Goal: Task Accomplishment & Management: Use online tool/utility

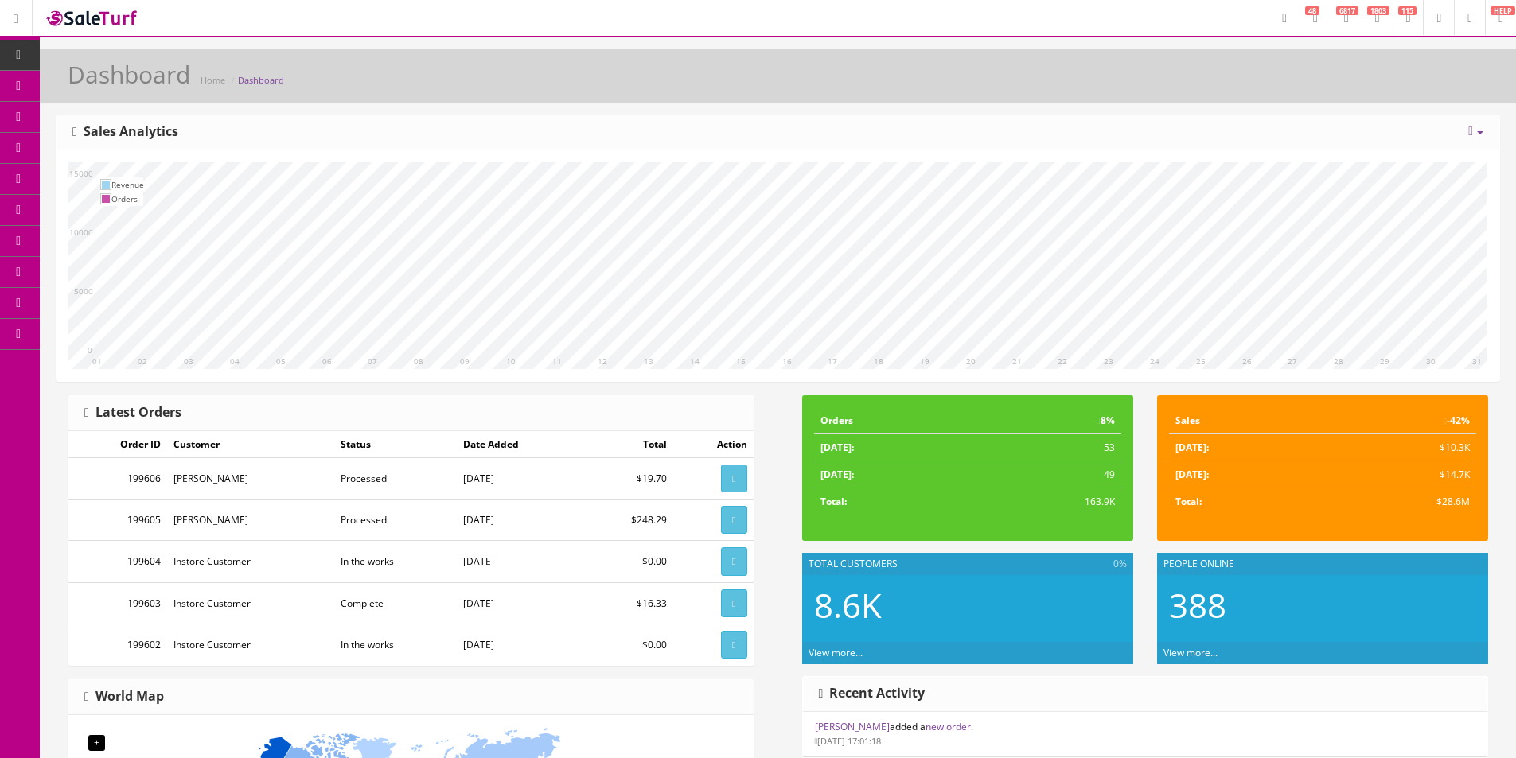
click at [10, 57] on link "Dashboard" at bounding box center [20, 55] width 40 height 31
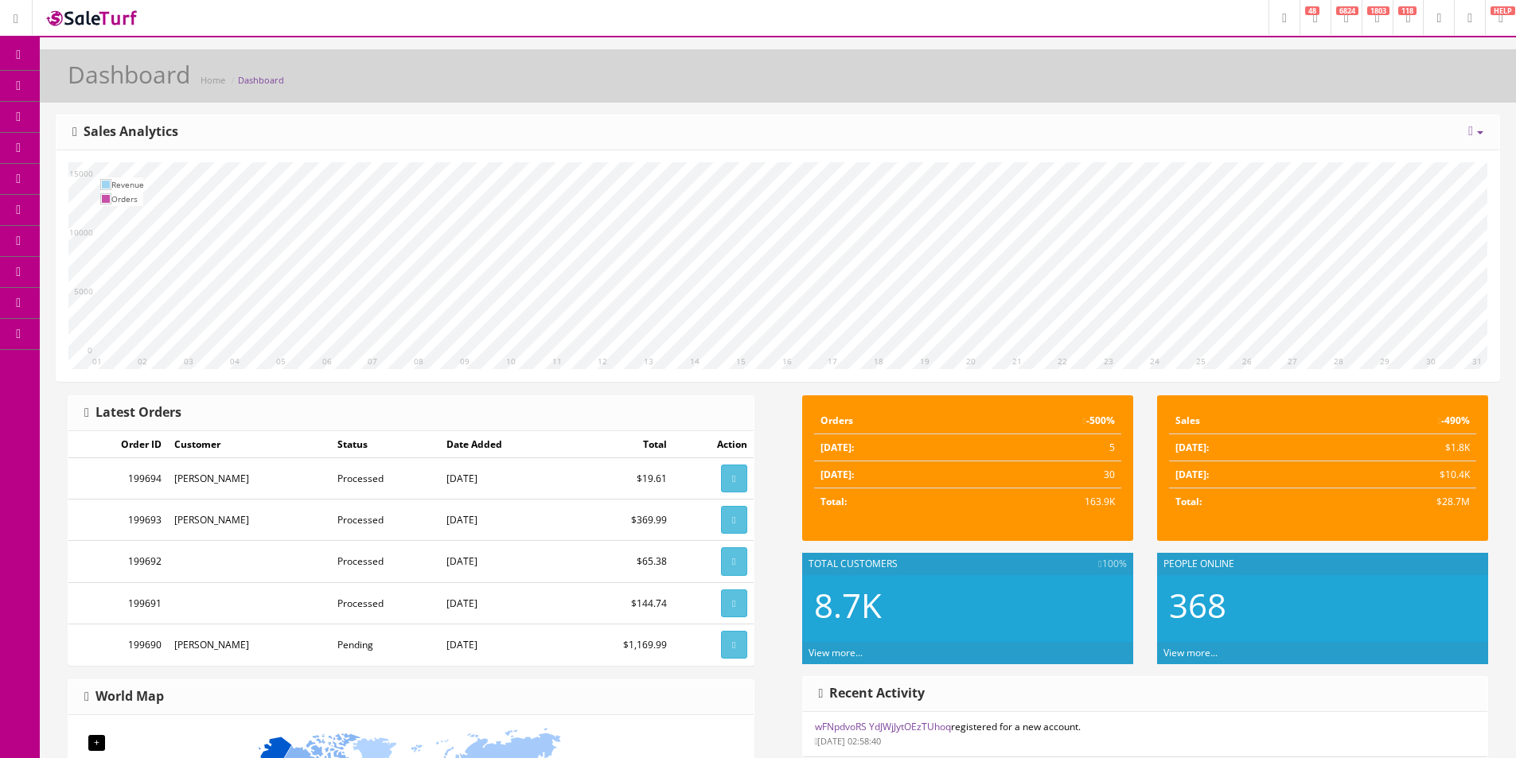
drag, startPoint x: 114, startPoint y: 176, endPoint x: 122, endPoint y: 143, distance: 33.6
click at [114, 176] on span "Order List" at bounding box center [117, 179] width 44 height 14
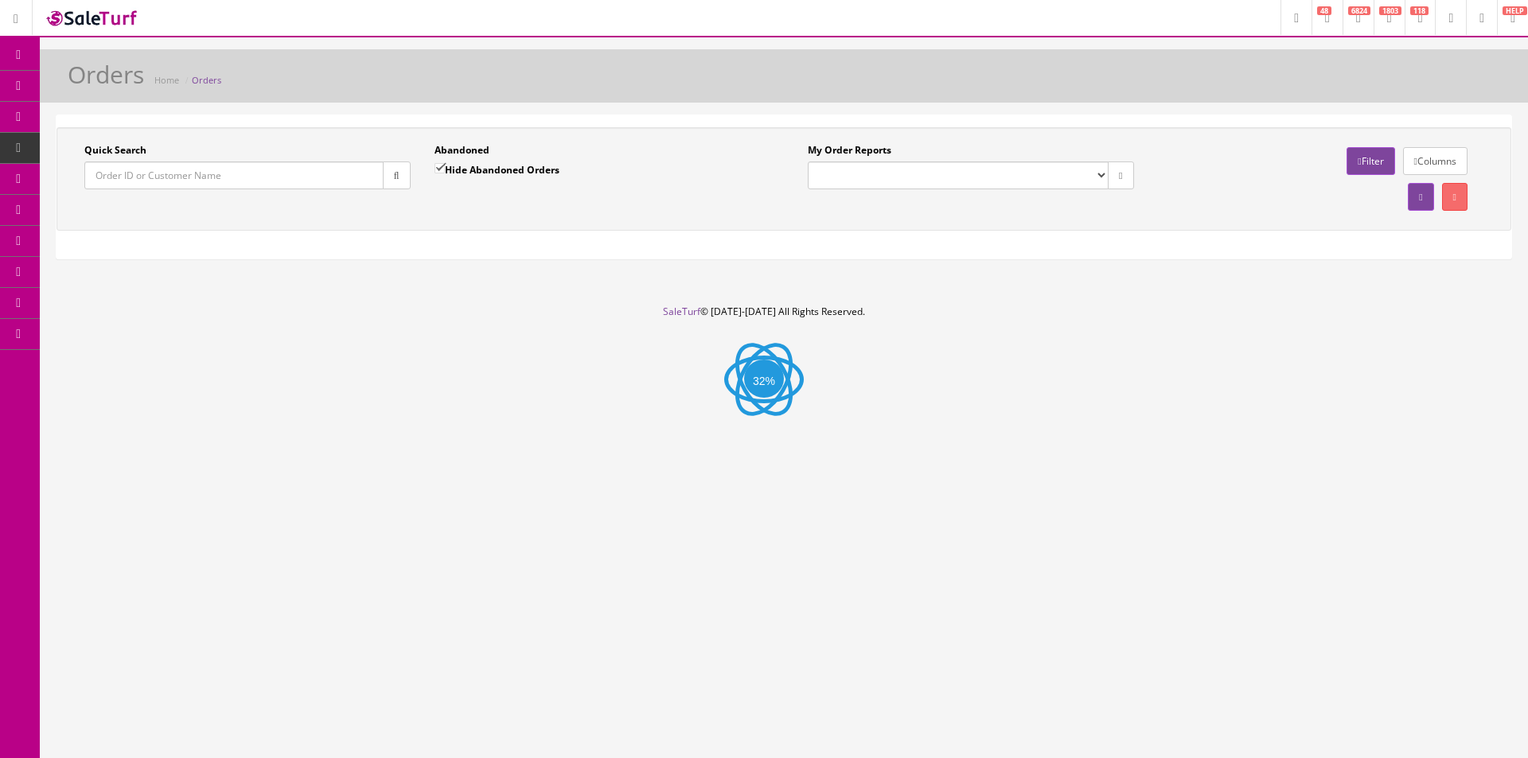
click at [263, 183] on input "Quick Search" at bounding box center [233, 176] width 299 height 28
paste input "Matt Phillips"
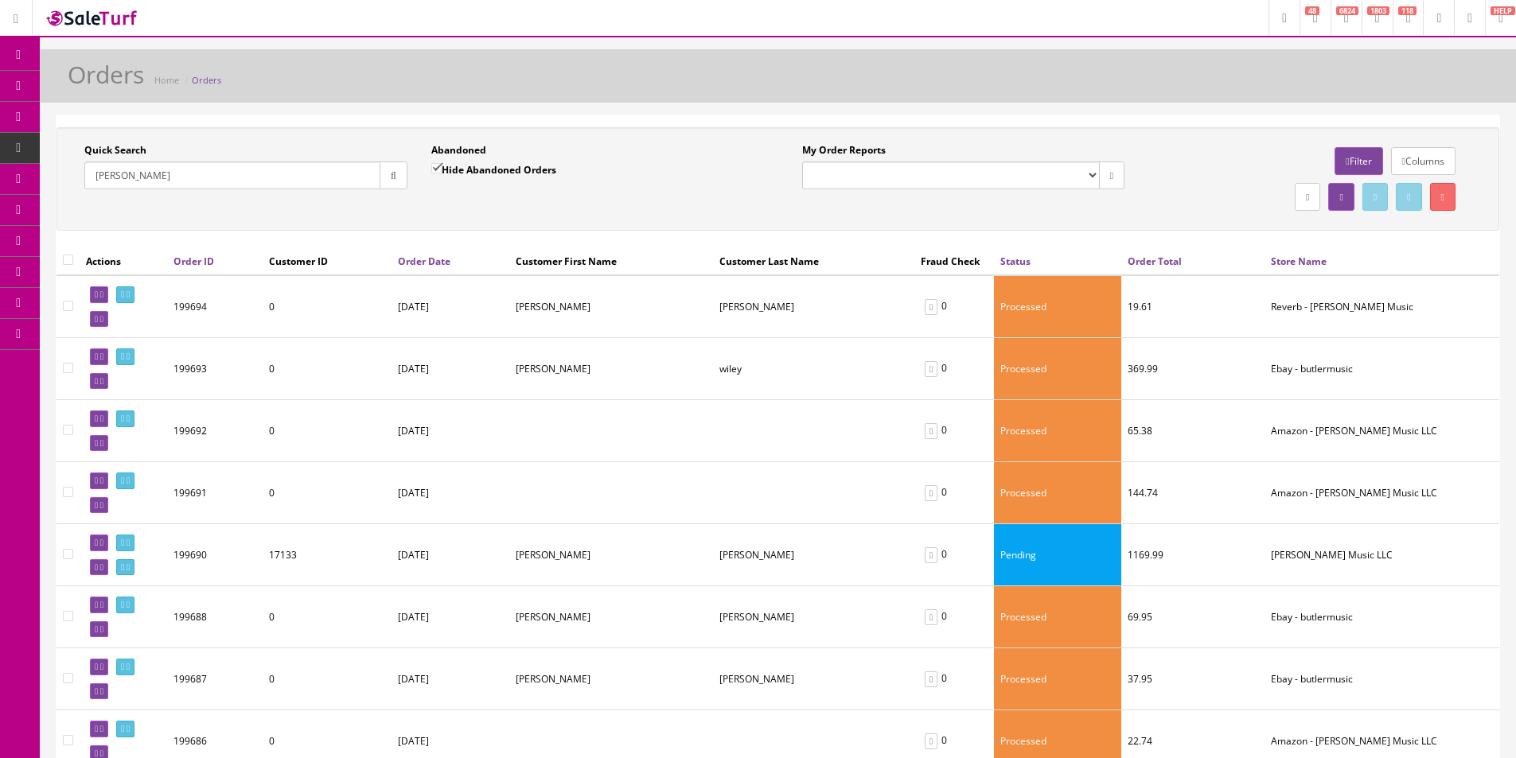
type input "Matt Phillips"
click at [403, 181] on button "button" at bounding box center [394, 176] width 28 height 28
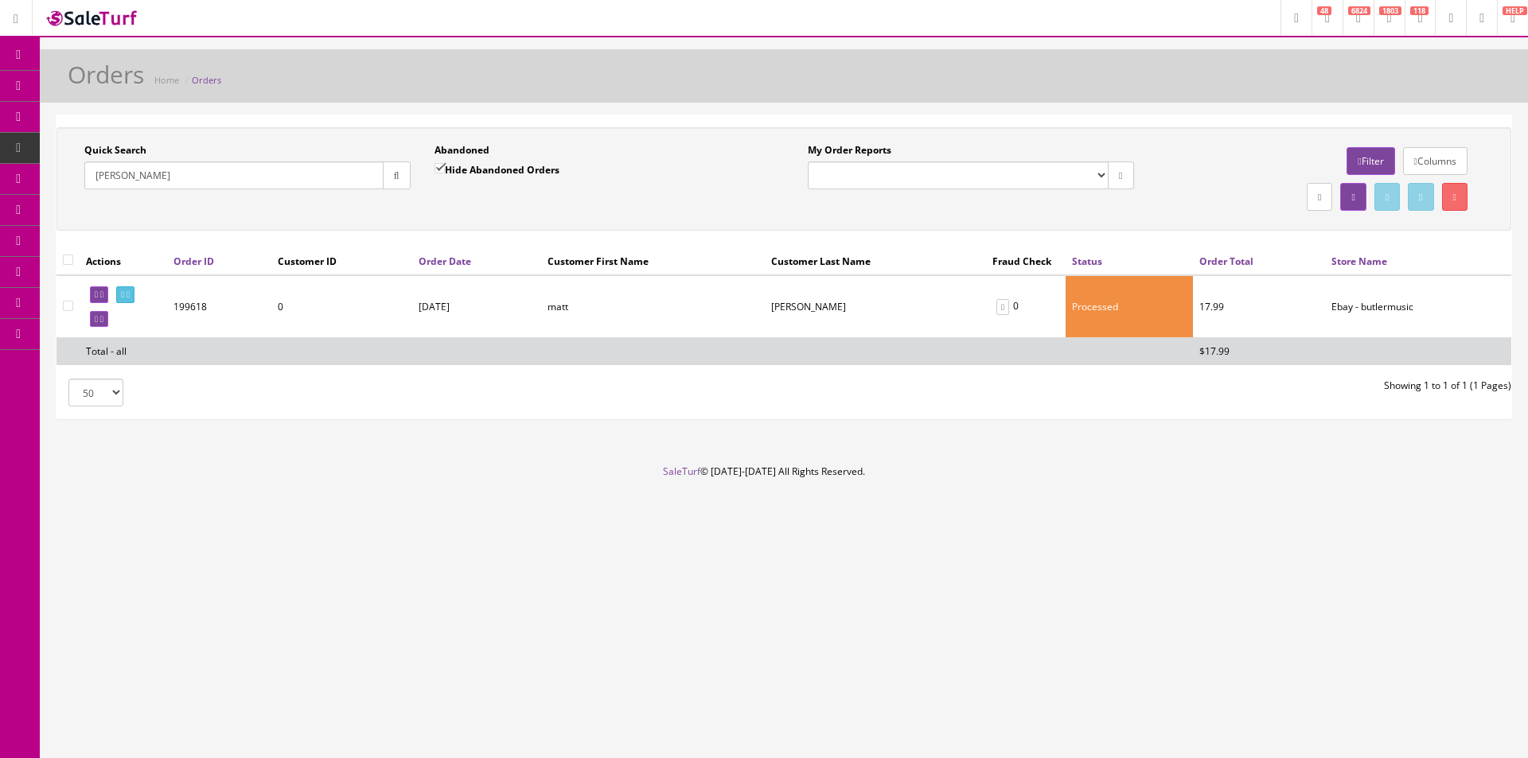
click at [134, 300] on link at bounding box center [125, 294] width 18 height 17
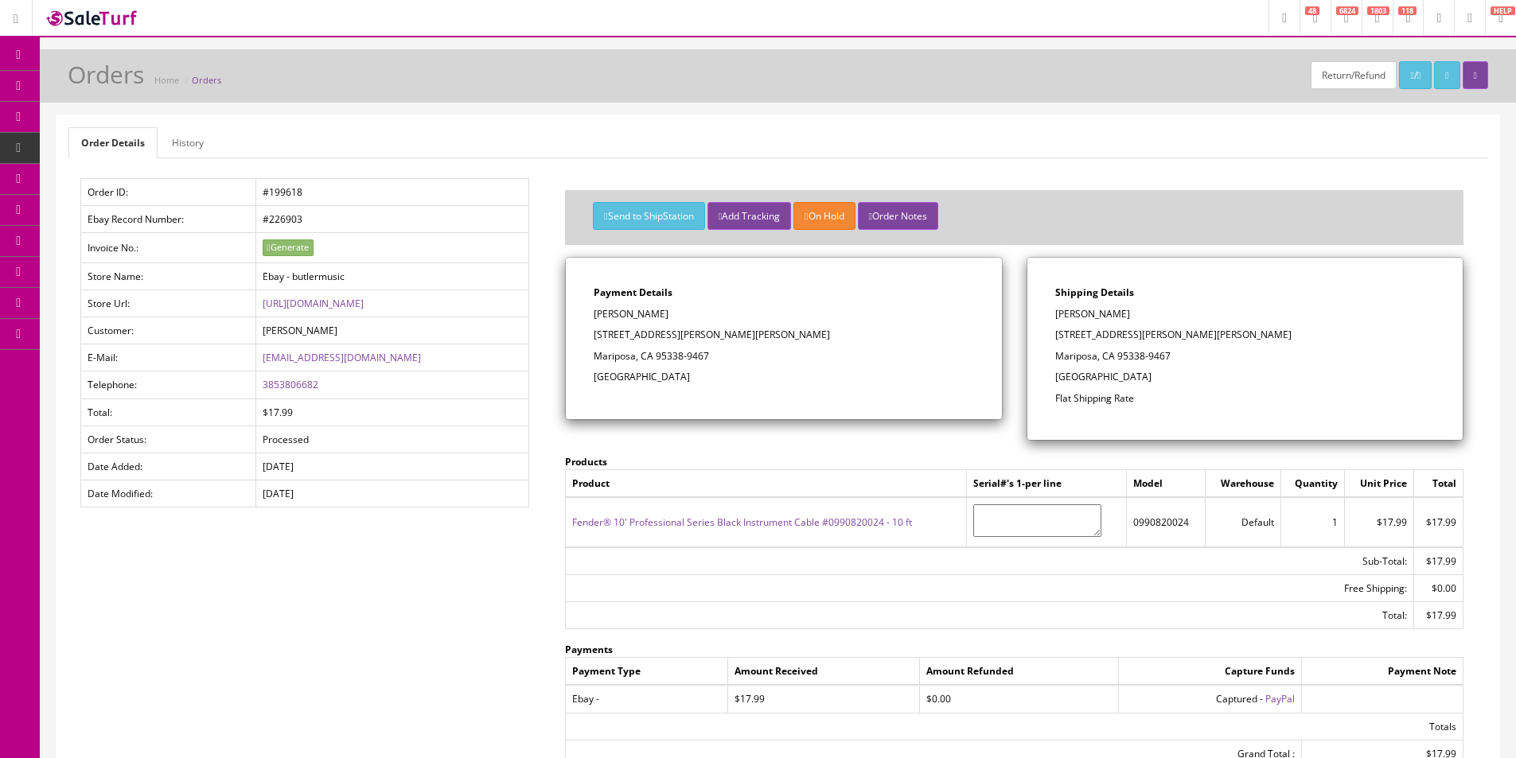
click at [195, 142] on link "History" at bounding box center [187, 142] width 57 height 31
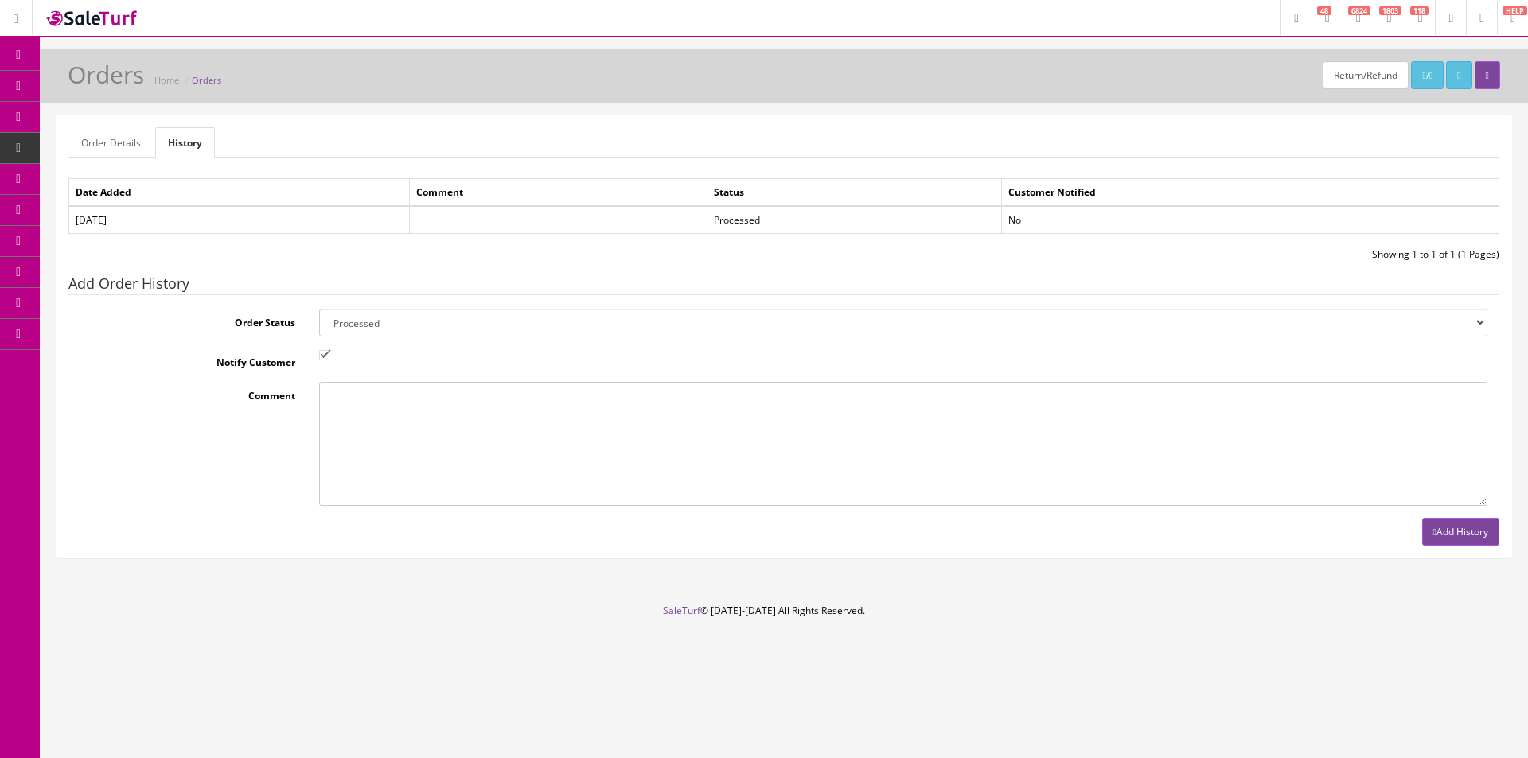
click at [419, 335] on select "Amazon Cart Awaiting Product Canceled Canceled Reversal Cart Chargeback Complet…" at bounding box center [903, 323] width 1168 height 28
select select "7"
click at [419, 331] on select "Amazon Cart Awaiting Product Canceled Canceled Reversal Cart Chargeback Complet…" at bounding box center [903, 323] width 1168 height 28
click at [322, 353] on input "Notify Customer" at bounding box center [324, 355] width 10 height 10
checkbox input "false"
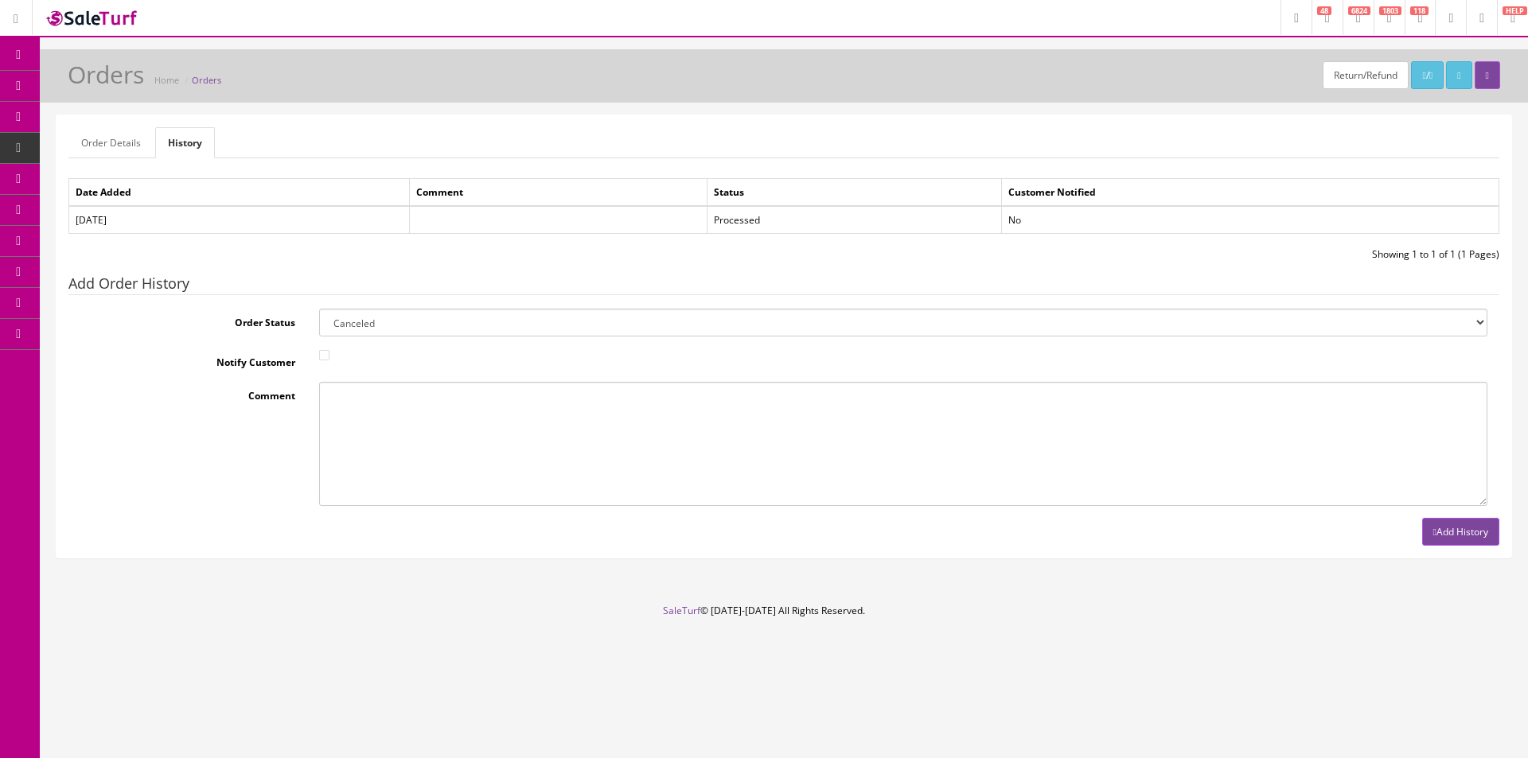
click at [1443, 531] on button "Add History" at bounding box center [1460, 532] width 77 height 28
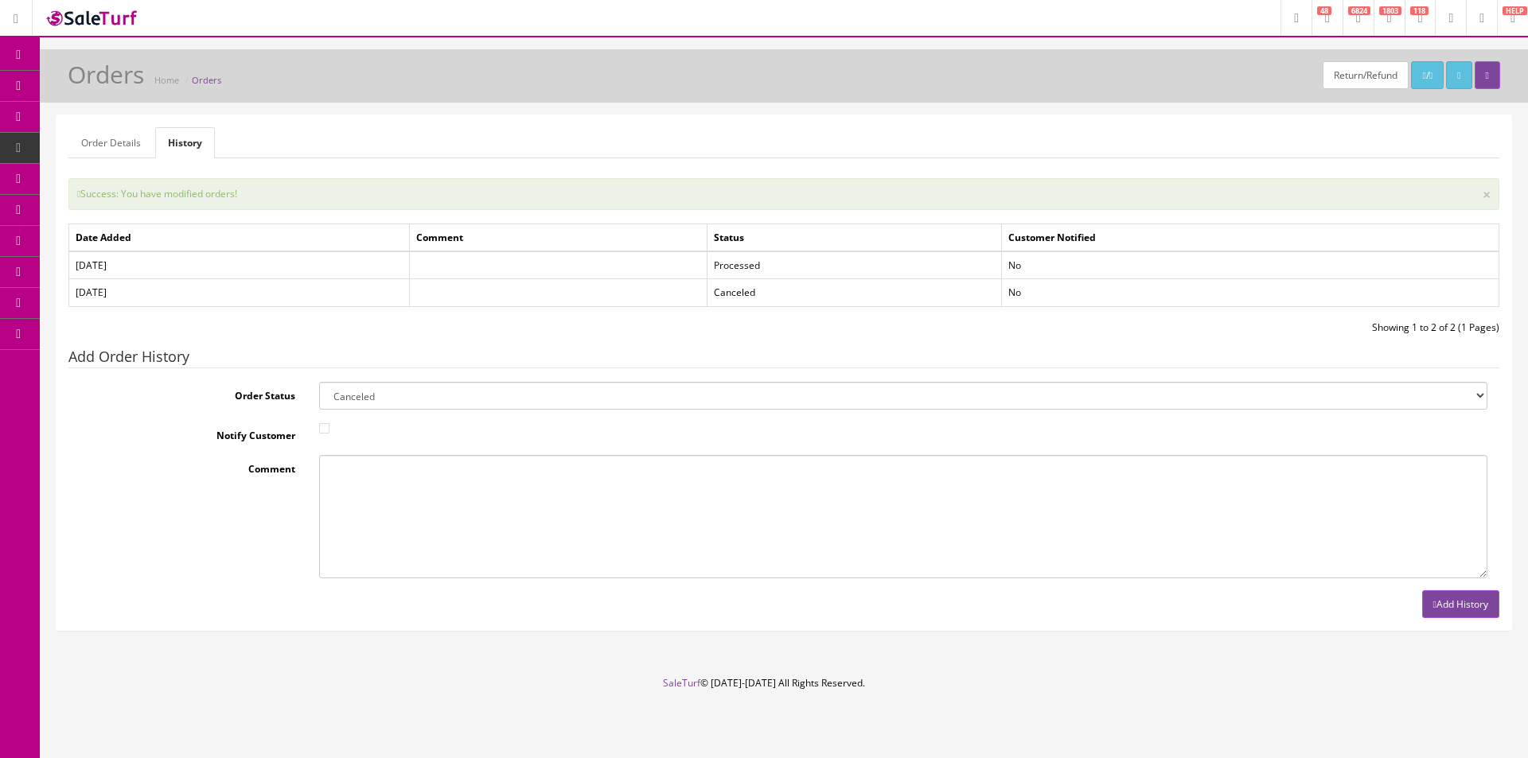
click at [89, 165] on link "Order List" at bounding box center [123, 179] width 167 height 31
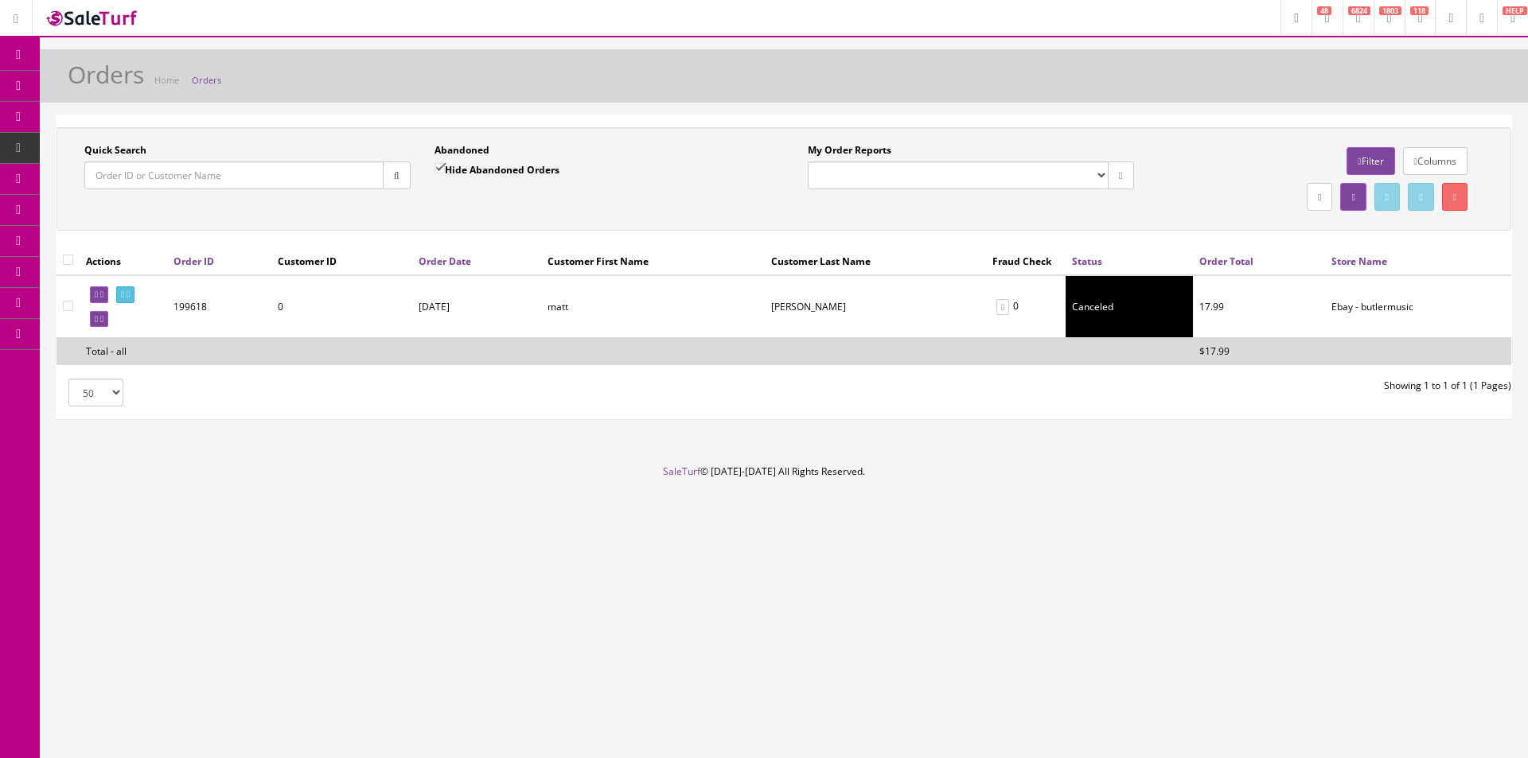
click at [364, 169] on input "Quick Search" at bounding box center [233, 176] width 299 height 28
paste input "111-4947184-5249847"
type input "111-4947184-5249847"
click at [385, 170] on button "button" at bounding box center [397, 176] width 28 height 28
click at [424, 193] on div "Abandoned Hide Abandoned Orders Date To" at bounding box center [598, 172] width 350 height 58
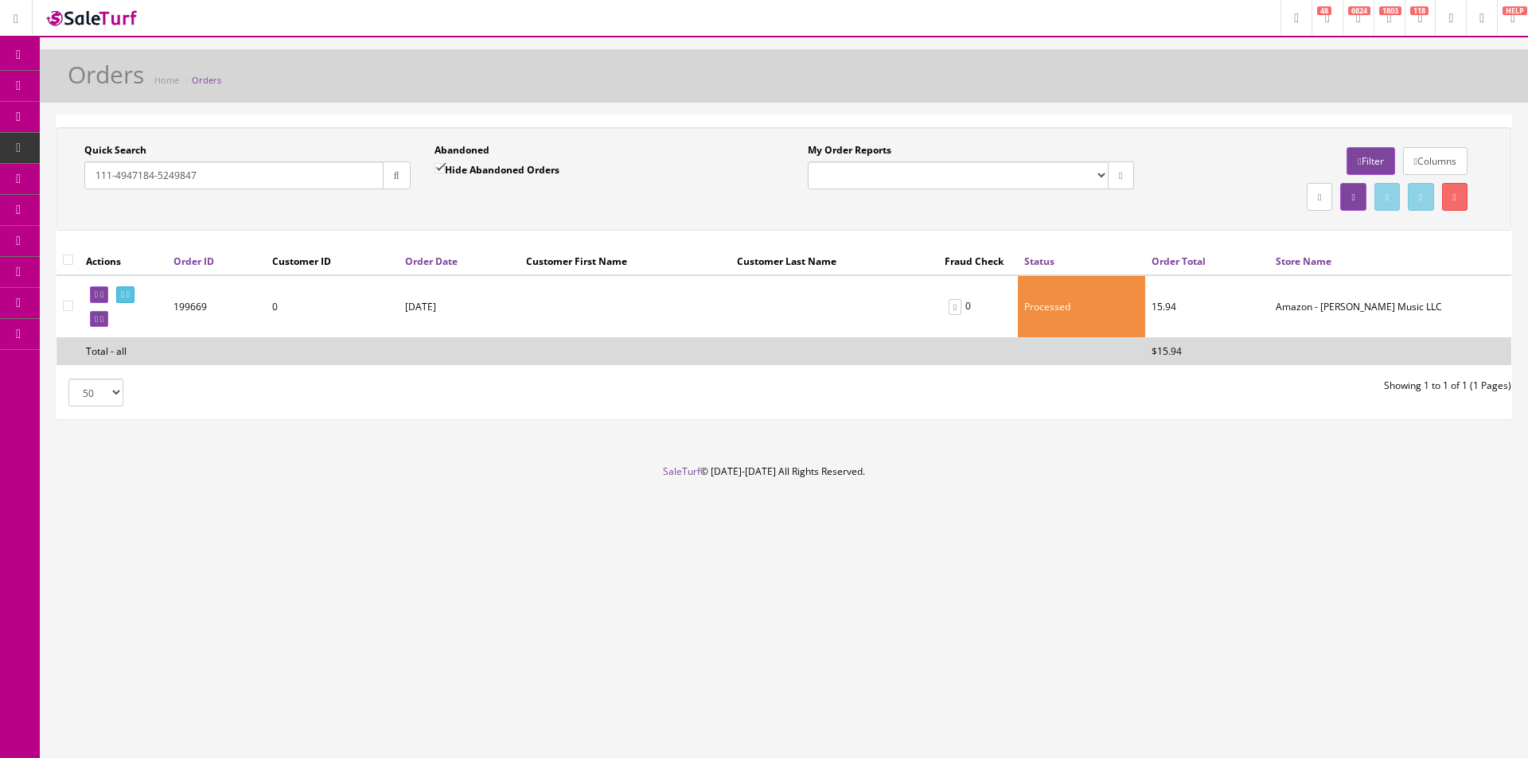
click at [134, 293] on link at bounding box center [125, 294] width 18 height 17
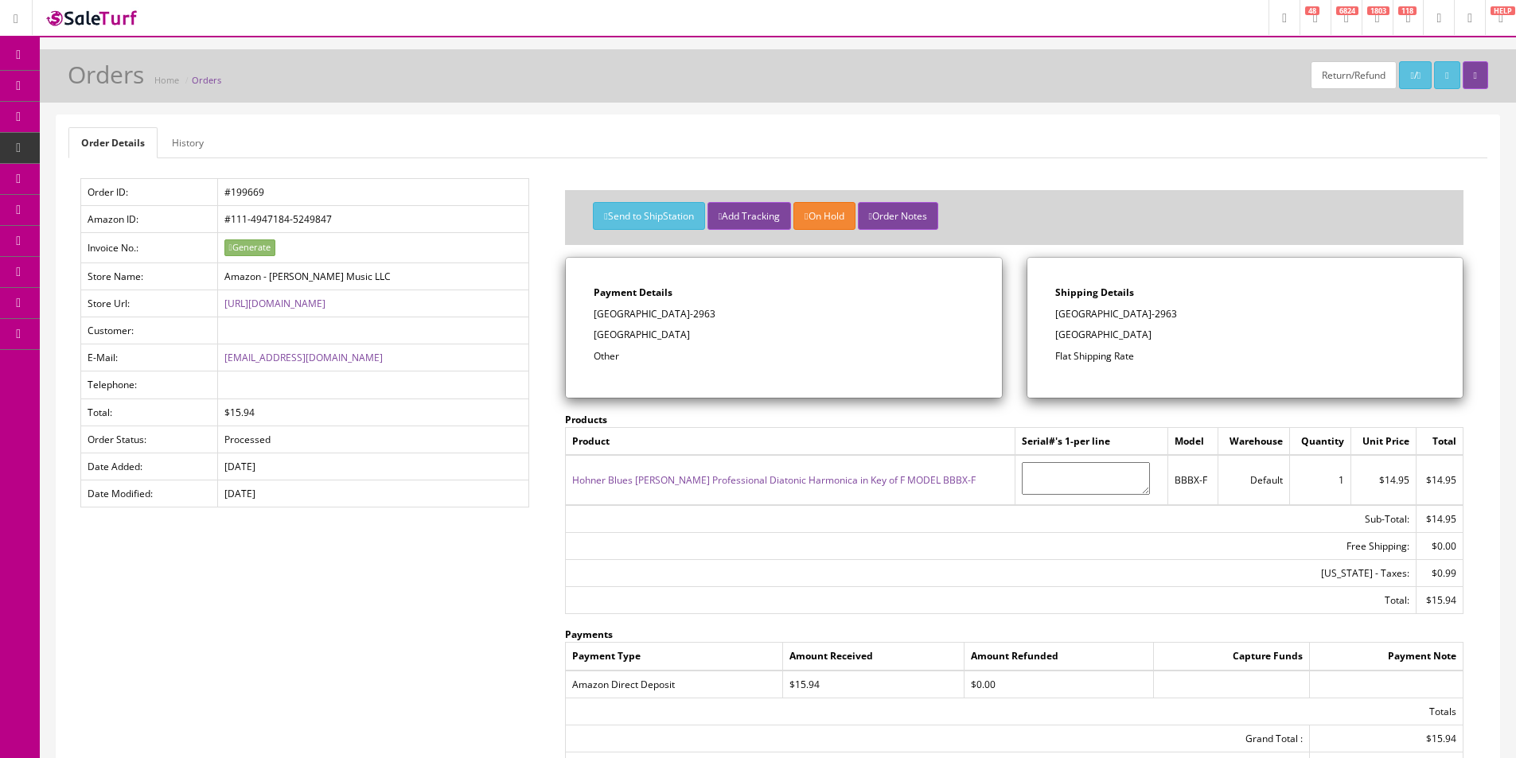
click at [79, 84] on link "Products" at bounding box center [123, 86] width 167 height 31
click at [197, 141] on link "History" at bounding box center [187, 142] width 57 height 31
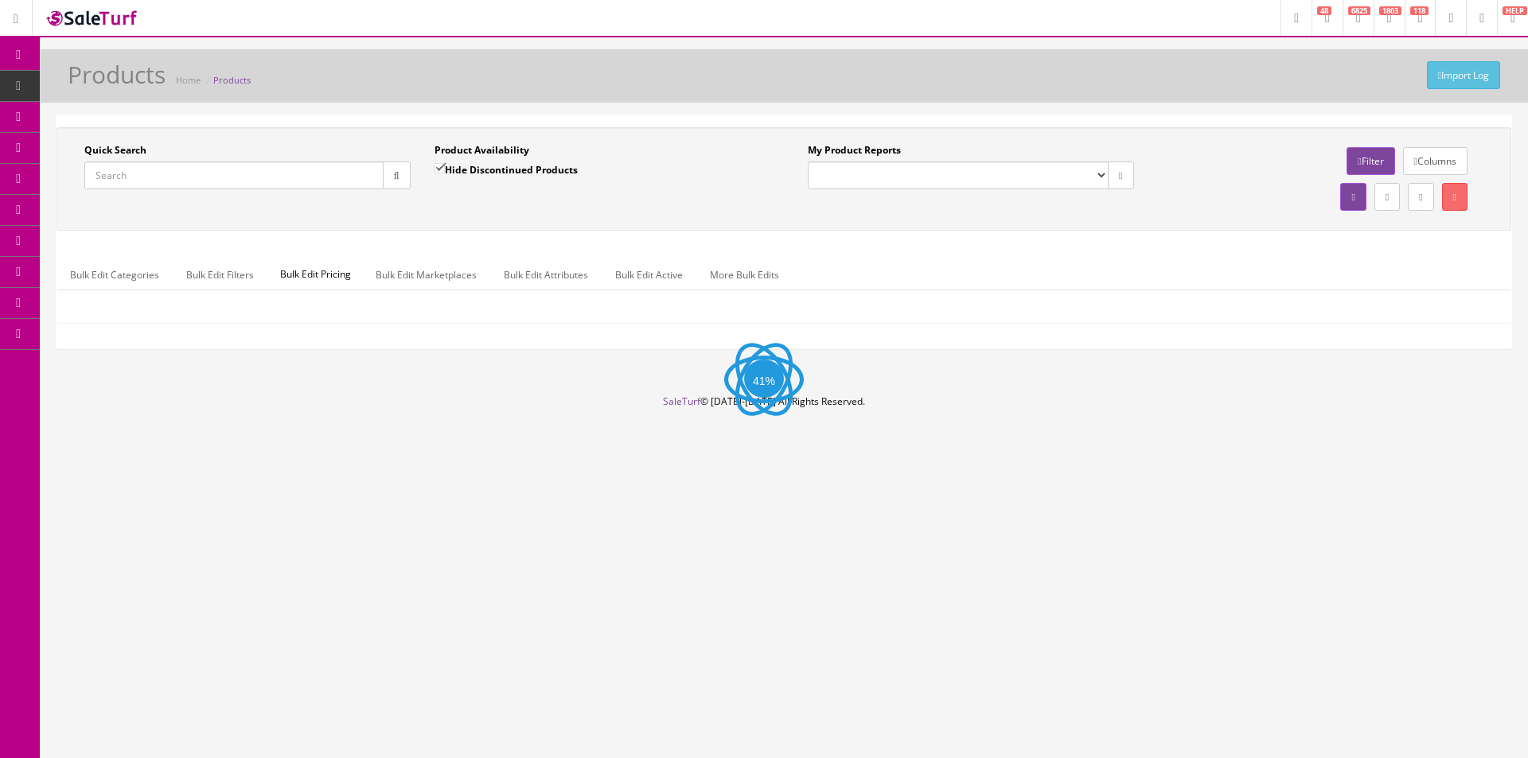
click at [233, 178] on input "Quick Search" at bounding box center [233, 176] width 299 height 28
paste input "HT20RMKII"
click at [383, 180] on button "button" at bounding box center [397, 176] width 28 height 28
click at [395, 204] on div "Quick Search HT20RMKII Date From Product Availability Hide Discontinued Product…" at bounding box center [783, 179] width 1447 height 72
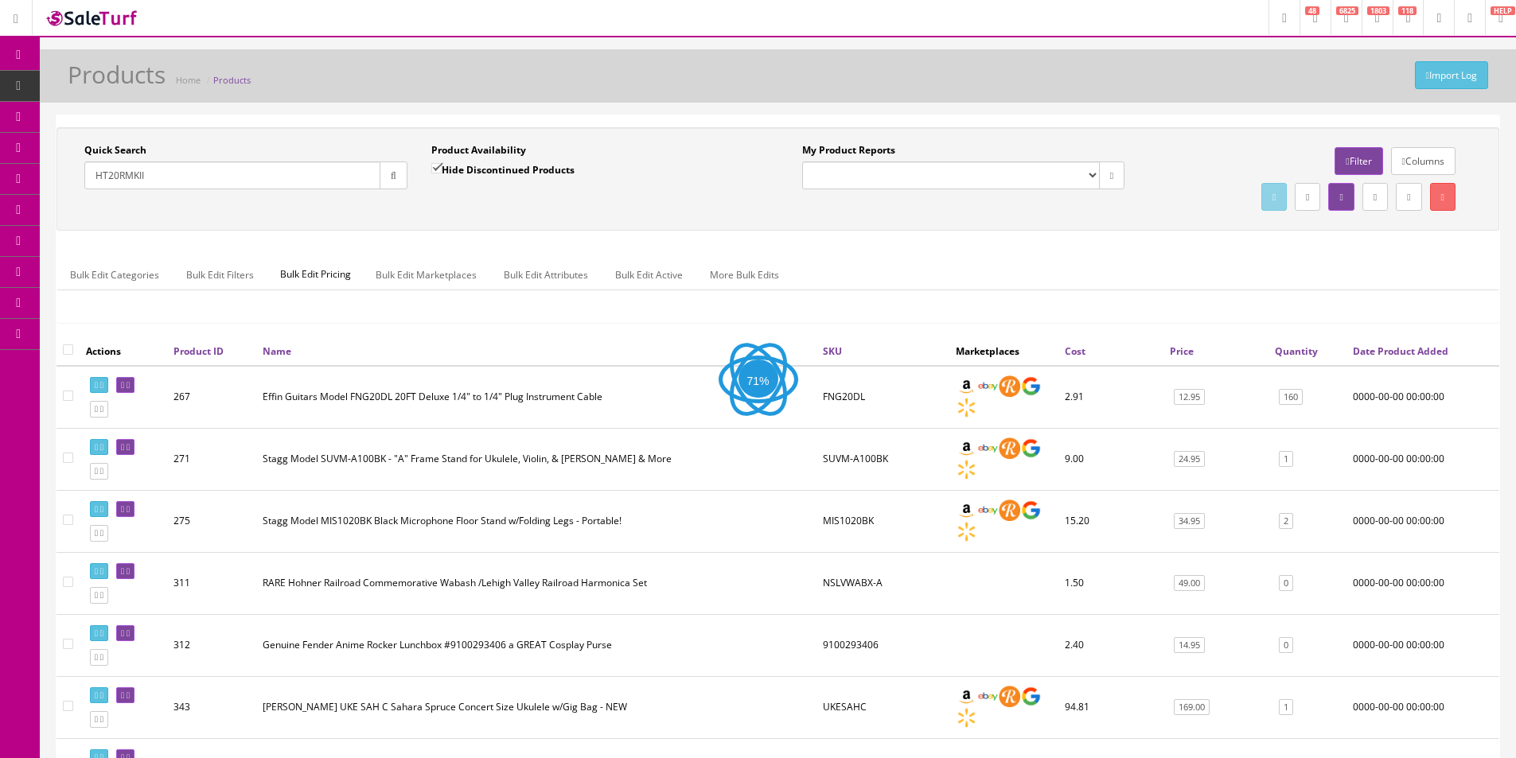
click at [131, 104] on link "Bundles" at bounding box center [123, 117] width 167 height 31
click at [134, 91] on span "Products" at bounding box center [122, 86] width 39 height 14
click at [294, 164] on input "HT20RMKII" at bounding box center [232, 176] width 296 height 28
paste input "HT20RMKII"
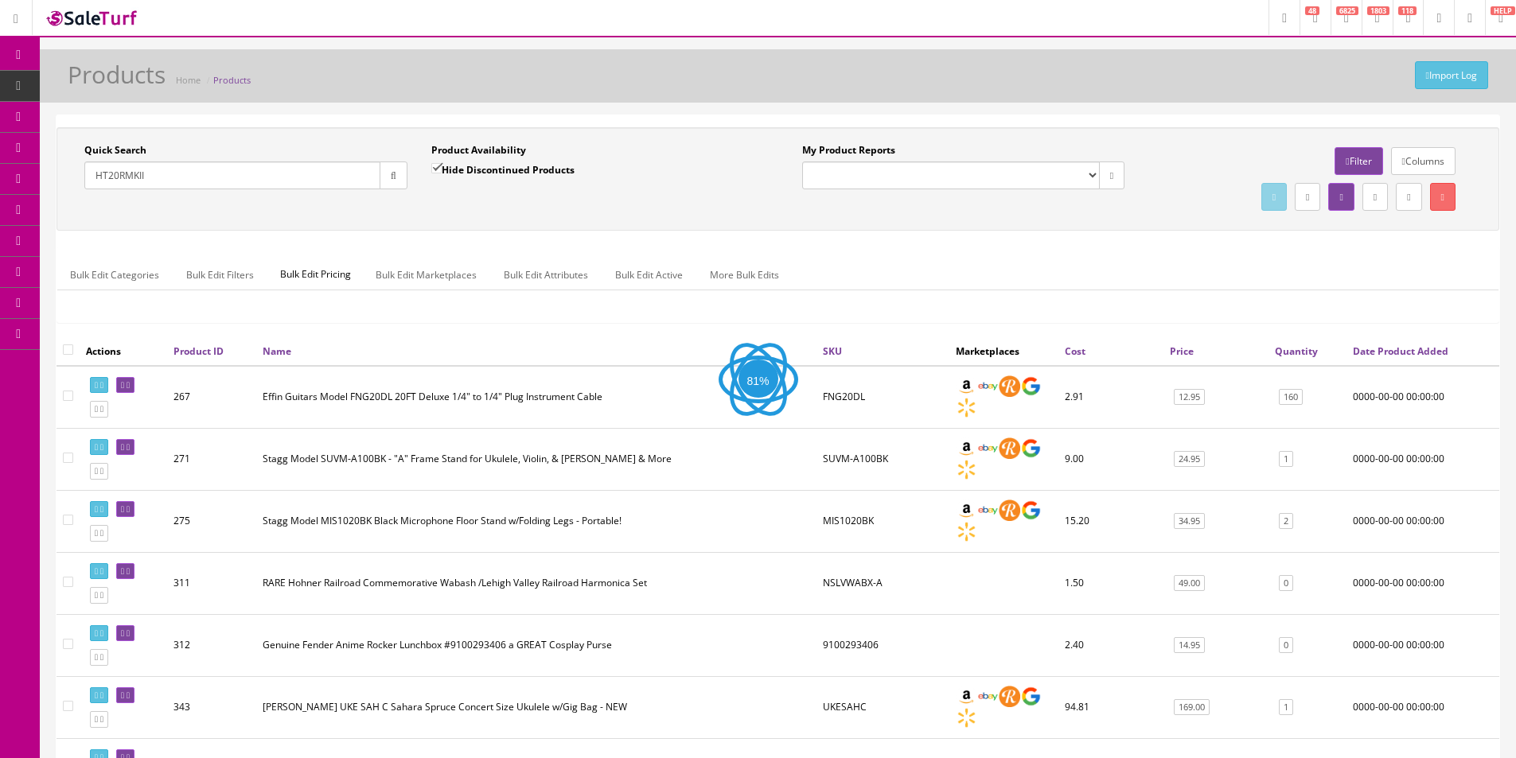
type input "HT20RMKIIHT20RMKII"
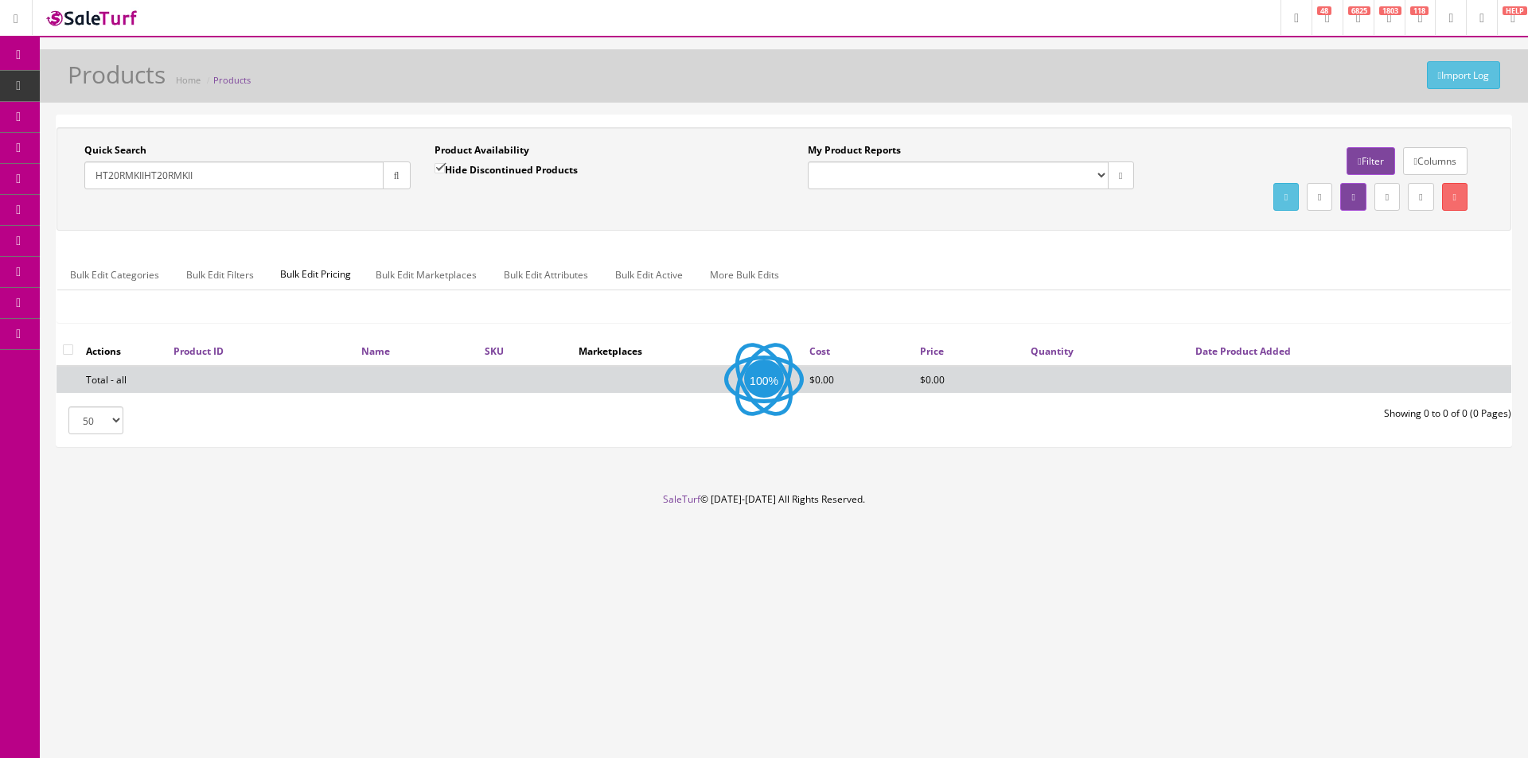
click at [330, 184] on input "HT20RMKIIHT20RMKII" at bounding box center [233, 176] width 299 height 28
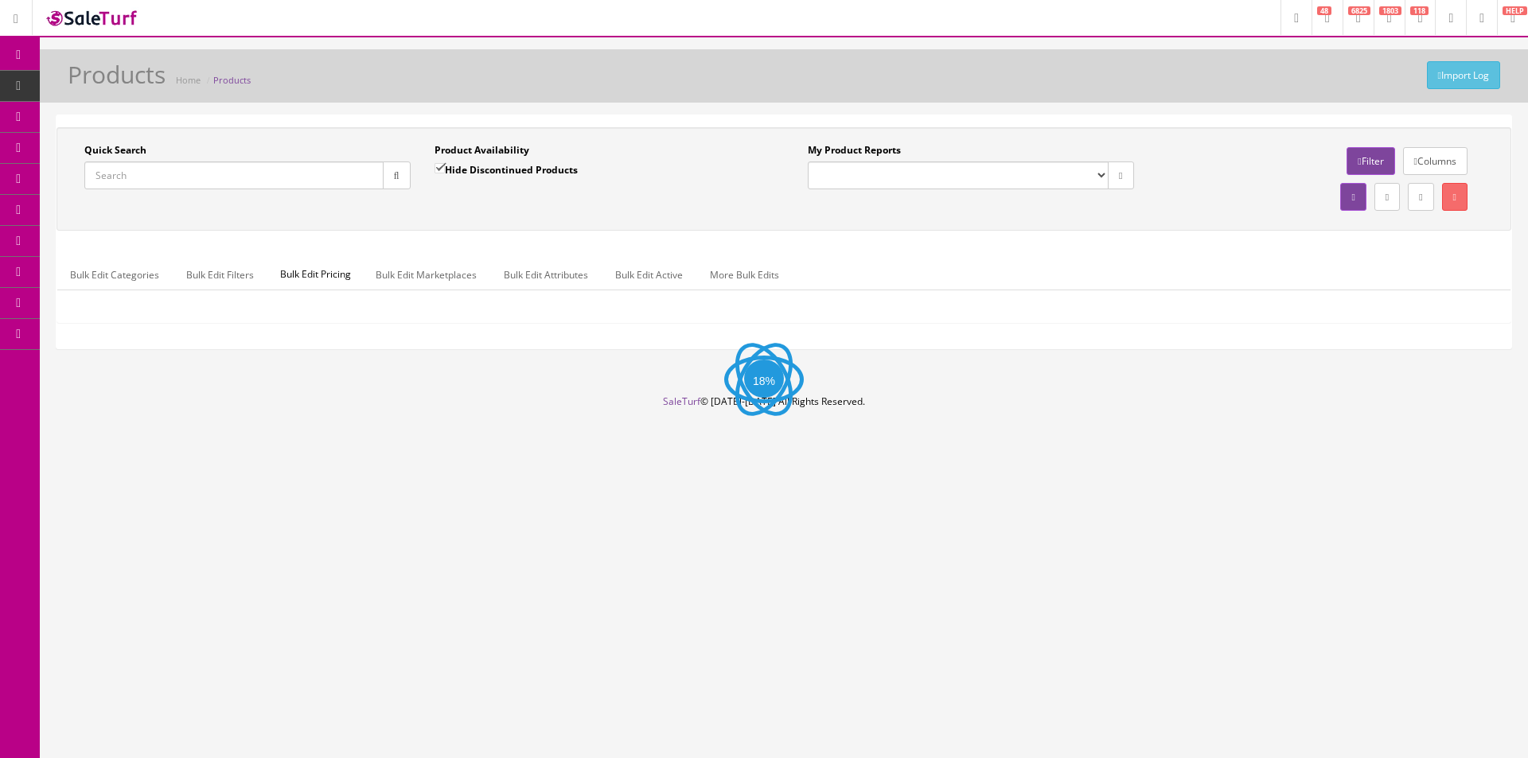
click at [388, 182] on button "button" at bounding box center [397, 176] width 28 height 28
click at [371, 181] on input "Quick Search" at bounding box center [233, 176] width 299 height 28
paste input "HT20RMKII"
type input "HT20RMKII"
click at [394, 178] on icon "button" at bounding box center [397, 176] width 6 height 10
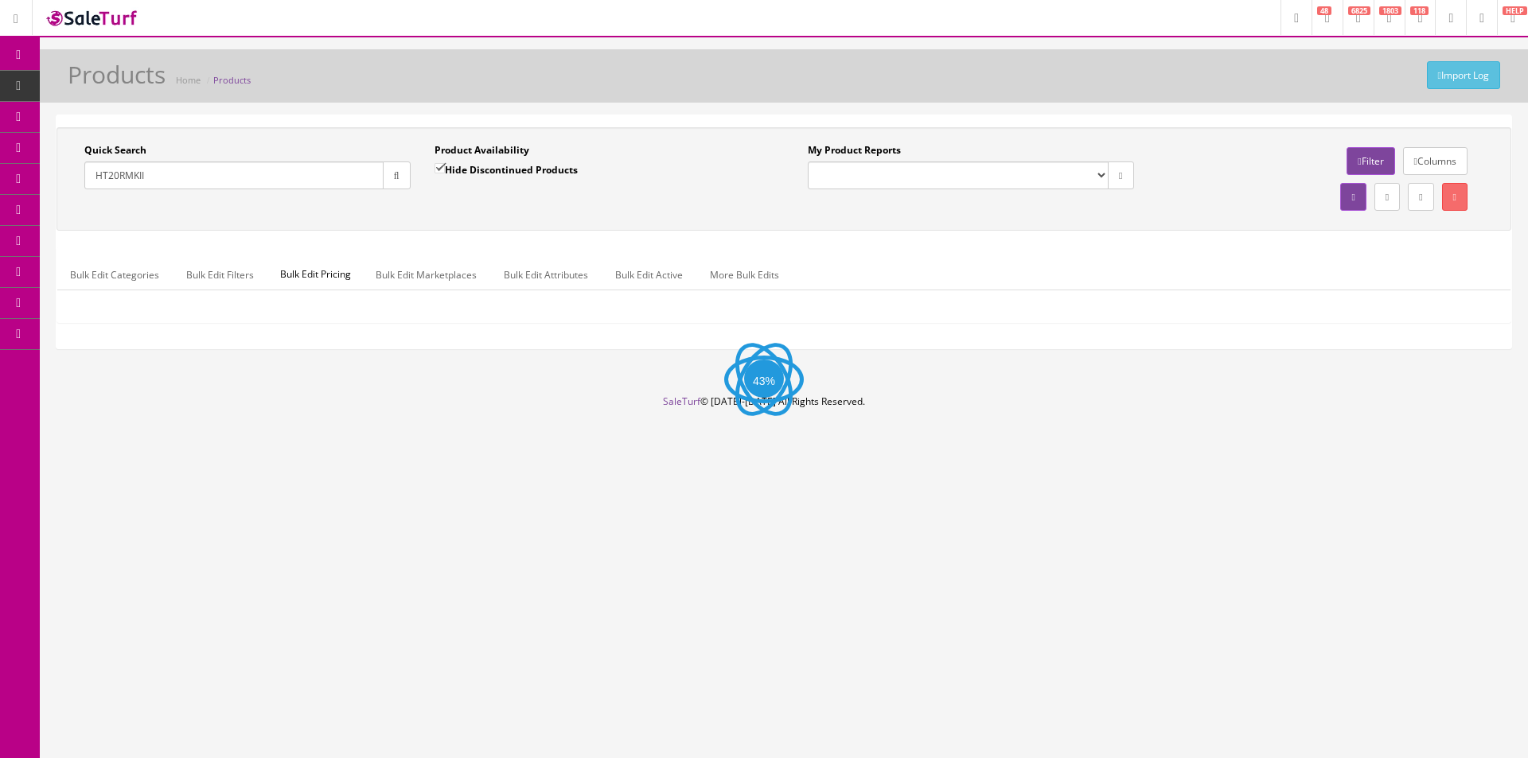
click at [394, 212] on div "Quick Search HT20RMKII Date From Product Availability Hide Discontinued Product…" at bounding box center [783, 179] width 1447 height 72
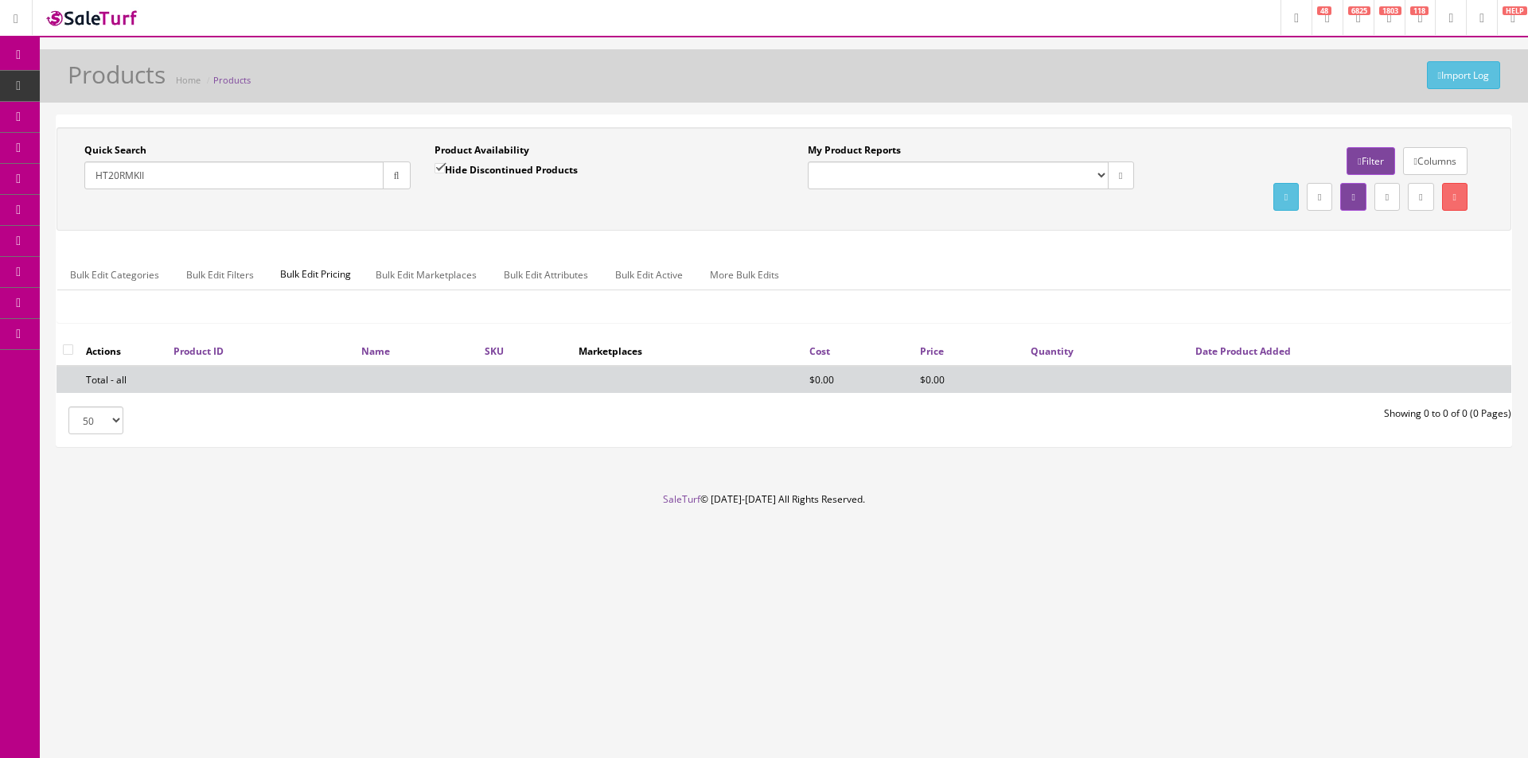
click at [454, 174] on label "Hide Discontinued Products" at bounding box center [505, 170] width 143 height 16
click at [445, 173] on input "Hide Discontinued Products" at bounding box center [439, 168] width 10 height 10
checkbox input "false"
click at [446, 228] on div "Quick Search HT20RMKII Date From Product Availability Hide Discontinued Product…" at bounding box center [783, 178] width 1455 height 103
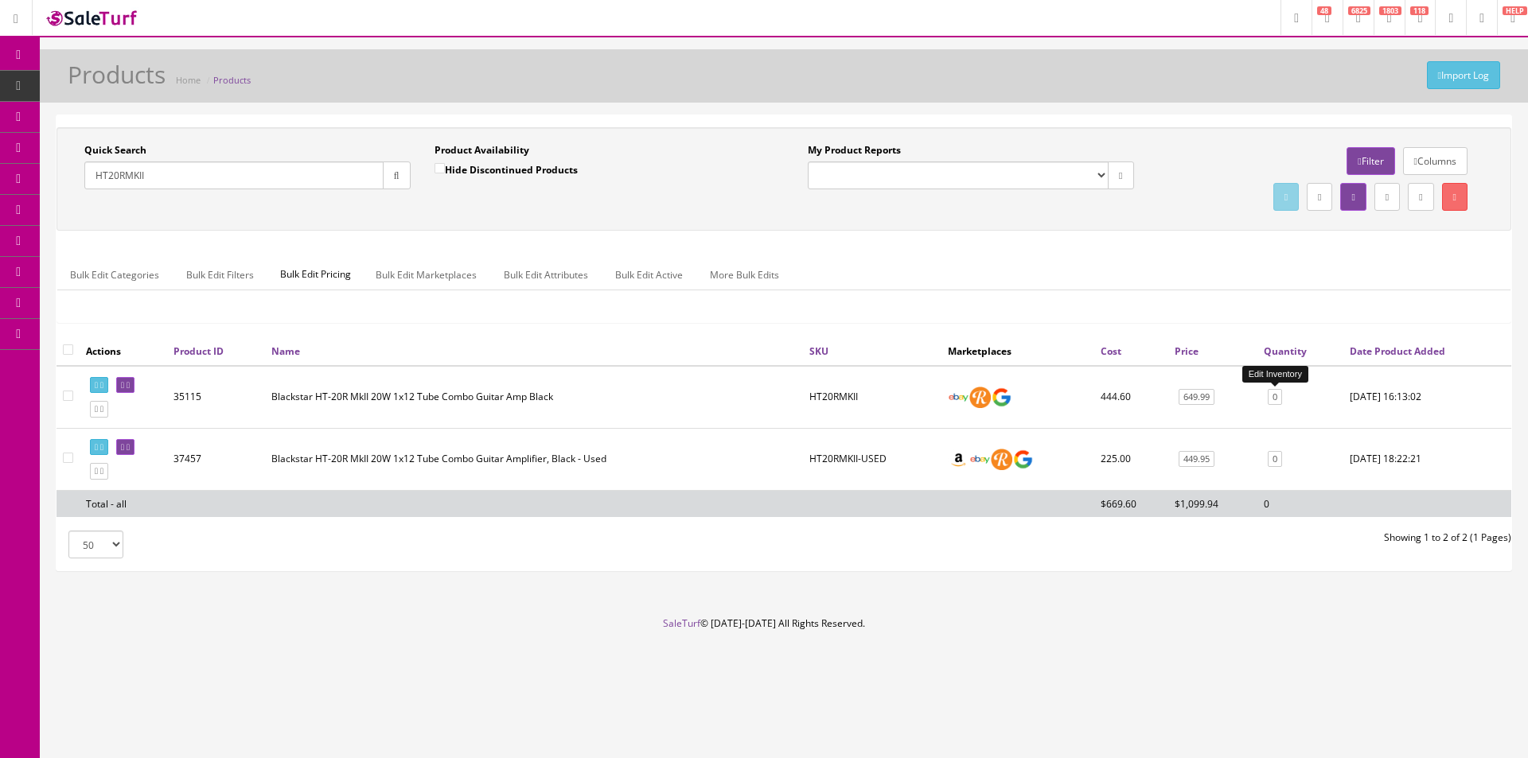
click at [1279, 396] on link "0" at bounding box center [1275, 397] width 14 height 17
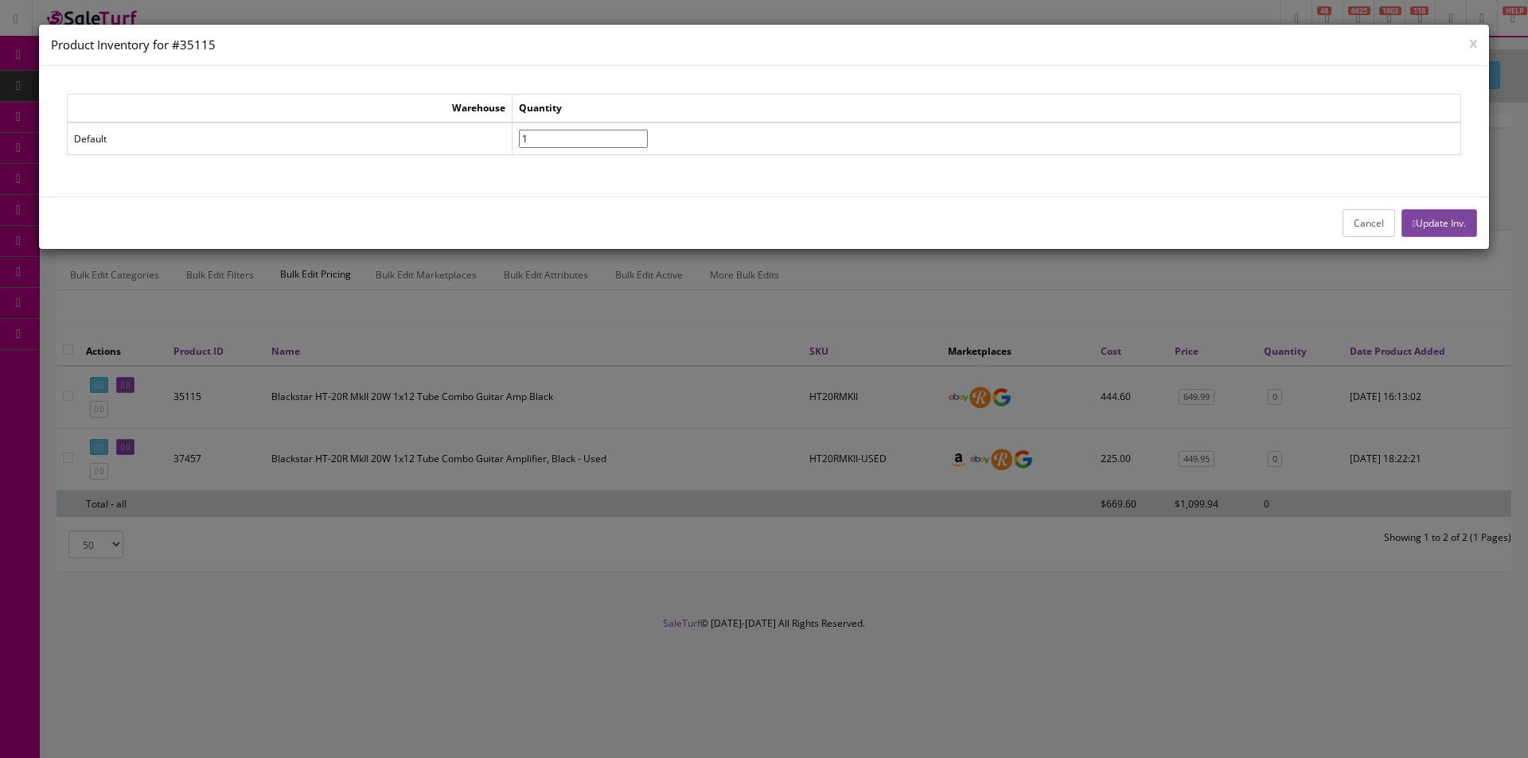
type input"] "1"
click at [648, 132] on input"] "1" at bounding box center [583, 139] width 129 height 18
click at [1421, 217] on button "Update Inv." at bounding box center [1439, 223] width 76 height 28
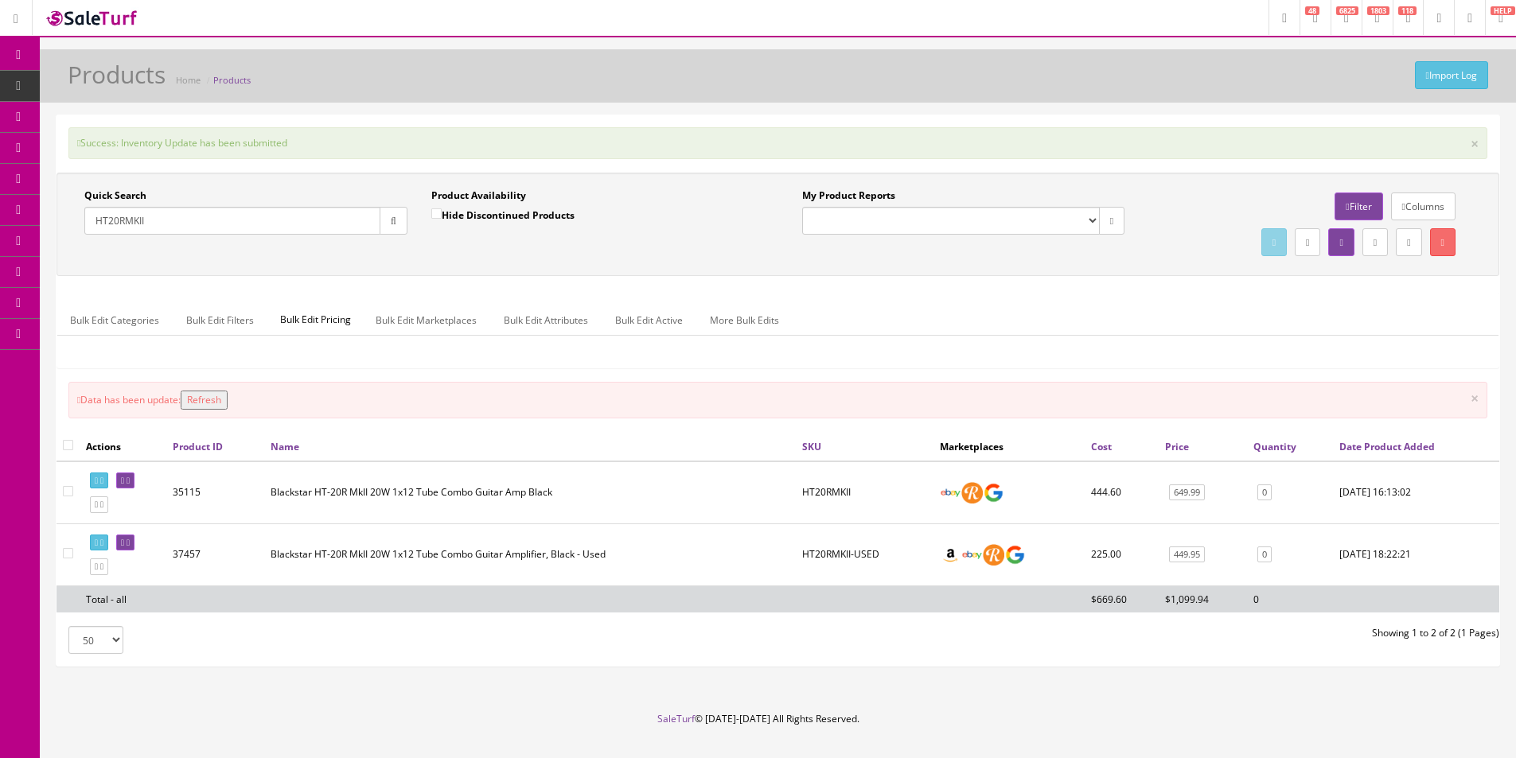
click at [309, 216] on input "HT20RMKII" at bounding box center [232, 221] width 296 height 28
click at [310, 216] on input "HT20RMKII" at bounding box center [232, 221] width 296 height 28
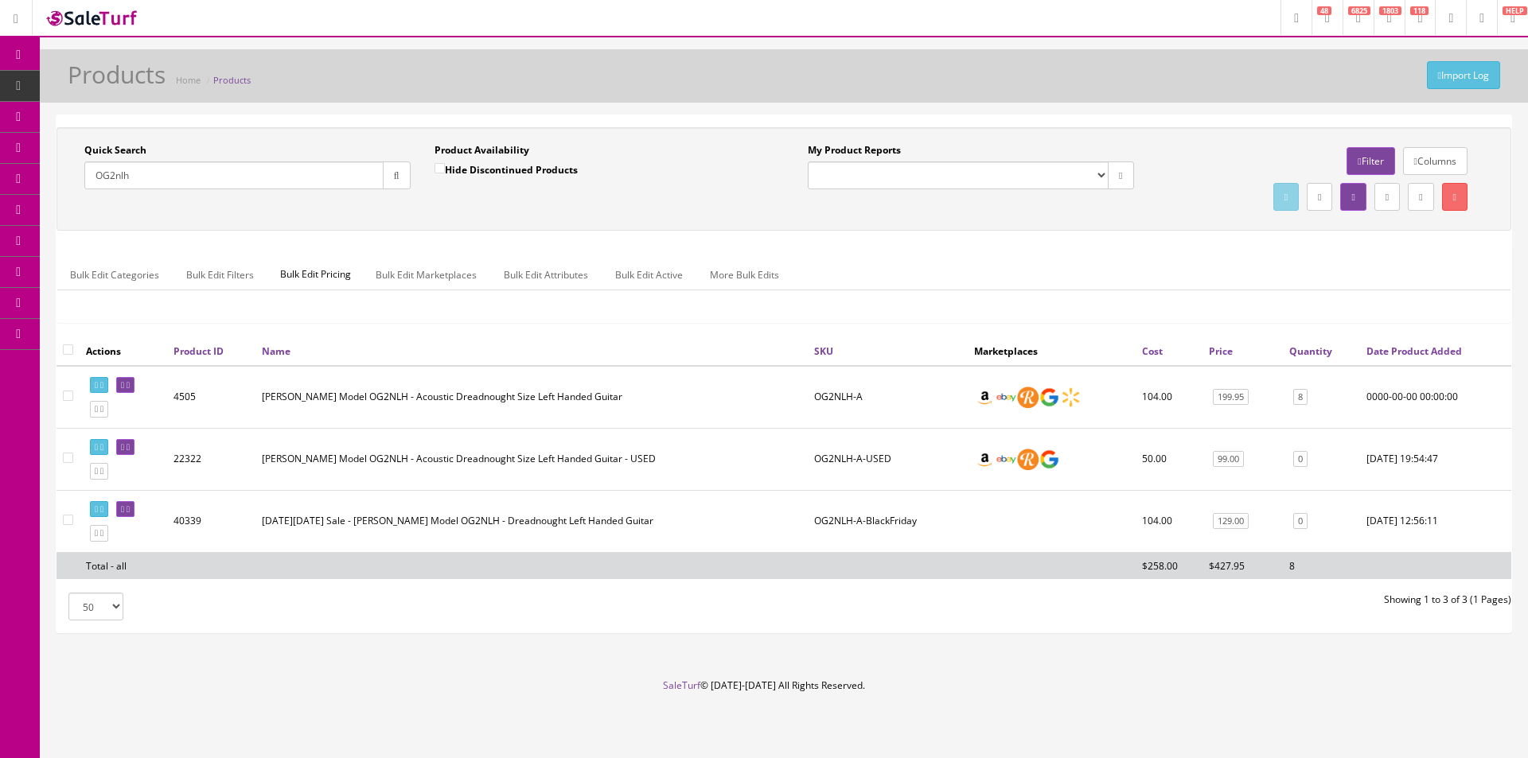
click at [279, 182] on input "OG2nlh" at bounding box center [233, 176] width 299 height 28
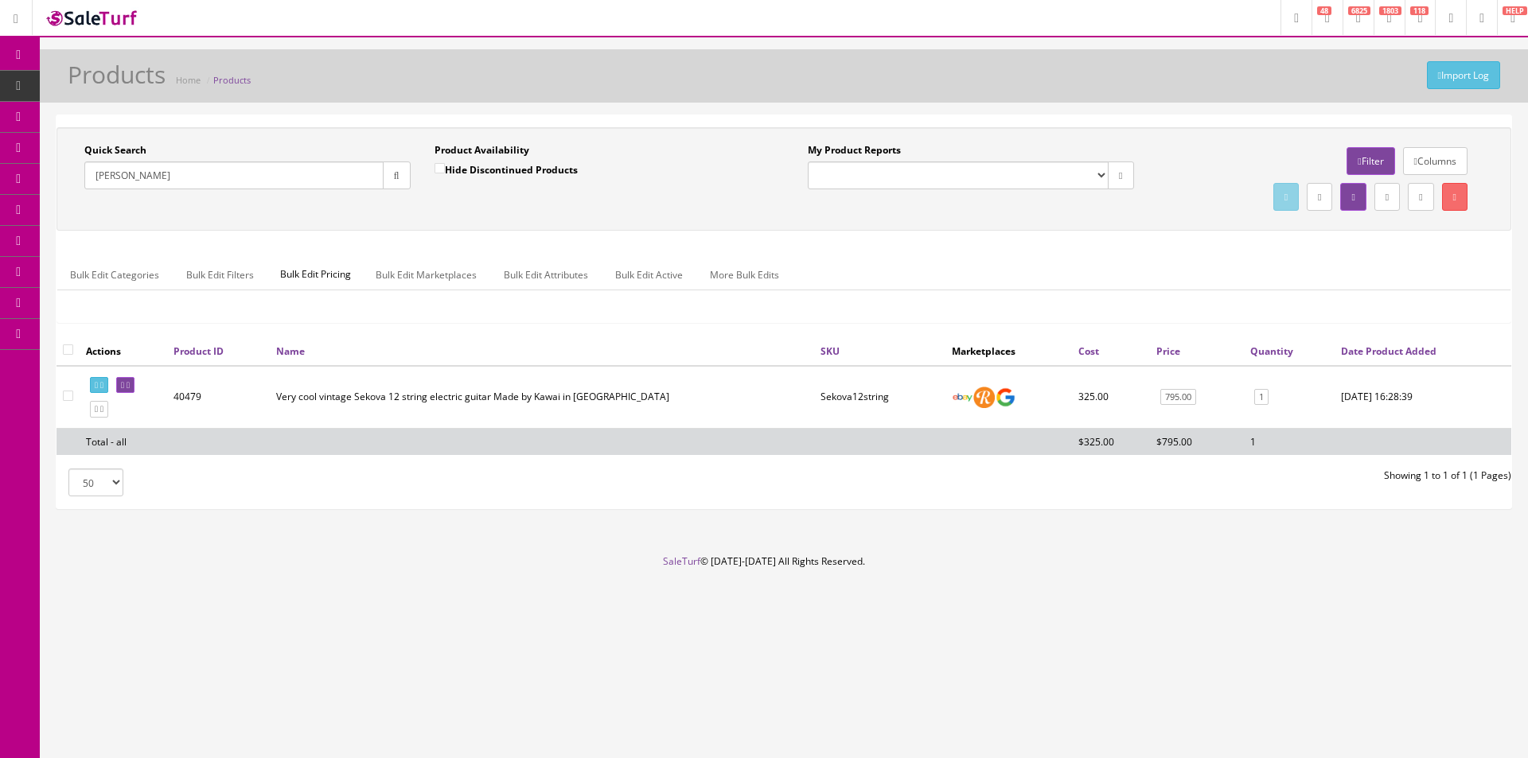
click at [264, 162] on input "Sekova" at bounding box center [233, 176] width 299 height 28
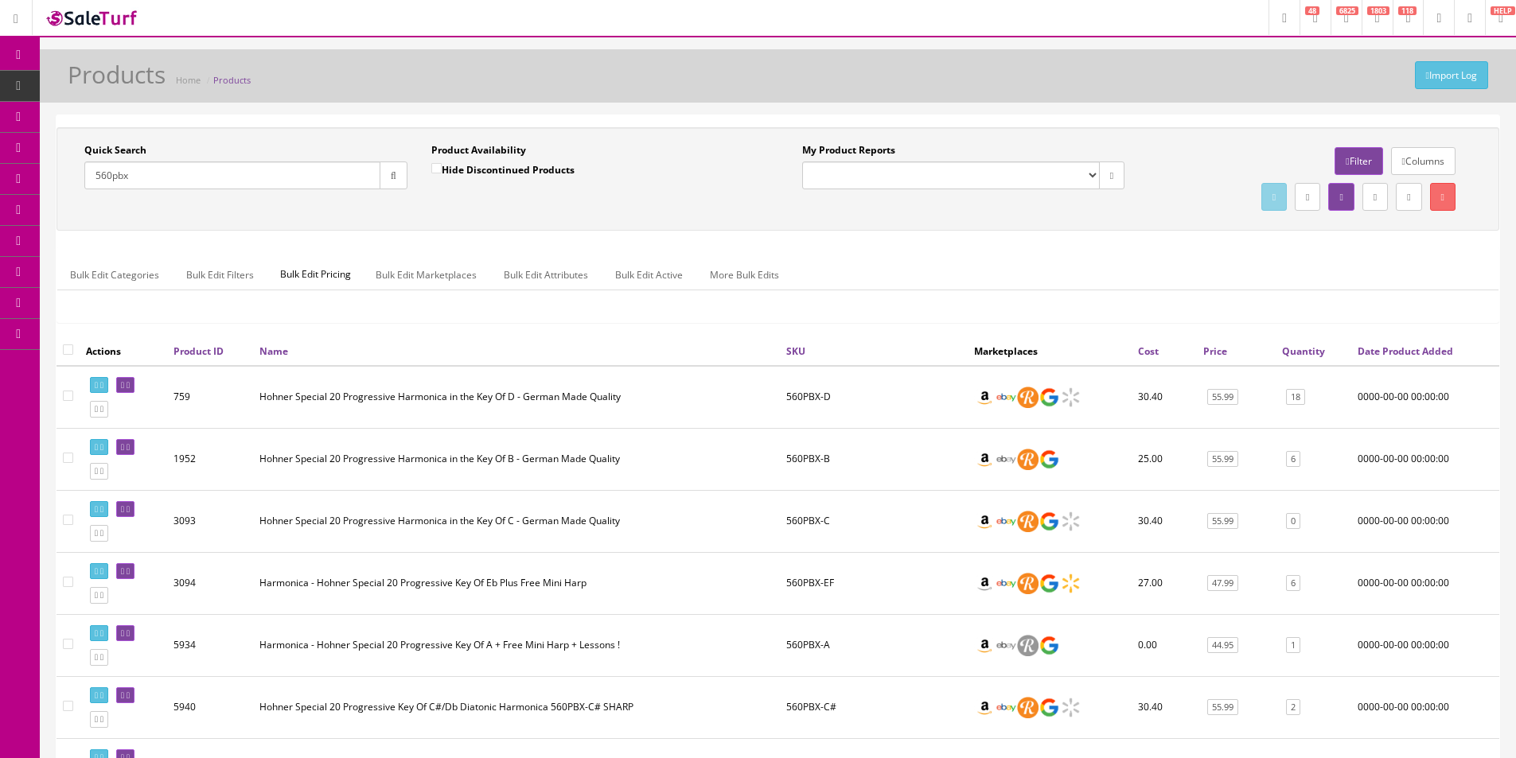
click at [113, 170] on input "560pbx" at bounding box center [232, 176] width 296 height 28
click at [462, 209] on div "Quick Search special20progressive Date From Product Availability Hide Discontin…" at bounding box center [777, 179] width 1435 height 72
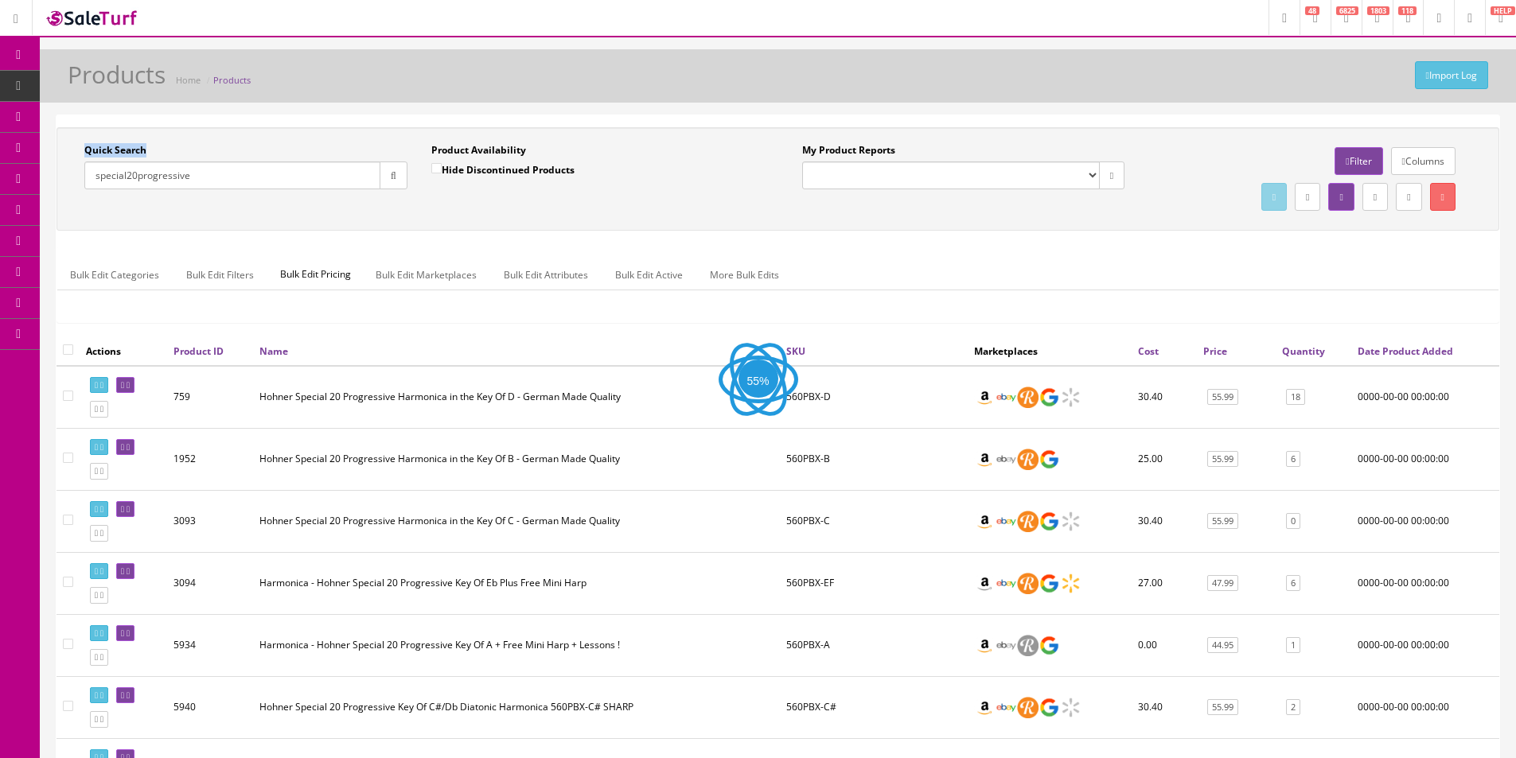
click at [462, 209] on div "Quick Search special20progressive Date From Product Availability Hide Discontin…" at bounding box center [777, 179] width 1435 height 72
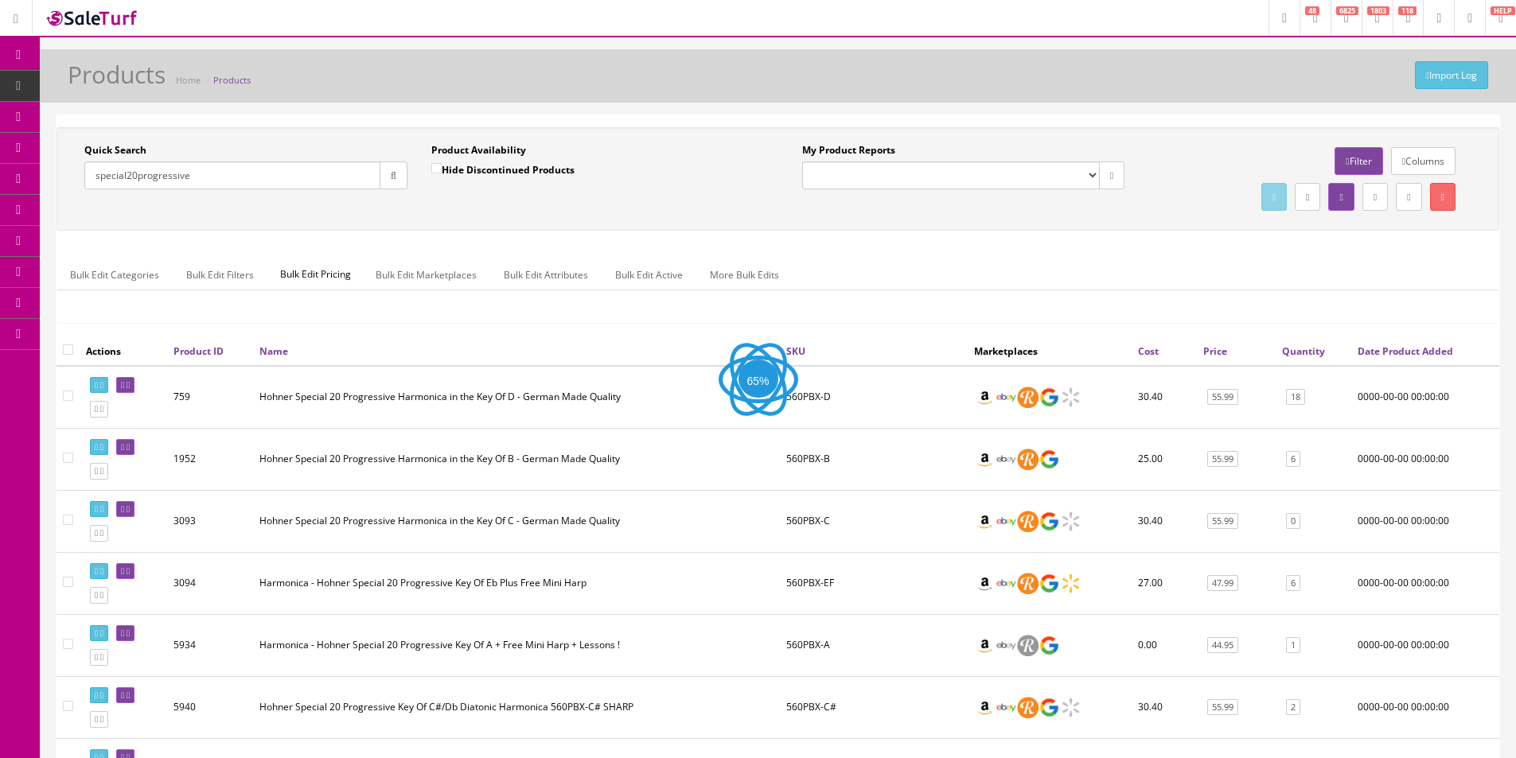
click at [459, 209] on div "Quick Search special20progressive Date From Product Availability Hide Discontin…" at bounding box center [777, 179] width 1435 height 72
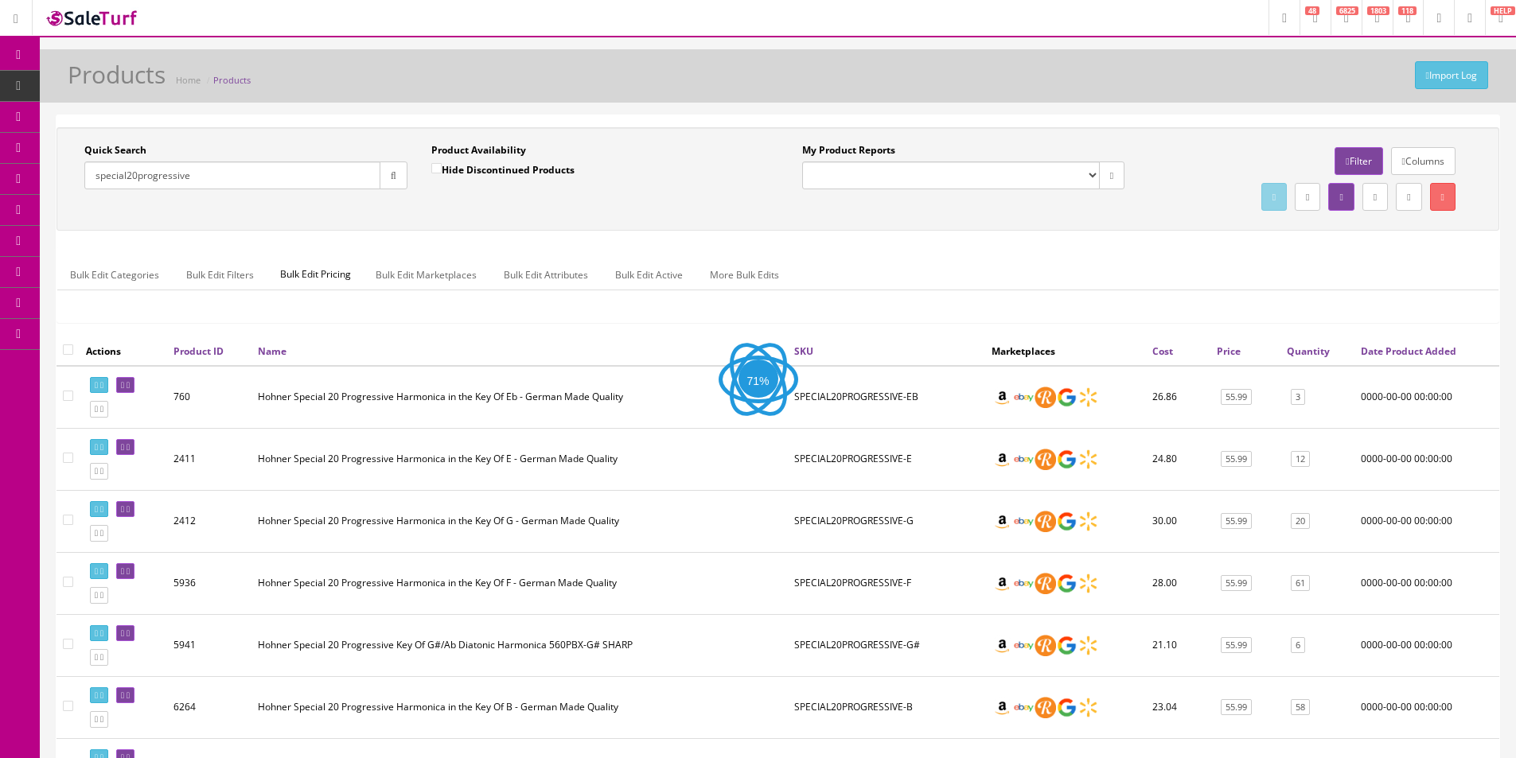
click at [459, 209] on div "Quick Search special20progressive Date From Product Availability Hide Discontin…" at bounding box center [777, 179] width 1435 height 72
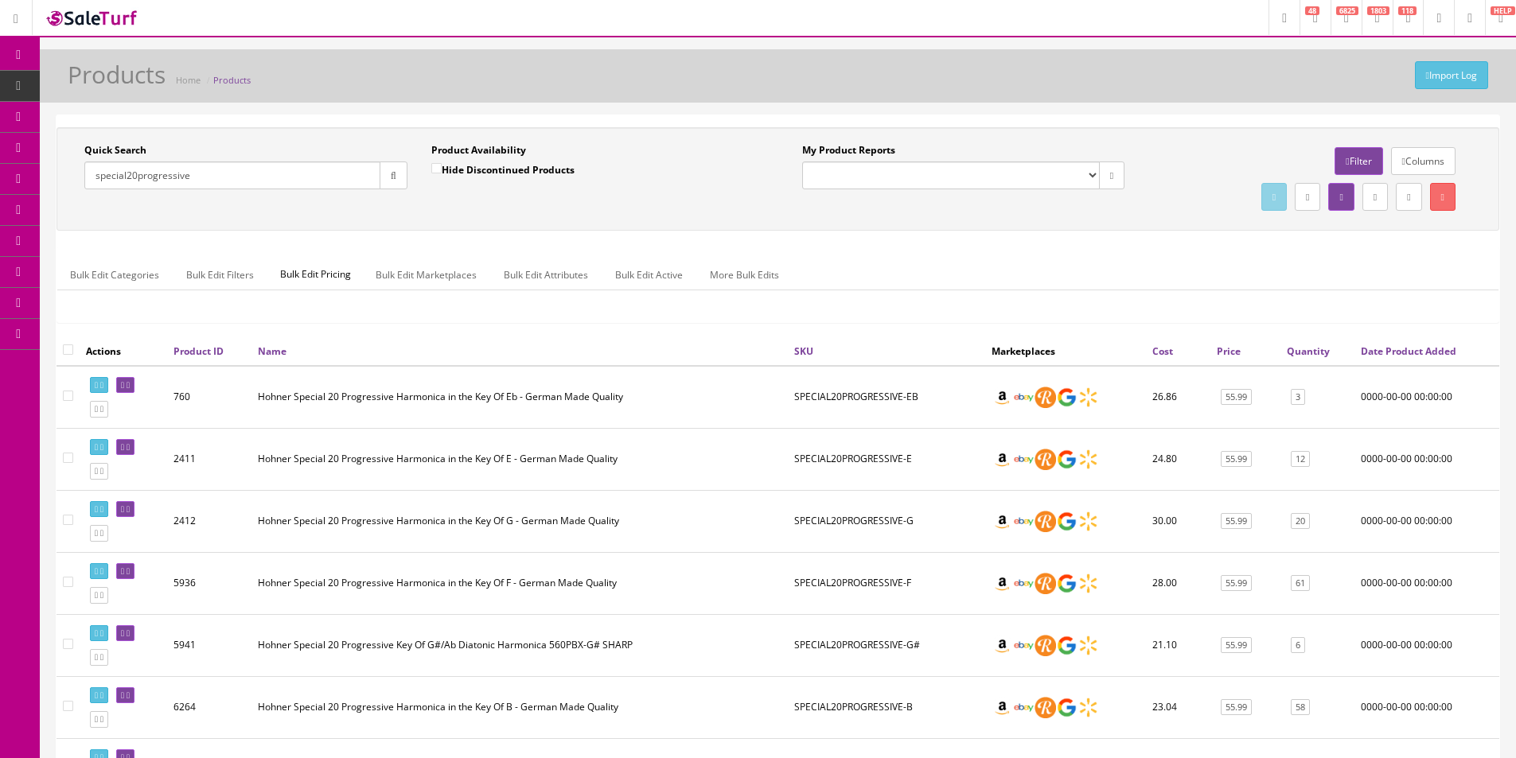
click at [255, 171] on input "special20progressive" at bounding box center [232, 176] width 296 height 28
click at [255, 170] on input "special20progressive" at bounding box center [232, 176] width 296 height 28
paste input "UKECORALT"
type input "UKECORALT"
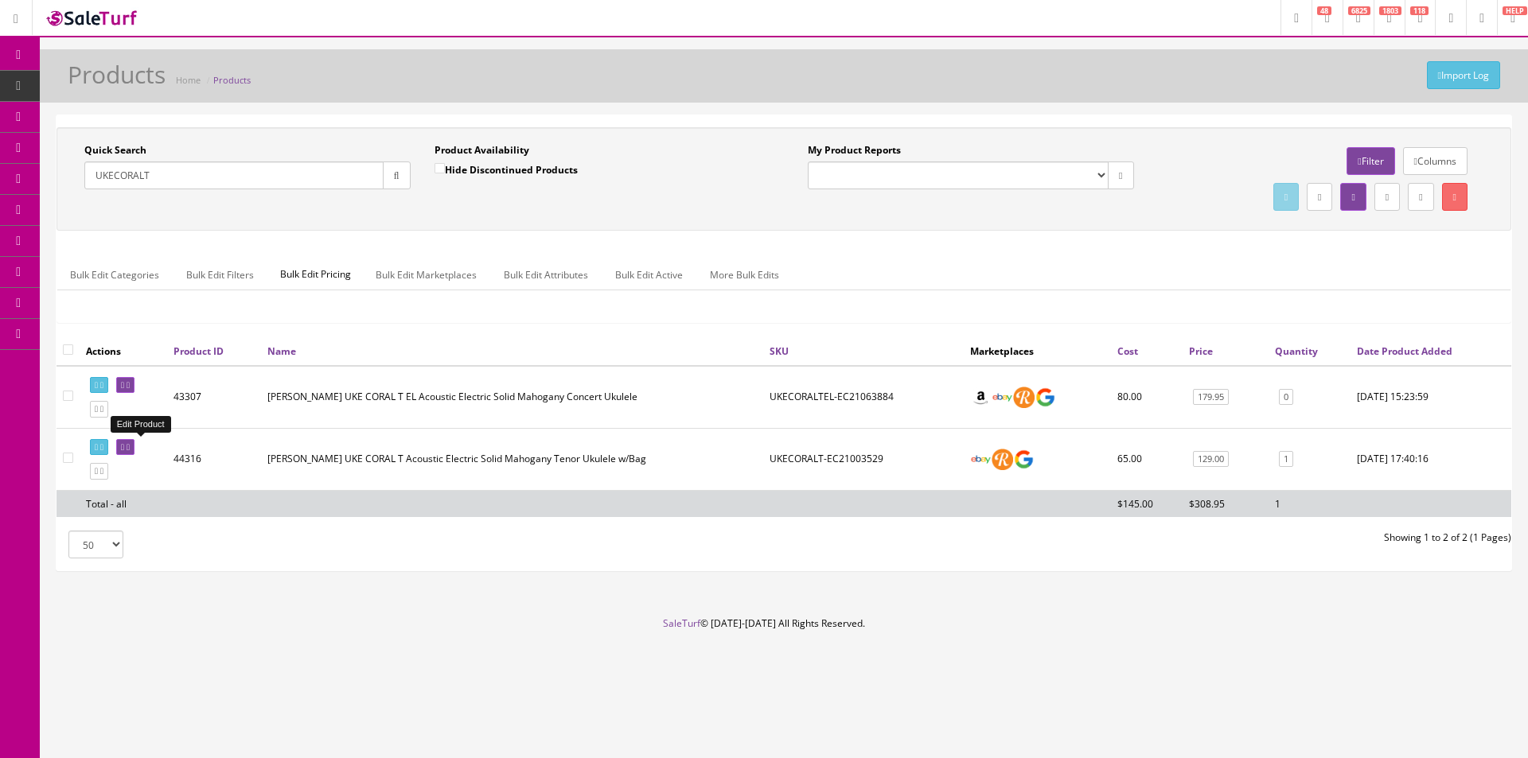
click at [130, 448] on icon at bounding box center [128, 447] width 3 height 9
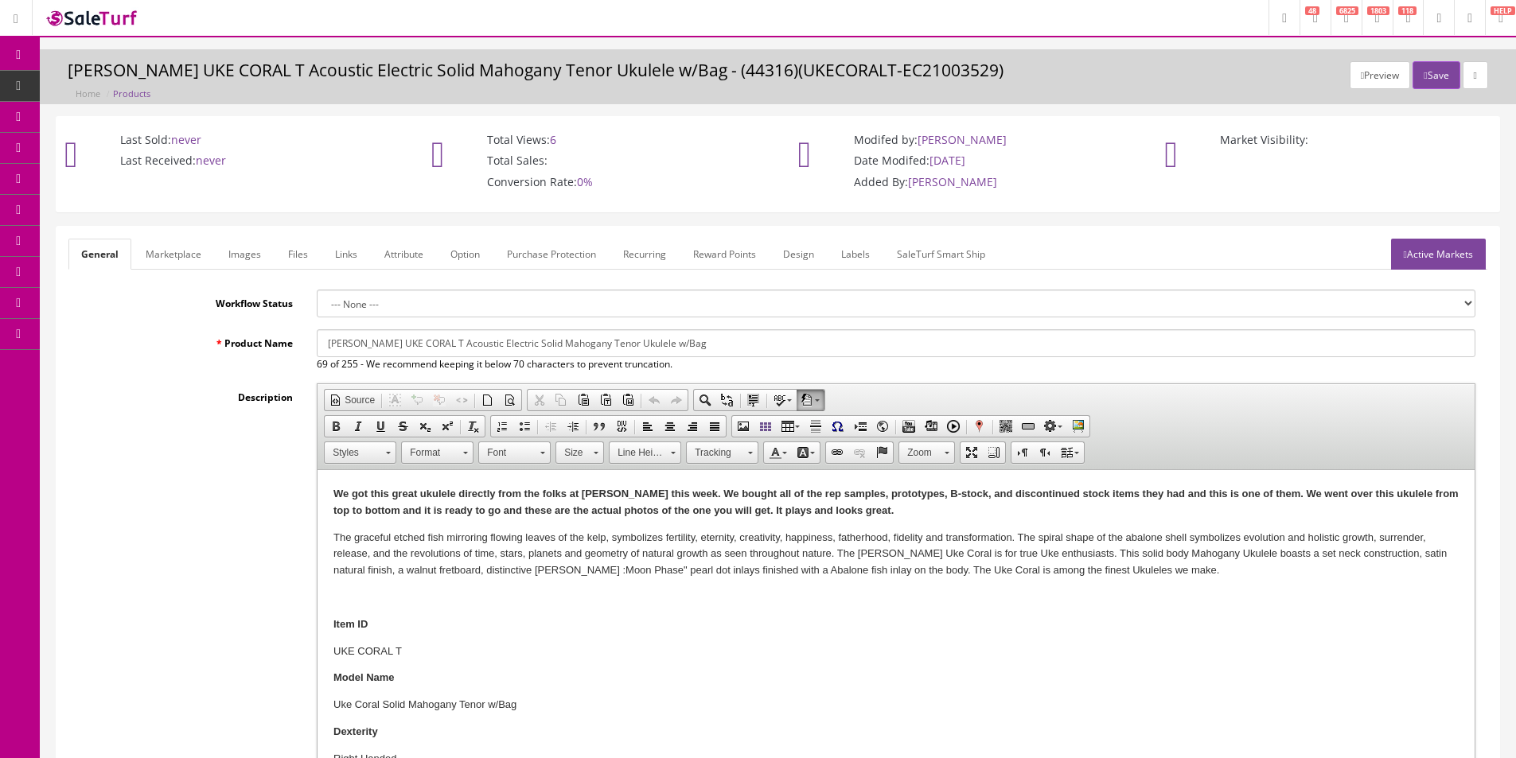
click at [458, 345] on input "Luna UKE CORAL T Acoustic Electric Solid Mahogany Tenor Ukulele w/Bag" at bounding box center [896, 343] width 1159 height 28
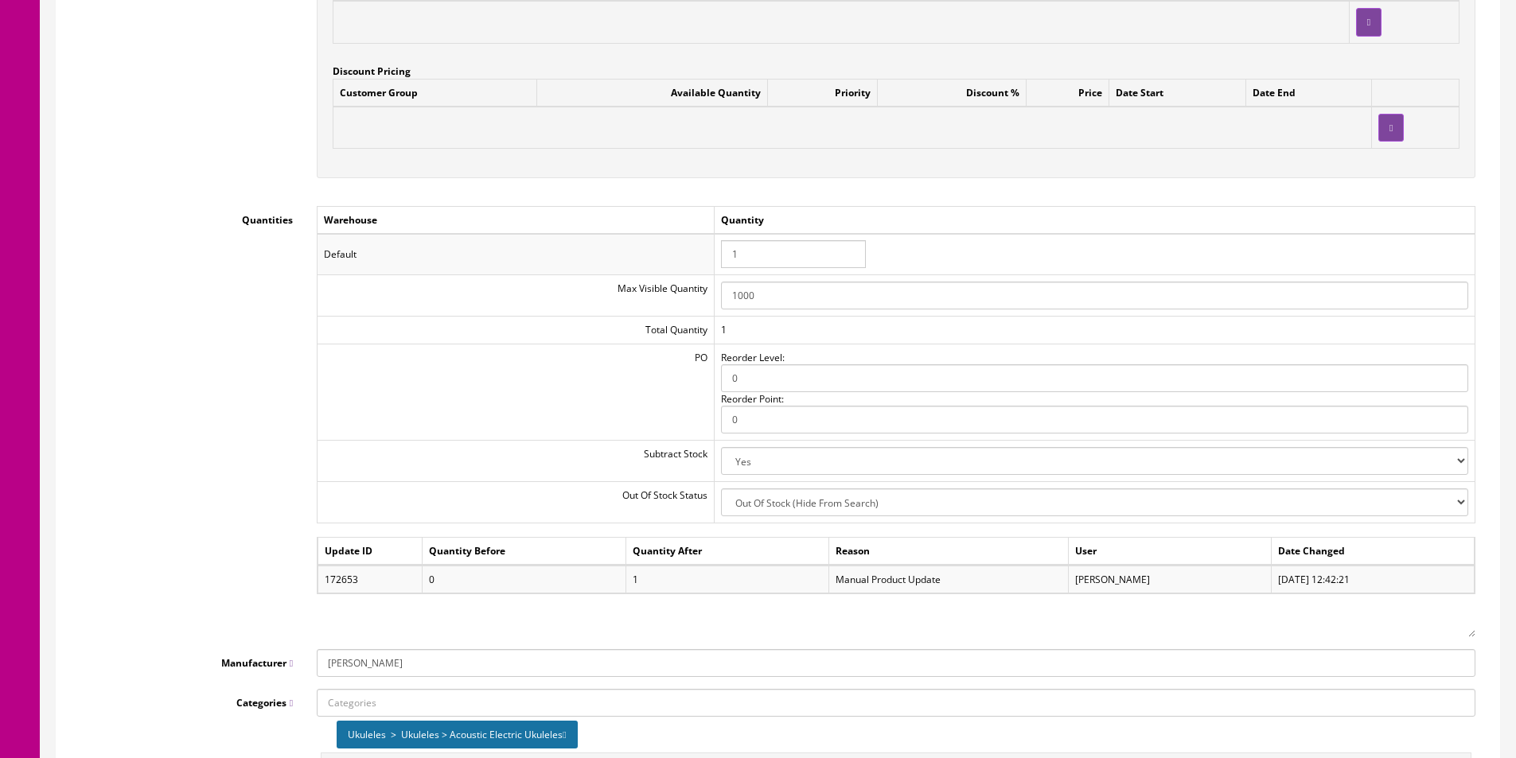
scroll to position [1671, 0]
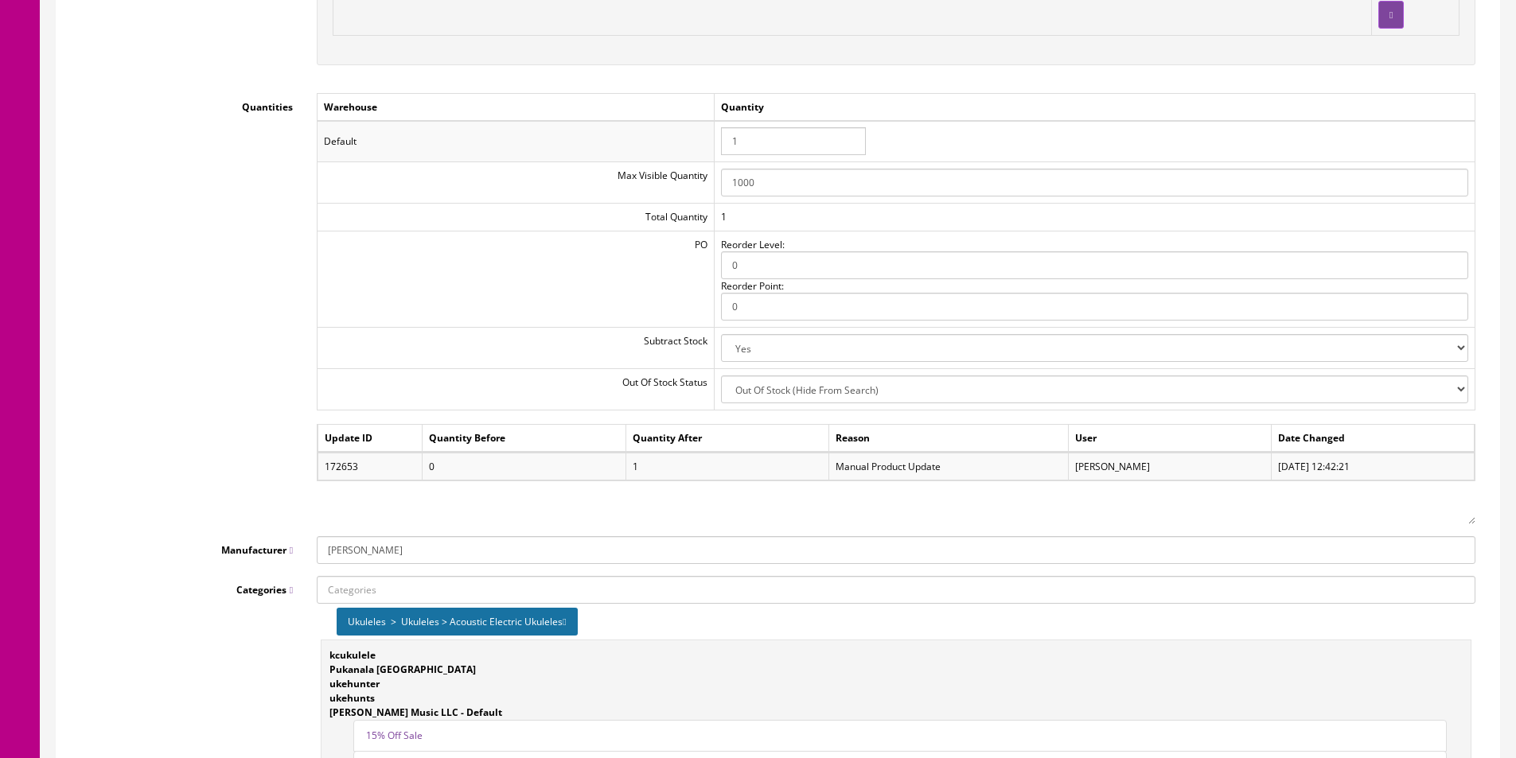
type input "Luna UKE CORAL T Acoustic Solid Mahogany Tenor Ukulele w/Bag"
click at [566, 621] on icon at bounding box center [564, 622] width 3 height 10
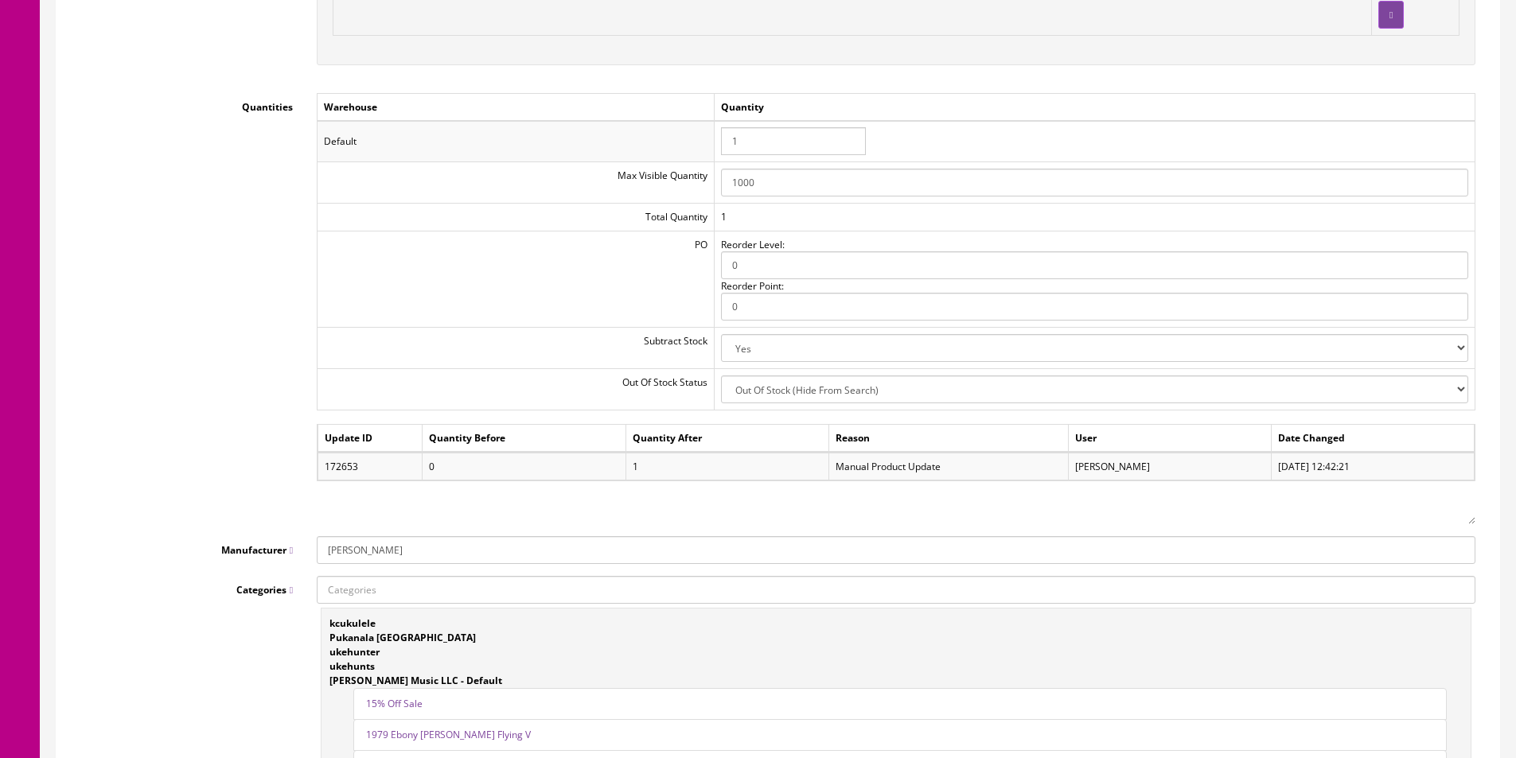
click at [575, 587] on input "Categories" at bounding box center [896, 590] width 1159 height 28
type input "acoustic ukulele"
click at [558, 610] on ul "Ukuleles > Ukuleles > Acoustic Ukuleles > Acoustic Ukuleles" at bounding box center [472, 620] width 311 height 28
click at [582, 593] on input "acoustic ukulele" at bounding box center [896, 590] width 1159 height 28
click at [556, 617] on link "Ukuleles > Ukuleles > Acoustic Ukuleles > Acoustic Ukuleles" at bounding box center [472, 619] width 310 height 18
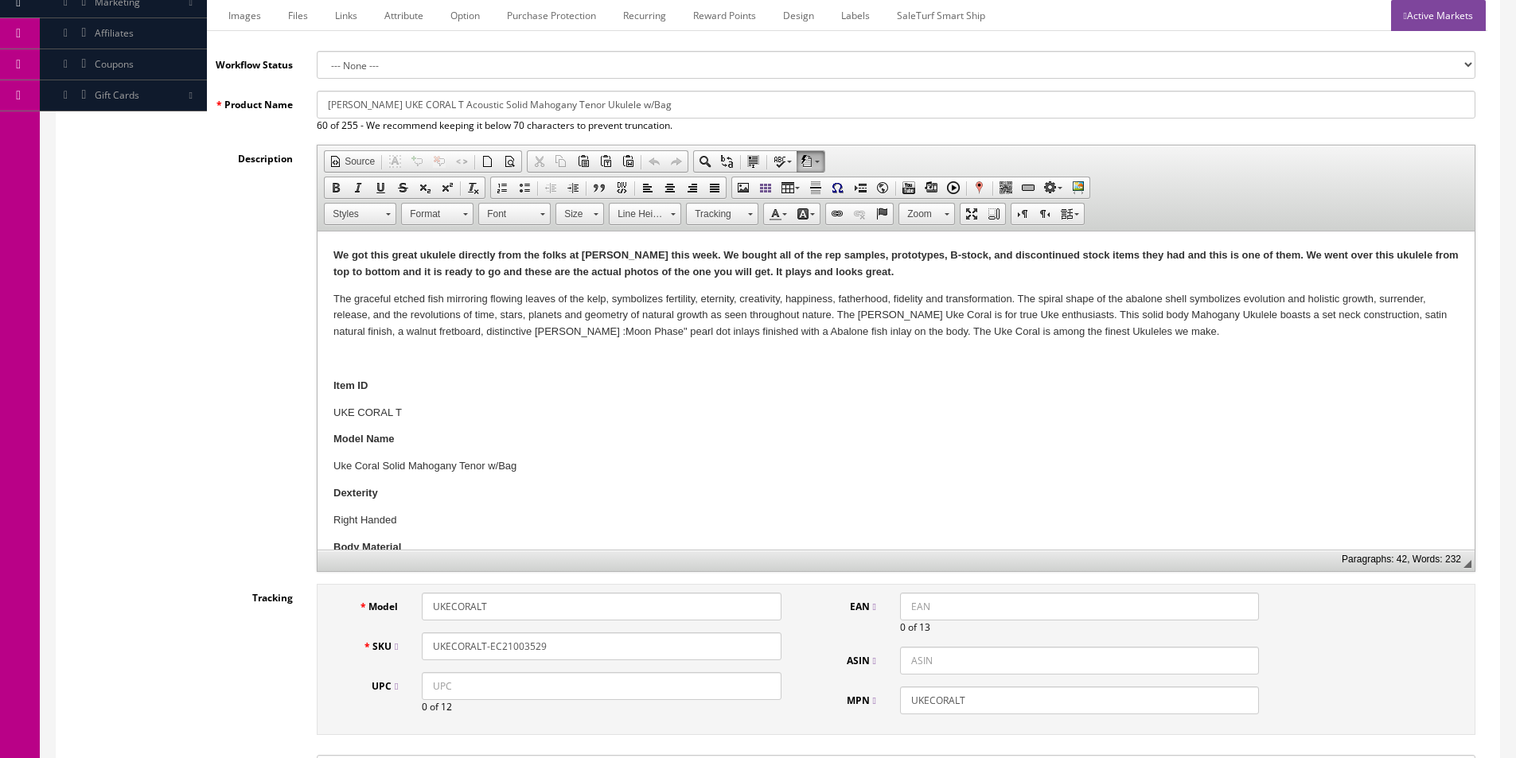
scroll to position [0, 0]
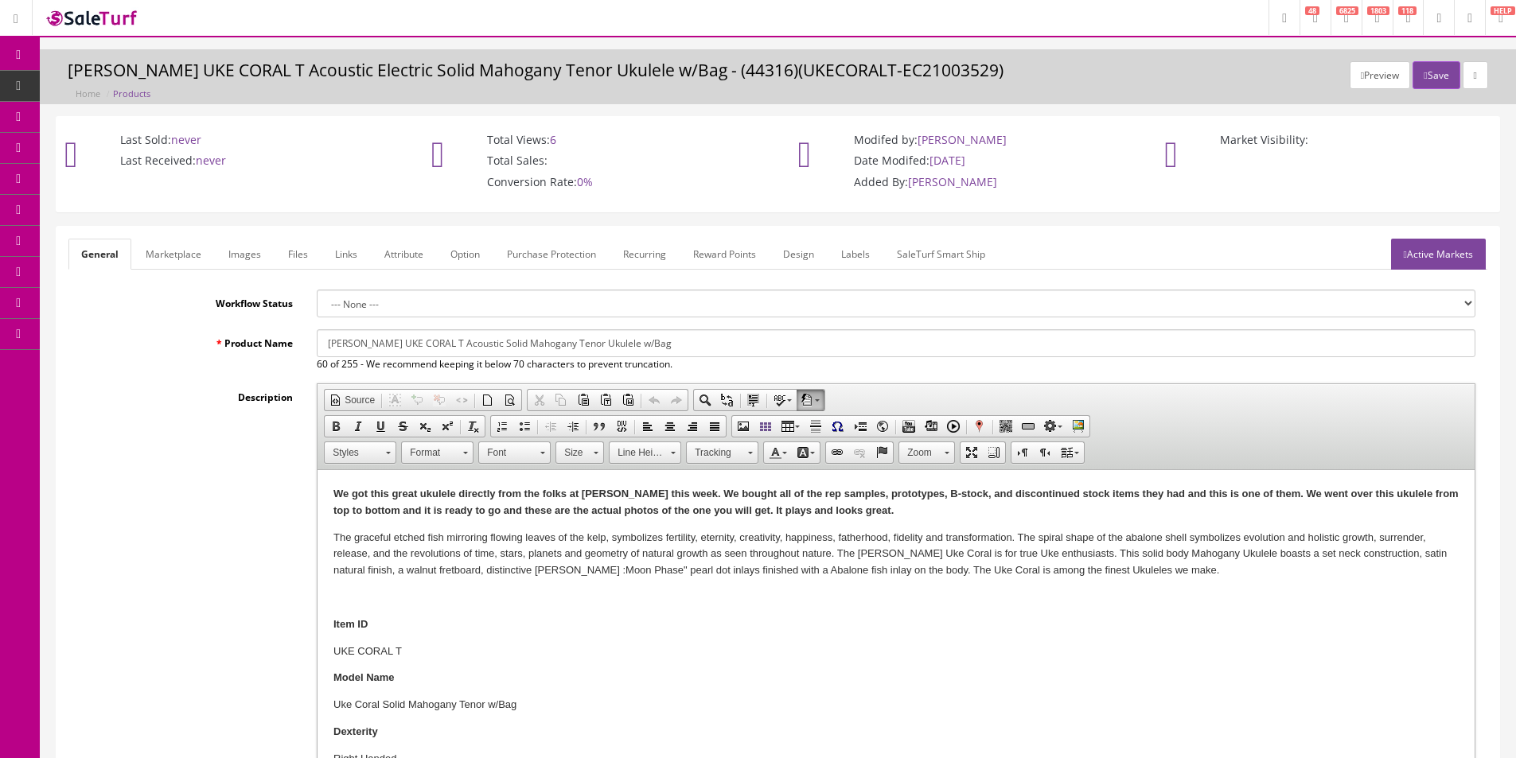
click at [189, 259] on link "Marketplace" at bounding box center [173, 254] width 81 height 31
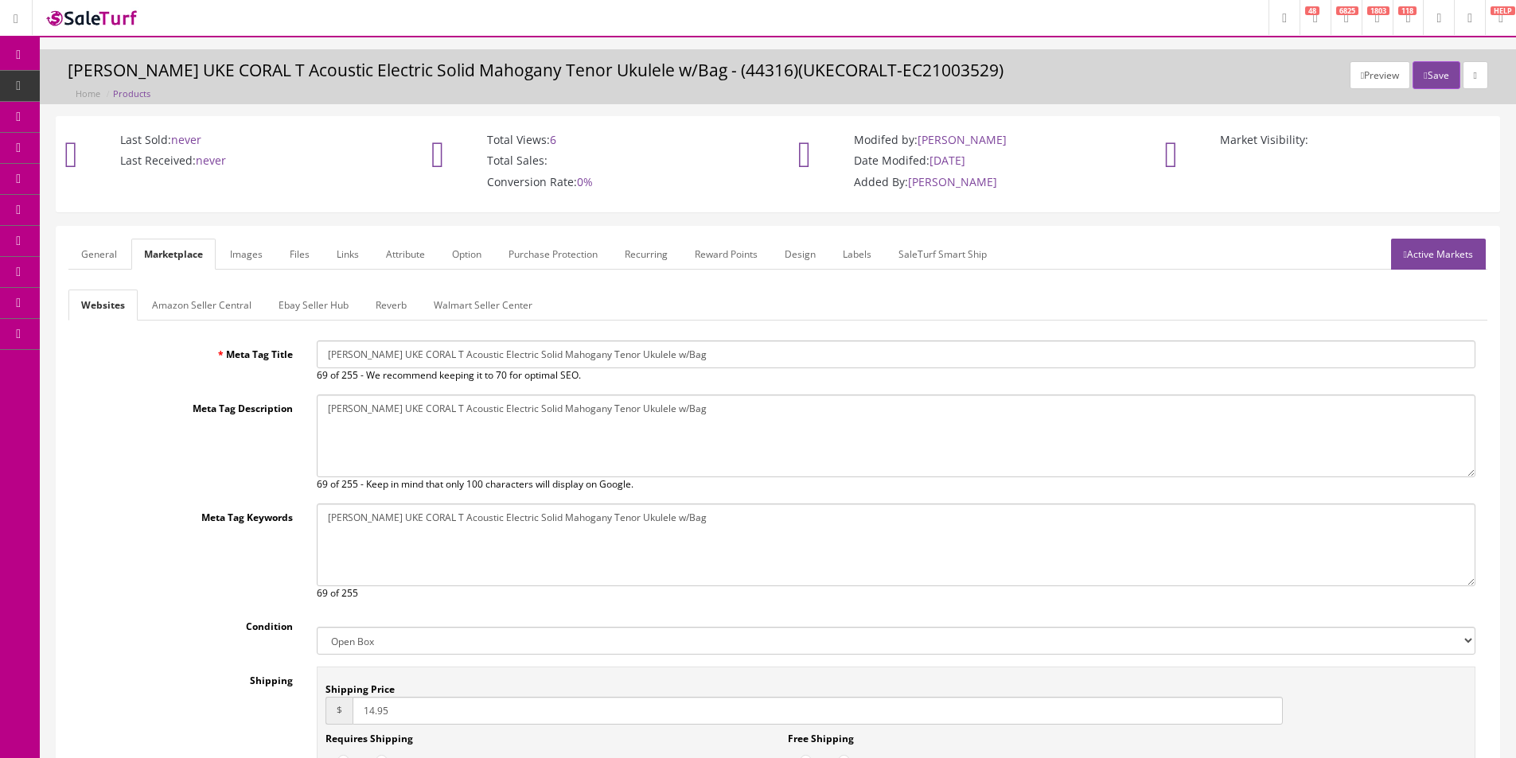
click at [430, 358] on input "Luna UKE CORAL T Acoustic Electric Solid Mahogany Tenor Ukulele w/Bag" at bounding box center [896, 355] width 1159 height 28
click at [463, 352] on input "Luna UKE CORAL T Acoustic Electric Solid Mahogany Tenor Ukulele w/Bag" at bounding box center [896, 355] width 1159 height 28
type input "Luna UKE CORAL T Acoustic Solid Mahogany Tenor Ukulele w/Bag"
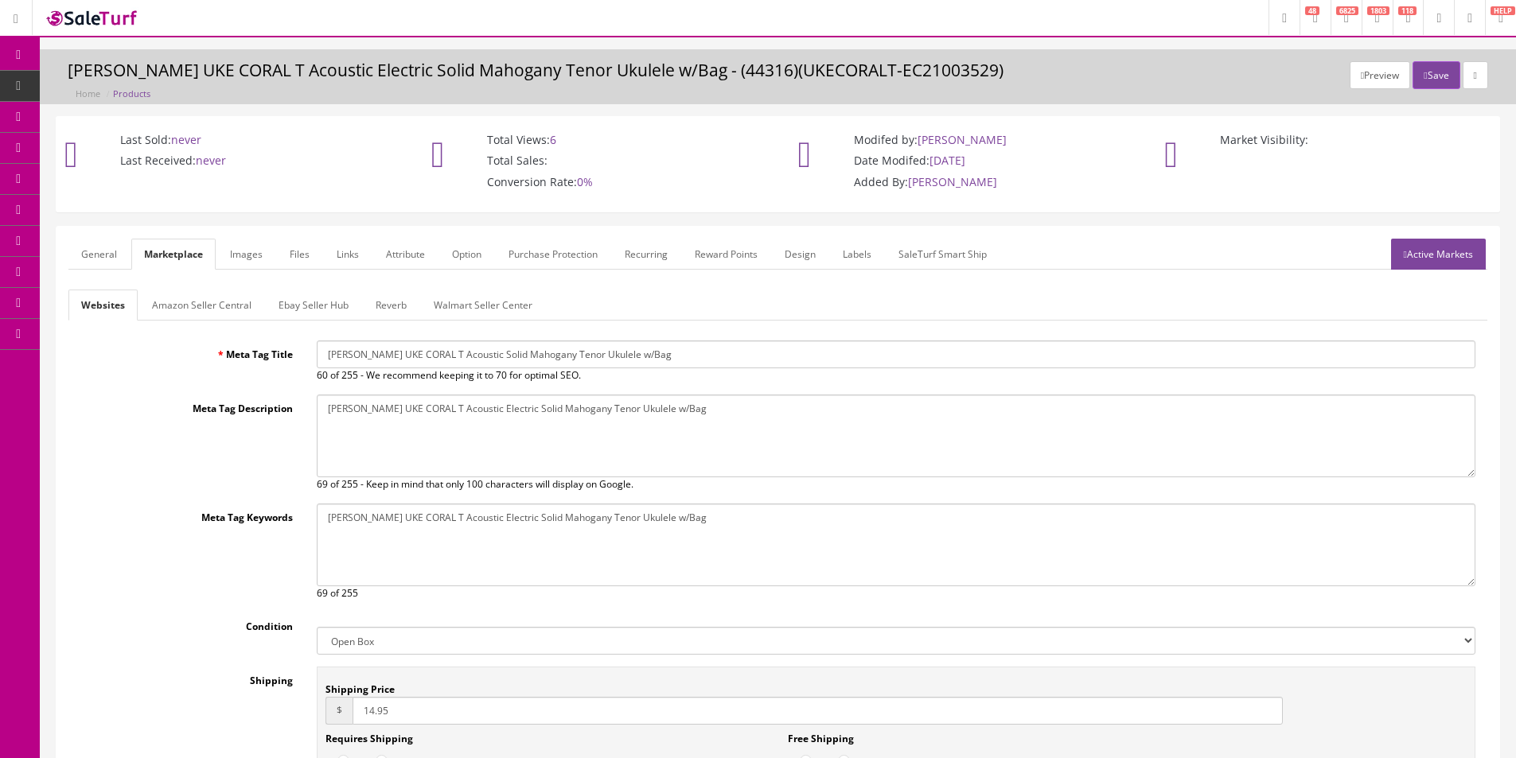
click at [469, 400] on textarea "Luna UKE CORAL T Acoustic Electric Solid Mahogany Tenor Ukulele w/Bag" at bounding box center [896, 436] width 1159 height 83
type textarea "Luna UKE CORAL T Acoustic Solid Mahogany Tenor Ukulele w/Bag"
click at [466, 520] on textarea "Luna UKE CORAL T Acoustic Electric Solid Mahogany Tenor Ukulele w/Bag" at bounding box center [896, 545] width 1159 height 83
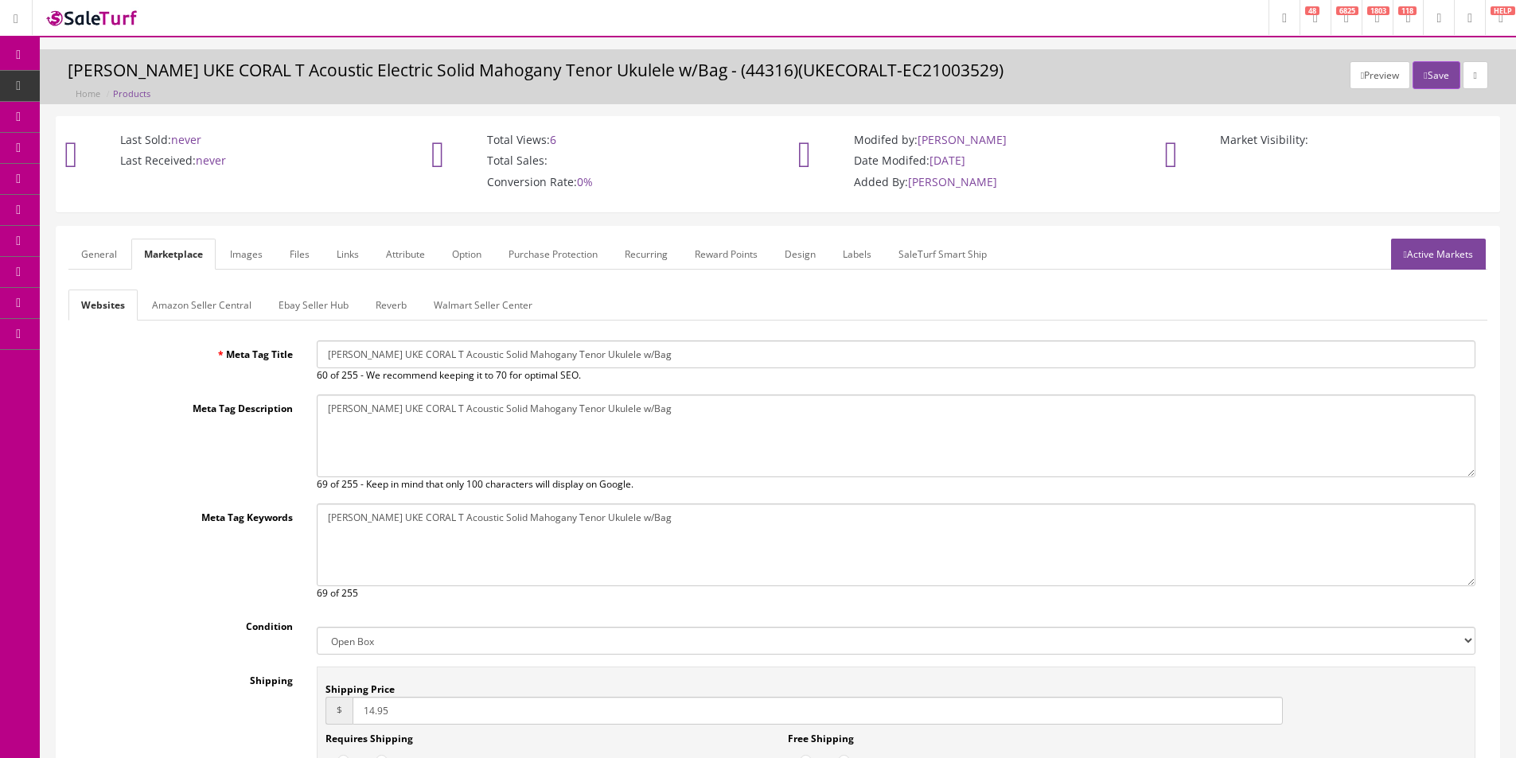
type textarea "Luna UKE CORAL T Acoustic Solid Mahogany Tenor Ukulele w/Bag"
click at [1424, 72] on button "Save" at bounding box center [1435, 75] width 47 height 28
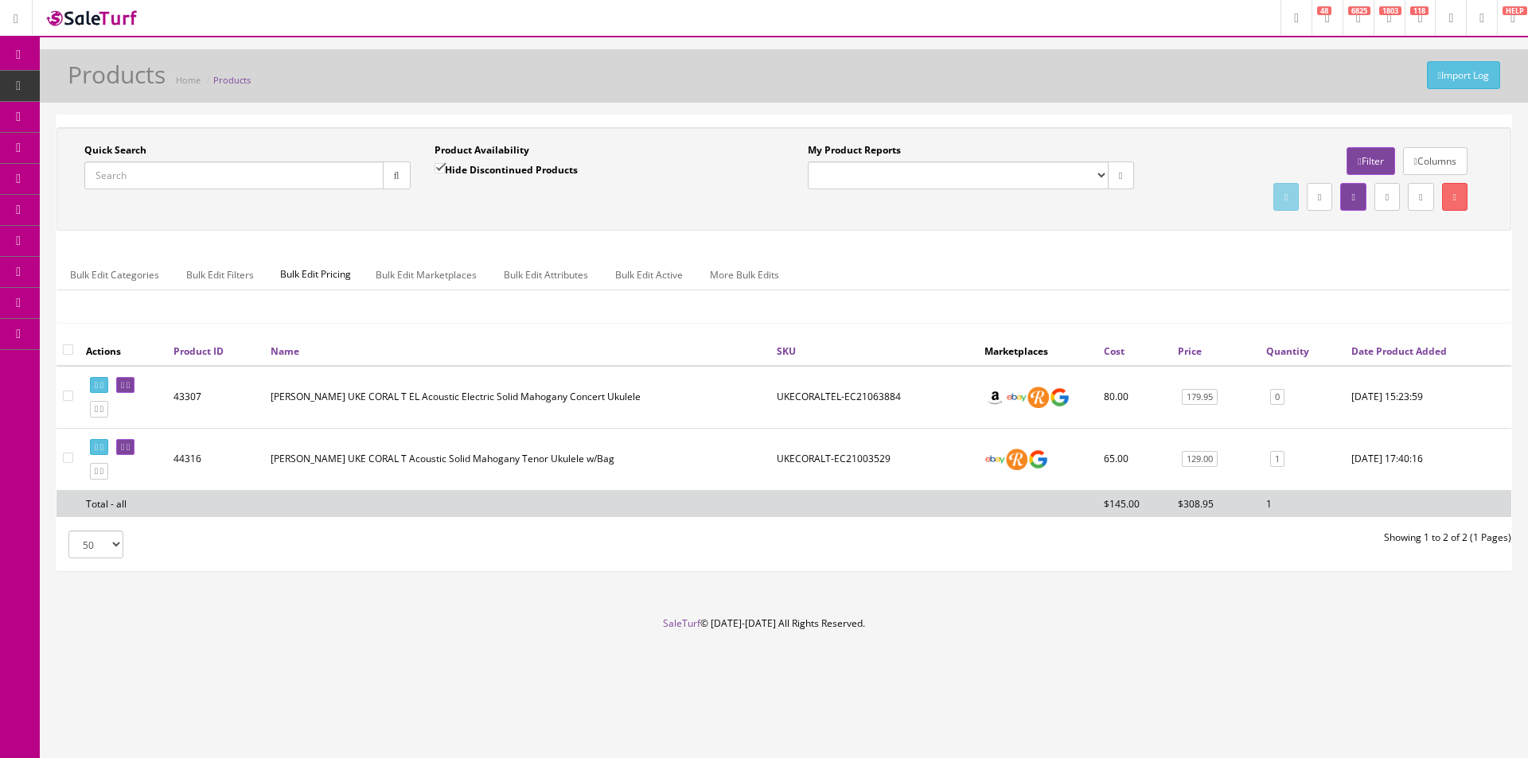
click at [368, 185] on input "Quick Search" at bounding box center [233, 176] width 299 height 28
paste input "DAED300AUBGP"
drag, startPoint x: 390, startPoint y: 181, endPoint x: 391, endPoint y: 208, distance: 27.9
click at [390, 181] on button "button" at bounding box center [397, 176] width 28 height 28
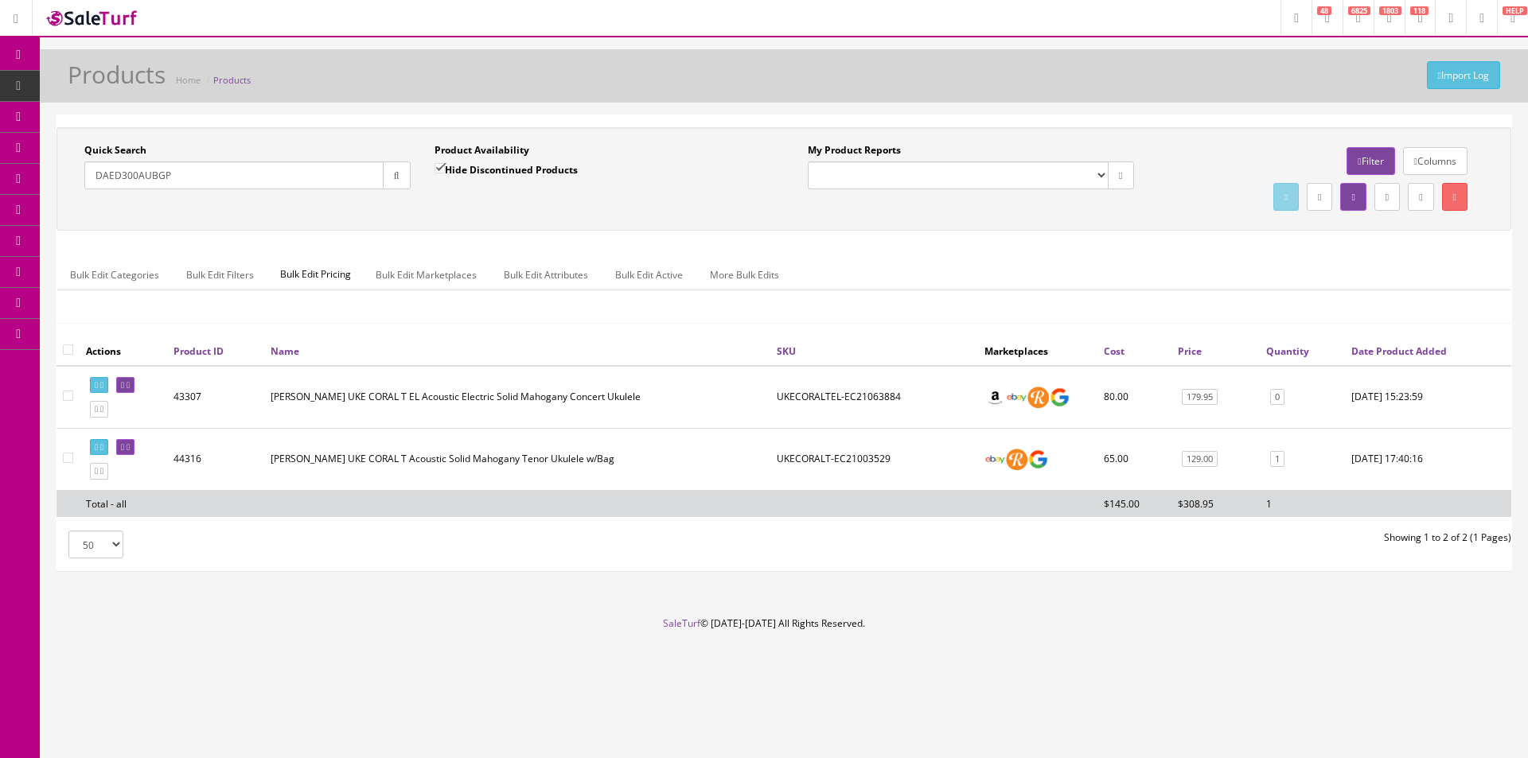
click at [393, 211] on div "Quick Search DAED300AUBGP Date From Product Availability Hide Discontinued Prod…" at bounding box center [783, 179] width 1447 height 72
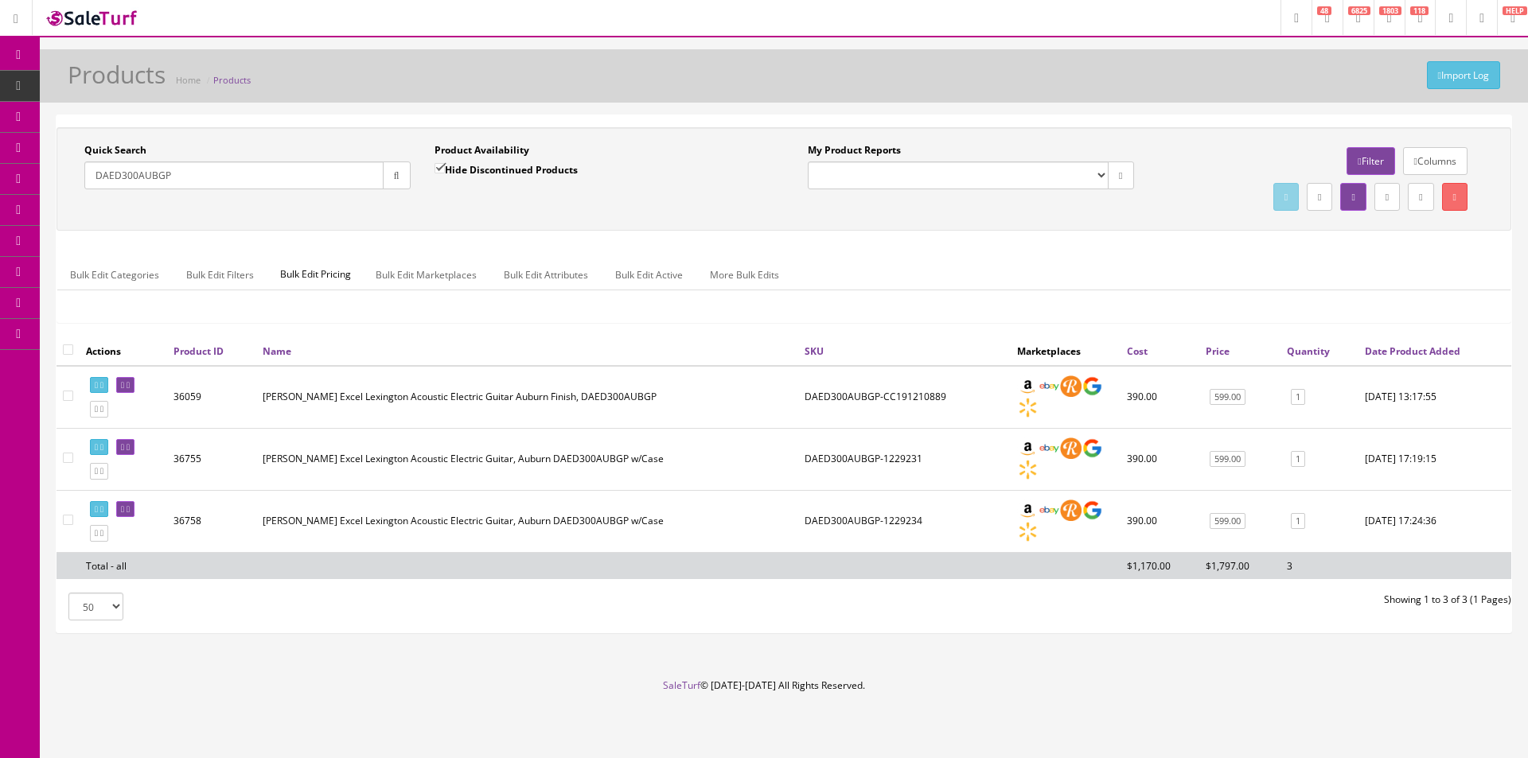
click at [325, 174] on input "DAED300AUBGP" at bounding box center [233, 176] width 299 height 28
click at [325, 176] on input "DAED300AUBGP" at bounding box center [233, 176] width 299 height 28
paste input "XQ22010229"
type input "XQ22010229"
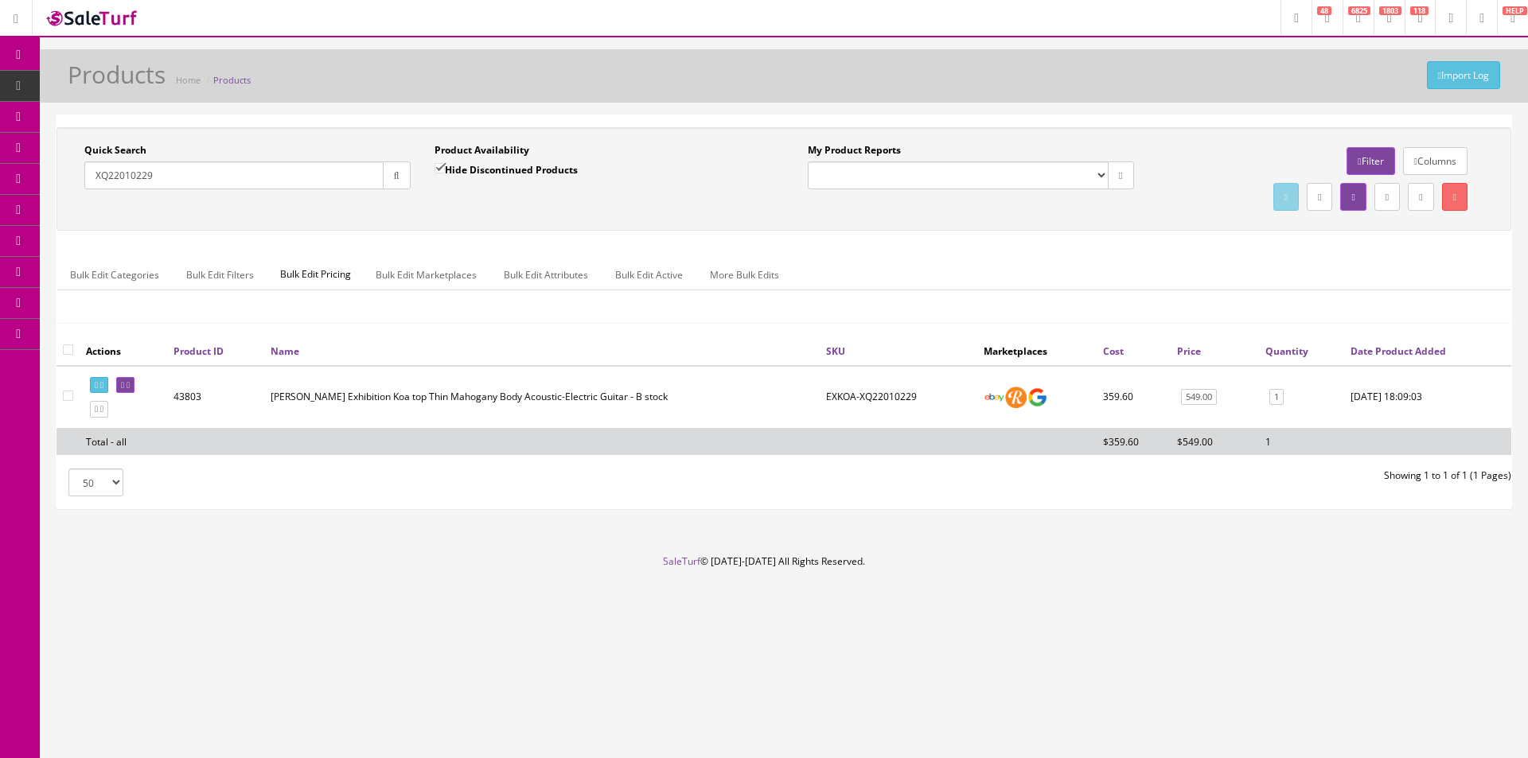
click at [70, 352] on input "checkbox" at bounding box center [68, 350] width 10 height 10
checkbox input "true"
checkbox input"] "true"
click at [639, 281] on link "Bulk Edit Active" at bounding box center [648, 274] width 93 height 31
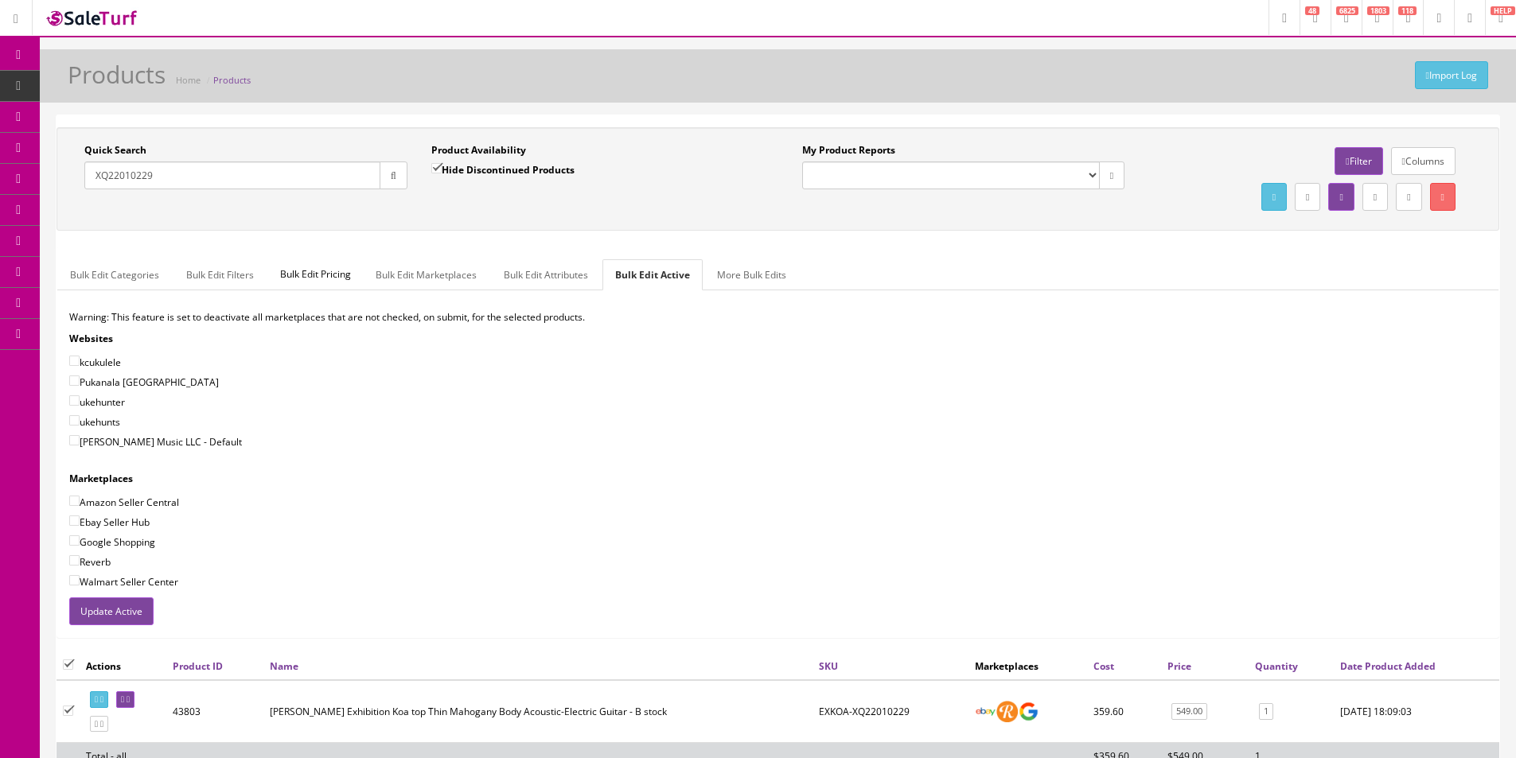
click at [178, 443] on label "[PERSON_NAME] Music LLC - Default" at bounding box center [155, 442] width 173 height 16
click at [80, 443] on input"] "[PERSON_NAME] Music LLC - Default" at bounding box center [74, 440] width 10 height 10
checkbox input"] "true"
click at [126, 521] on label "Ebay Seller Hub" at bounding box center [109, 522] width 80 height 16
click at [80, 521] on input"] "Ebay Seller Hub" at bounding box center [74, 521] width 10 height 10
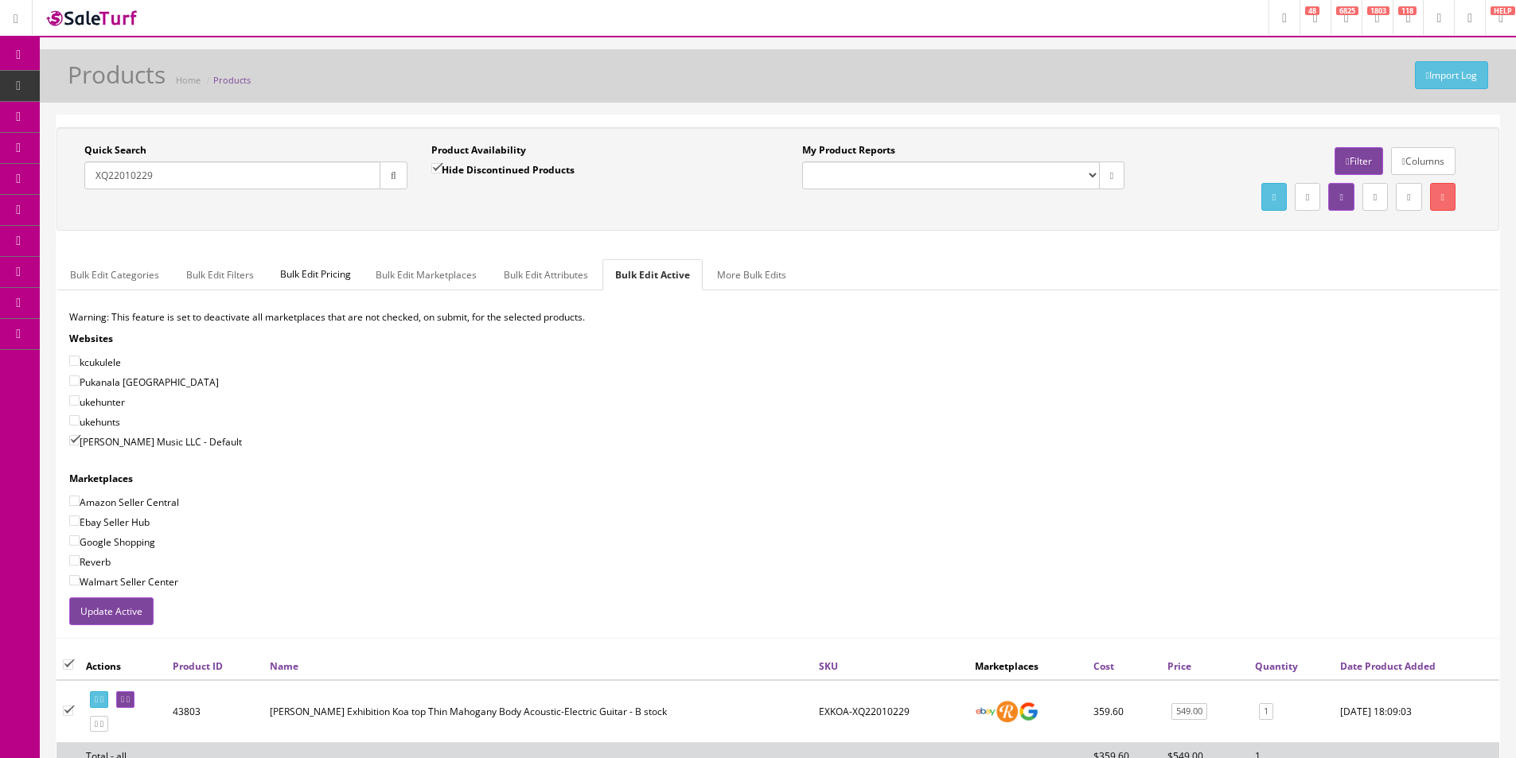
checkbox input"] "true"
click at [123, 542] on label "Google Shopping" at bounding box center [112, 542] width 86 height 16
click at [80, 542] on input"] "Google Shopping" at bounding box center [74, 541] width 10 height 10
checkbox input"] "true"
drag, startPoint x: 95, startPoint y: 555, endPoint x: 94, endPoint y: 564, distance: 8.8
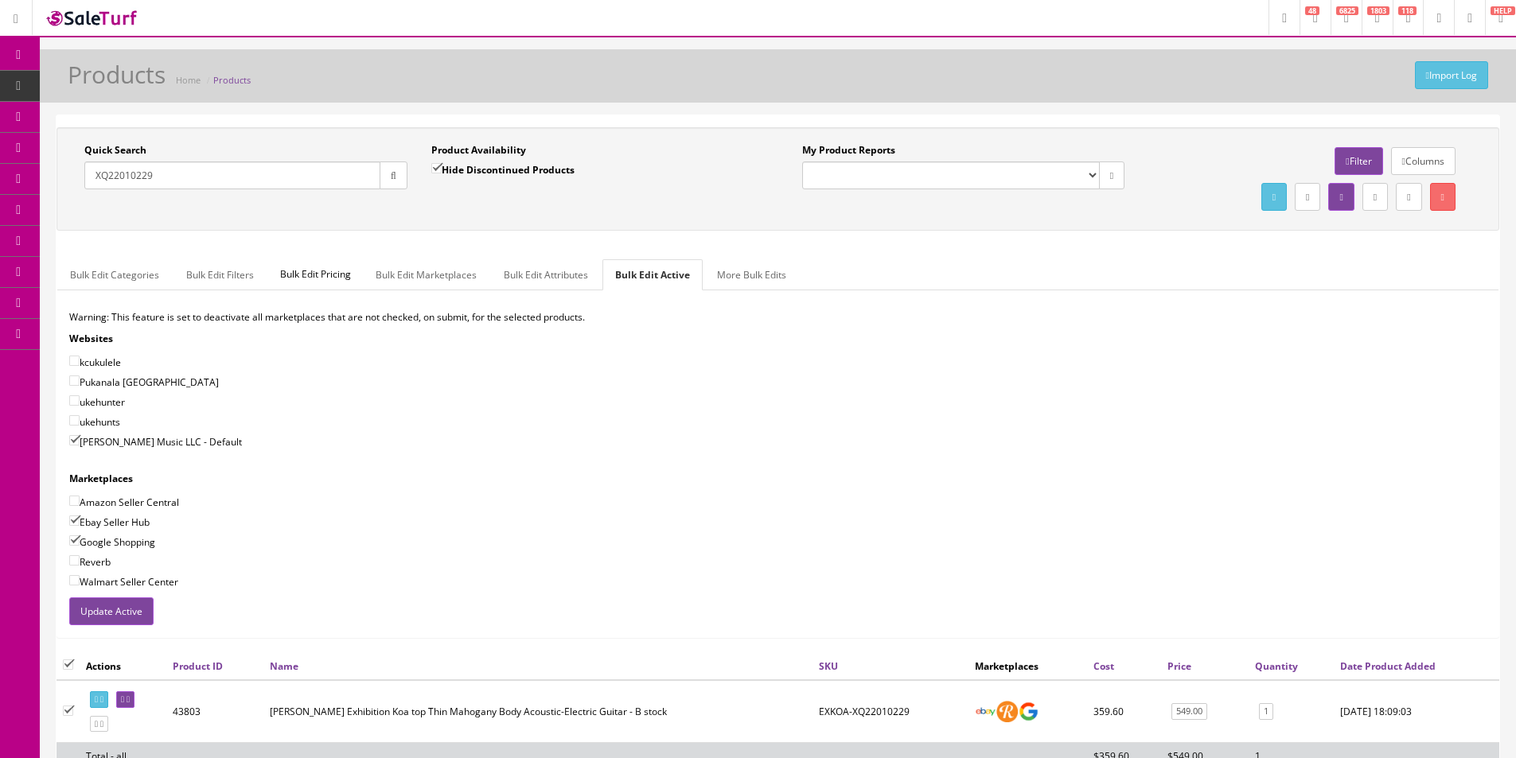
click at [95, 556] on label "Reverb" at bounding box center [89, 562] width 41 height 16
click at [80, 556] on input"] "Reverb" at bounding box center [74, 560] width 10 height 10
checkbox input"] "true"
click at [104, 606] on button "Update Active" at bounding box center [111, 612] width 84 height 28
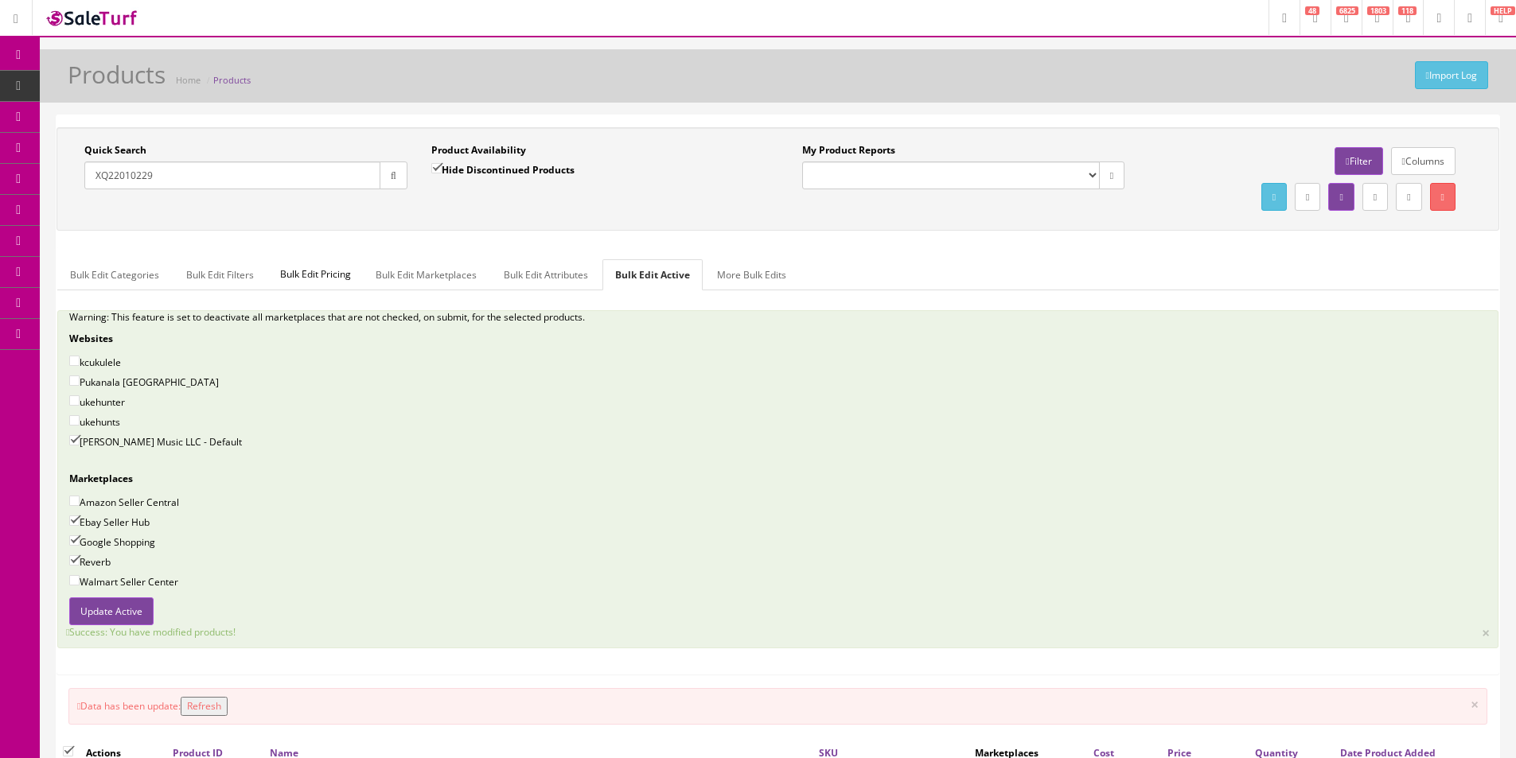
click at [1357, 507] on div "Amazon Seller Central" at bounding box center [777, 502] width 1417 height 16
click at [1486, 636] on button "×" at bounding box center [1486, 632] width 8 height 14
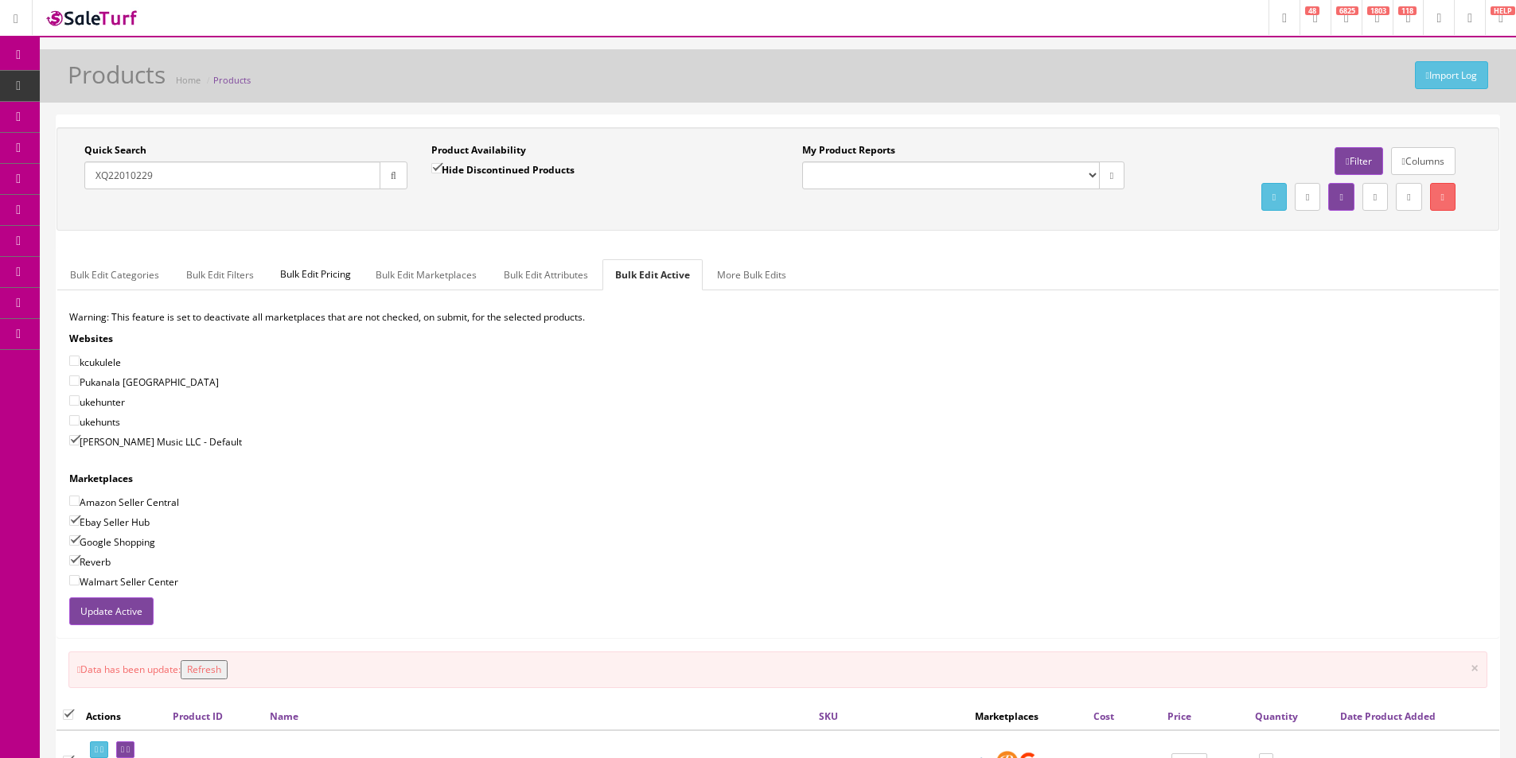
drag, startPoint x: 1174, startPoint y: 375, endPoint x: 207, endPoint y: 182, distance: 985.8
click at [1169, 375] on div "Pukanala [GEOGRAPHIC_DATA]" at bounding box center [777, 382] width 1417 height 16
click at [103, 84] on link "Products" at bounding box center [123, 86] width 167 height 31
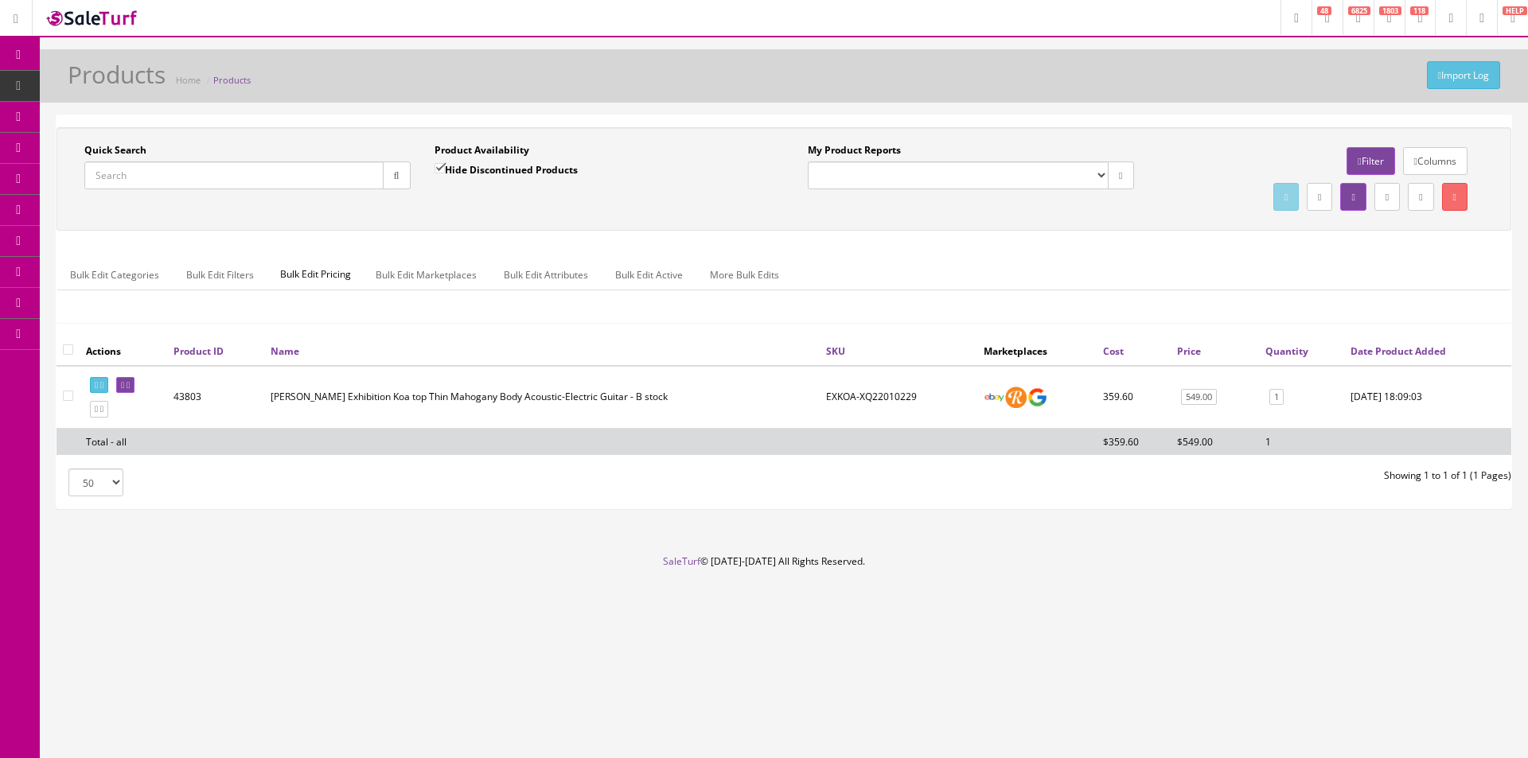
click at [370, 175] on input "Quick Search" at bounding box center [233, 176] width 299 height 28
click at [370, 174] on input "Quick Search" at bounding box center [233, 176] width 299 height 28
paste input "RGA42EXBAM-250113593"
type input "RGA42EXBAM-250113593"
click at [399, 179] on icon "button" at bounding box center [397, 176] width 6 height 10
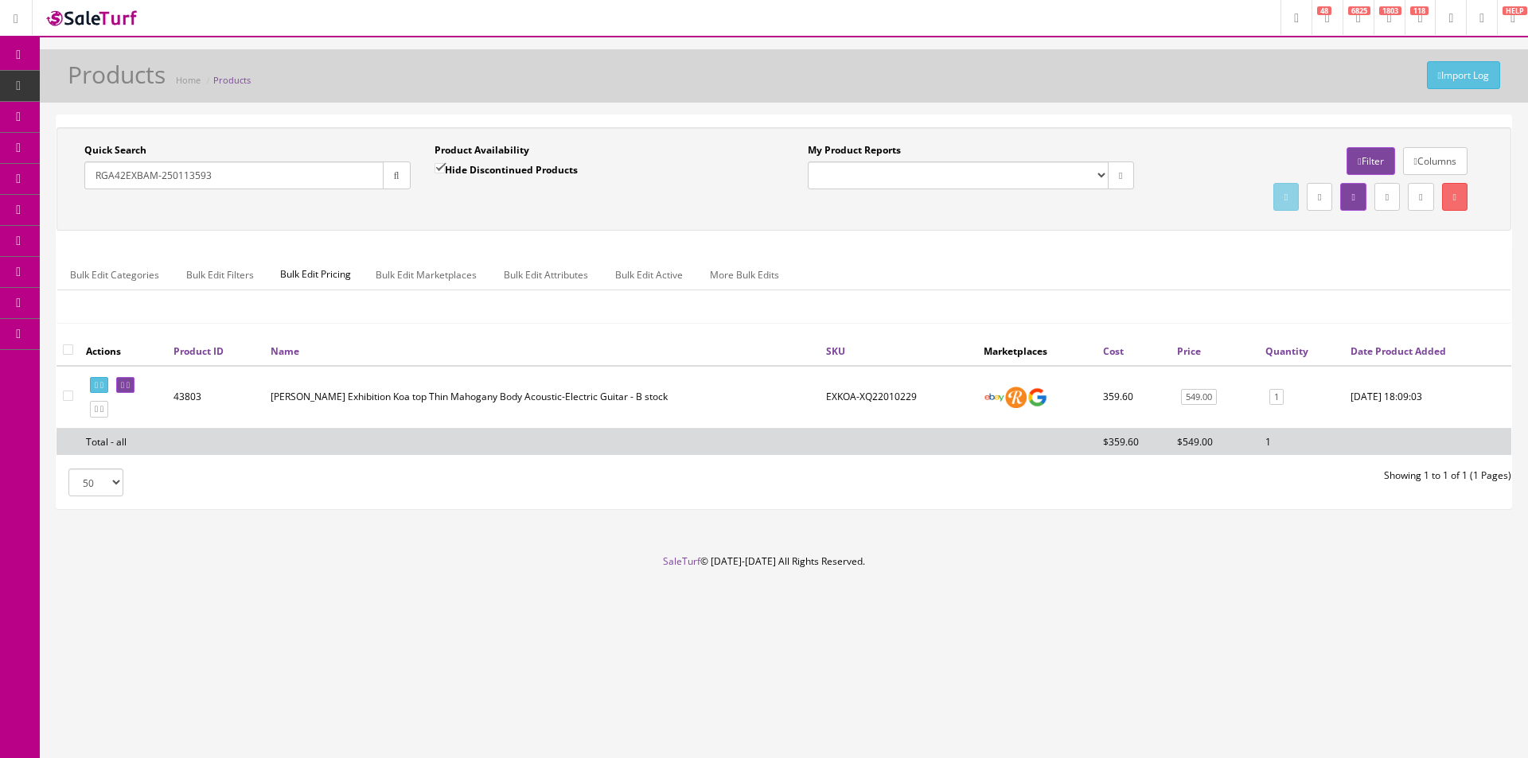
click at [404, 235] on div "Quick Search RGA42EXBAM-250113593 Date From Product Availability Hide Discontin…" at bounding box center [783, 231] width 1455 height 209
click at [357, 173] on input "RGA42EXBAM-250113593" at bounding box center [233, 176] width 299 height 28
click at [449, 210] on div "Quick Search RGA42EXBAM-250113593 Date From Product Availability Hide Discontin…" at bounding box center [783, 179] width 1447 height 72
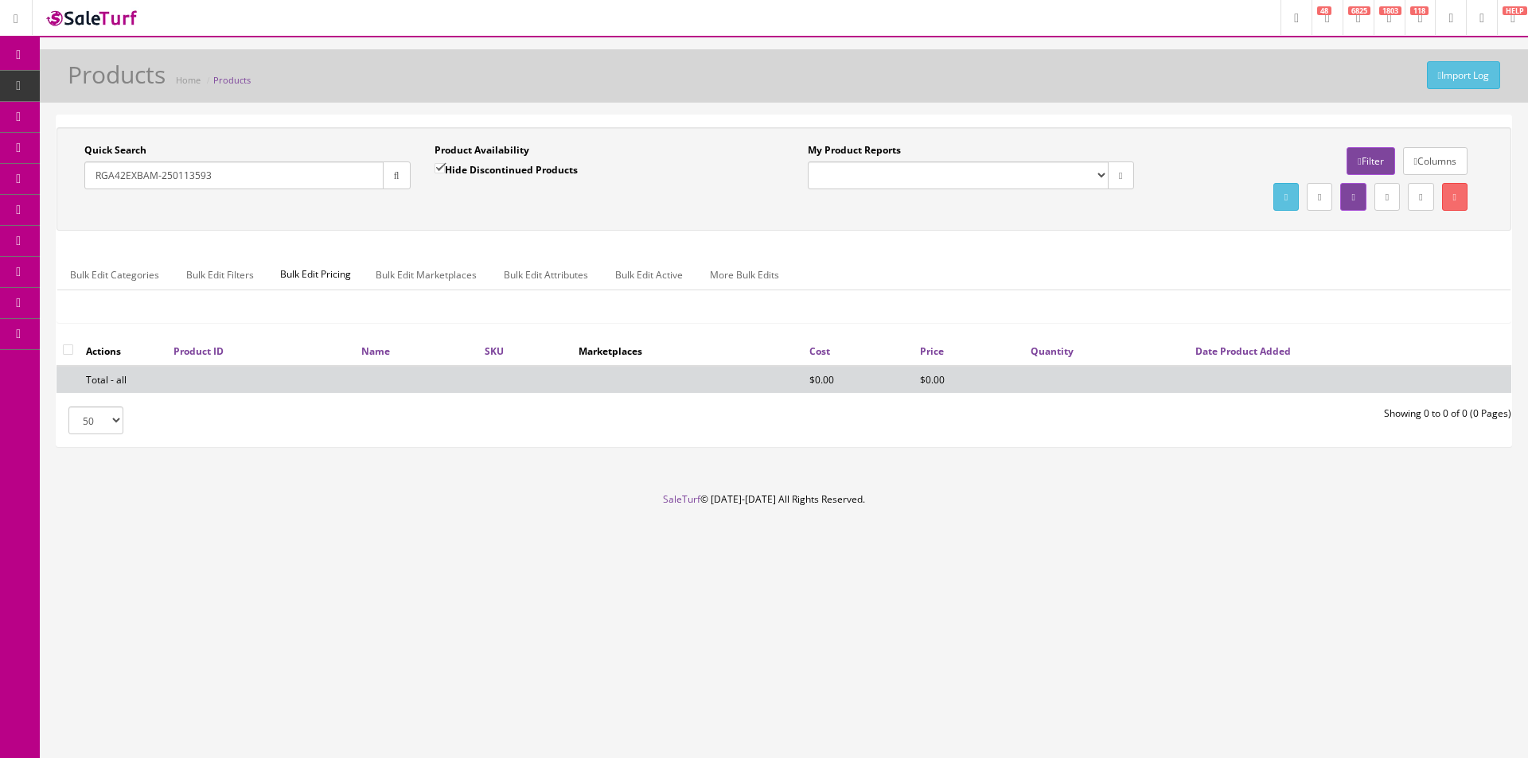
drag, startPoint x: 436, startPoint y: 162, endPoint x: 442, endPoint y: 202, distance: 40.2
click at [438, 165] on input "Hide Discontinued Products" at bounding box center [439, 168] width 10 height 10
checkbox input "false"
click at [442, 202] on div "Quick Search RGA42EXBAM-250113593 Date From Product Availability Hide Discontin…" at bounding box center [783, 179] width 1447 height 72
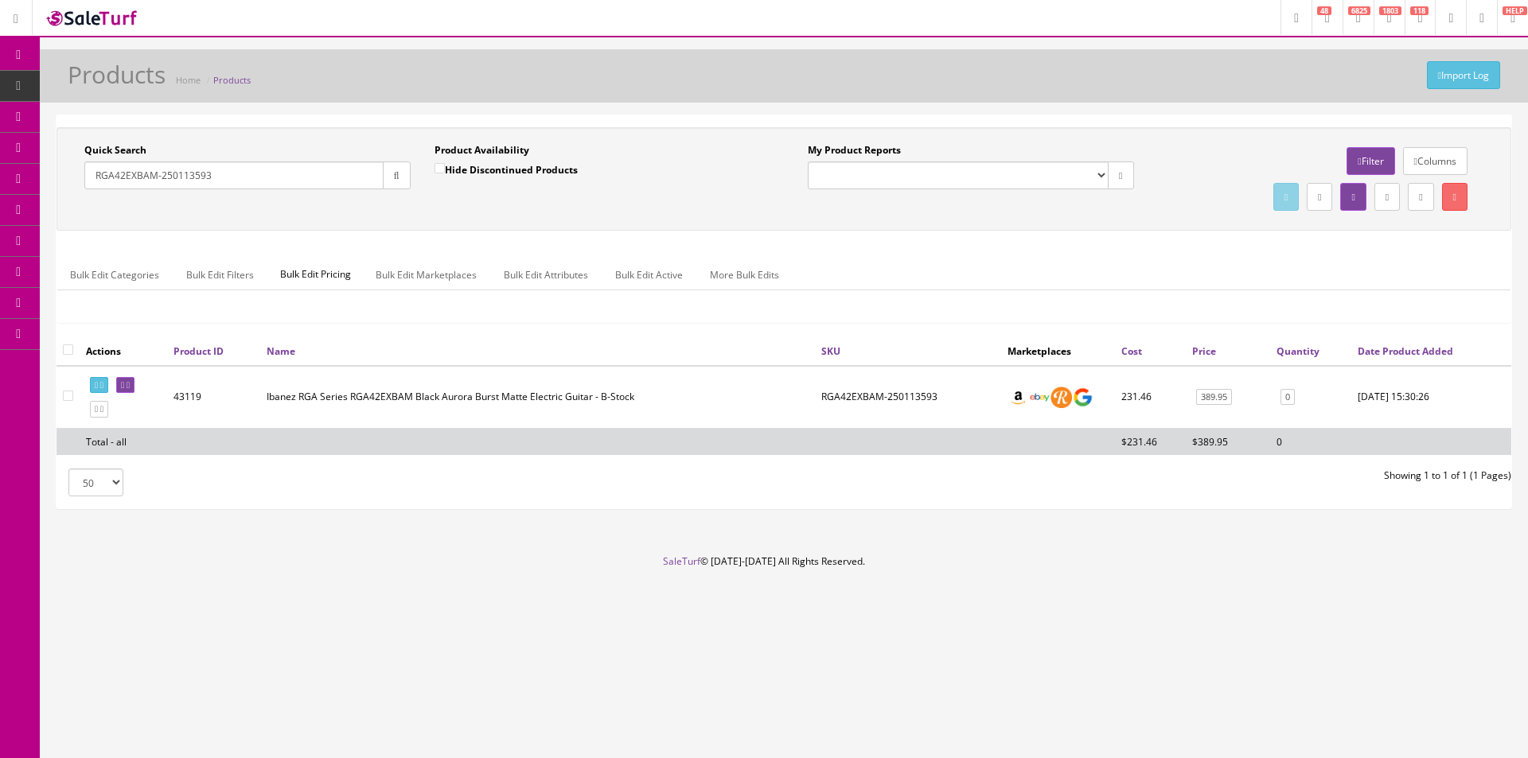
click at [263, 181] on input "RGA42EXBAM-250113593" at bounding box center [233, 176] width 299 height 28
click at [263, 184] on input "RGA42EXBAM-250113593" at bounding box center [233, 176] width 299 height 28
drag, startPoint x: 223, startPoint y: 169, endPoint x: 105, endPoint y: 163, distance: 117.9
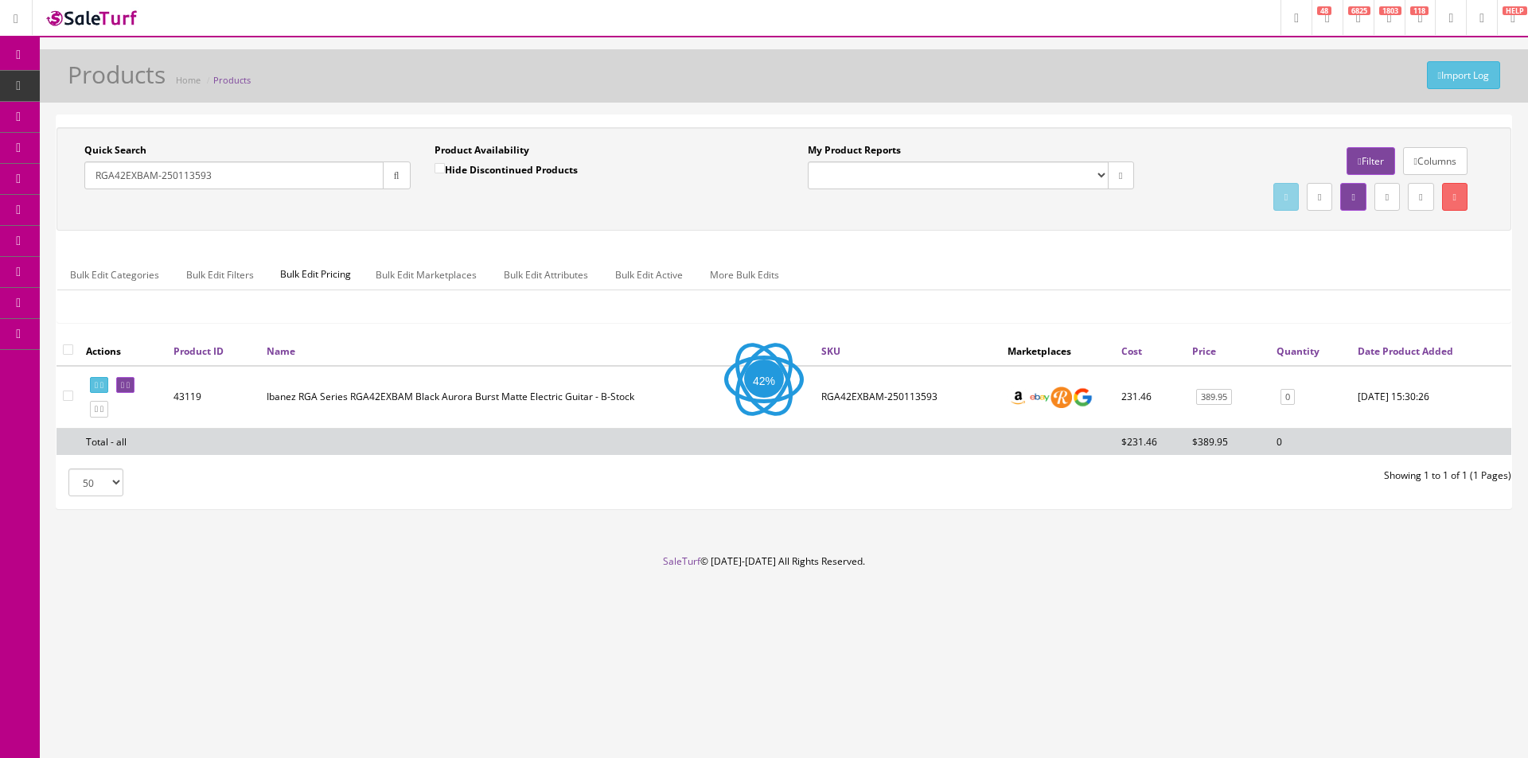
click at [105, 163] on input "RGA42EXBAM-250113593" at bounding box center [233, 176] width 299 height 28
type input "R"
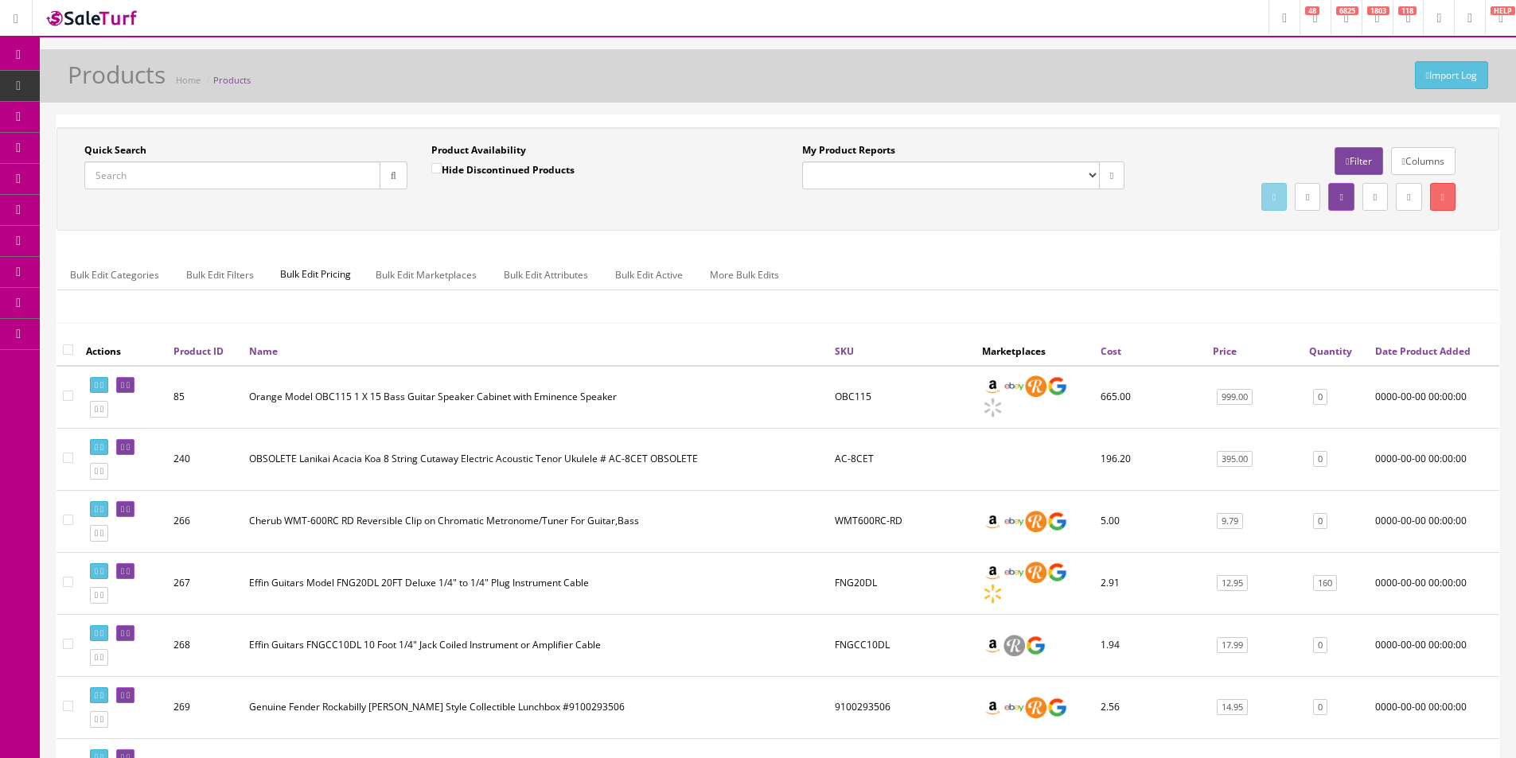
click at [343, 185] on input "Quick Search" at bounding box center [232, 176] width 296 height 28
paste input "LarryCarlton"
click at [384, 177] on button "button" at bounding box center [394, 176] width 28 height 28
click at [386, 201] on div "Quick Search LarryCarlton Date From" at bounding box center [245, 172] width 347 height 58
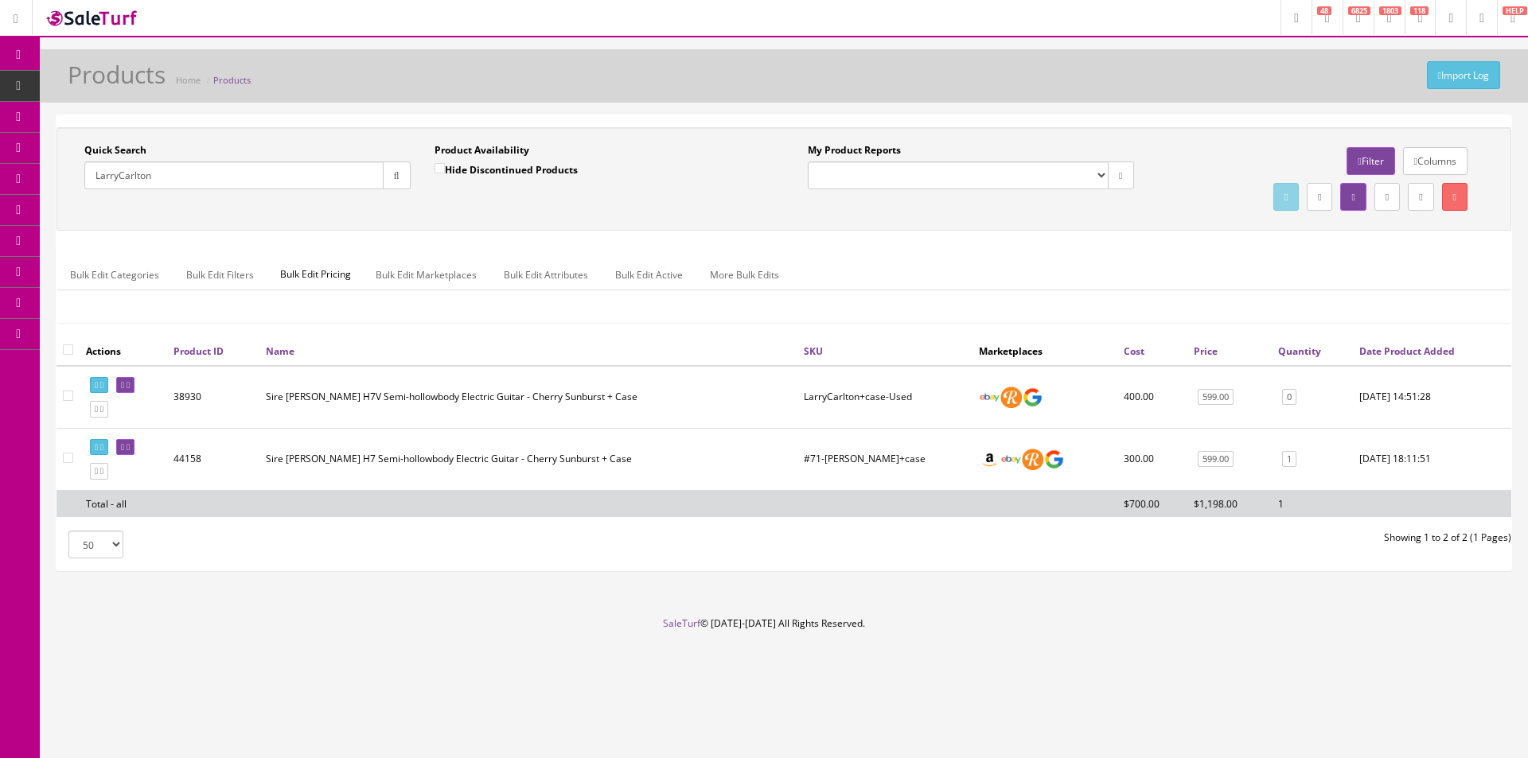
click at [311, 180] on input "LarryCarlton" at bounding box center [233, 176] width 299 height 28
paste input "DSL100"
drag, startPoint x: 380, startPoint y: 173, endPoint x: 387, endPoint y: 193, distance: 20.9
click at [383, 172] on button "button" at bounding box center [397, 176] width 28 height 28
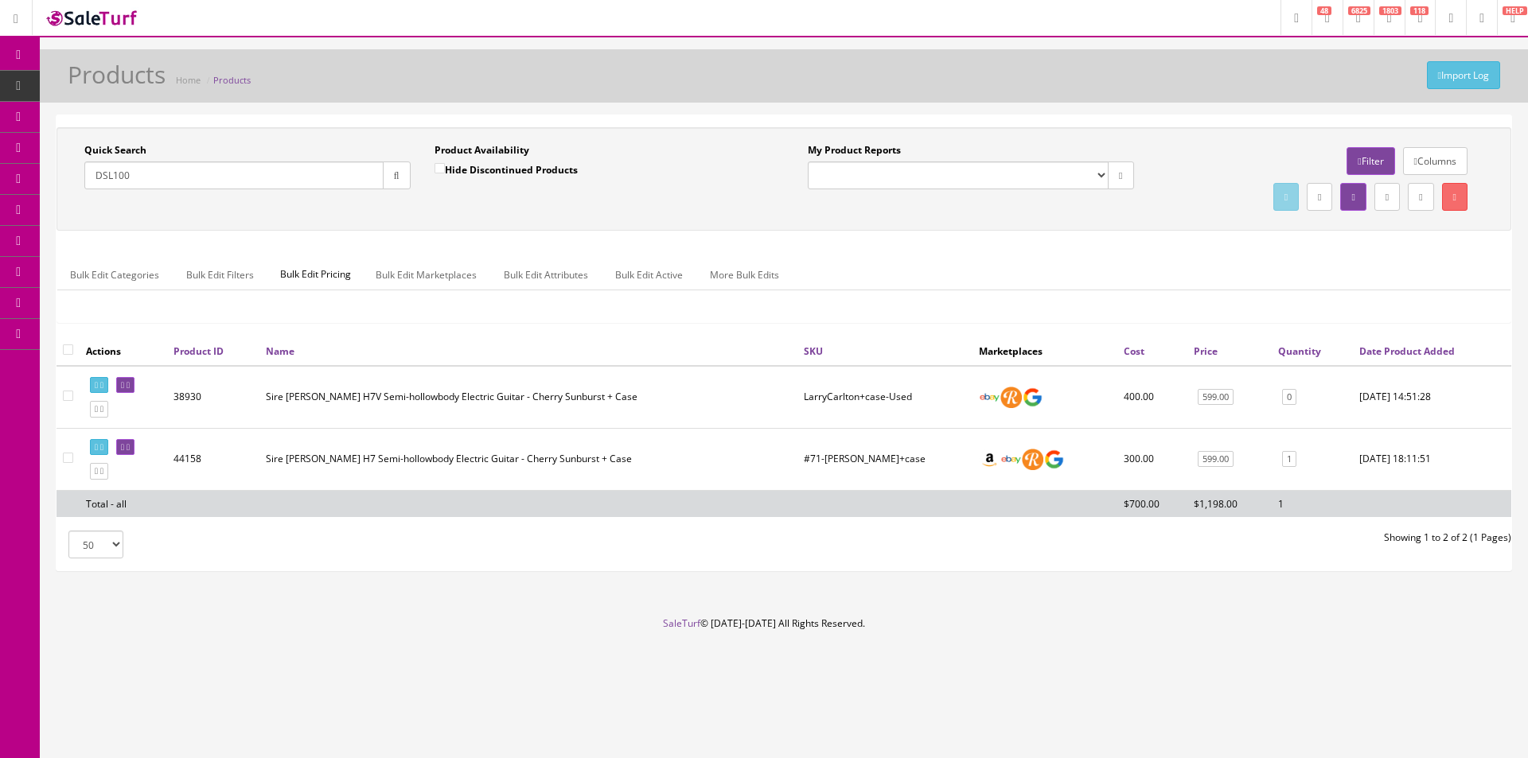
click at [387, 193] on div "Quick Search DSL100 Date From" at bounding box center [247, 172] width 350 height 58
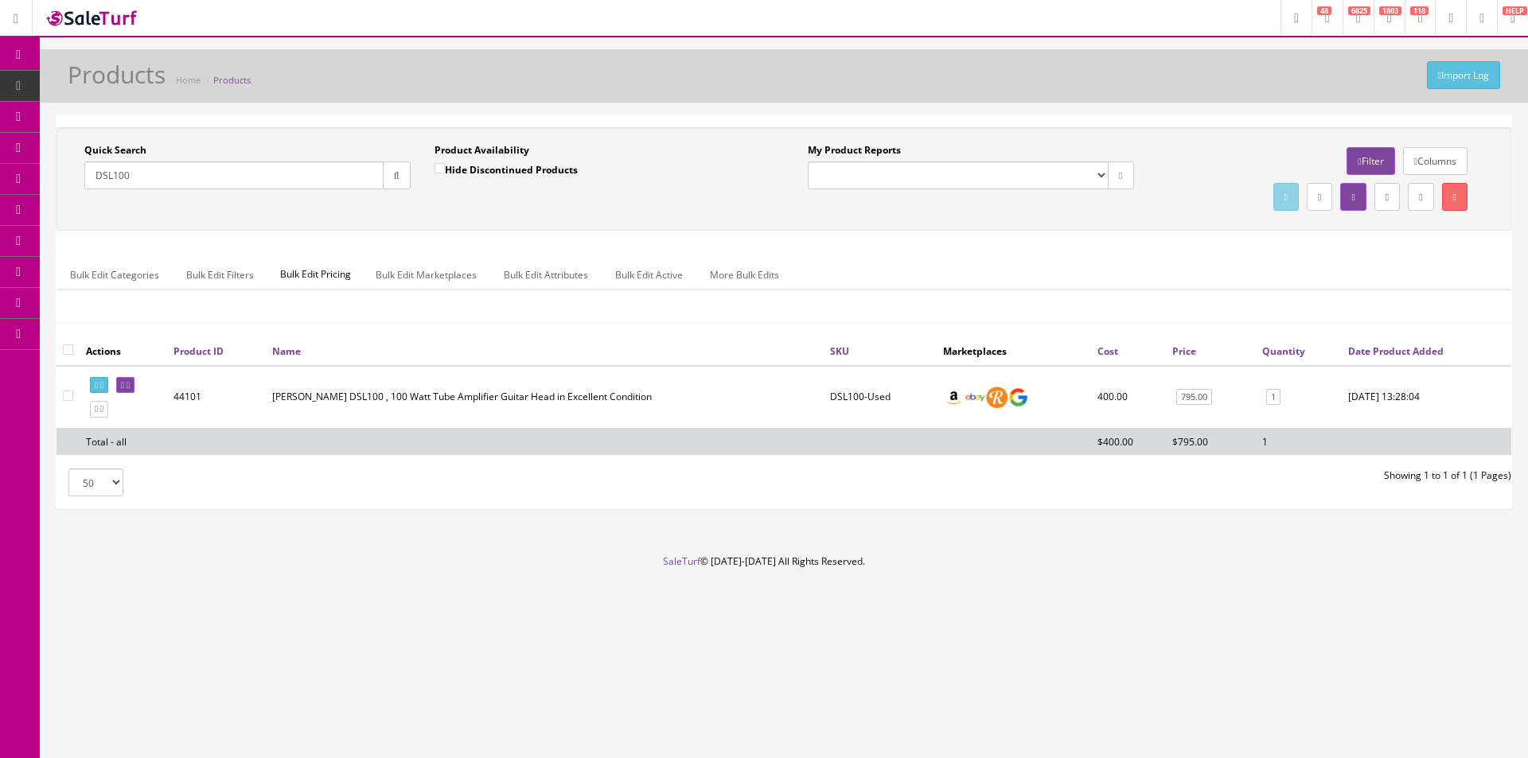
click at [370, 173] on input "DSL100" at bounding box center [233, 176] width 299 height 28
paste input "#83-HOB+bag"
click at [399, 181] on button "button" at bounding box center [397, 176] width 28 height 28
click at [400, 208] on div "Quick Search #83-HOB+bag Date From Product Availability Hide Discontinued Produ…" at bounding box center [783, 179] width 1447 height 72
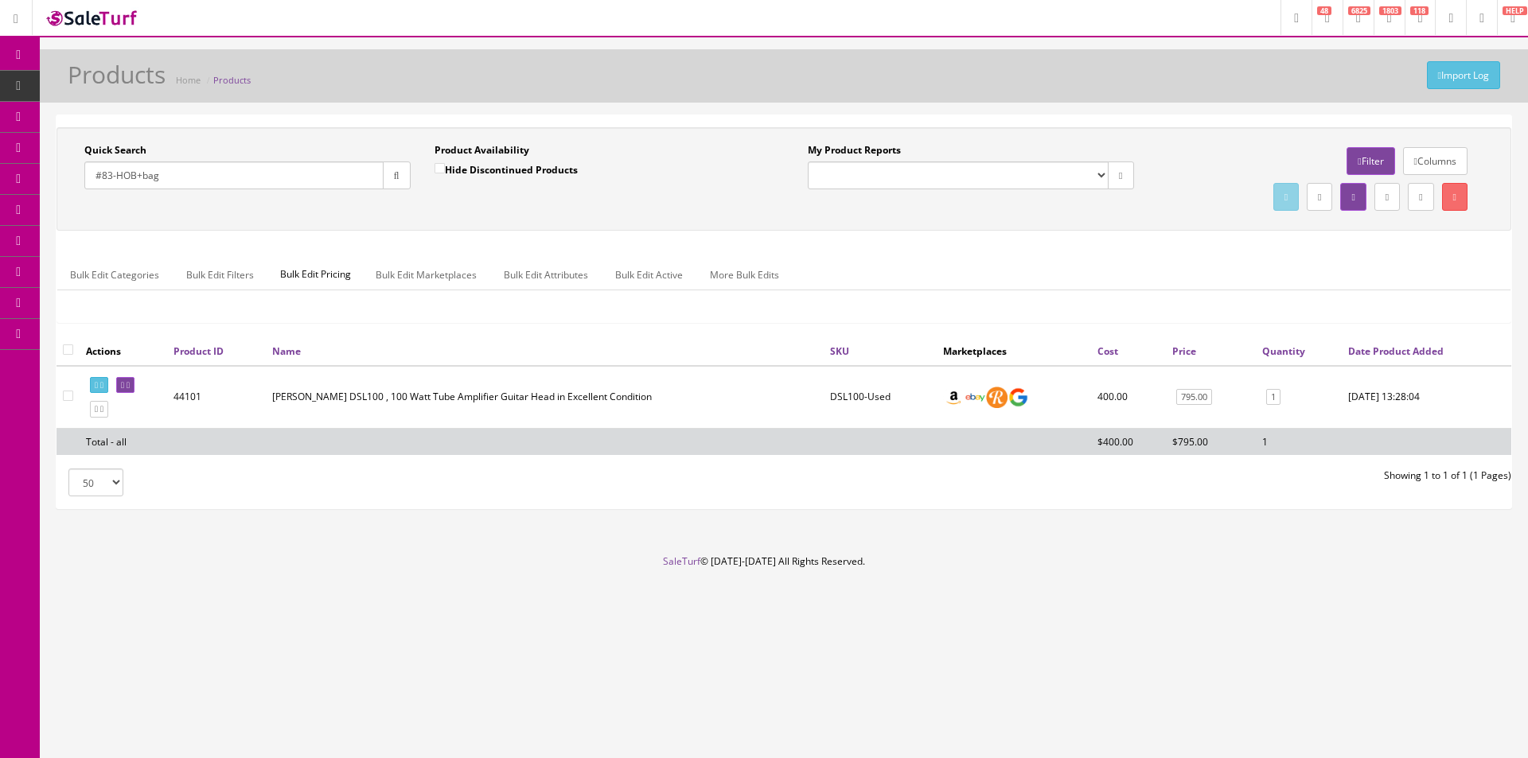
click at [313, 165] on input "#83-HOB+bag" at bounding box center [233, 176] width 299 height 28
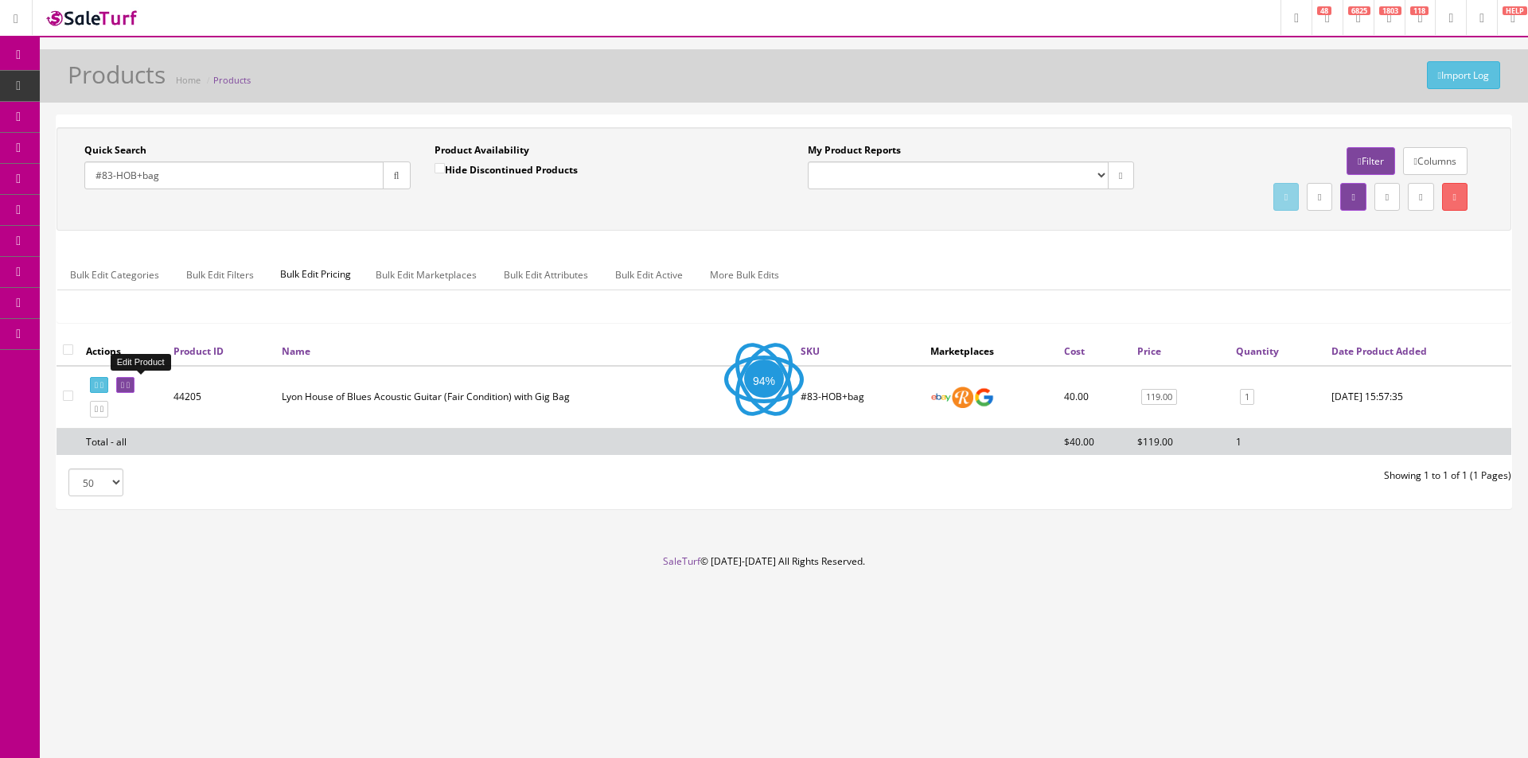
type input "#83-HOB+bag"
click at [134, 391] on link at bounding box center [125, 385] width 18 height 17
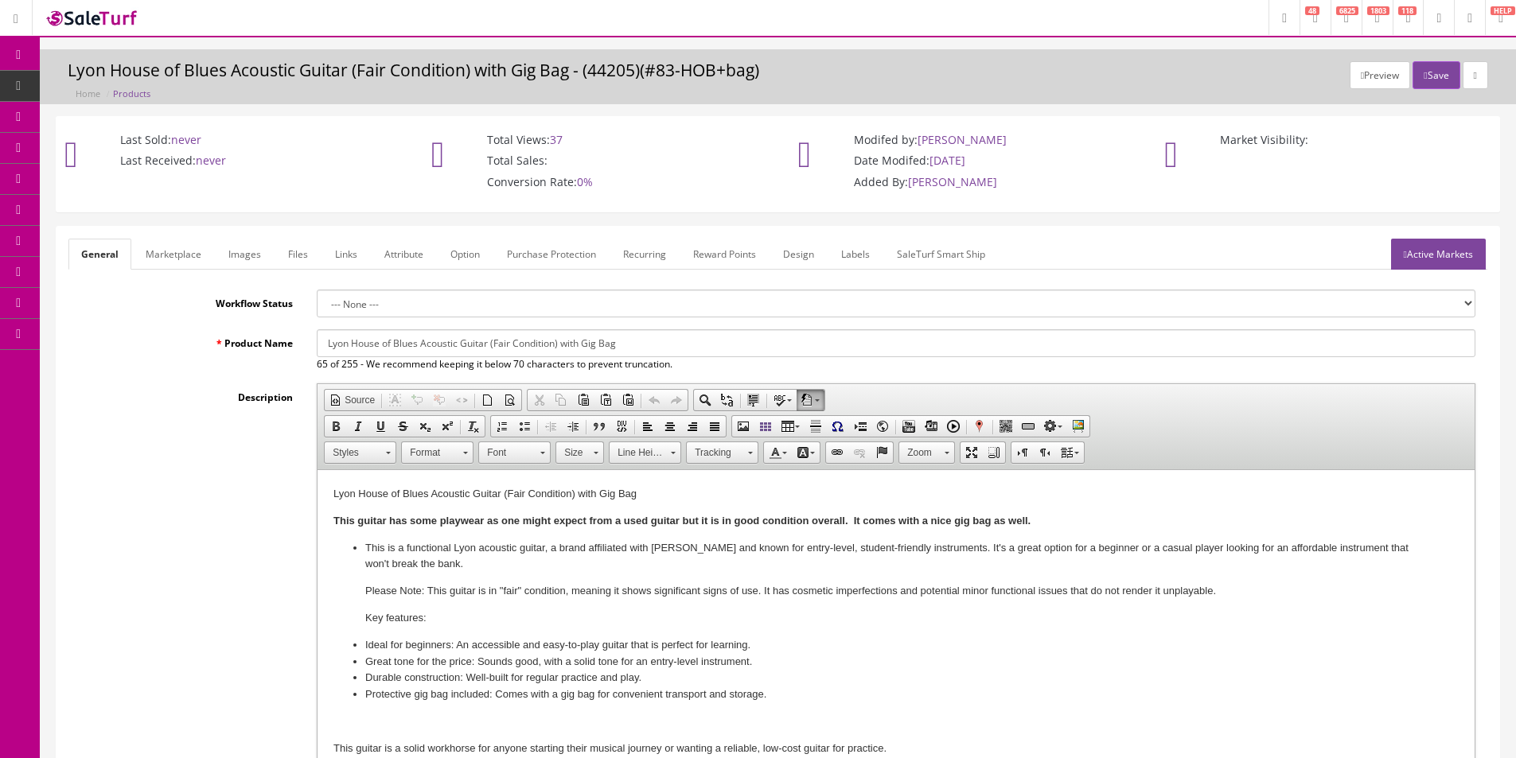
click at [174, 262] on link "Marketplace" at bounding box center [173, 254] width 81 height 31
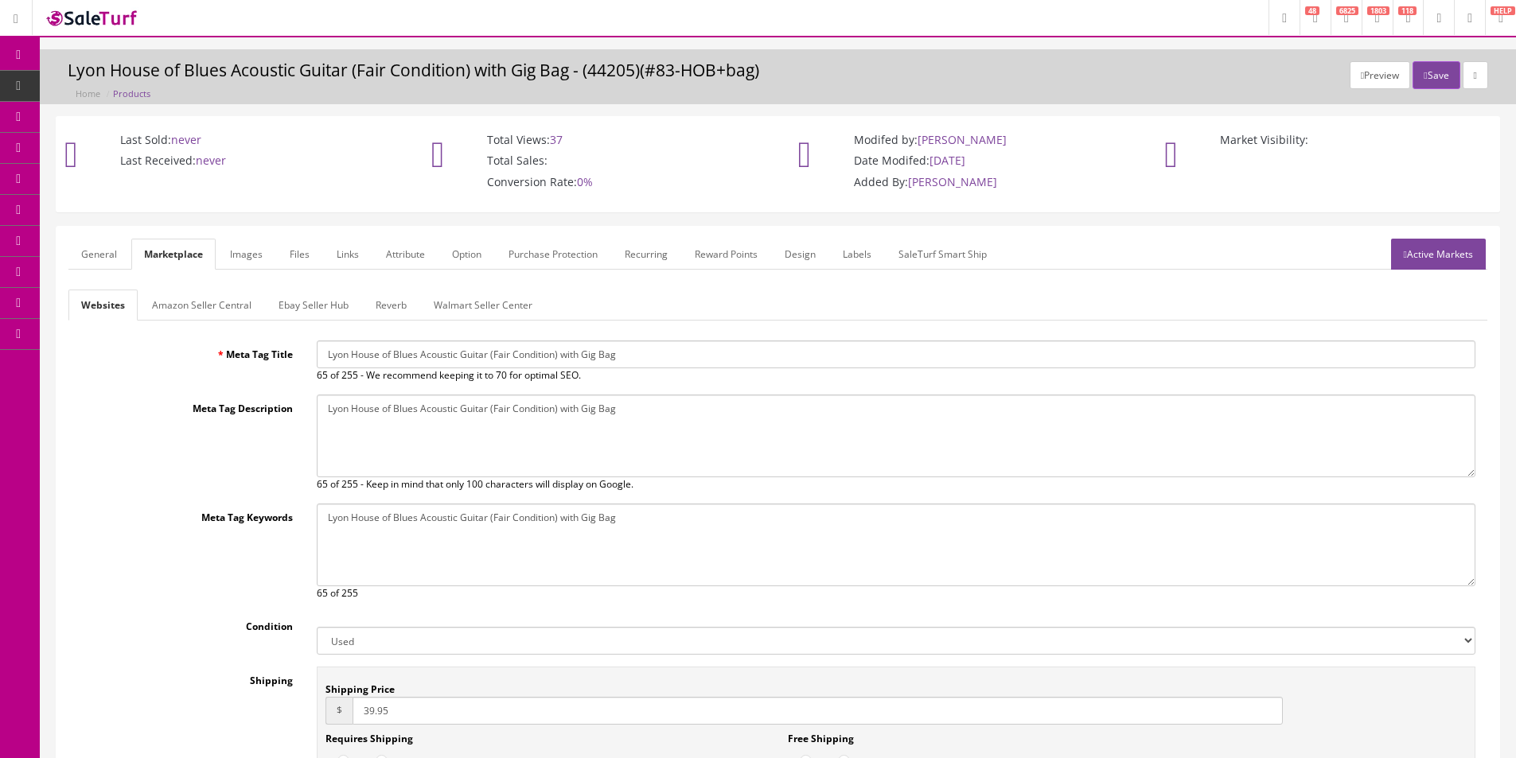
click at [375, 709] on input "39.95" at bounding box center [817, 711] width 930 height 28
click at [375, 707] on input "39.95" at bounding box center [817, 711] width 930 height 28
type input "29.95"
click at [1428, 88] on button "Save" at bounding box center [1435, 75] width 47 height 28
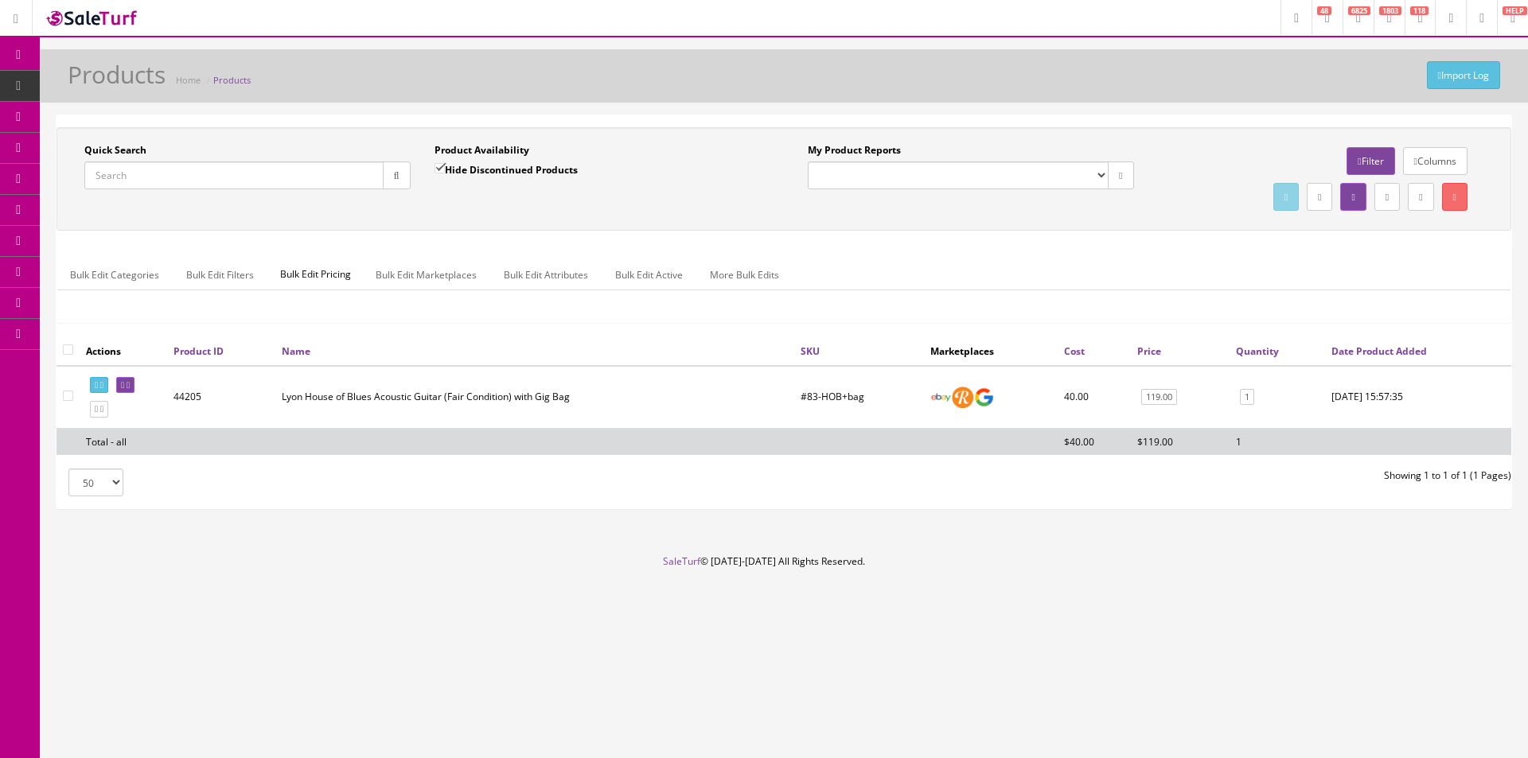
click at [1136, 45] on div "Research Trends Trending on Ebay Google Trends Amazon Insights (Login Before Cl…" at bounding box center [764, 379] width 1528 height 758
click at [309, 181] on input "Quick Search" at bounding box center [233, 176] width 299 height 28
paste input "CYGC25071210"
click at [409, 179] on button "button" at bounding box center [397, 176] width 28 height 28
click at [431, 212] on div "Quick Search CYGC25071210 Date From Product Availability Hide Discontinued Prod…" at bounding box center [783, 179] width 1447 height 72
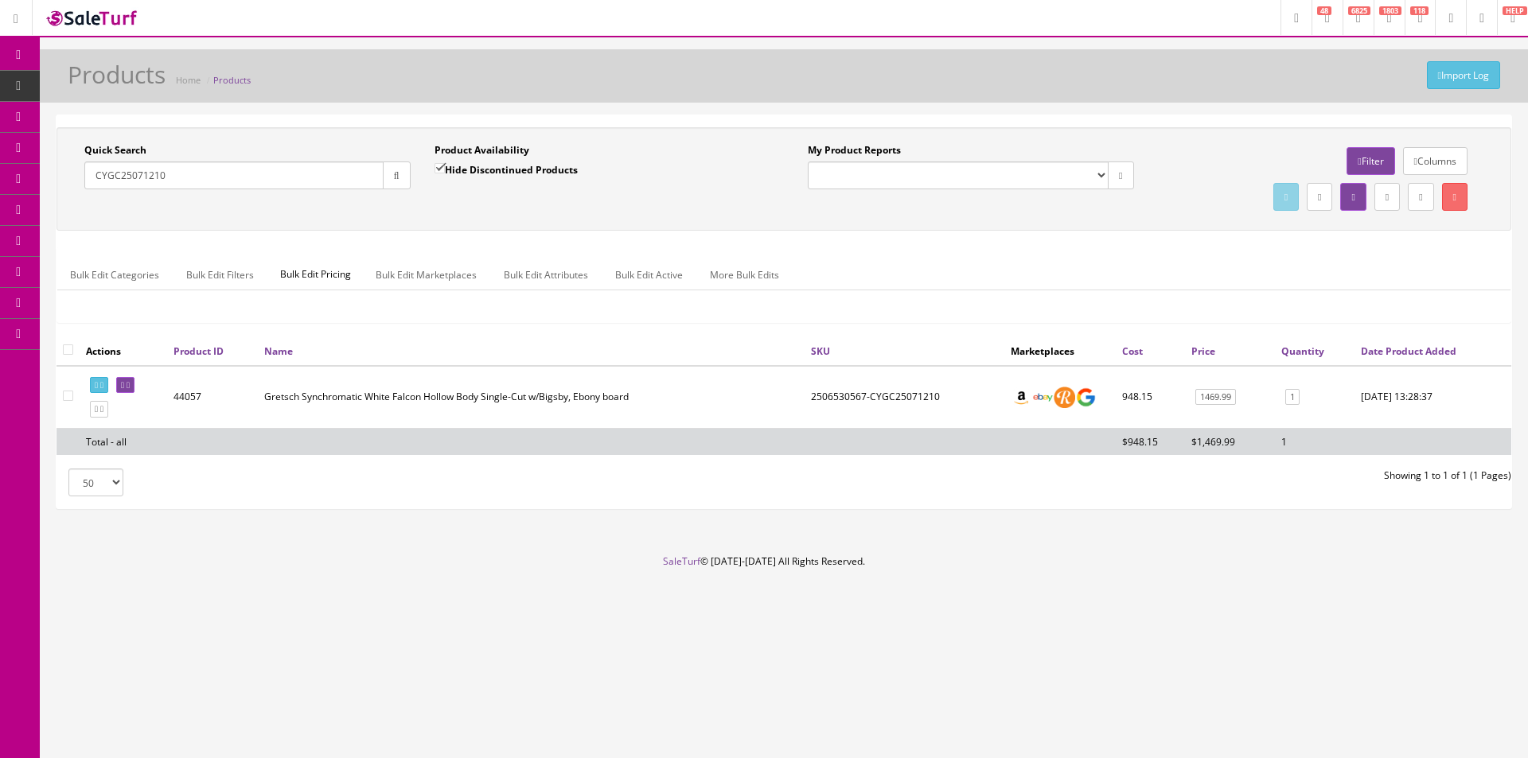
click at [217, 182] on input "CYGC25071210" at bounding box center [233, 176] width 299 height 28
click at [217, 181] on input "CYGC25071210" at bounding box center [233, 176] width 299 height 28
paste input "2817000546"
type input "2817000546"
click at [388, 184] on button "button" at bounding box center [397, 176] width 28 height 28
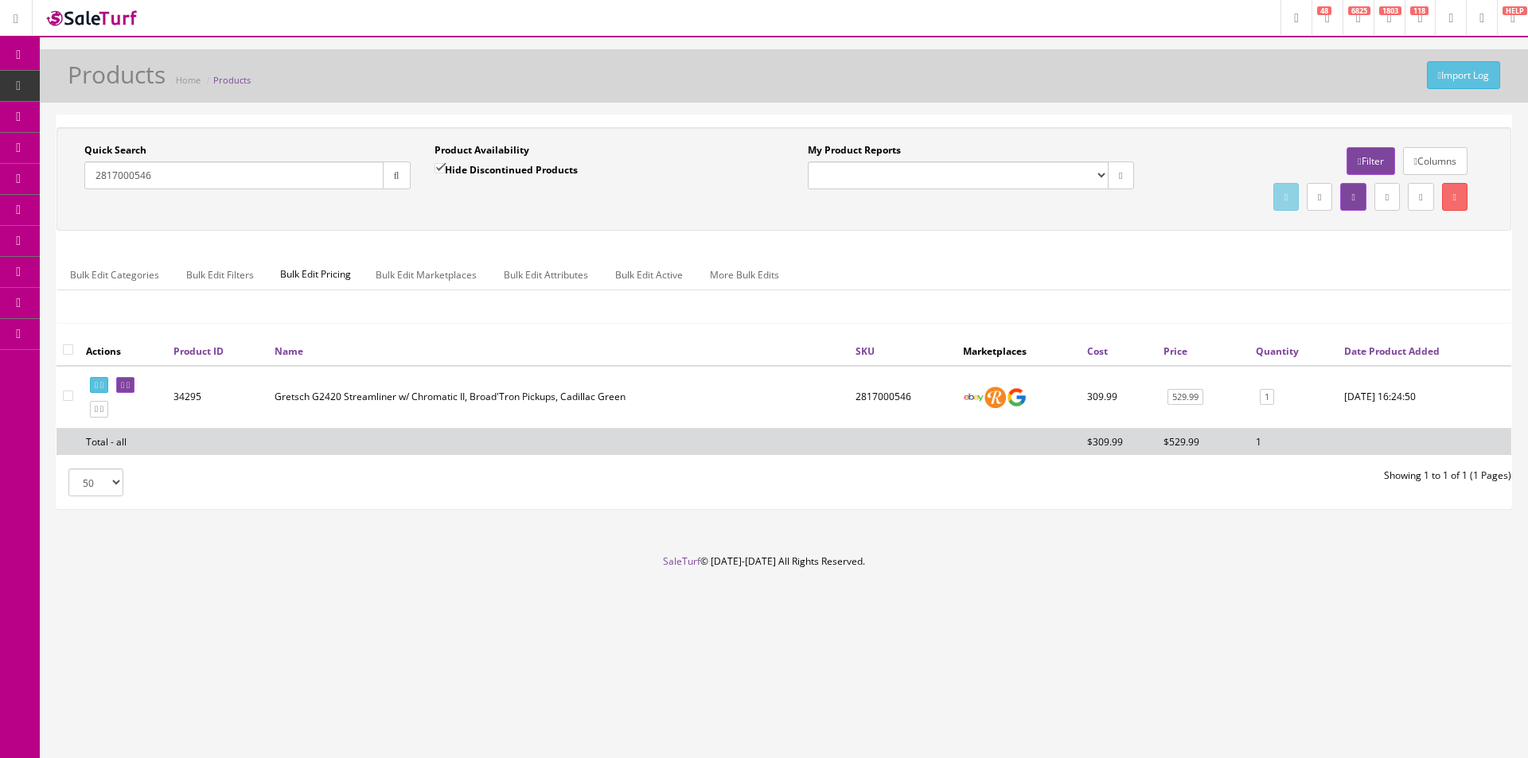
click at [894, 393] on td "2817000546" at bounding box center [902, 397] width 107 height 63
click at [894, 394] on td "2817000546" at bounding box center [902, 397] width 107 height 63
copy td "2817000546"
click at [112, 191] on link "Order List" at bounding box center [123, 179] width 167 height 31
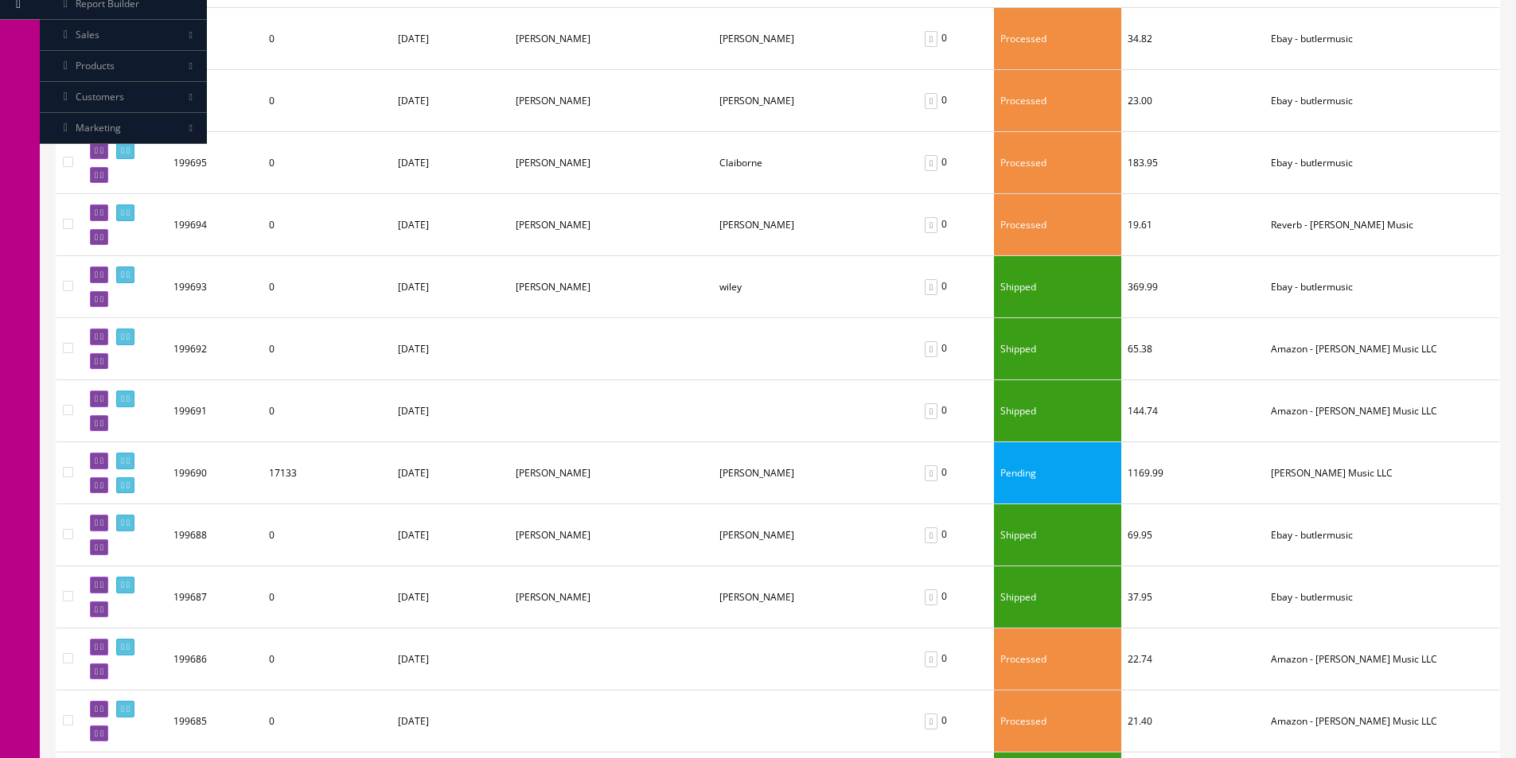
scroll to position [477, 0]
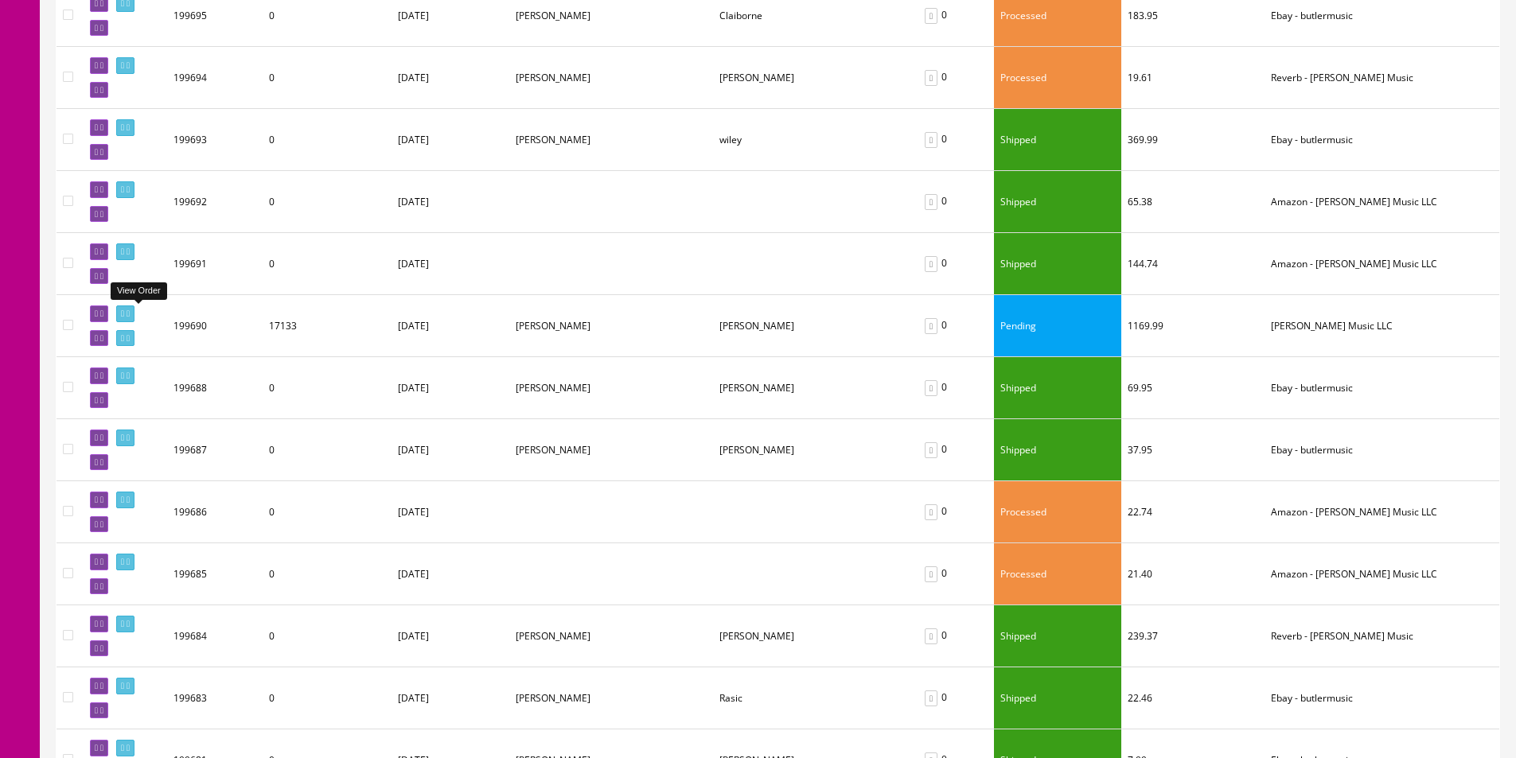
click at [124, 314] on icon at bounding box center [122, 314] width 3 height 9
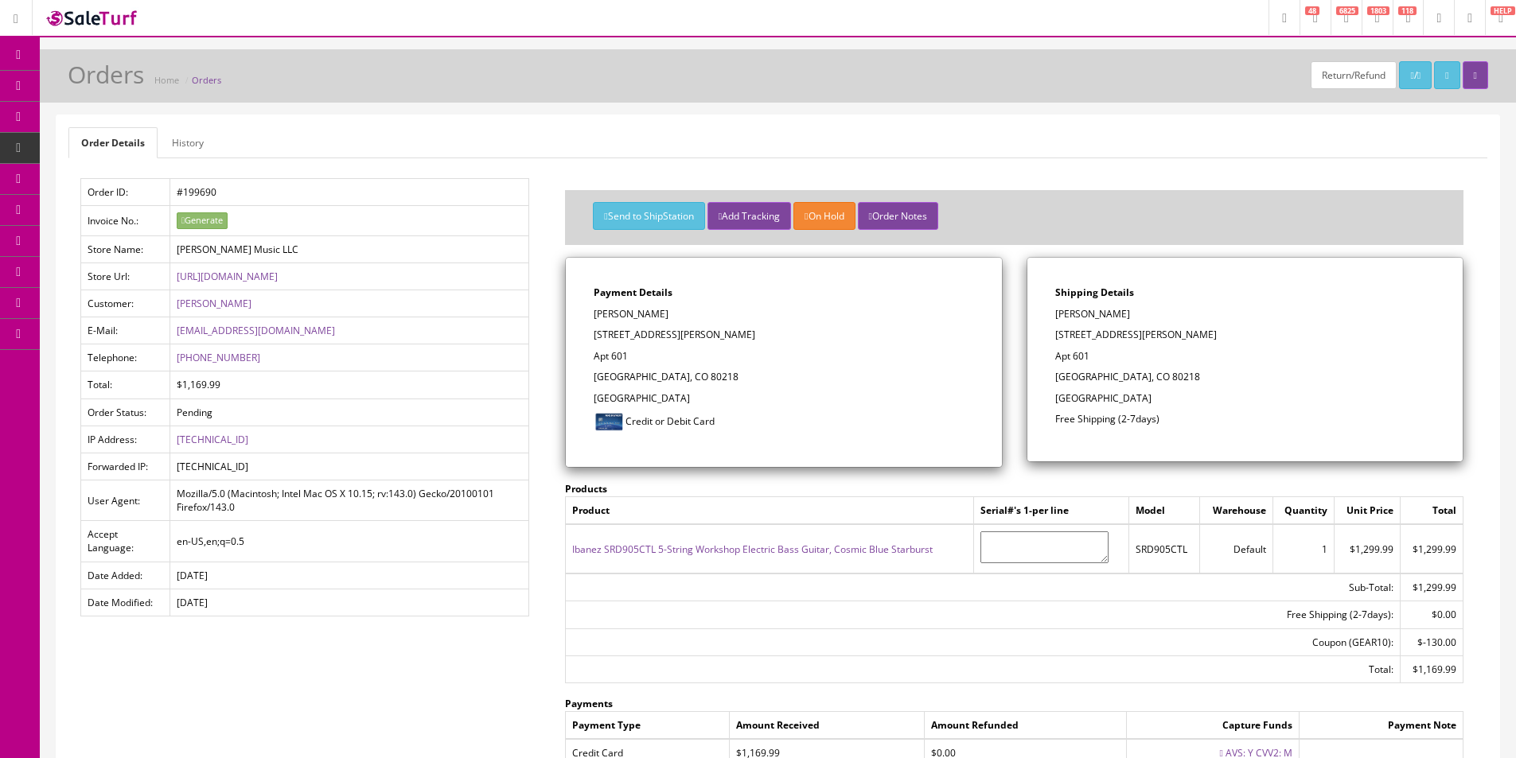
click at [467, 376] on td "$1,169.99" at bounding box center [348, 385] width 359 height 27
click at [639, 210] on button "Send to ShipStation" at bounding box center [648, 216] width 111 height 28
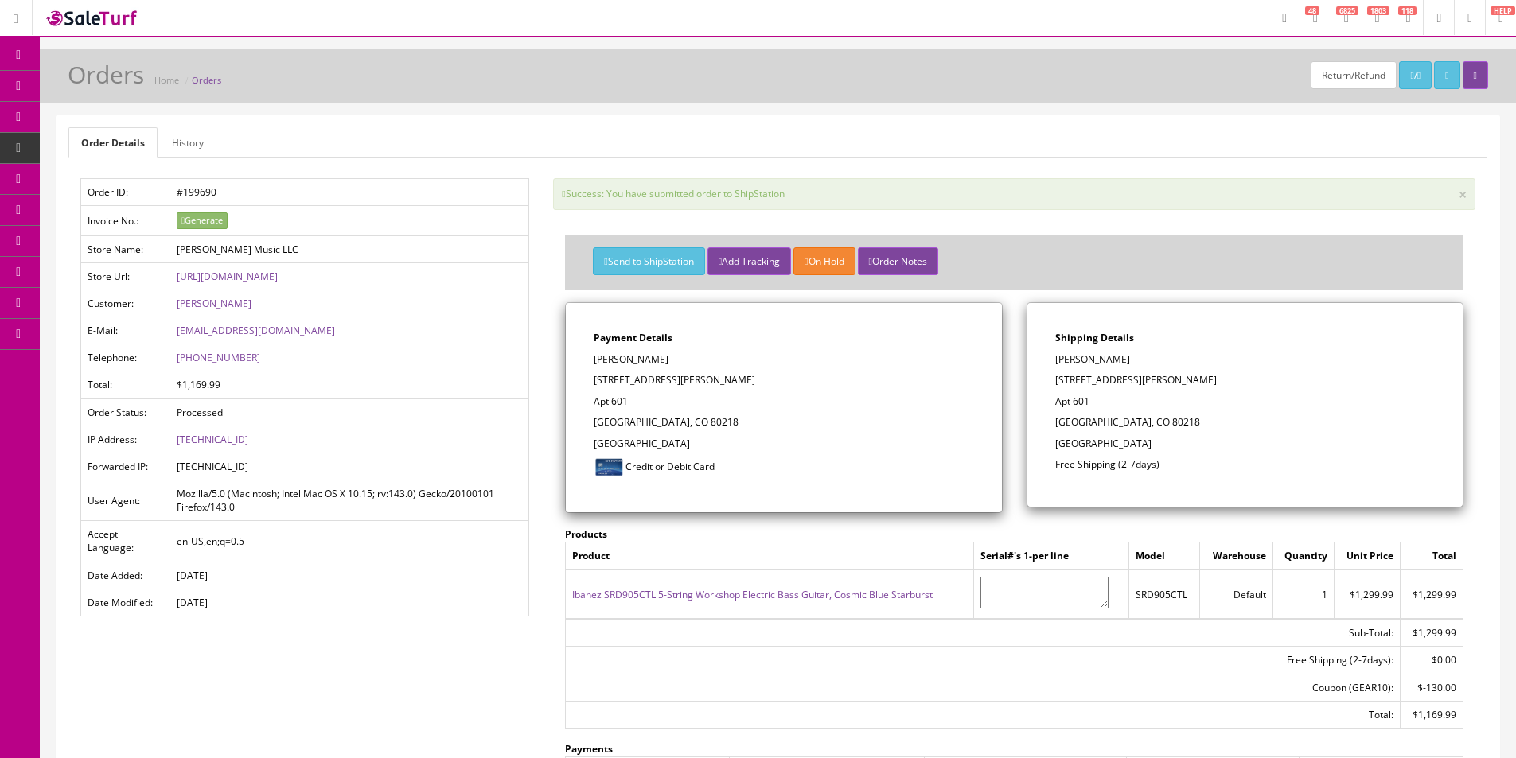
click at [734, 109] on div "Return/Refund / Orders Home Orders Order Details History Order ID: #199690 Invo…" at bounding box center [778, 521] width 1476 height 944
drag, startPoint x: 19, startPoint y: 59, endPoint x: 60, endPoint y: 0, distance: 71.5
click at [19, 59] on icon at bounding box center [18, 55] width 17 height 13
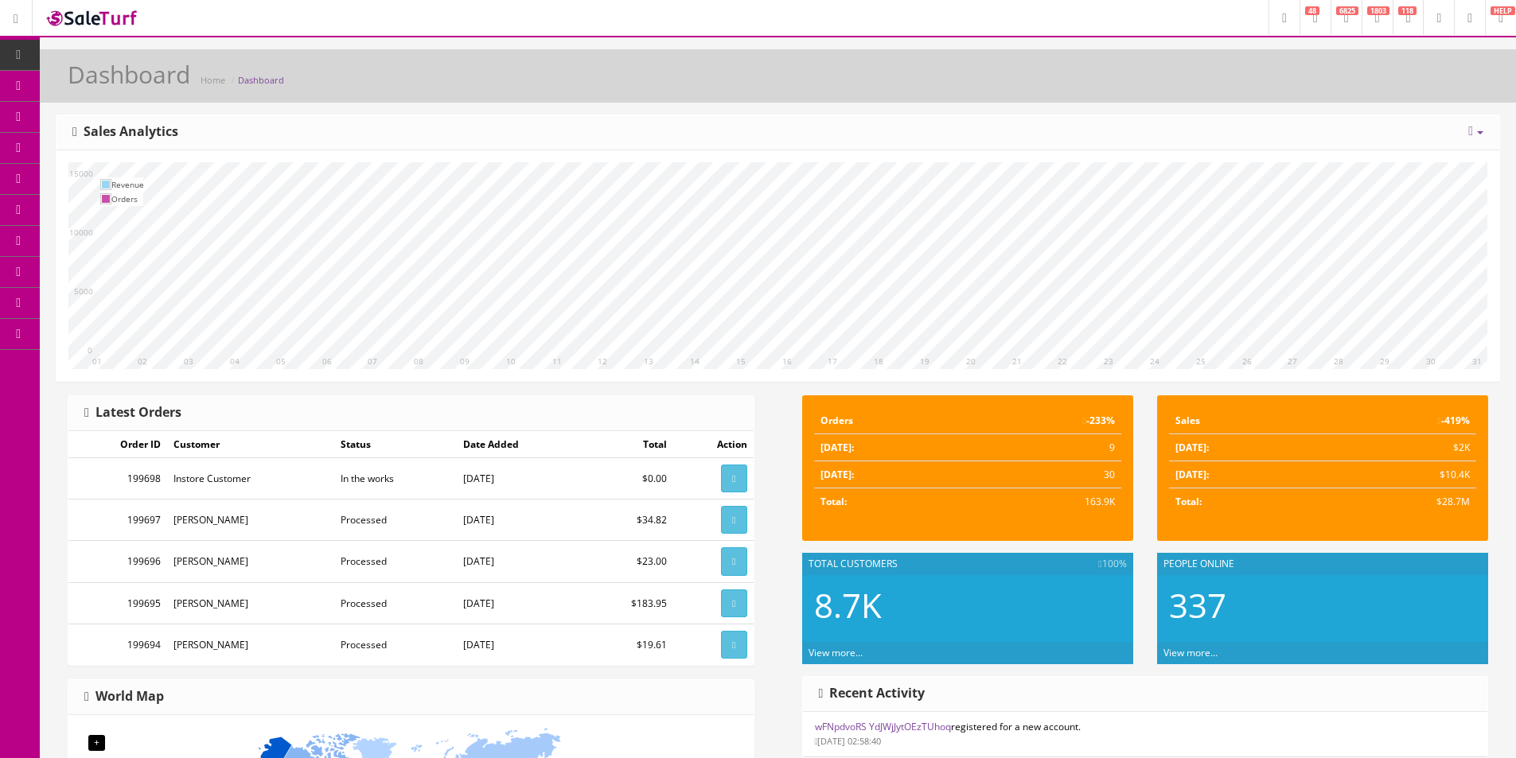
click at [727, 151] on div "10 11 12 13 14 15 16 17 18 19 20 21 22 23 24 25 26 27 28 29 30 31 01 02 03 04 0…" at bounding box center [777, 265] width 1443 height 231
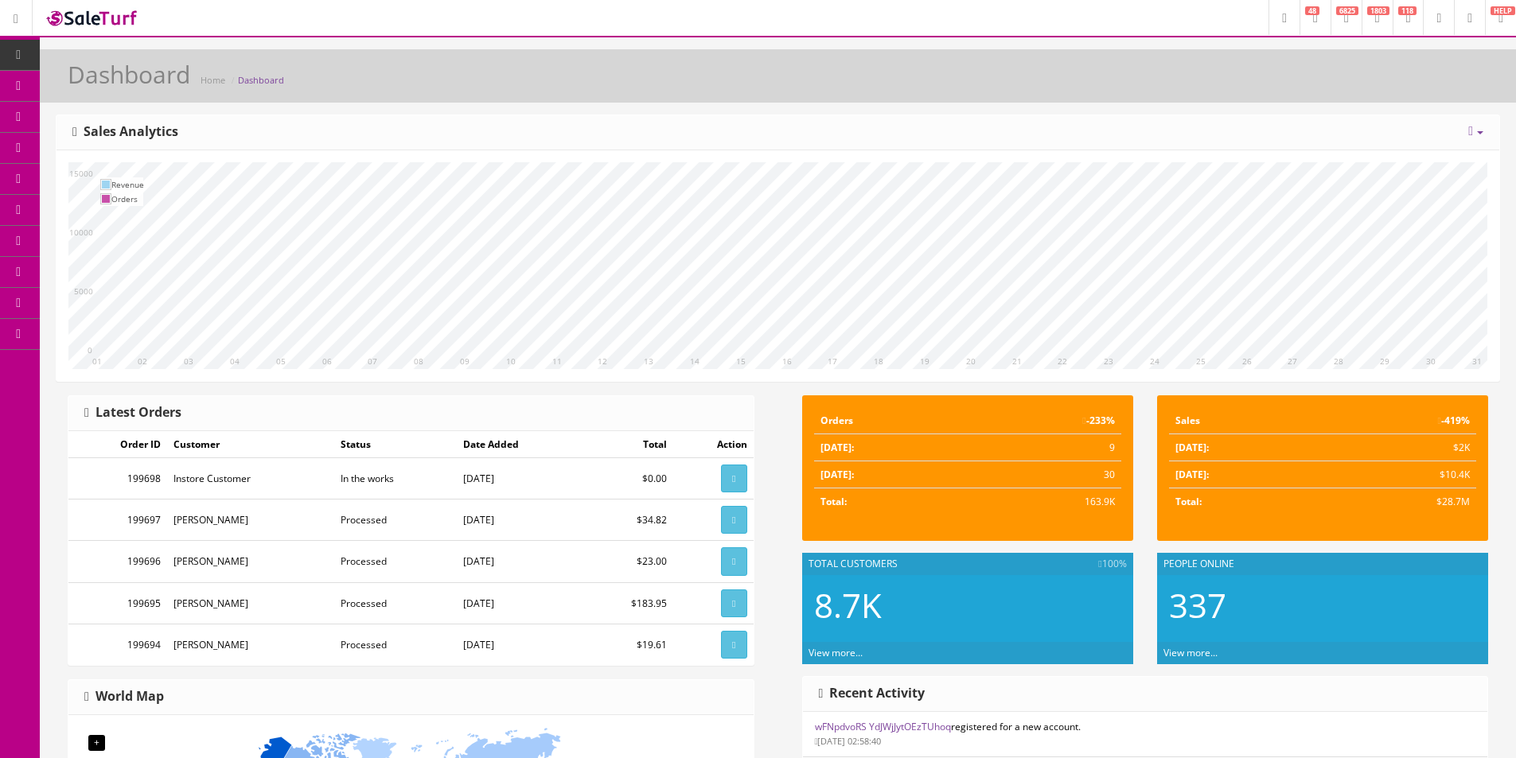
click at [727, 151] on div "10 11 12 13 14 15 16 17 18 19 20 21 22 23 24 25 26 27 28 29 30 31 01 02 03 04 0…" at bounding box center [777, 265] width 1443 height 231
click at [726, 155] on div "10 11 12 13 14 15 16 17 18 19 20 21 22 23 24 25 26 27 28 29 30 31 01 02 03 04 0…" at bounding box center [777, 265] width 1443 height 231
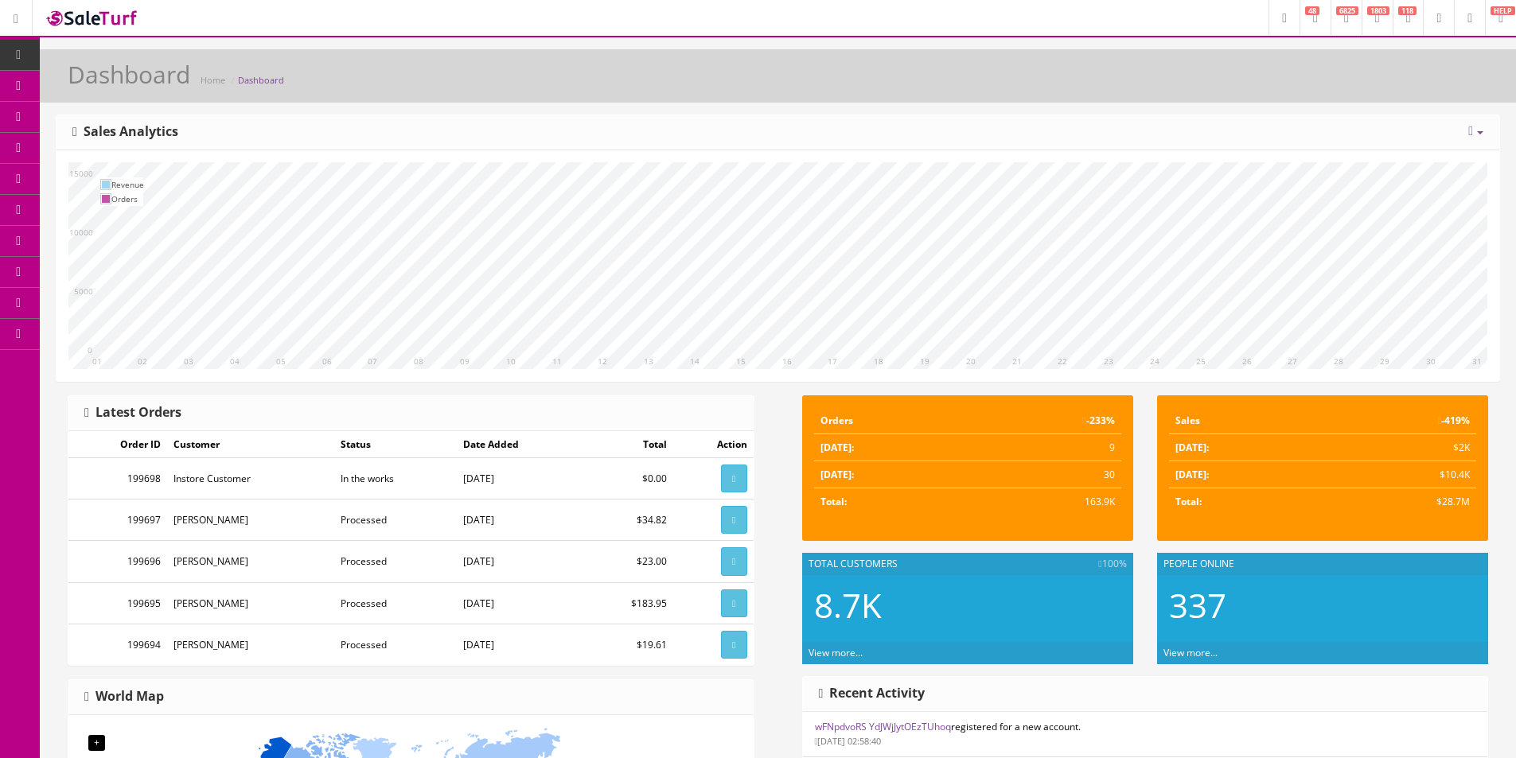
click at [649, 159] on div "10 11 12 13 14 15 16 17 18 19 20 21 22 23 24 25 26 27 28 29 30 31 01 02 03 04 0…" at bounding box center [777, 265] width 1443 height 231
click at [651, 159] on div "10 11 12 13 14 15 16 17 18 19 20 21 22 23 24 25 26 27 28 29 30 31 01 02 03 04 0…" at bounding box center [777, 265] width 1443 height 231
click at [651, 160] on div "10 11 12 13 14 15 16 17 18 19 20 21 22 23 24 25 26 27 28 29 30 31 01 02 03 04 0…" at bounding box center [777, 265] width 1443 height 231
click at [651, 161] on div "10 11 12 13 14 15 16 17 18 19 20 21 22 23 24 25 26 27 28 29 30 31 01 02 03 04 0…" at bounding box center [777, 265] width 1443 height 231
click at [651, 160] on div "10 11 12 13 14 15 16 17 18 19 20 21 22 23 24 25 26 27 28 29 30 31 01 02 03 04 0…" at bounding box center [777, 265] width 1443 height 231
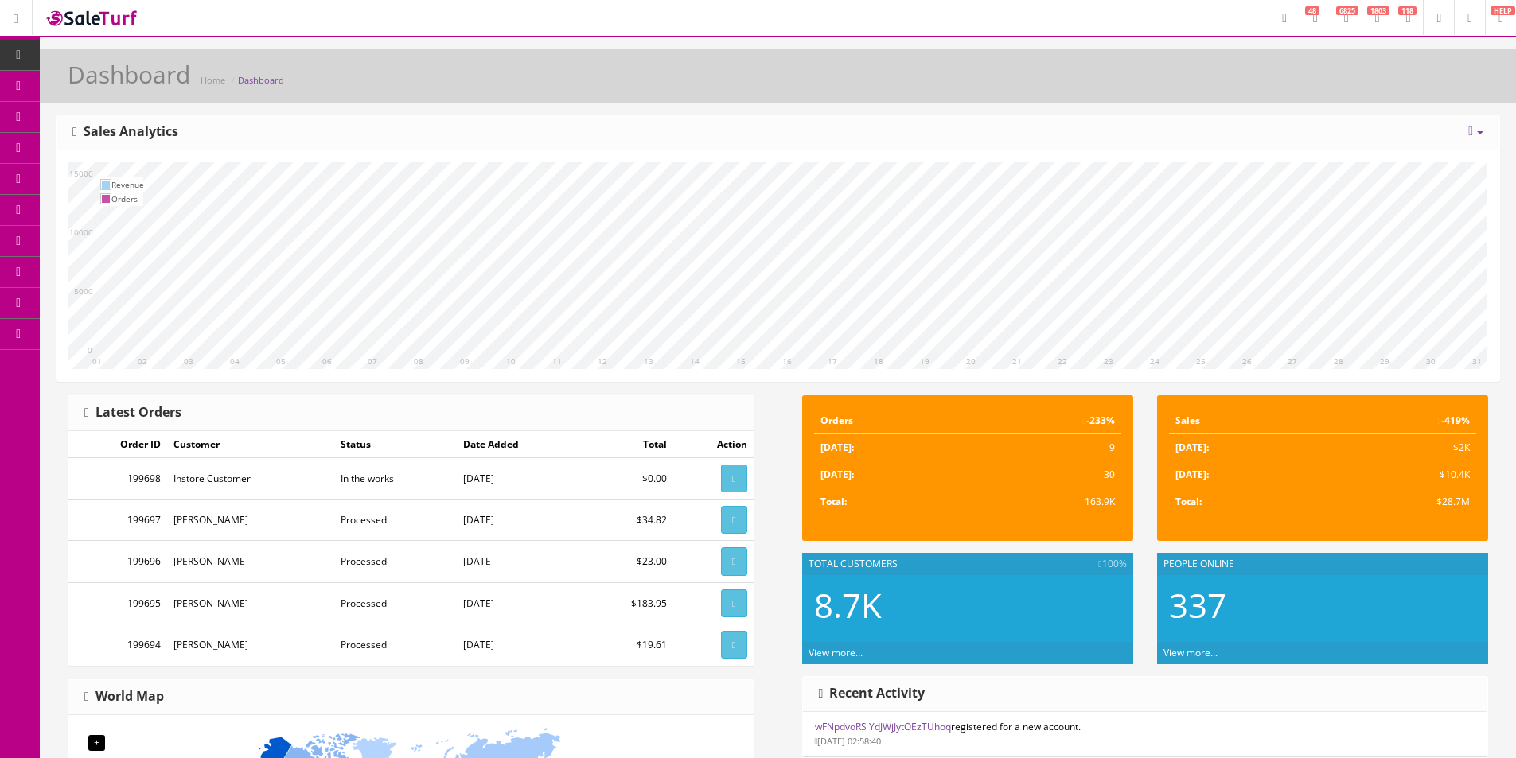
click at [652, 160] on div "10 11 12 13 14 15 16 17 18 19 20 21 22 23 24 25 26 27 28 29 30 31 01 02 03 04 0…" at bounding box center [777, 265] width 1443 height 231
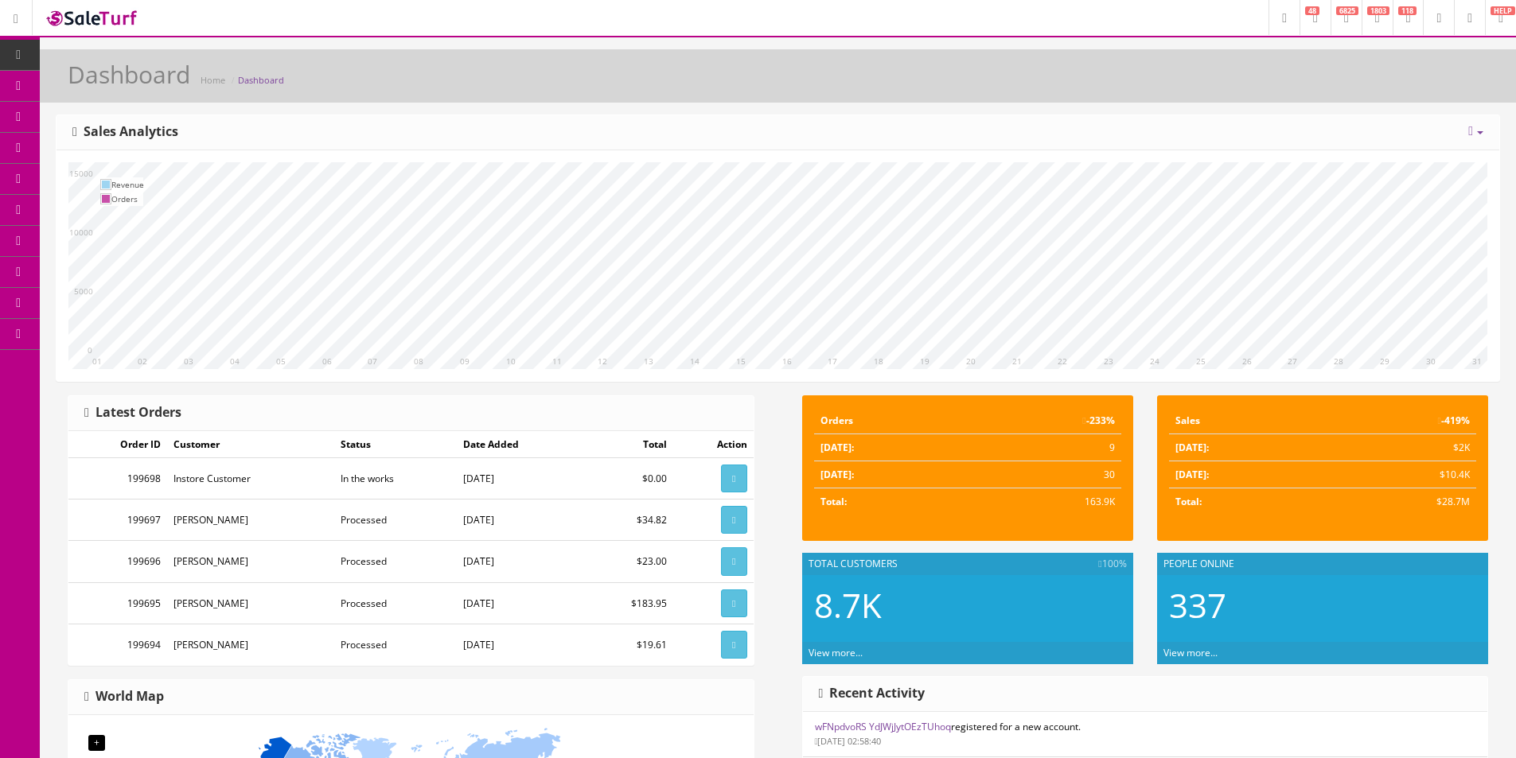
click at [652, 160] on div "10 11 12 13 14 15 16 17 18 19 20 21 22 23 24 25 26 27 28 29 30 31 01 02 03 04 0…" at bounding box center [777, 265] width 1443 height 231
click at [652, 159] on div "10 11 12 13 14 15 16 17 18 19 20 21 22 23 24 25 26 27 28 29 30 31 01 02 03 04 0…" at bounding box center [777, 265] width 1443 height 231
click at [22, 41] on link "Dashboard" at bounding box center [20, 55] width 40 height 31
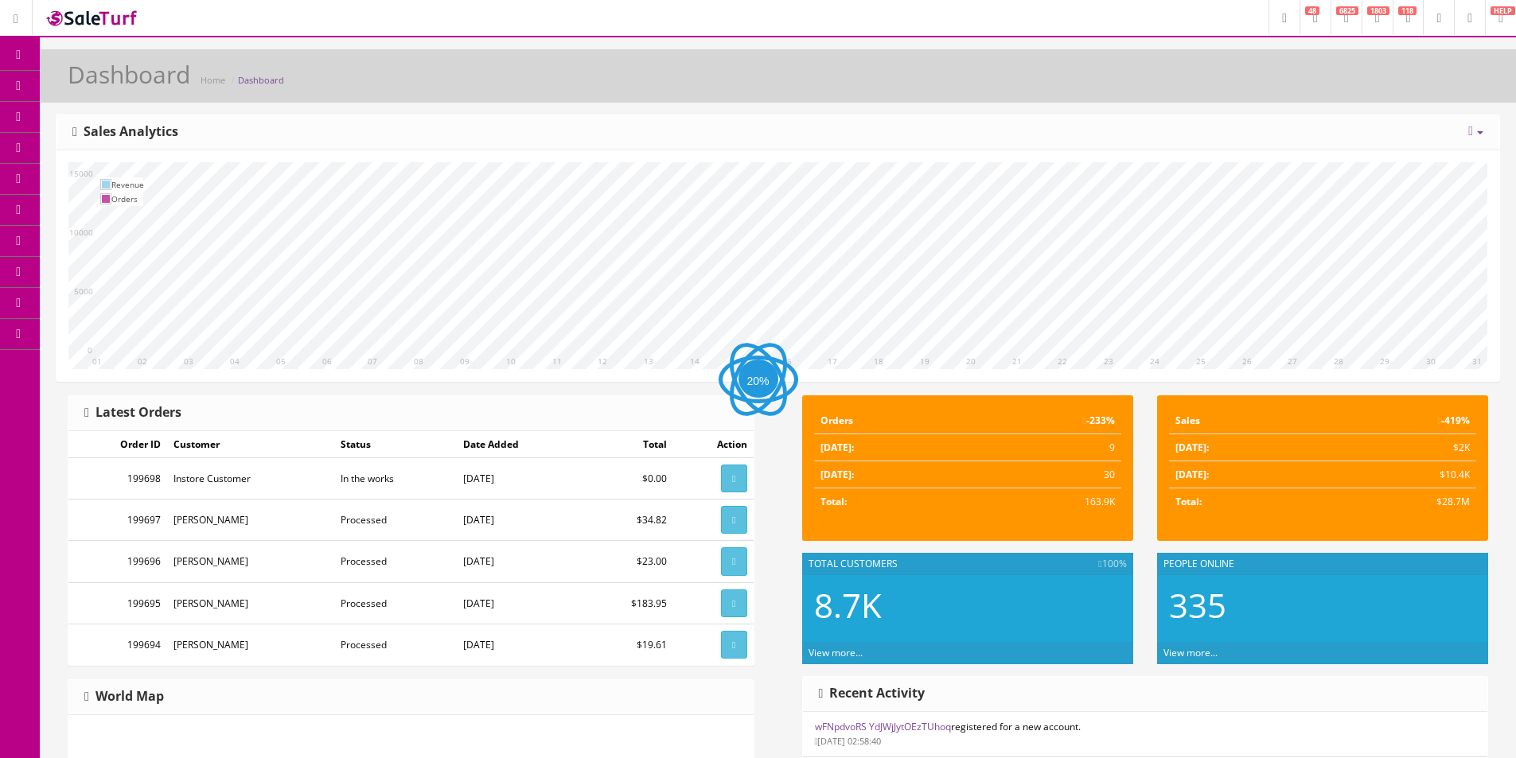
click at [685, 94] on div "Dashboard Home Dashboard" at bounding box center [778, 80] width 1452 height 38
click at [756, 131] on div "Today Week Month Year Year over Year Last Year over Prior Year Sales Analytics" at bounding box center [777, 132] width 1443 height 35
click at [756, 130] on div "Today Week Month Year Year over Year Last Year over Prior Year Sales Analytics" at bounding box center [777, 132] width 1443 height 35
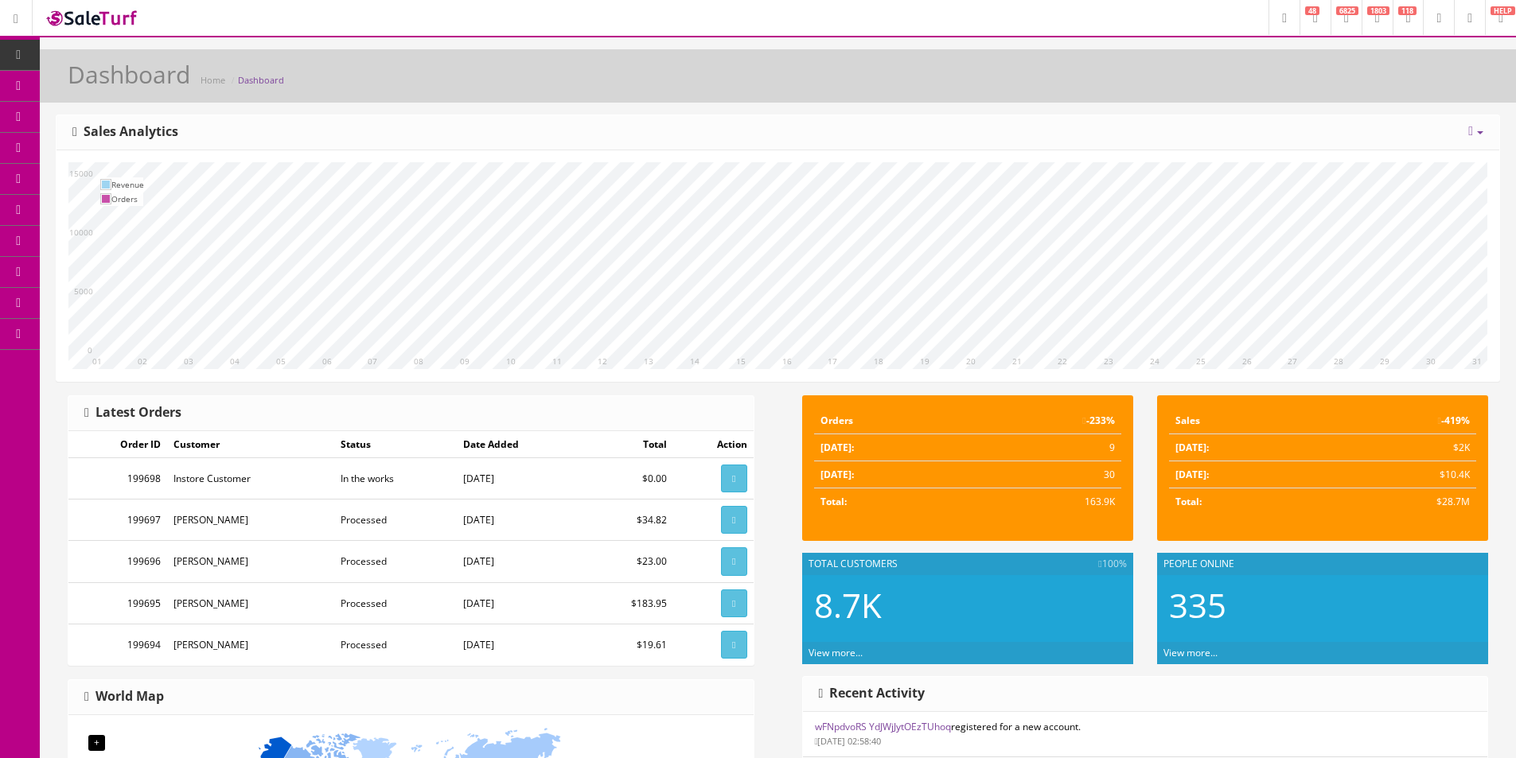
click at [756, 131] on div "Today Week Month Year Year over Year Last Year over Prior Year Sales Analytics" at bounding box center [777, 132] width 1443 height 35
click at [94, 95] on link "Products" at bounding box center [123, 86] width 167 height 31
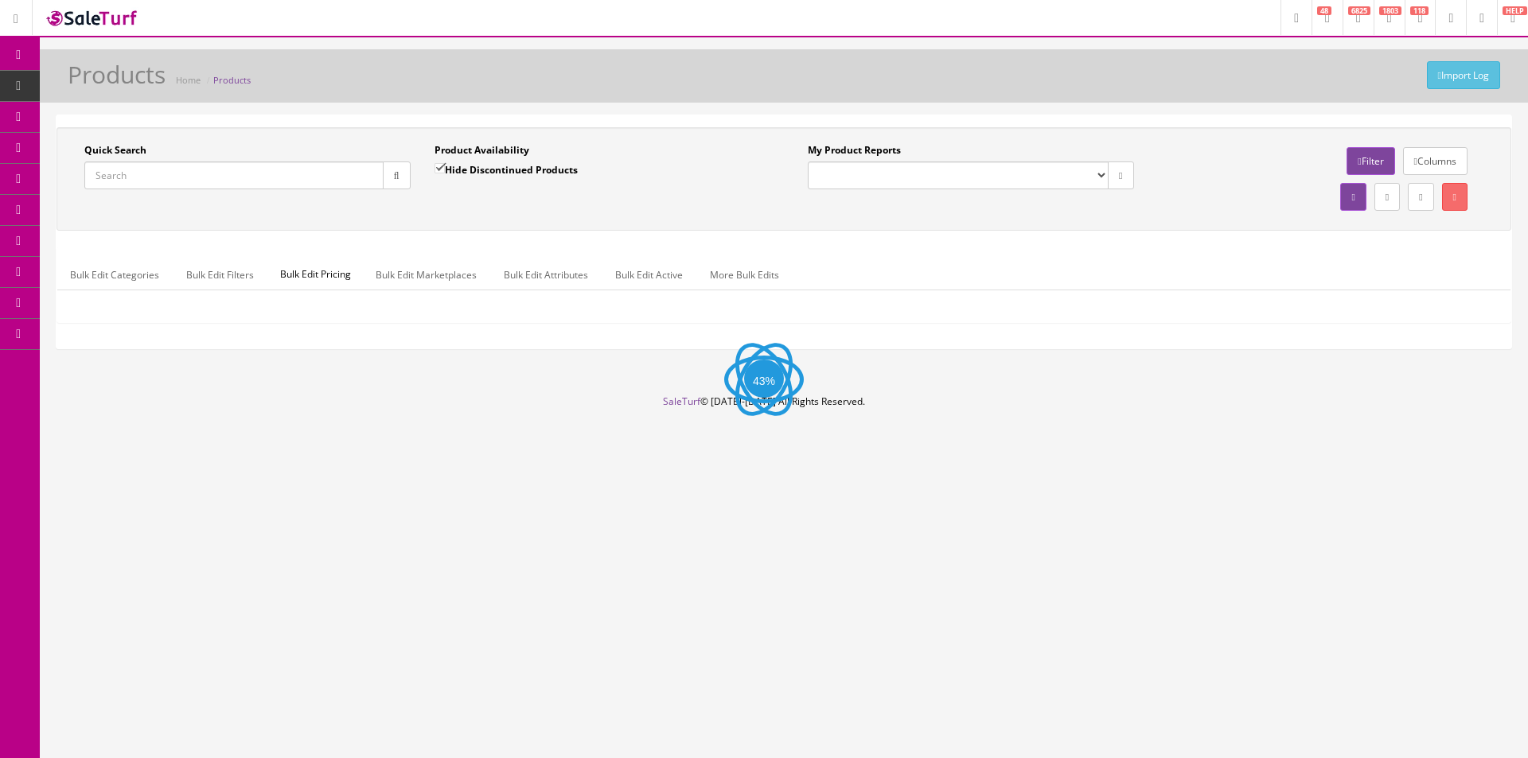
click at [164, 178] on input "Quick Search" at bounding box center [233, 176] width 299 height 28
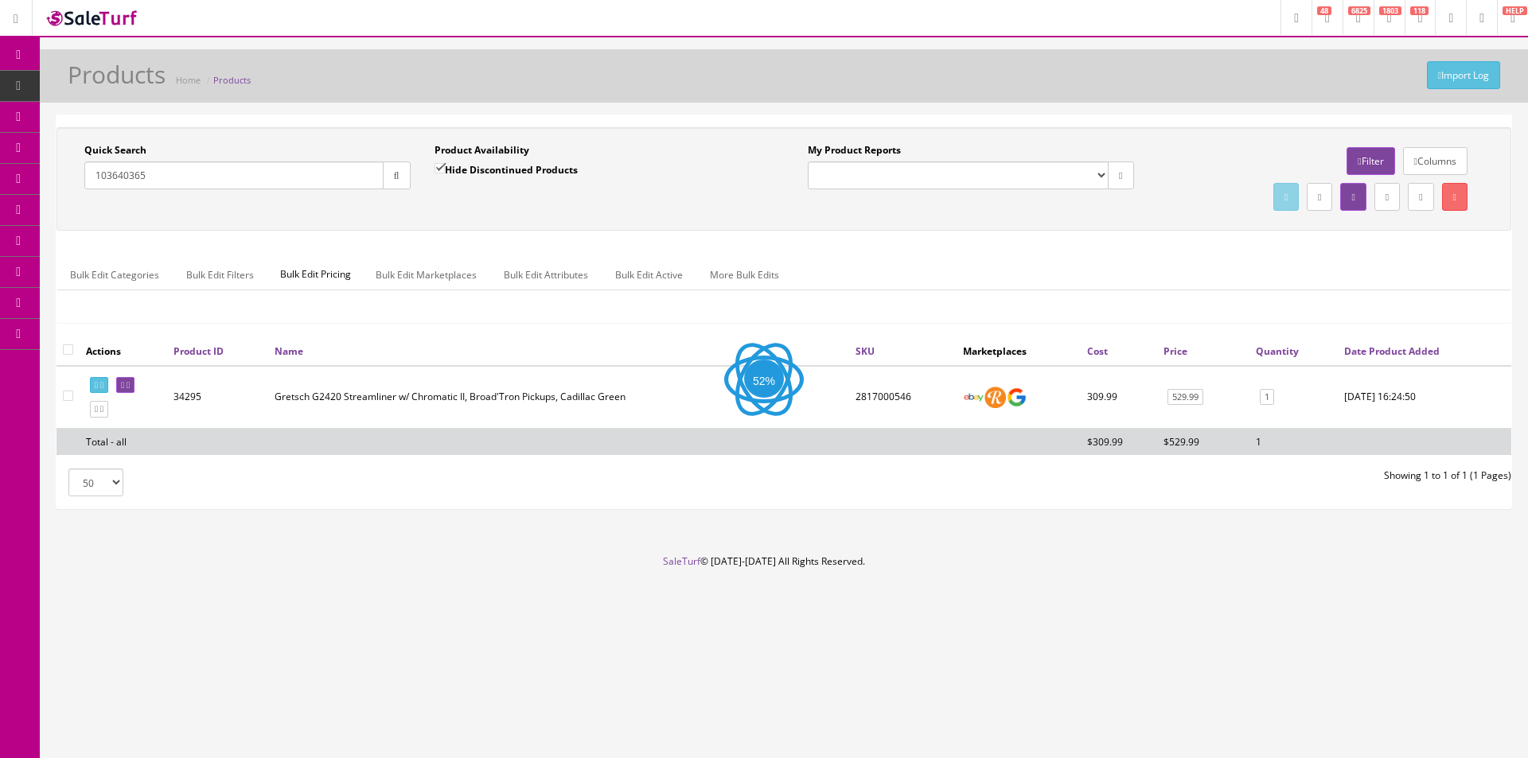
type input "103640365"
click at [438, 173] on input "Hide Discontinued Products" at bounding box center [439, 168] width 10 height 10
checkbox input "false"
drag, startPoint x: 360, startPoint y: 188, endPoint x: 372, endPoint y: 188, distance: 11.9
click at [360, 188] on input "103640365" at bounding box center [233, 176] width 299 height 28
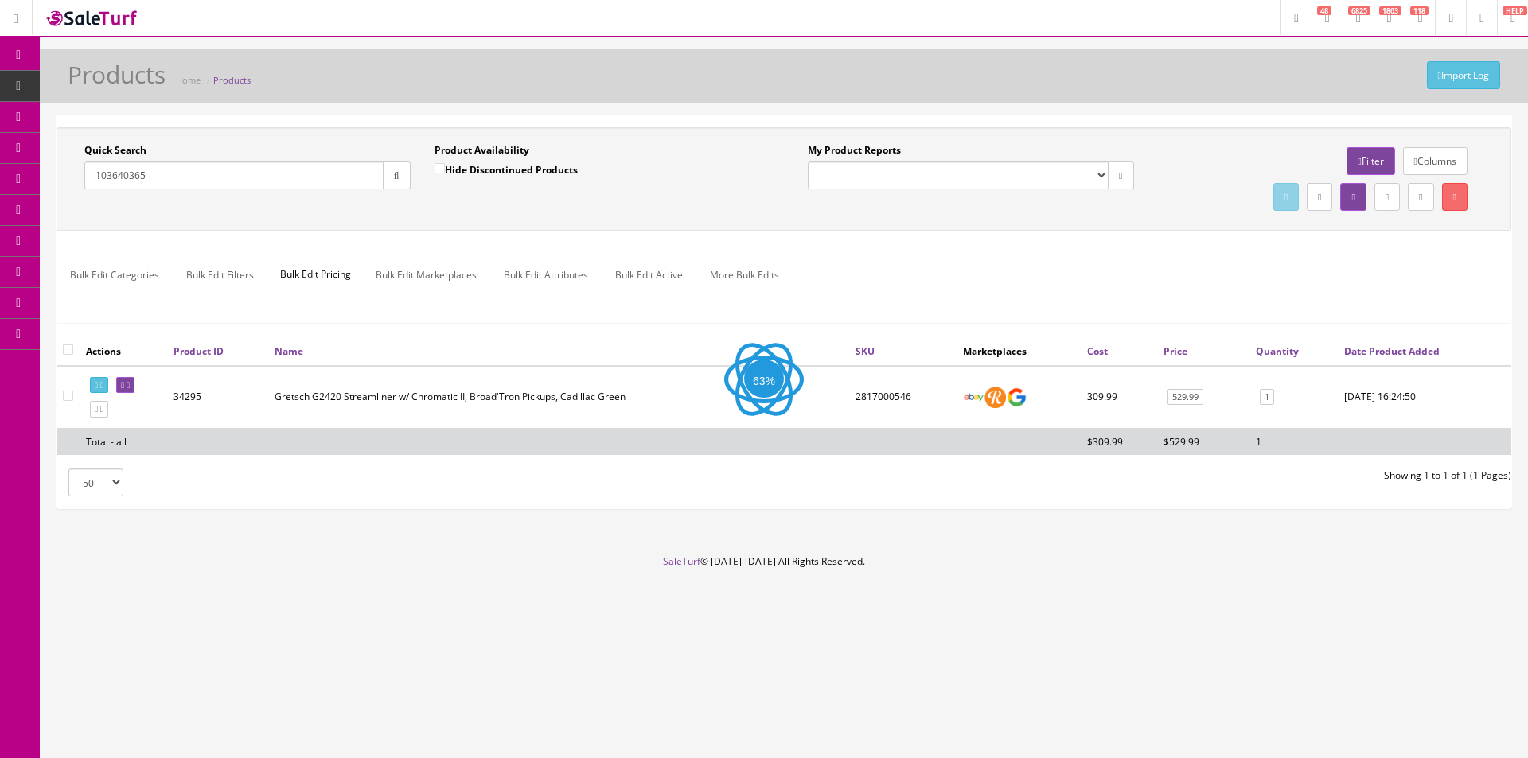
click at [391, 184] on button "button" at bounding box center [397, 176] width 28 height 28
click at [486, 212] on div "Quick Search 103640365 Date From Product Availability Hide Discontinued Product…" at bounding box center [783, 179] width 1447 height 72
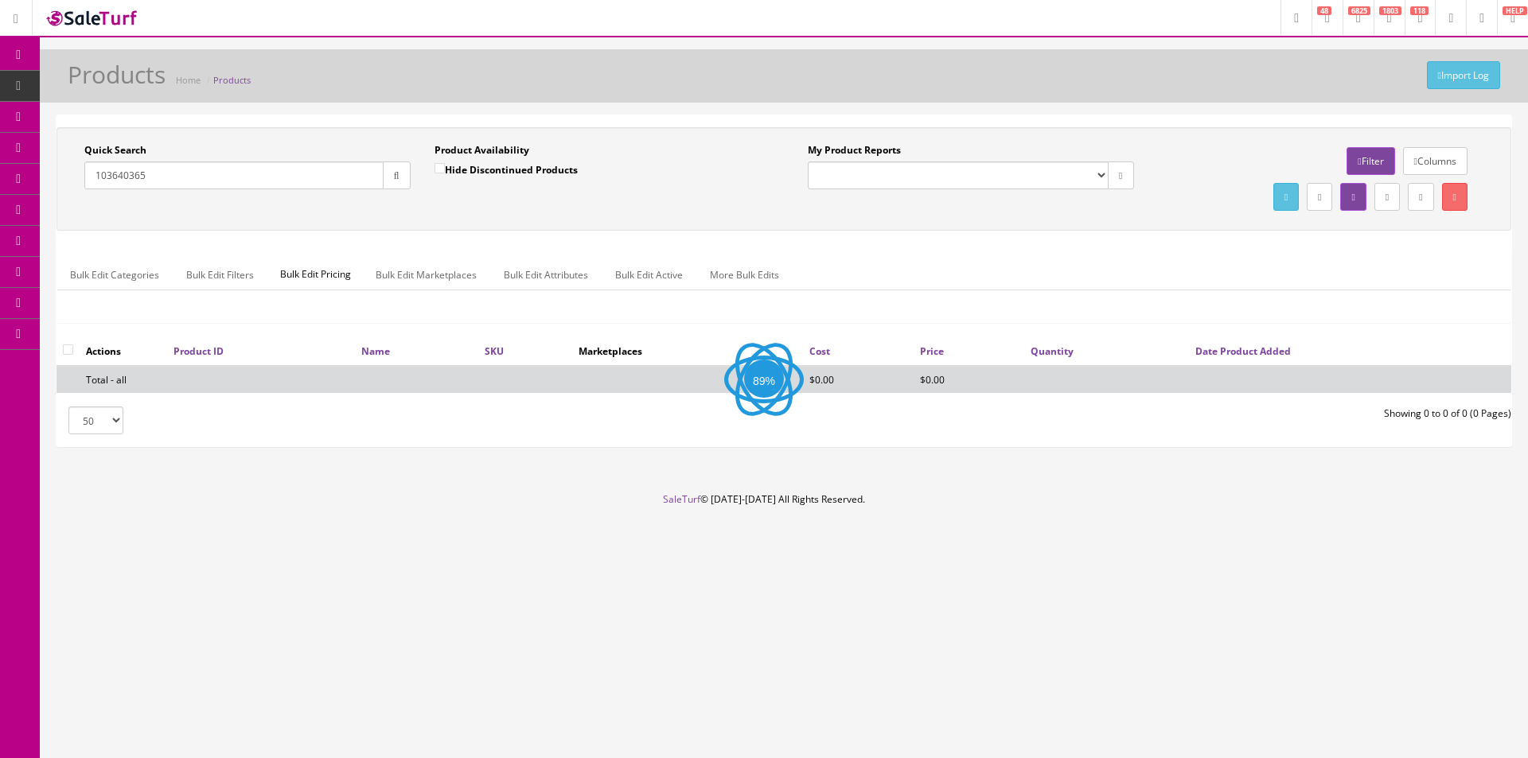
click at [414, 193] on div "Quick Search 103640365 Date From" at bounding box center [247, 172] width 350 height 58
click at [425, 212] on div "Quick Search 103640365 Date From Product Availability Hide Discontinued Product…" at bounding box center [783, 179] width 1447 height 72
click at [212, 187] on input "103640365" at bounding box center [233, 176] width 299 height 28
click at [212, 186] on input "103640365" at bounding box center [233, 176] width 299 height 28
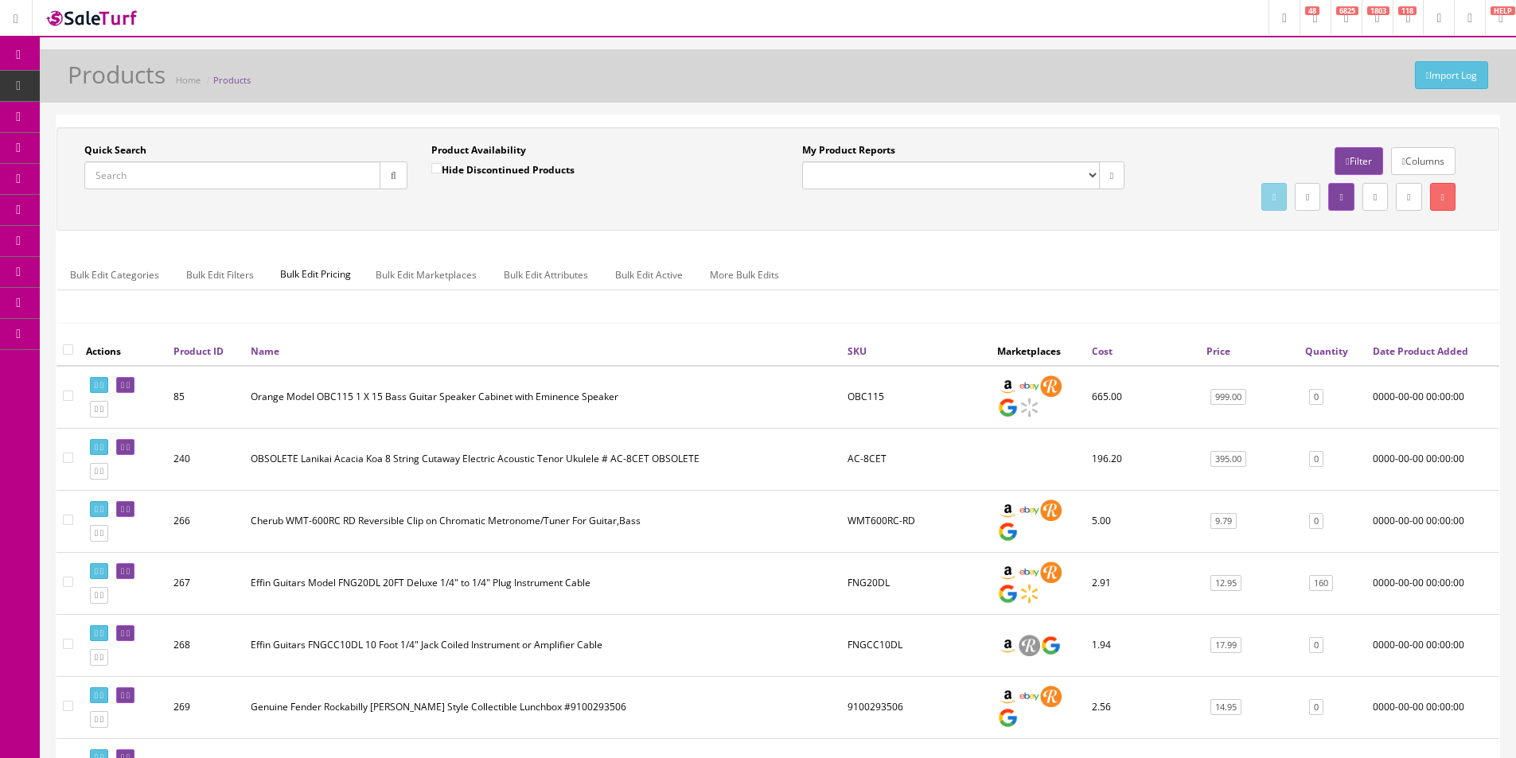
click at [958, 265] on ul "Bulk Edit Categories Bulk Edit Filters Bulk Edit Pricing Bulk Edit Marketplaces…" at bounding box center [777, 274] width 1441 height 31
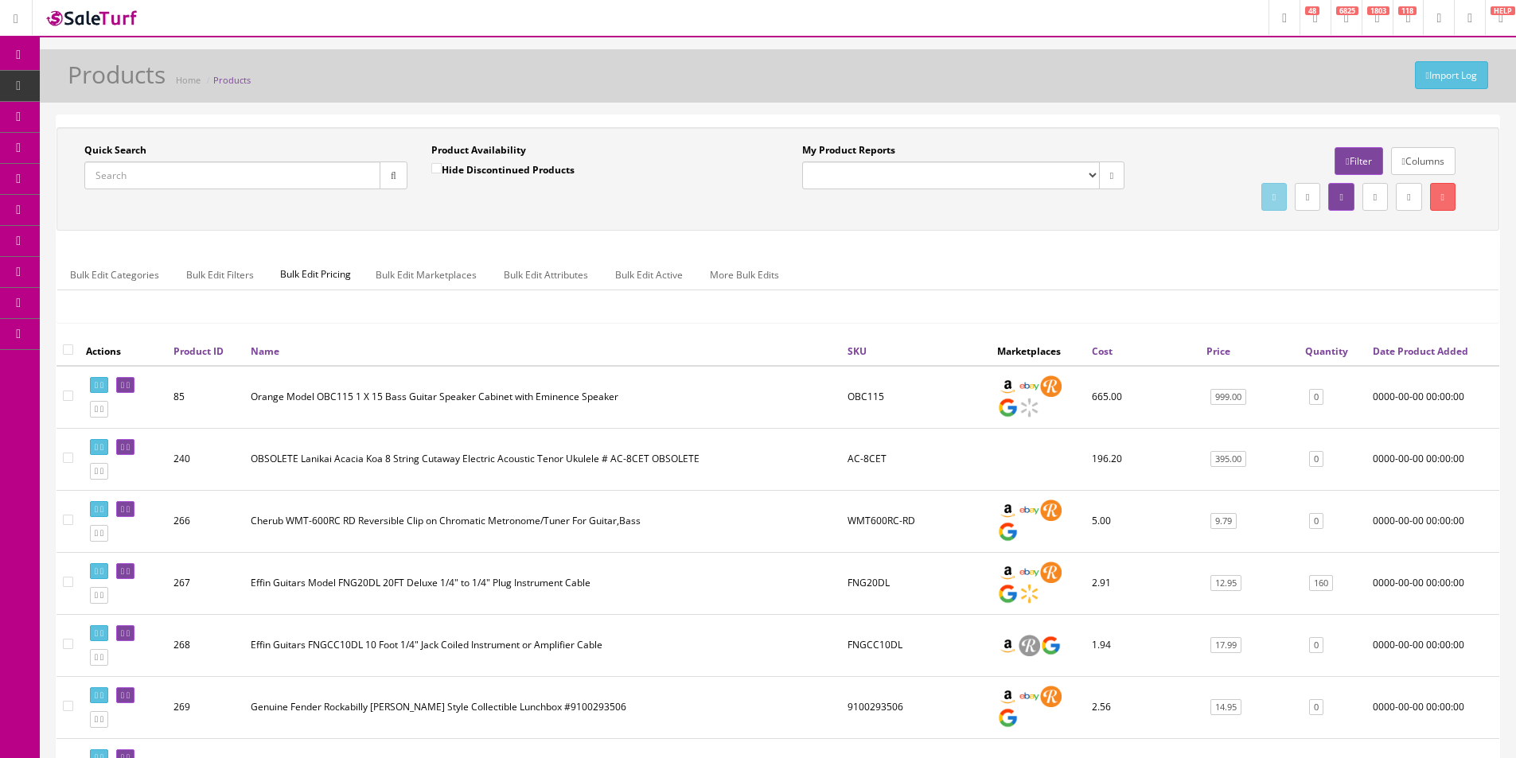
drag, startPoint x: 958, startPoint y: 265, endPoint x: 1067, endPoint y: 132, distance: 171.9
click at [958, 265] on ul "Bulk Edit Categories Bulk Edit Filters Bulk Edit Pricing Bulk Edit Marketplaces…" at bounding box center [777, 274] width 1441 height 31
click at [185, 189] on input "Quick Search" at bounding box center [232, 176] width 296 height 28
type input "RGA"
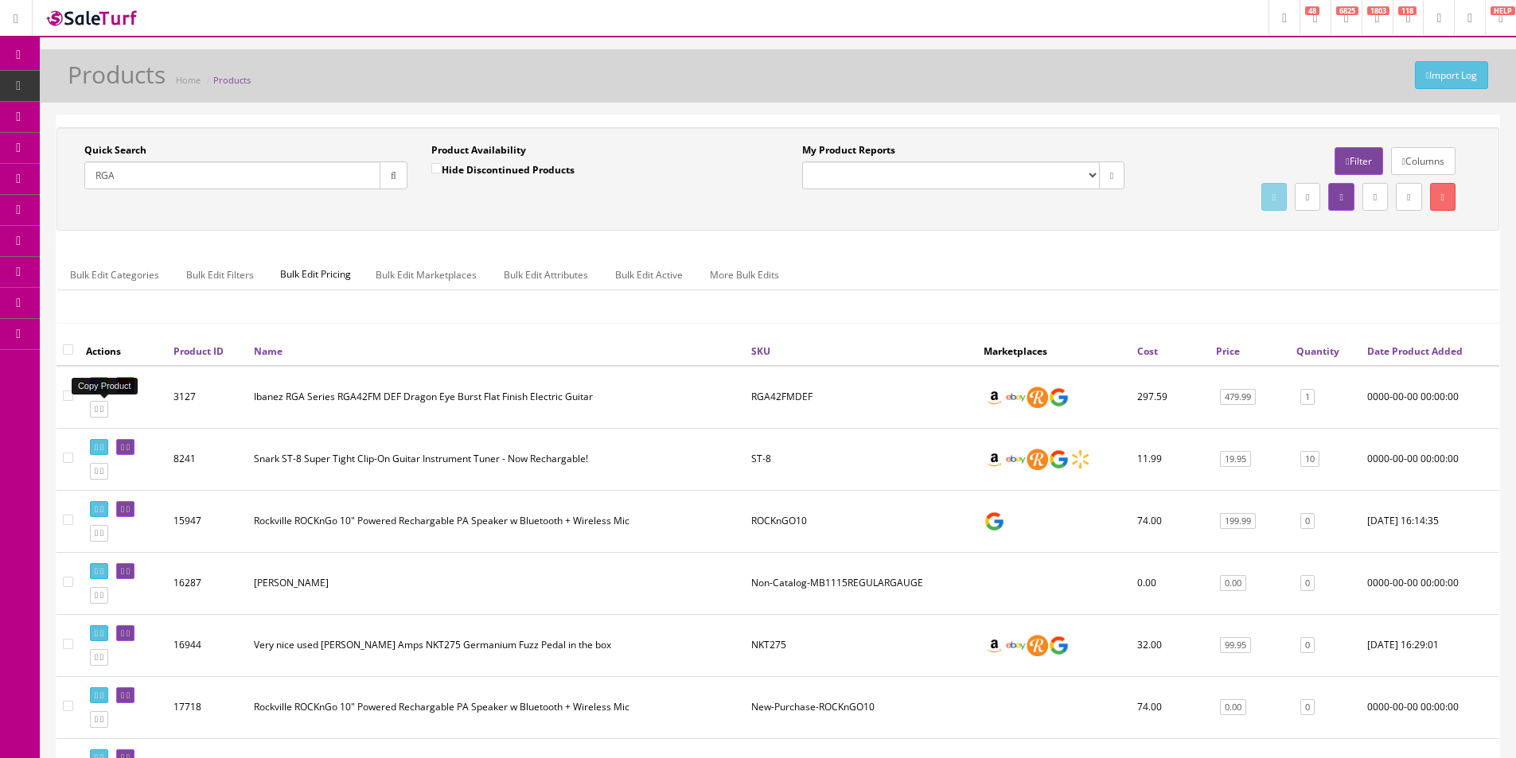
click at [98, 405] on icon at bounding box center [96, 409] width 3 height 9
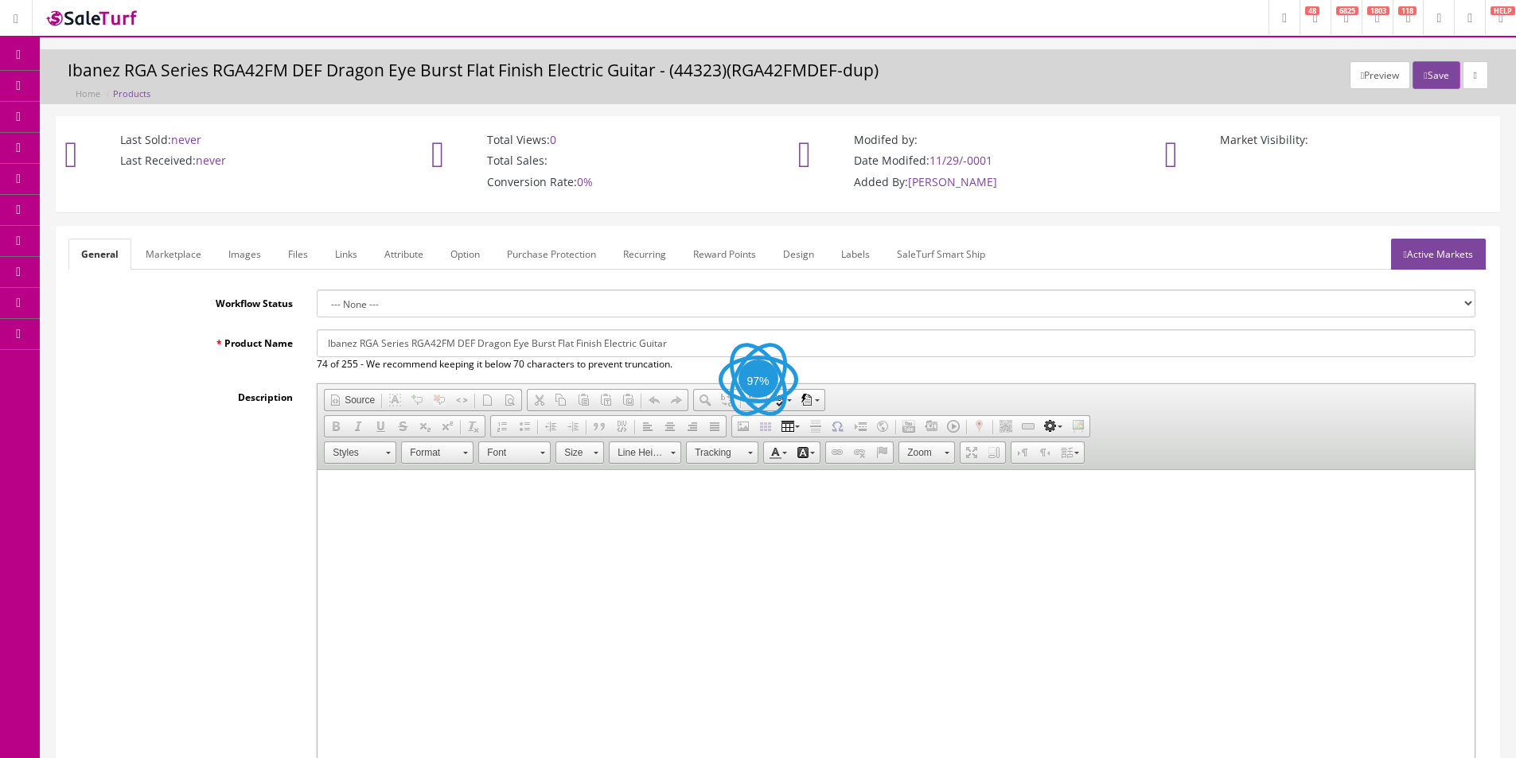
click at [431, 341] on input "Ibanez RGA Series RGA42FM DEF Dragon Eye Burst Flat Finish Electric Guitar" at bounding box center [896, 343] width 1159 height 28
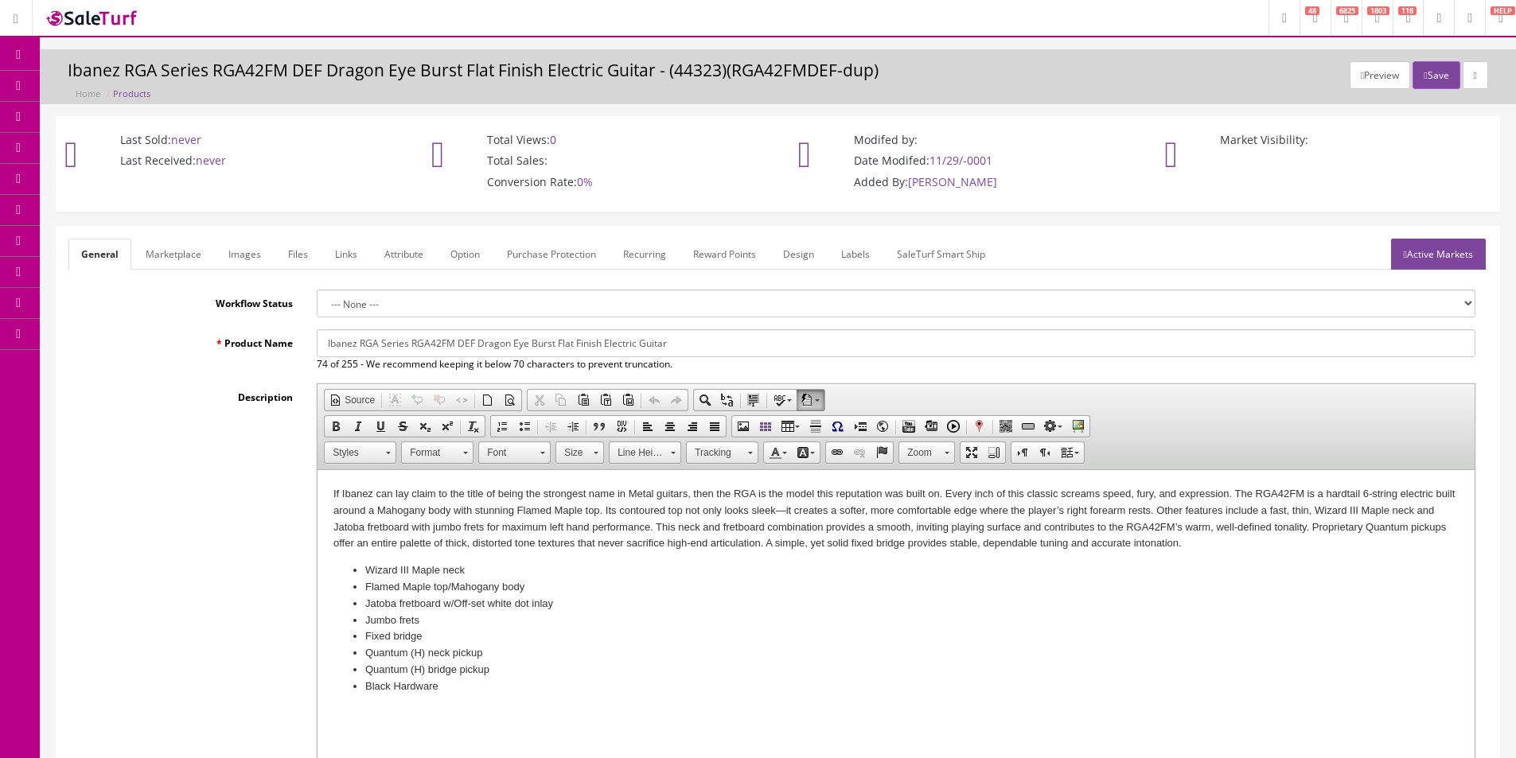
click at [428, 337] on input "Ibanez RGA Series RGA42FM DEF Dragon Eye Burst Flat Finish Electric Guitar" at bounding box center [896, 343] width 1159 height 28
click at [403, 345] on input "Ibanez RGA Series RGA42FM DEF Dragon Eye Burst Flat Finish Electric Guitar" at bounding box center [896, 343] width 1159 height 28
drag, startPoint x: 411, startPoint y: 341, endPoint x: 903, endPoint y: 368, distance: 492.5
click at [903, 368] on div "Ibanez RGA Series RGA42FM DEF Dragon Eye Burst Flat Finish Electric Guitar 74 o…" at bounding box center [896, 350] width 1182 height 42
type input "Ibanez RGA Series RGA42AHBKS Electric Guitar, Black Stained Finish"
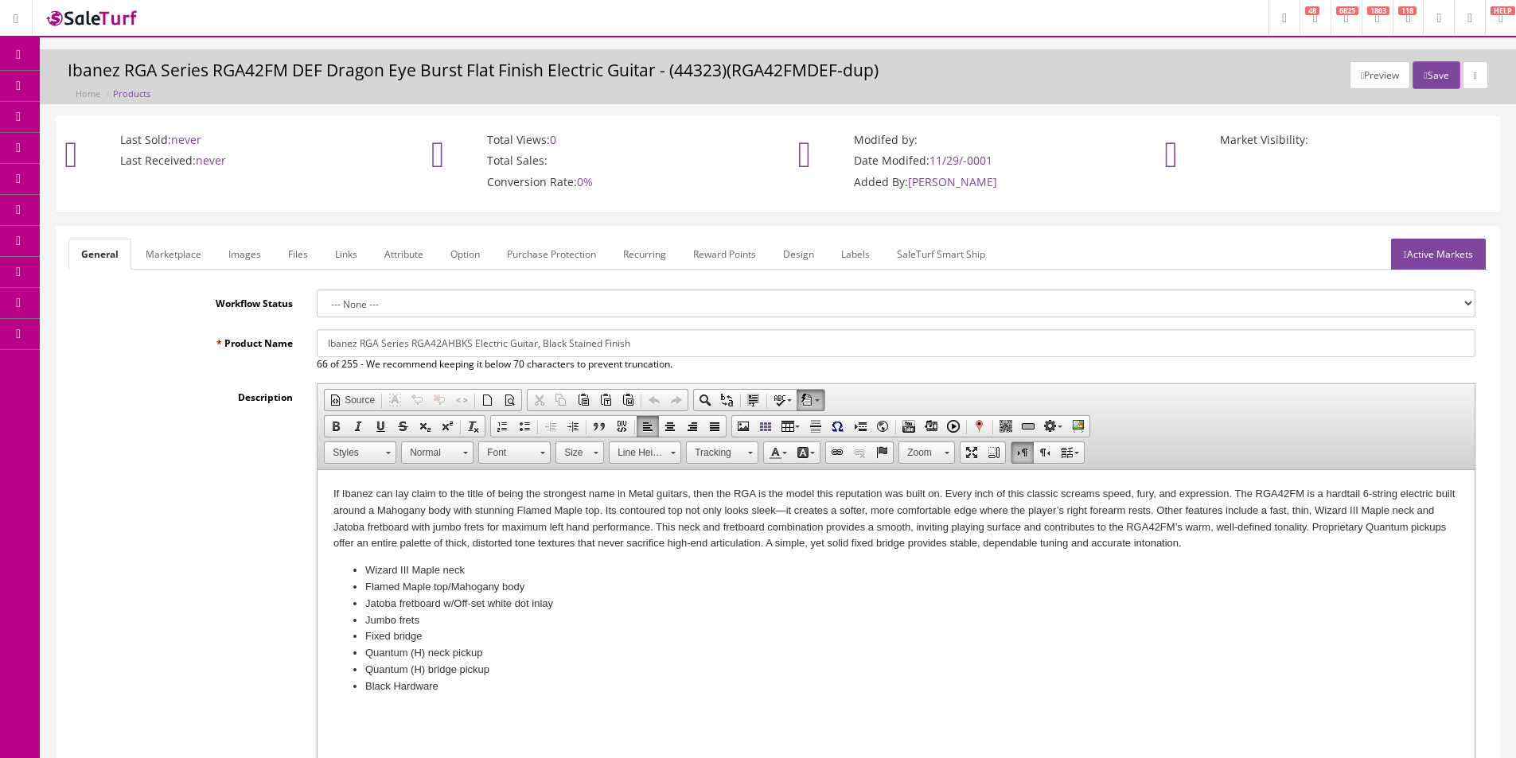
click at [399, 514] on p "If Ibanez can lay claim to the title of being the strongest name in Metal guita…" at bounding box center [895, 519] width 1125 height 66
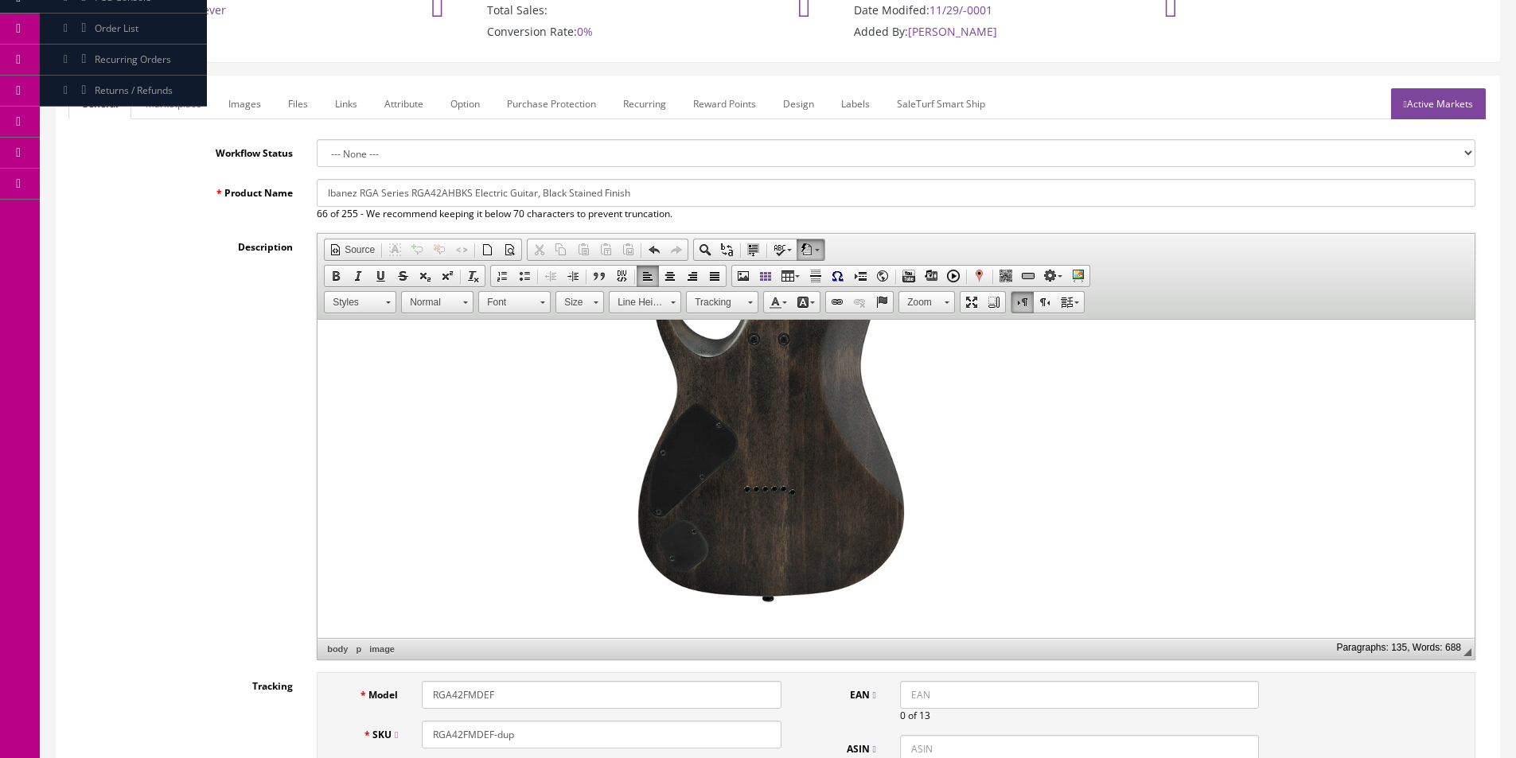
scroll to position [258, 0]
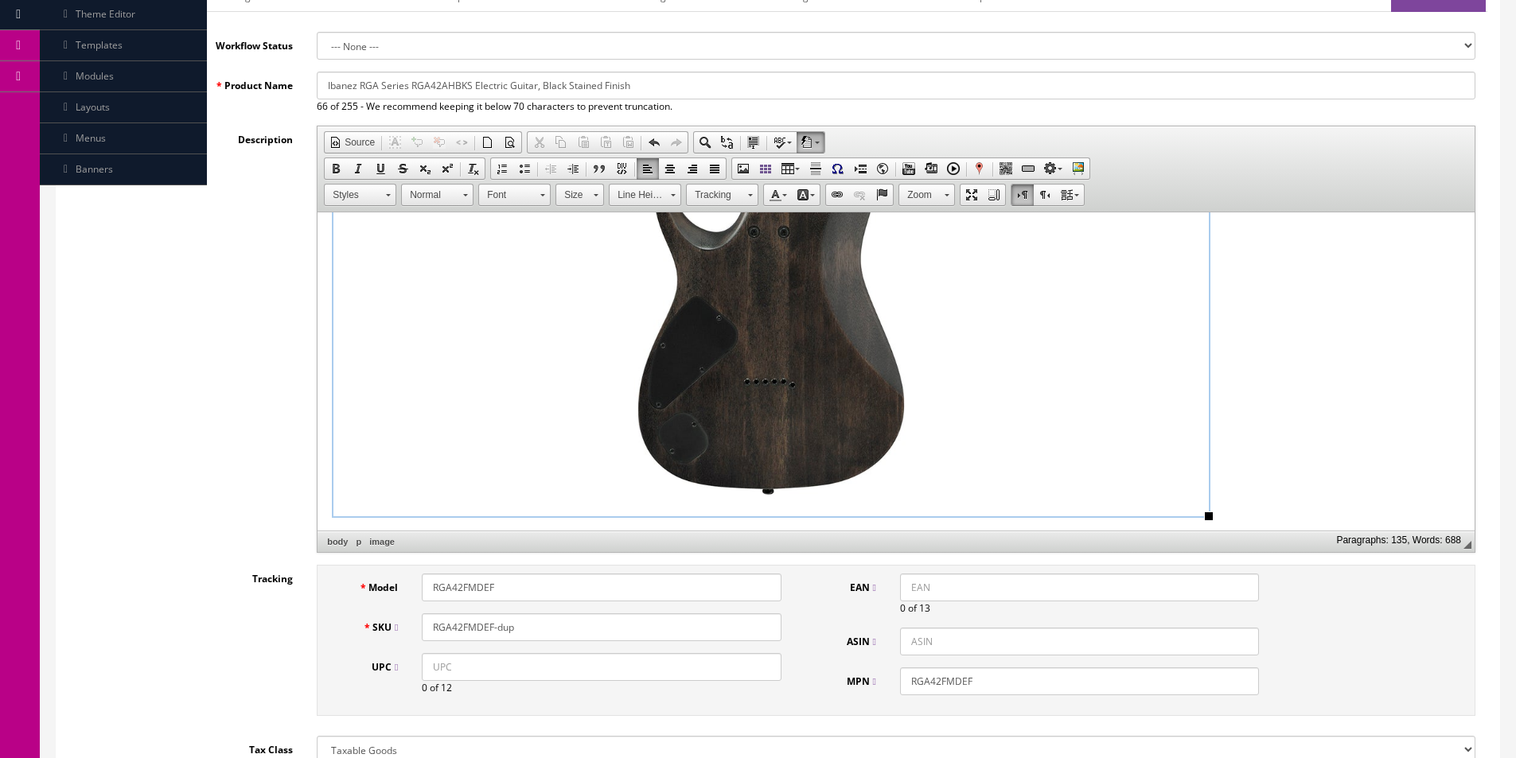
click at [745, 354] on img "Ibanez RGA42AHBKS RGA Standard Electric Guitar Black Stained image widget" at bounding box center [770, 78] width 875 height 875
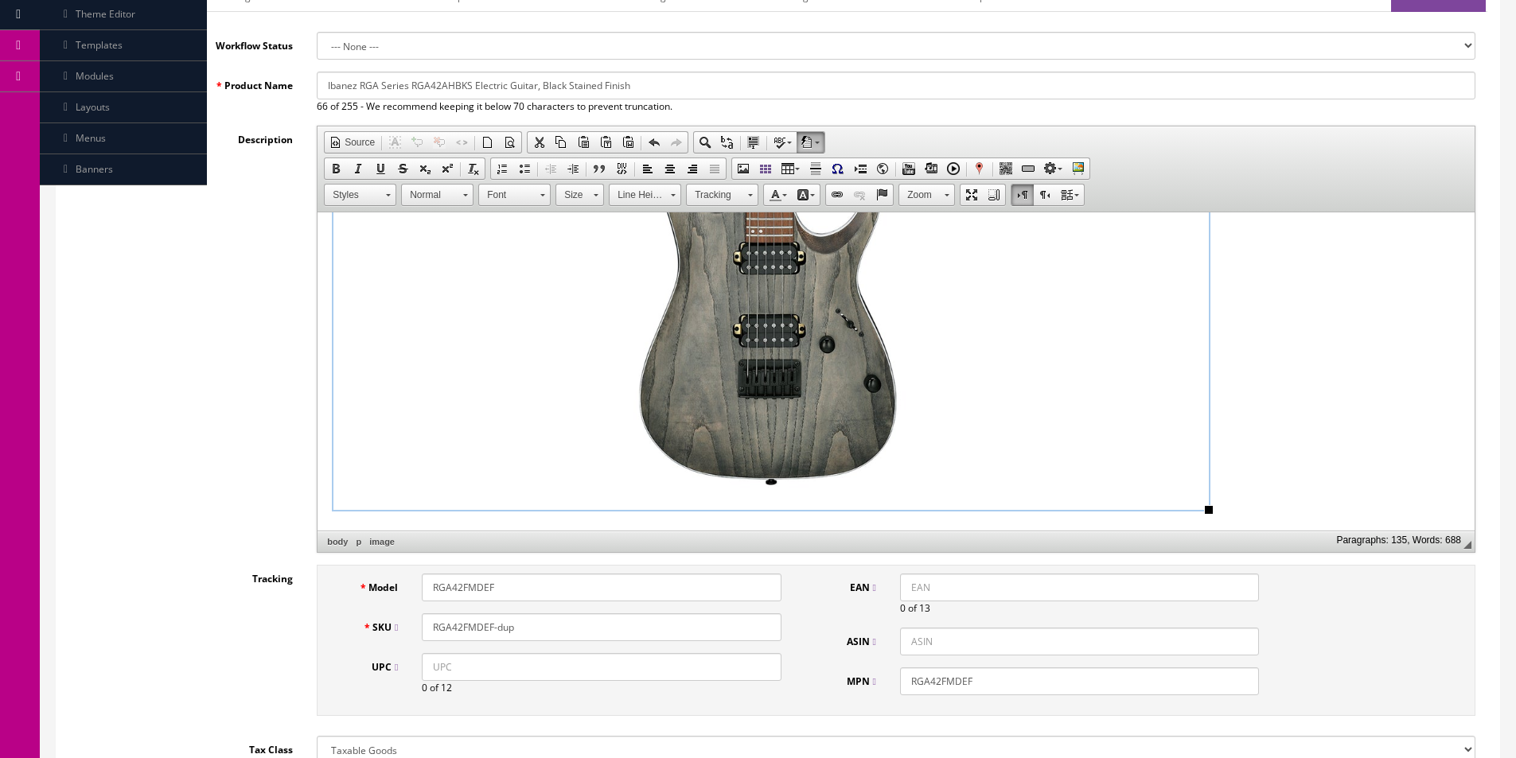
click at [824, 364] on img "Ibanez RGA42AHBKS RGA Standard Electric Guitar Black Stained image widget" at bounding box center [770, 72] width 875 height 875
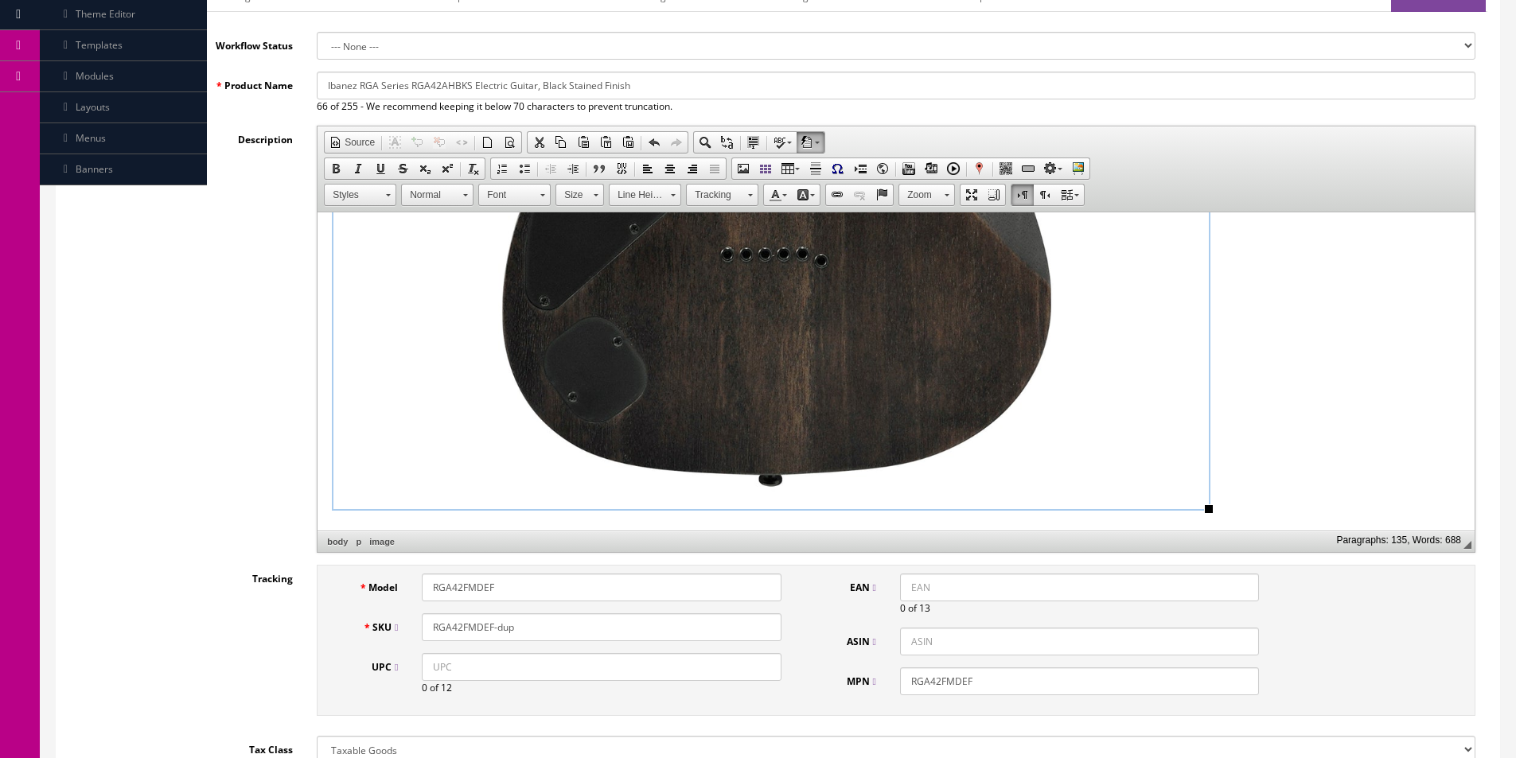
click at [812, 324] on img "Ibanez RGA42AHBKS RGA Standard Electric Guitar Black Stained image widget" at bounding box center [770, 71] width 875 height 875
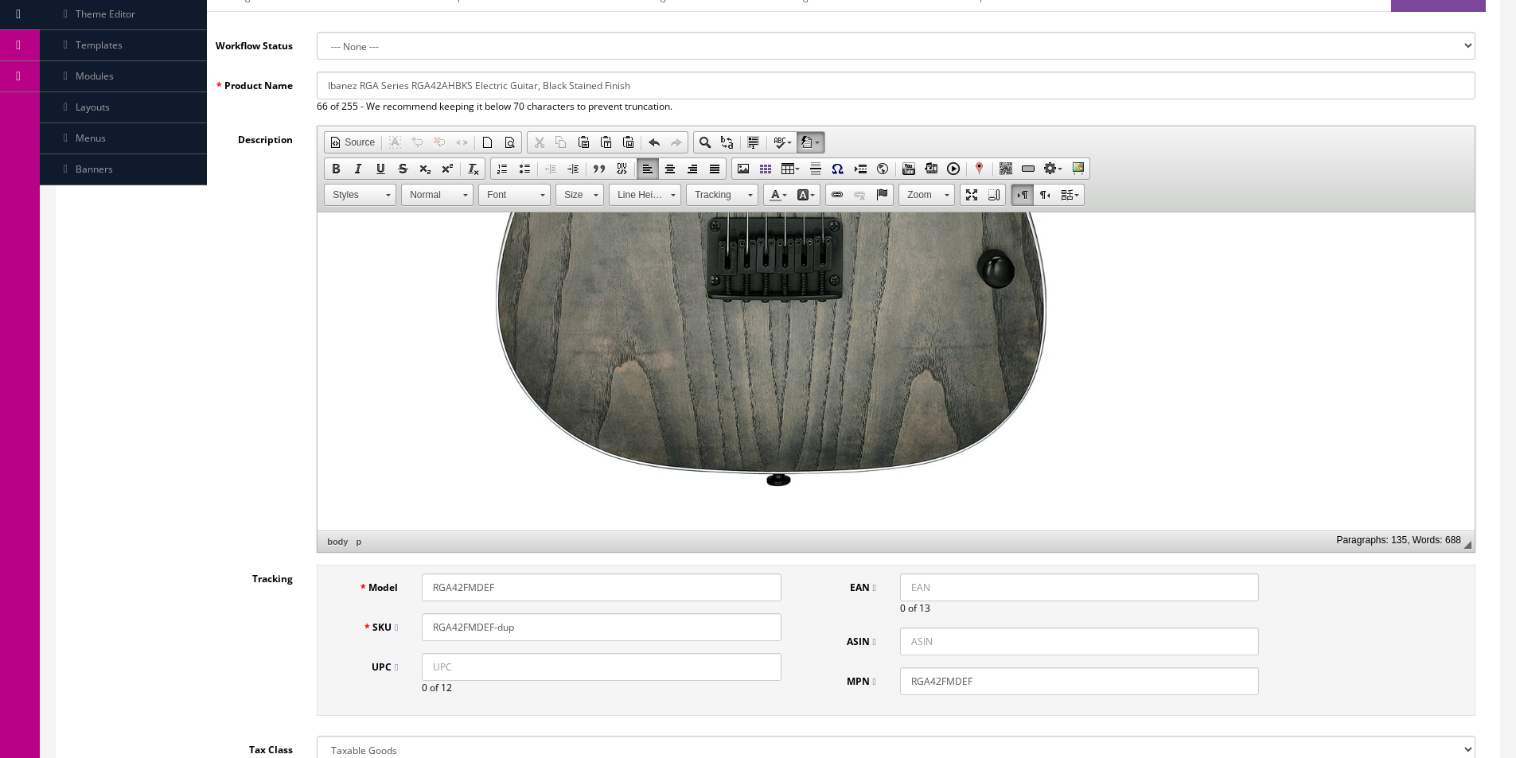
click at [812, 324] on img "Ibanez RGA42AHBKS RGA Standard Electric Guitar Black Stained image widget" at bounding box center [770, 71] width 875 height 875
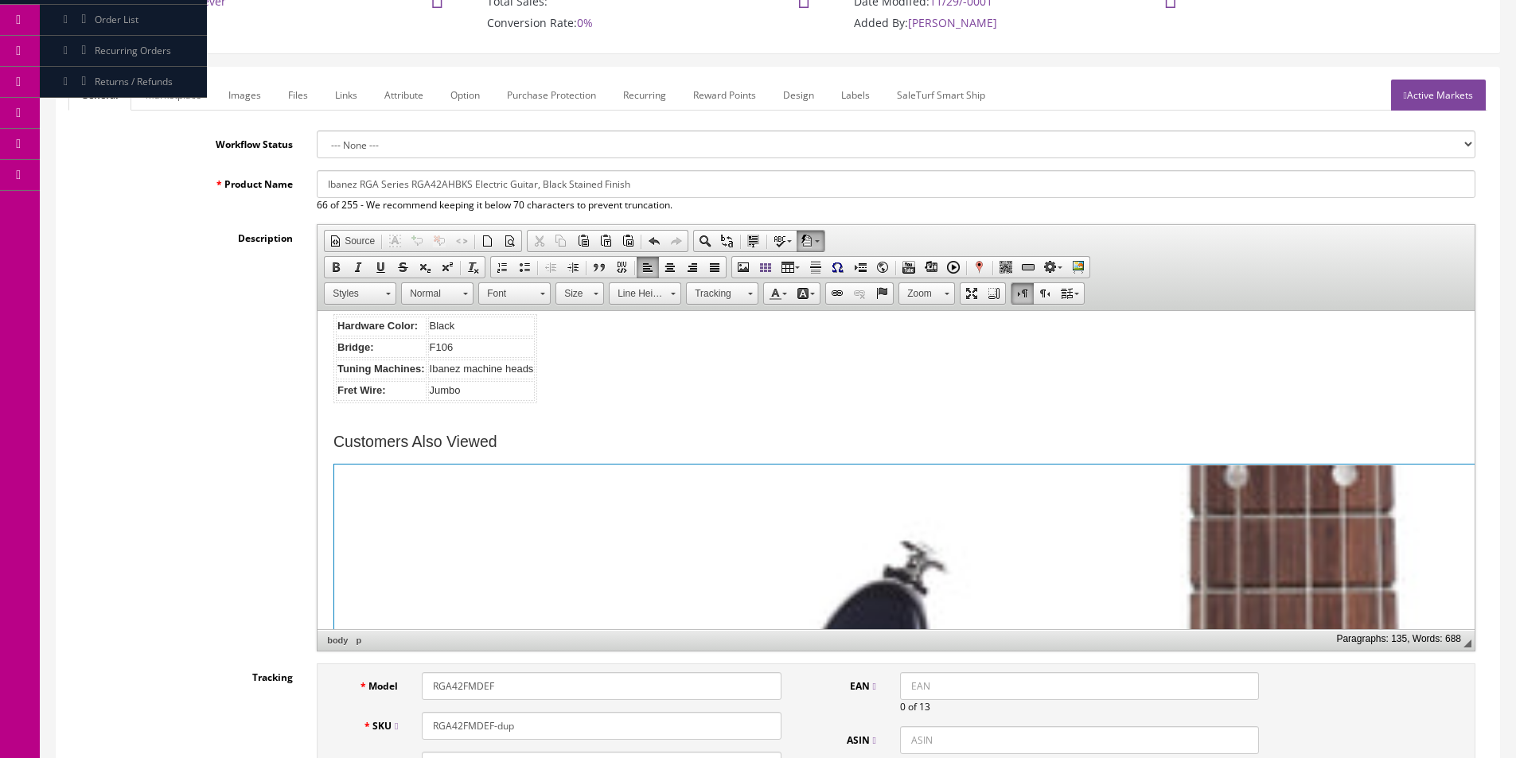
scroll to position [0, 0]
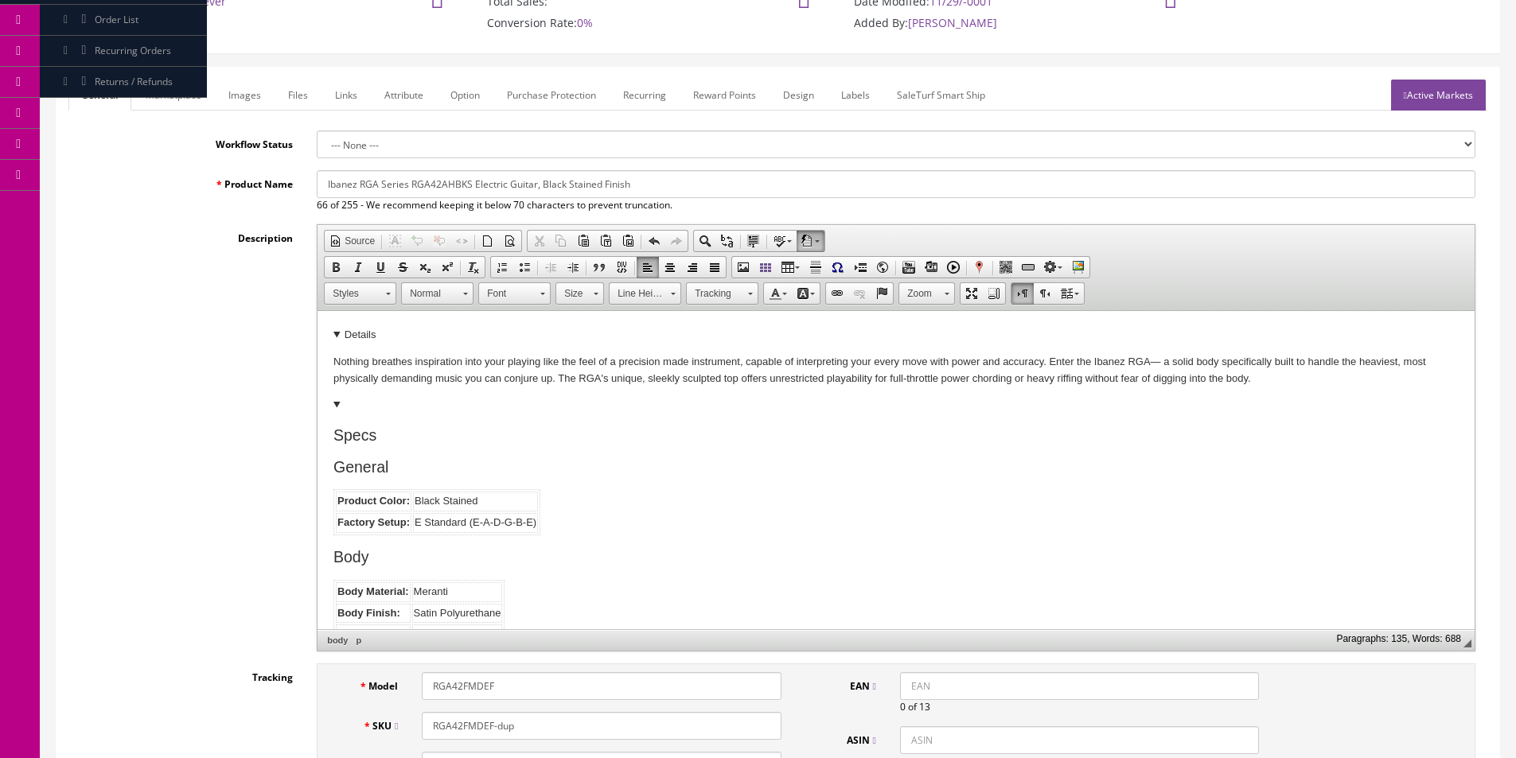
click at [362, 352] on details "Nothing breathes inspiration into your playing like the feel of a precision mad…" at bounding box center [895, 357] width 1125 height 60
click at [910, 426] on h2 "Specs" at bounding box center [895, 435] width 1125 height 18
click at [1015, 437] on h2 "Specs" at bounding box center [895, 435] width 1125 height 18
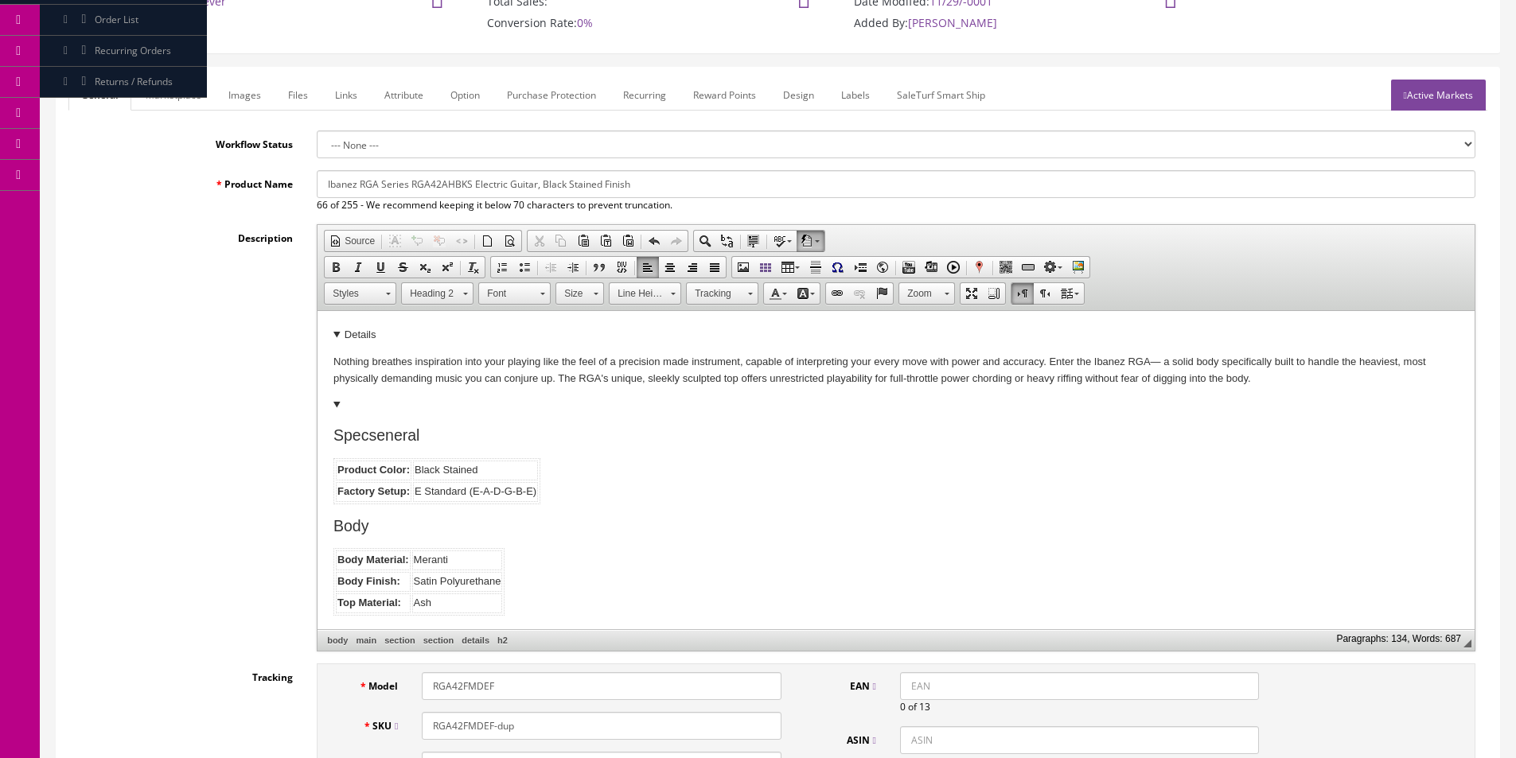
click at [394, 349] on details "Nothing breathes inspiration into your playing like the feel of a precision mad…" at bounding box center [895, 357] width 1125 height 60
click at [364, 327] on details "Nothing breathes inspiration into your playing like the feel of a precision mad…" at bounding box center [895, 357] width 1125 height 60
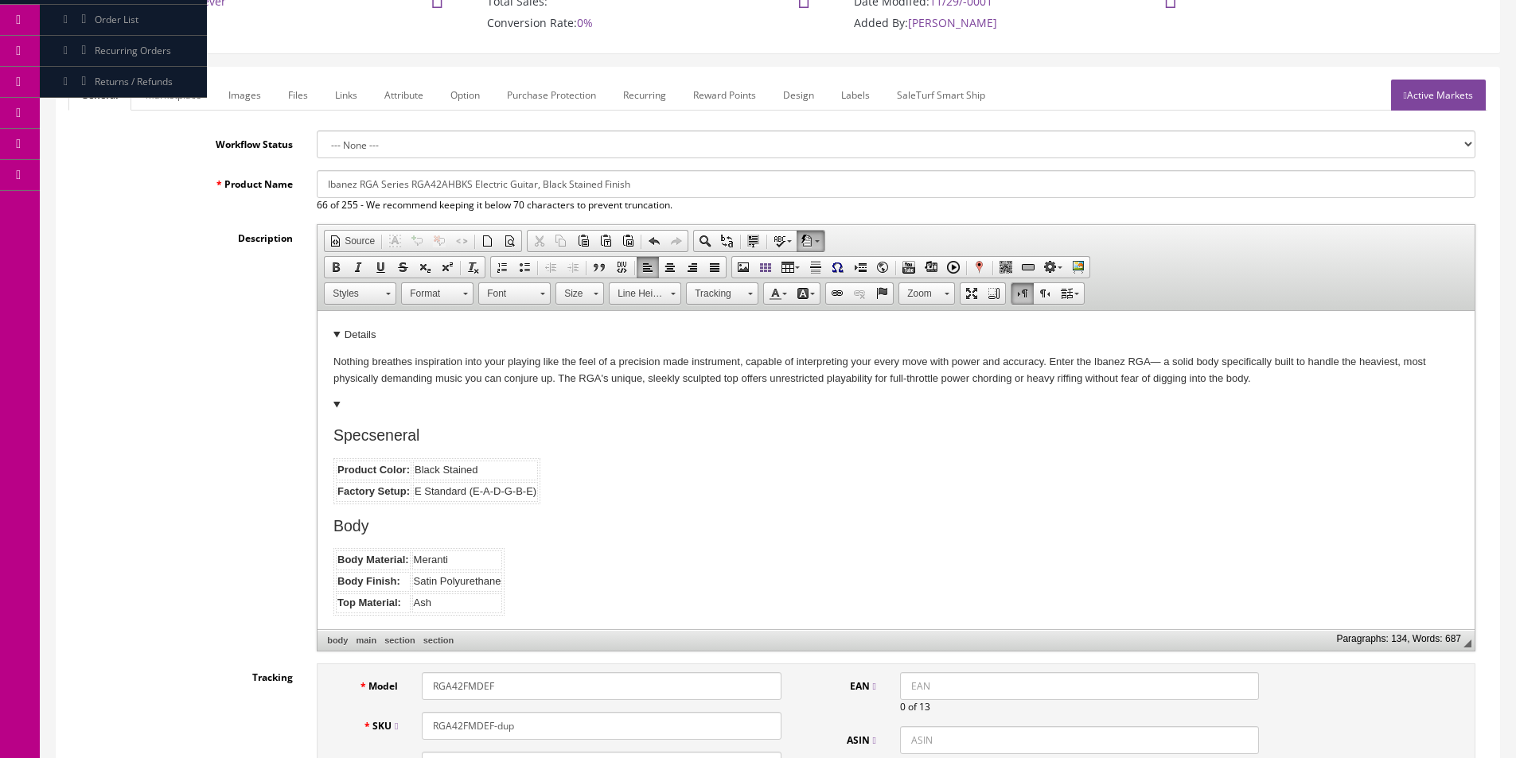
click at [364, 327] on details "Nothing breathes inspiration into your playing like the feel of a precision mad…" at bounding box center [895, 357] width 1125 height 60
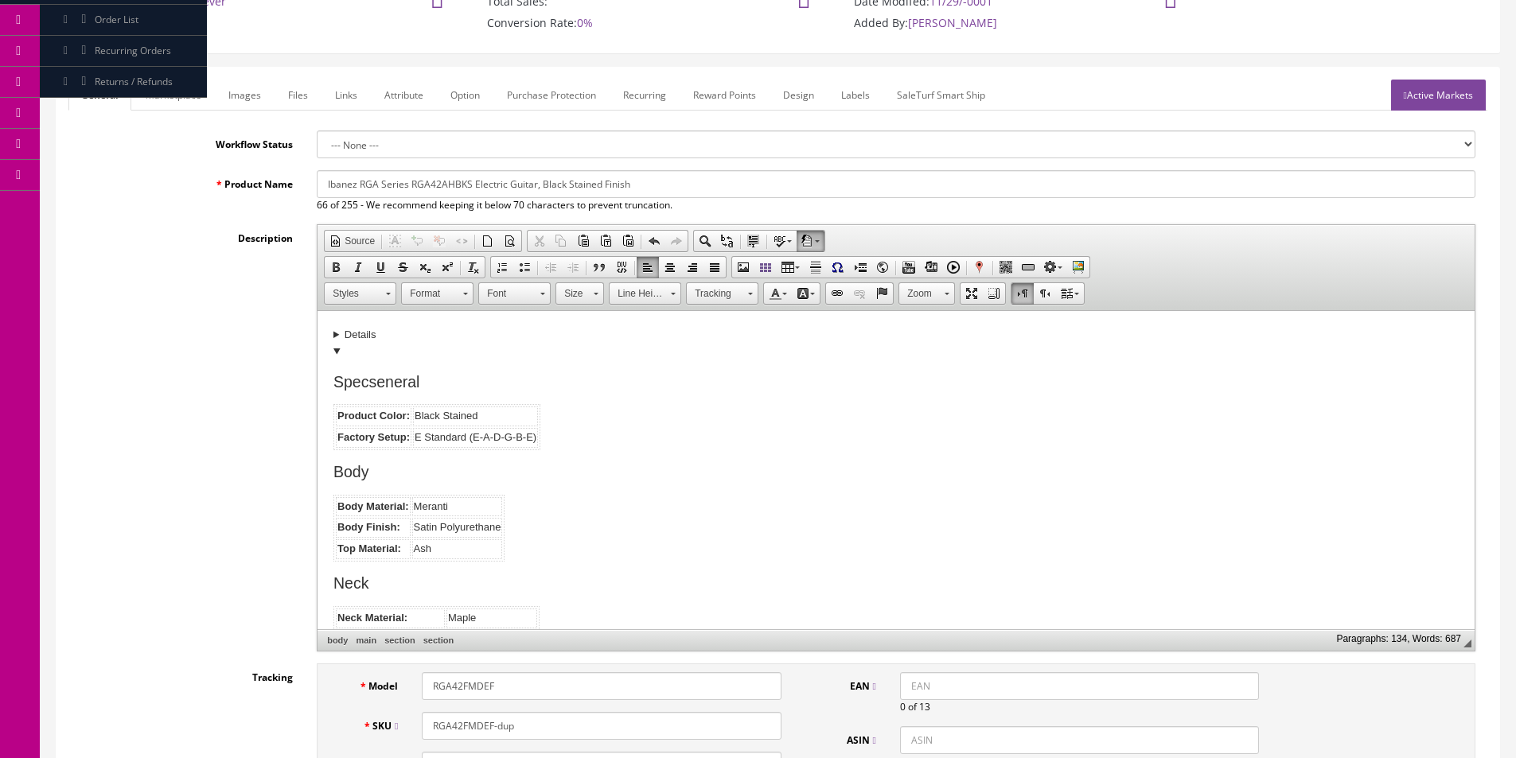
click at [335, 338] on details "Nothing breathes inspiration into your playing like the feel of a precision mad…" at bounding box center [895, 335] width 1125 height 17
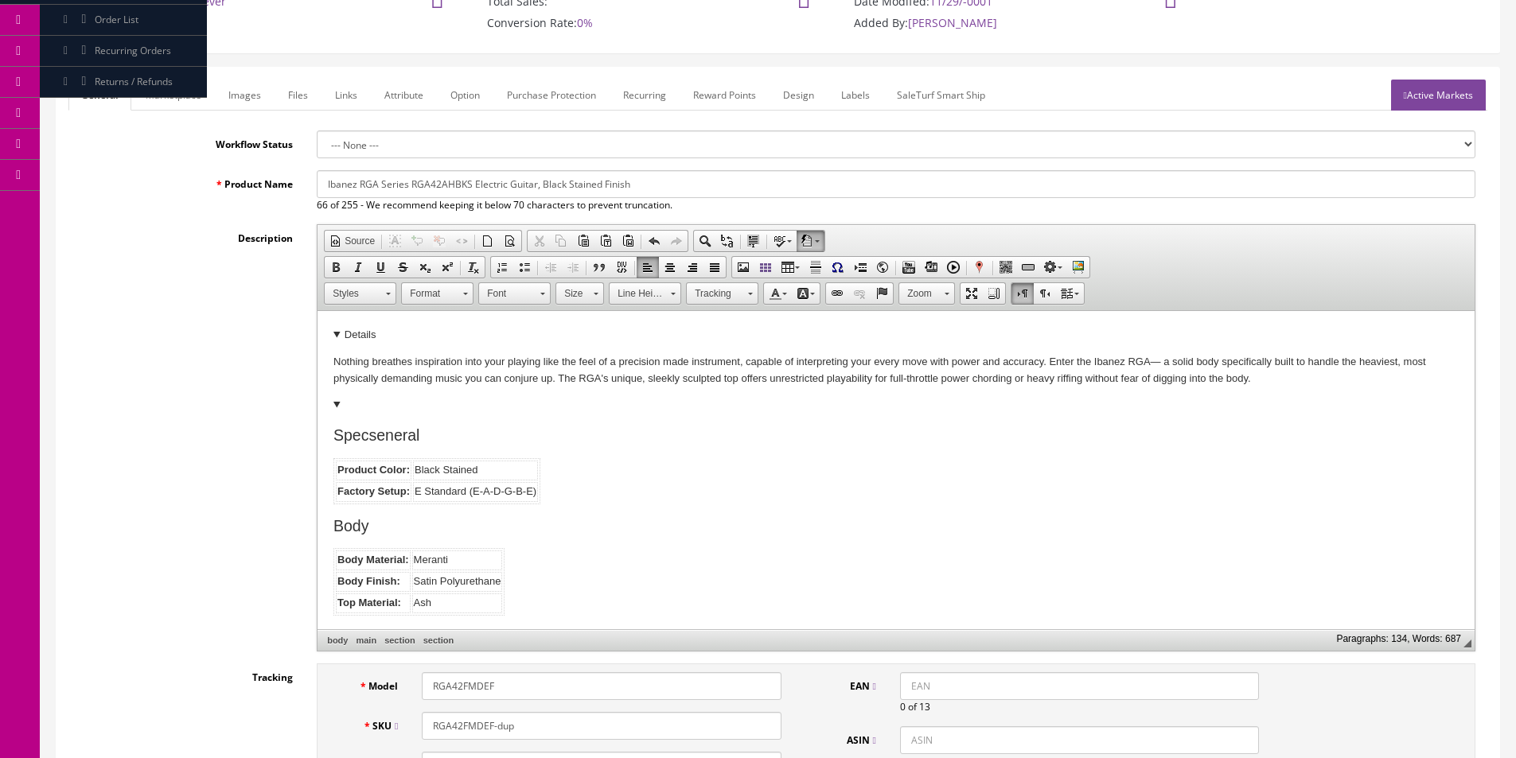
click at [380, 372] on p "Nothing breathes inspiration into your playing like the feel of a precision mad…" at bounding box center [895, 370] width 1125 height 33
drag, startPoint x: 378, startPoint y: 337, endPoint x: 371, endPoint y: 351, distance: 16.0
click at [378, 340] on details "Nothing breathes inspiration into your playing like the feel of a precision mad…" at bounding box center [895, 357] width 1125 height 60
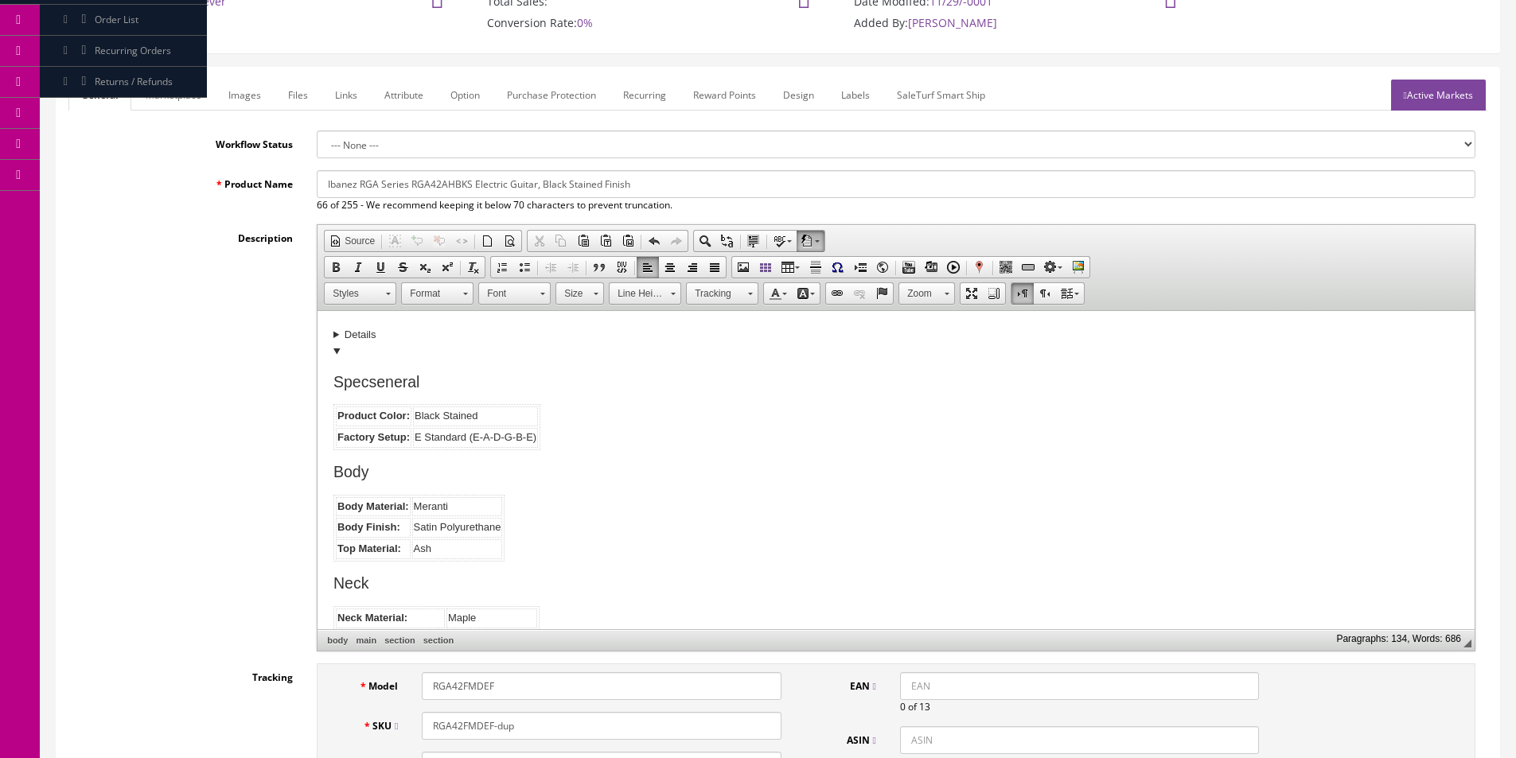
click at [352, 352] on summary at bounding box center [895, 352] width 1125 height 17
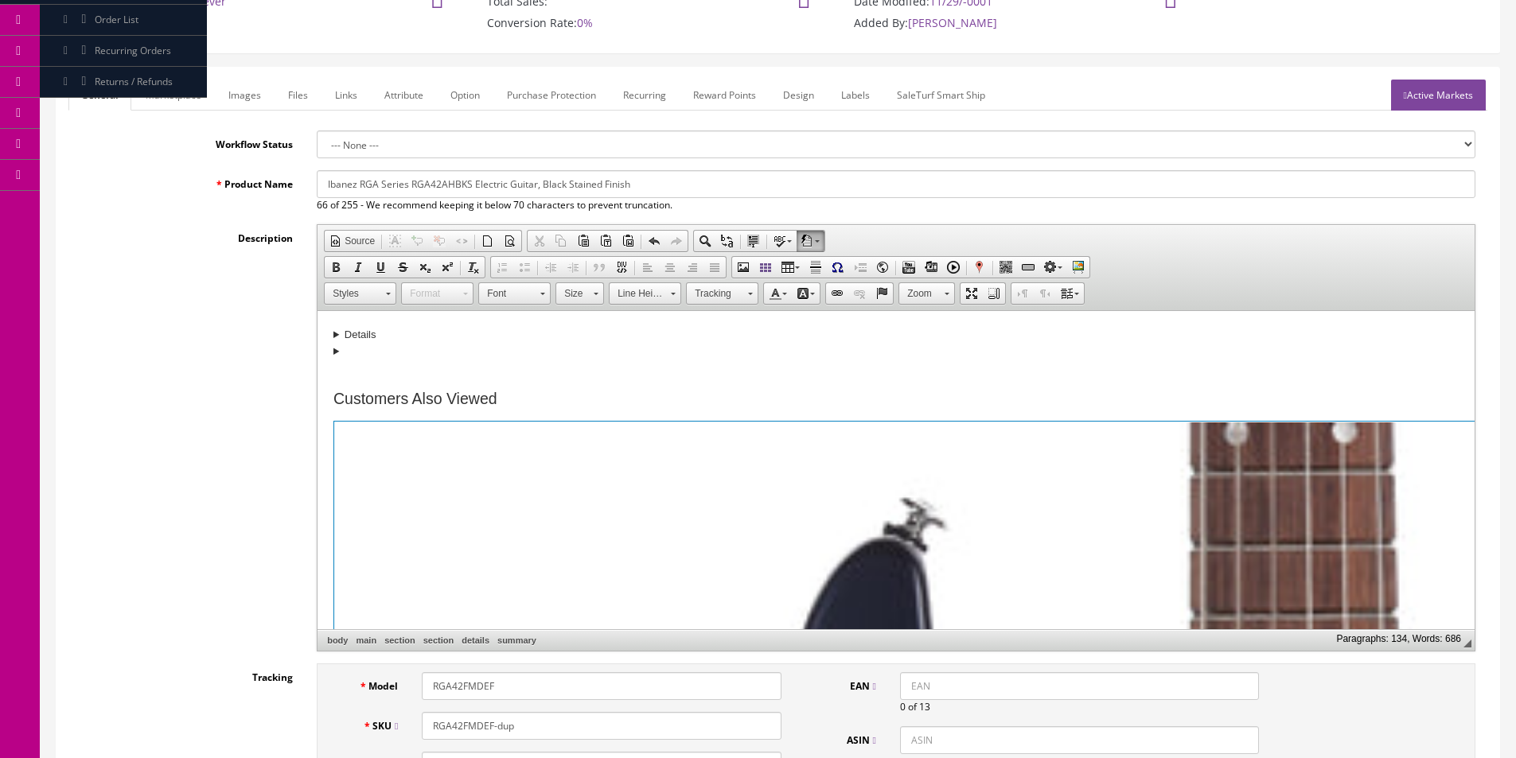
click at [335, 375] on section at bounding box center [895, 368] width 1125 height 17
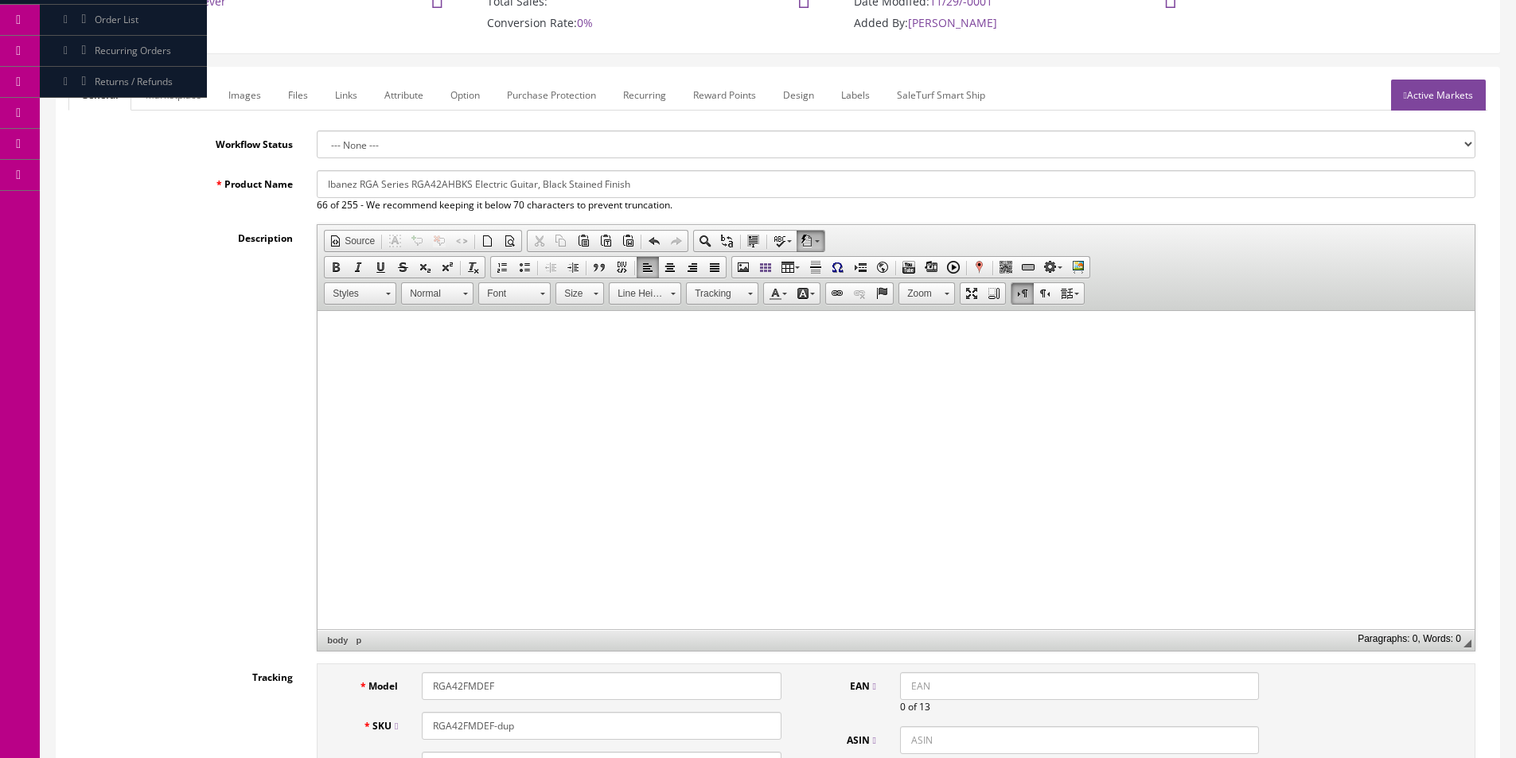
click at [781, 360] on html at bounding box center [895, 335] width 1157 height 49
click at [1343, 339] on p at bounding box center [895, 335] width 1125 height 17
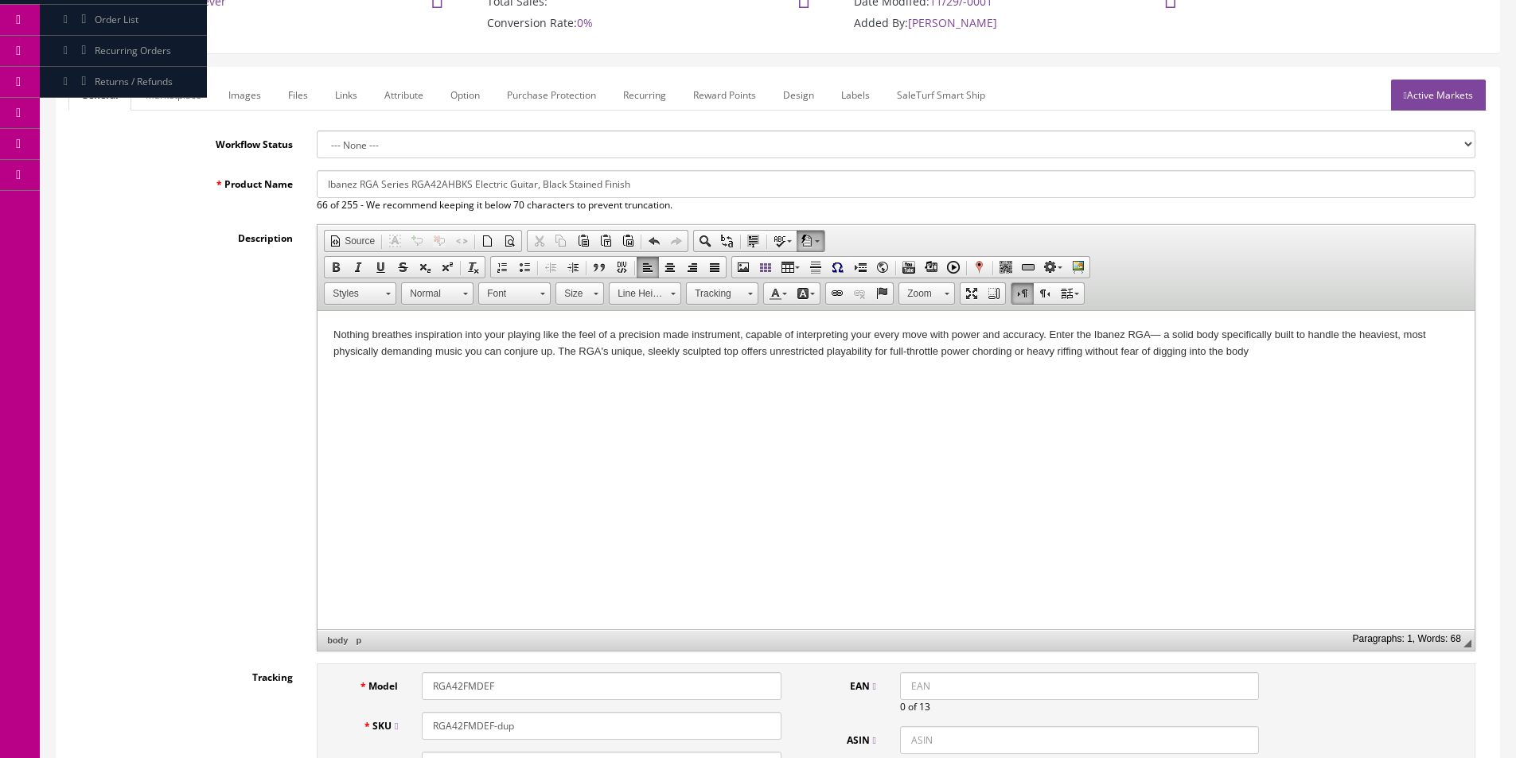
click at [1260, 374] on html "Nothing breathes inspiration into your playing like the feel of a precision mad…" at bounding box center [895, 343] width 1157 height 65
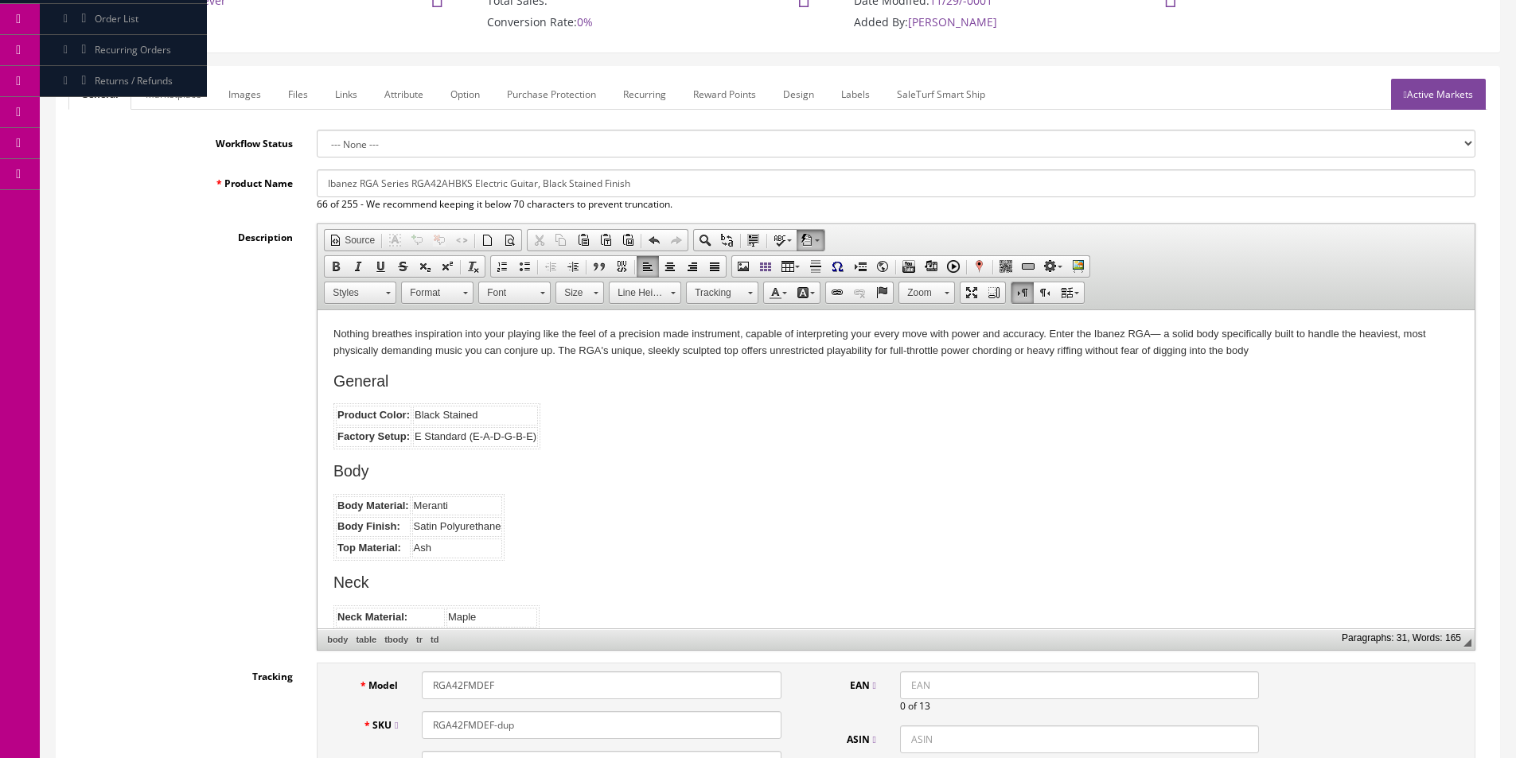
scroll to position [557, 0]
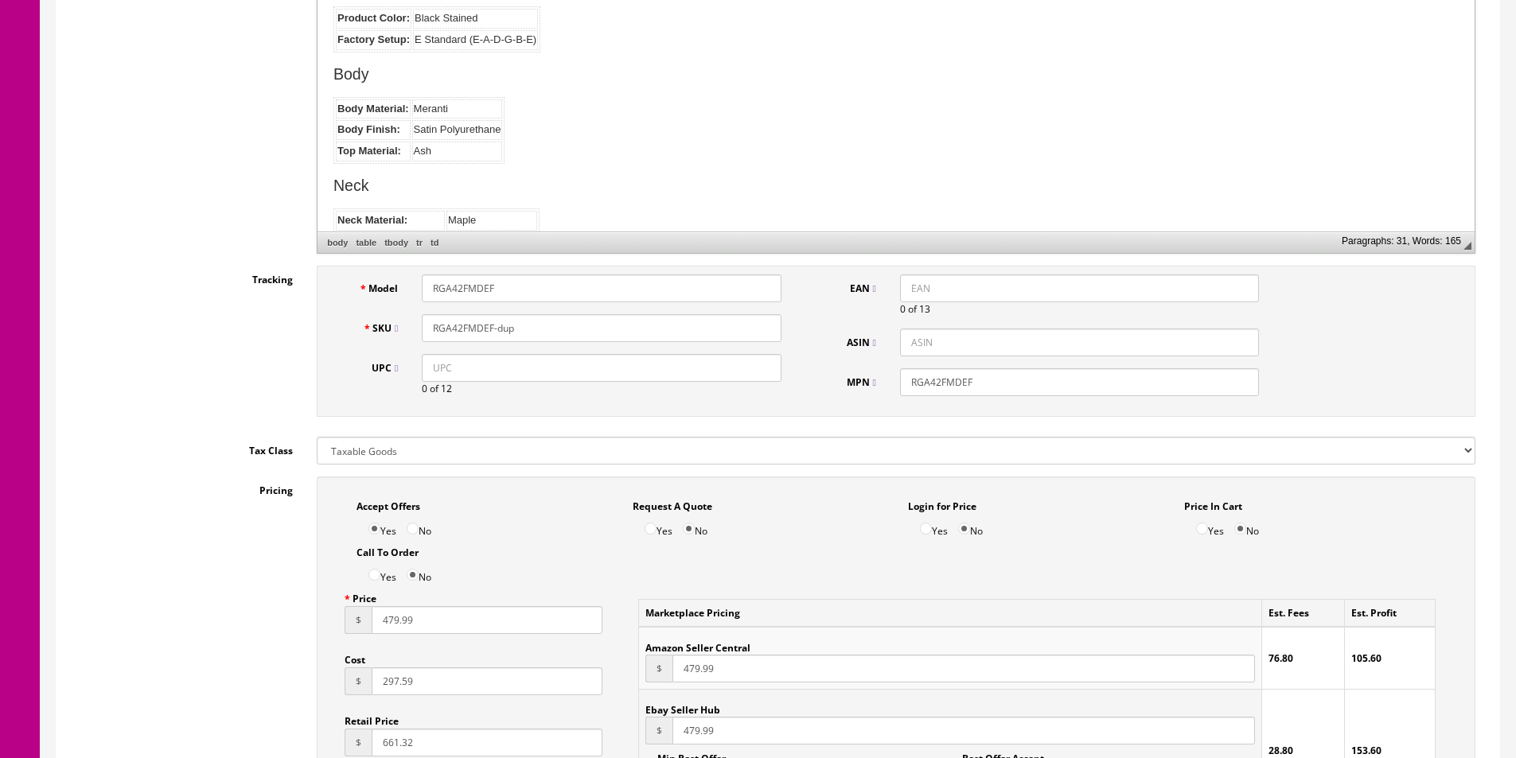
click at [473, 290] on input "RGA42FMDEF" at bounding box center [601, 289] width 359 height 28
type input "RGA42AHBKS"
paste input "AHBKS"
type input "RGA42AHBKS"
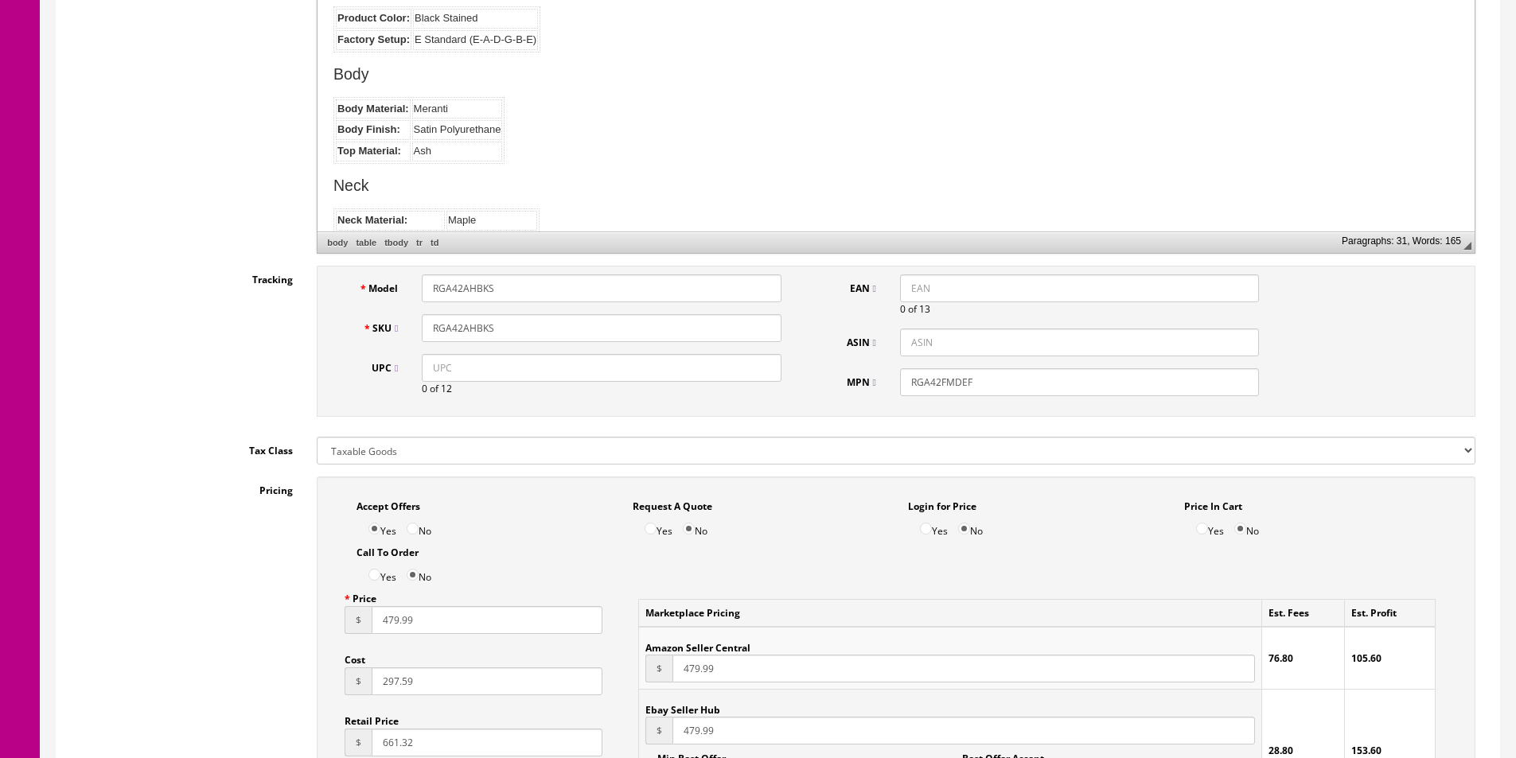
click at [931, 380] on input "RGA42FMDEF" at bounding box center [1079, 382] width 359 height 28
paste input "AHBKS"
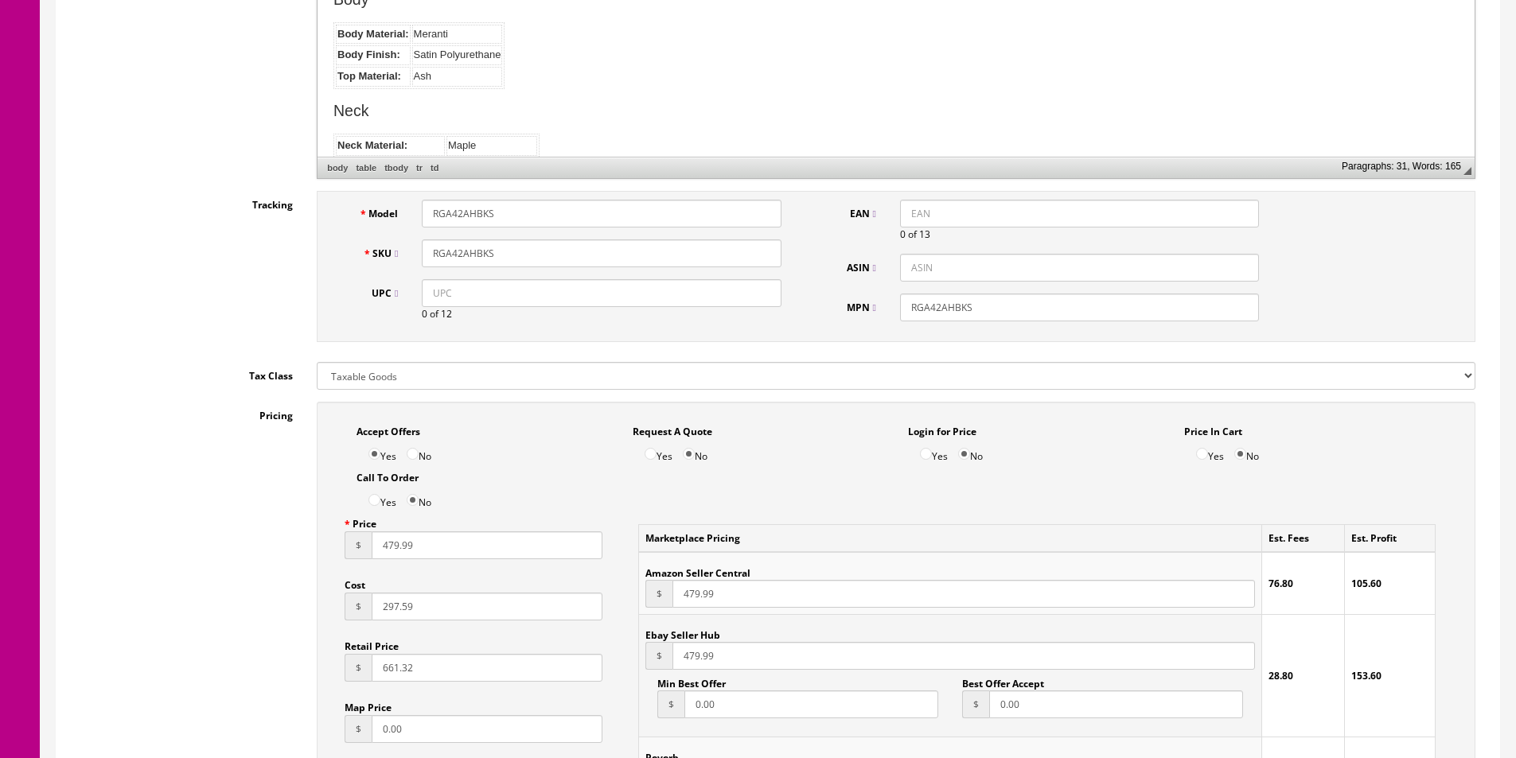
scroll to position [875, 0]
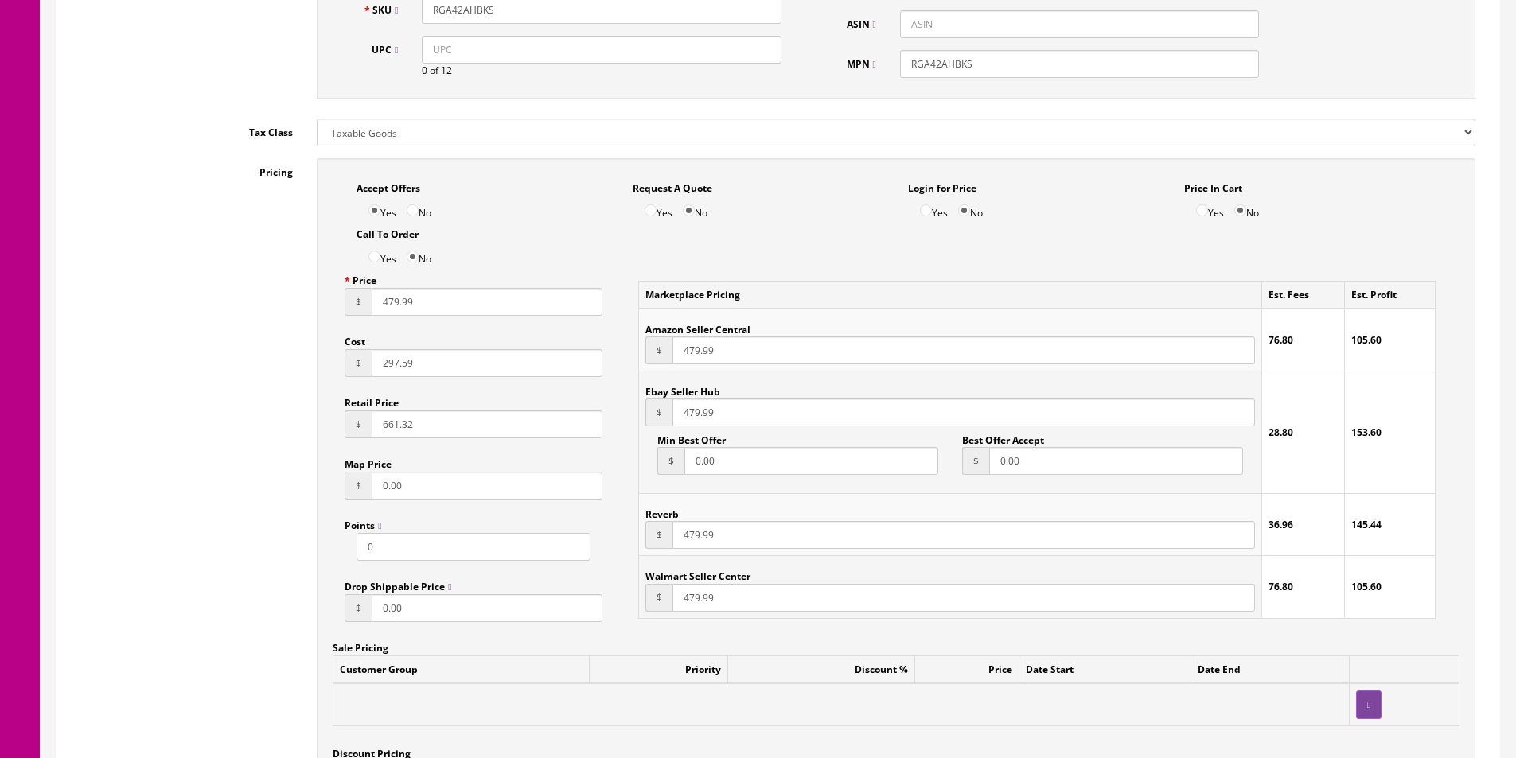
type input "RGA42AHBKS"
click at [333, 361] on div "Price $ 479.99 Cost $ 297.59 Retail Price $ 661.32 Map Price $ 0.00 Points 0 Dr…" at bounding box center [474, 451] width 282 height 368
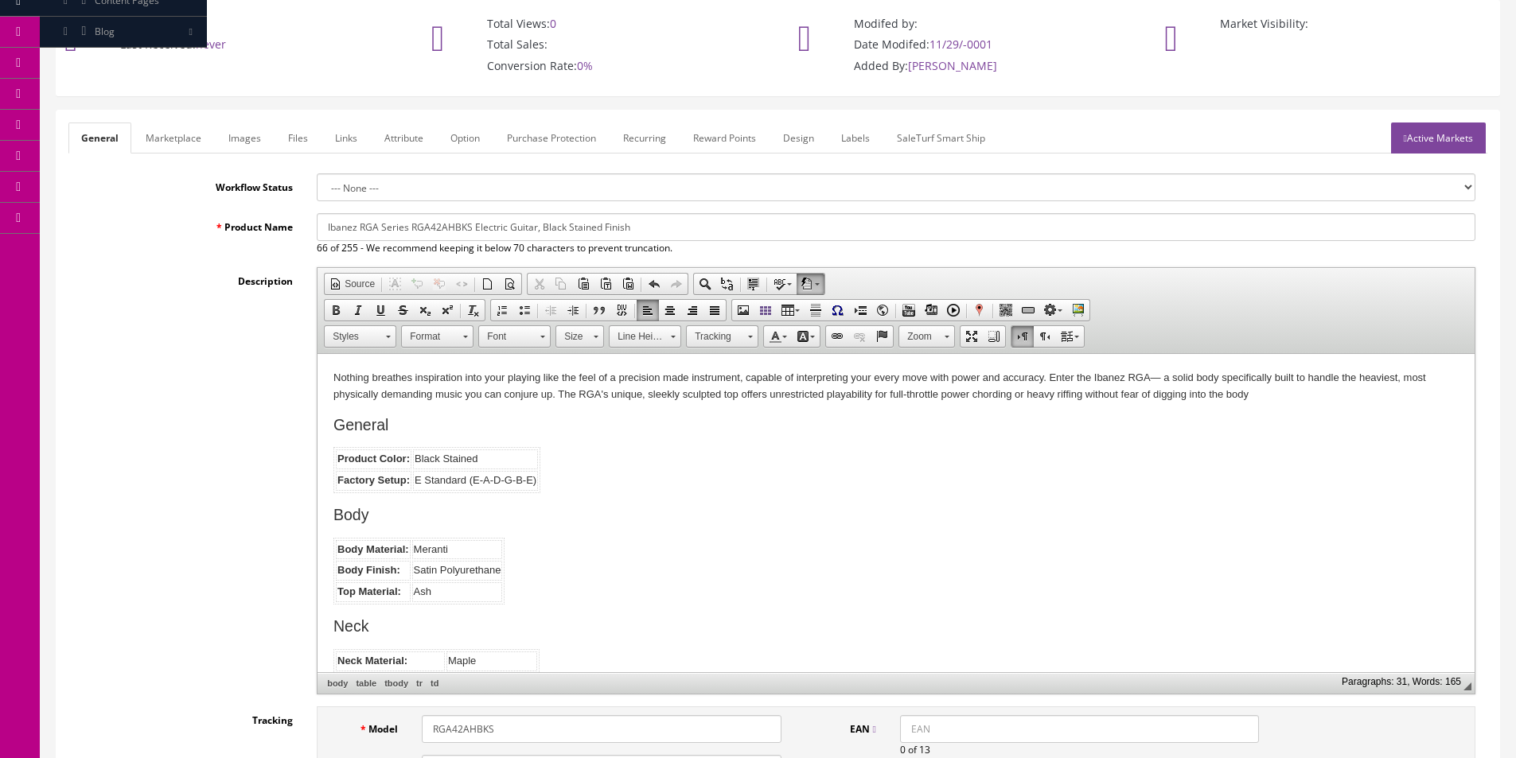
scroll to position [0, 0]
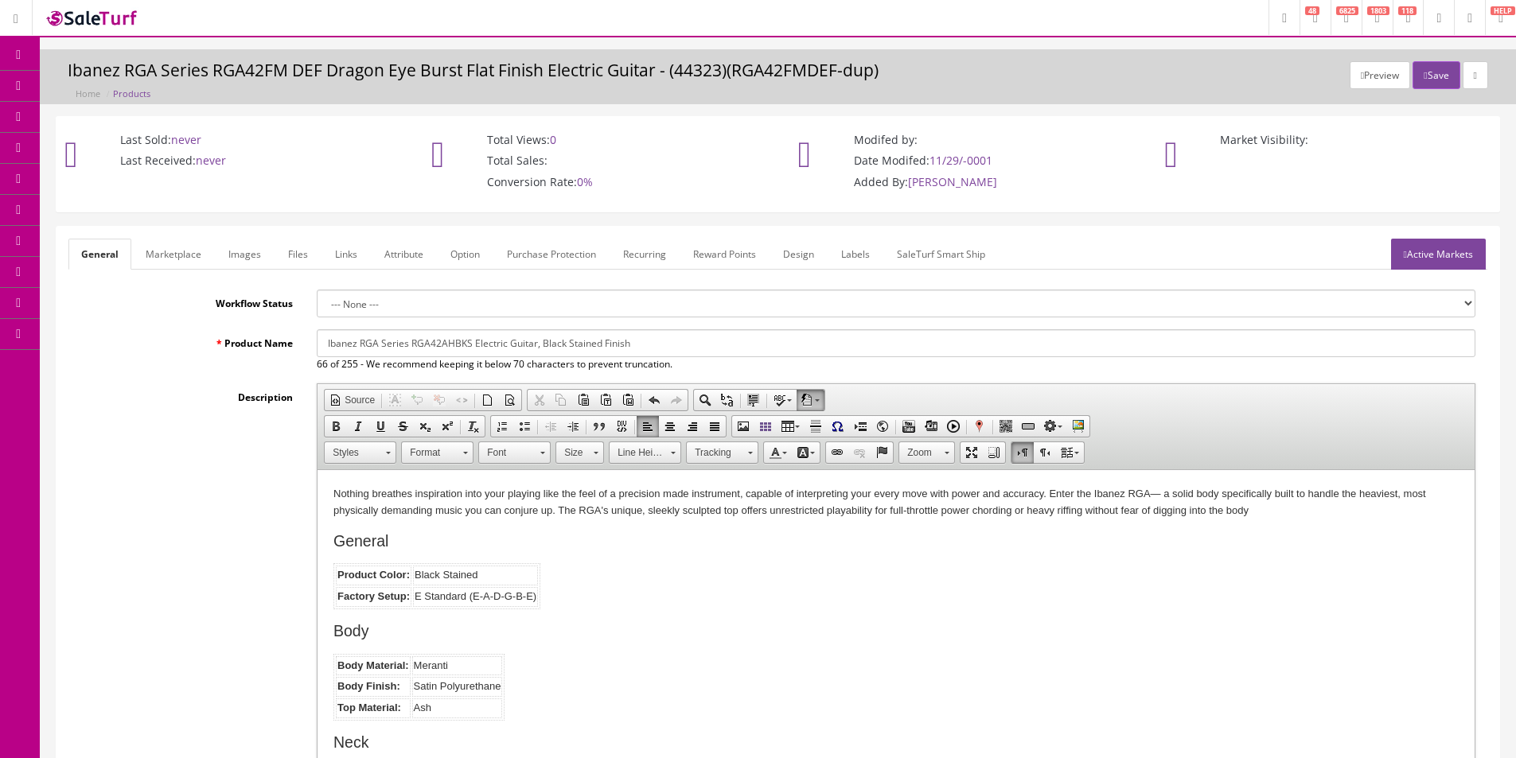
drag, startPoint x: 644, startPoint y: 338, endPoint x: 257, endPoint y: 331, distance: 386.8
click at [257, 331] on div "Product Name Ibanez RGA Series RGA42AHBKS Electric Guitar, Black Stained Finish…" at bounding box center [777, 350] width 1419 height 42
click at [147, 247] on link "Marketplace" at bounding box center [173, 254] width 81 height 31
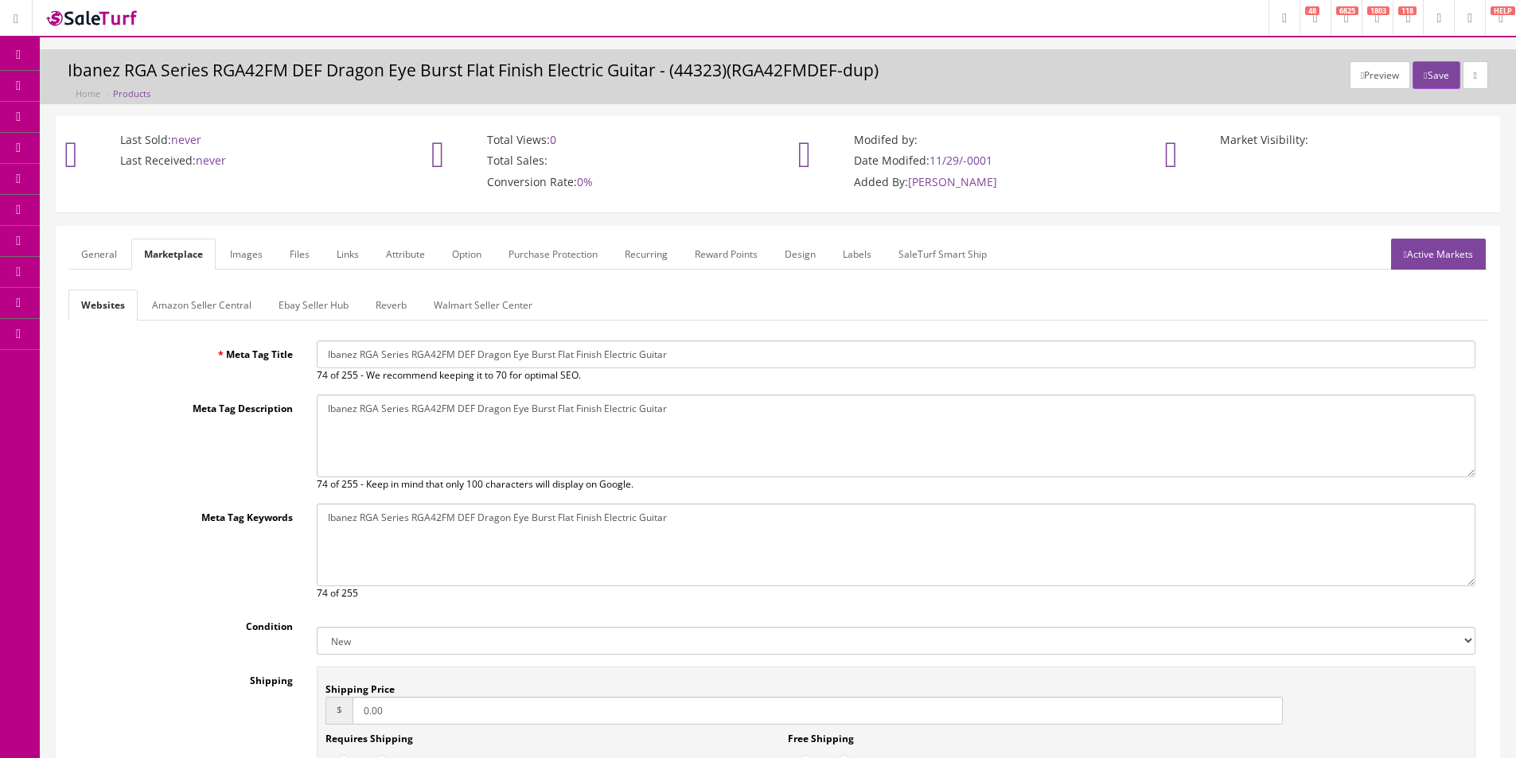
click at [484, 350] on input "Ibanez RGA Series RGA42FM DEF Dragon Eye Burst Flat Finish Electric Guitar" at bounding box center [896, 355] width 1159 height 28
drag, startPoint x: 484, startPoint y: 350, endPoint x: 566, endPoint y: 520, distance: 188.3
click at [485, 350] on input "Ibanez RGA Series RGA42FM DEF Dragon Eye Burst Flat Finish Electric Guitar" at bounding box center [896, 355] width 1159 height 28
click at [520, 422] on textarea "Ibanez RGA Series RGA42FM DEF Dragon Eye Burst Flat Finish Electric Guitar" at bounding box center [896, 436] width 1159 height 83
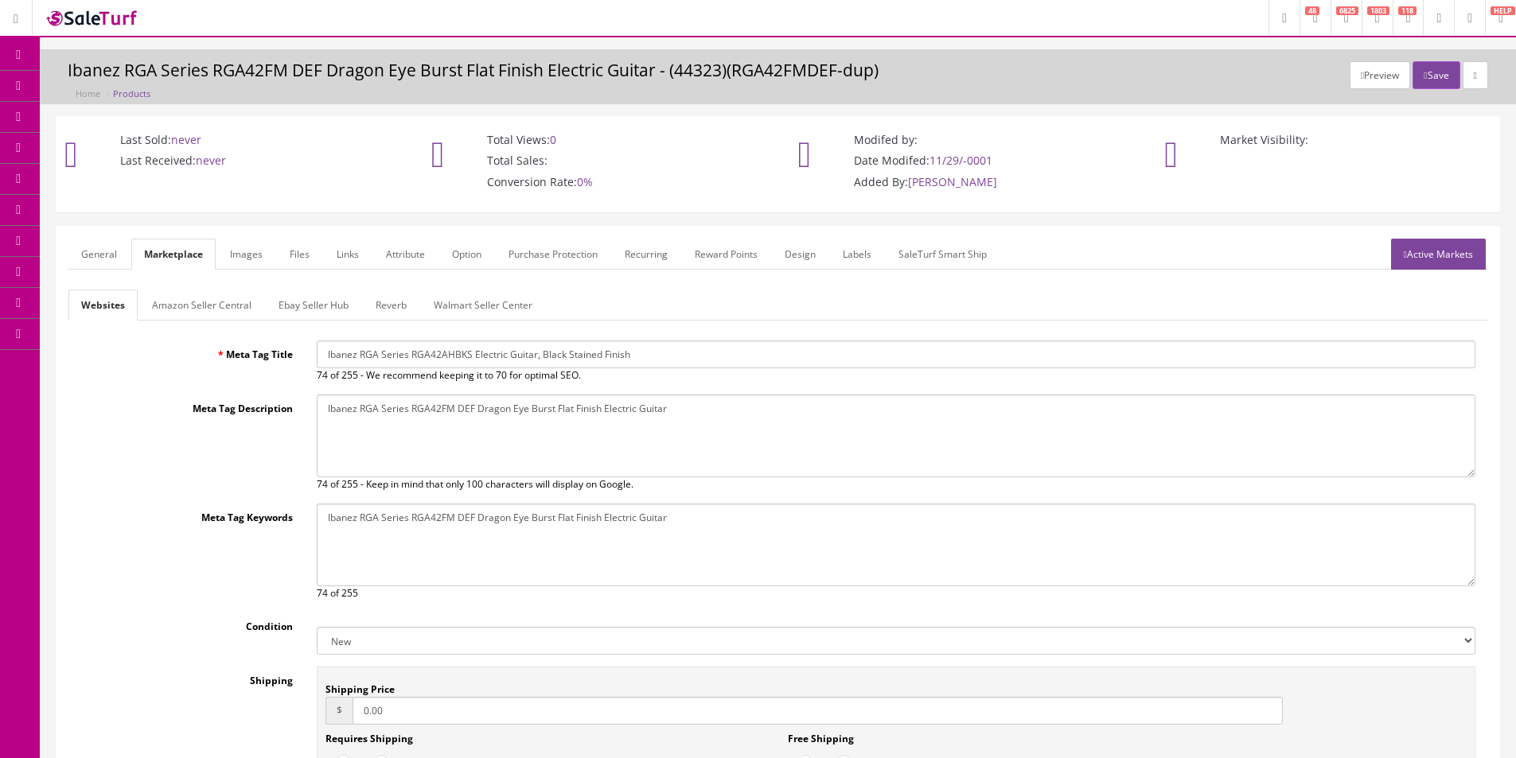
click at [520, 422] on textarea "Ibanez RGA Series RGA42FM DEF Dragon Eye Burst Flat Finish Electric Guitar" at bounding box center [896, 436] width 1159 height 83
drag, startPoint x: 566, startPoint y: 520, endPoint x: 382, endPoint y: 306, distance: 281.5
click at [566, 519] on textarea "Ibanez RGA Series RGA42FM DEF Dragon Eye Burst Flat Finish Electric Guitar" at bounding box center [896, 545] width 1159 height 83
click at [566, 518] on textarea "Ibanez RGA Series RGA42FM DEF Dragon Eye Burst Flat Finish Electric Guitar" at bounding box center [896, 545] width 1159 height 83
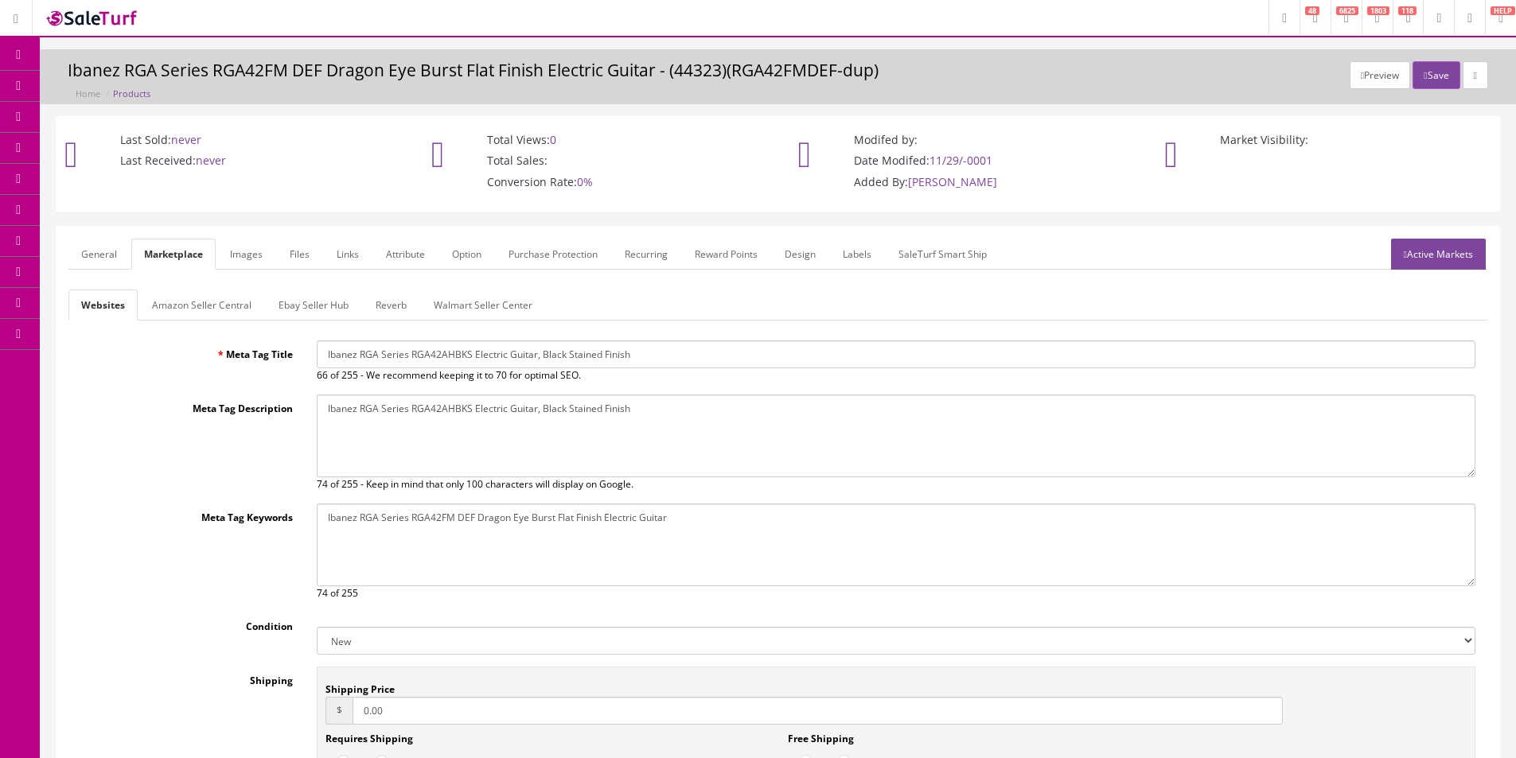
click at [566, 518] on textarea "Ibanez RGA Series RGA42FM DEF Dragon Eye Burst Flat Finish Electric Guitar" at bounding box center [896, 545] width 1159 height 83
click at [382, 307] on link "Reverb" at bounding box center [391, 305] width 56 height 31
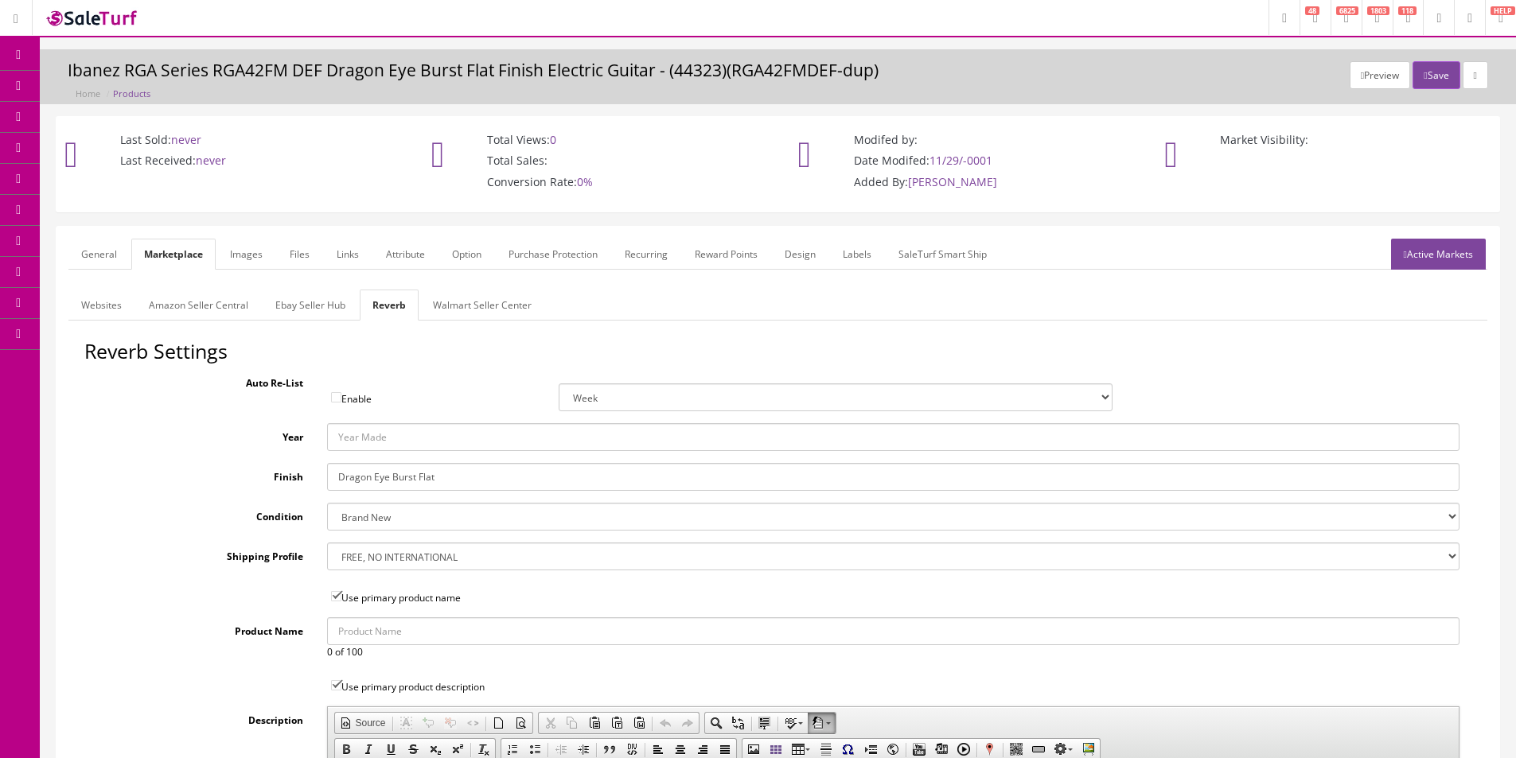
click at [253, 476] on div "Finish Dragon Eye Burst Flat" at bounding box center [777, 477] width 1387 height 28
type input "Black Stain"
click at [251, 253] on link "Images" at bounding box center [246, 254] width 58 height 31
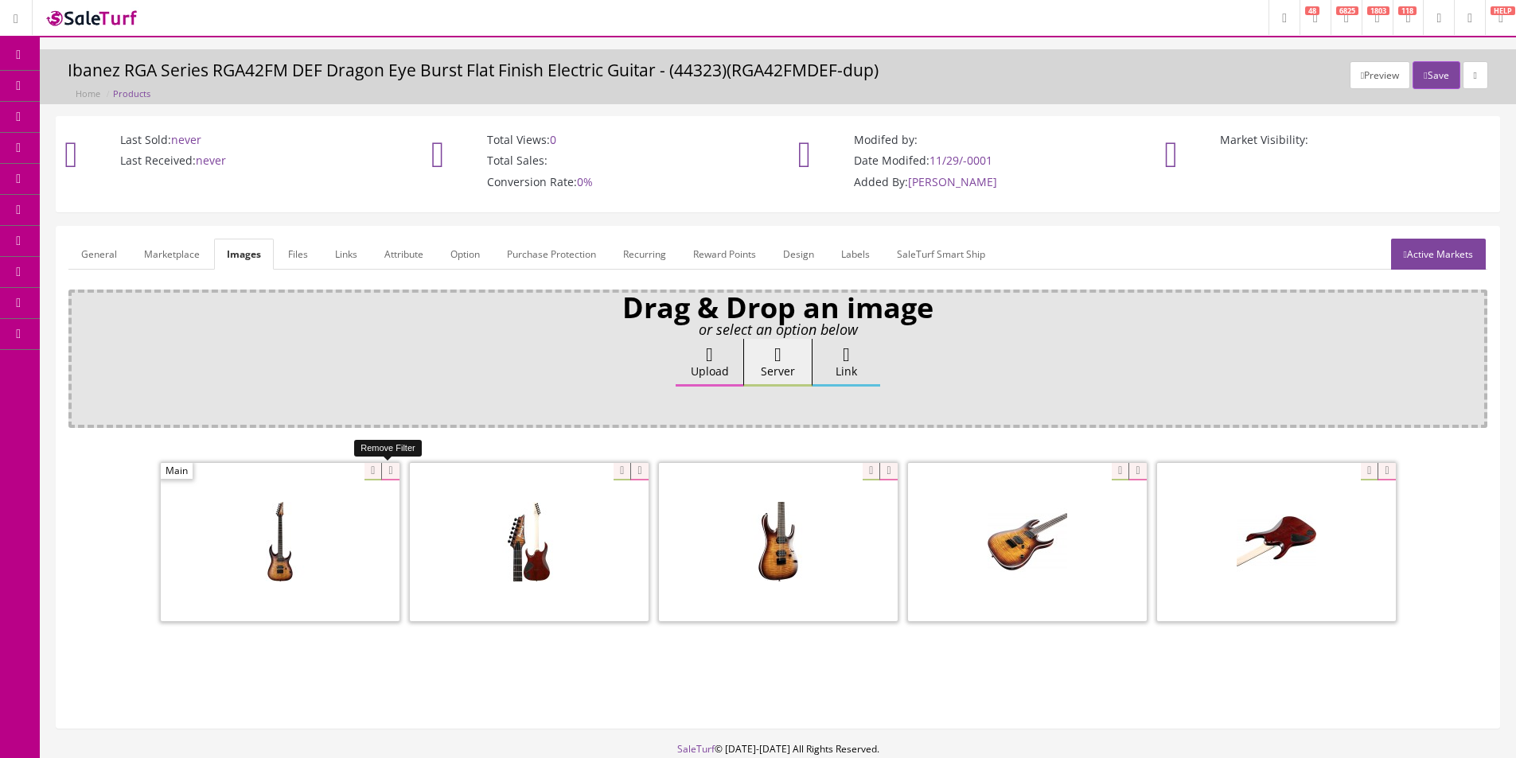
click at [391, 474] on icon at bounding box center [390, 472] width 18 height 18
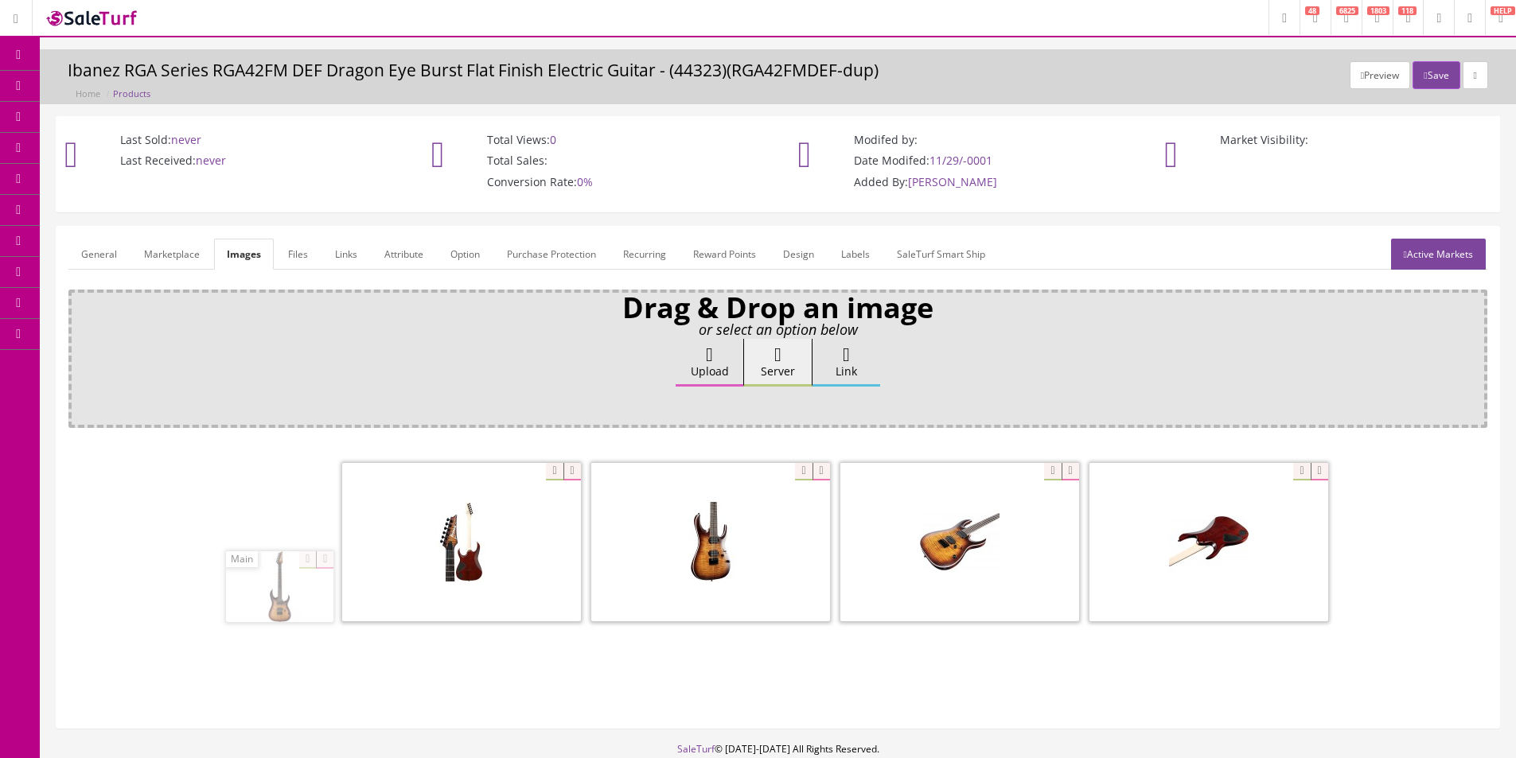
click at [391, 475] on span at bounding box center [461, 542] width 239 height 158
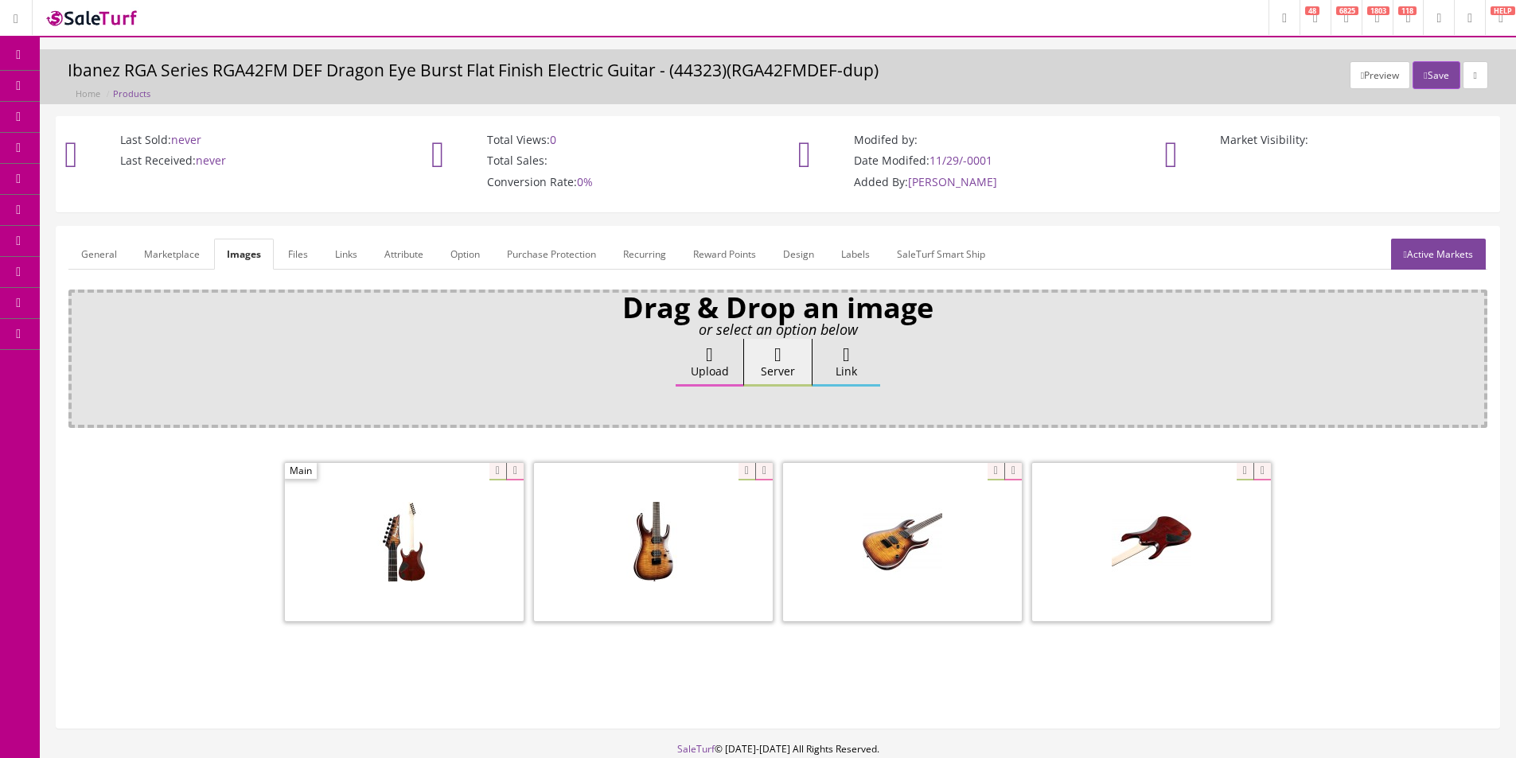
click at [521, 473] on icon at bounding box center [515, 472] width 18 height 18
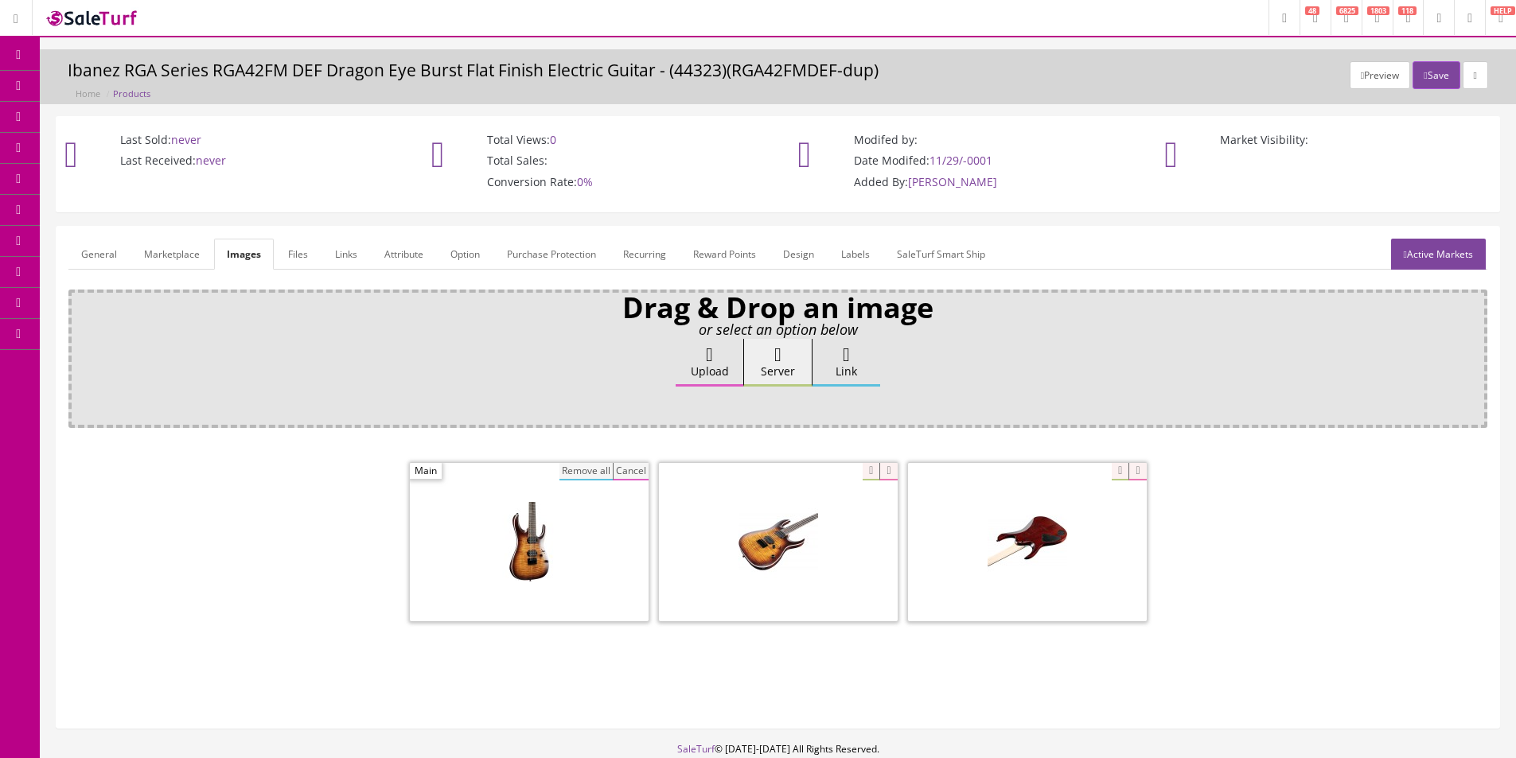
click at [568, 469] on button "Remove all" at bounding box center [585, 472] width 53 height 18
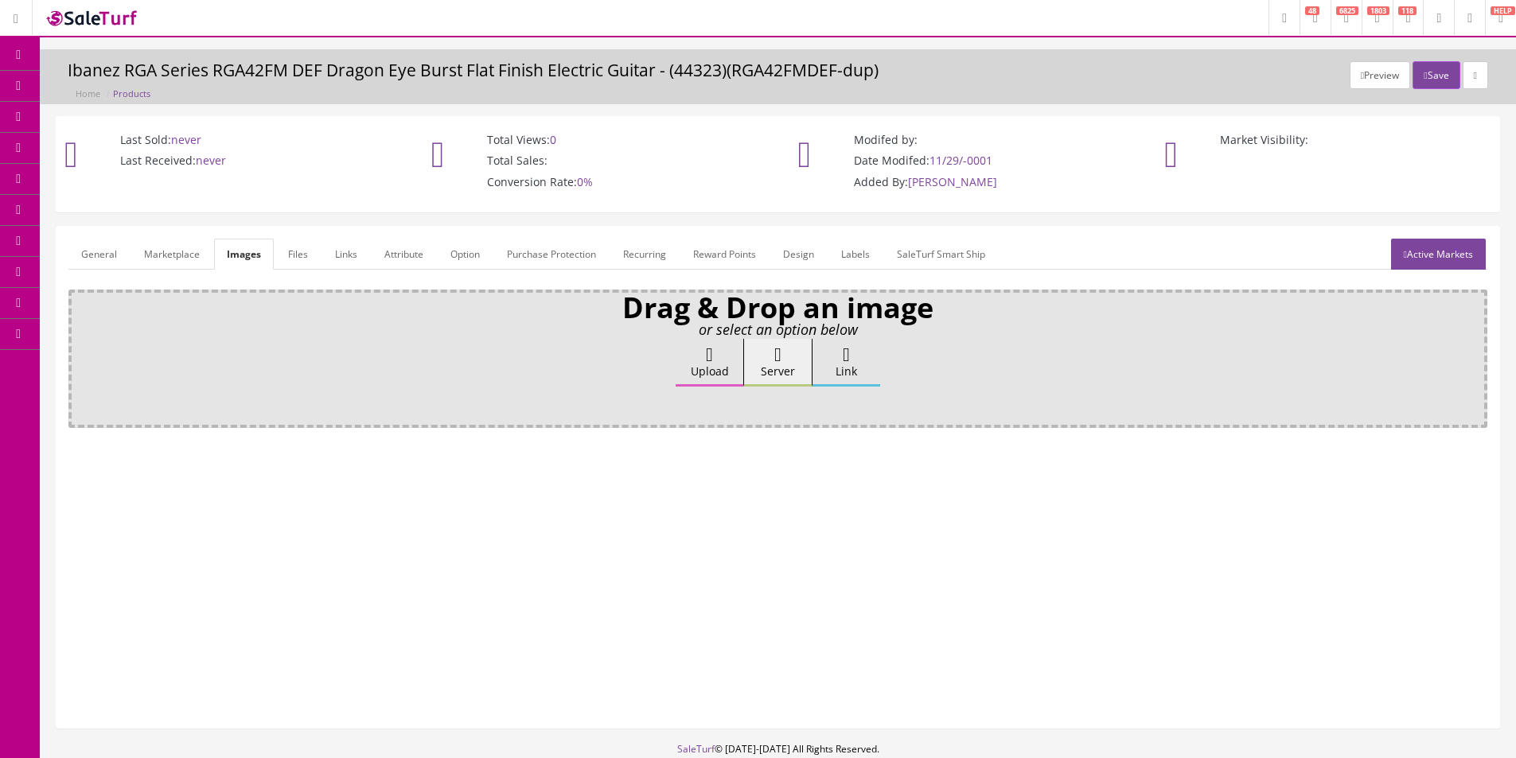
drag, startPoint x: 111, startPoint y: 258, endPoint x: 146, endPoint y: 280, distance: 42.2
click at [111, 258] on link "General" at bounding box center [98, 254] width 61 height 31
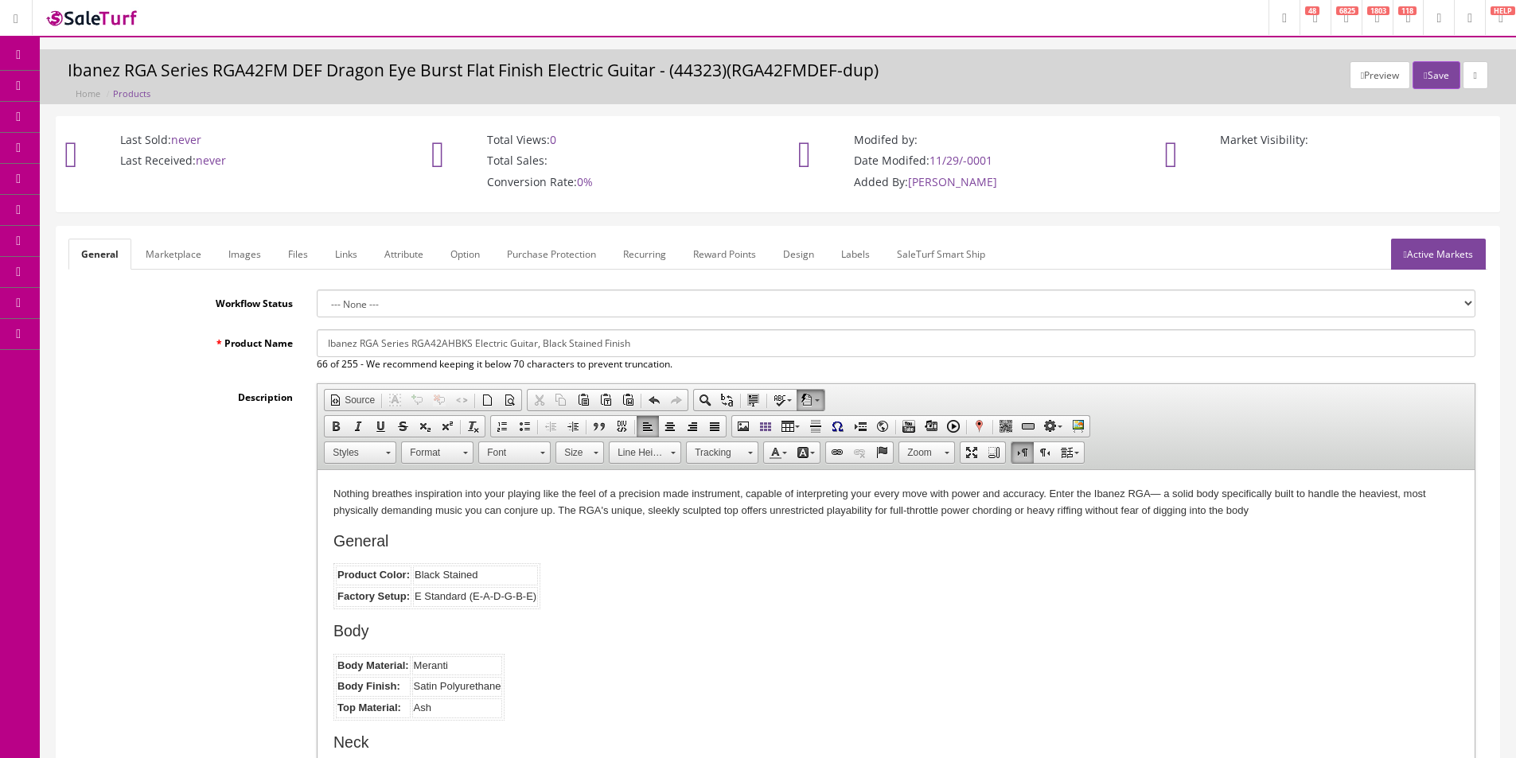
click at [576, 537] on h2 "General" at bounding box center [895, 541] width 1125 height 18
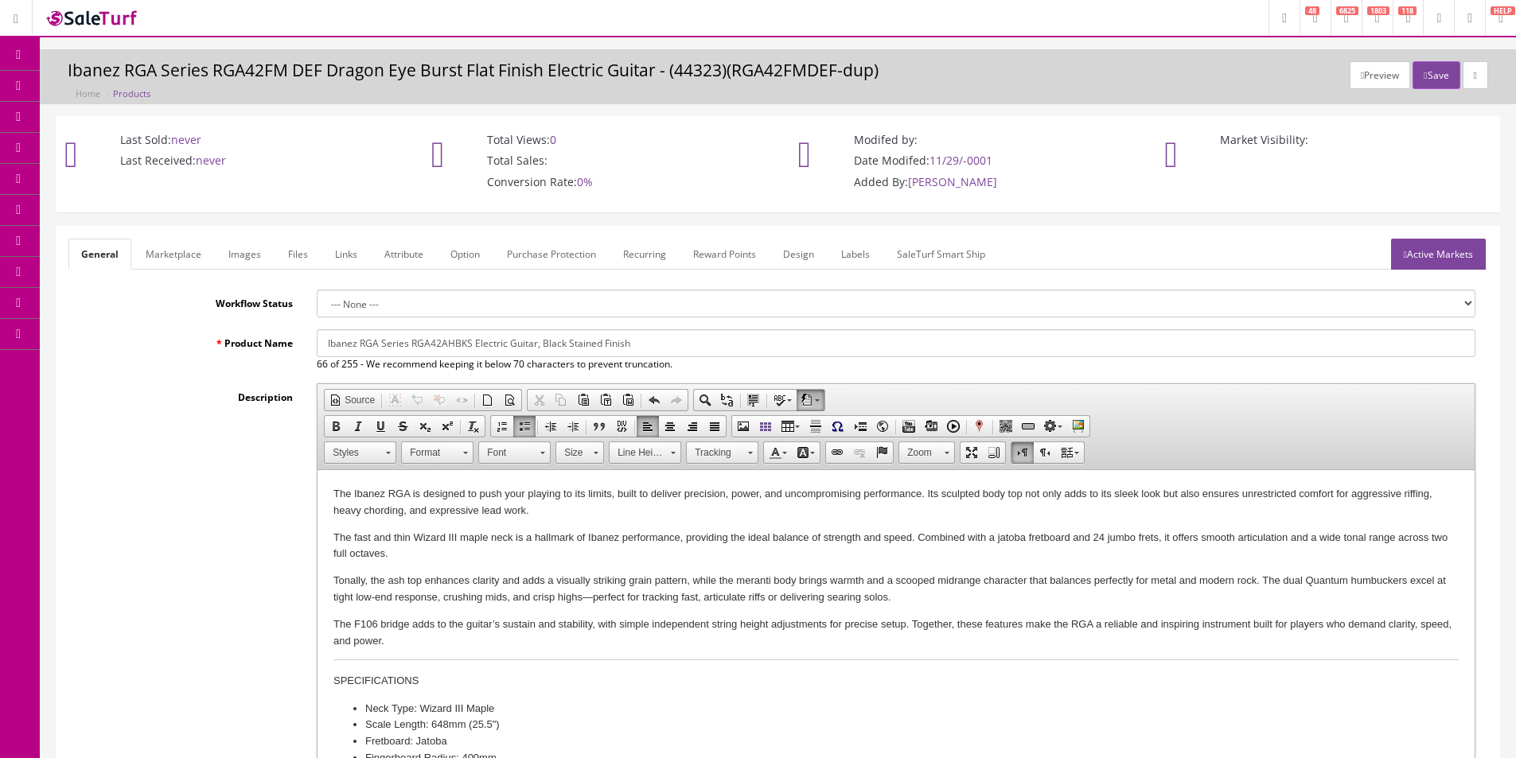
scroll to position [31, 0]
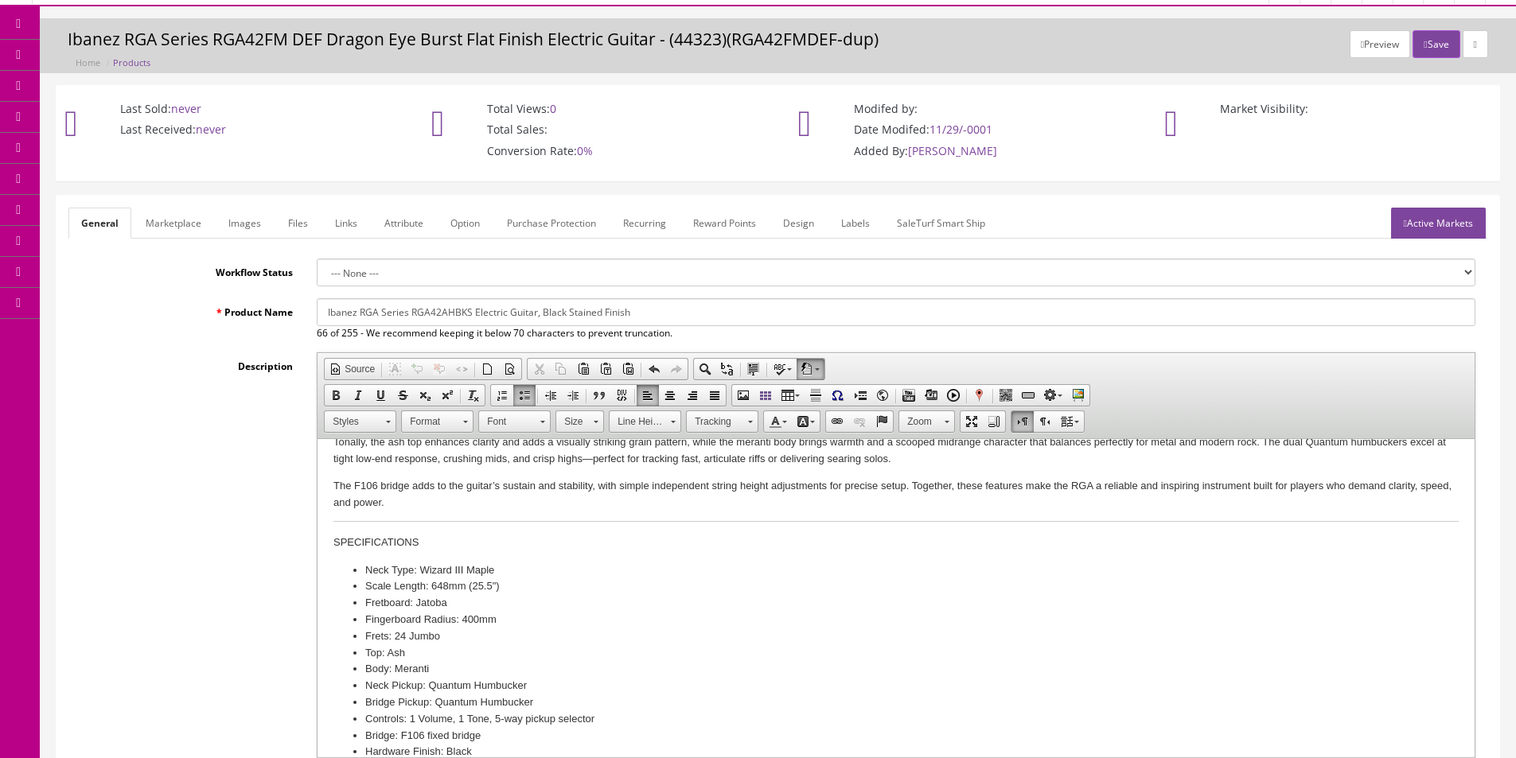
click at [243, 232] on link "Images" at bounding box center [245, 223] width 58 height 31
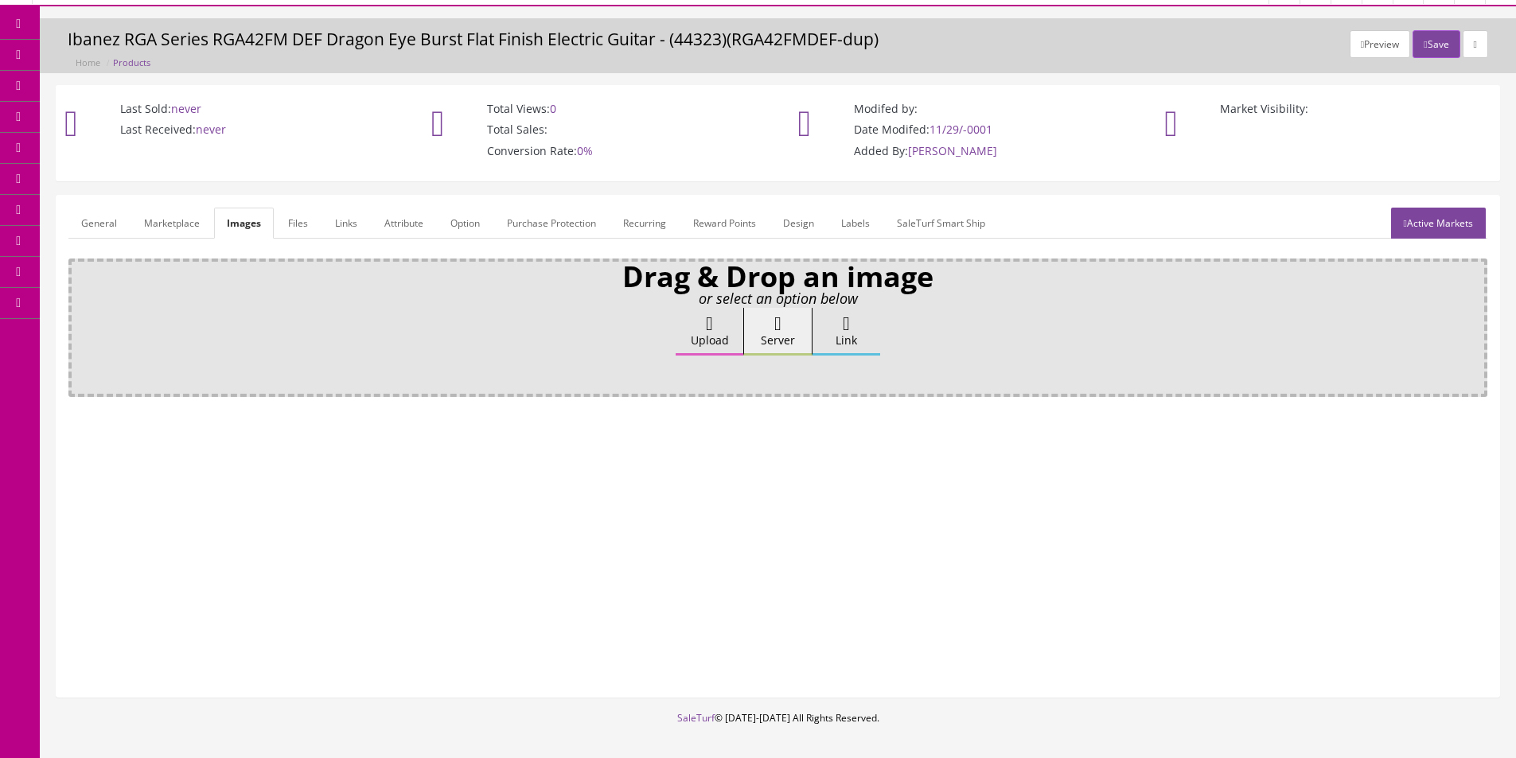
scroll to position [0, 0]
click at [695, 337] on label "Upload" at bounding box center [710, 332] width 68 height 48
click at [80, 324] on input "Upload" at bounding box center [80, 316] width 0 height 16
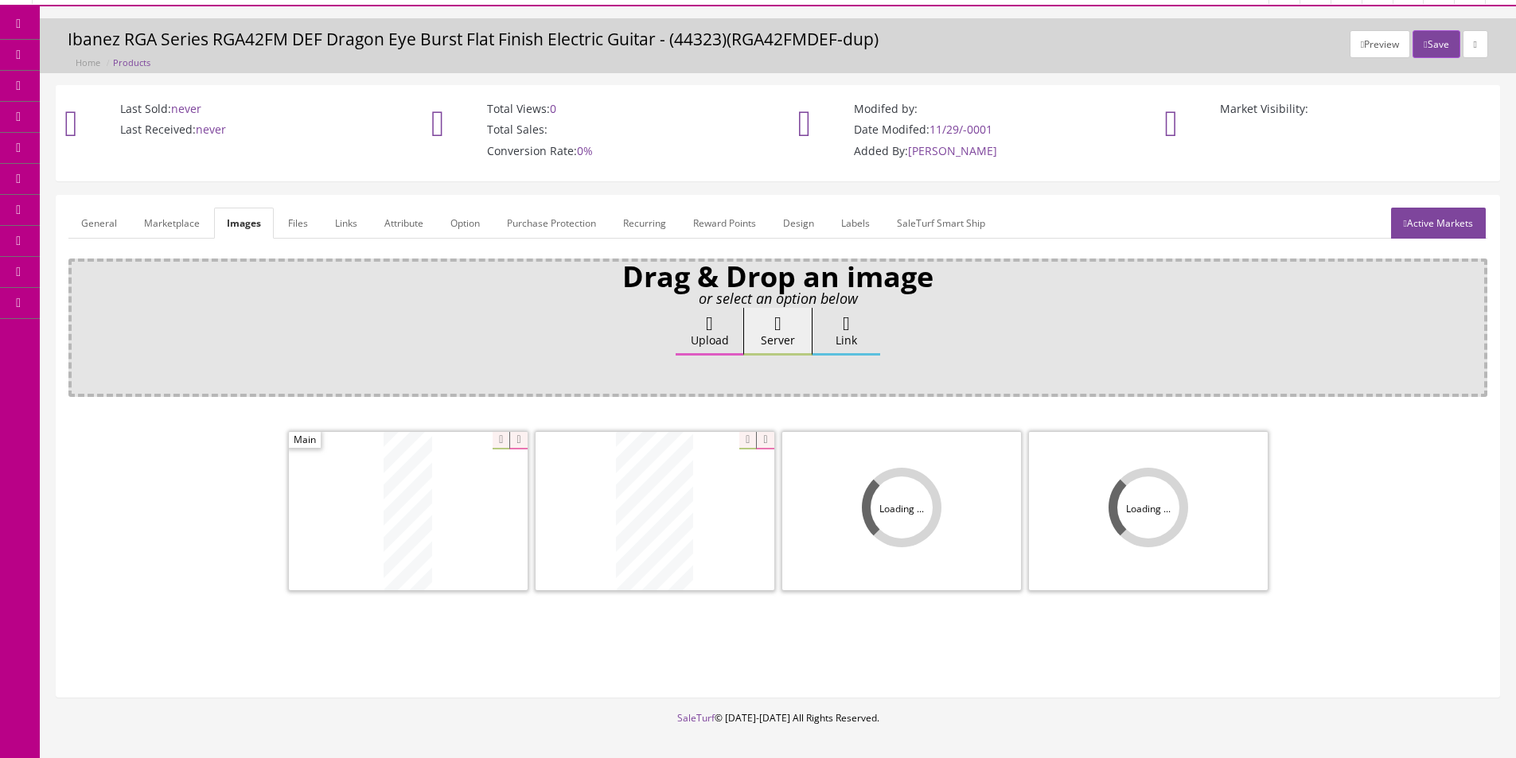
scroll to position [95, 0]
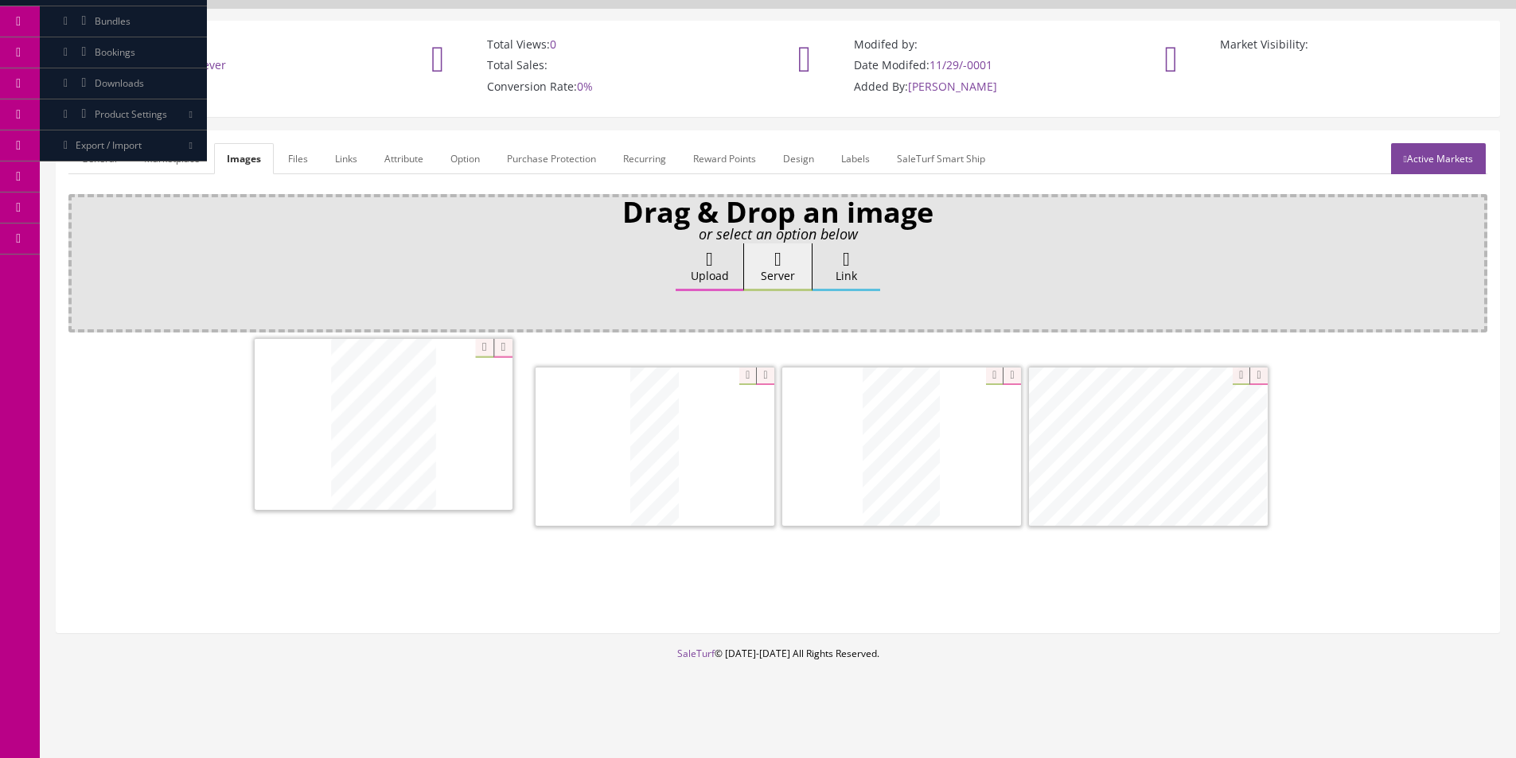
drag, startPoint x: 1057, startPoint y: 457, endPoint x: 312, endPoint y: 216, distance: 783.3
drag, startPoint x: 795, startPoint y: 468, endPoint x: 569, endPoint y: 465, distance: 226.0
click at [468, 157] on link "Option" at bounding box center [465, 158] width 55 height 31
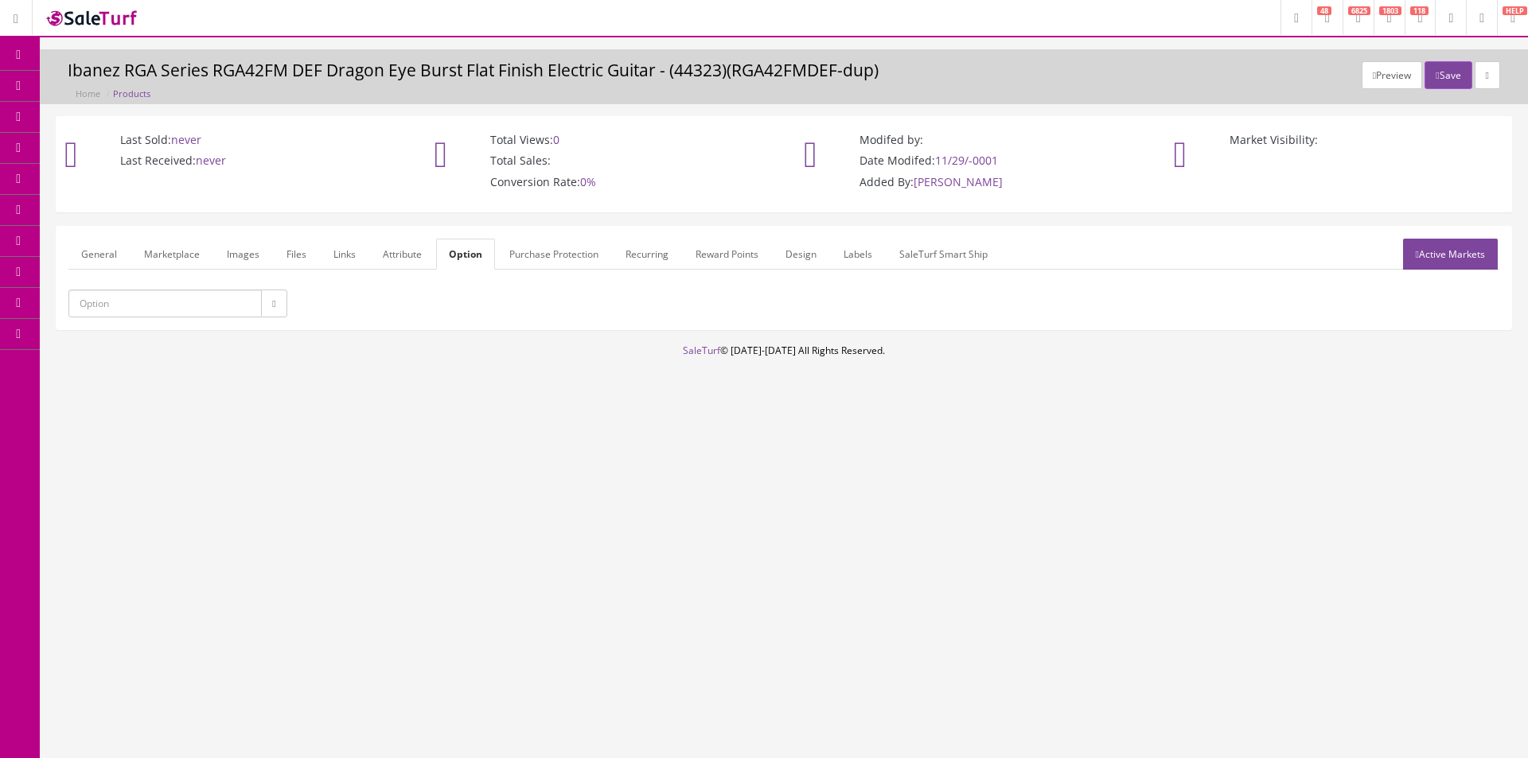
drag, startPoint x: 418, startPoint y: 160, endPoint x: 409, endPoint y: 222, distance: 62.7
click at [418, 161] on div "Total Views: 0 Total Sales: Conversion Rate: 0%" at bounding box center [600, 164] width 370 height 95
click at [400, 245] on link "Attribute" at bounding box center [402, 254] width 64 height 31
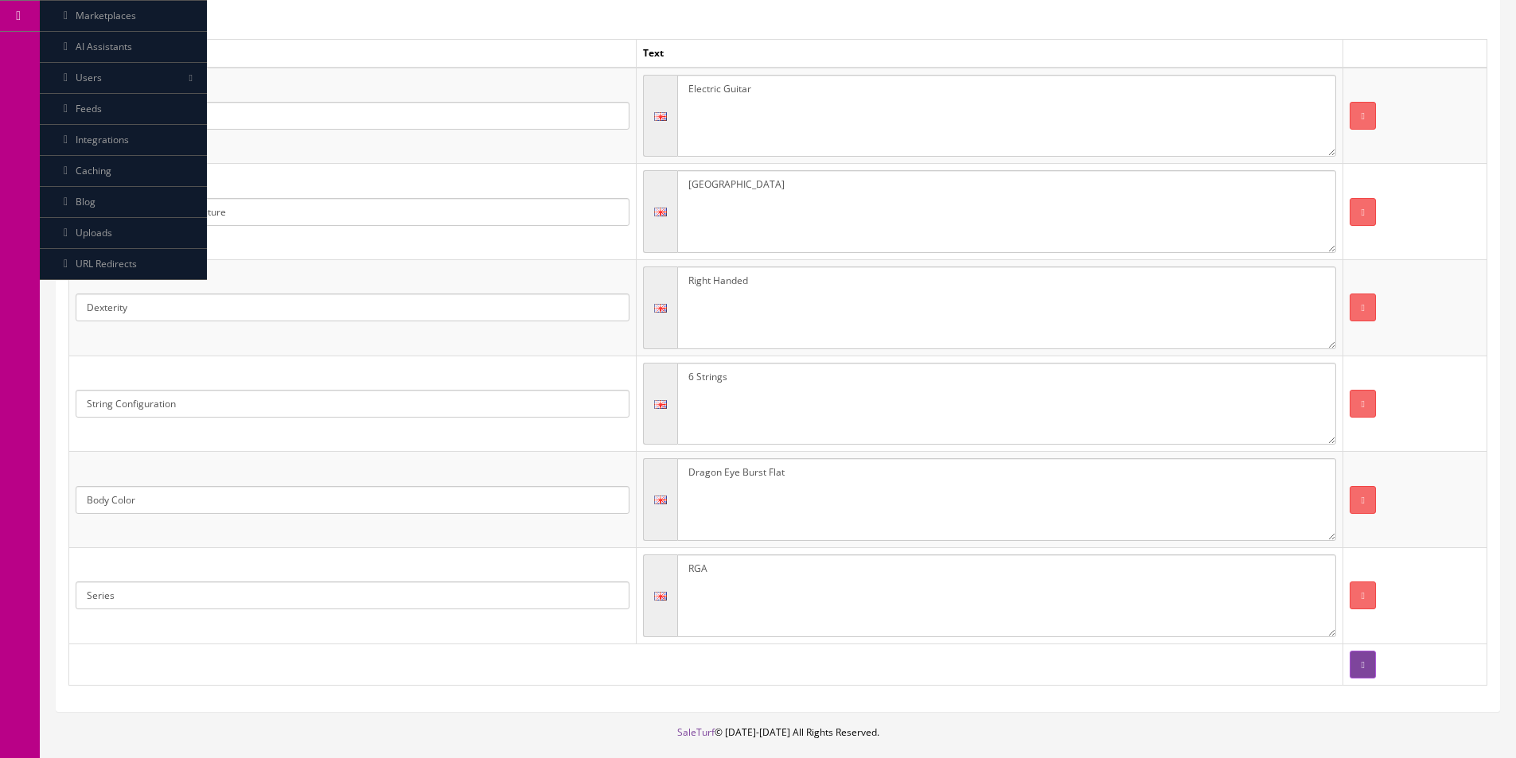
scroll to position [397, 0]
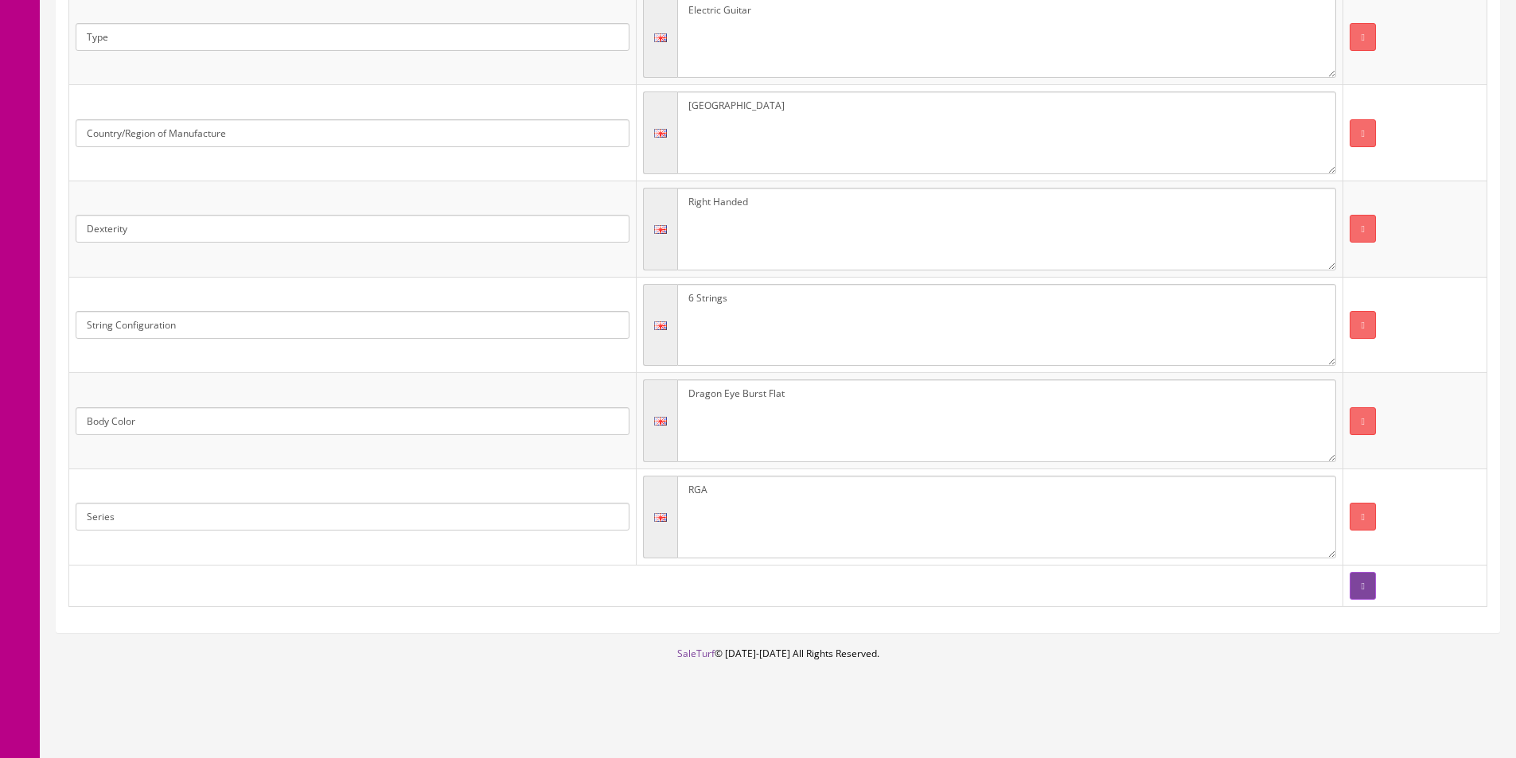
click at [501, 388] on tr "Body Color Dragon Eye Burst Flat" at bounding box center [778, 421] width 1418 height 96
click at [721, 392] on textarea "Dragon Eye Burst Flat" at bounding box center [1007, 421] width 660 height 83
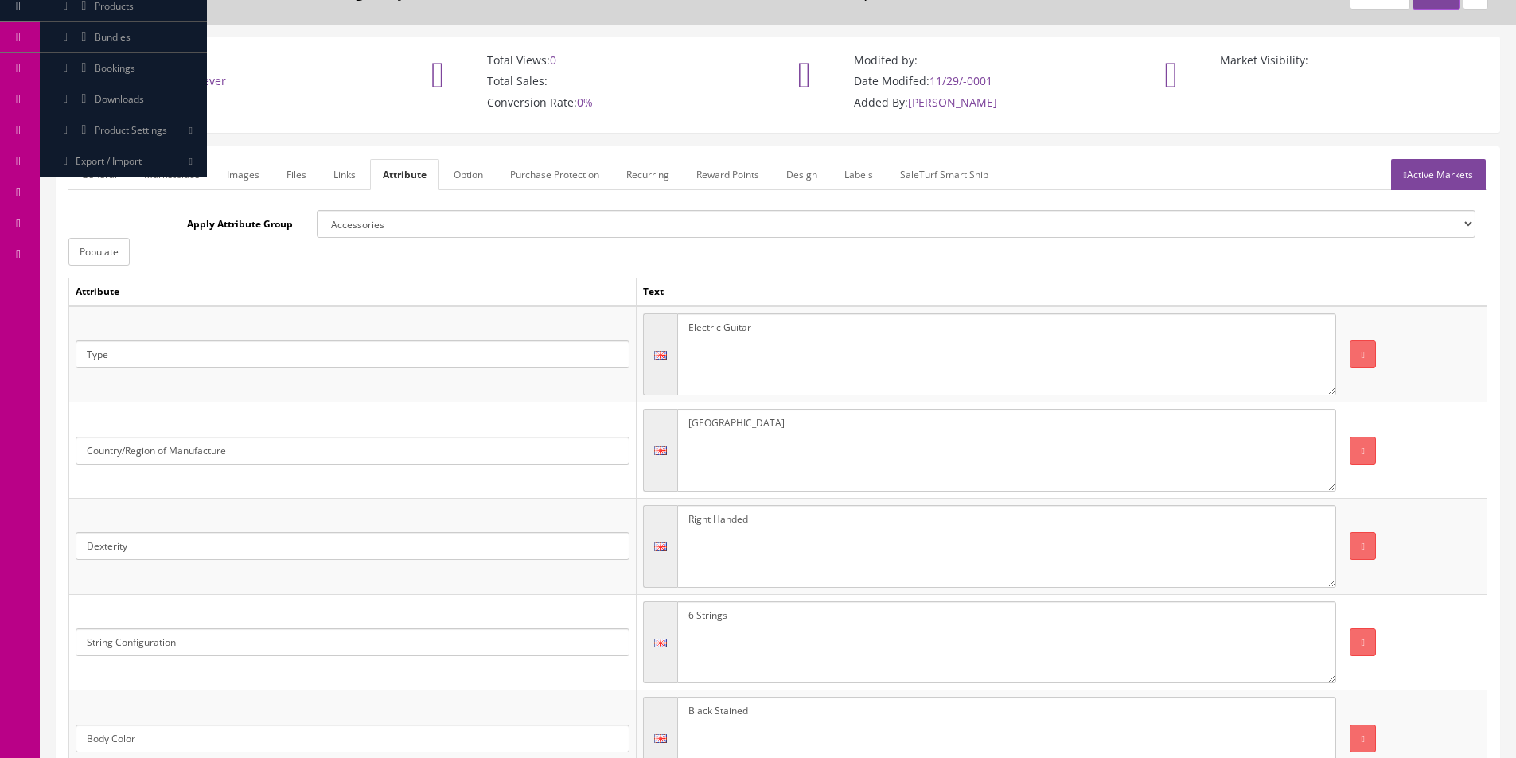
scroll to position [79, 0]
type textarea "Black Stained"
click at [1454, 176] on link "Active Markets" at bounding box center [1438, 175] width 95 height 31
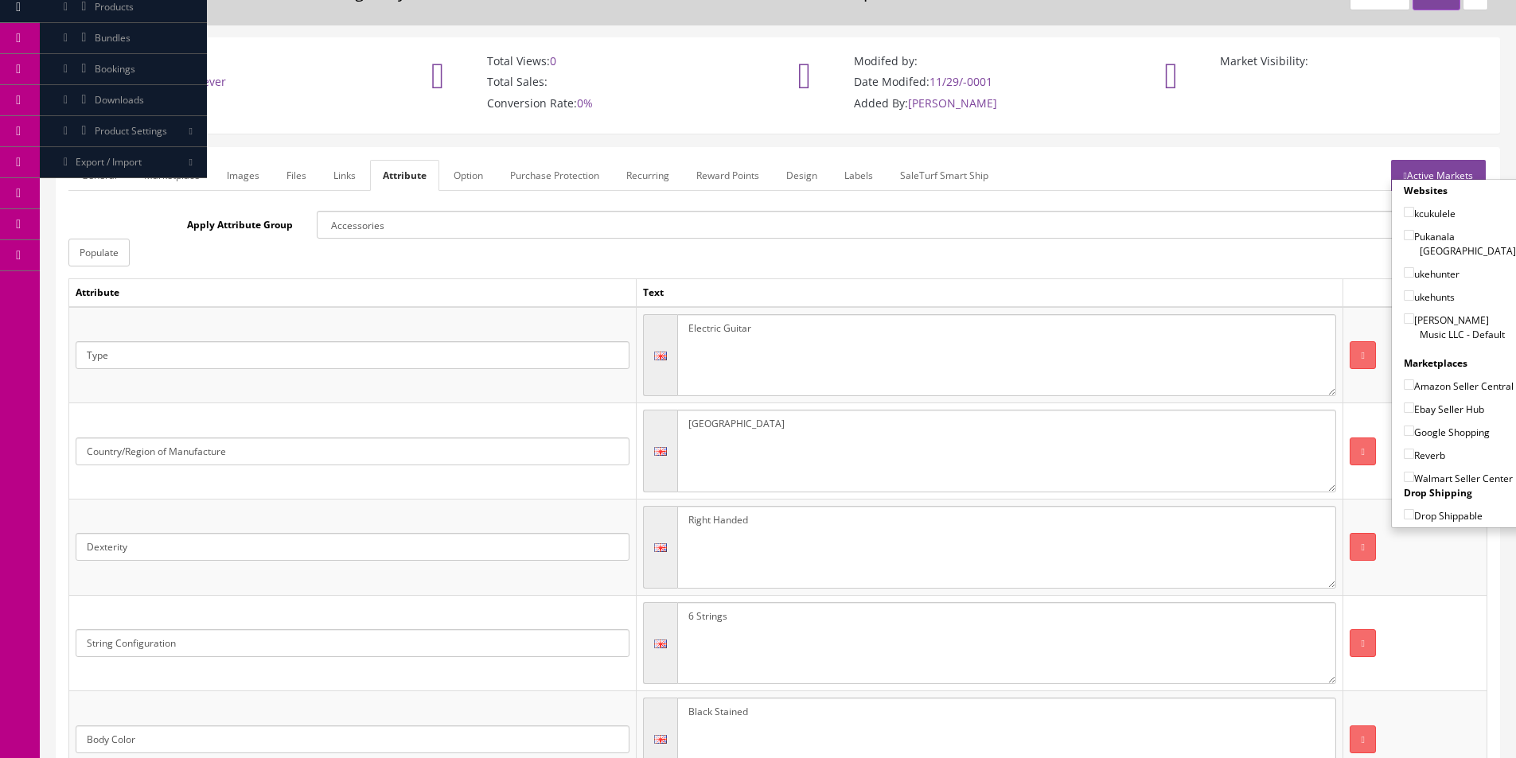
click at [1451, 315] on label "[PERSON_NAME] Music LLC - Default" at bounding box center [1460, 327] width 112 height 30
click at [1414, 315] on input"] "Butler Music LLC - Default" at bounding box center [1409, 319] width 10 height 10
checkbox input"] "true"
click at [1436, 393] on label "Amazon Seller Central" at bounding box center [1459, 386] width 110 height 16
click at [1414, 390] on input"] "Amazon Seller Central" at bounding box center [1409, 385] width 10 height 10
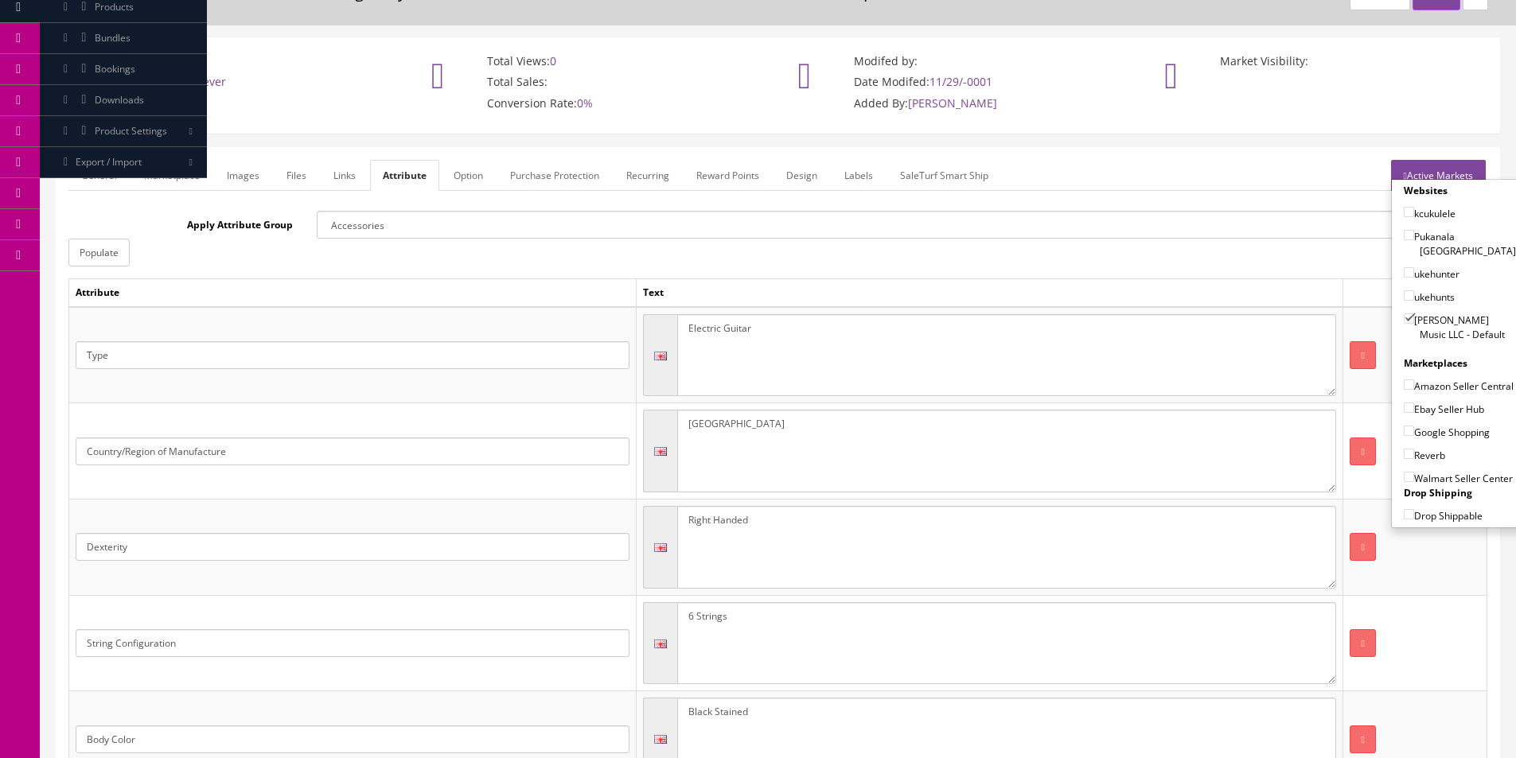
checkbox input"] "true"
click at [1435, 409] on label "Ebay Seller Hub" at bounding box center [1444, 409] width 80 height 16
click at [1414, 409] on input"] "Ebay Seller Hub" at bounding box center [1409, 408] width 10 height 10
checkbox input"] "true"
click at [1431, 427] on label "Google Shopping" at bounding box center [1447, 432] width 86 height 16
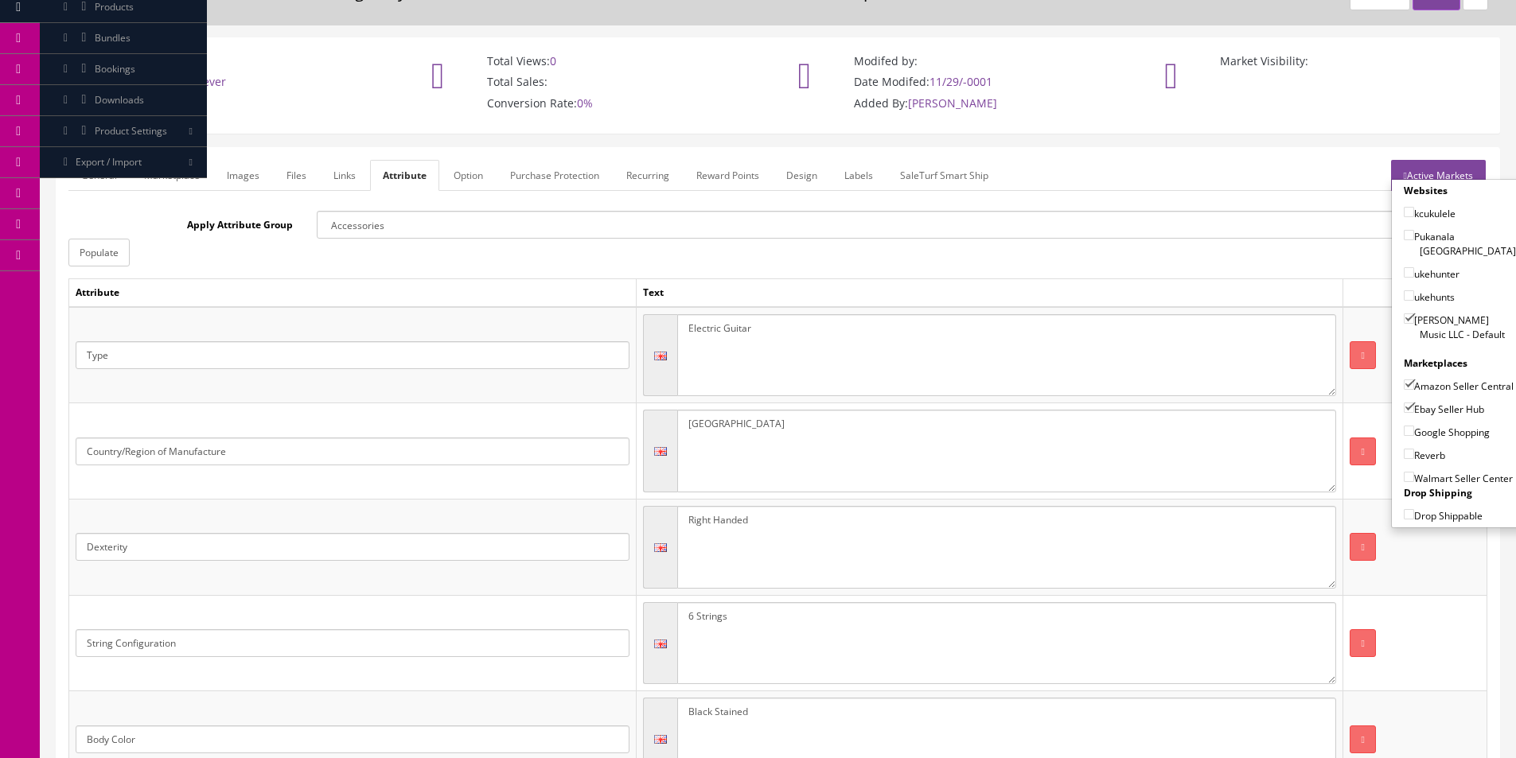
click at [1414, 427] on input"] "Google Shopping" at bounding box center [1409, 431] width 10 height 10
checkbox input"] "true"
drag, startPoint x: 1429, startPoint y: 442, endPoint x: 1429, endPoint y: 451, distance: 9.5
click at [1430, 444] on div "Reverb" at bounding box center [1460, 451] width 112 height 23
click at [1429, 453] on label "Reverb" at bounding box center [1424, 455] width 41 height 16
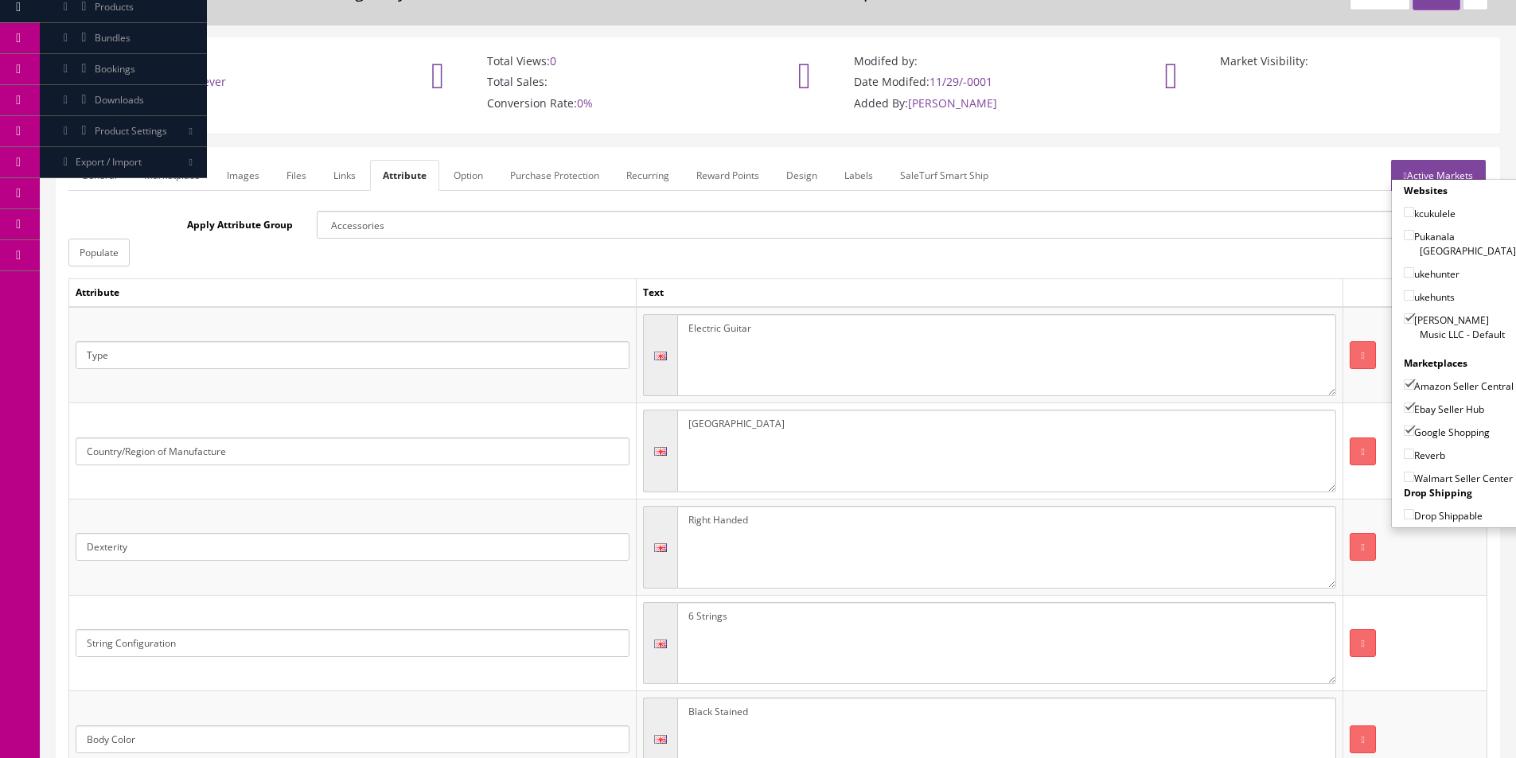
click at [1414, 453] on input"] "Reverb" at bounding box center [1409, 454] width 10 height 10
checkbox input"] "true"
click at [94, 187] on link "General" at bounding box center [98, 175] width 61 height 31
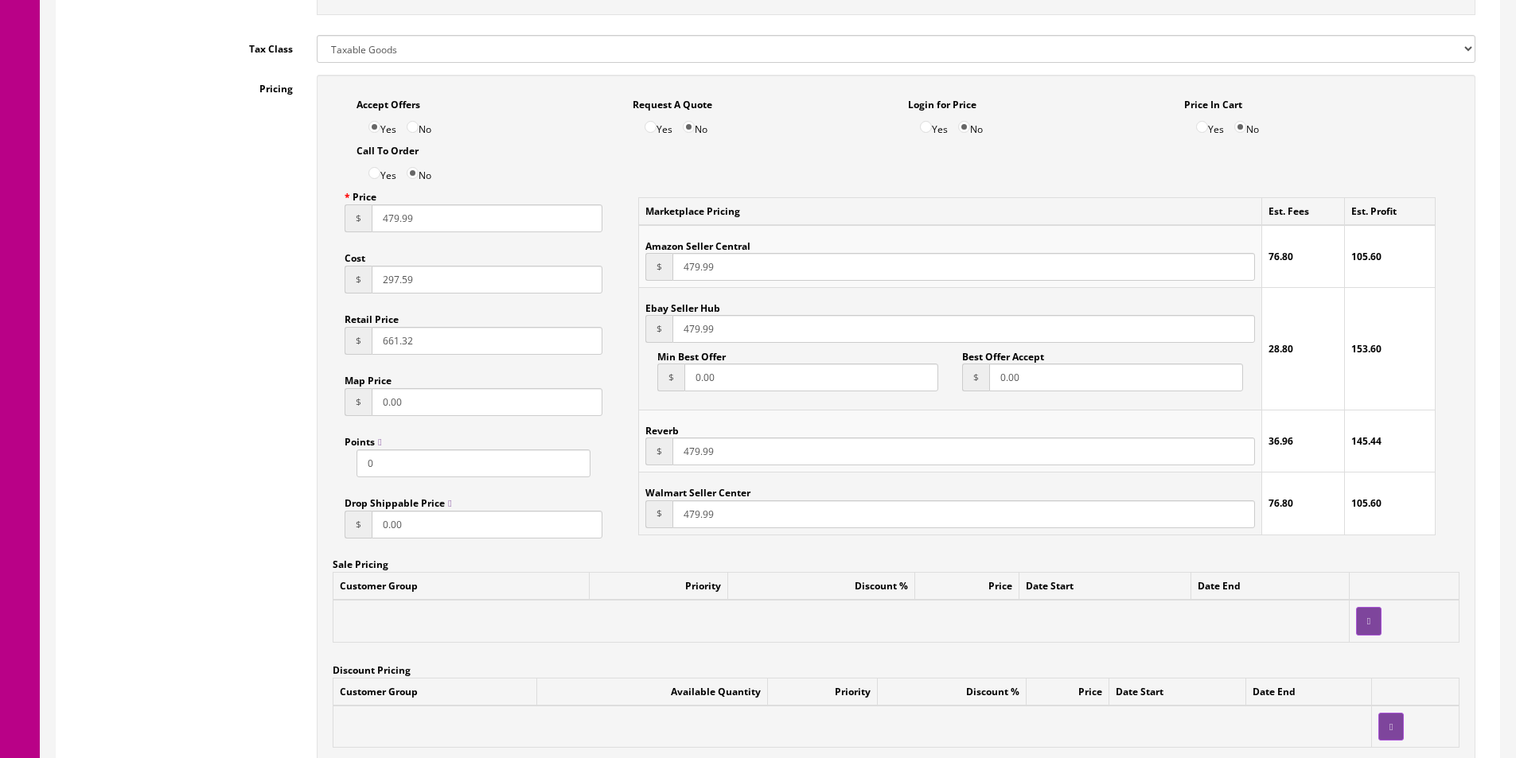
scroll to position [1193, 0]
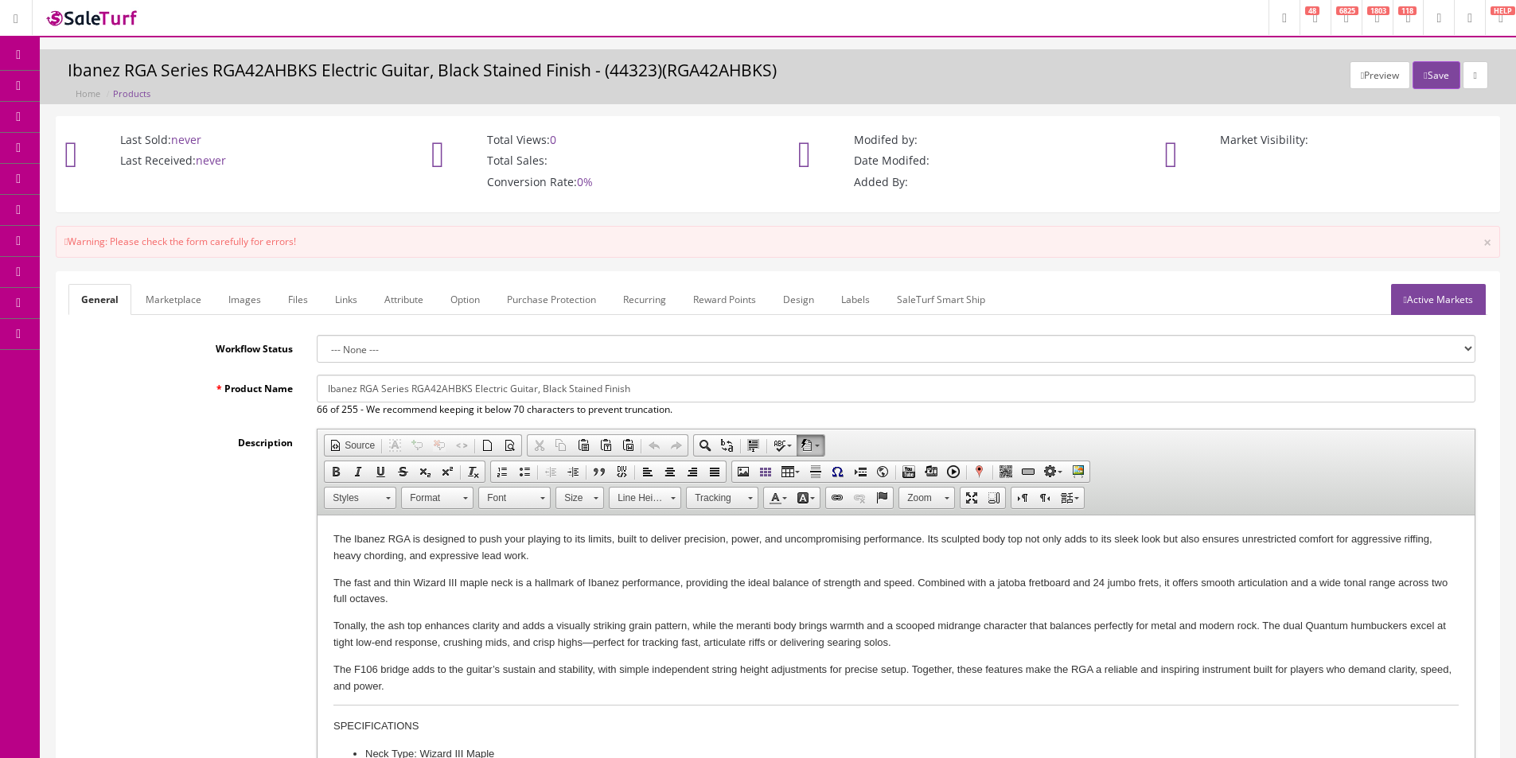
click at [169, 290] on link "Marketplace" at bounding box center [173, 299] width 81 height 31
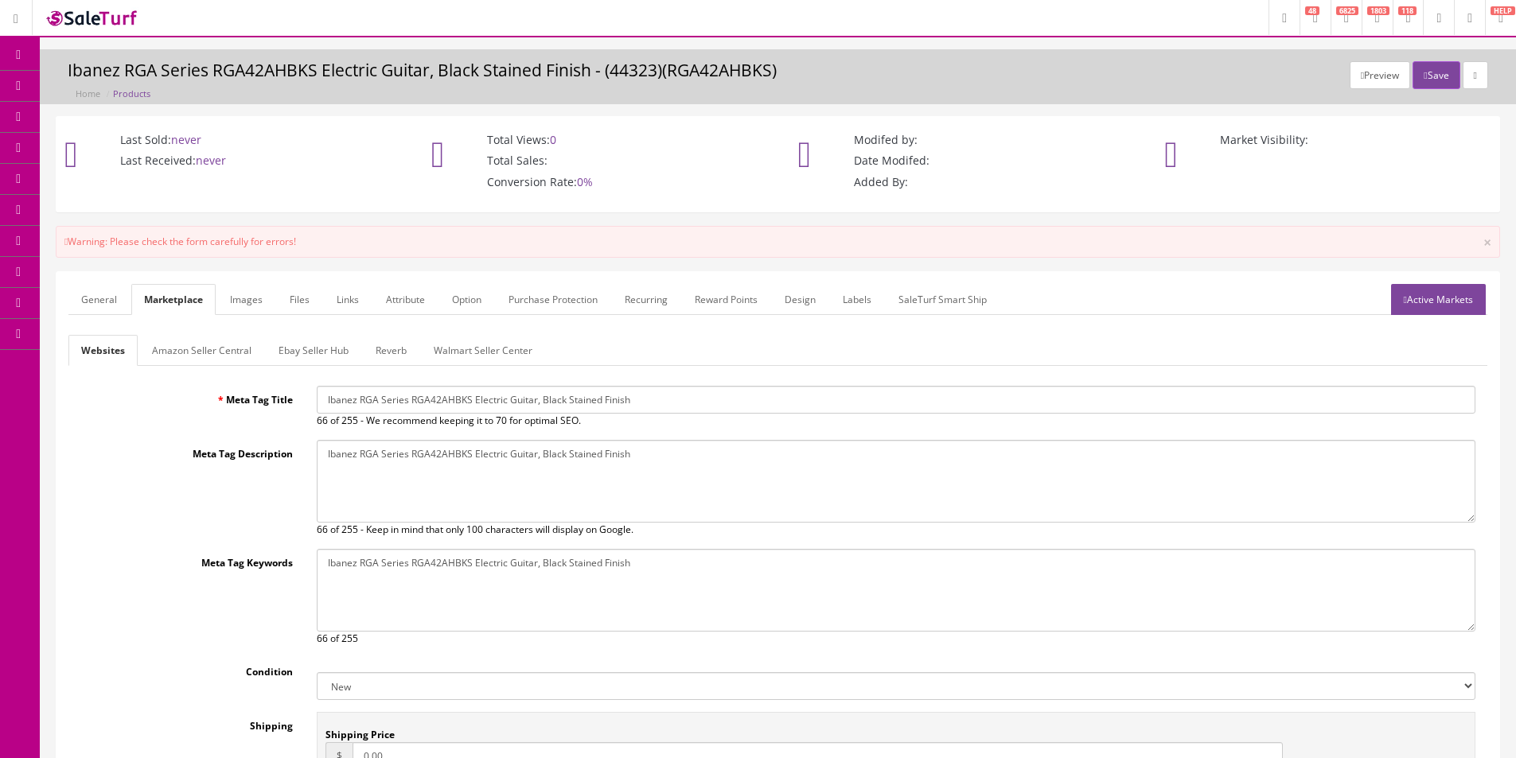
click at [355, 344] on link "Ebay Seller Hub" at bounding box center [313, 350] width 95 height 31
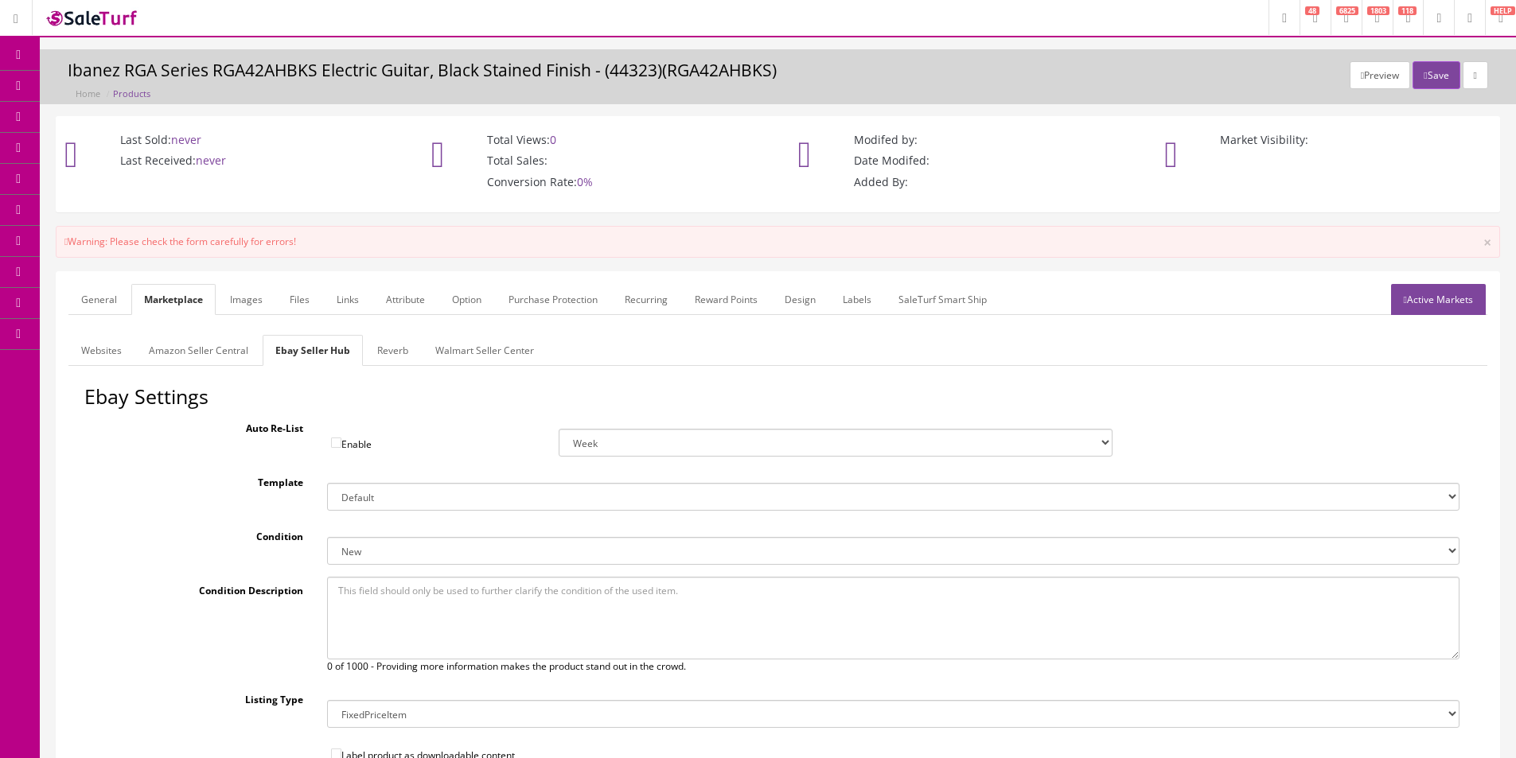
click at [382, 351] on link "Reverb" at bounding box center [392, 350] width 56 height 31
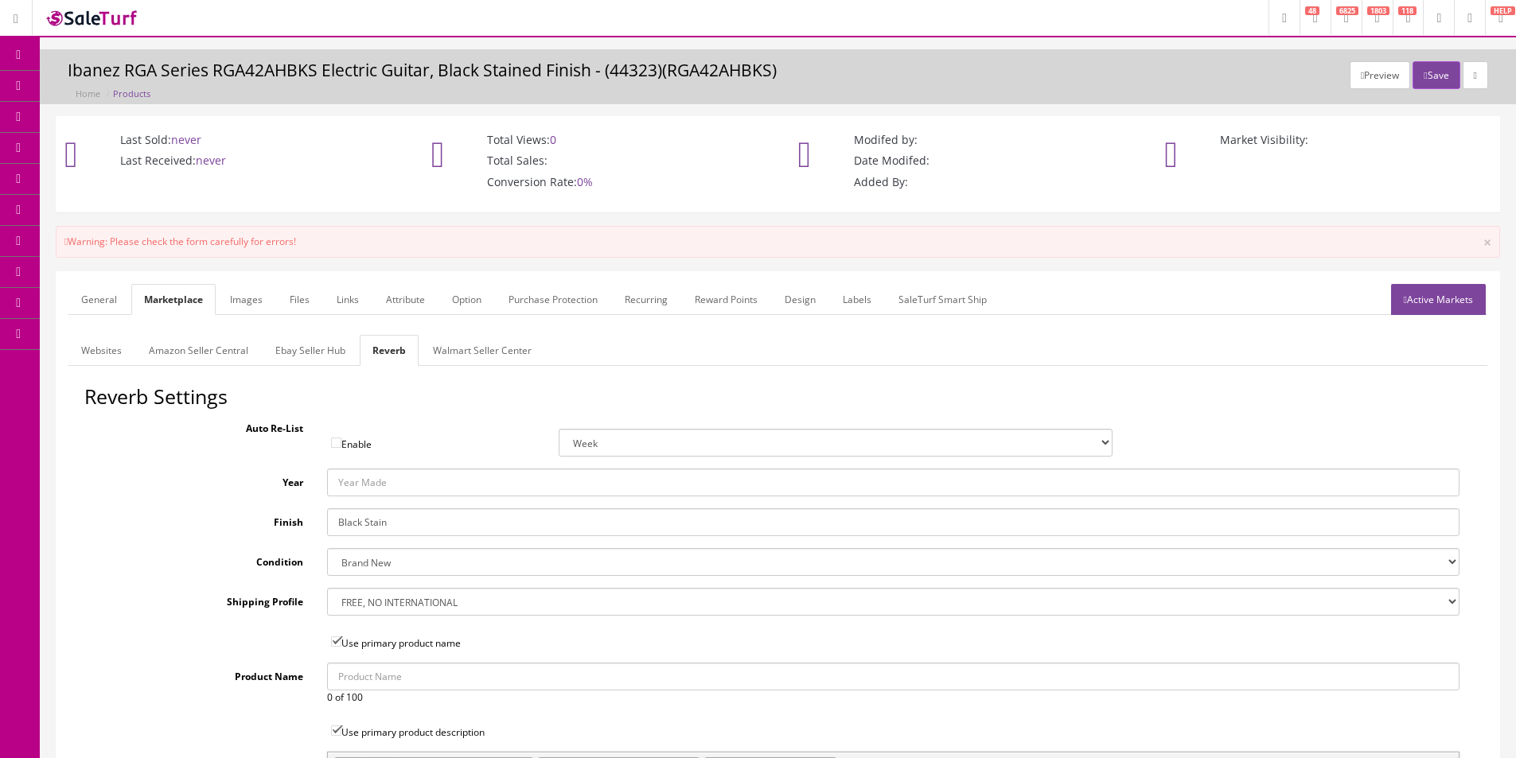
click at [1452, 288] on link "Active Markets" at bounding box center [1438, 299] width 95 height 31
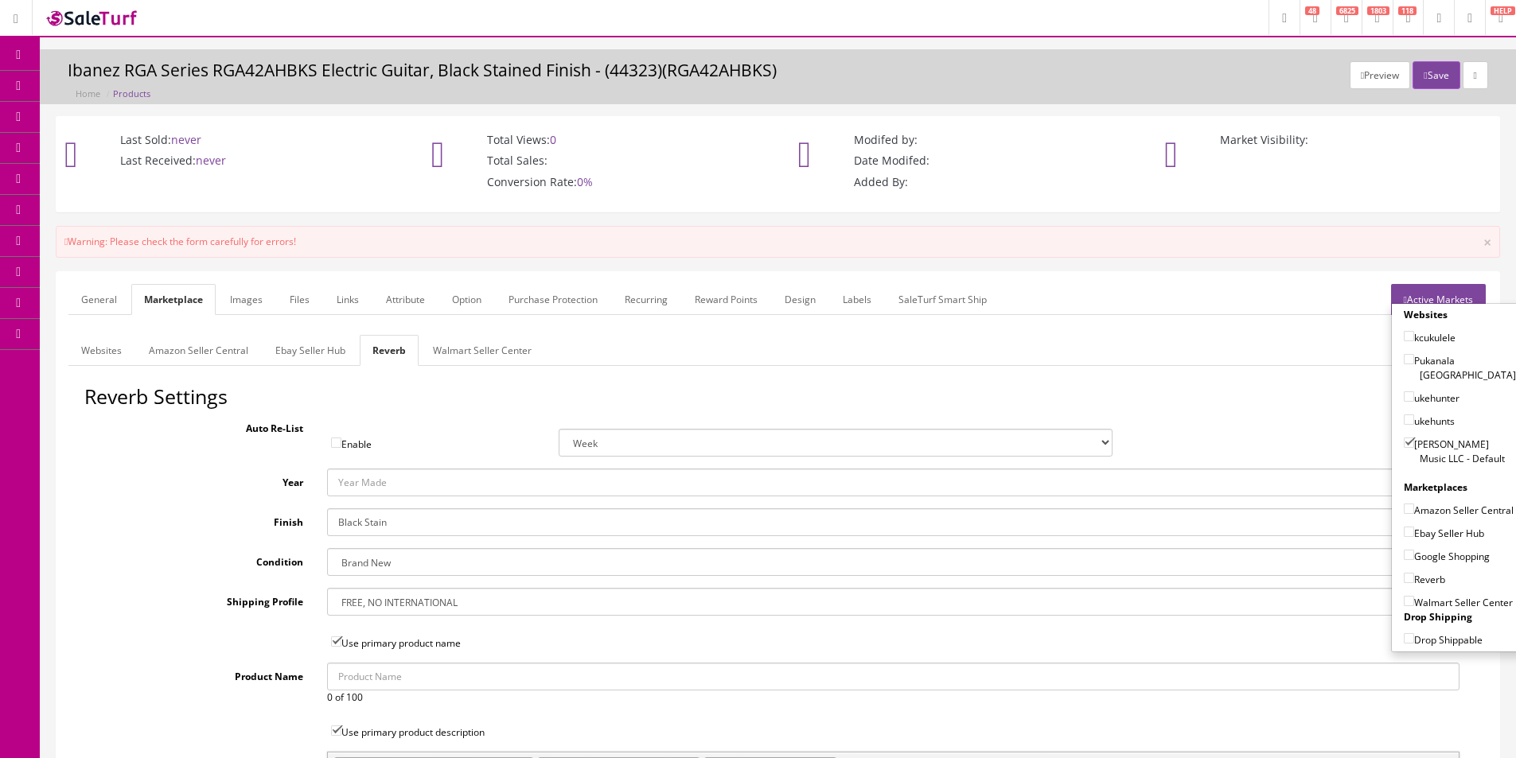
click at [1422, 539] on label "Ebay Seller Hub" at bounding box center [1444, 533] width 80 height 16
click at [1414, 537] on input"] "Ebay Seller Hub" at bounding box center [1409, 532] width 10 height 10
checkbox input"] "true"
click at [1429, 514] on label "Amazon Seller Central" at bounding box center [1459, 510] width 110 height 16
click at [1414, 514] on input"] "Amazon Seller Central" at bounding box center [1409, 509] width 10 height 10
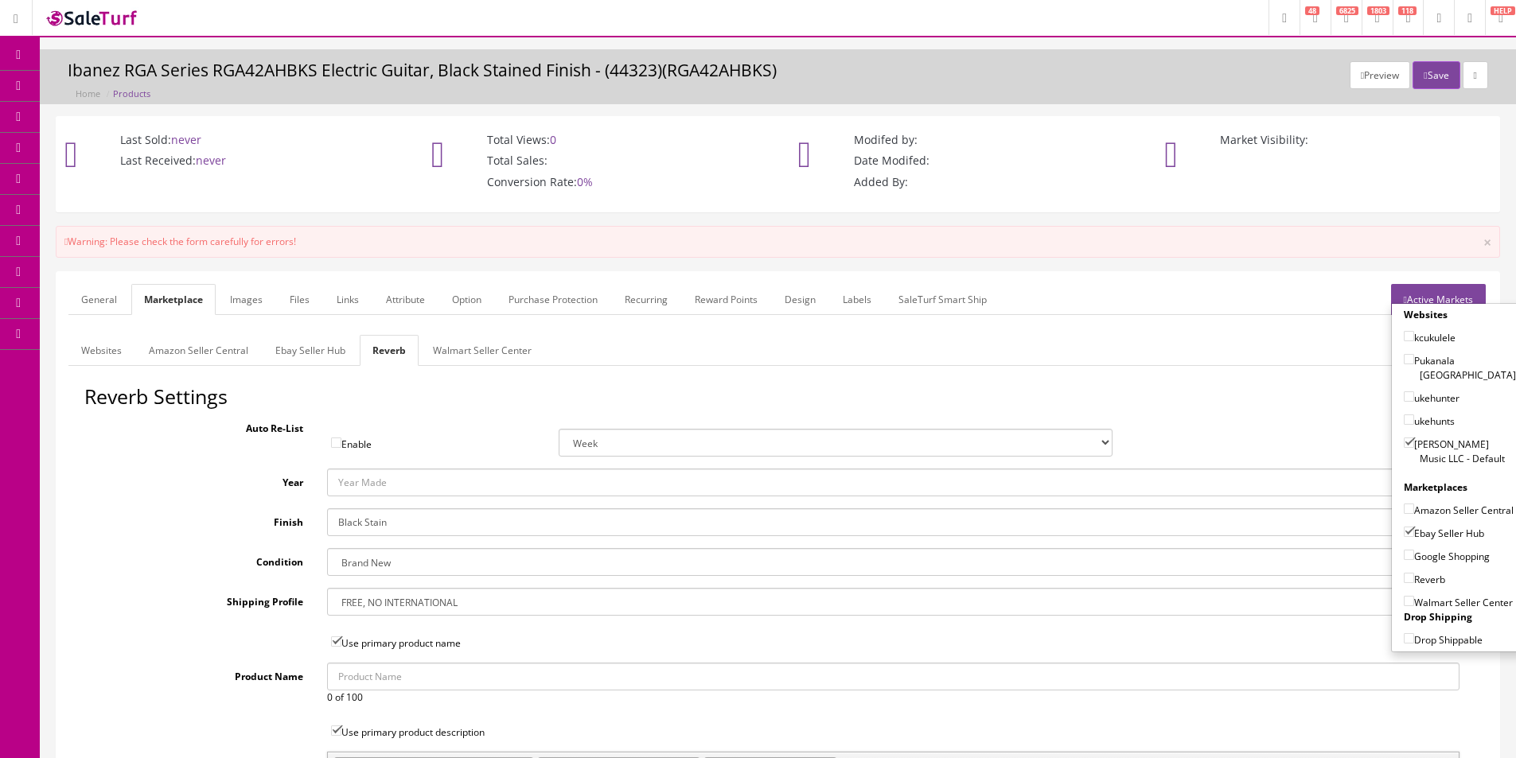
checkbox input"] "true"
click at [1426, 555] on label "Google Shopping" at bounding box center [1447, 556] width 86 height 16
click at [1414, 555] on input"] "Google Shopping" at bounding box center [1409, 555] width 10 height 10
checkbox input"] "true"
click at [1424, 578] on label "Reverb" at bounding box center [1424, 579] width 41 height 16
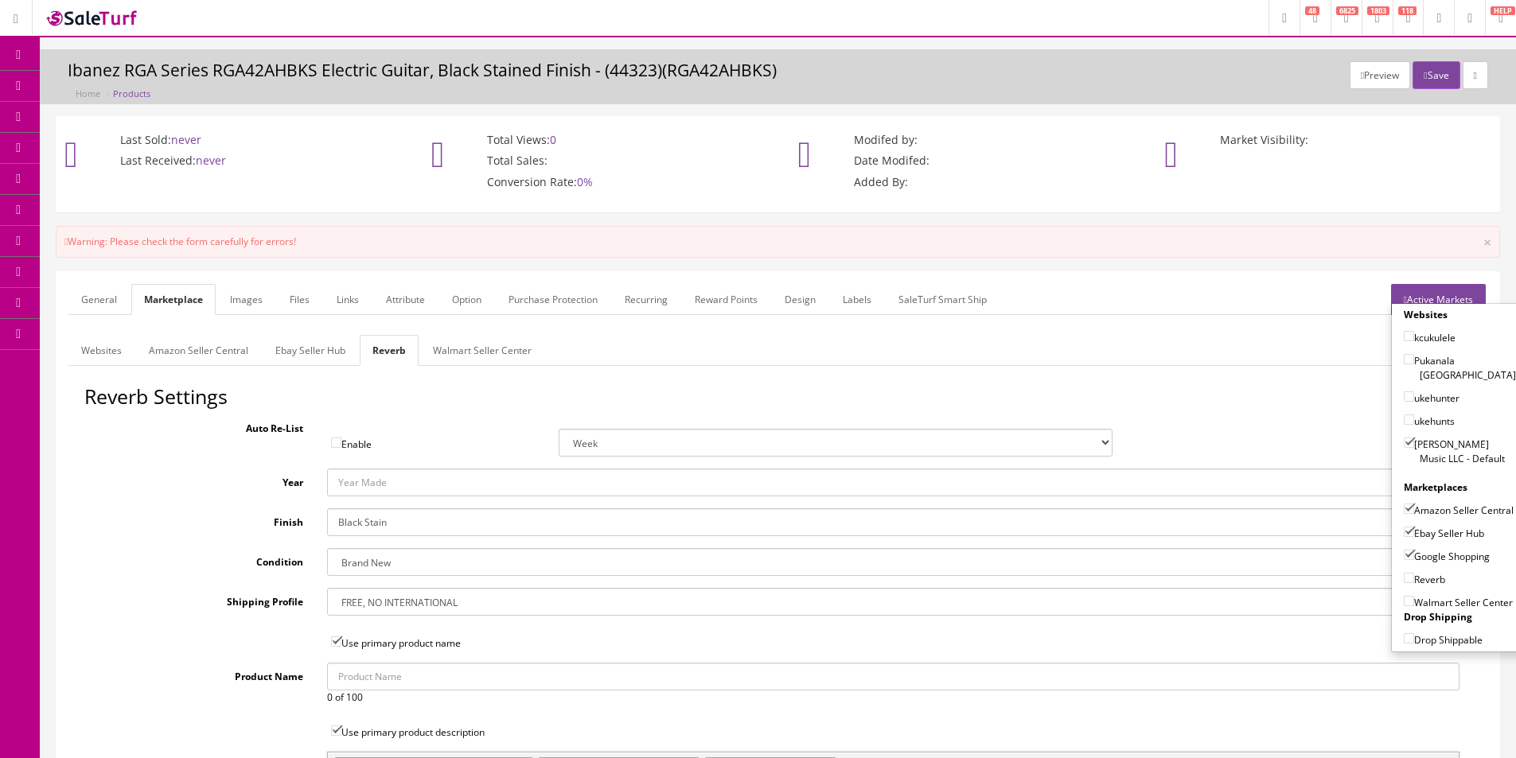
click at [1414, 578] on input"] "Reverb" at bounding box center [1409, 578] width 10 height 10
checkbox input"] "true"
click at [208, 350] on link "Amazon Seller Central" at bounding box center [198, 350] width 125 height 31
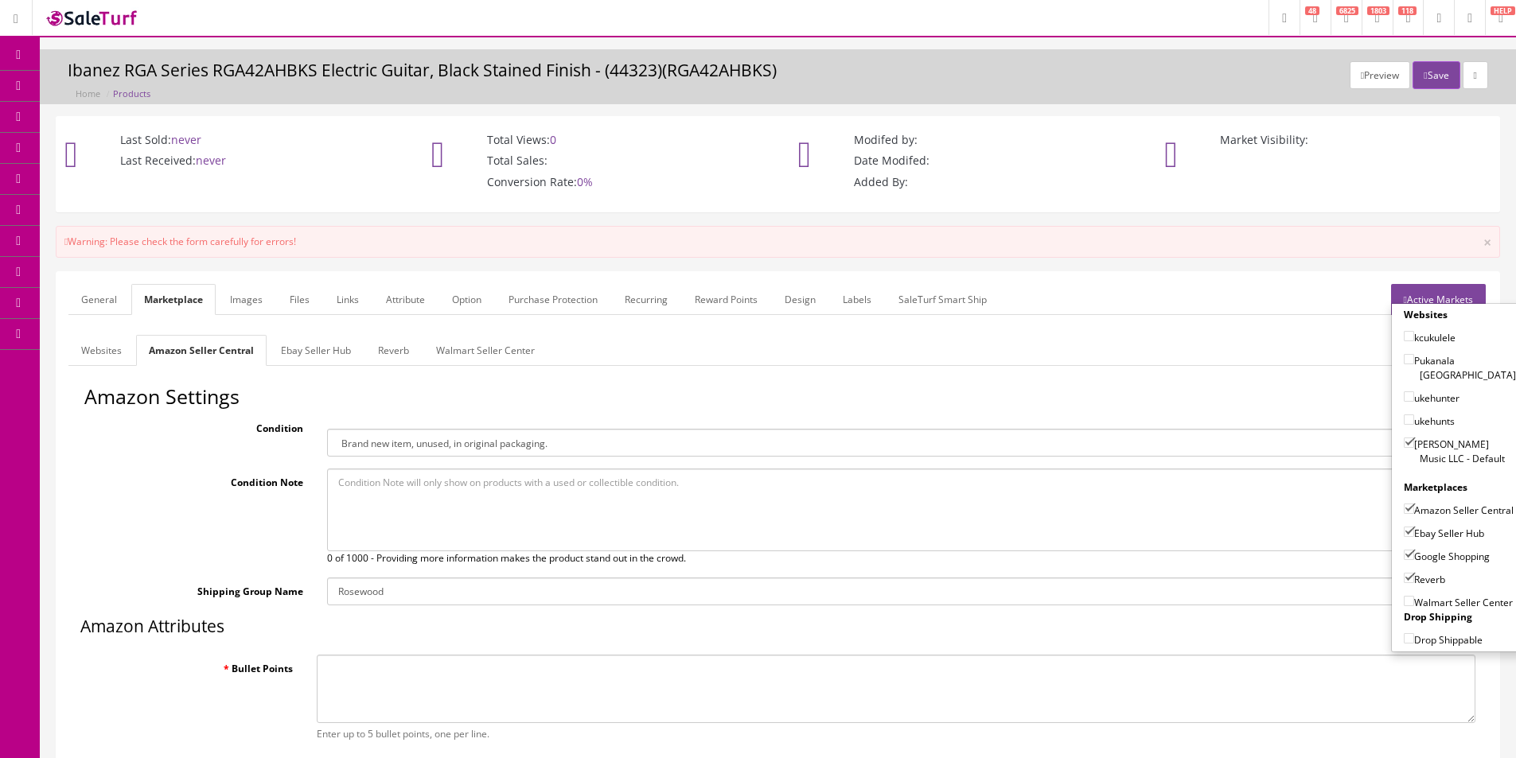
click at [88, 293] on link "General" at bounding box center [98, 299] width 61 height 31
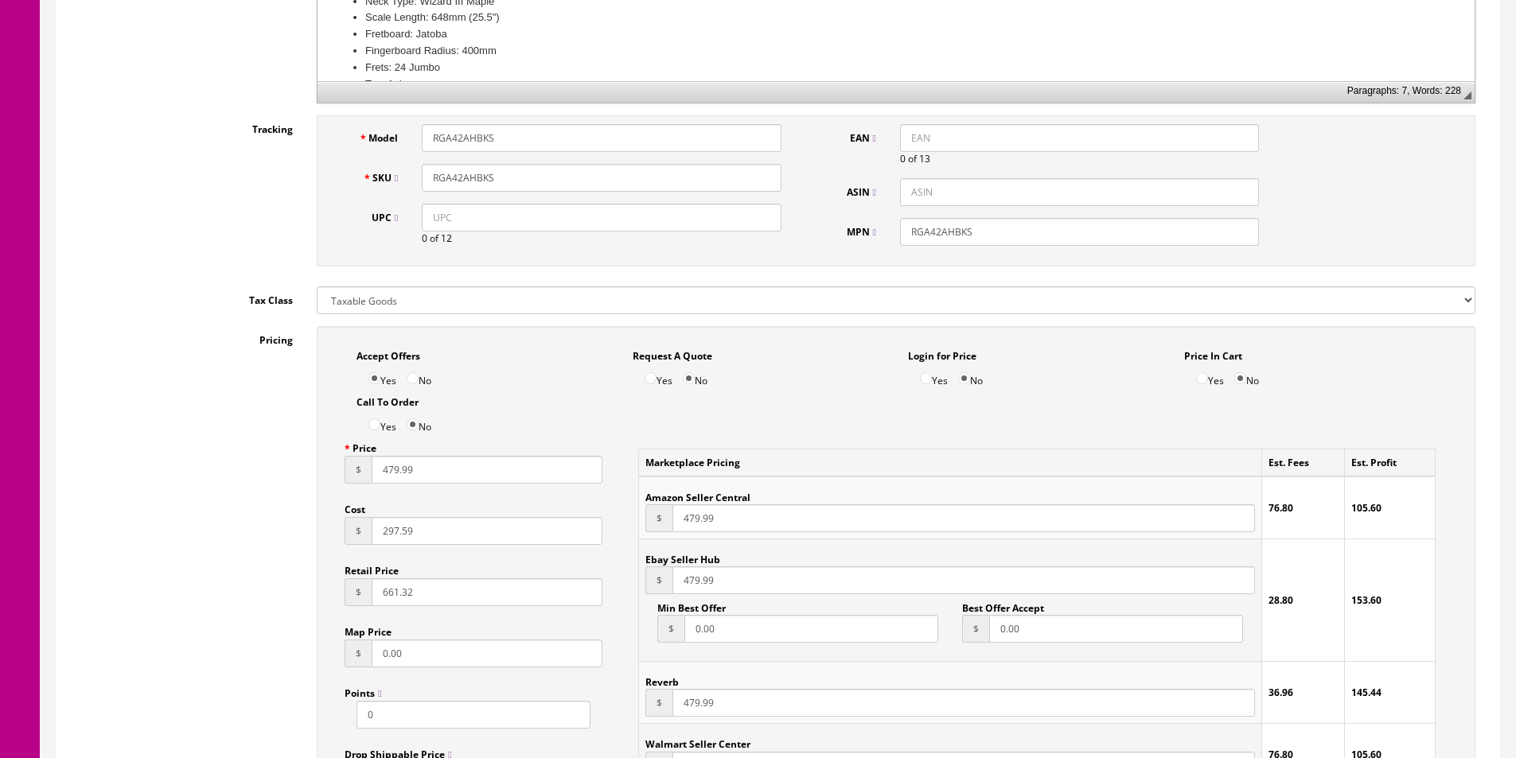
scroll to position [477, 0]
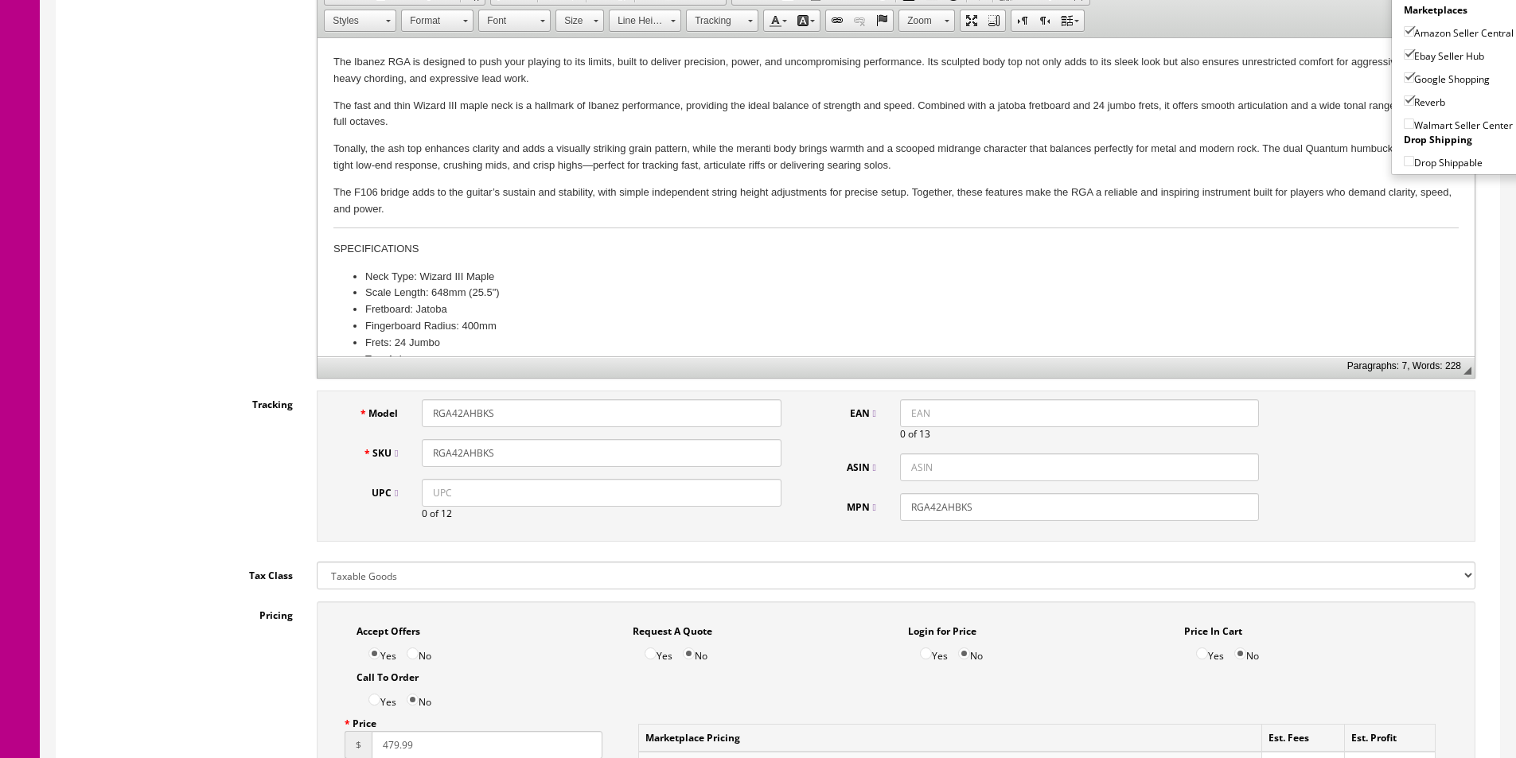
drag, startPoint x: 512, startPoint y: 453, endPoint x: 187, endPoint y: 354, distance: 339.3
click at [368, 431] on div "Model RGA42AHBKS SKU RGA42AHBKS UPC 0 of 12" at bounding box center [563, 466] width 460 height 134
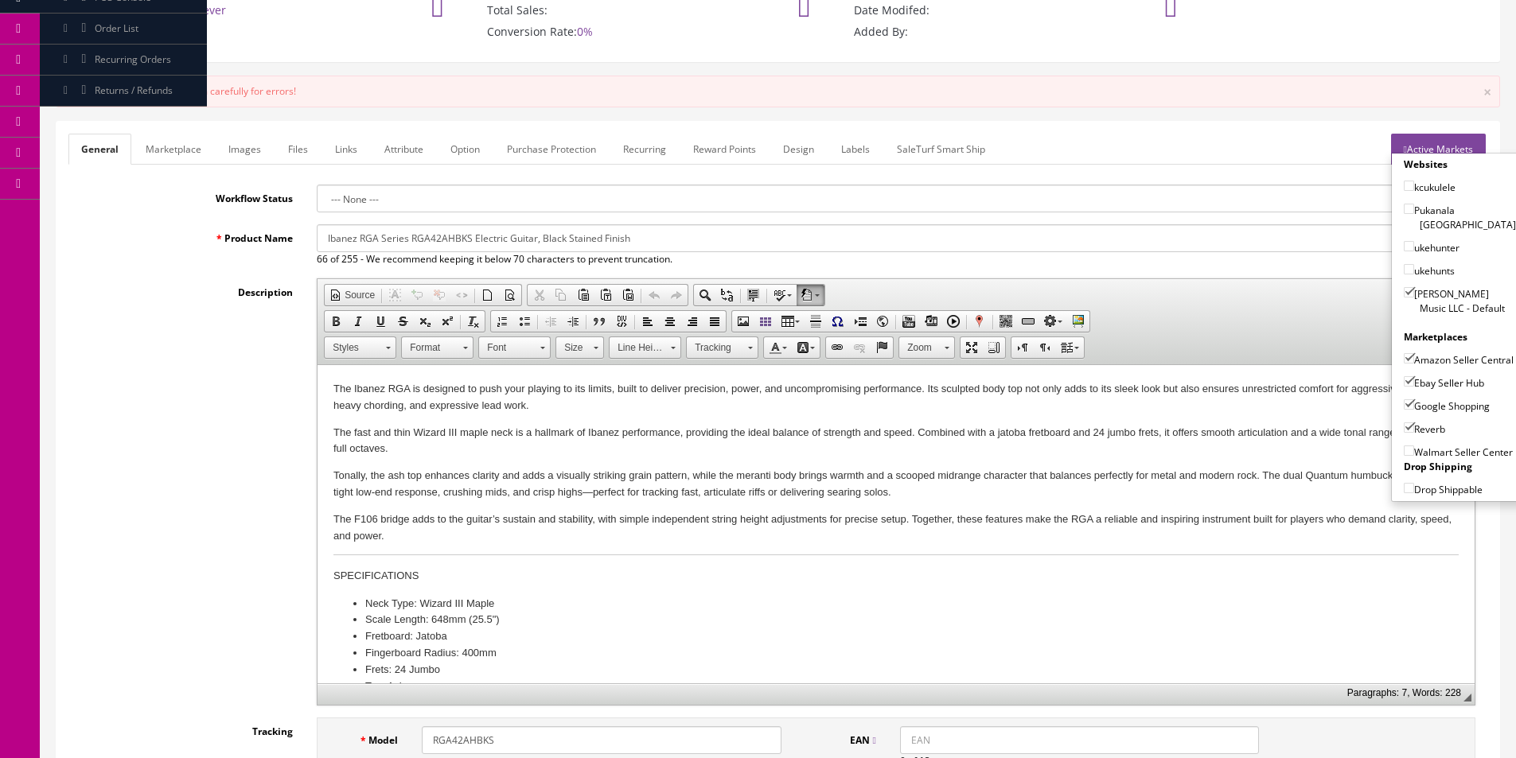
scroll to position [0, 0]
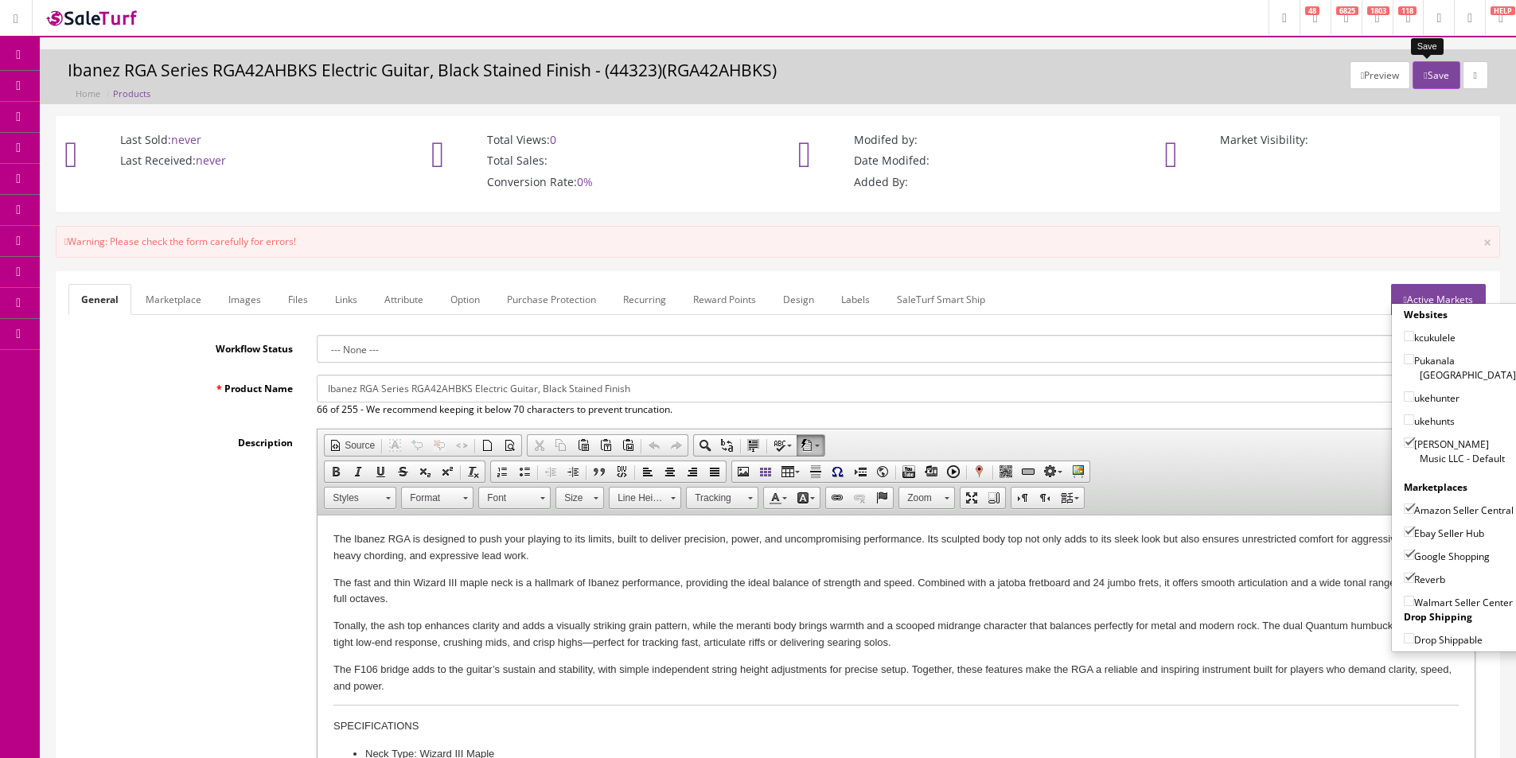
click at [1423, 73] on button "Save" at bounding box center [1435, 75] width 47 height 28
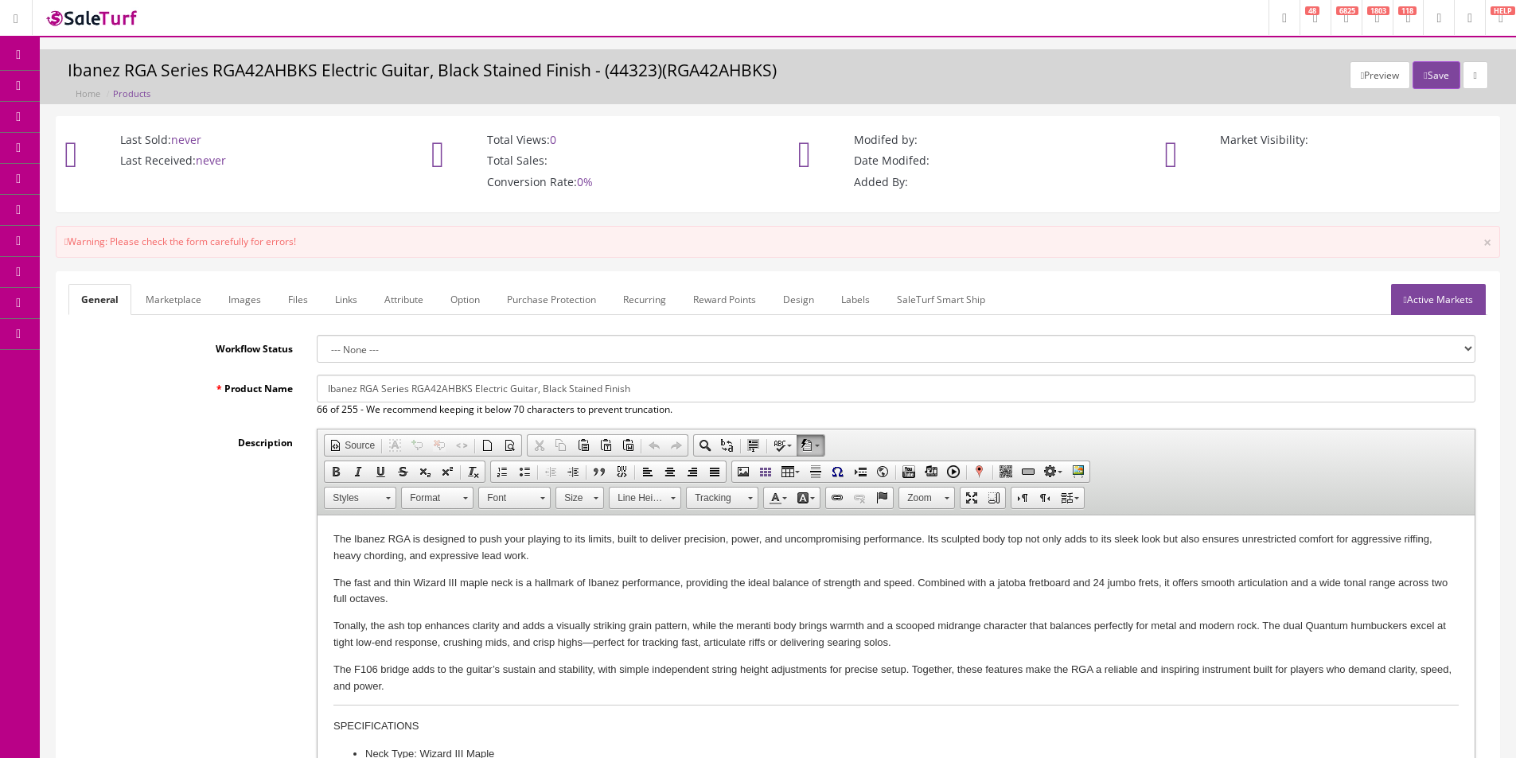
click at [494, 594] on p "The fast and thin Wizard III maple neck is a hallmark of Ibanez performance, pr…" at bounding box center [895, 591] width 1125 height 33
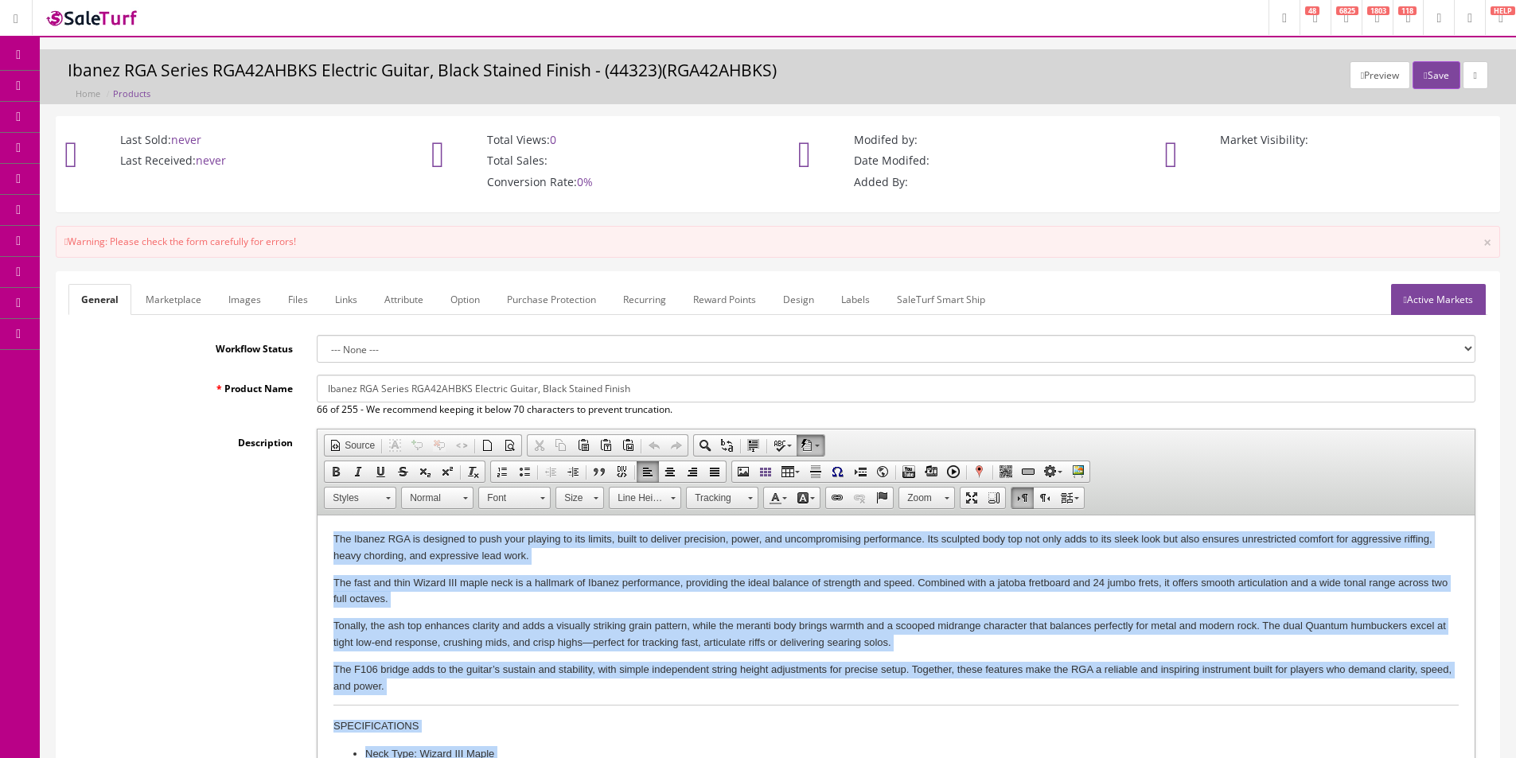
copy body "Lor Ipsumd SIT am consecte ad elit sedd eiusmod te inc utlabo, etdol ma aliquae…"
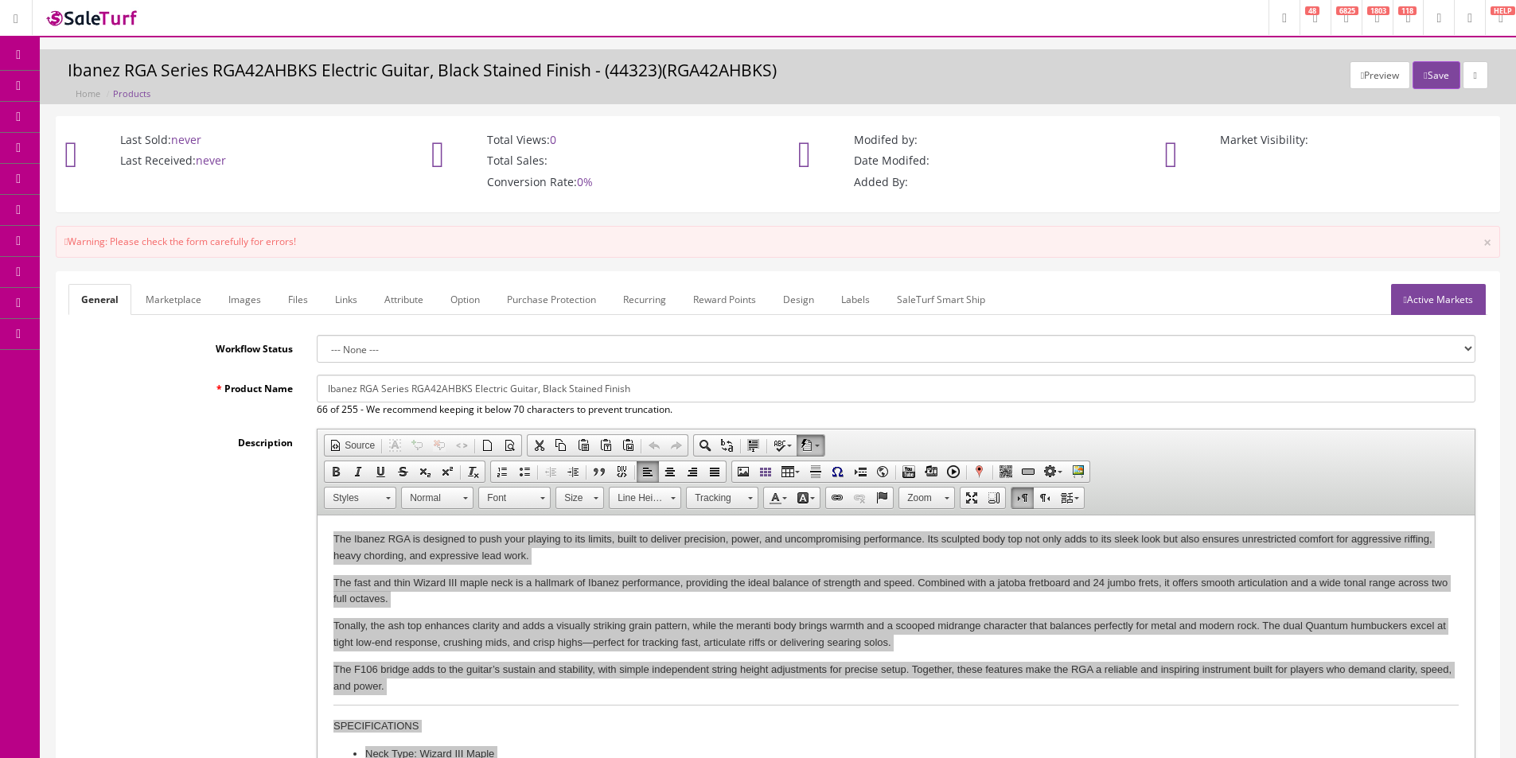
click at [438, 391] on input "Ibanez RGA Series RGA42AHBKS Electric Guitar, Black Stained Finish" at bounding box center [896, 389] width 1159 height 28
copy body "Lor Ipsumd SIT am consecte ad elit sedd eiusmod te inc utlabo, etdol ma aliquae…"
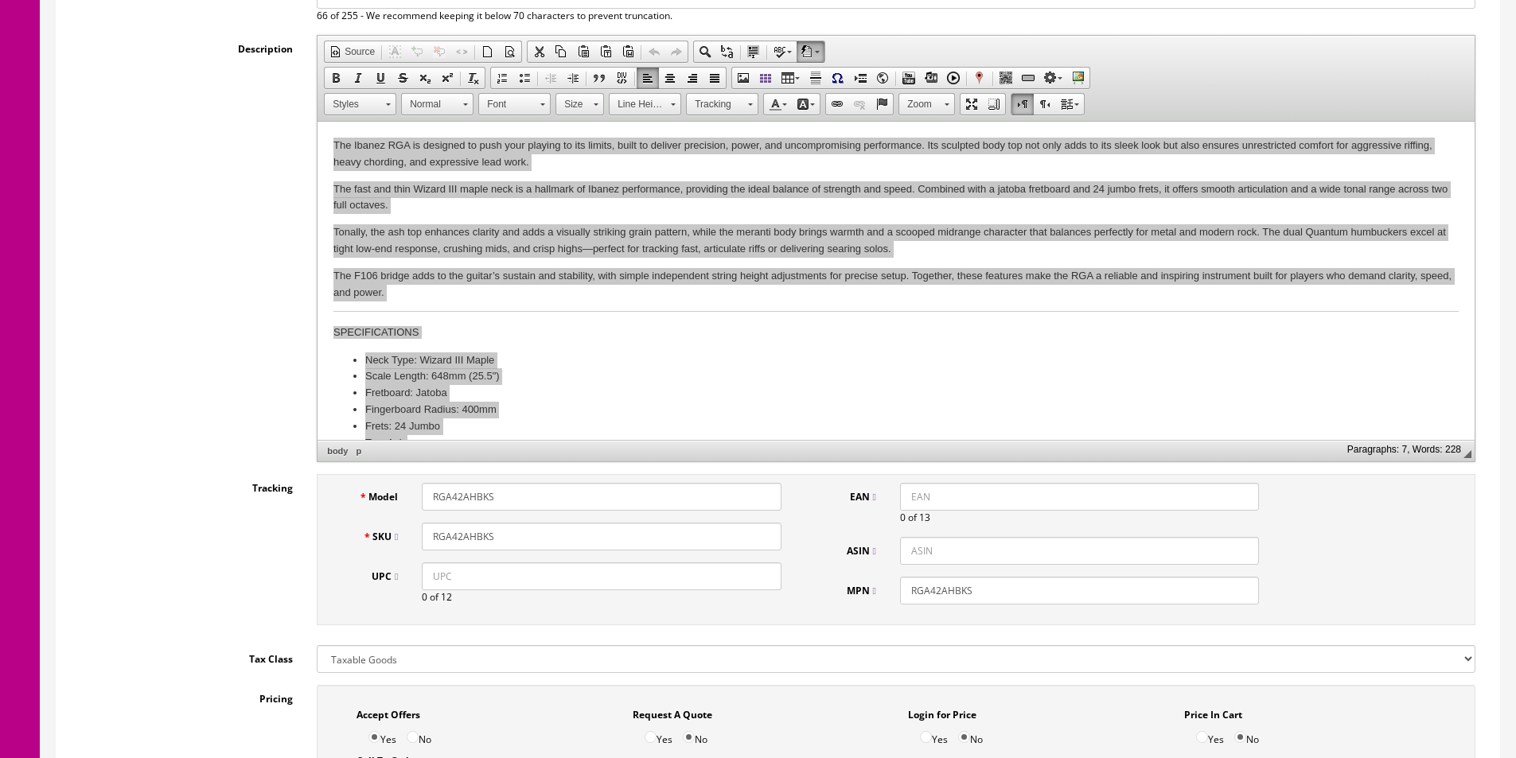
scroll to position [477, 0]
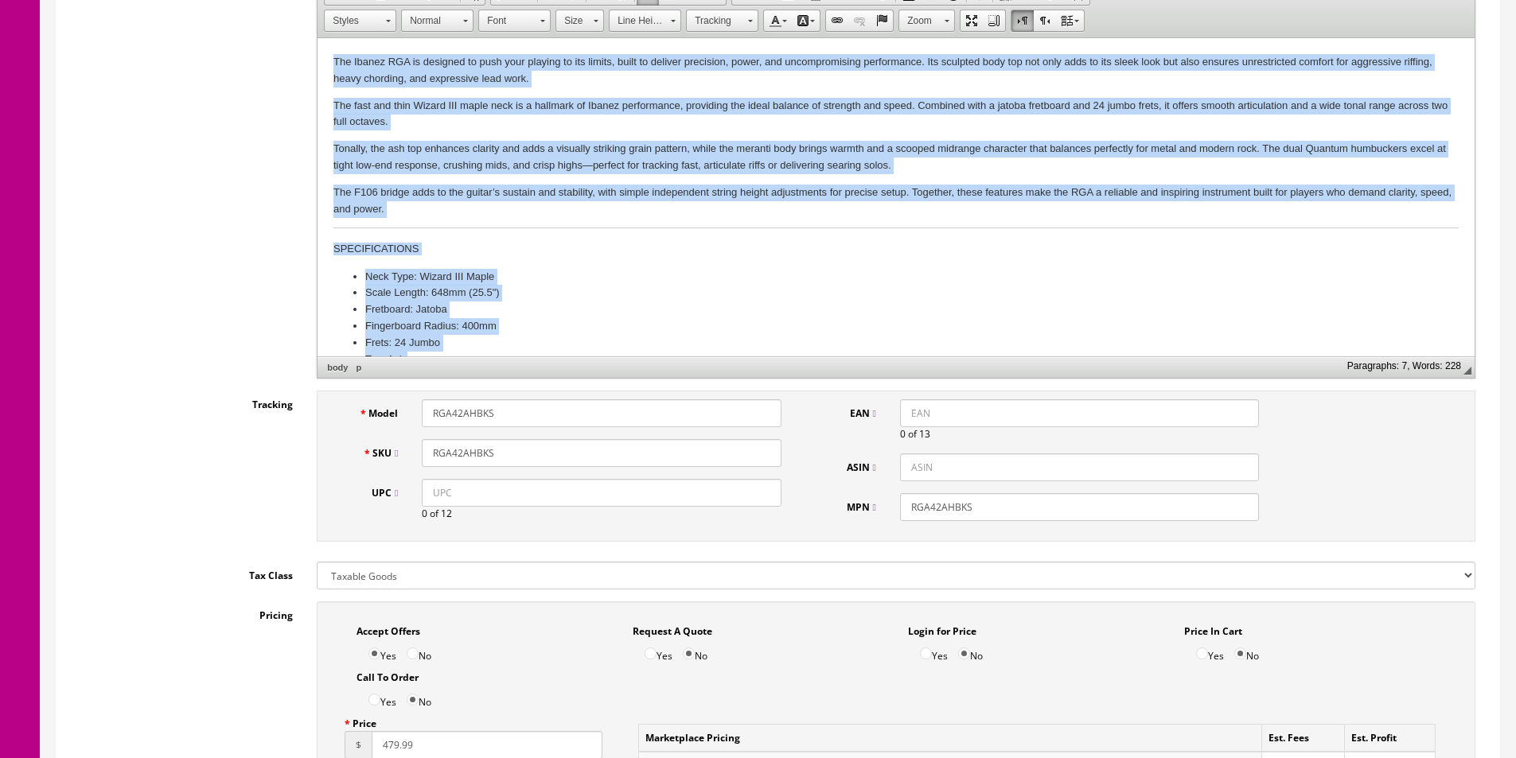
click at [575, 207] on p "The F106 bridge adds to the guitar’s sustain and stability, with simple indepen…" at bounding box center [895, 201] width 1125 height 33
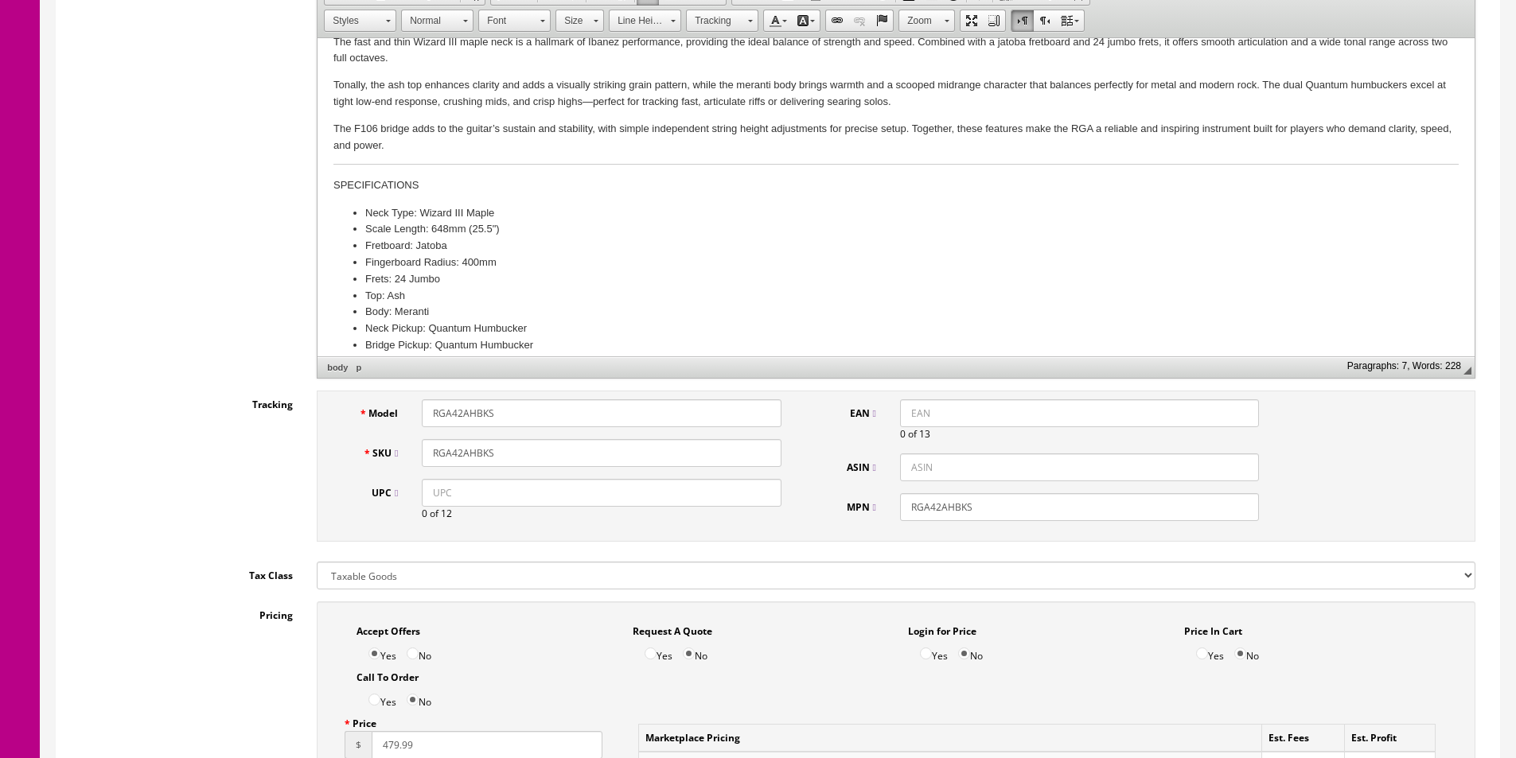
scroll to position [127, 0]
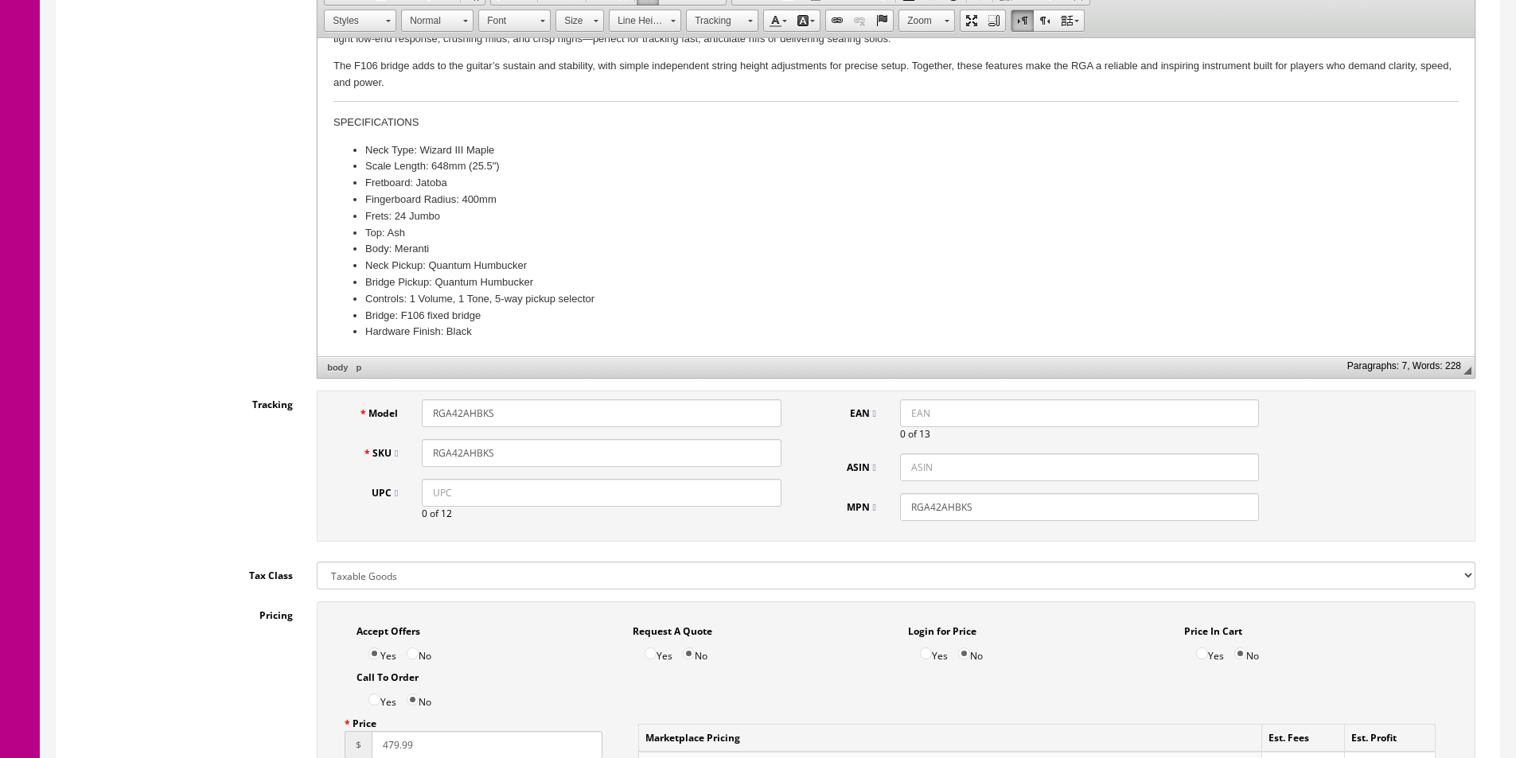
click at [277, 305] on div "Description Rich Text Editor, input-description1 Editor toolbars Document Sourc…" at bounding box center [777, 164] width 1419 height 427
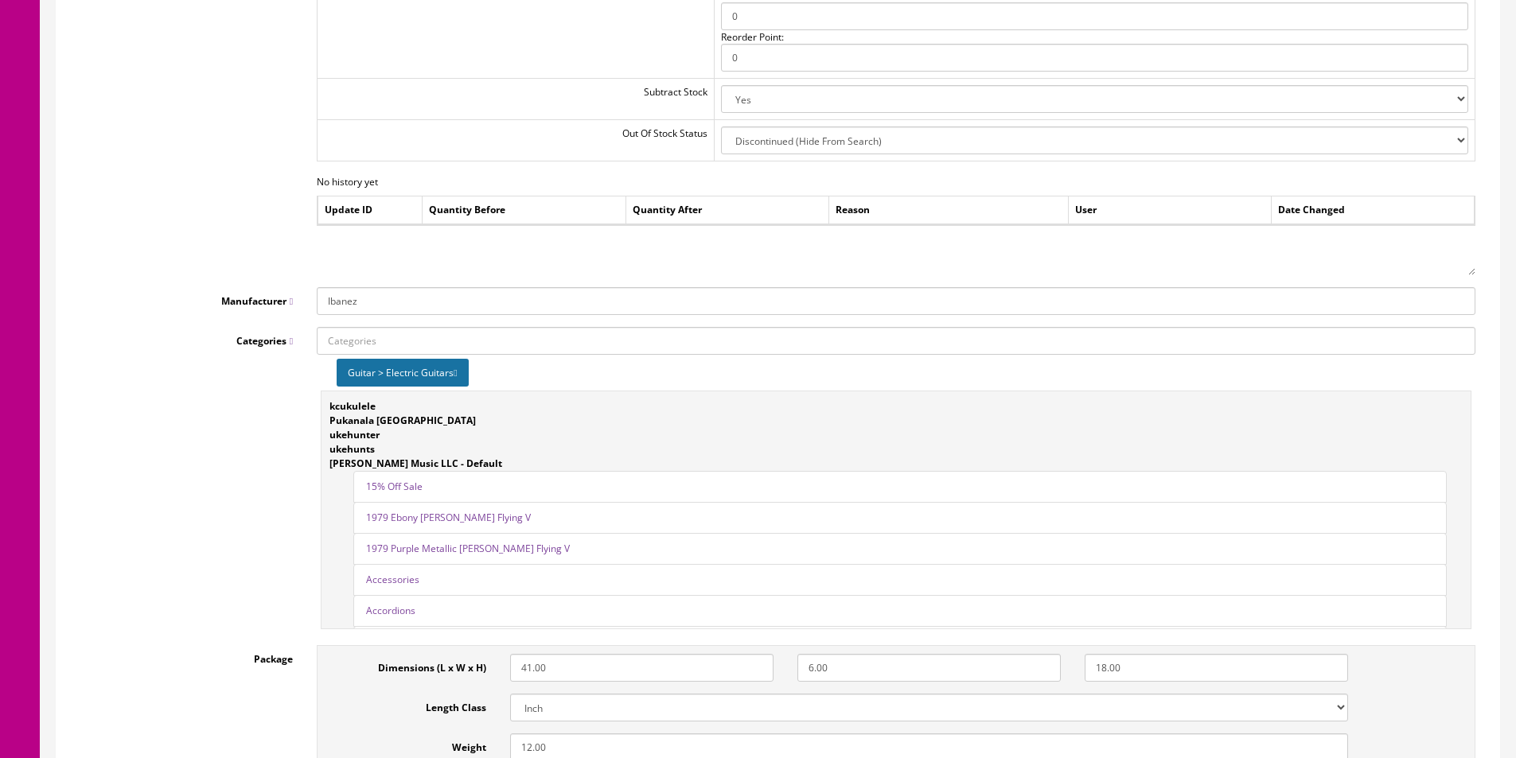
scroll to position [2148, 0]
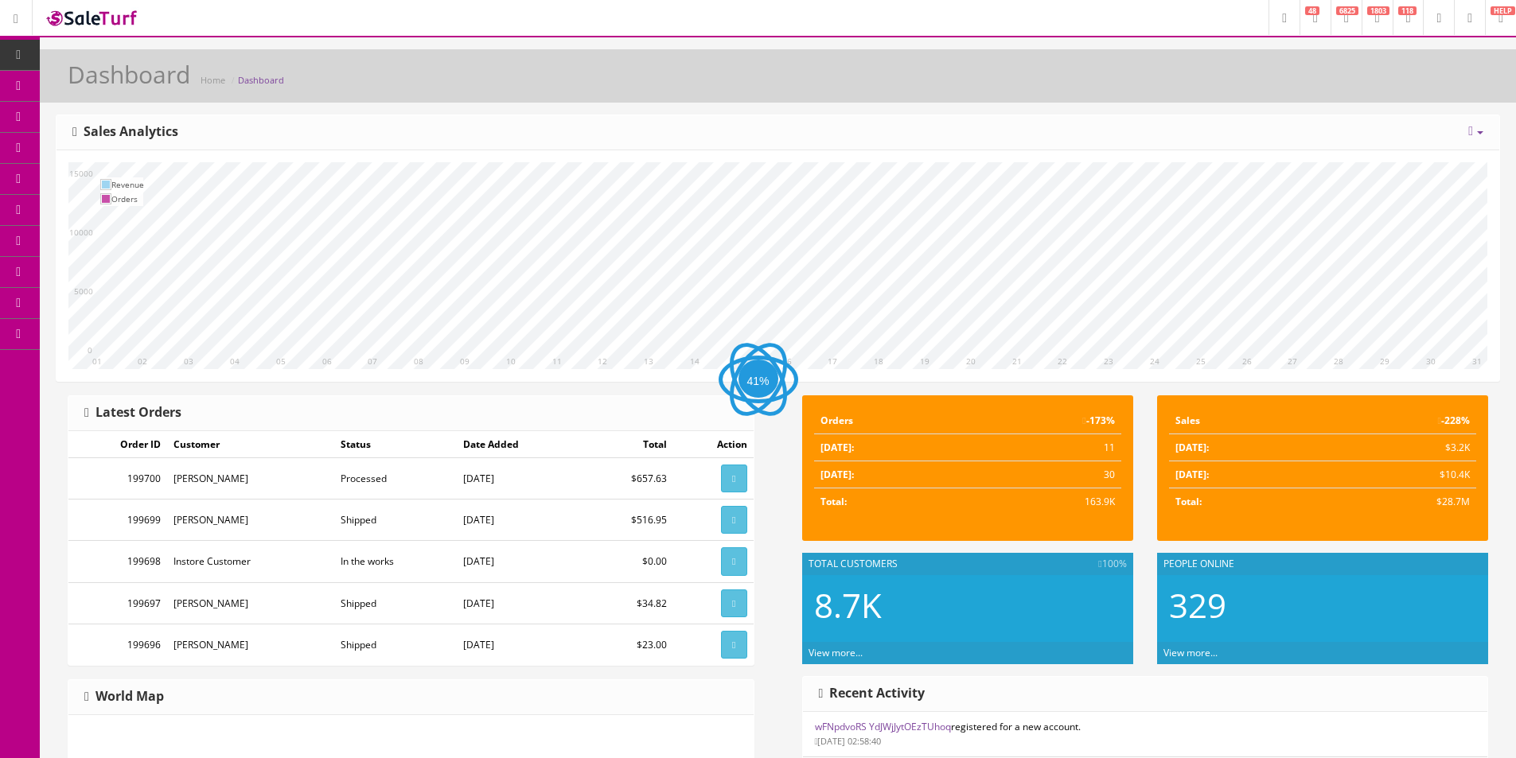
click at [108, 87] on span "Products" at bounding box center [114, 86] width 39 height 14
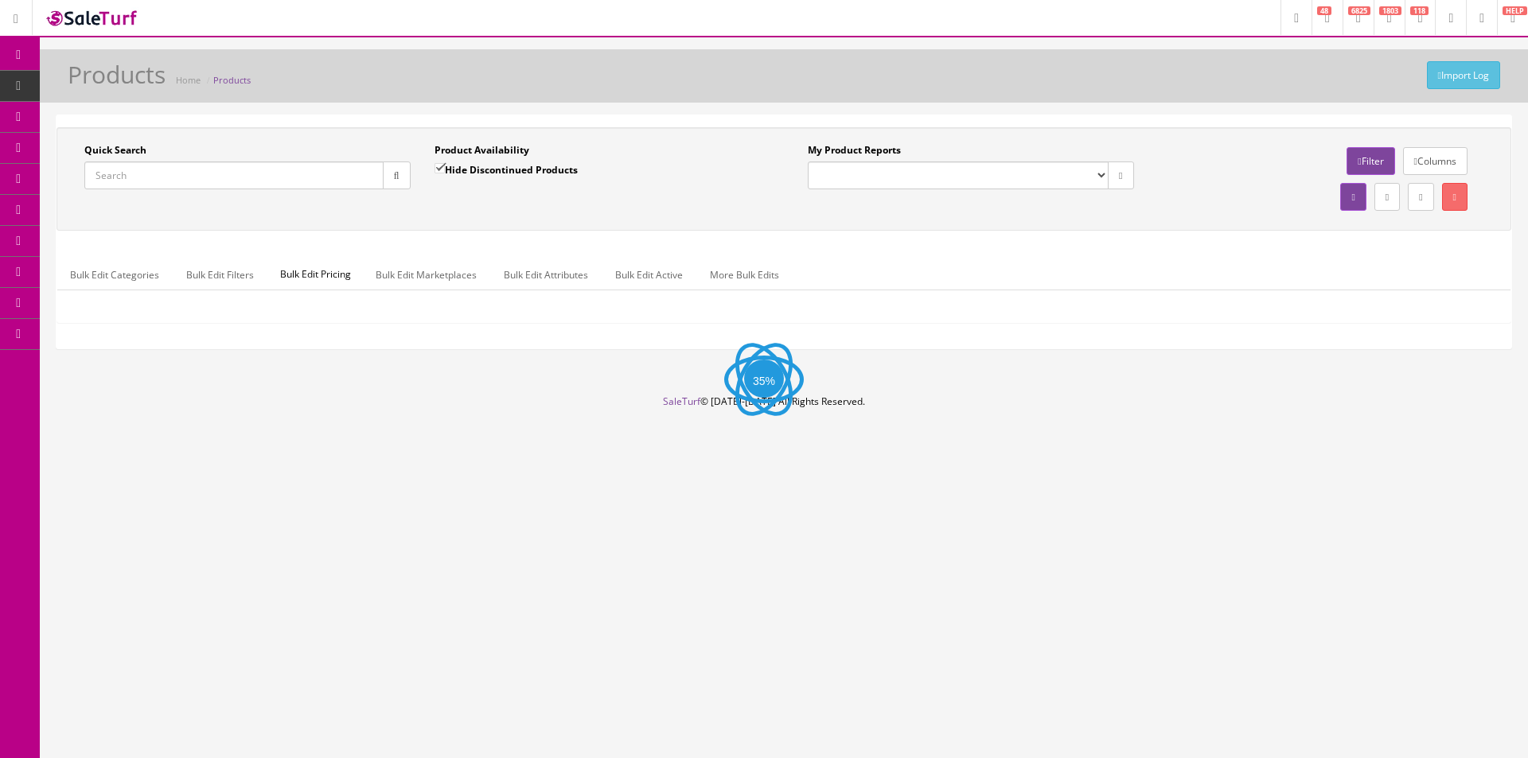
click at [329, 173] on input "Quick Search" at bounding box center [233, 176] width 299 height 28
paste input "RGA42AHBKS"
click at [377, 177] on input "RGA42AHBKS" at bounding box center [233, 176] width 299 height 28
type input "RGA42AHBKS"
click at [394, 179] on icon "button" at bounding box center [397, 176] width 6 height 10
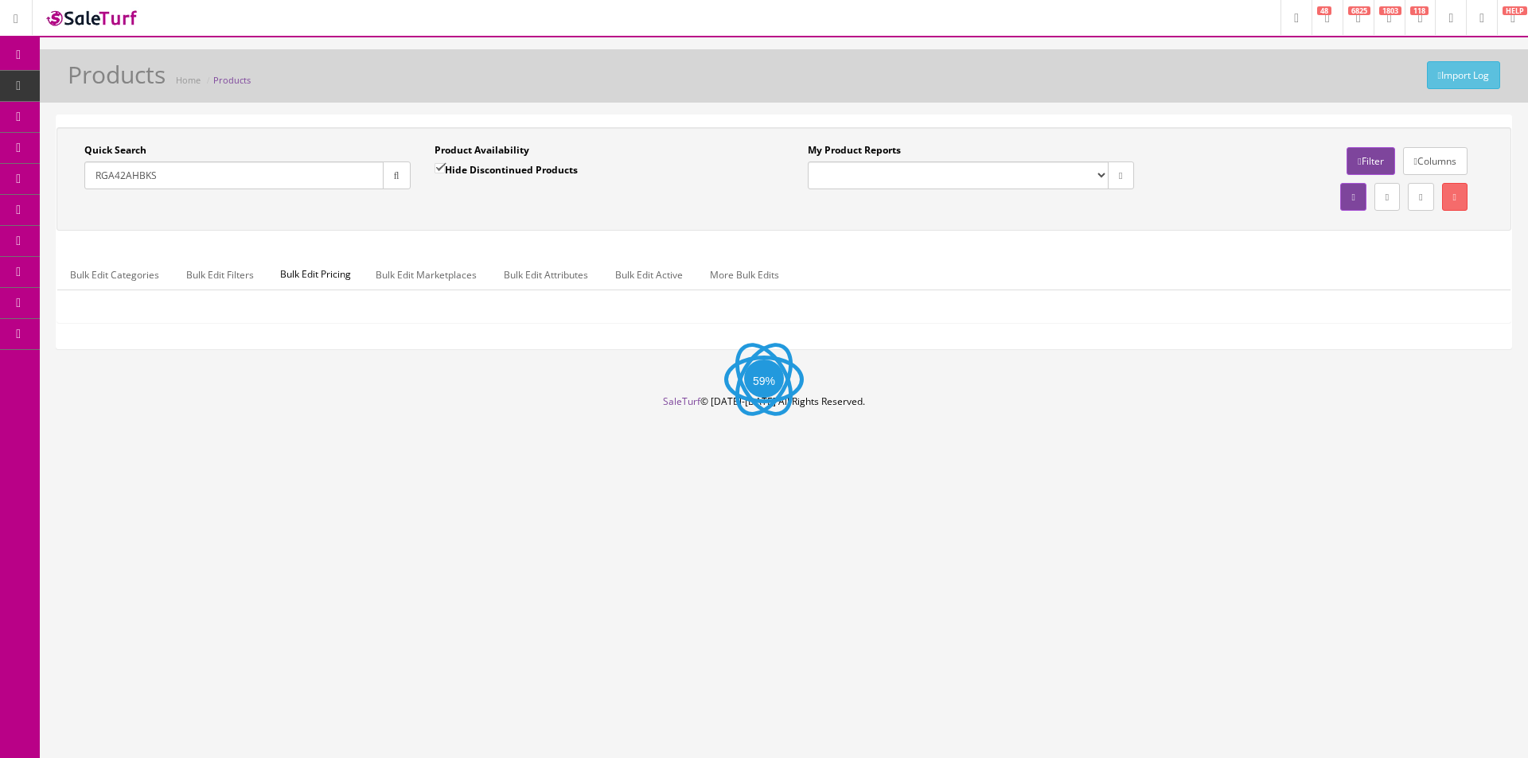
click at [432, 213] on div "Quick Search RGA42AHBKS Date From Product Availability Hide Discontinued Produc…" at bounding box center [783, 179] width 1447 height 72
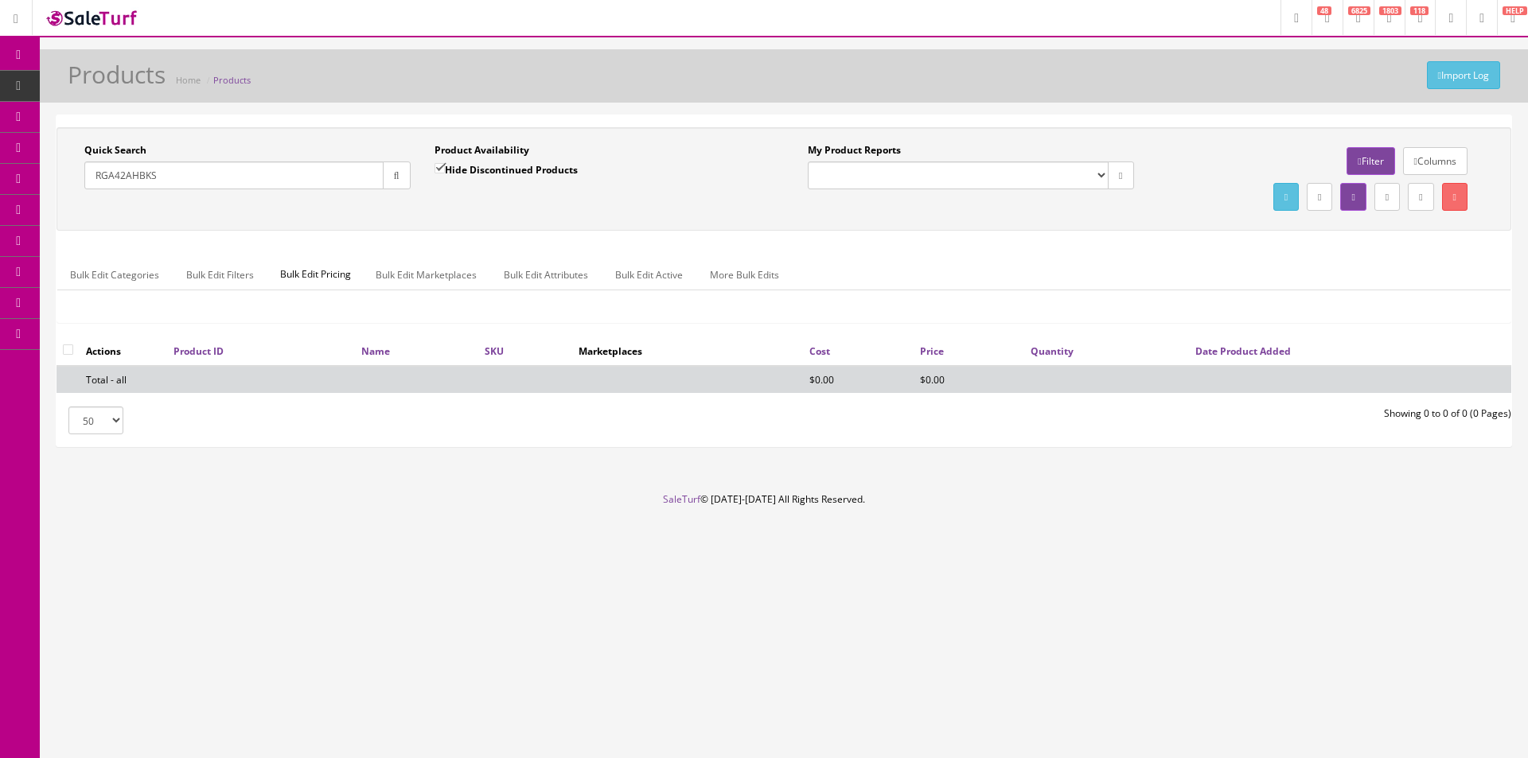
click at [462, 168] on label "Hide Discontinued Products" at bounding box center [505, 170] width 143 height 16
click at [445, 168] on input "Hide Discontinued Products" at bounding box center [439, 168] width 10 height 10
checkbox input "false"
click at [473, 206] on div "Quick Search RGA42AHBKS Date From Product Availability Hide Discontinued Produc…" at bounding box center [783, 179] width 1447 height 72
drag, startPoint x: 127, startPoint y: 177, endPoint x: 280, endPoint y: 185, distance: 152.9
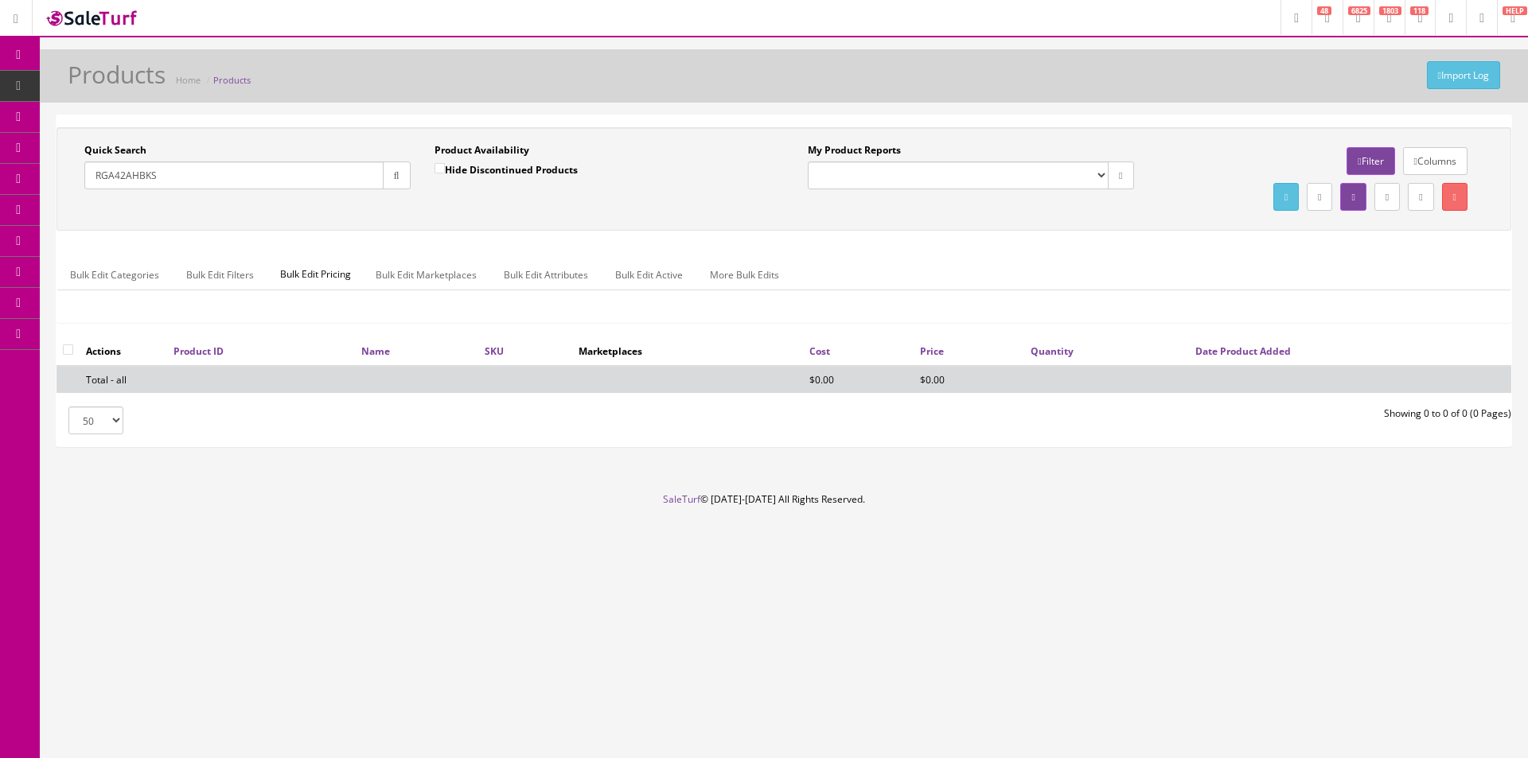
click at [280, 185] on input "RGA42AHBKS" at bounding box center [233, 176] width 299 height 28
type input "RGA42"
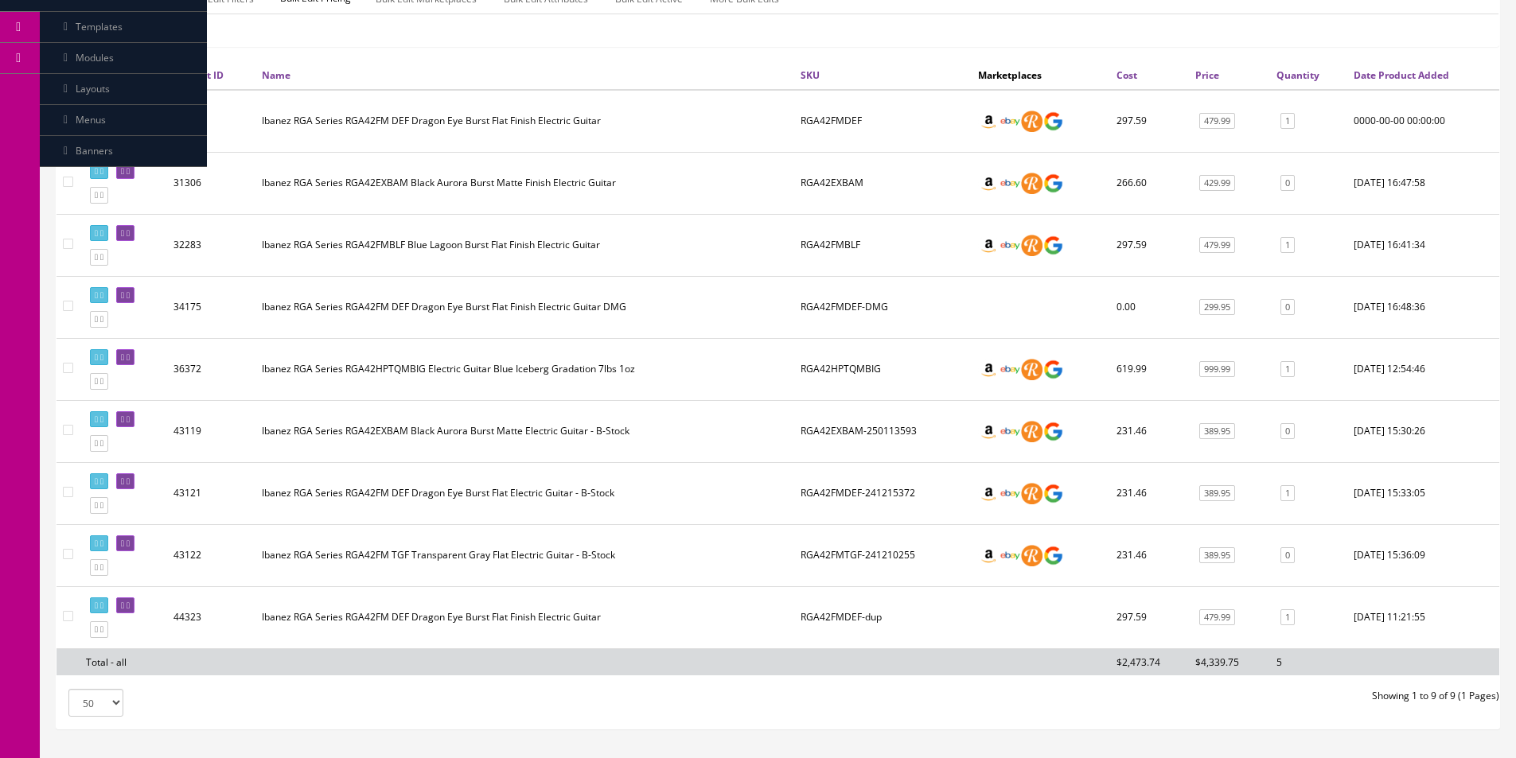
scroll to position [372, 0]
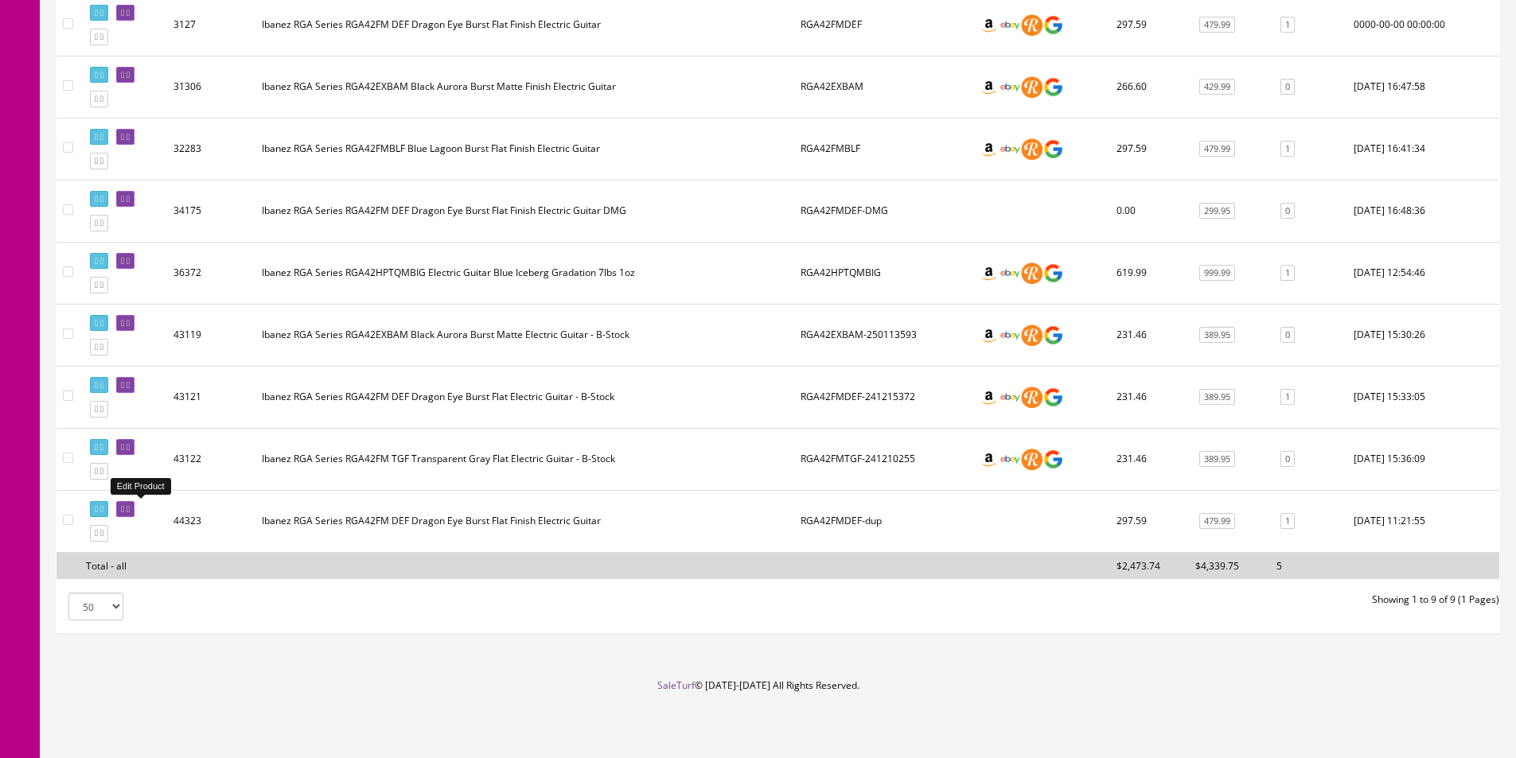
click at [130, 508] on icon at bounding box center [128, 509] width 3 height 9
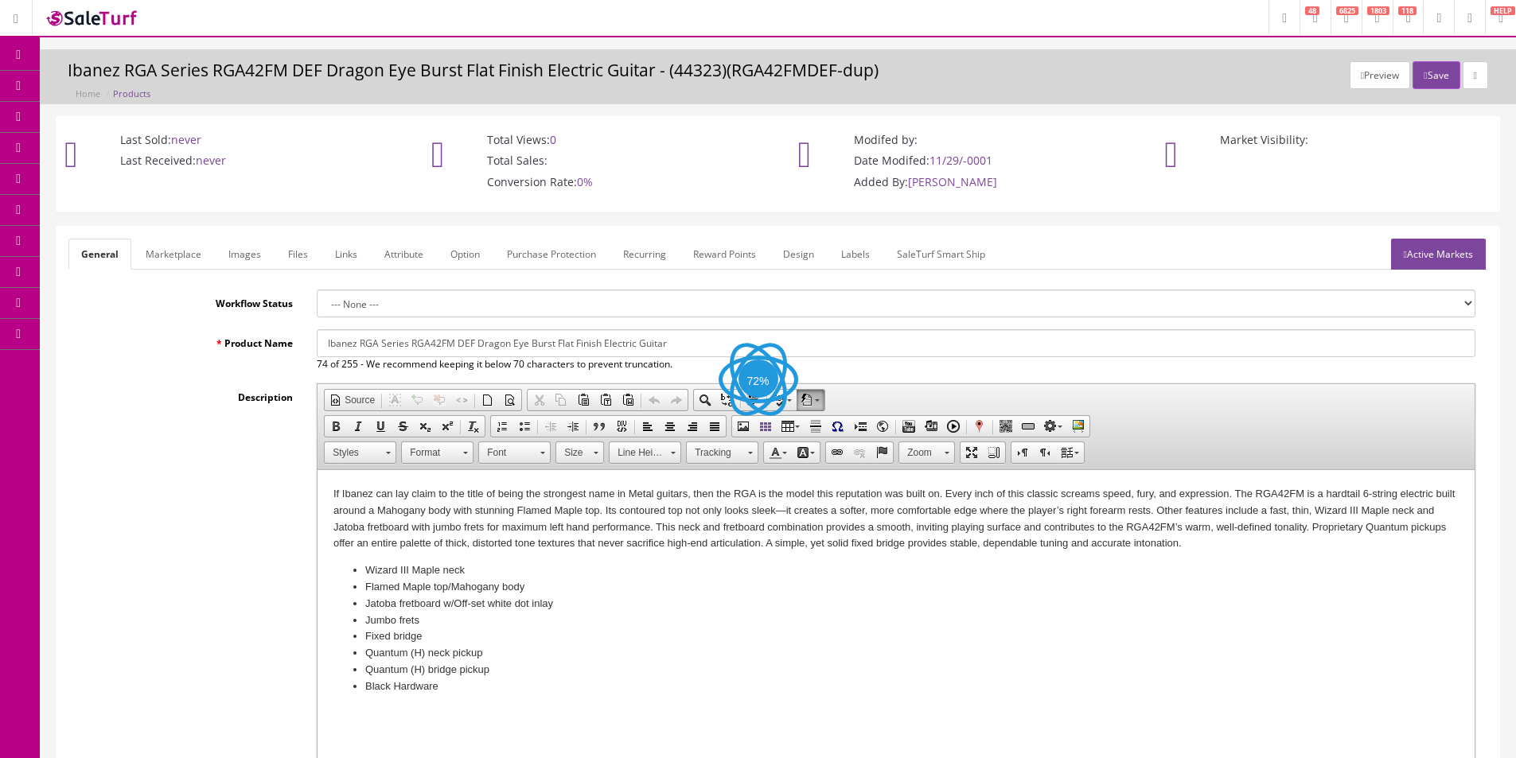
click at [446, 567] on li "Wizard III Maple neck" at bounding box center [895, 571] width 1061 height 17
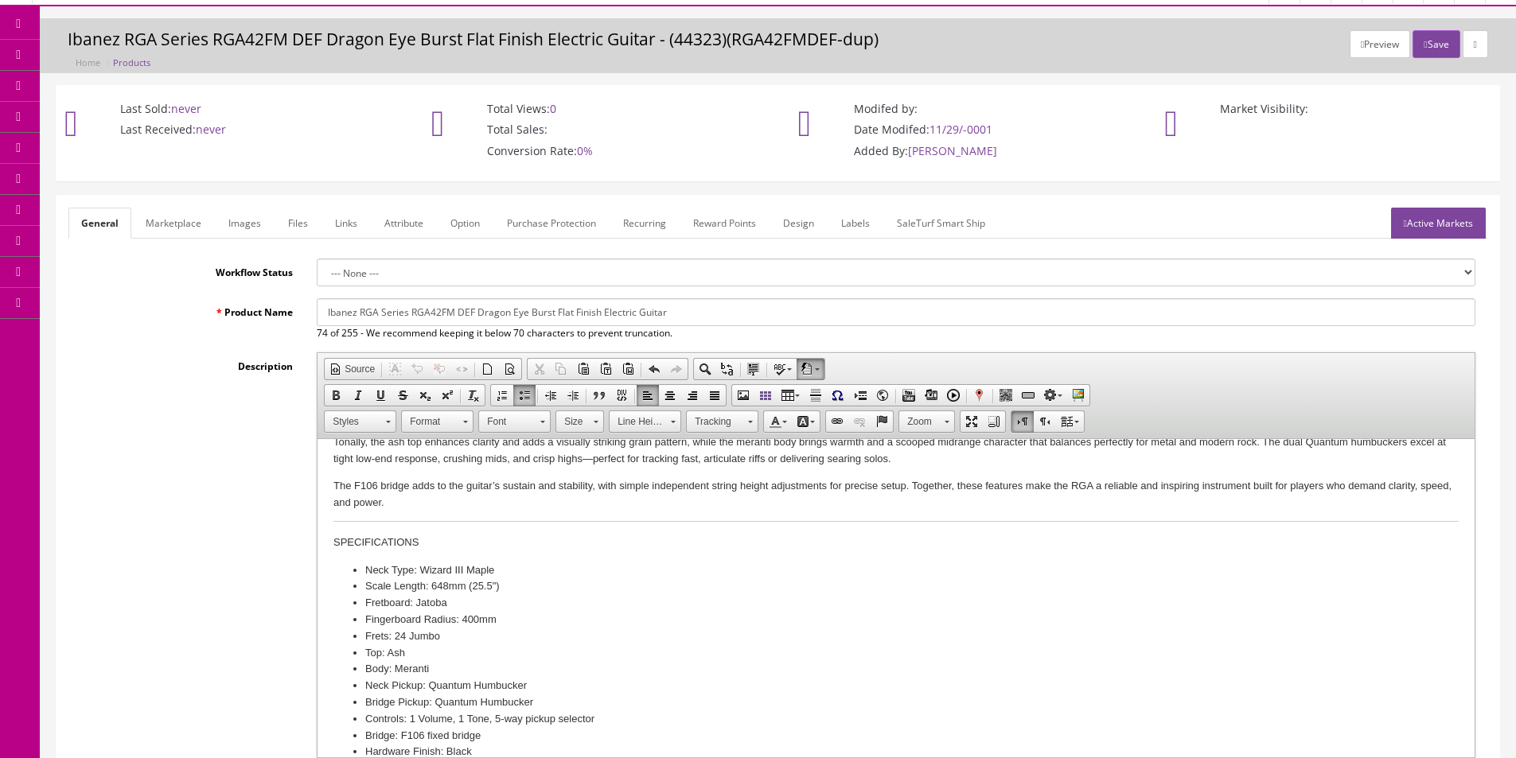
click at [509, 314] on input "Ibanez RGA Series RGA42FM DEF Dragon Eye Burst Flat Finish Electric Guitar" at bounding box center [896, 312] width 1159 height 28
click at [186, 221] on link "Marketplace" at bounding box center [173, 223] width 81 height 31
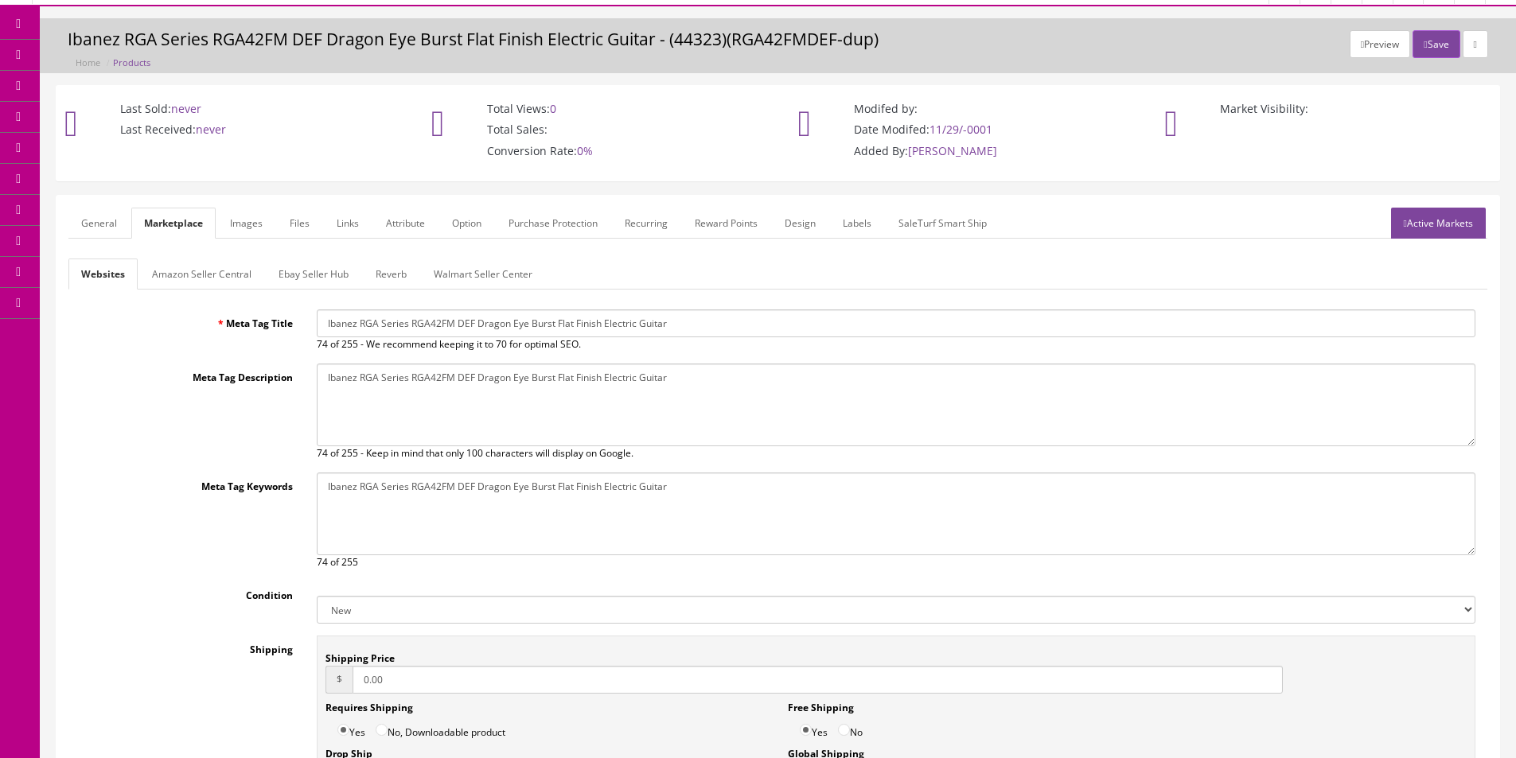
scroll to position [0, 0]
click at [446, 325] on input "Ibanez RGA Series RGA42FM DEF Dragon Eye Burst Flat Finish Electric Guitar" at bounding box center [896, 324] width 1159 height 28
paste input "AHBKS Electric Guitar, Black Stained Finish"
type input "Ibanez RGA Series RGA42AHBKS Electric Guitar, Black Stained Finish"
click at [455, 401] on textarea "Ibanez RGA Series RGA42FM DEF Dragon Eye Burst Flat Finish Electric Guitar" at bounding box center [896, 405] width 1159 height 83
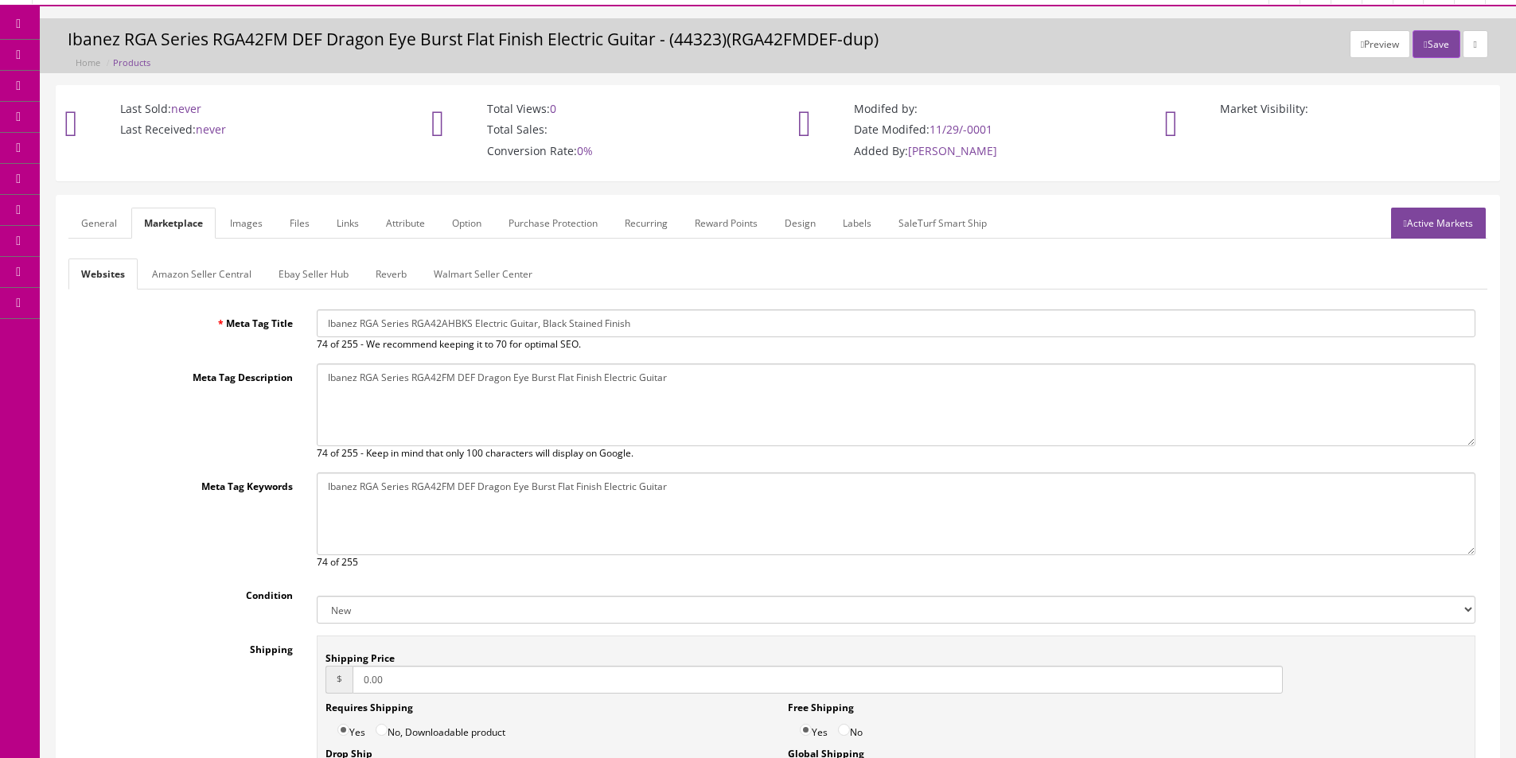
paste textarea "AHBKS Electric Guitar, Black Stained Finish"
type textarea "Ibanez RGA Series RGA42AHBKS Electric Guitar, Black Stained Finish"
click at [477, 508] on textarea "Ibanez RGA Series RGA42FM DEF Dragon Eye Burst Flat Finish Electric Guitar" at bounding box center [896, 514] width 1159 height 83
paste textarea "AHBKS Electric Guitar, Black Stained Finish"
type textarea "Ibanez RGA Series RGA42AHBKS Electric Guitar, Black Stained Finish"
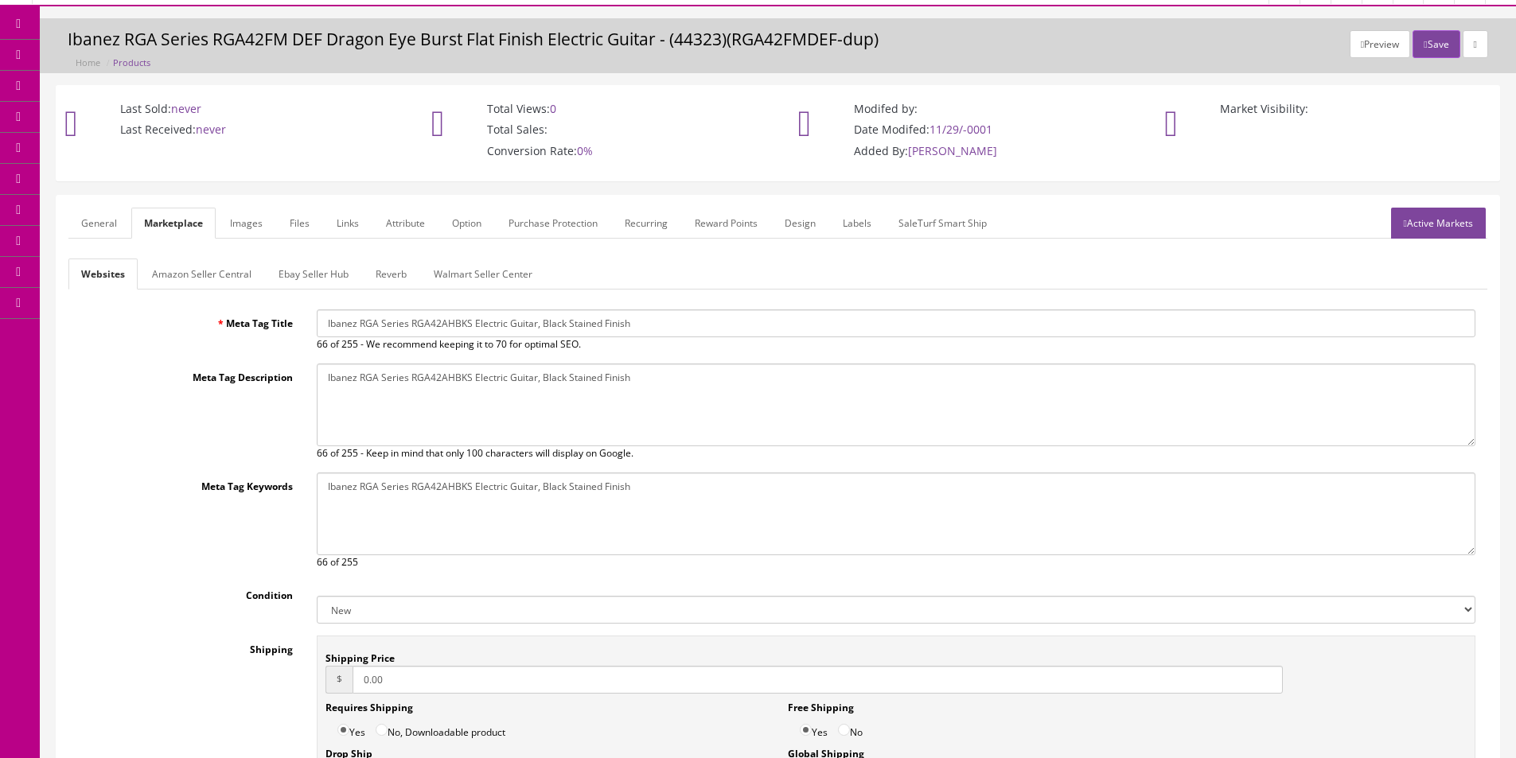
click at [391, 278] on link "Reverb" at bounding box center [391, 274] width 56 height 31
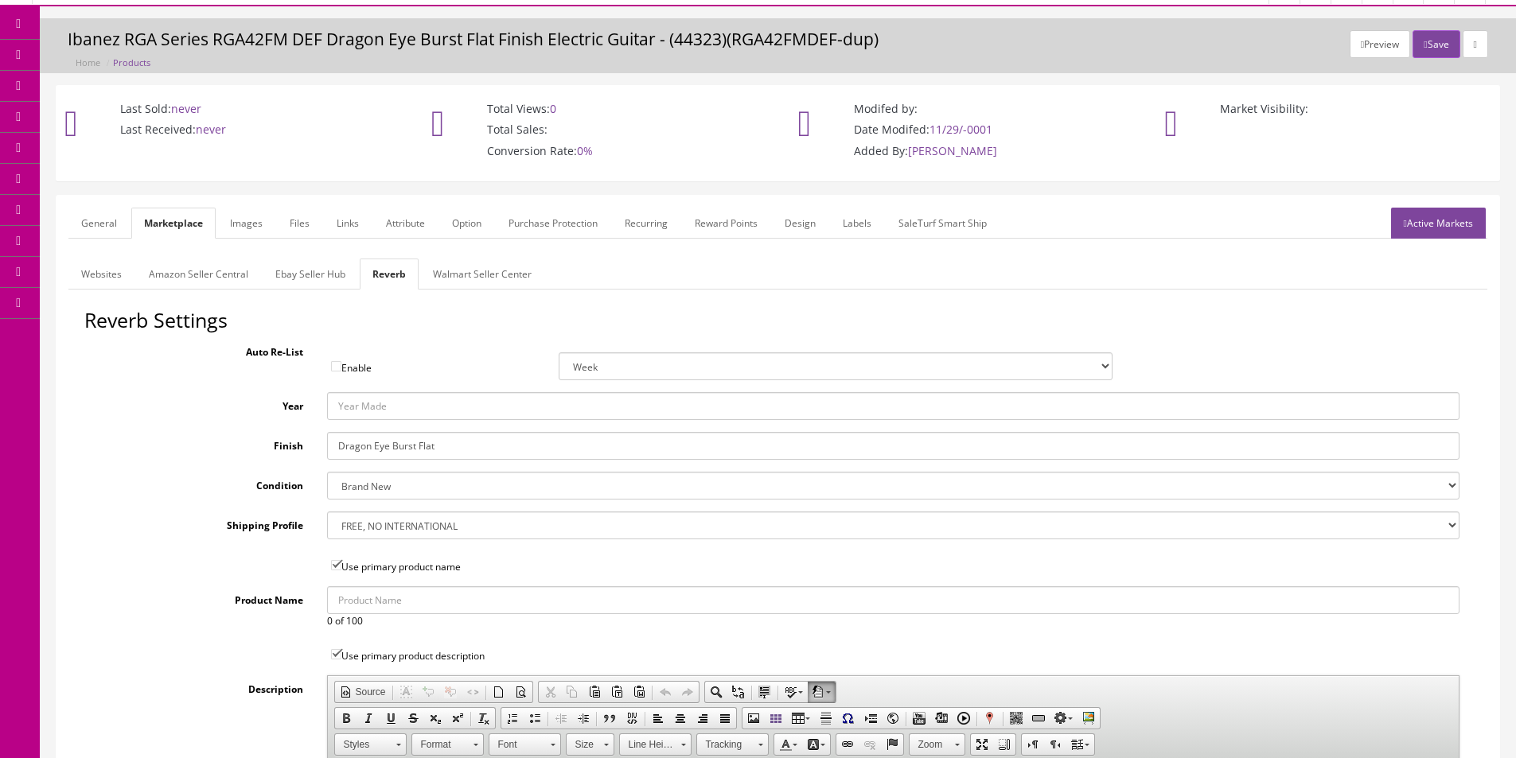
click at [428, 446] on input "Dragon Eye Burst Flat" at bounding box center [893, 446] width 1132 height 28
click at [226, 440] on div "Finish Dragon Eye Burst Flat" at bounding box center [777, 446] width 1387 height 28
type input "Black Stain"
click at [403, 232] on link "Attribute" at bounding box center [405, 223] width 64 height 31
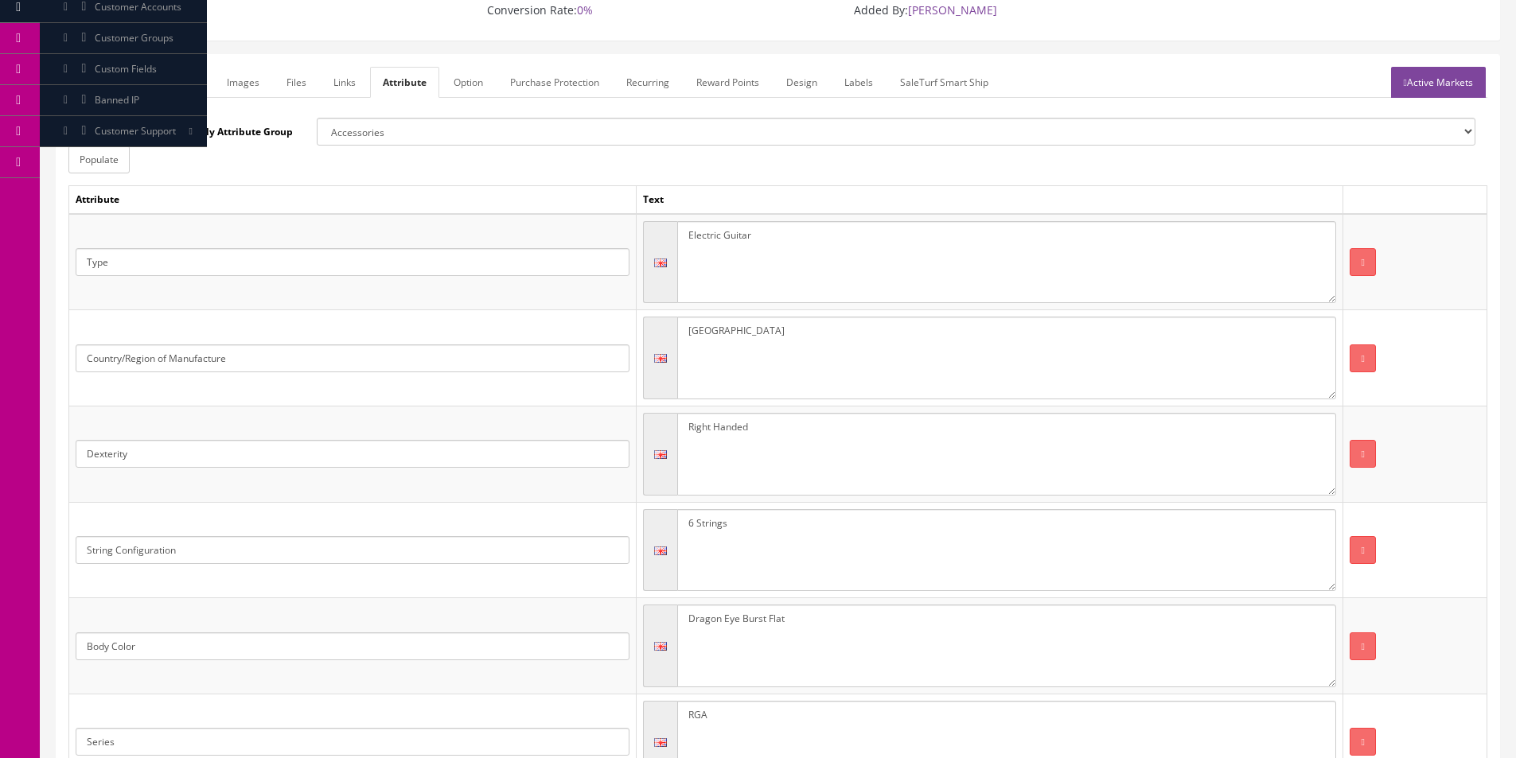
scroll to position [349, 0]
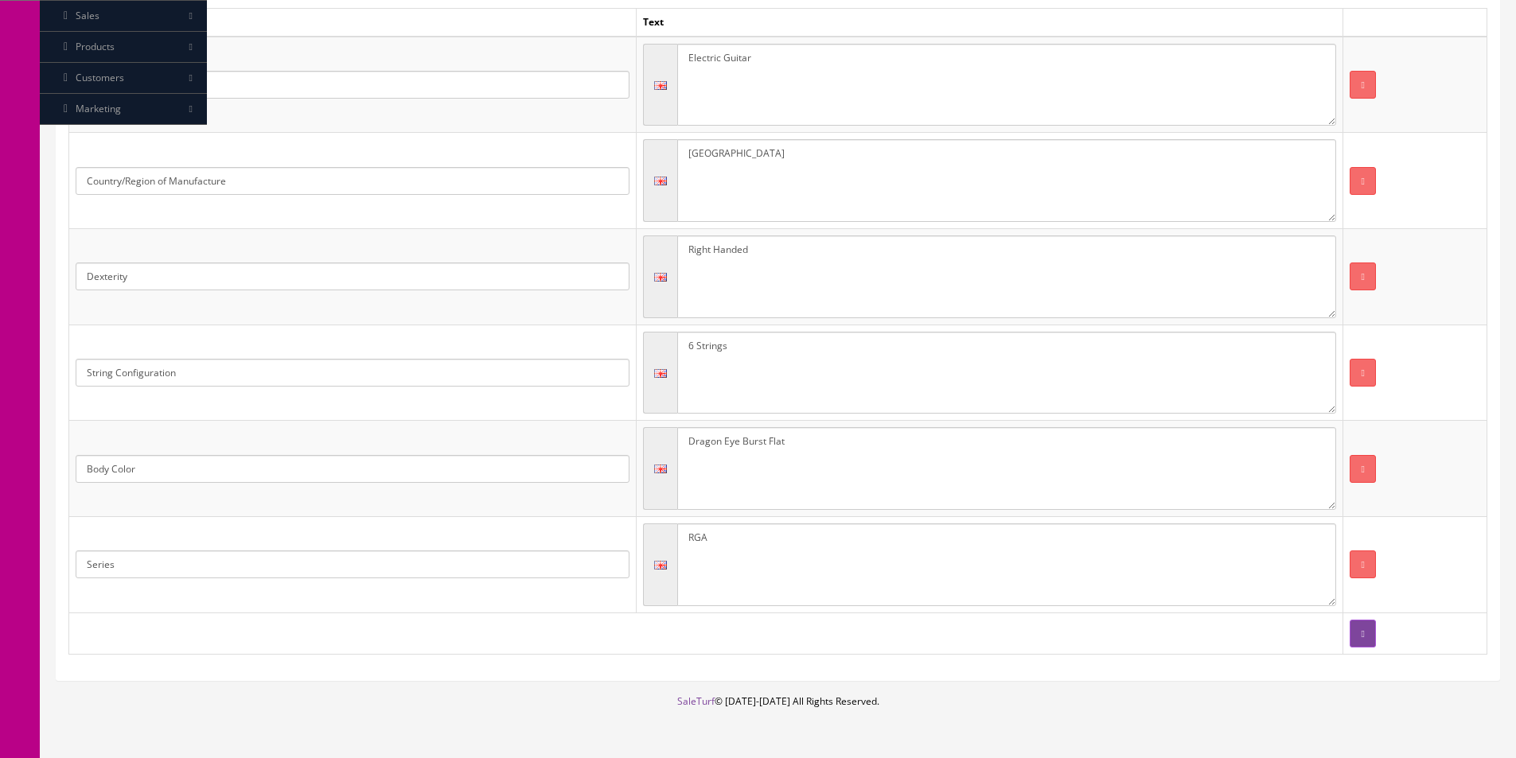
click at [805, 451] on textarea "Dragon Eye Burst Flat" at bounding box center [1007, 468] width 660 height 83
paste textarea "Black Stain"
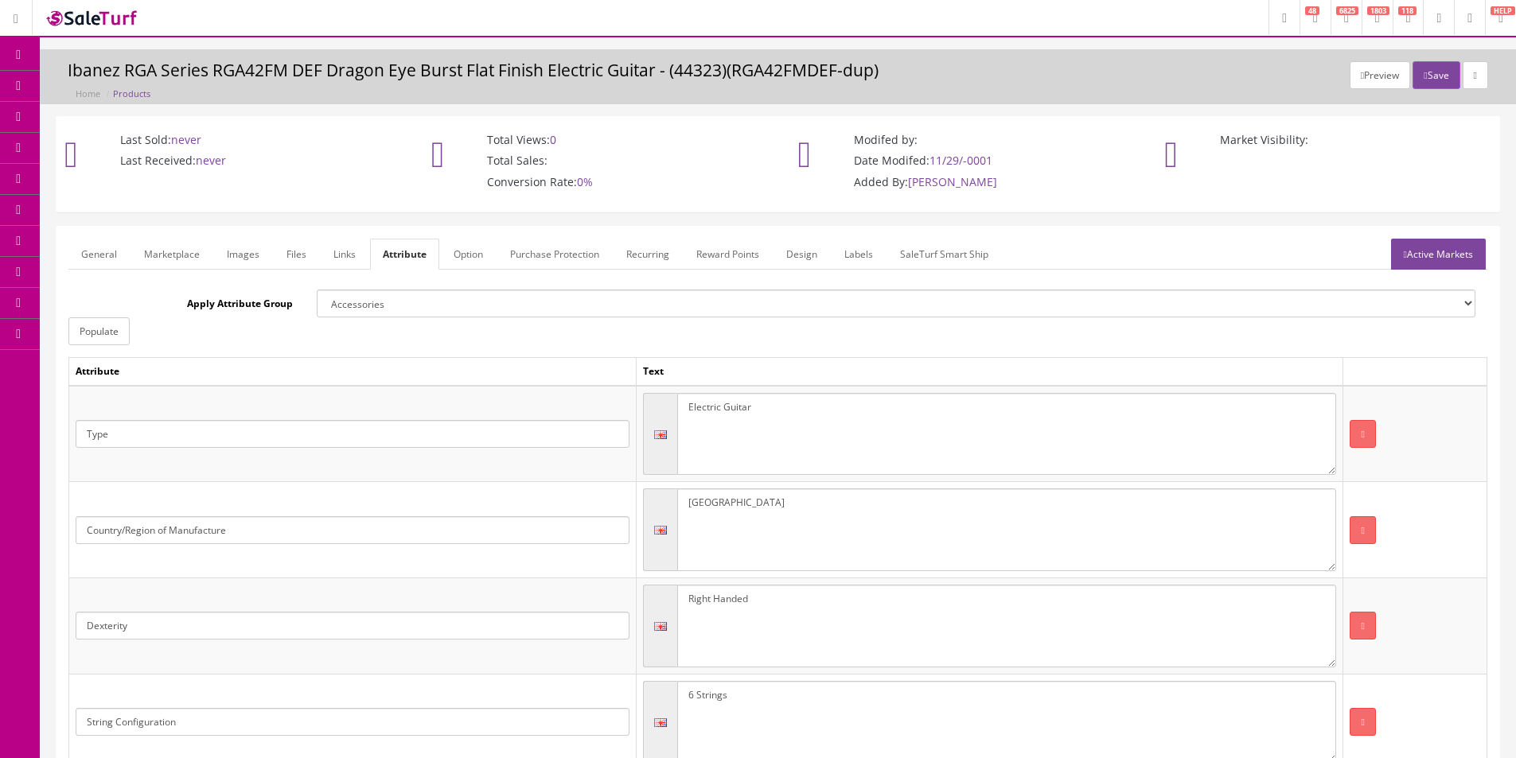
type textarea "Black Stain"
click at [244, 256] on link "Images" at bounding box center [243, 254] width 58 height 31
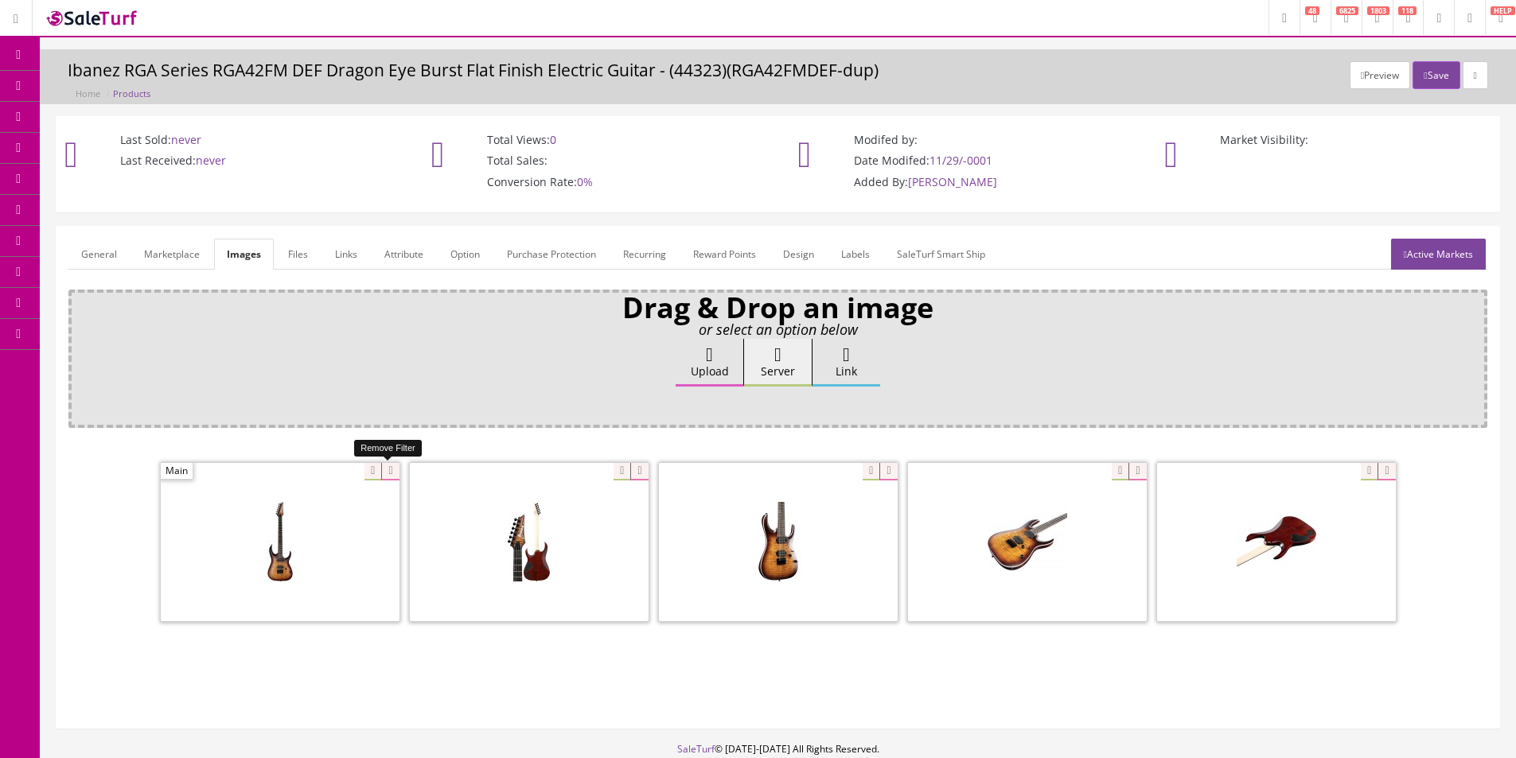
click at [397, 473] on icon at bounding box center [390, 472] width 18 height 18
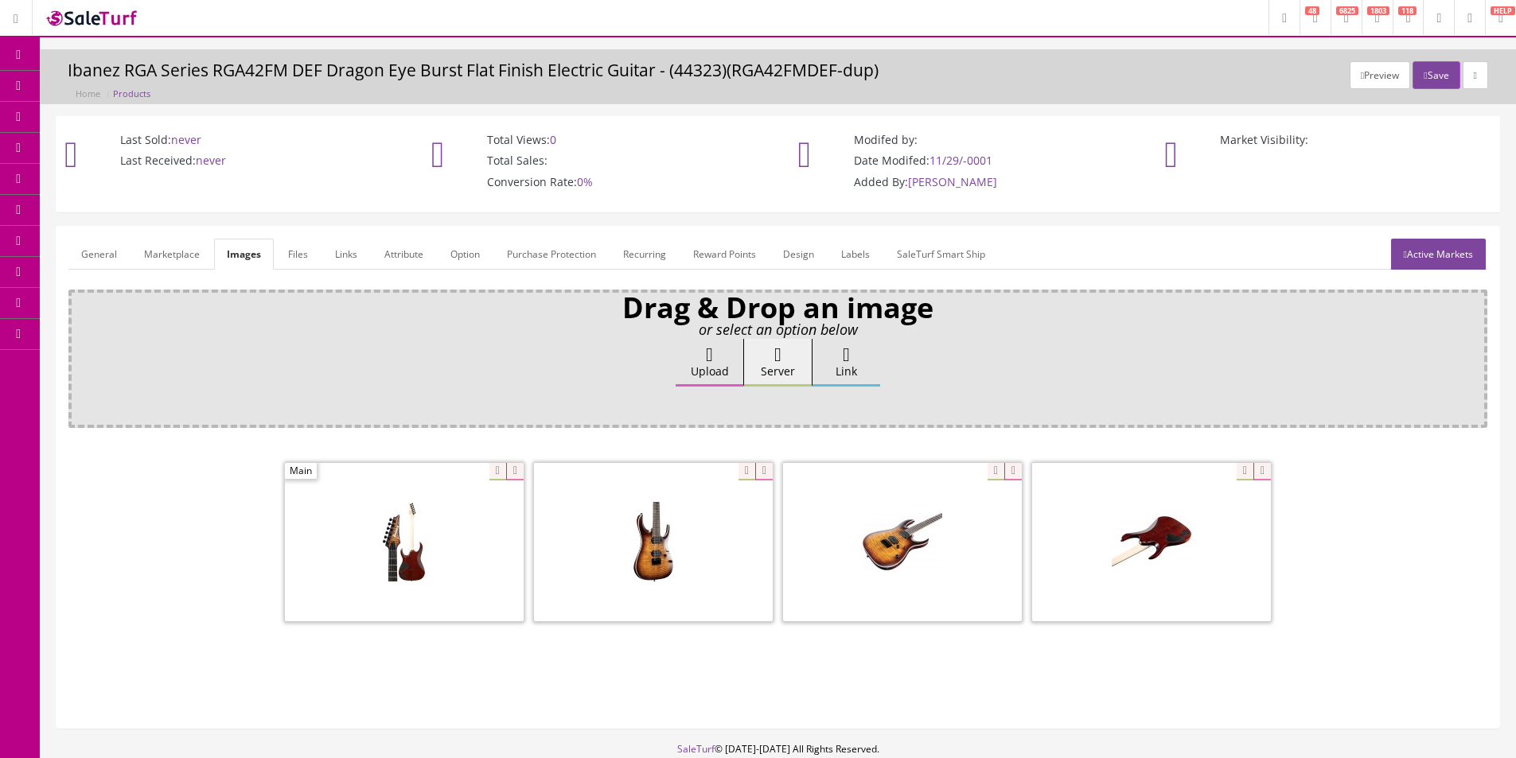
click at [396, 473] on span at bounding box center [404, 542] width 239 height 158
click at [515, 472] on icon at bounding box center [515, 472] width 18 height 18
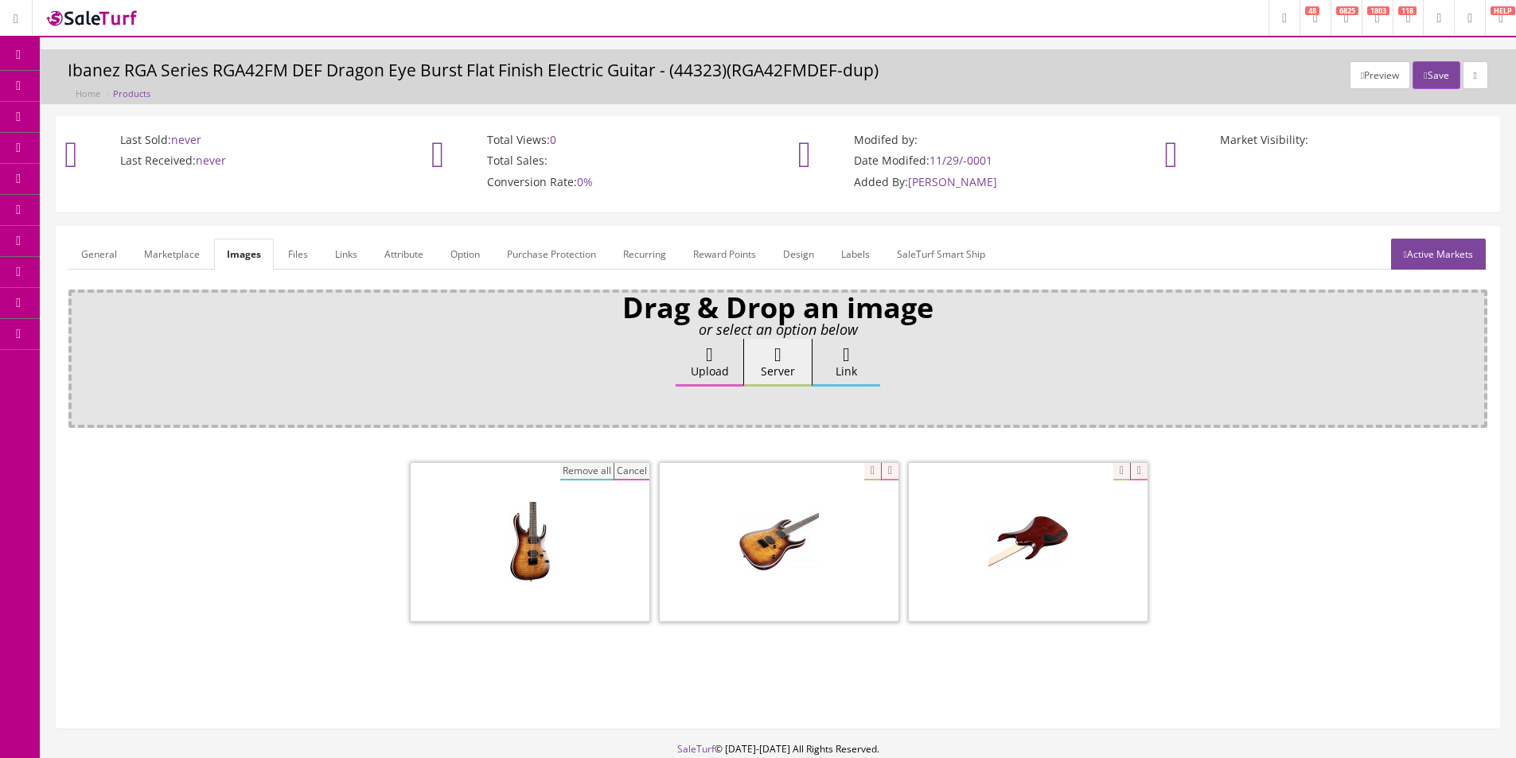
click at [560, 470] on button "Remove all" at bounding box center [586, 472] width 53 height 18
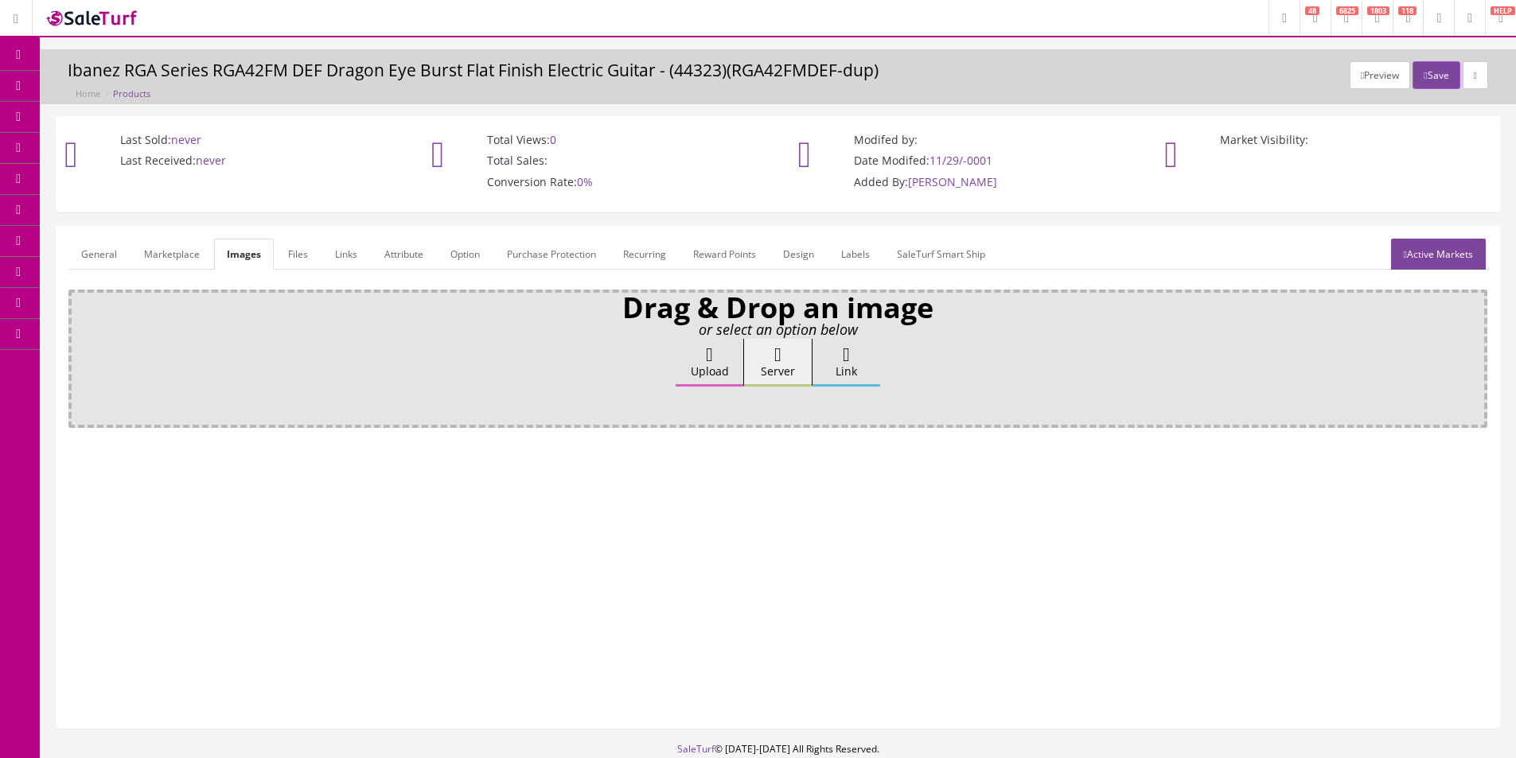
click at [706, 358] on icon at bounding box center [709, 354] width 7 height 19
click at [80, 355] on input "Upload" at bounding box center [80, 347] width 0 height 16
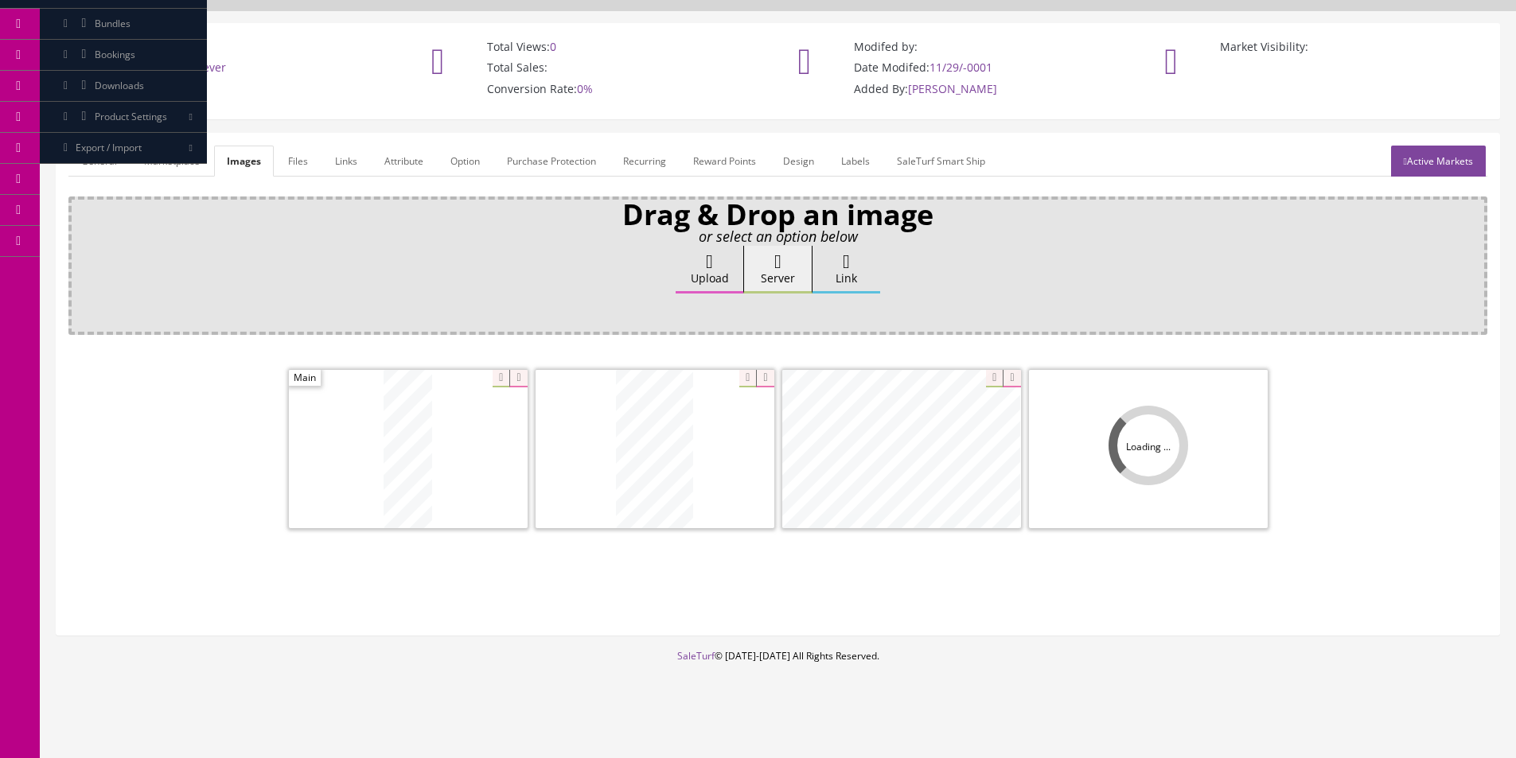
scroll to position [95, 0]
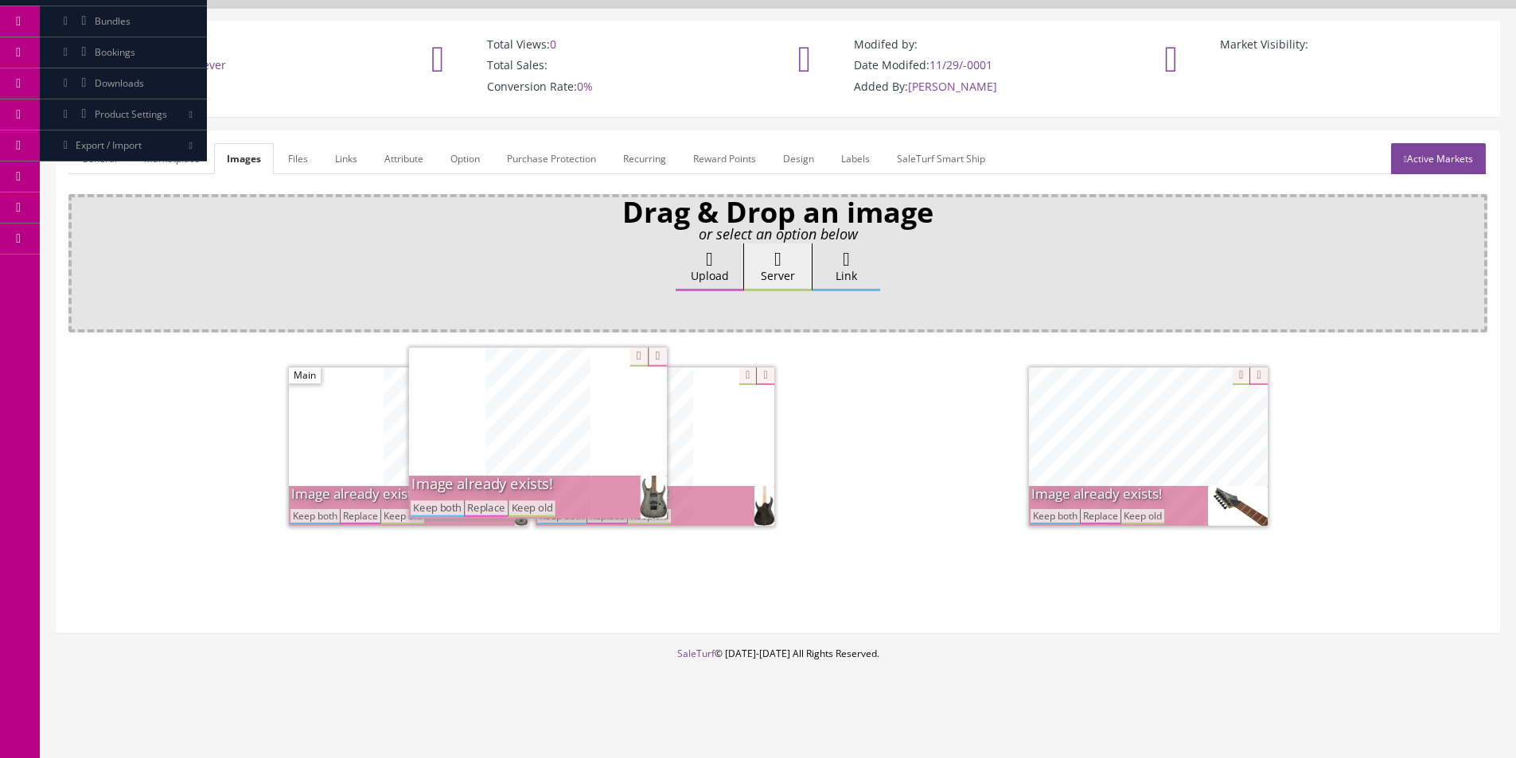
drag, startPoint x: 1042, startPoint y: 470, endPoint x: 215, endPoint y: 459, distance: 827.6
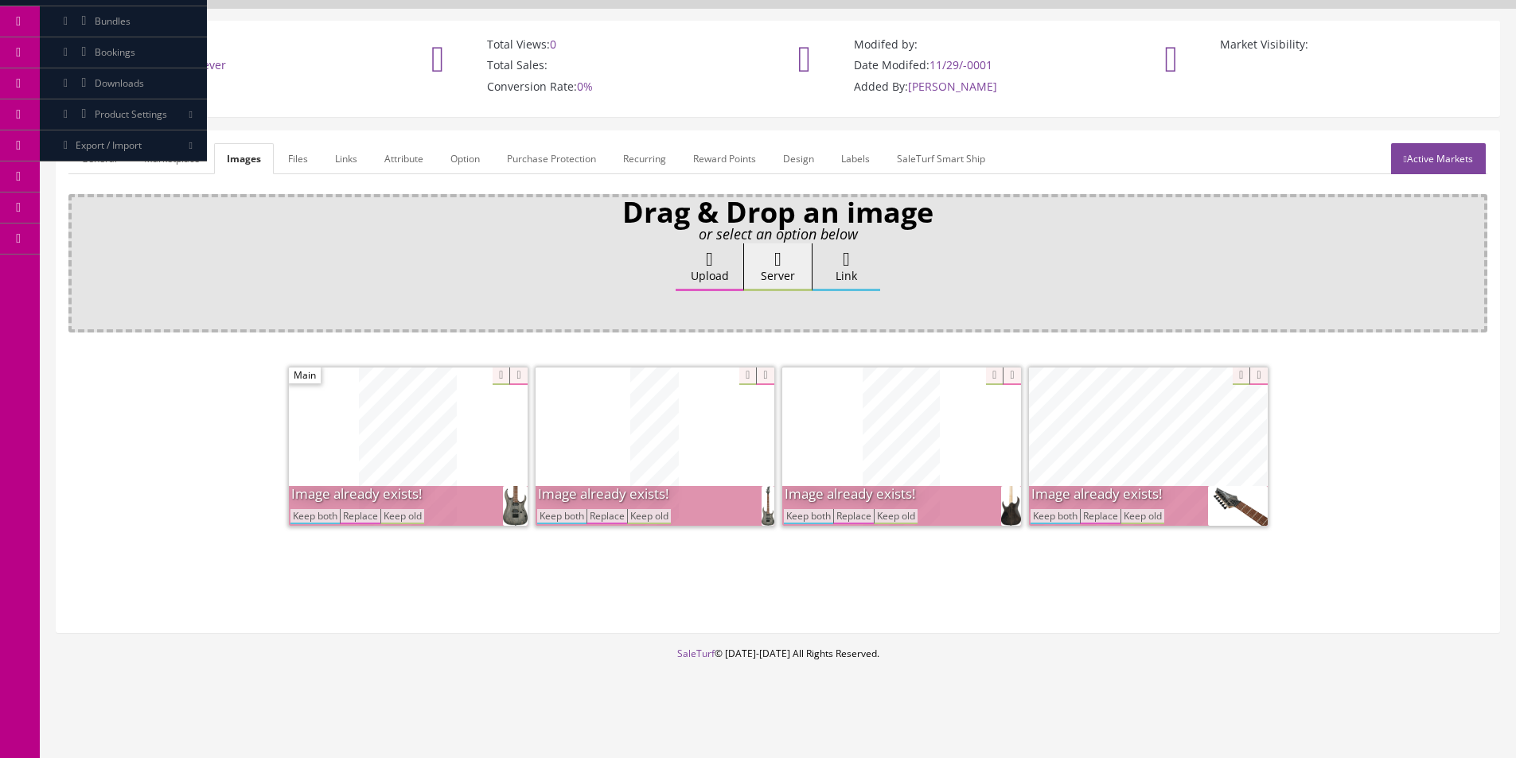
click at [594, 519] on button "Replace" at bounding box center [606, 516] width 41 height 15
click at [349, 516] on button "Replace" at bounding box center [360, 516] width 41 height 15
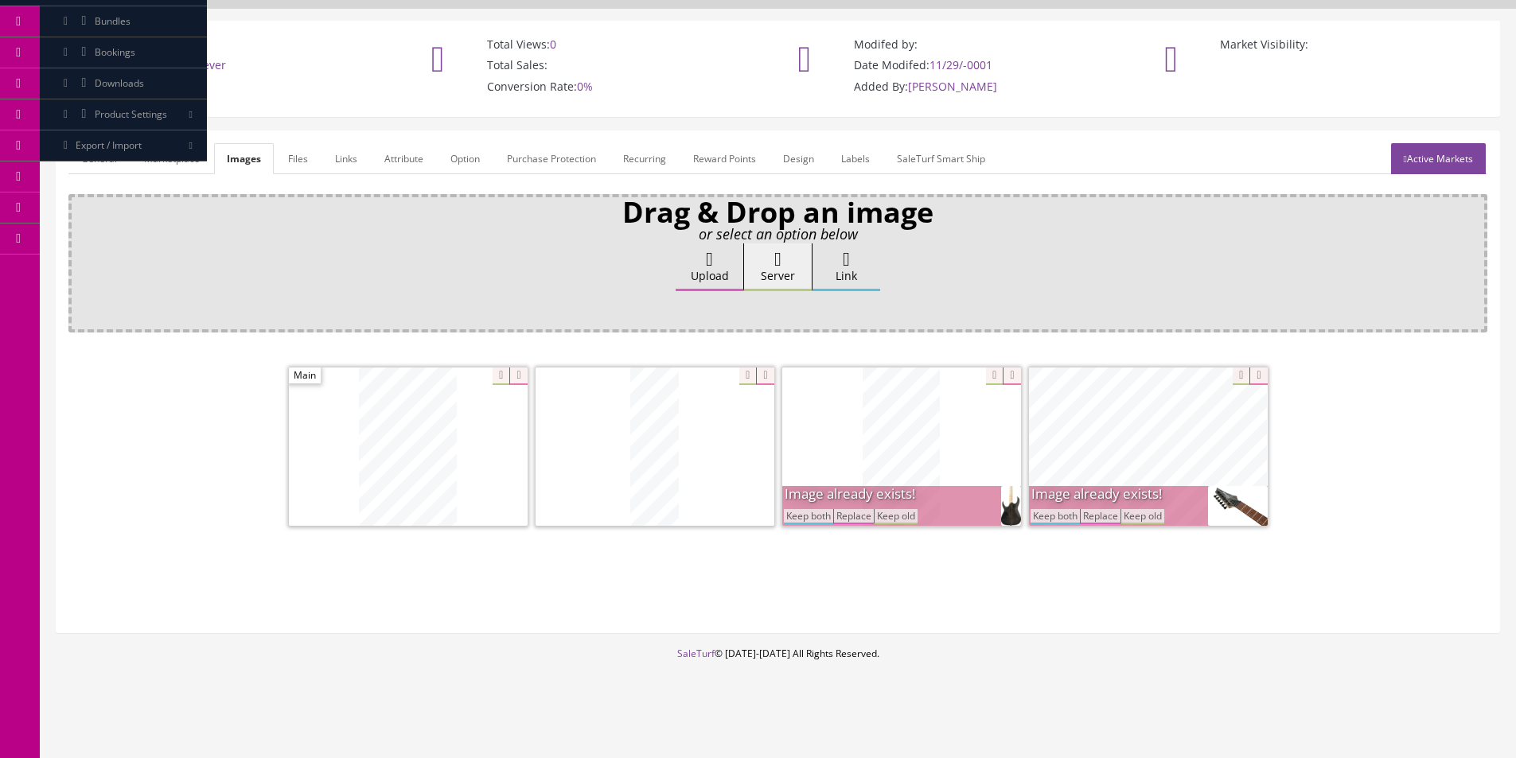
drag, startPoint x: 862, startPoint y: 511, endPoint x: 937, endPoint y: 514, distance: 75.7
click at [861, 511] on button "Replace" at bounding box center [853, 516] width 41 height 15
click at [1099, 512] on button "Replace" at bounding box center [1100, 516] width 41 height 15
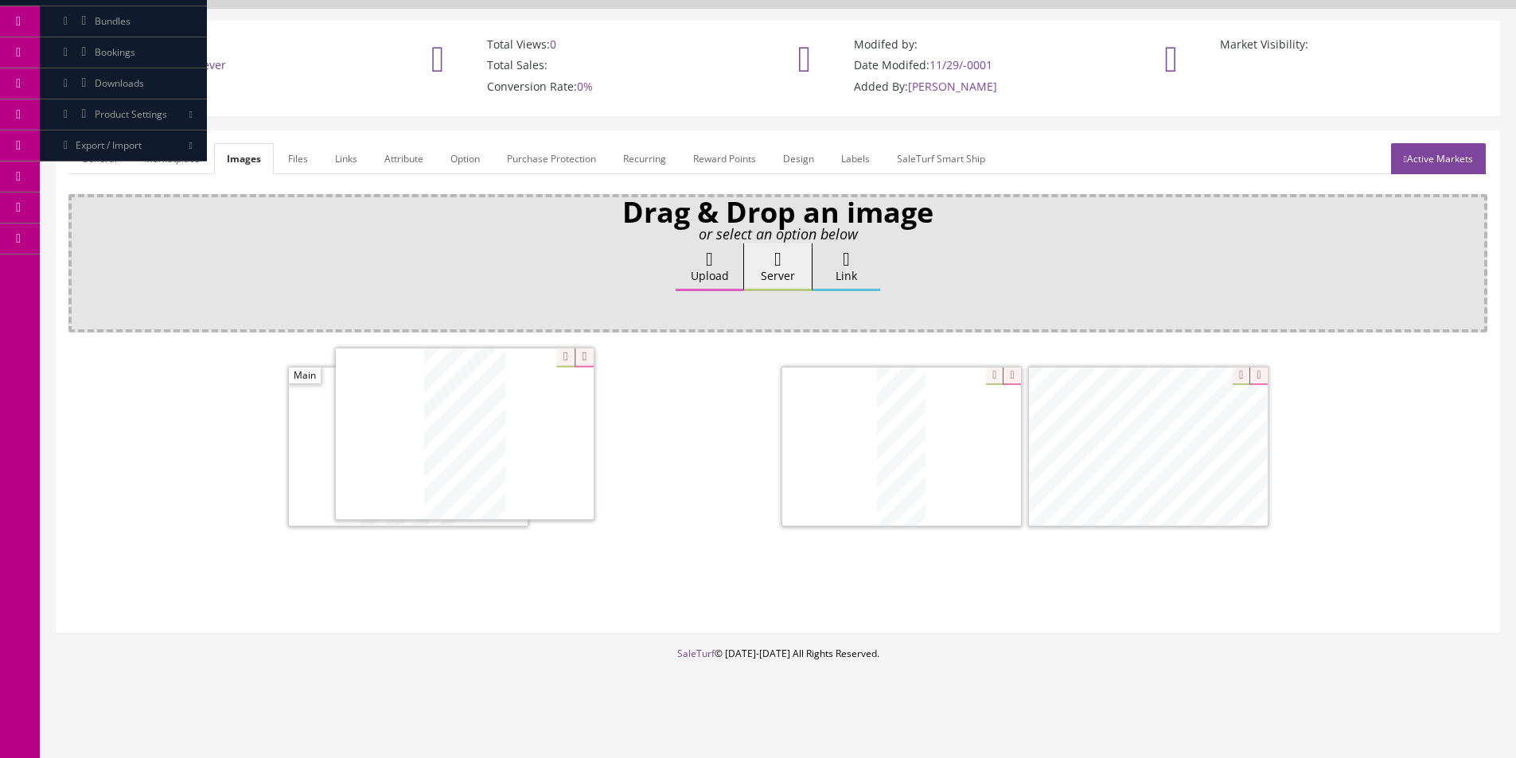
drag, startPoint x: 869, startPoint y: 468, endPoint x: 535, endPoint y: 454, distance: 334.5
click at [1422, 158] on link "Active Markets" at bounding box center [1438, 158] width 95 height 31
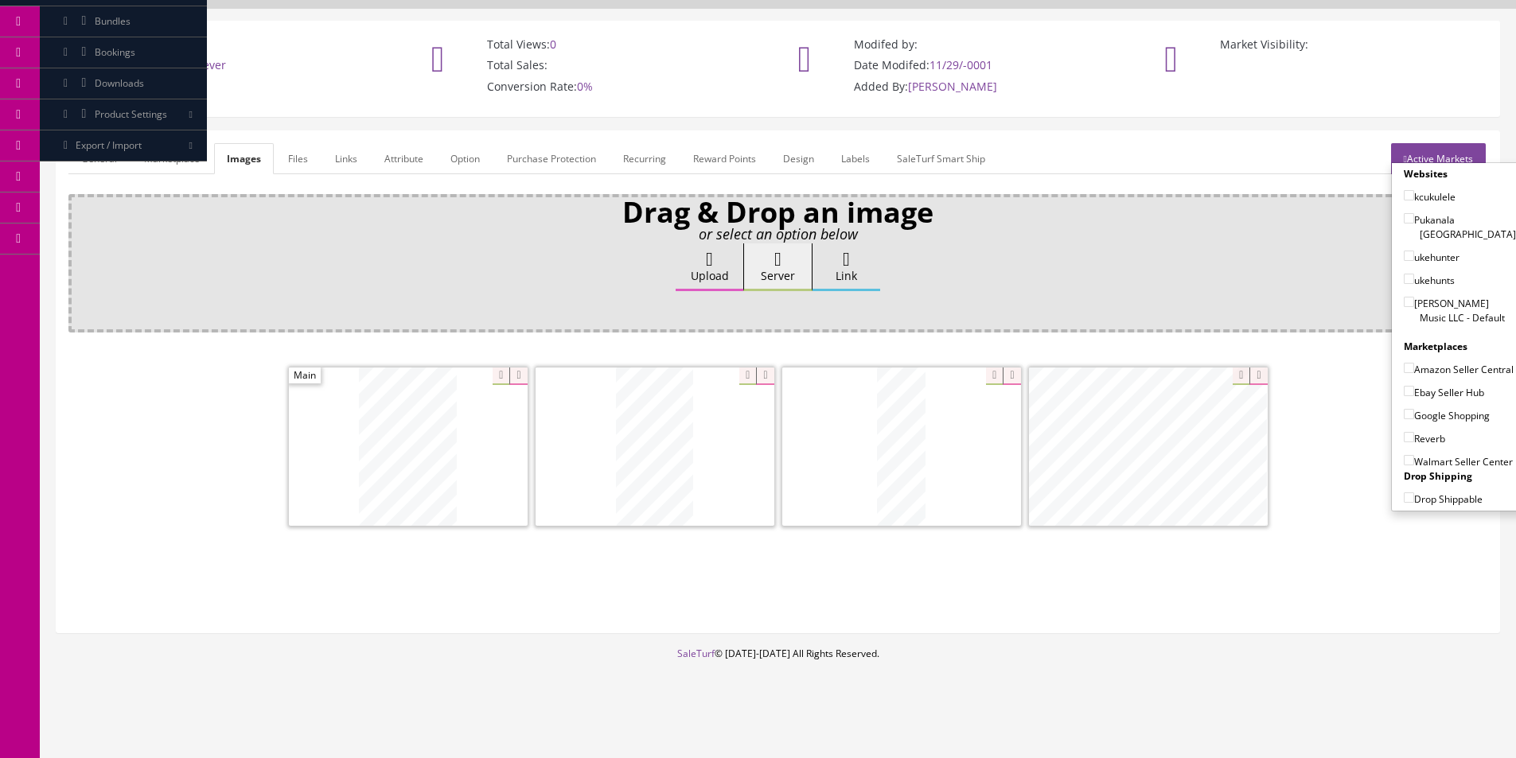
click at [1439, 298] on label "[PERSON_NAME] Music LLC - Default" at bounding box center [1460, 310] width 112 height 30
click at [1414, 298] on input"] "[PERSON_NAME] Music LLC - Default" at bounding box center [1409, 302] width 10 height 10
checkbox input"] "true"
click at [1420, 375] on label "Amazon Seller Central" at bounding box center [1459, 369] width 110 height 16
click at [1414, 373] on input"] "Amazon Seller Central" at bounding box center [1409, 368] width 10 height 10
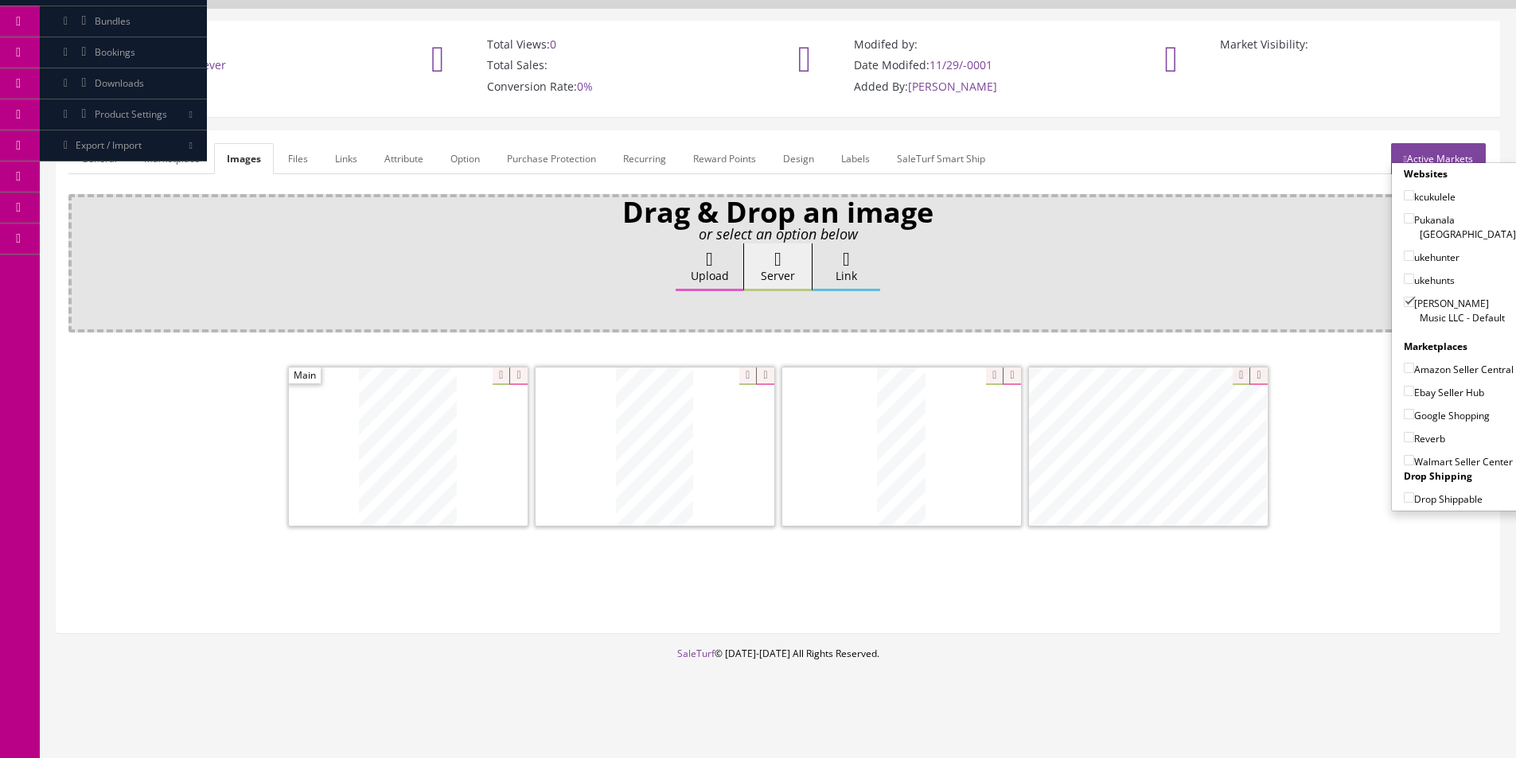
checkbox input"] "true"
click at [1420, 390] on label "Ebay Seller Hub" at bounding box center [1444, 392] width 80 height 16
click at [1414, 390] on input"] "Ebay Seller Hub" at bounding box center [1409, 391] width 10 height 10
checkbox input"] "true"
click at [1418, 415] on label "Google Shopping" at bounding box center [1447, 415] width 86 height 16
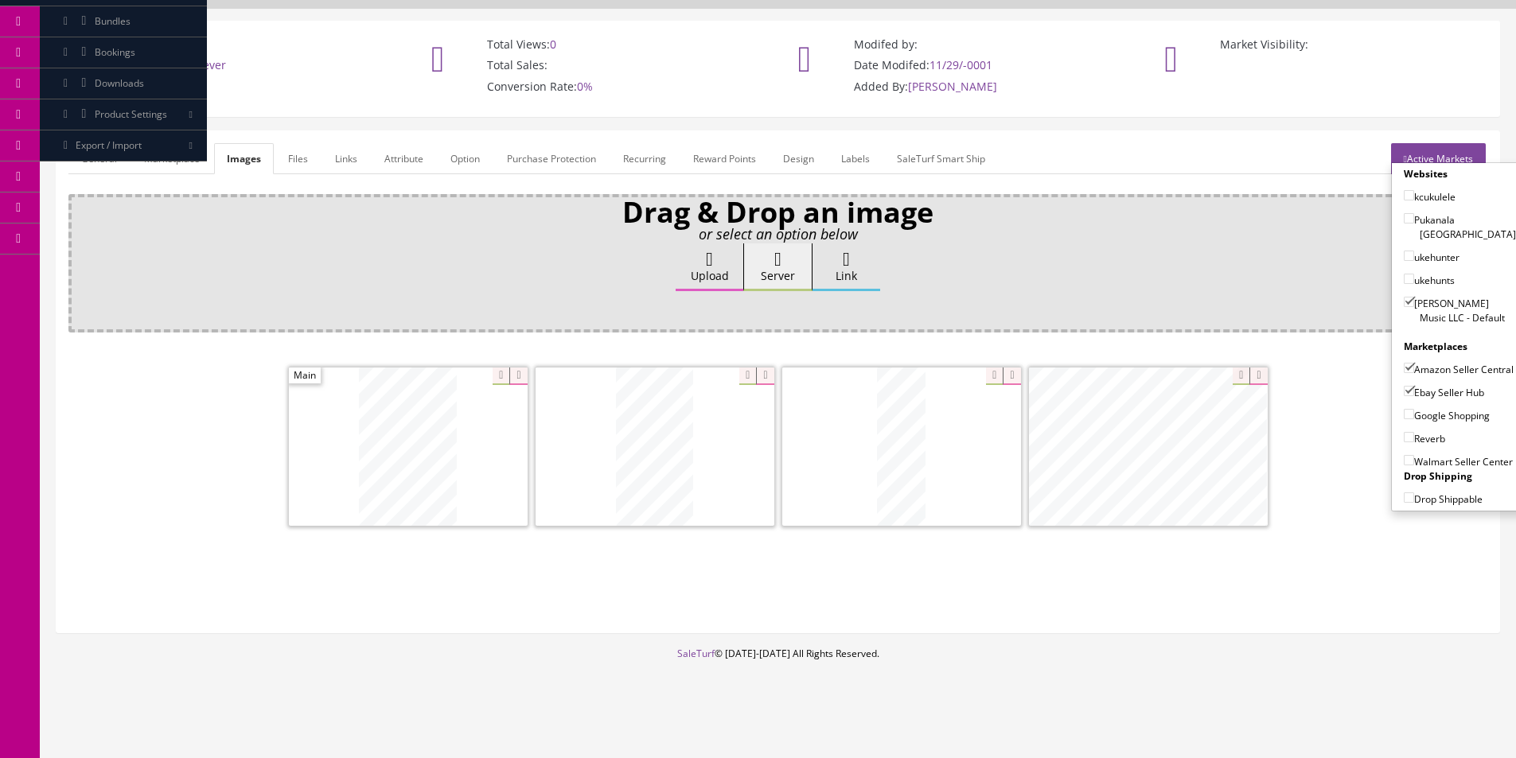
click at [1414, 415] on input"] "Google Shopping" at bounding box center [1409, 414] width 10 height 10
checkbox input"] "true"
click at [1417, 438] on label "Reverb" at bounding box center [1424, 438] width 41 height 16
click at [1414, 438] on input"] "Reverb" at bounding box center [1409, 437] width 10 height 10
checkbox input"] "true"
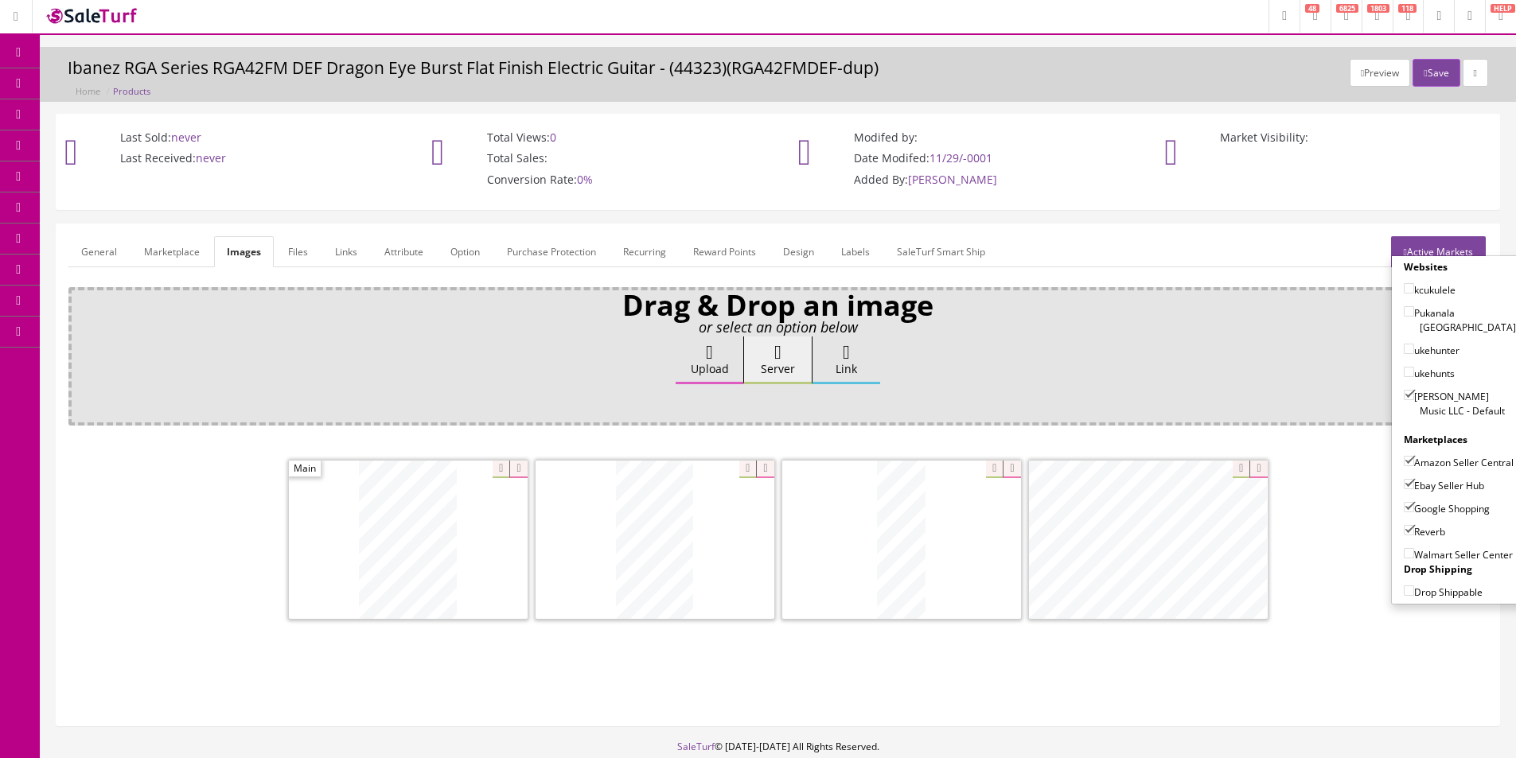
scroll to position [0, 0]
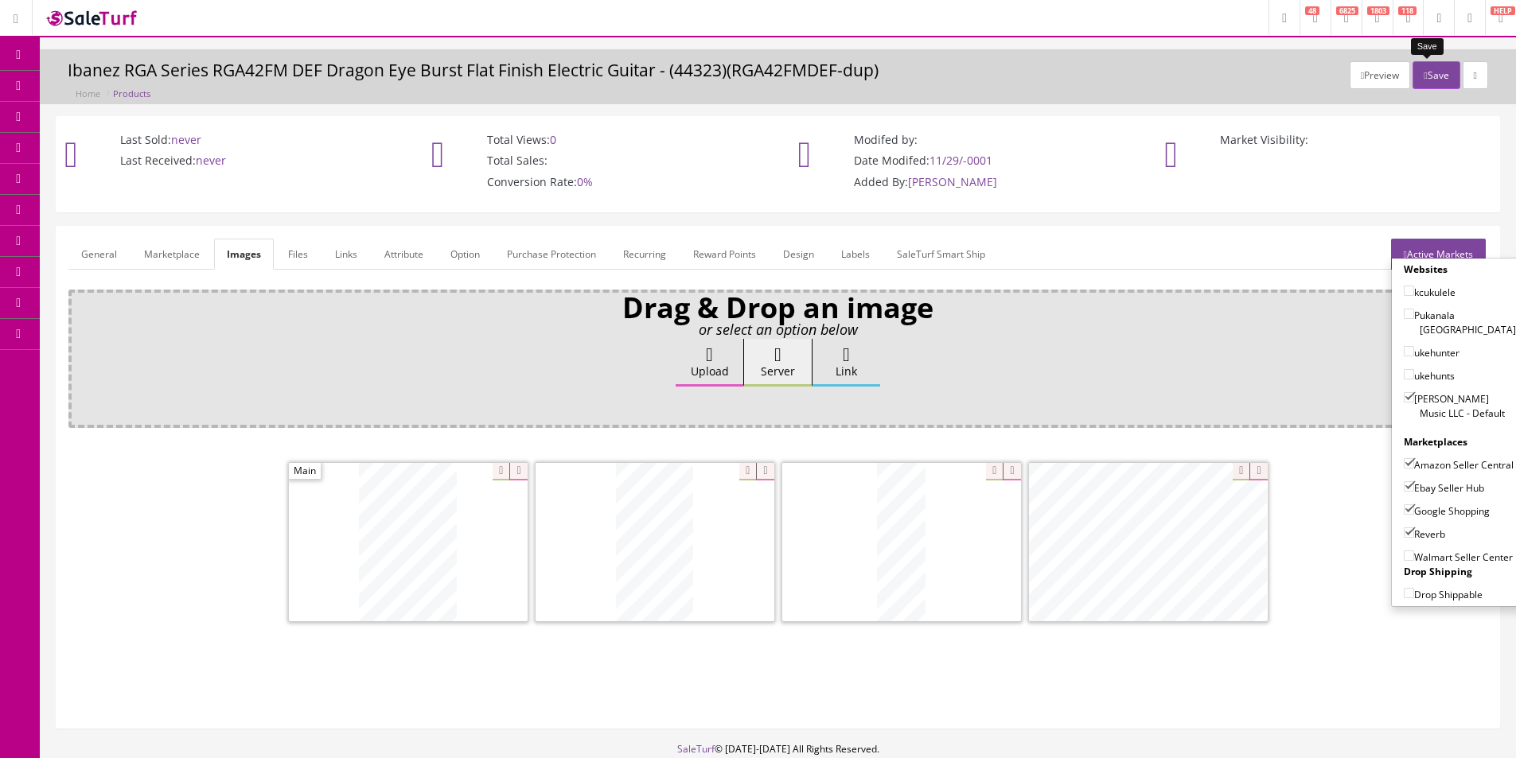
click at [1428, 61] on button "Save" at bounding box center [1435, 75] width 47 height 28
click at [674, 80] on h3 "Ibanez RGA Series RGA42FM DEF Dragon Eye Burst Flat Finish Electric Guitar - (4…" at bounding box center [778, 70] width 1420 height 18
click at [1443, 243] on link "Active Markets" at bounding box center [1438, 254] width 95 height 31
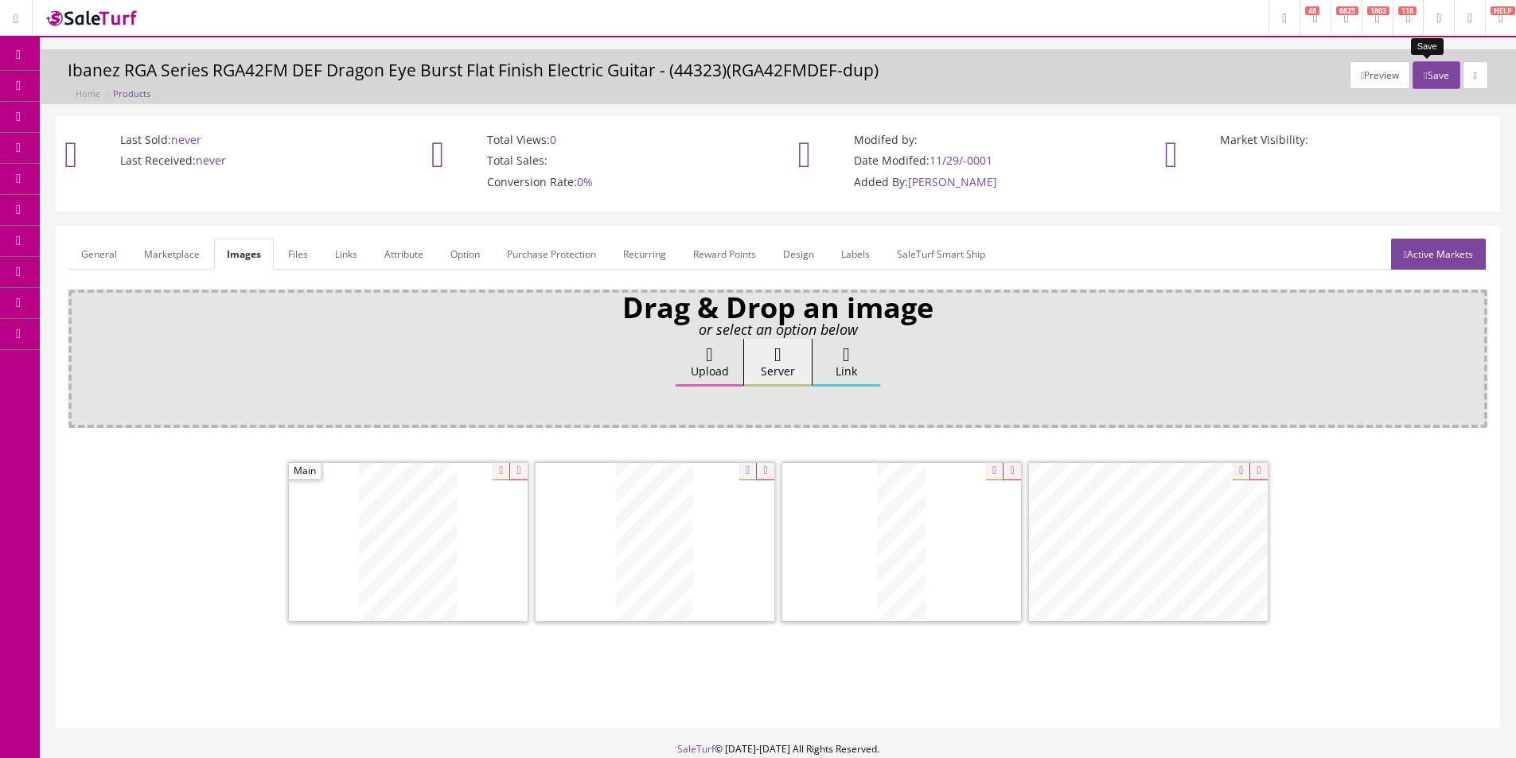
click at [1427, 72] on button "Save" at bounding box center [1435, 75] width 47 height 28
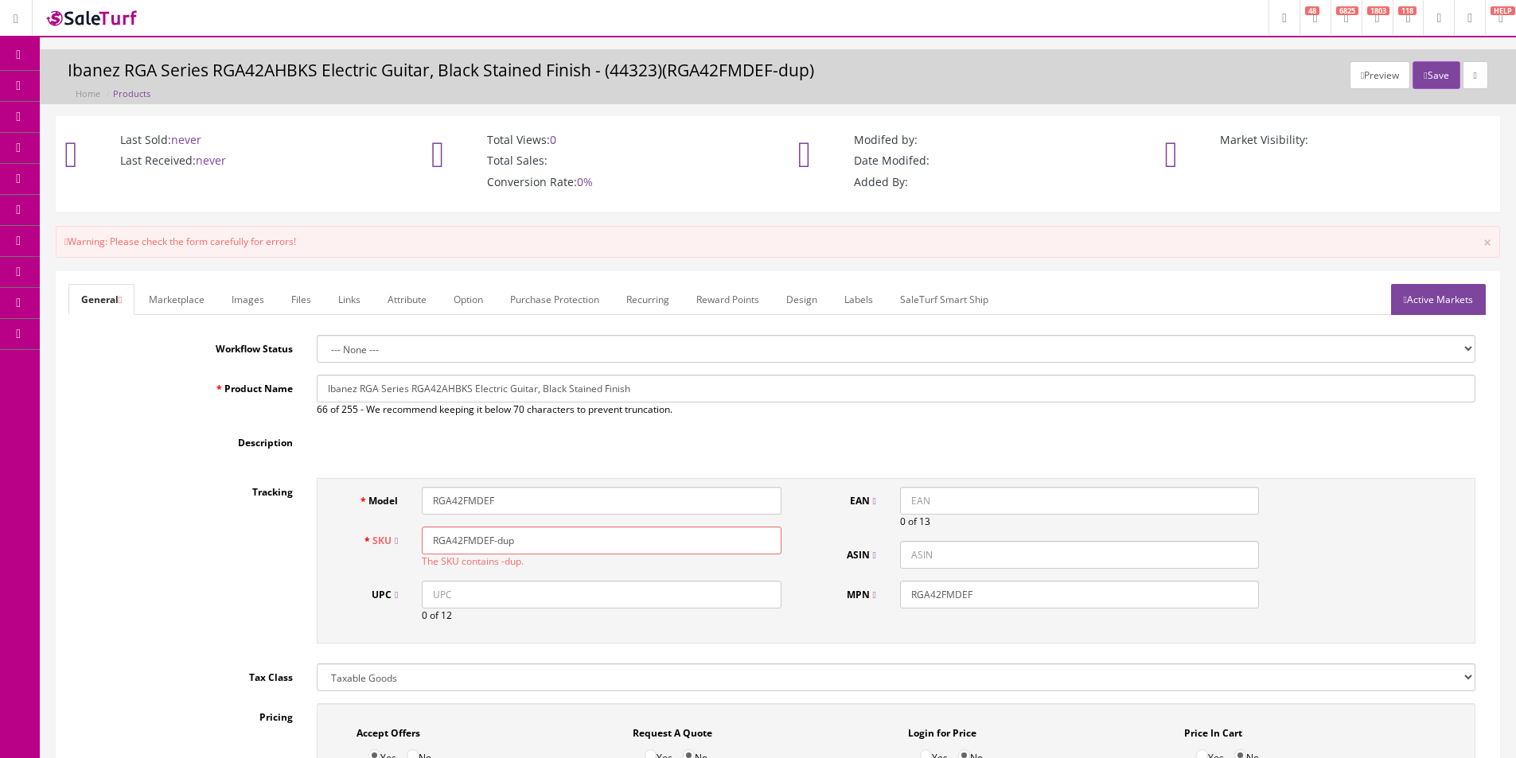
click at [434, 389] on input "Ibanez RGA Series RGA42AHBKS Electric Guitar, Black Stained Finish" at bounding box center [896, 389] width 1159 height 28
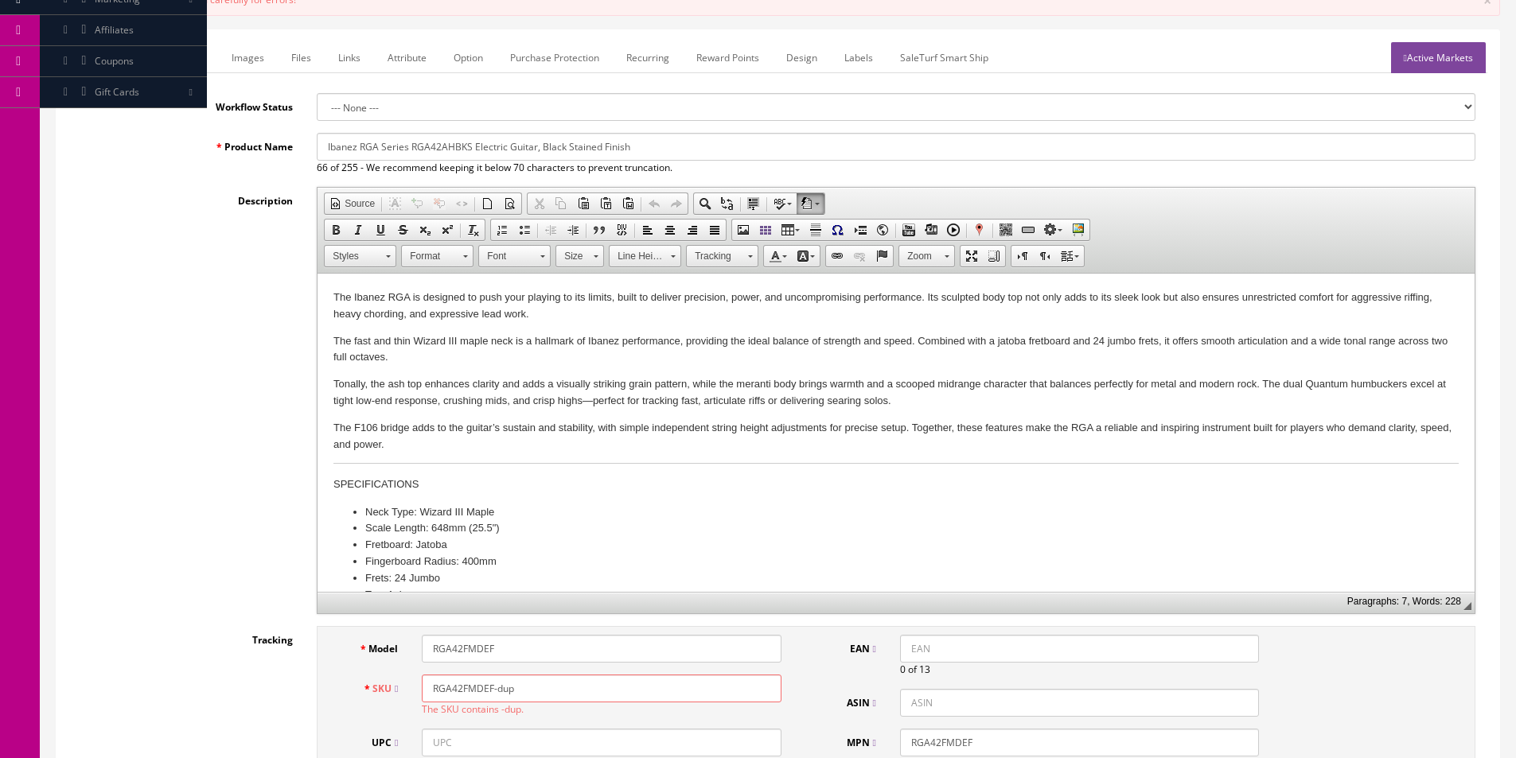
scroll to position [398, 0]
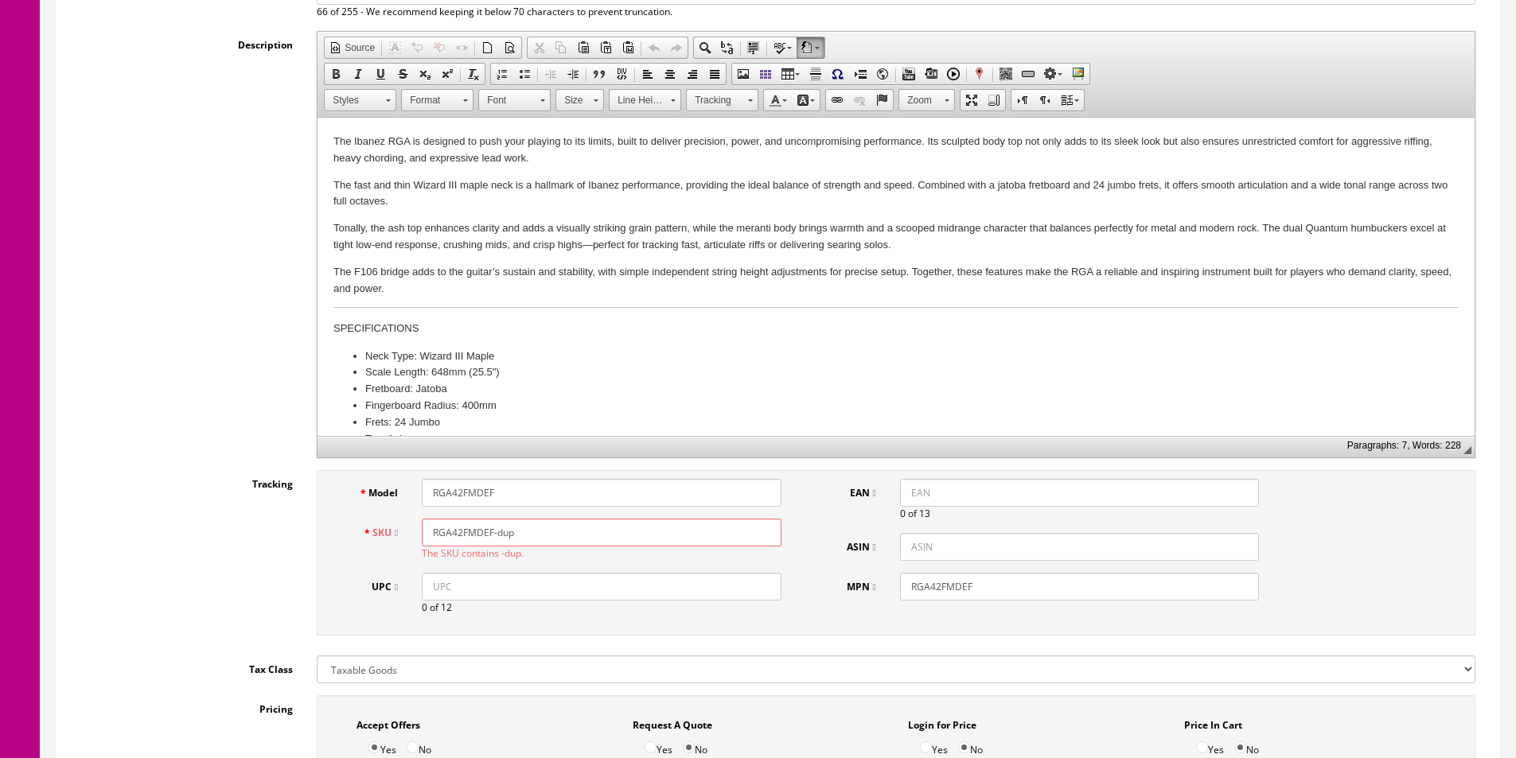
click at [481, 491] on input "RGA42FMDEF" at bounding box center [601, 493] width 359 height 28
paste input "AHBKS"
type input "RGA42AHBKS"
click at [476, 529] on input "RGA42FMDEF-dup" at bounding box center [601, 533] width 359 height 28
paste input "AHBKS"
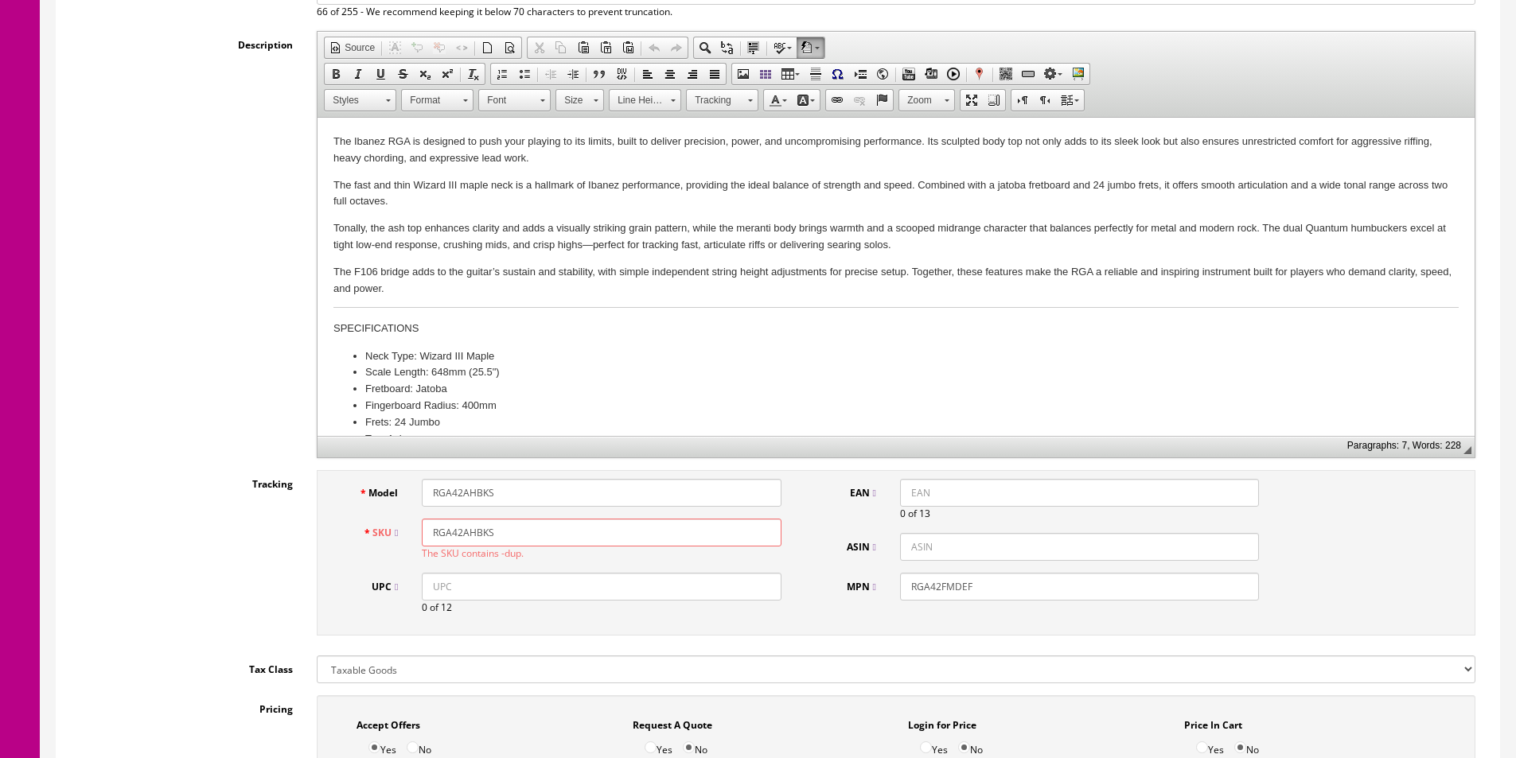
type input "RGA42AHBKS"
click at [968, 594] on input "RGA42FMDEF" at bounding box center [1079, 587] width 359 height 28
paste input "AHBKS"
type input "RGA42AHBKS"
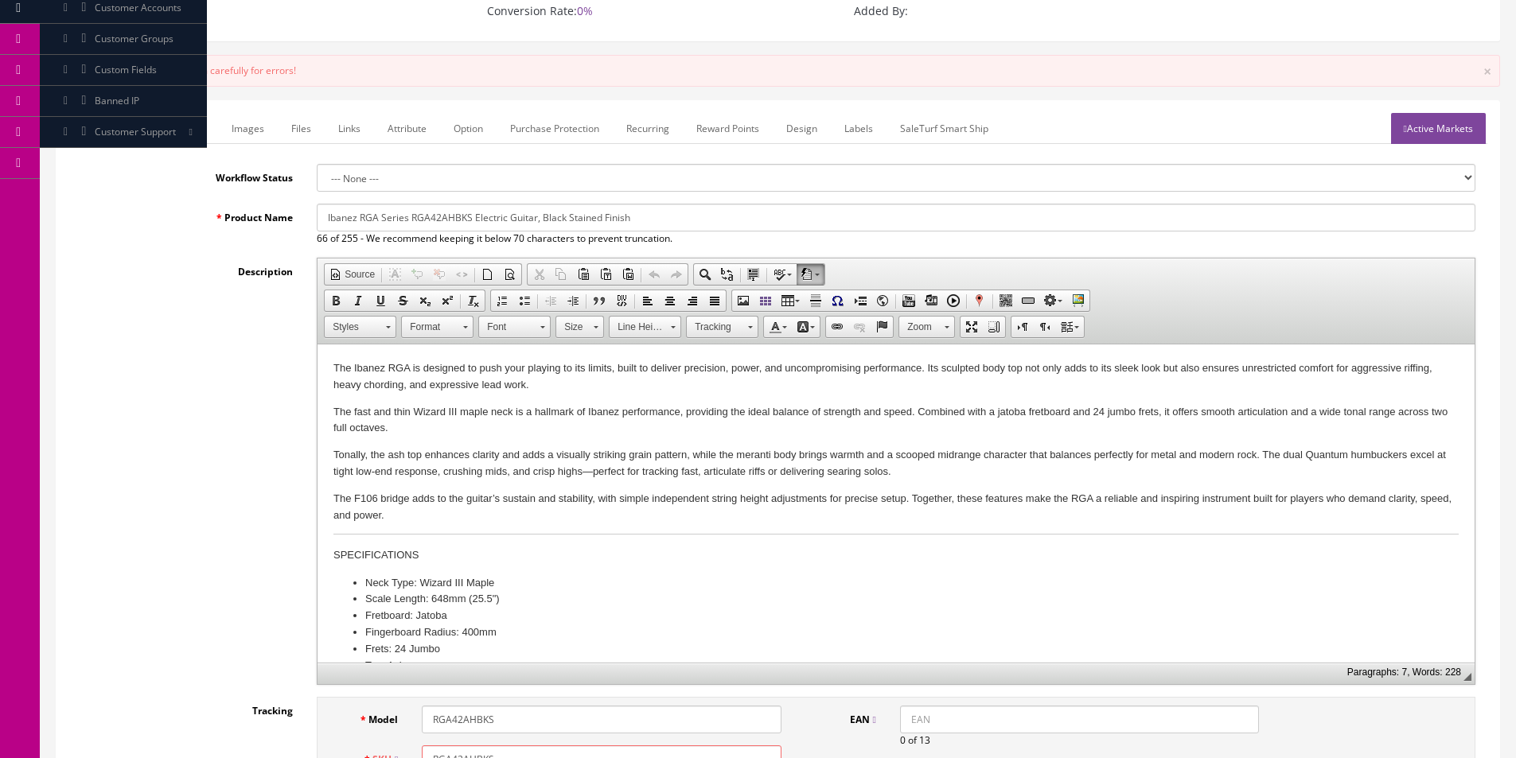
scroll to position [0, 0]
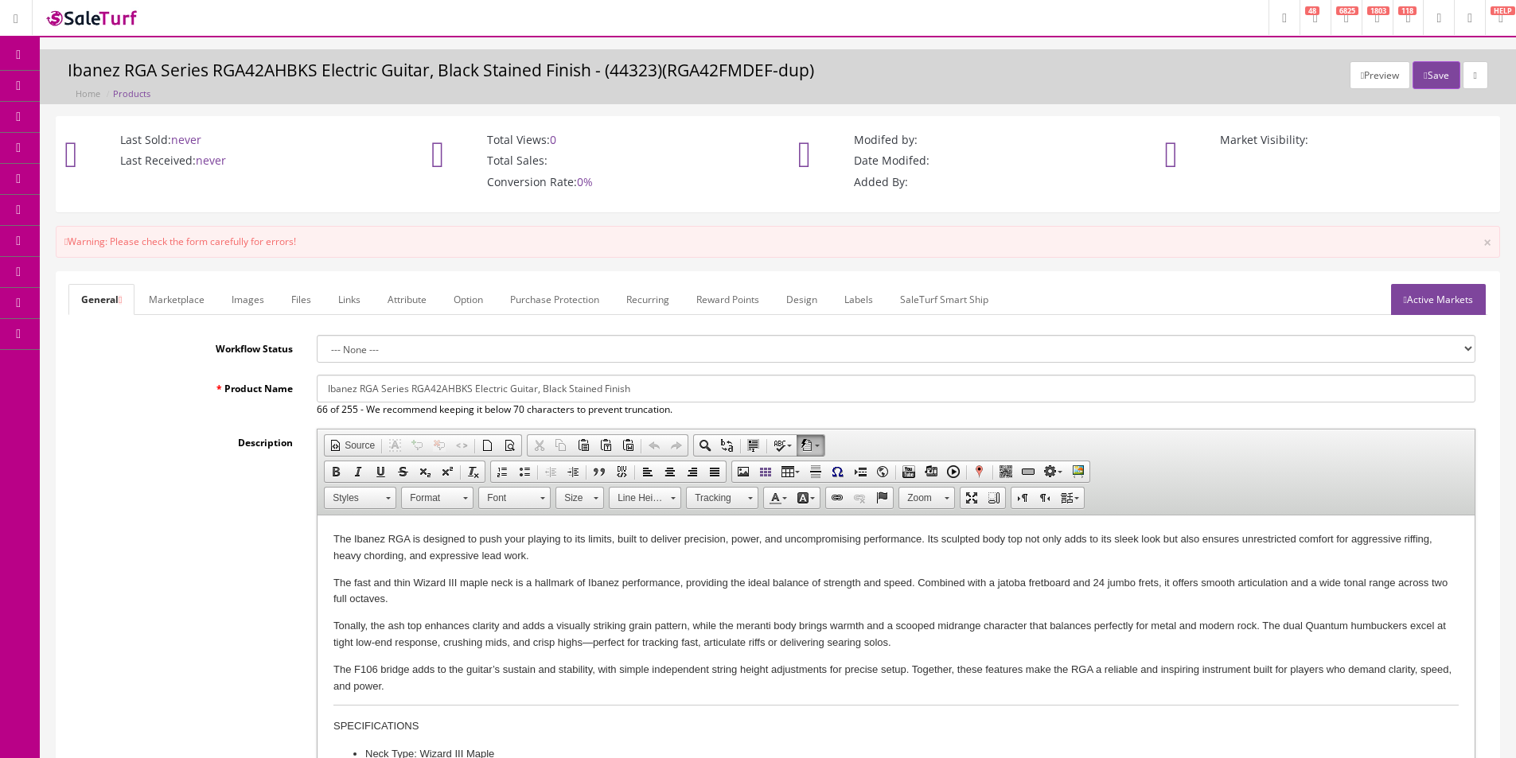
click at [1455, 307] on link "Active Markets" at bounding box center [1438, 299] width 95 height 31
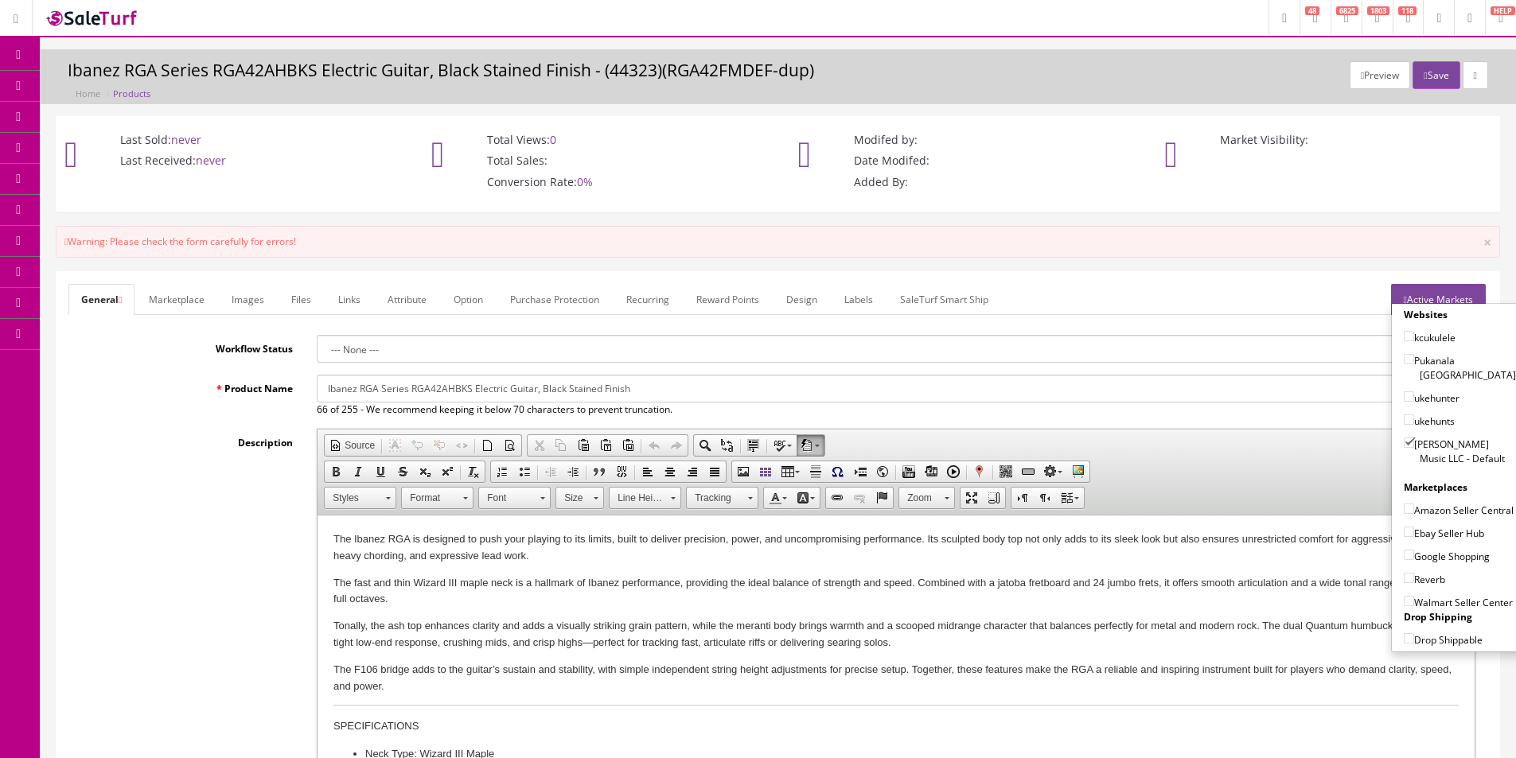
click at [1433, 502] on label "Amazon Seller Central" at bounding box center [1459, 510] width 110 height 16
click at [1414, 504] on input"] "Amazon Seller Central" at bounding box center [1409, 509] width 10 height 10
checkbox input"] "true"
drag, startPoint x: 1433, startPoint y: 532, endPoint x: 1432, endPoint y: 540, distance: 8.8
click at [1433, 534] on label "Ebay Seller Hub" at bounding box center [1444, 533] width 80 height 16
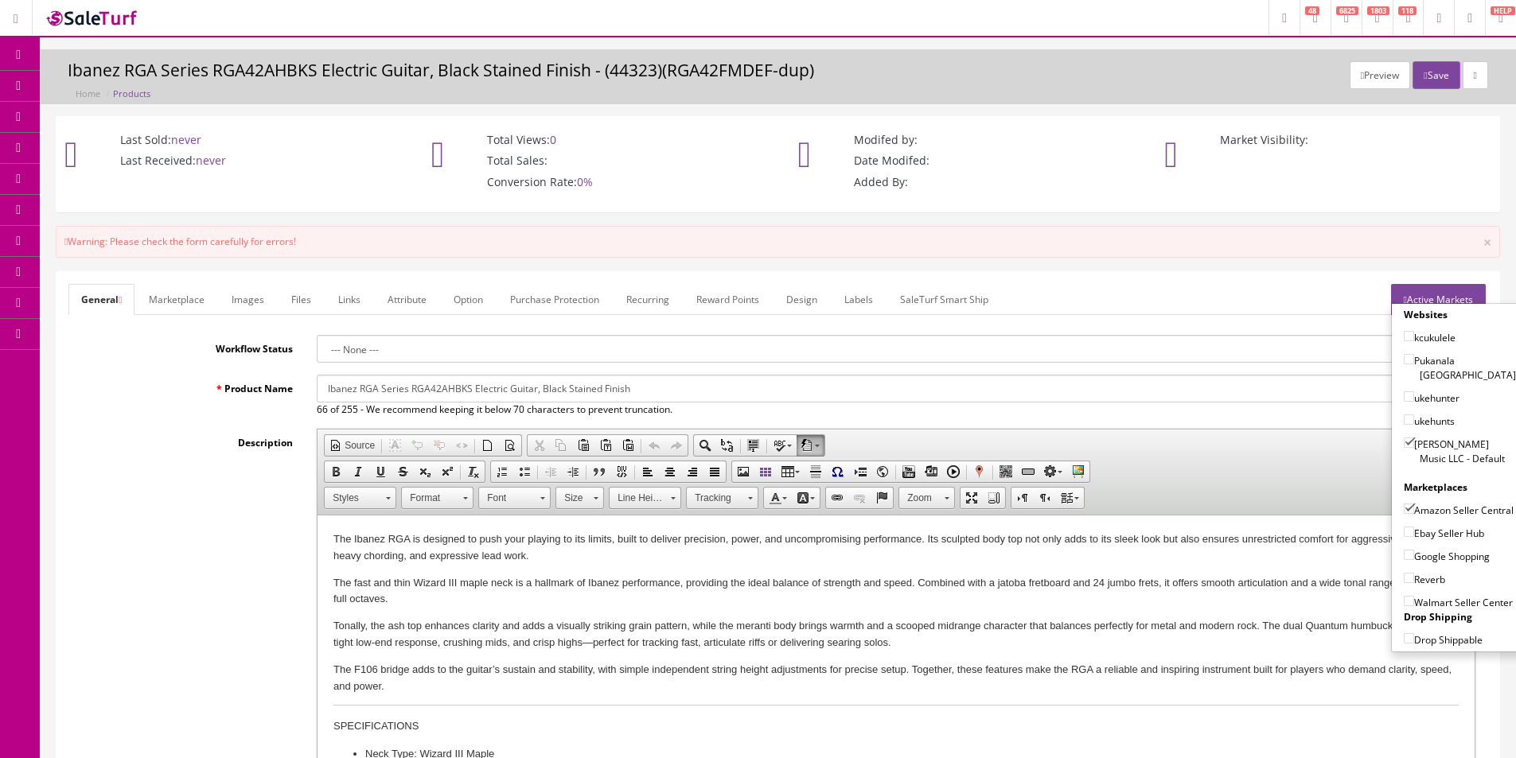
drag, startPoint x: 1428, startPoint y: 555, endPoint x: 1423, endPoint y: 567, distance: 12.5
click at [1427, 558] on label "Google Shopping" at bounding box center [1447, 556] width 86 height 16
click at [1414, 558] on input"] "Google Shopping" at bounding box center [1409, 555] width 10 height 10
checkbox input"] "true"
click at [1422, 575] on label "Reverb" at bounding box center [1424, 579] width 41 height 16
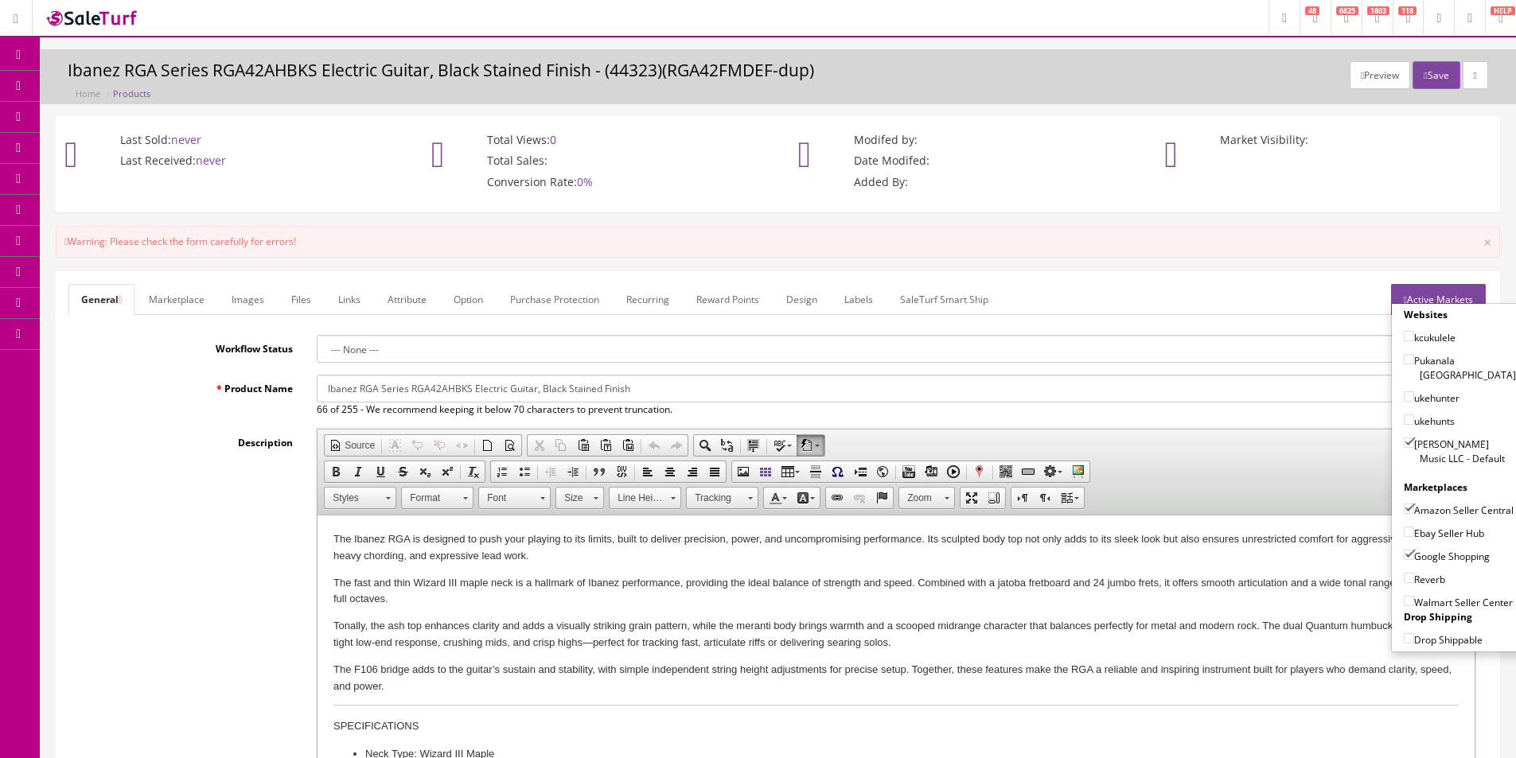
click at [1414, 575] on input"] "Reverb" at bounding box center [1409, 578] width 10 height 10
checkbox input"] "true"
click at [1431, 533] on label "Ebay Seller Hub" at bounding box center [1444, 533] width 80 height 16
click at [1414, 533] on input"] "Ebay Seller Hub" at bounding box center [1409, 532] width 10 height 10
checkbox input"] "true"
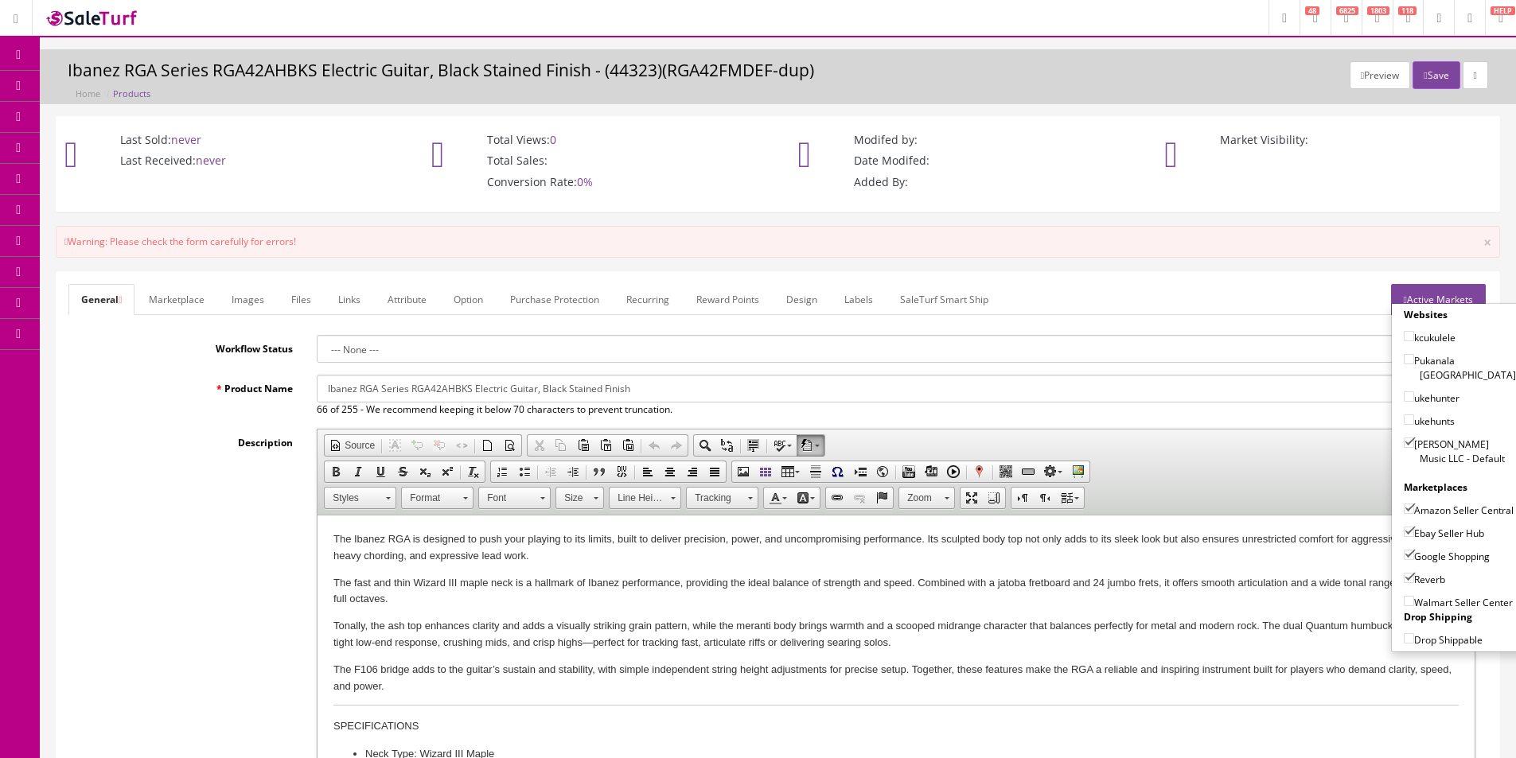
click at [1426, 53] on div "Preview Save Ibanez RGA Series RGA42AHBKS Electric Guitar, Black Stained Finish…" at bounding box center [778, 76] width 1476 height 55
click at [1424, 71] on button "Save" at bounding box center [1435, 75] width 47 height 28
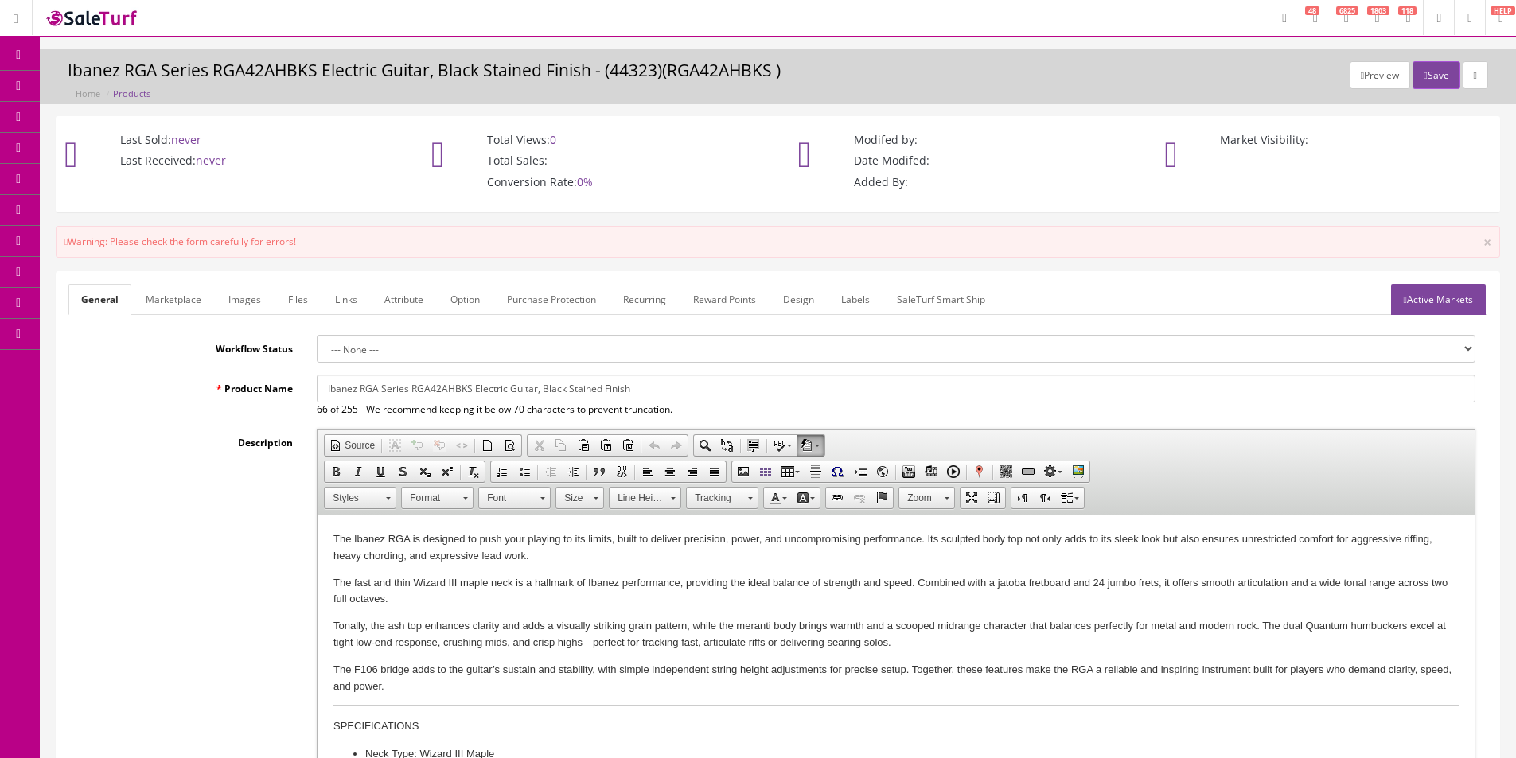
click at [1474, 306] on link "Active Markets" at bounding box center [1438, 299] width 95 height 31
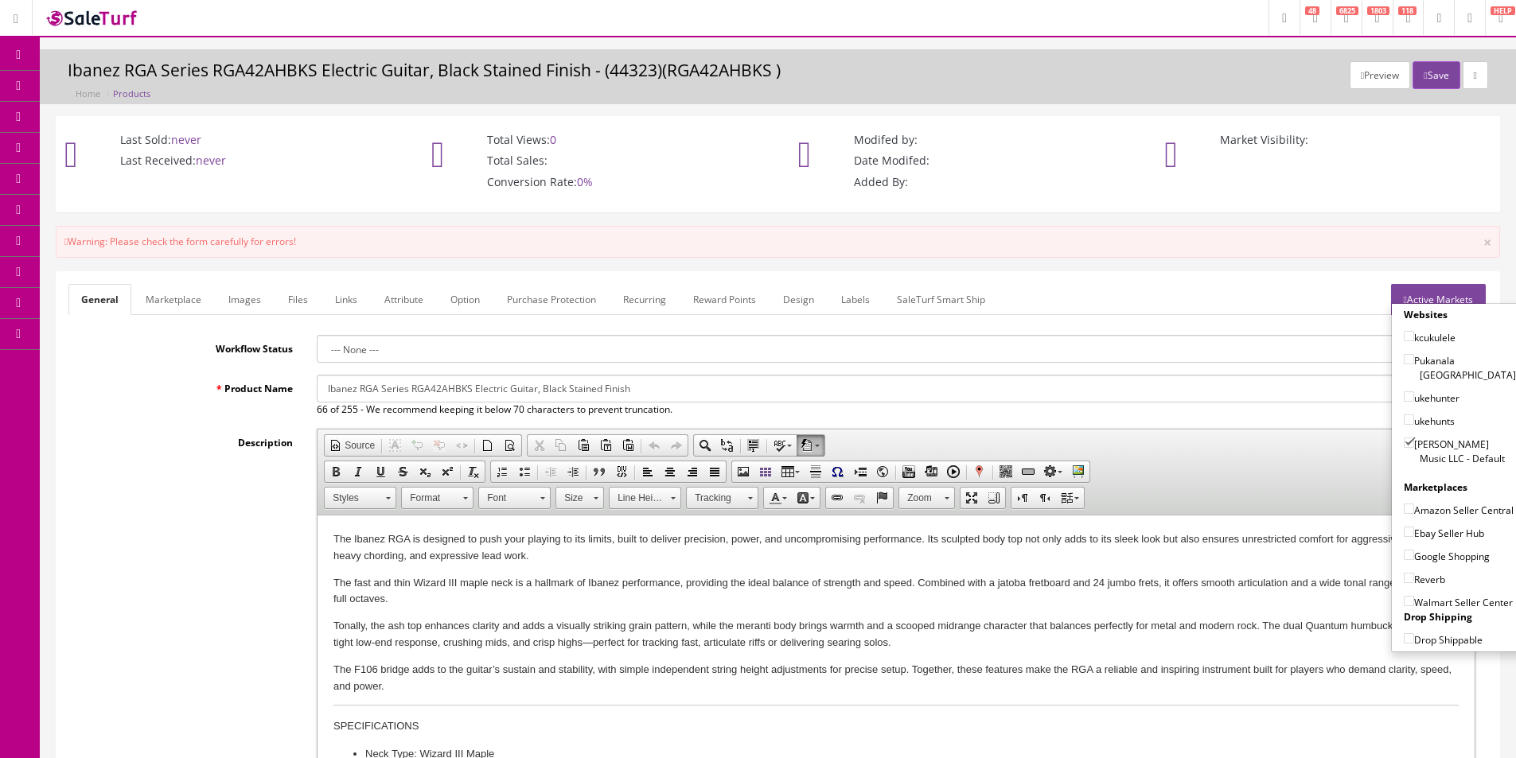
click at [1439, 438] on label "[PERSON_NAME] Music LLC - Default" at bounding box center [1460, 451] width 112 height 30
click at [1414, 438] on input"] "[PERSON_NAME] Music LLC - Default" at bounding box center [1409, 443] width 10 height 10
checkbox input"] "false"
click at [1435, 86] on button "Save" at bounding box center [1435, 75] width 47 height 28
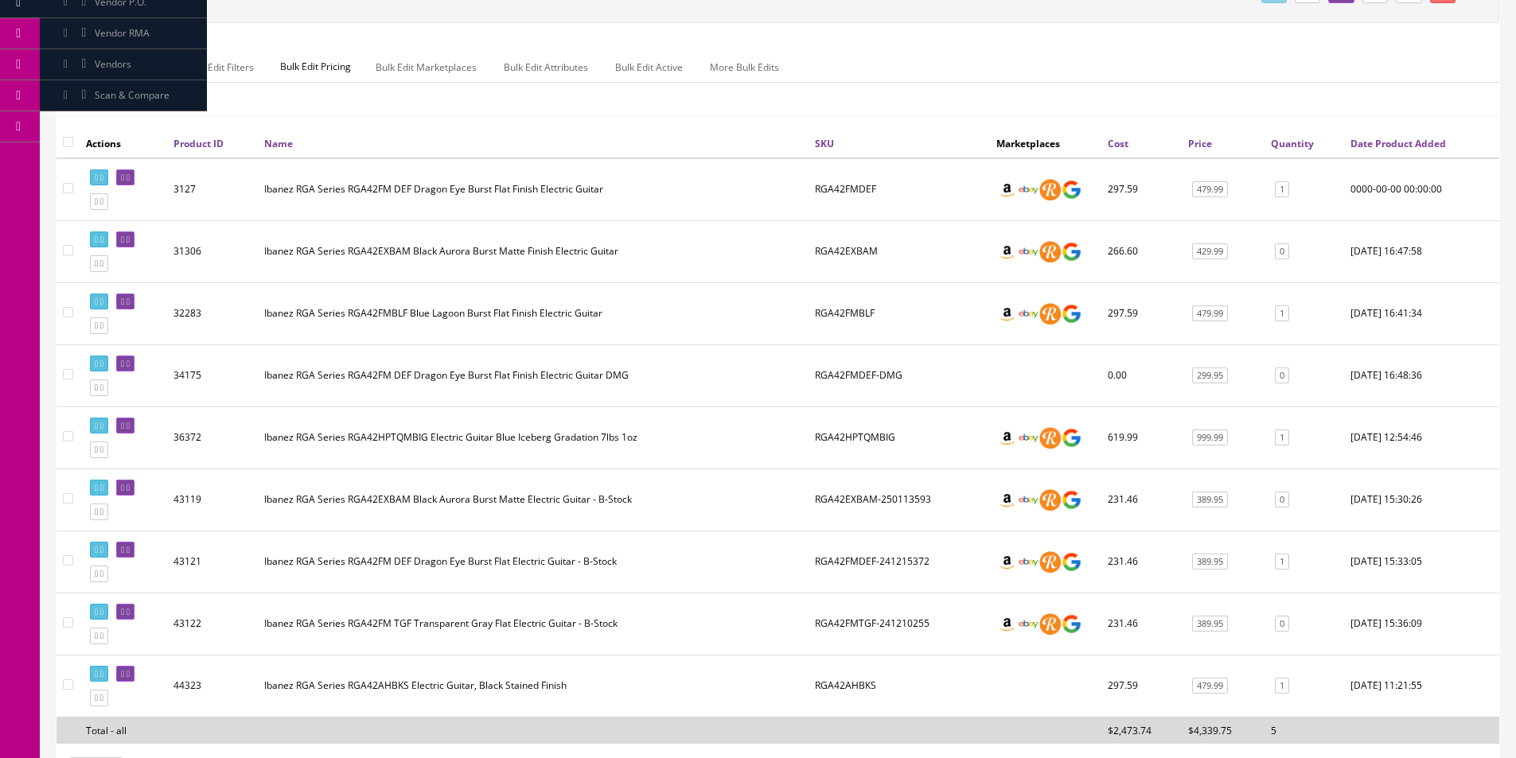
scroll to position [372, 0]
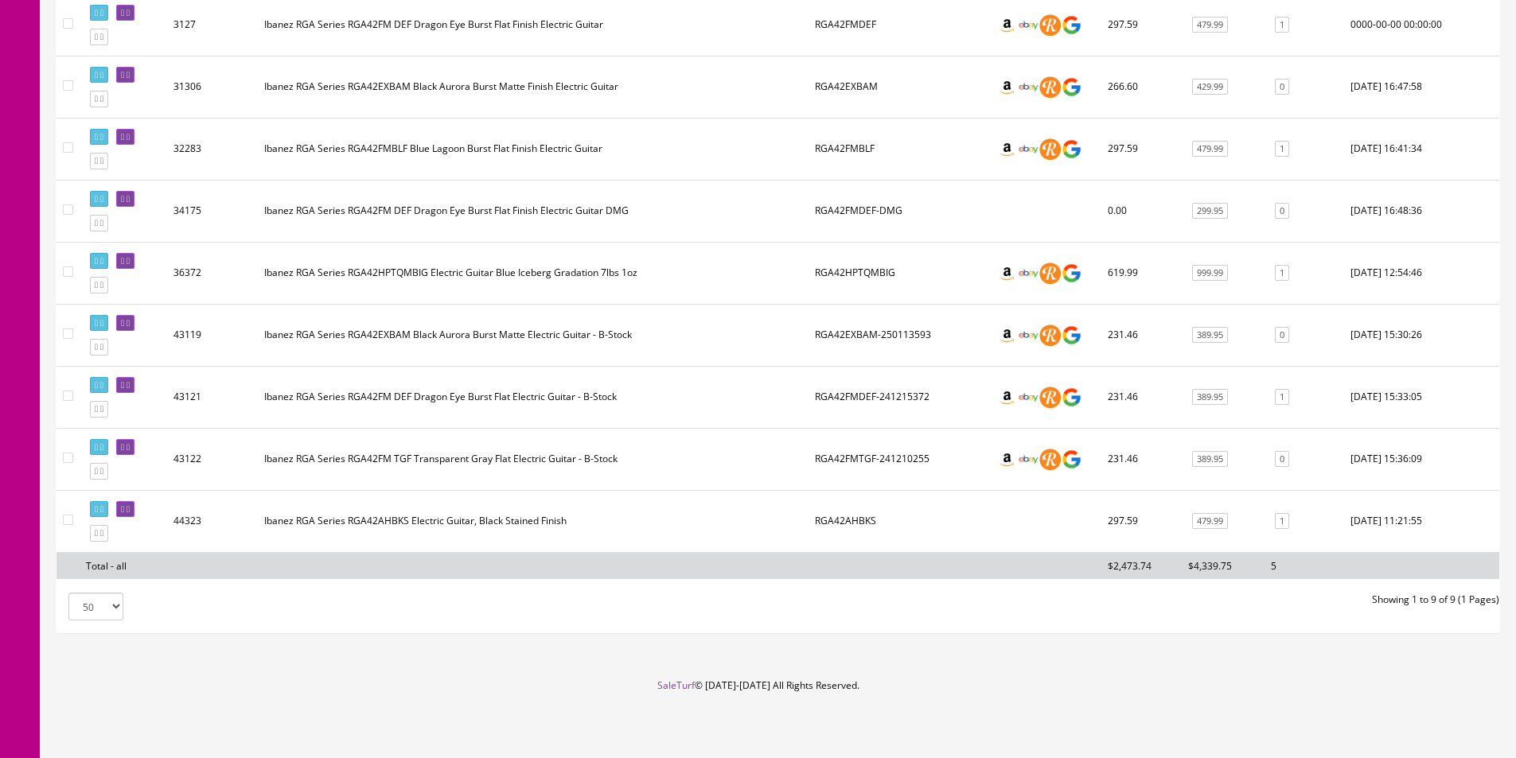
click at [64, 520] on input"] "checkbox" at bounding box center [68, 520] width 10 height 10
checkbox input"] "true"
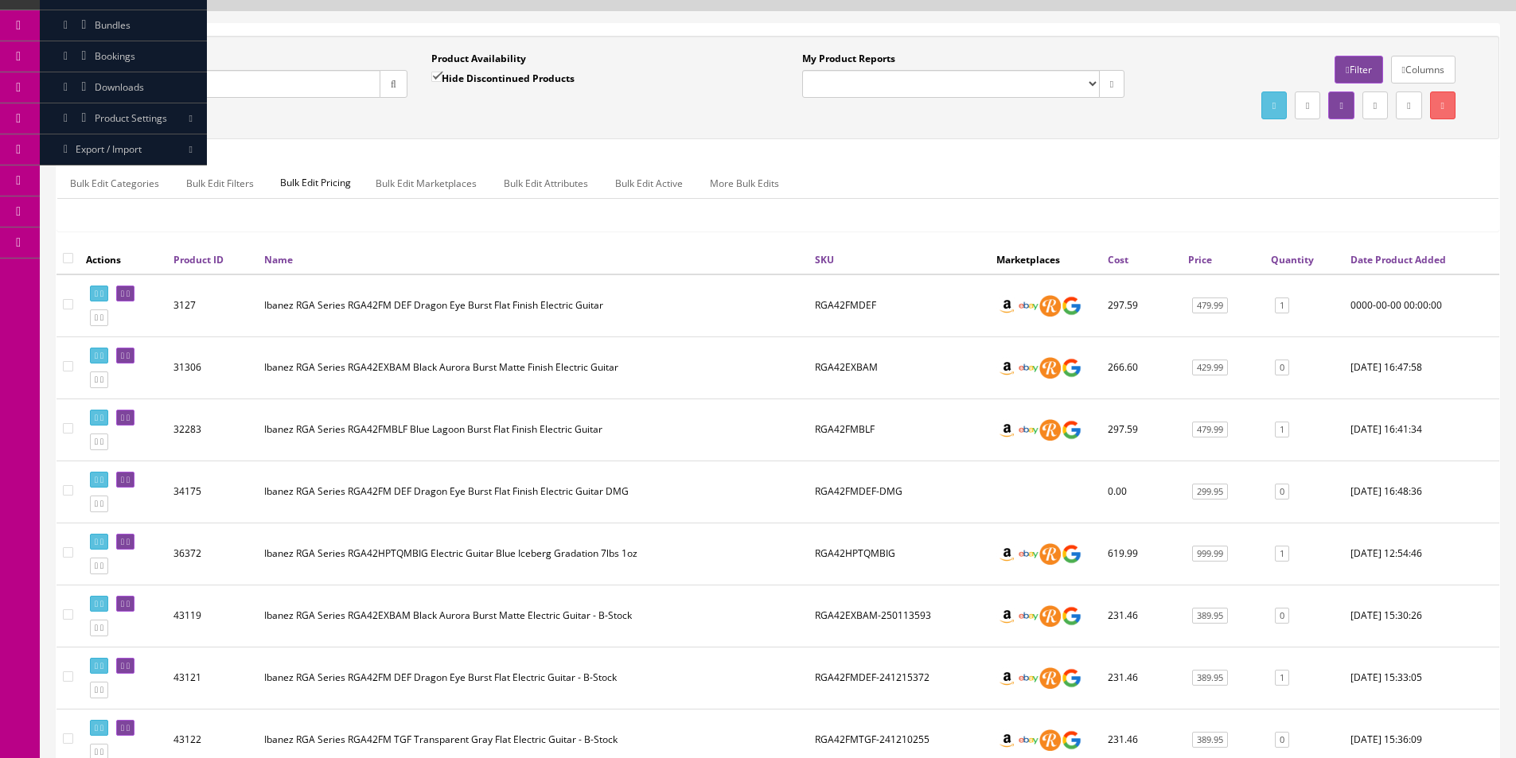
scroll to position [0, 0]
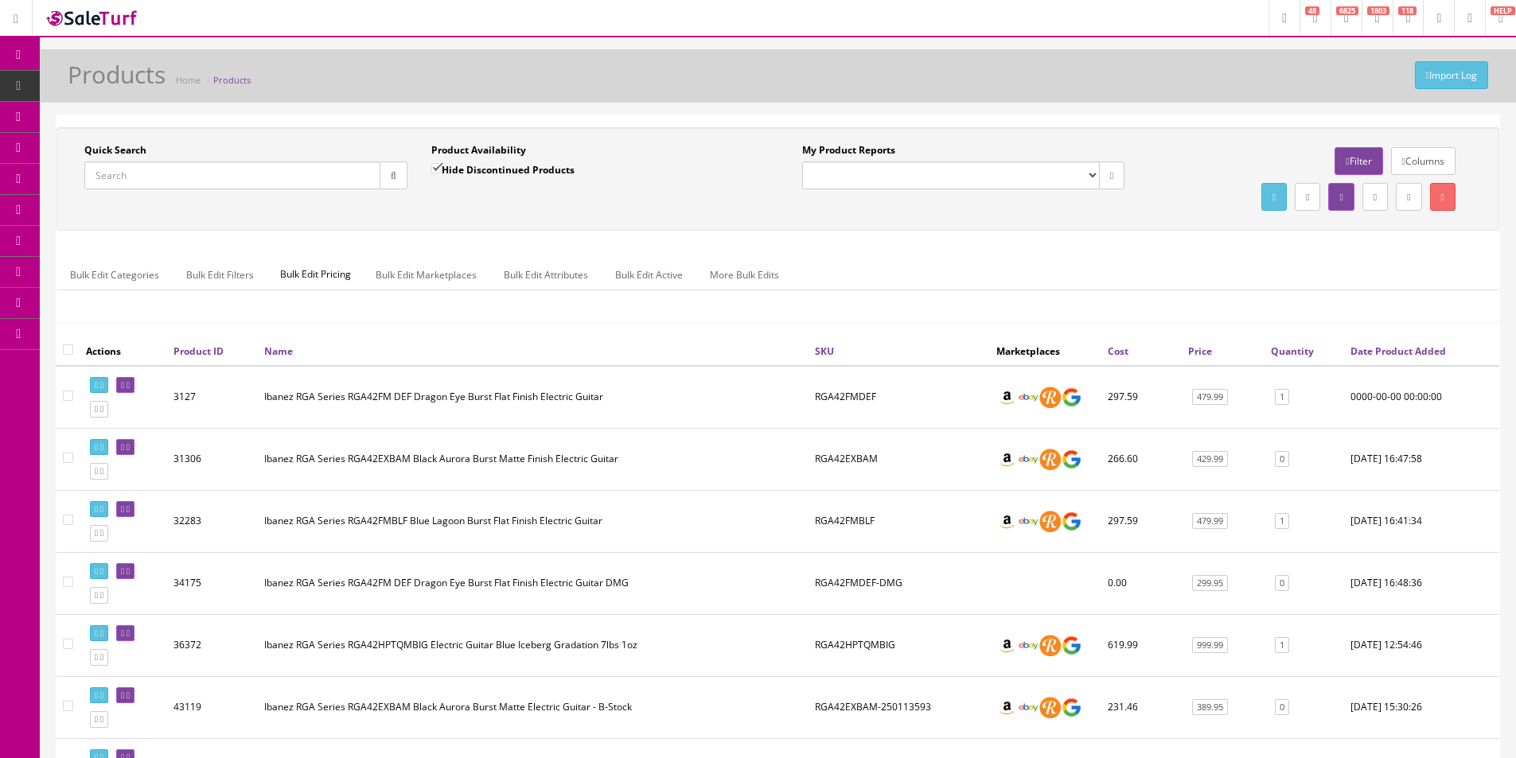
click at [629, 281] on link "Bulk Edit Active" at bounding box center [648, 274] width 93 height 31
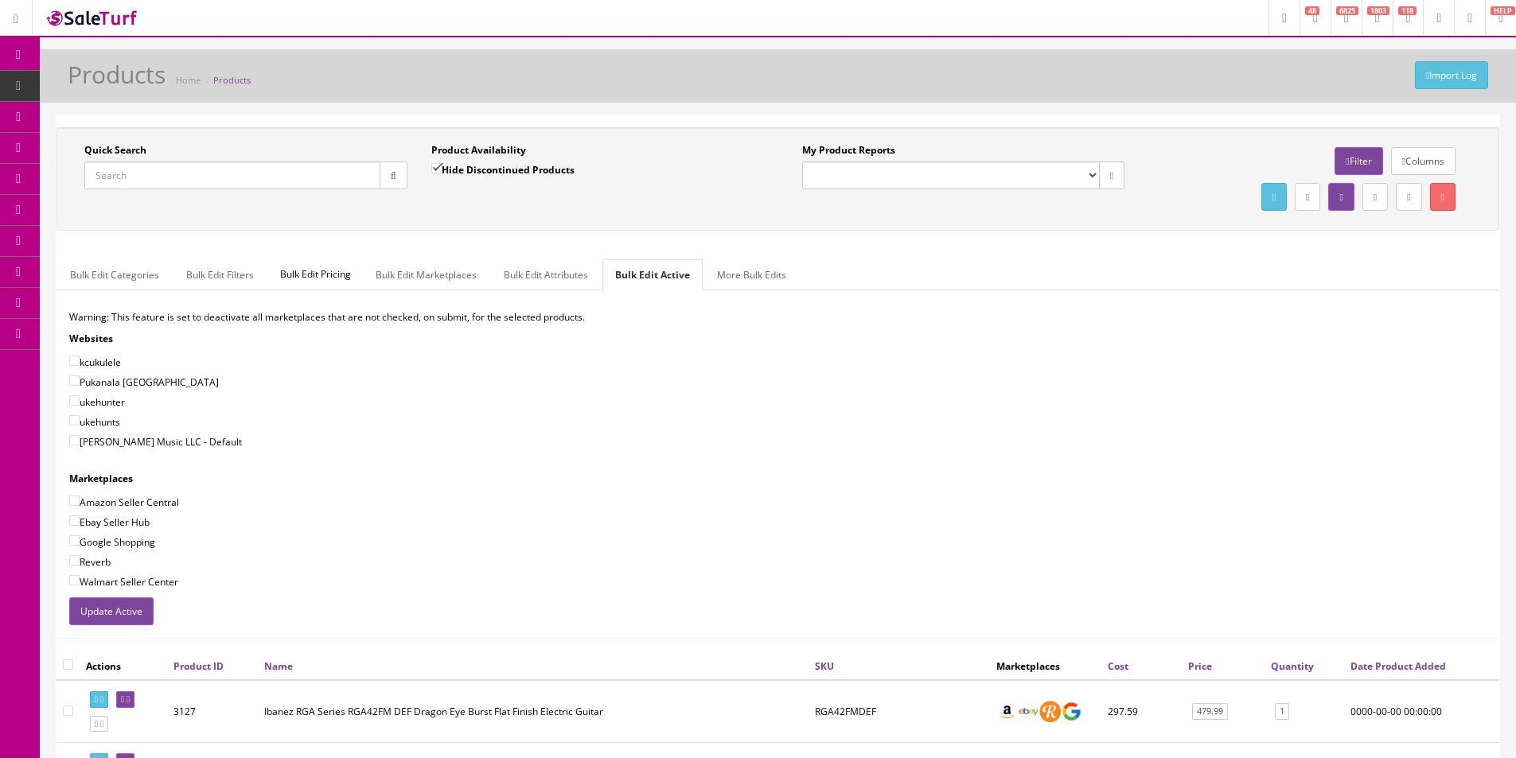
click at [171, 448] on label "[PERSON_NAME] Music LLC - Default" at bounding box center [155, 442] width 173 height 16
click at [80, 446] on input"] "[PERSON_NAME] Music LLC - Default" at bounding box center [74, 440] width 10 height 10
checkbox input"] "true"
click at [157, 504] on label "Amazon Seller Central" at bounding box center [124, 502] width 110 height 16
click at [80, 504] on input"] "Amazon Seller Central" at bounding box center [74, 501] width 10 height 10
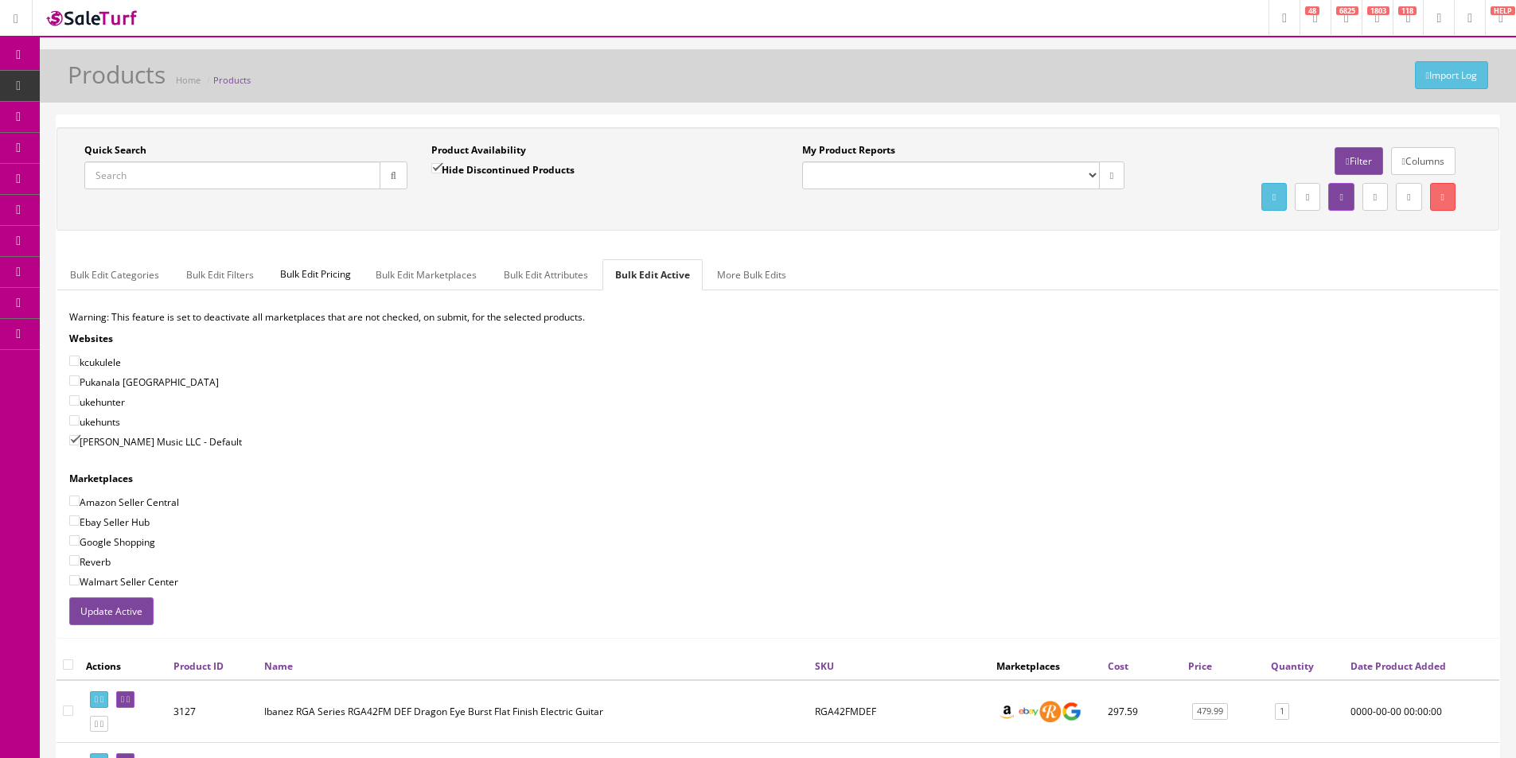
checkbox input"] "true"
click at [130, 520] on label "Ebay Seller Hub" at bounding box center [109, 522] width 80 height 16
click at [80, 520] on input"] "Ebay Seller Hub" at bounding box center [74, 521] width 10 height 10
checkbox input"] "true"
click at [123, 541] on label "Google Shopping" at bounding box center [112, 542] width 86 height 16
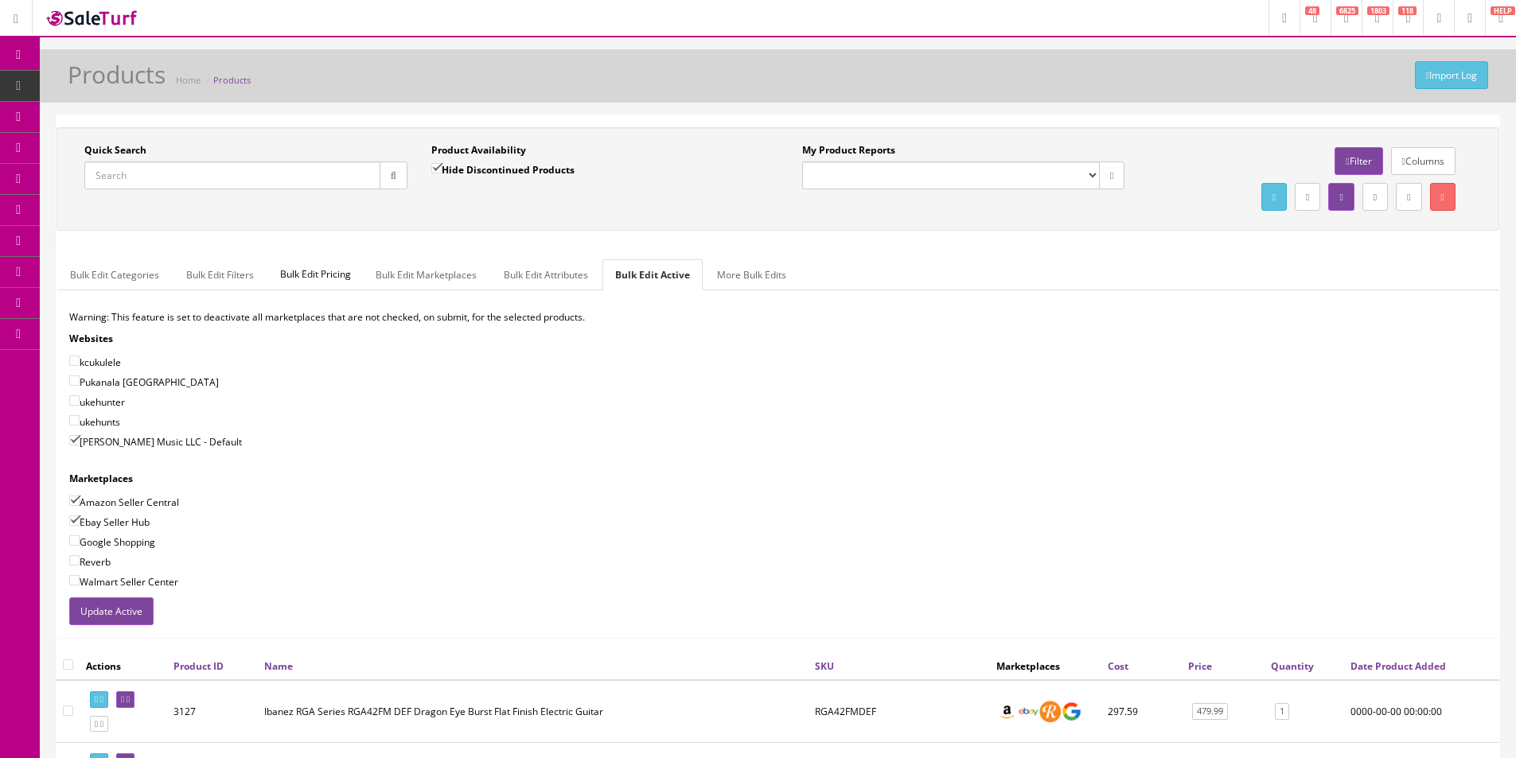
click at [80, 541] on input"] "Google Shopping" at bounding box center [74, 541] width 10 height 10
checkbox input"] "true"
click at [107, 555] on label "Reverb" at bounding box center [89, 562] width 41 height 16
click at [80, 555] on input"] "Reverb" at bounding box center [74, 560] width 10 height 10
checkbox input"] "true"
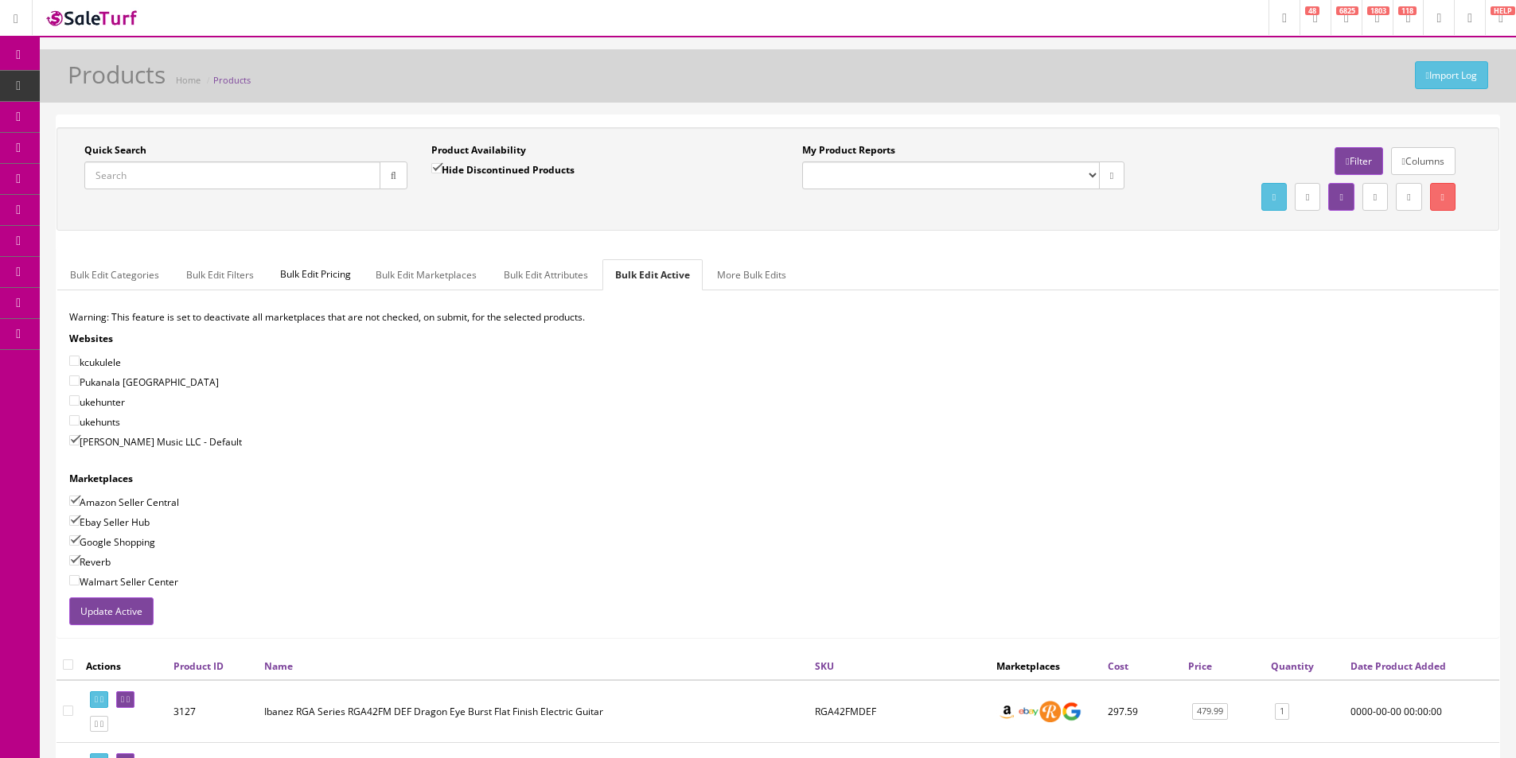
click at [103, 600] on button "Update Active" at bounding box center [111, 612] width 84 height 28
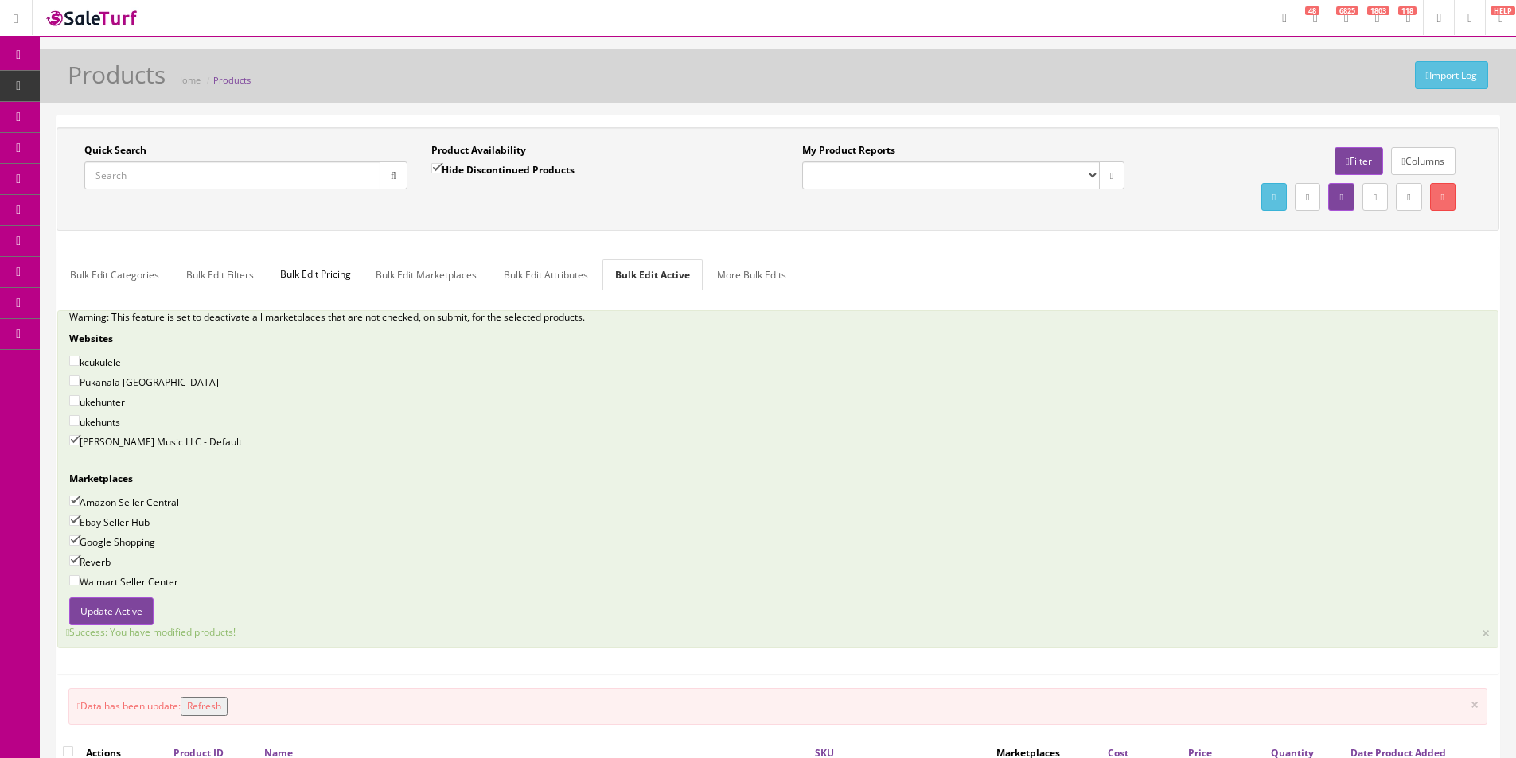
click at [255, 173] on input "Quick Search" at bounding box center [232, 176] width 296 height 28
type input "Burchette"
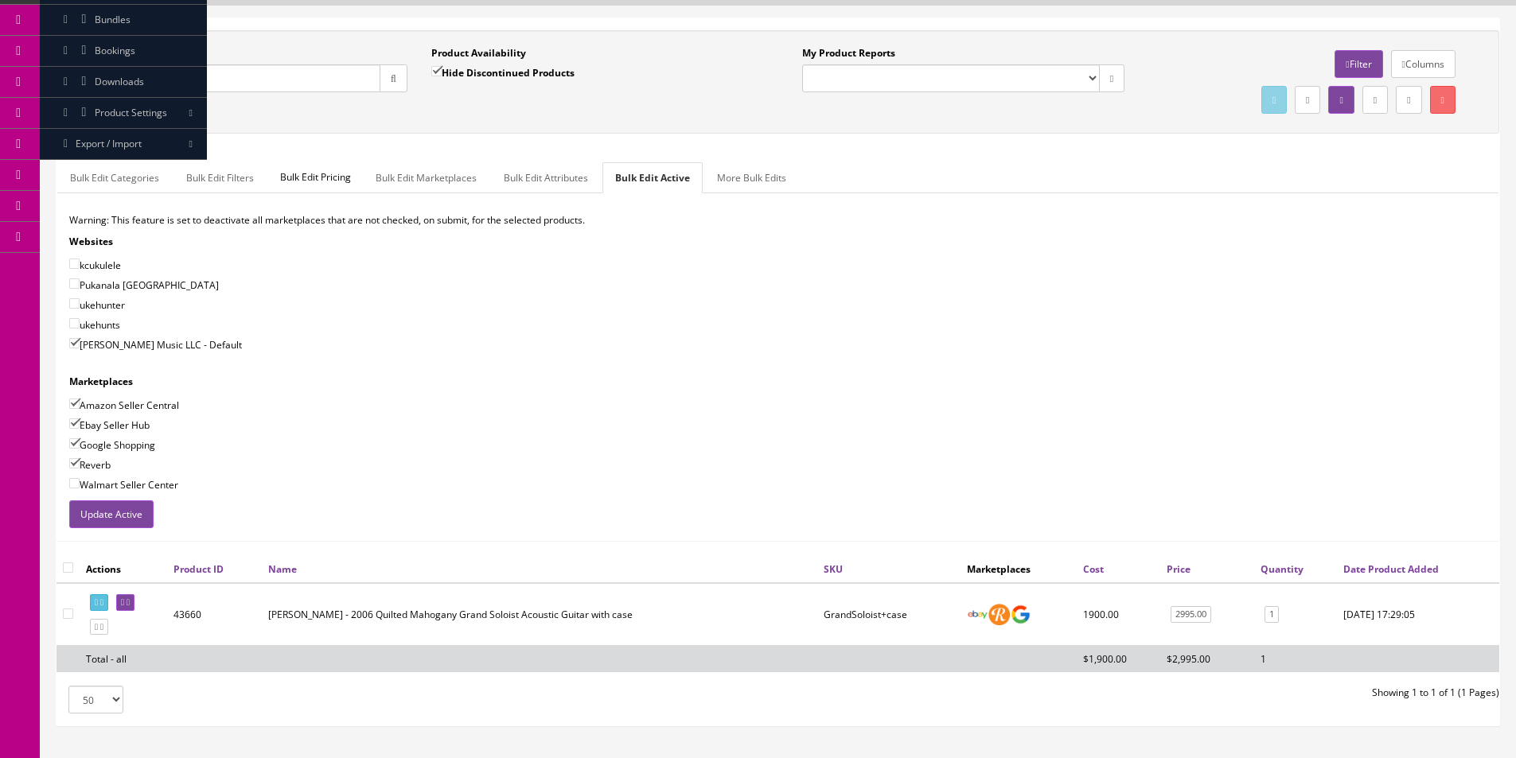
scroll to position [190, 0]
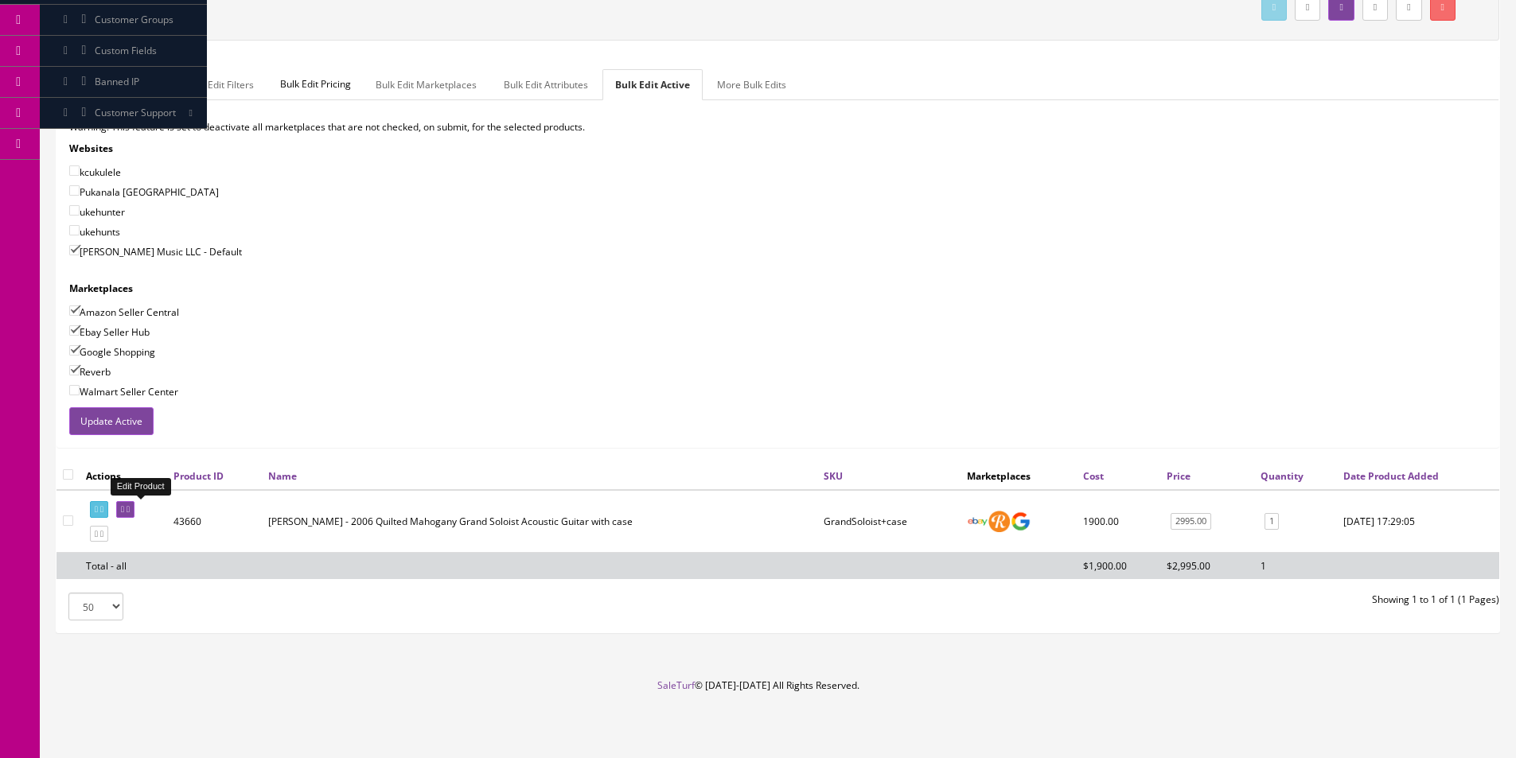
click at [130, 507] on icon at bounding box center [128, 509] width 3 height 9
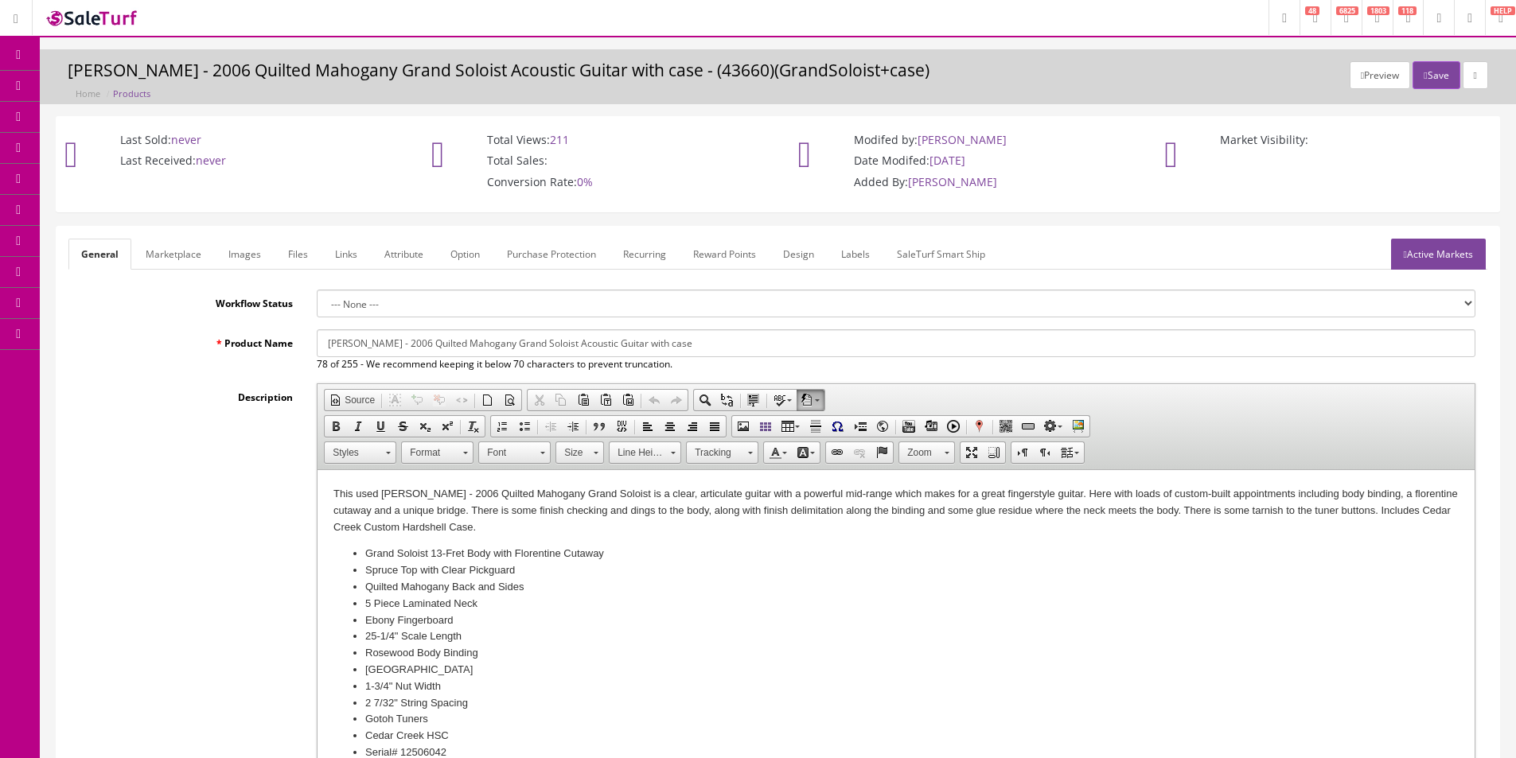
click at [220, 263] on link "Images" at bounding box center [245, 254] width 58 height 31
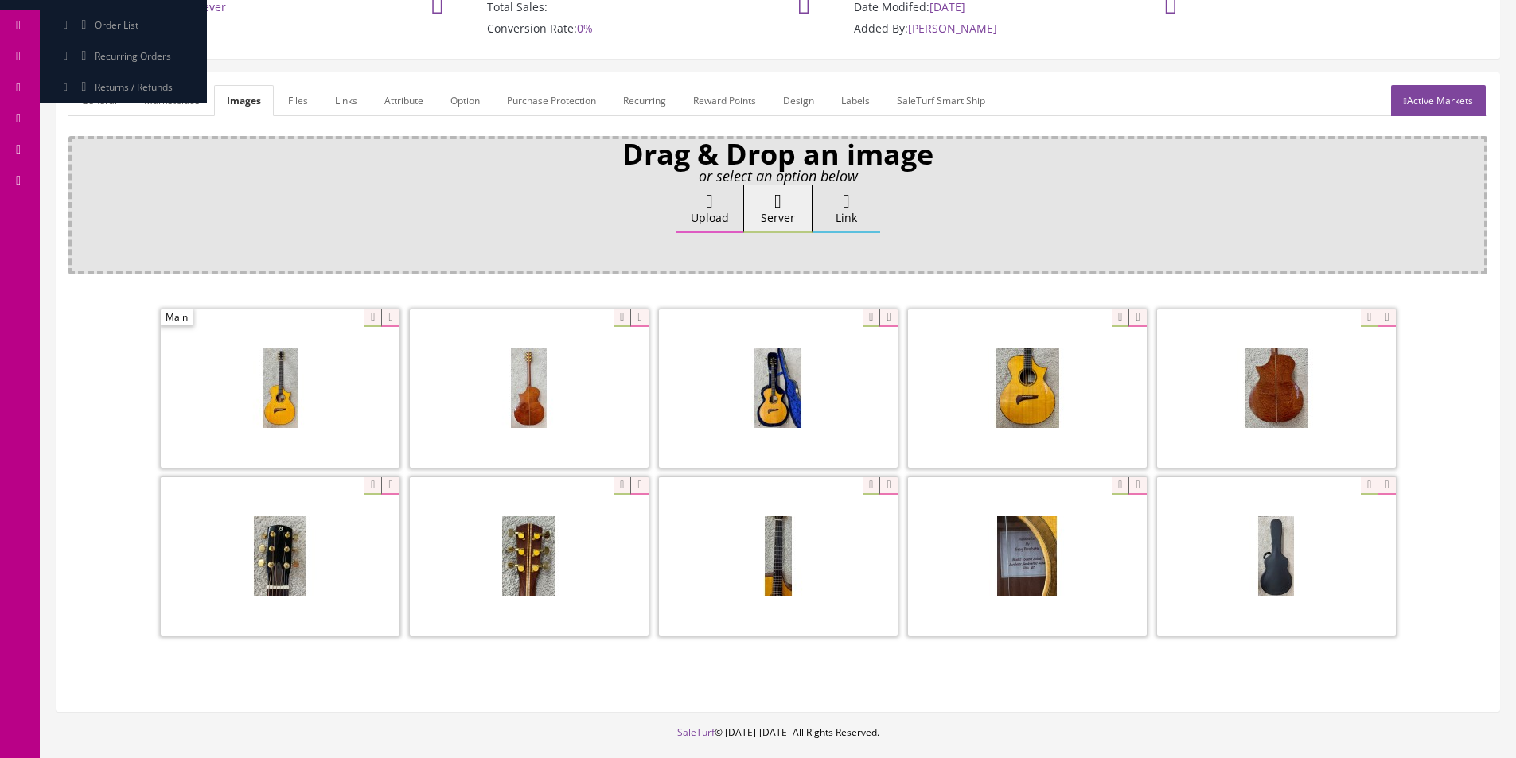
scroll to position [153, 0]
click at [710, 216] on label "Upload" at bounding box center [710, 210] width 68 height 48
click at [80, 202] on input "Upload" at bounding box center [80, 194] width 0 height 16
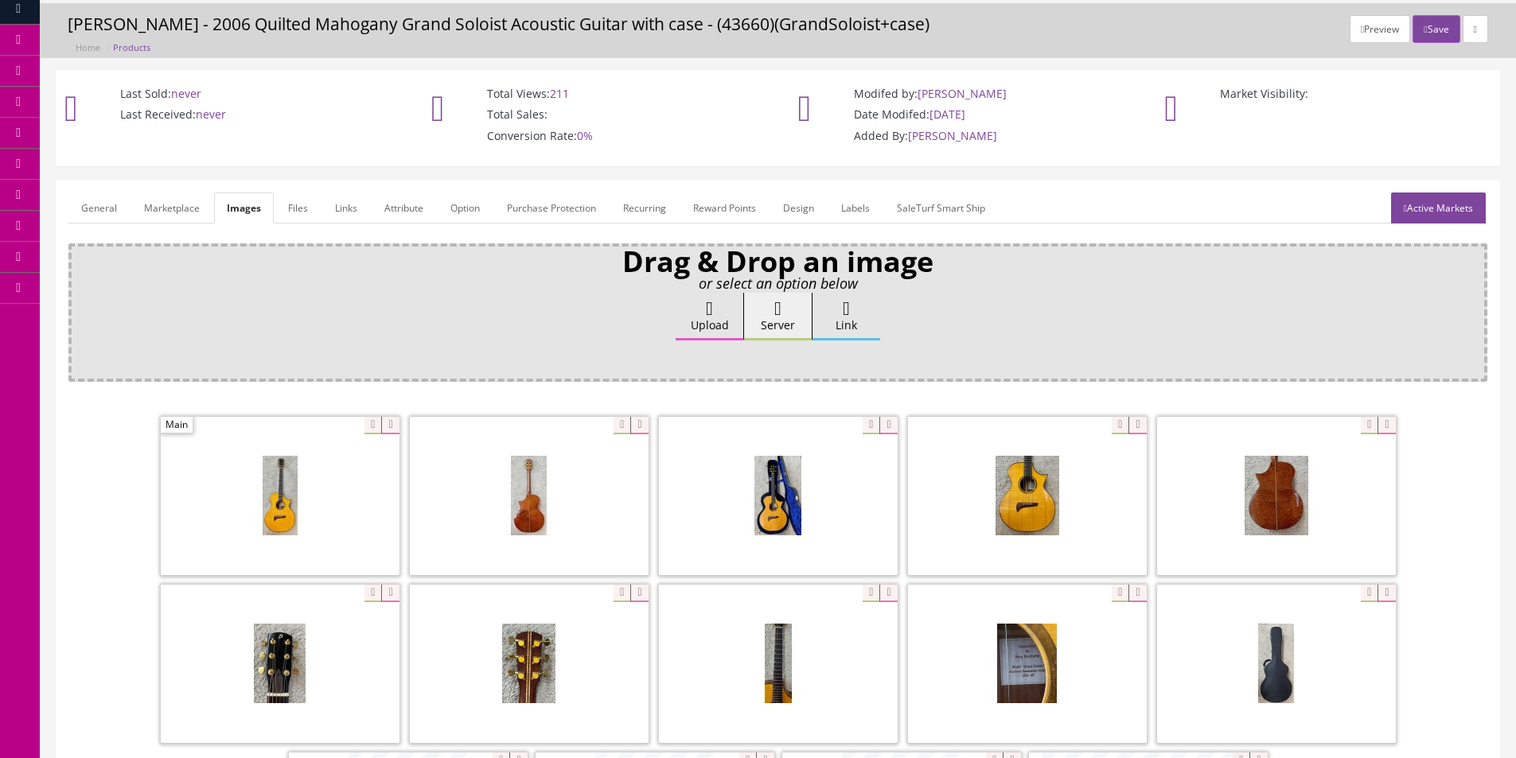
scroll to position [0, 0]
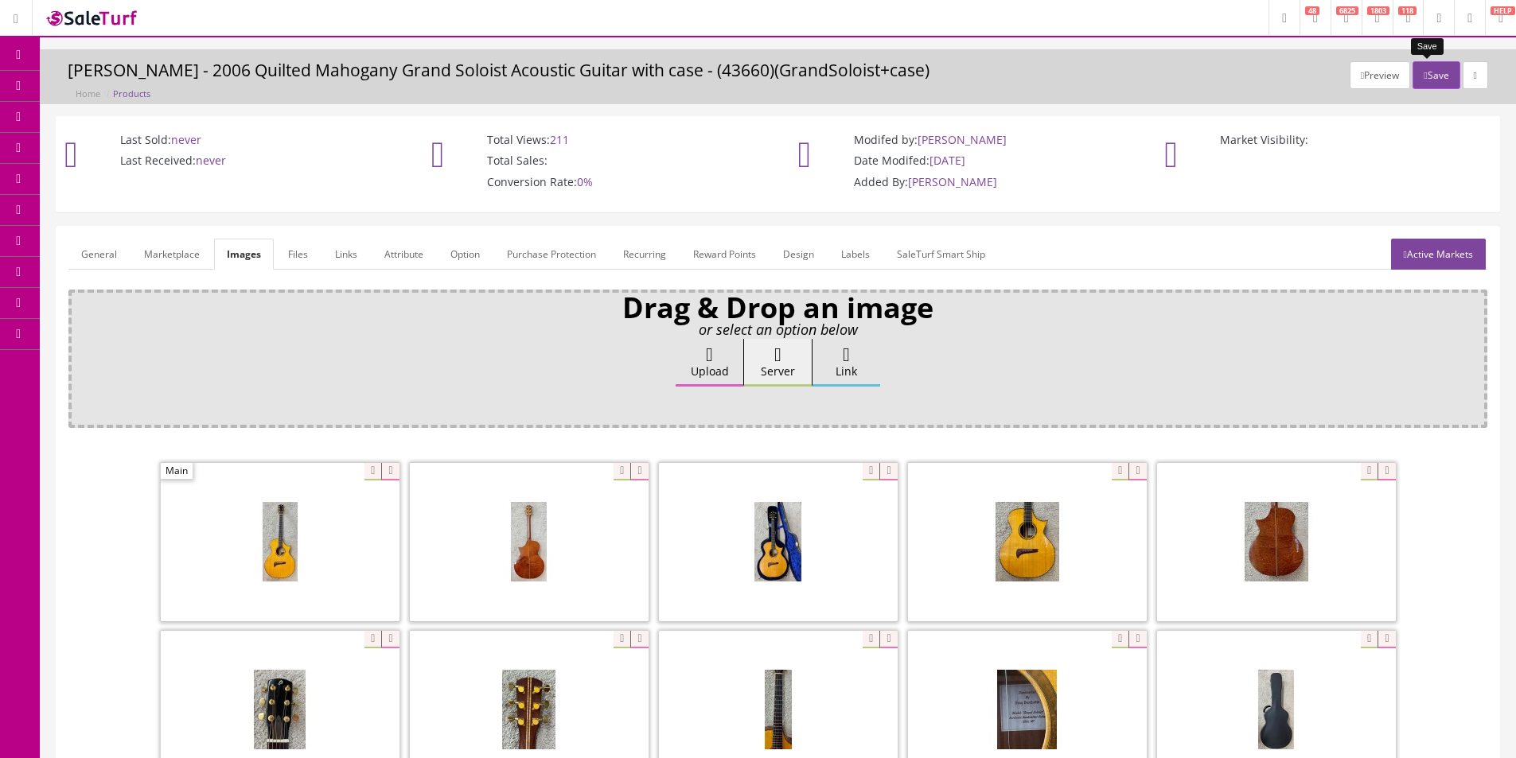
click at [1420, 76] on button "Save" at bounding box center [1435, 75] width 47 height 28
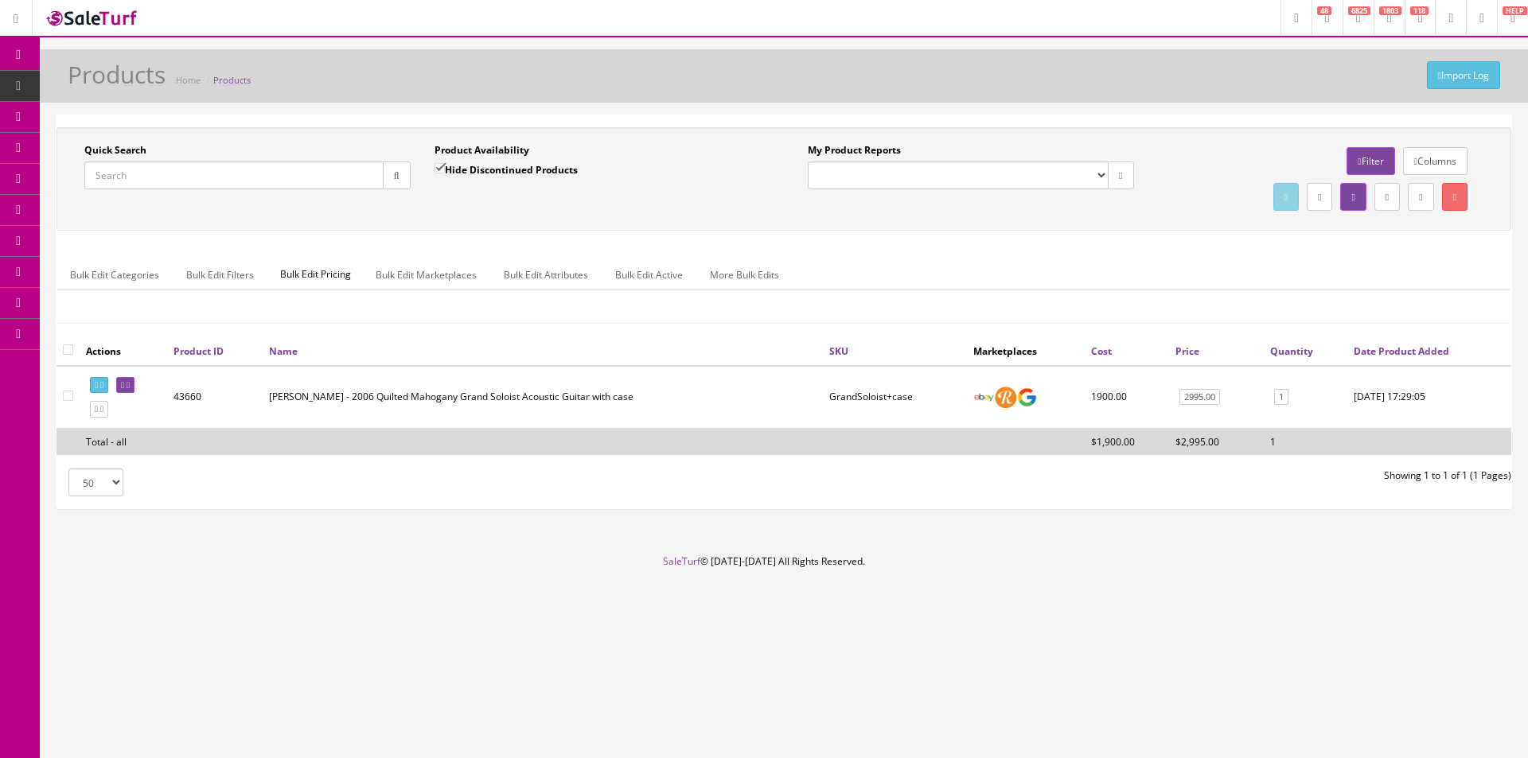
click at [1110, 236] on div "Quick Search Date From Product Availability Hide Discontinued Products Date To …" at bounding box center [783, 231] width 1455 height 209
click at [190, 186] on input "Quick Search" at bounding box center [233, 176] width 299 height 28
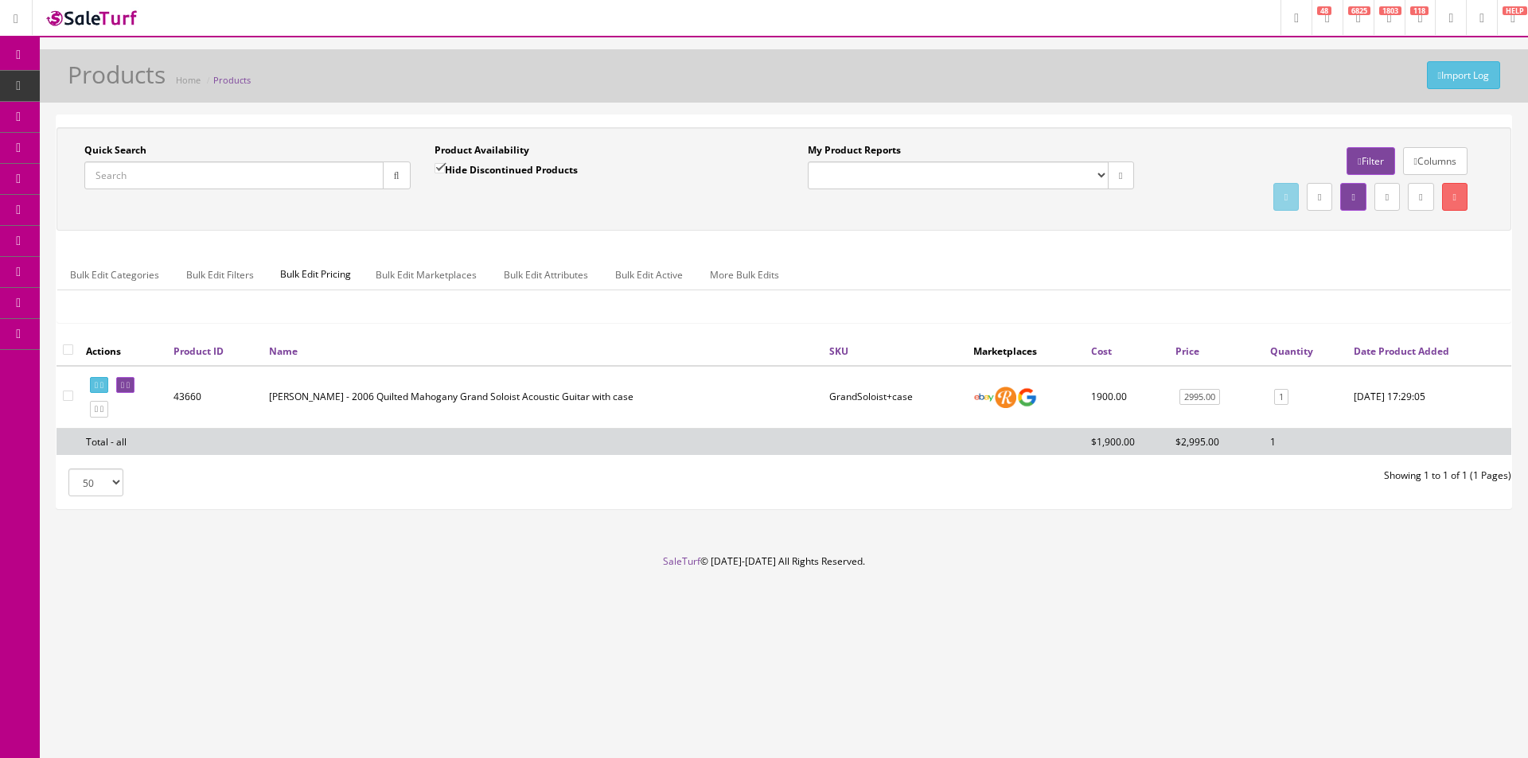
click at [268, 171] on input "Quick Search" at bounding box center [233, 176] width 299 height 28
click at [268, 170] on input "Quick Search" at bounding box center [233, 176] width 299 height 28
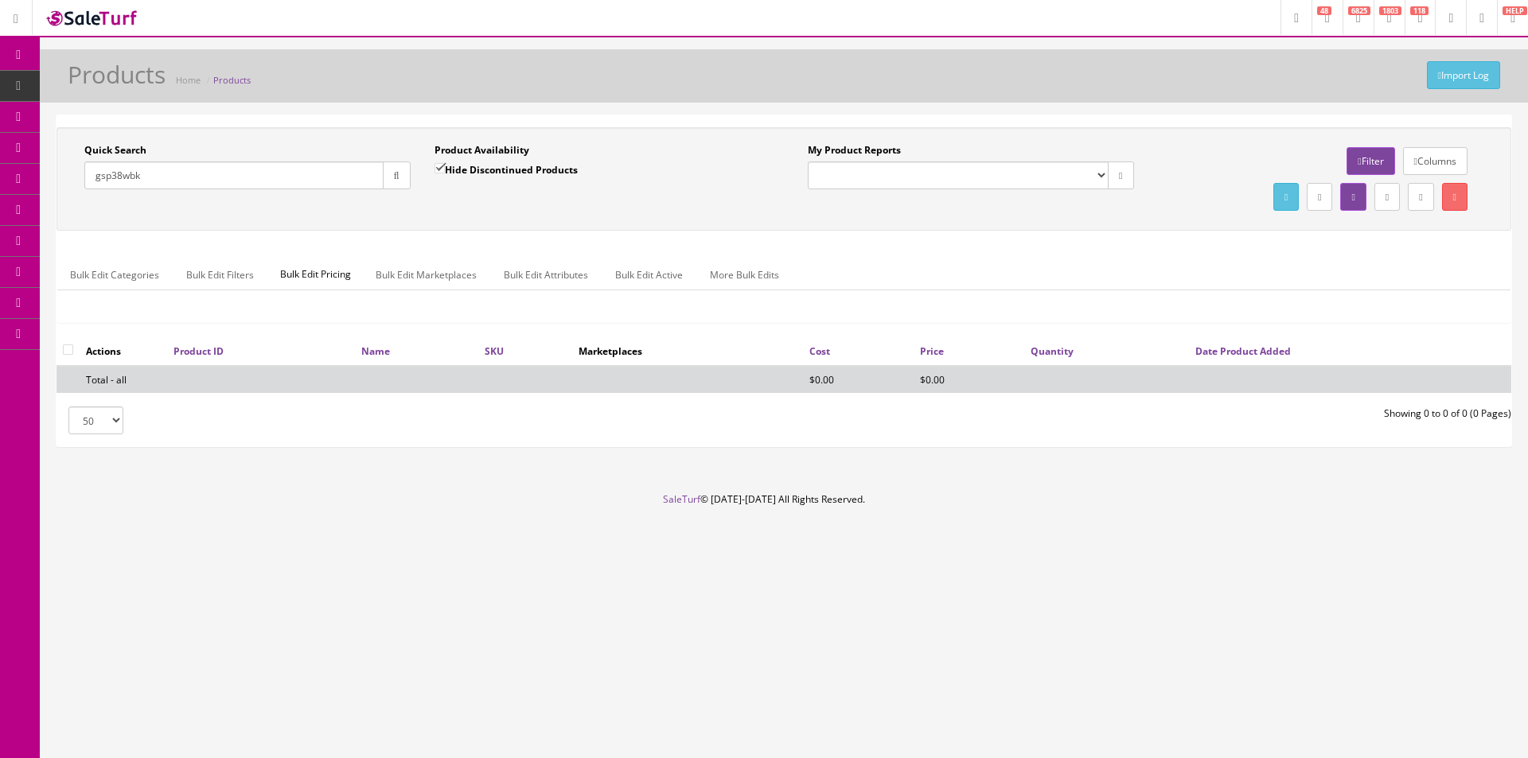
type input "gsp38wbk"
click at [500, 163] on label "Hide Discontinued Products" at bounding box center [505, 170] width 143 height 16
click at [445, 163] on input "Hide Discontinued Products" at bounding box center [439, 168] width 10 height 10
checkbox input "false"
click at [526, 202] on div "Quick Search gsp38wbk Date From Product Availability Hide Discontinued Products…" at bounding box center [783, 179] width 1447 height 72
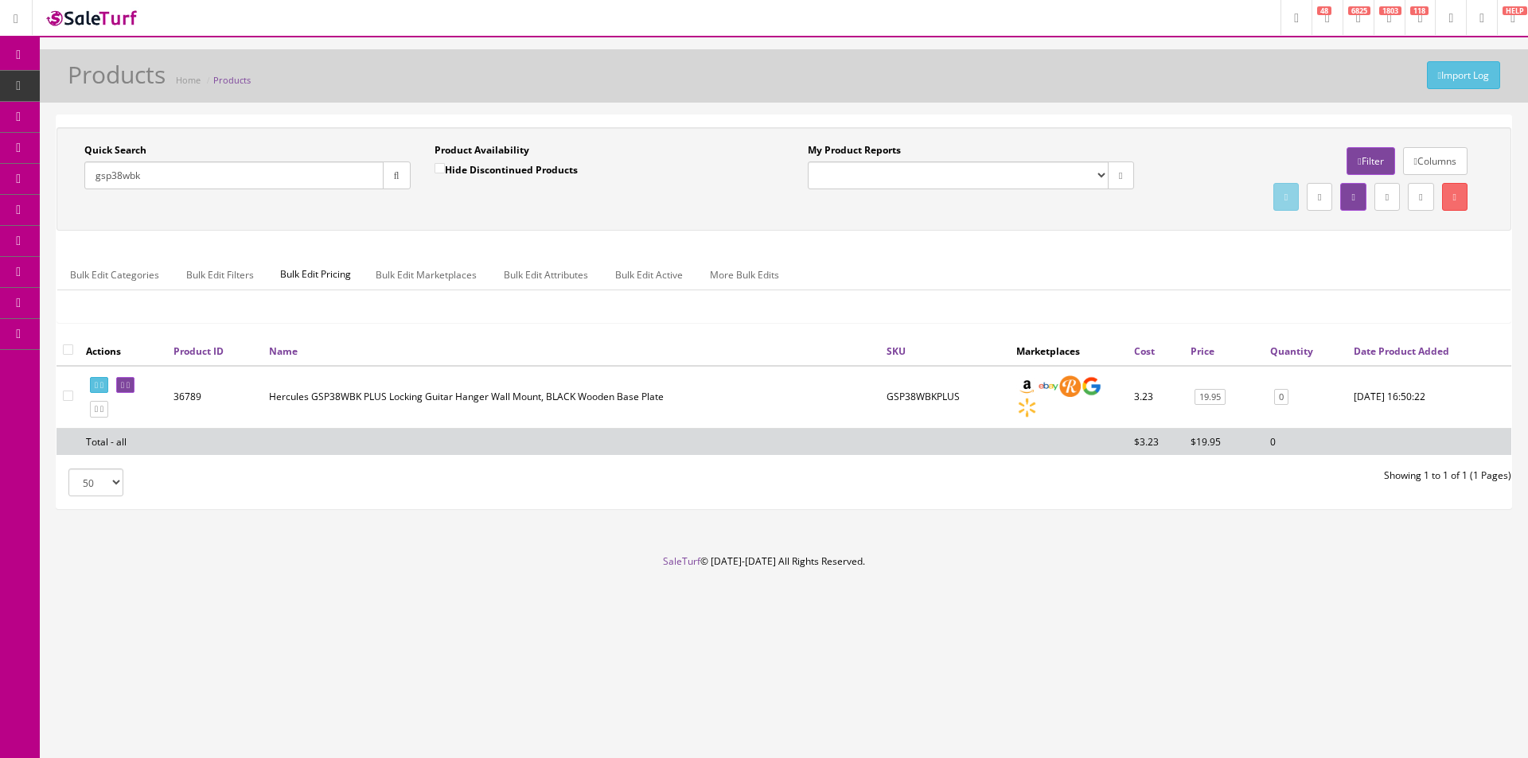
click at [1038, 446] on td at bounding box center [1069, 441] width 118 height 27
drag, startPoint x: 121, startPoint y: 184, endPoint x: 155, endPoint y: 184, distance: 34.2
click at [154, 185] on input "gsp38wbk" at bounding box center [233, 176] width 299 height 28
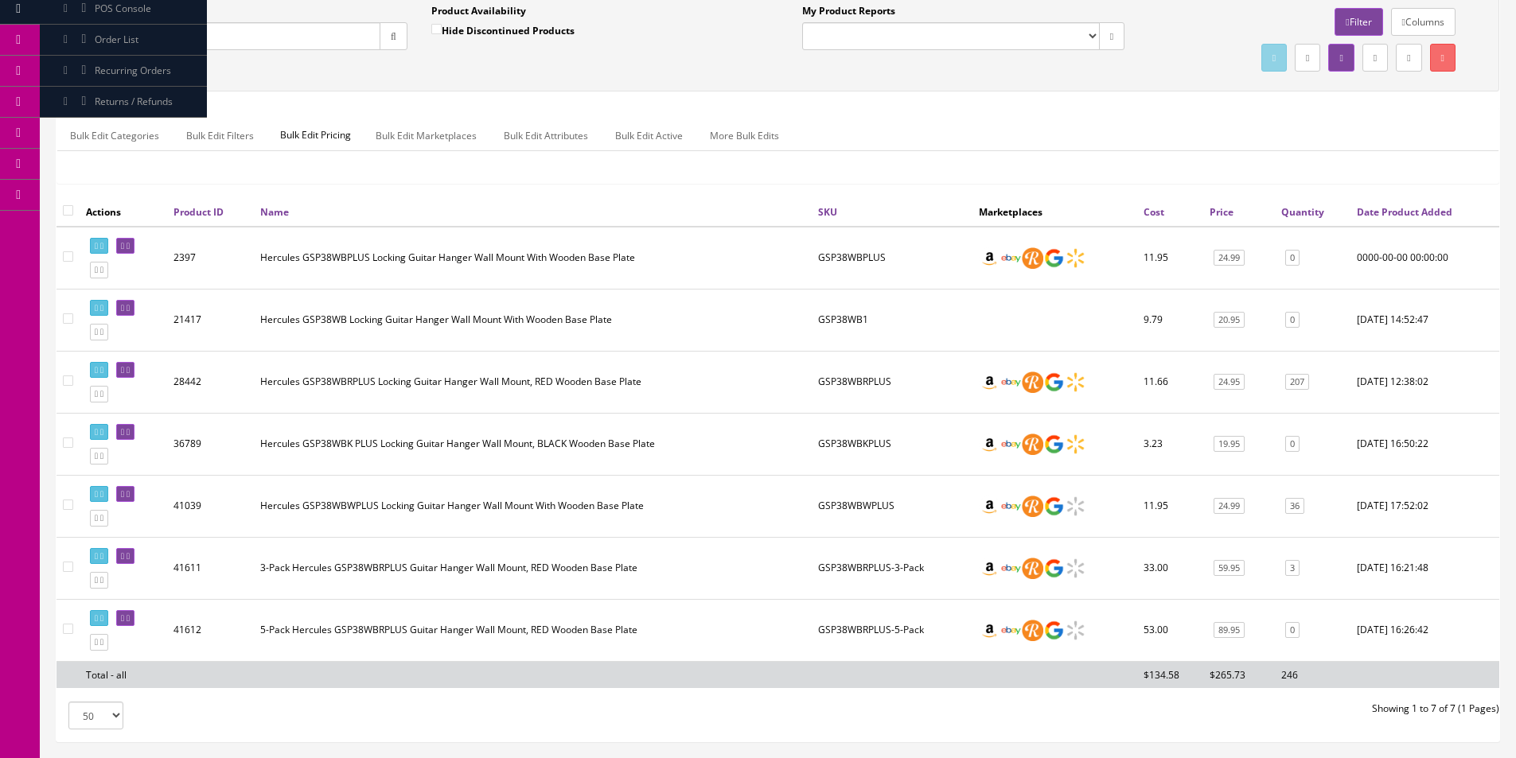
scroll to position [248, 0]
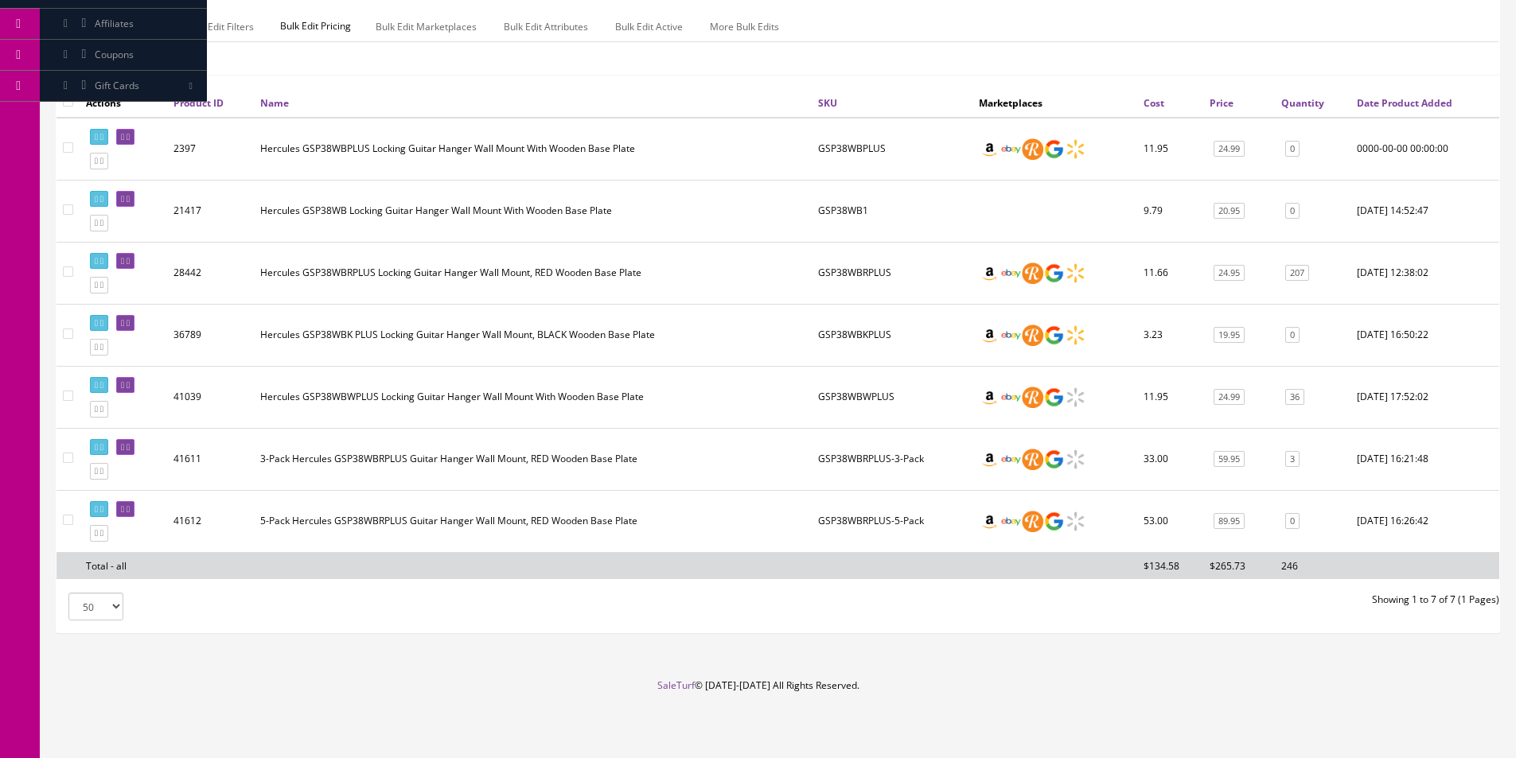
click at [847, 233] on td "GSP38WB1" at bounding box center [892, 211] width 161 height 62
click at [1189, 384] on td "11.95" at bounding box center [1170, 397] width 66 height 62
click at [1189, 383] on td "11.95" at bounding box center [1170, 397] width 66 height 62
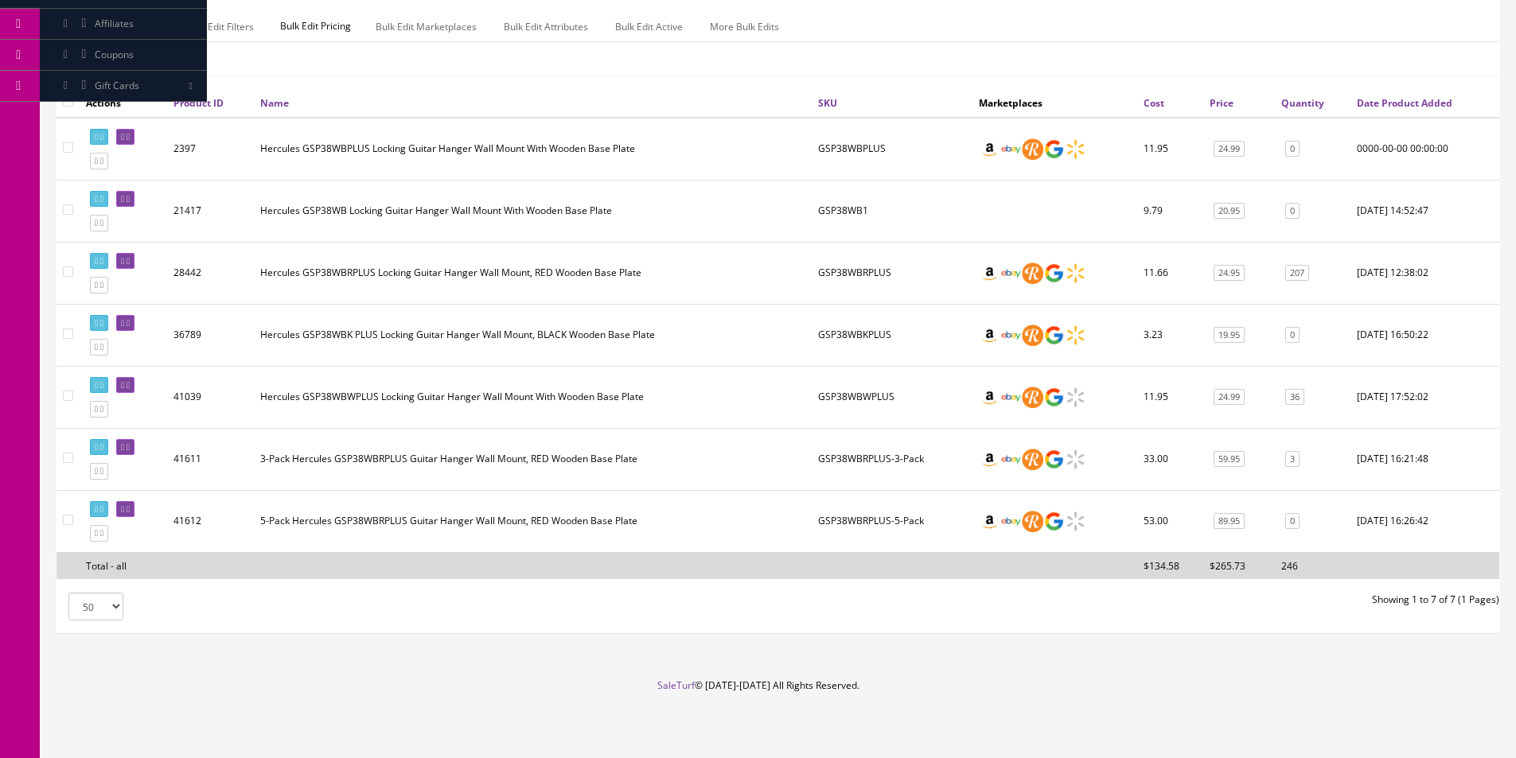
click at [1189, 383] on td "11.95" at bounding box center [1170, 397] width 66 height 62
click at [1189, 382] on td "11.95" at bounding box center [1170, 397] width 66 height 62
click at [1190, 382] on td "11.95" at bounding box center [1170, 397] width 66 height 62
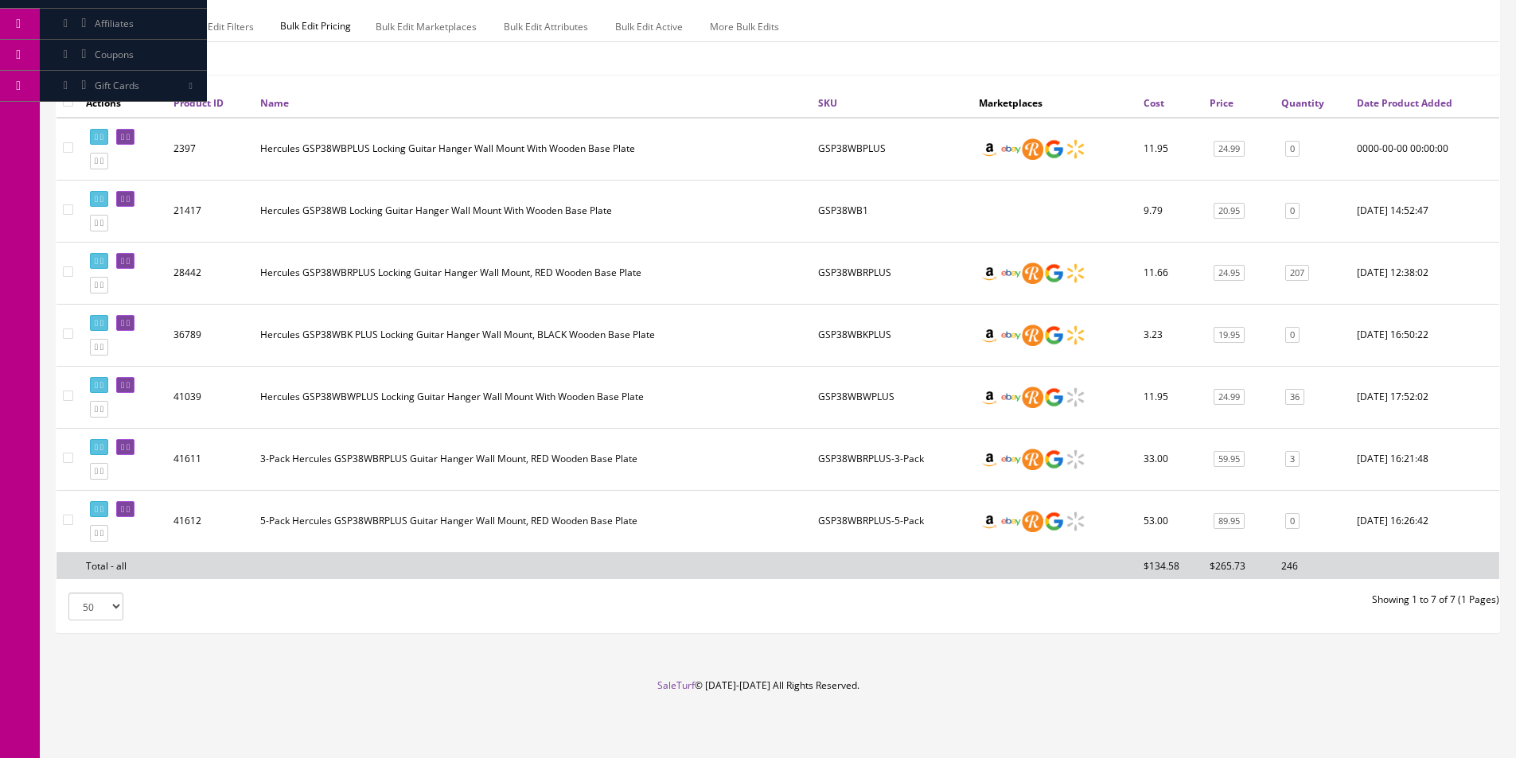
click at [1190, 382] on td "11.95" at bounding box center [1170, 397] width 66 height 62
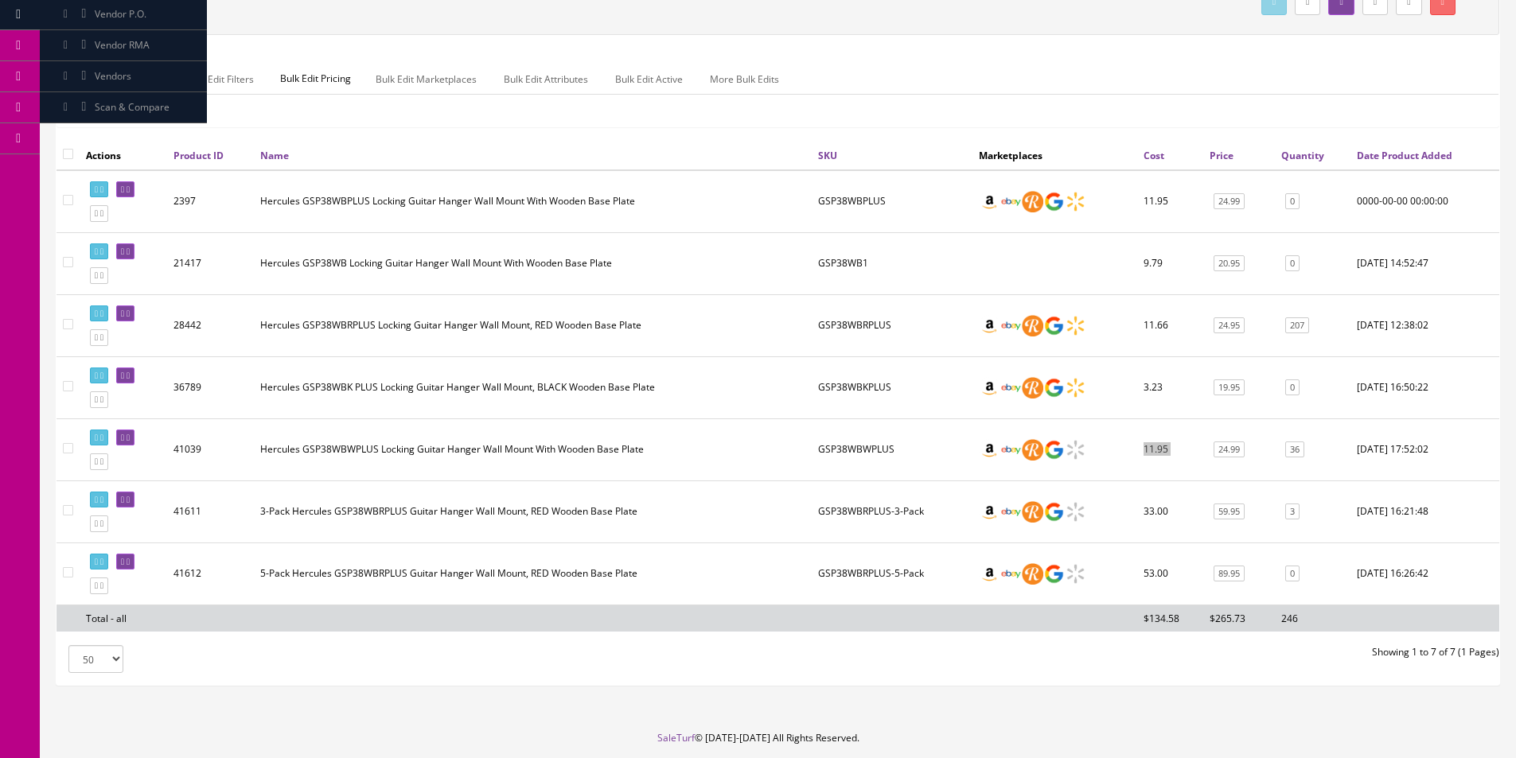
scroll to position [10, 0]
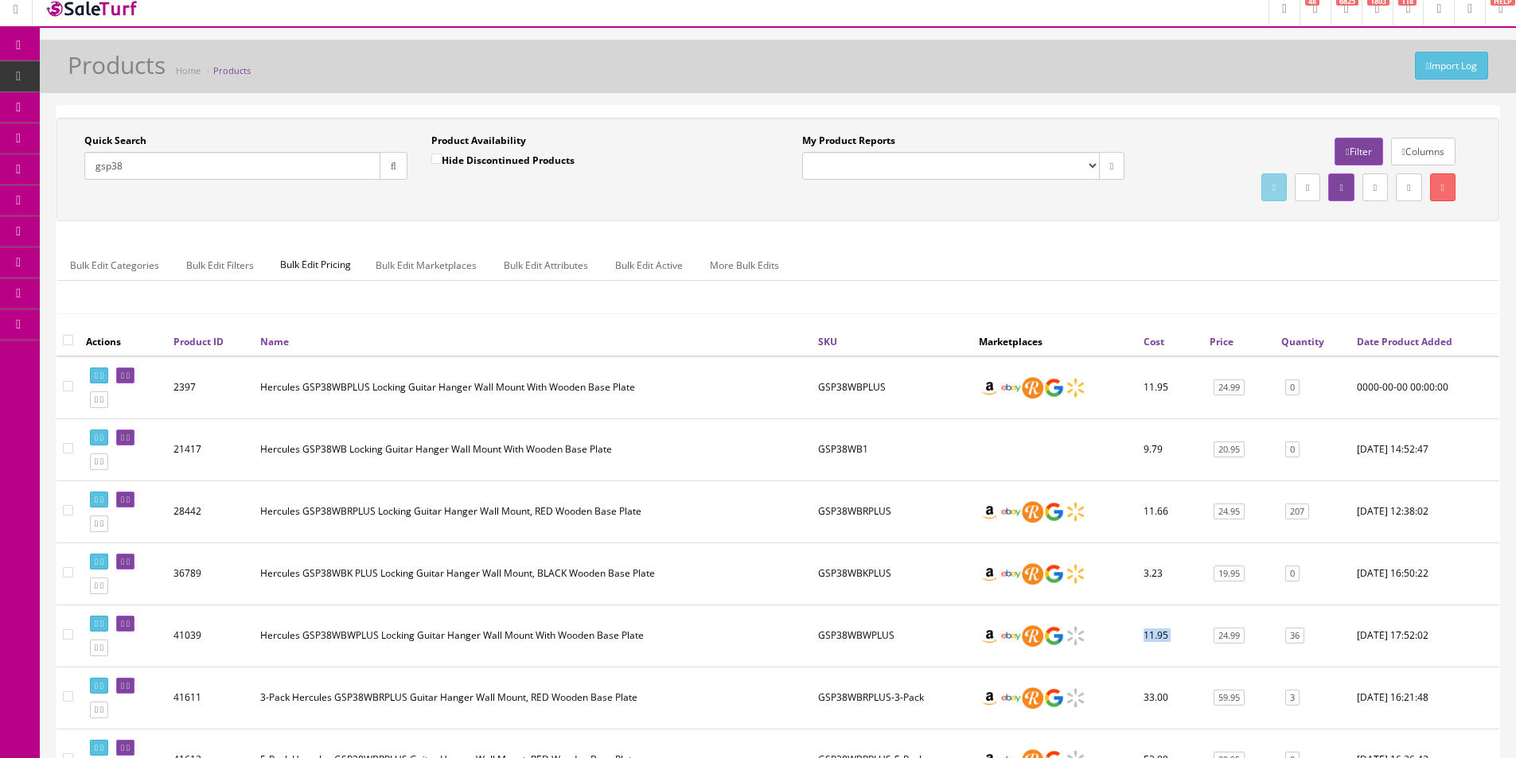
click at [289, 160] on input "gsp38" at bounding box center [232, 166] width 296 height 28
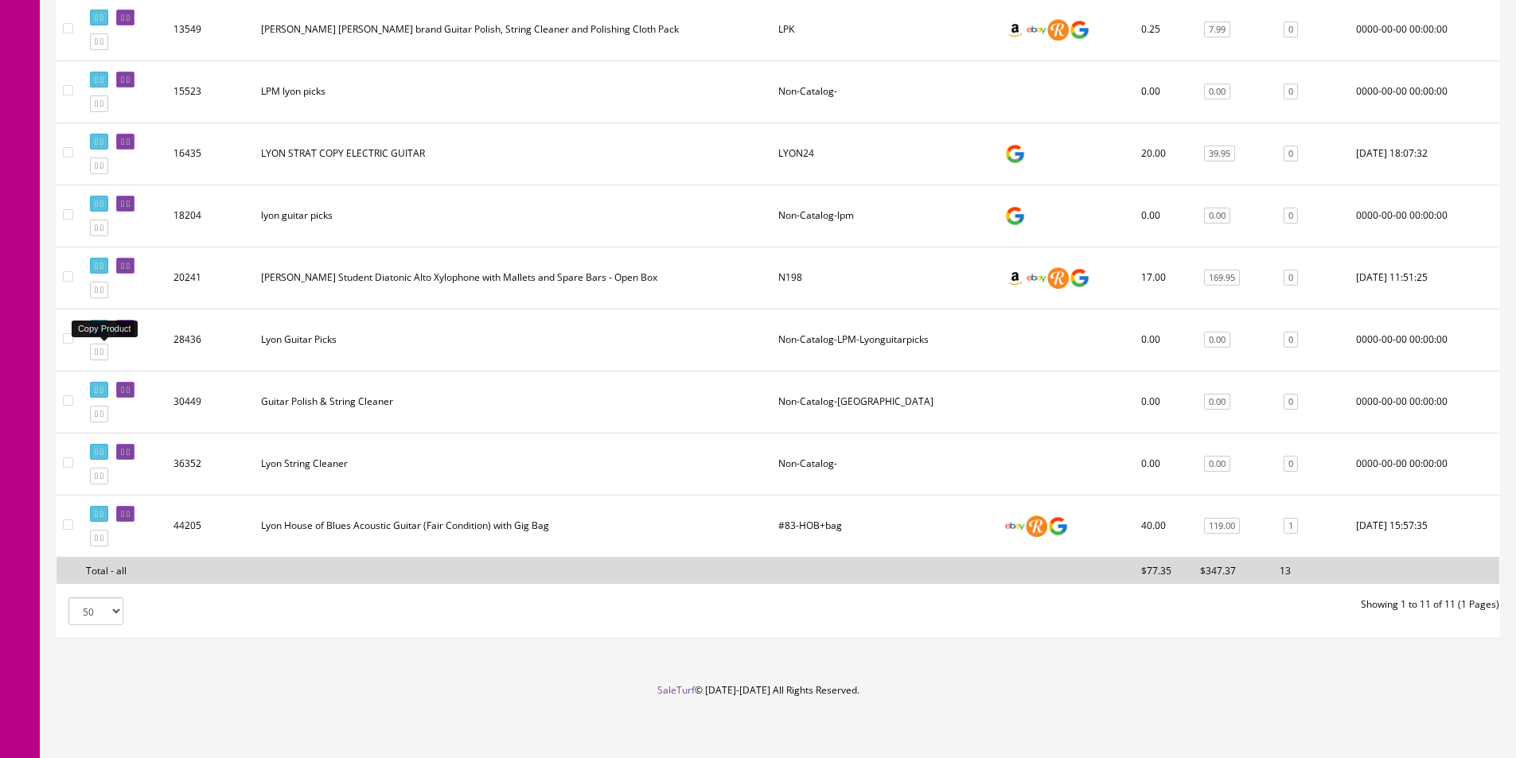
scroll to position [497, 0]
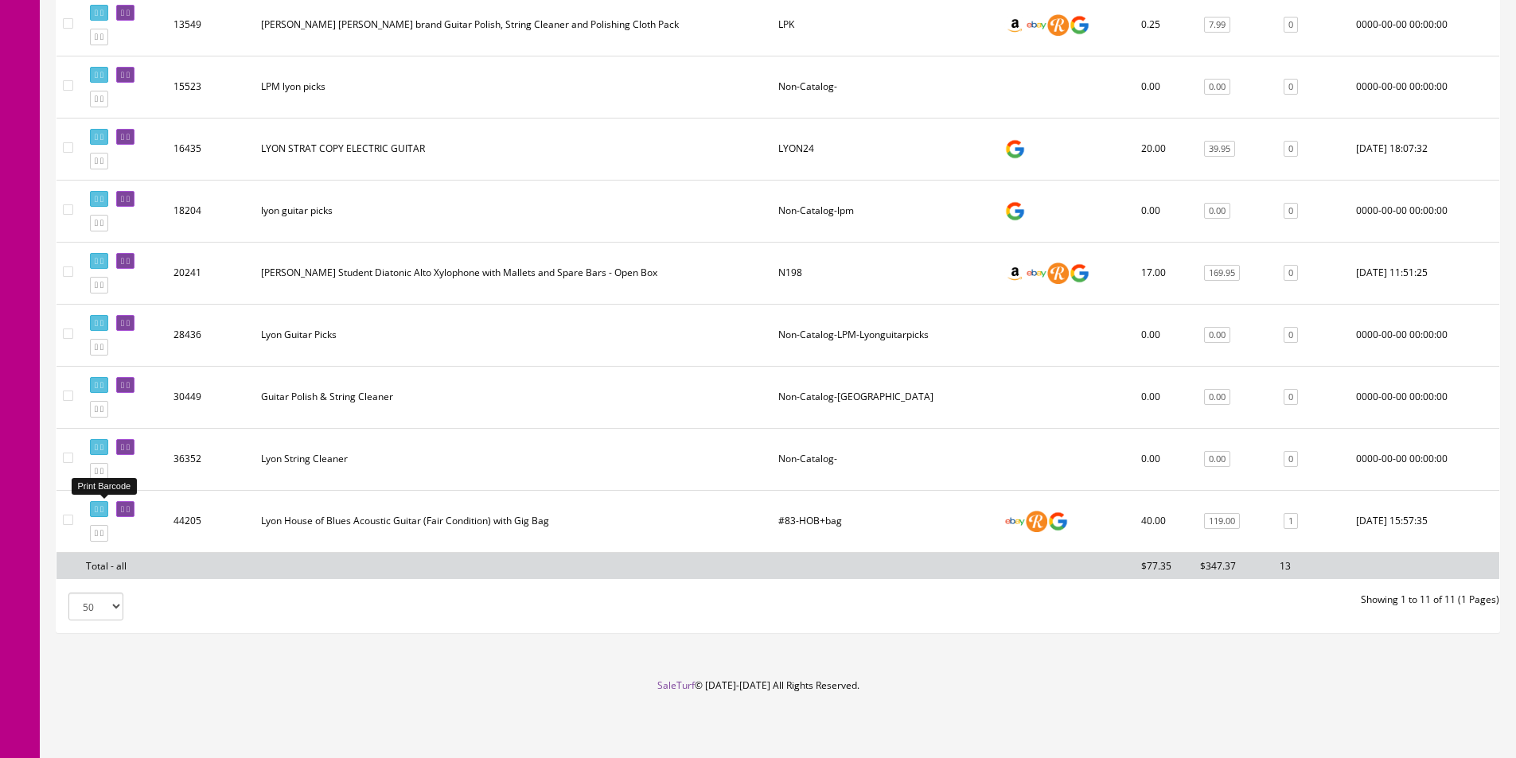
type input "Lyon"
click at [103, 511] on icon at bounding box center [101, 509] width 3 height 9
click at [72, 517] on input"] "checkbox" at bounding box center [68, 520] width 10 height 10
checkbox input"] "true"
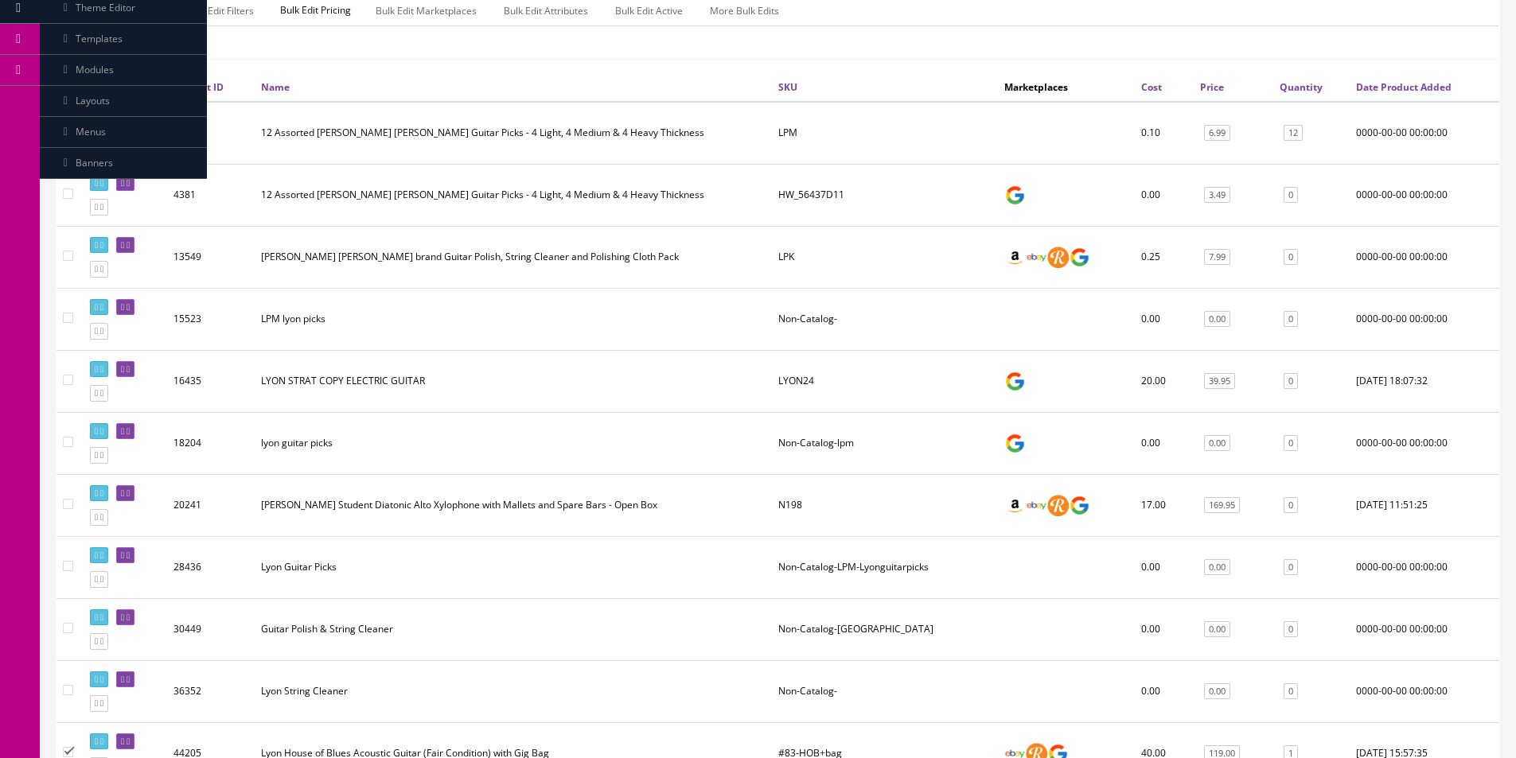
scroll to position [19, 0]
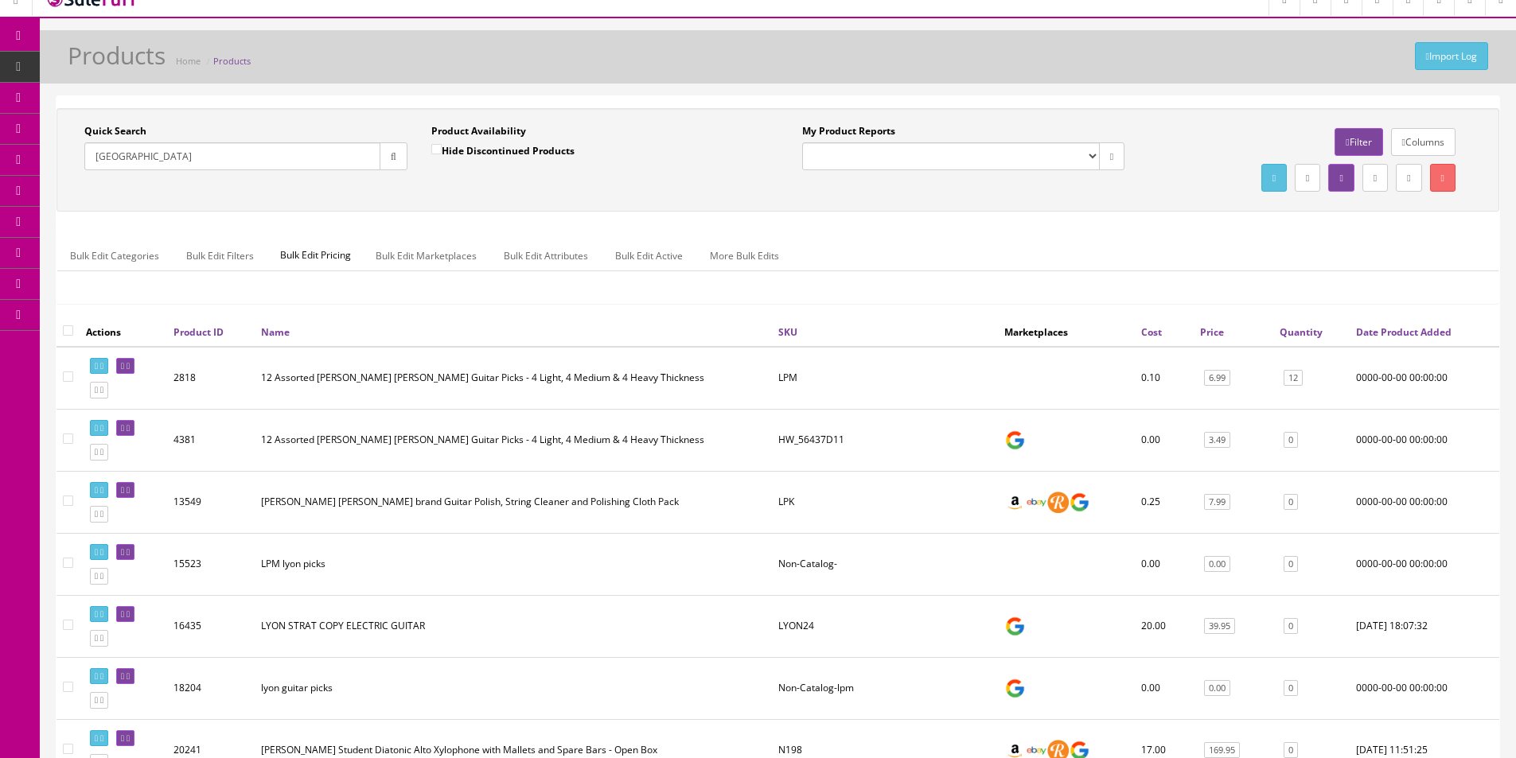
click at [629, 255] on link "Bulk Edit Active" at bounding box center [648, 255] width 93 height 31
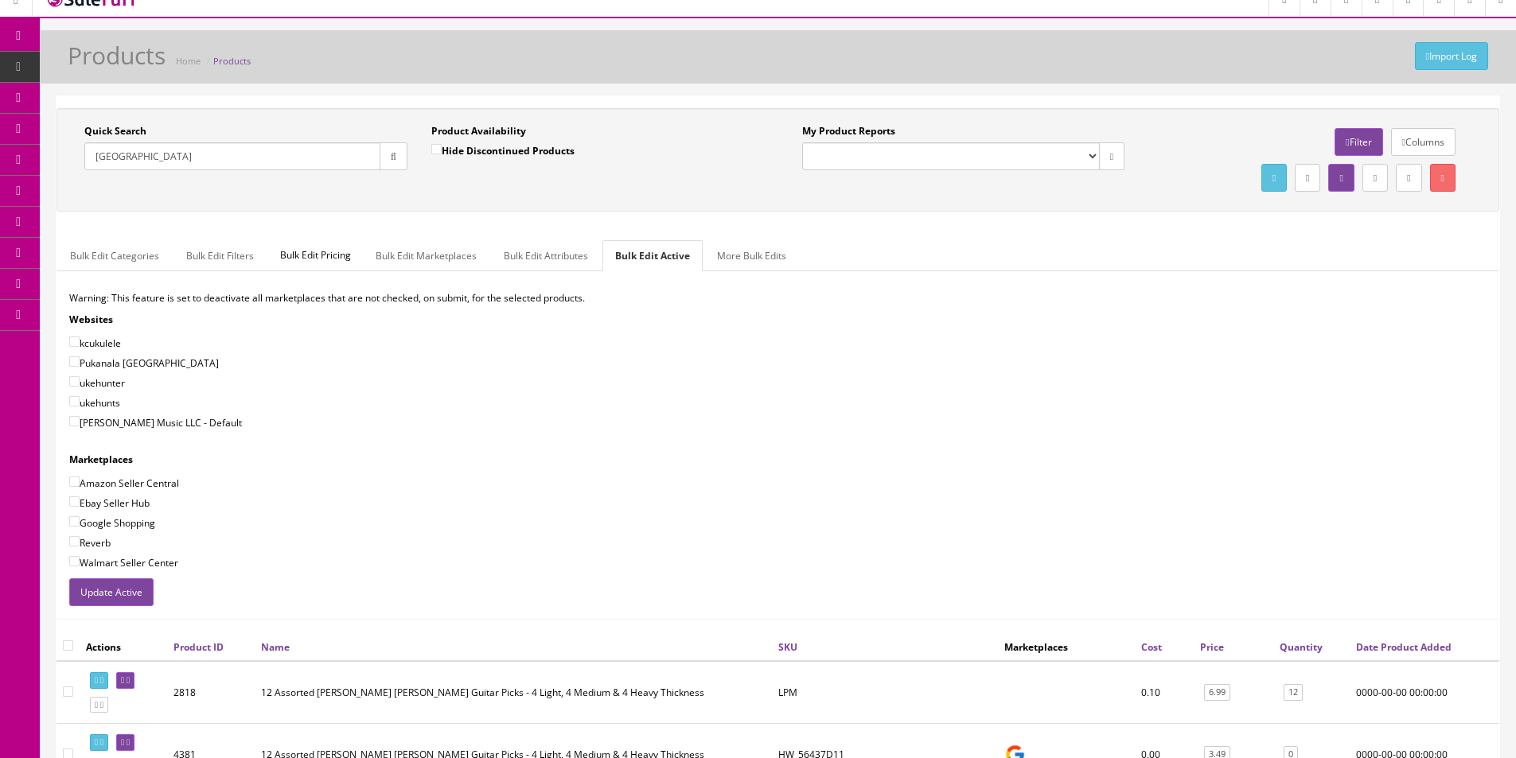
click at [136, 586] on button "Update Active" at bounding box center [111, 592] width 84 height 28
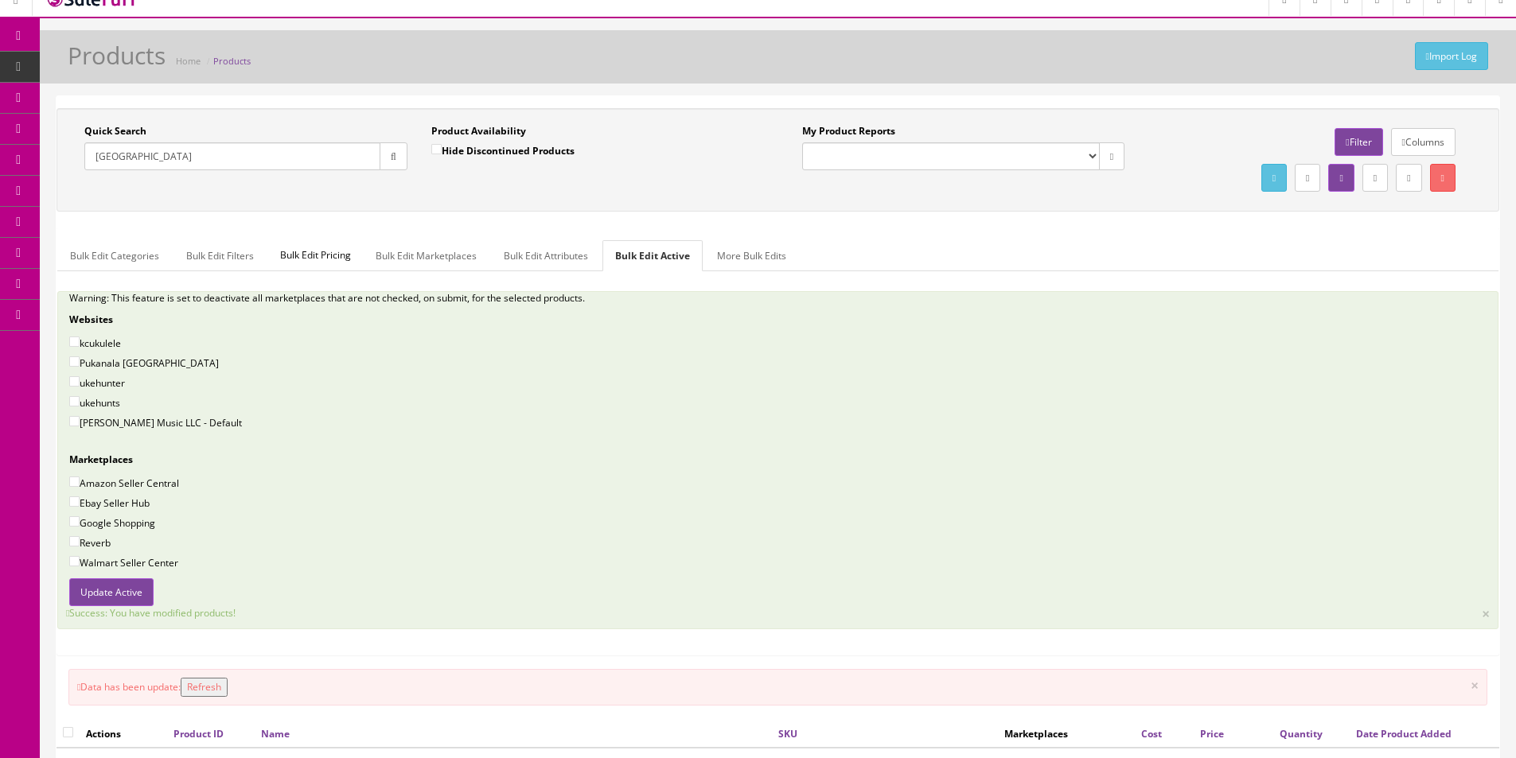
click at [208, 158] on input "Lyon" at bounding box center [232, 156] width 296 height 28
click at [208, 157] on input "Lyon" at bounding box center [232, 156] width 296 height 28
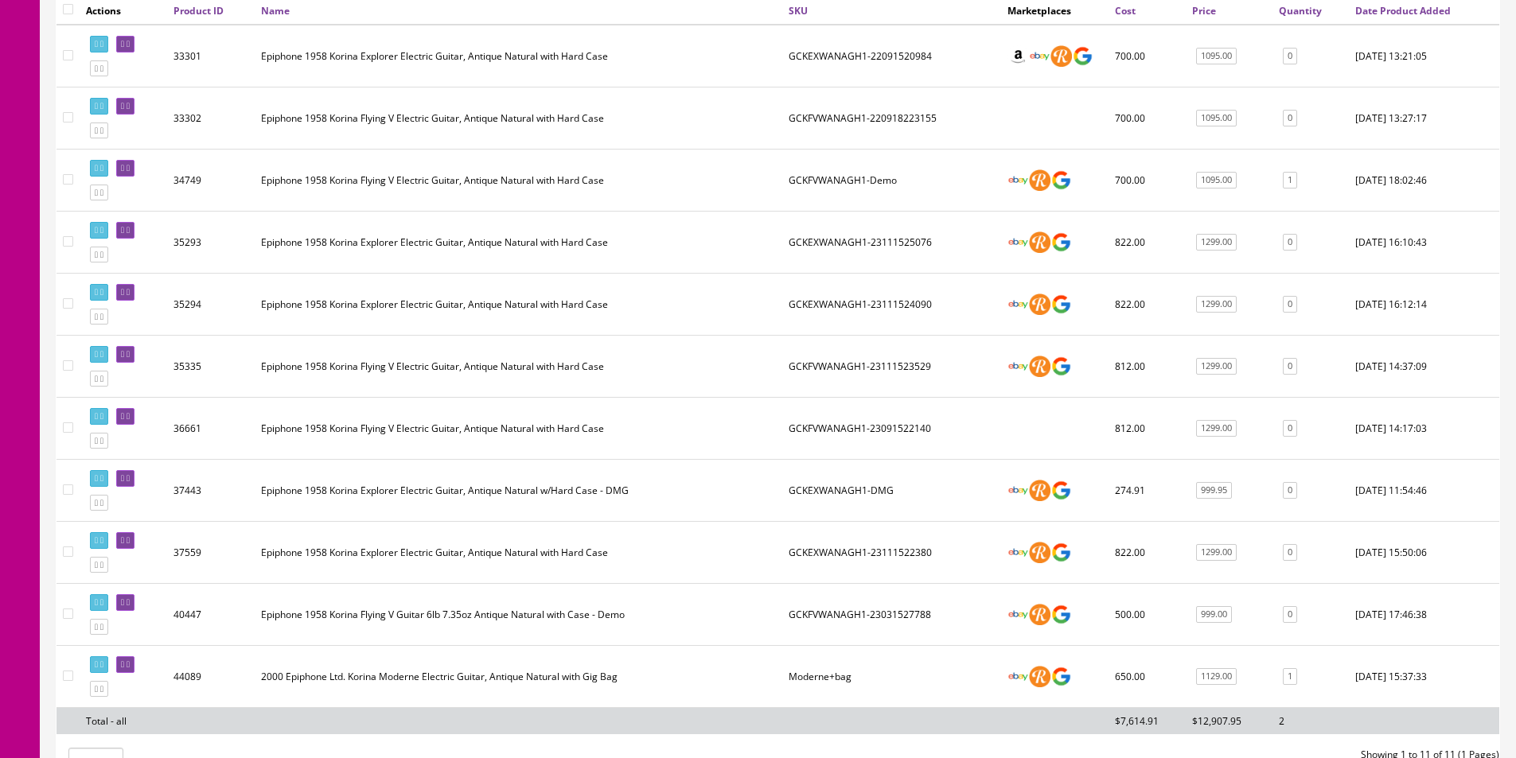
scroll to position [576, 0]
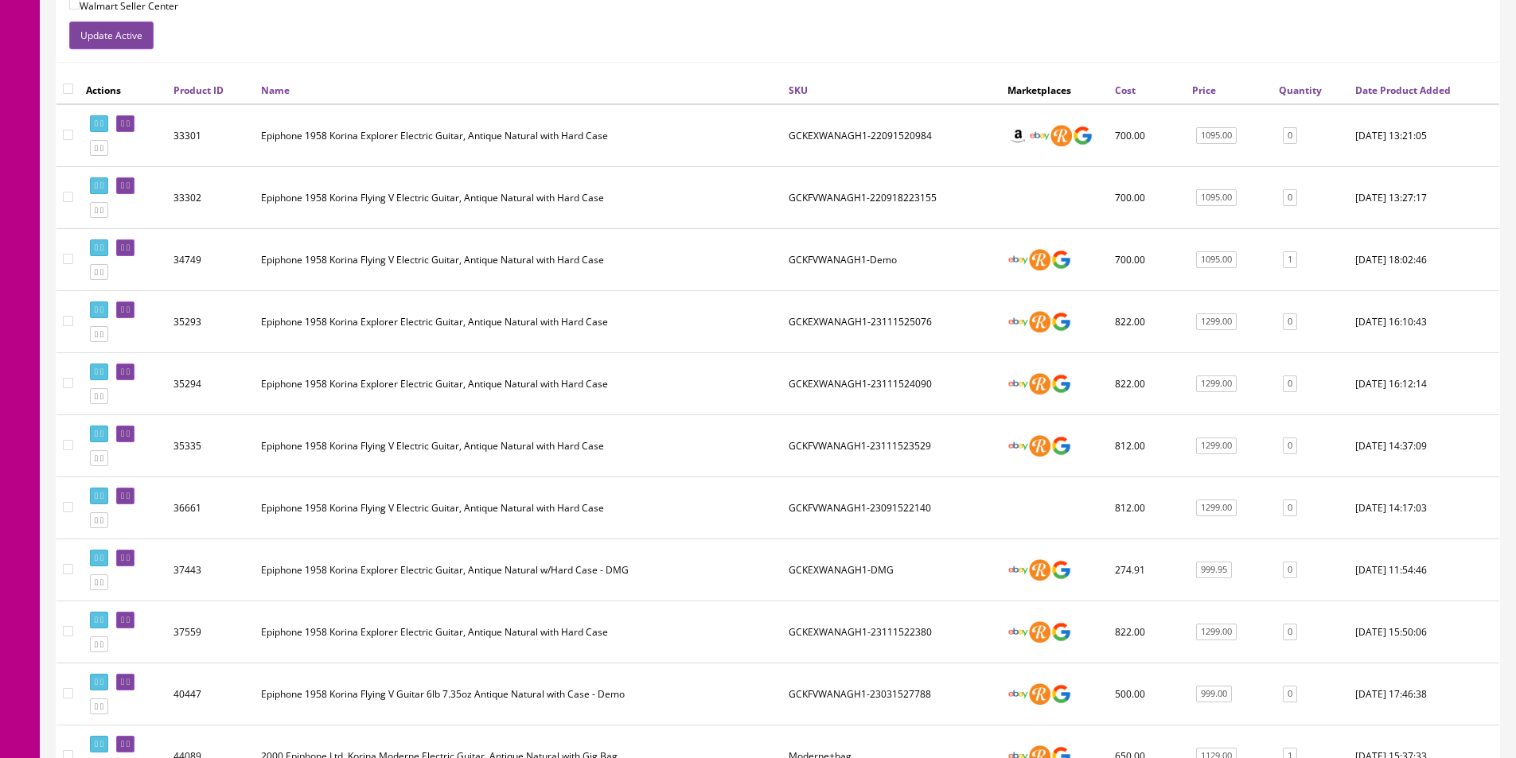
type input "Epiphone Korina"
click at [877, 261] on td "GCKFVWANAGH1-Demo" at bounding box center [891, 260] width 219 height 62
click at [879, 266] on td "GCKFVWANAGH1-Demo" at bounding box center [891, 260] width 219 height 62
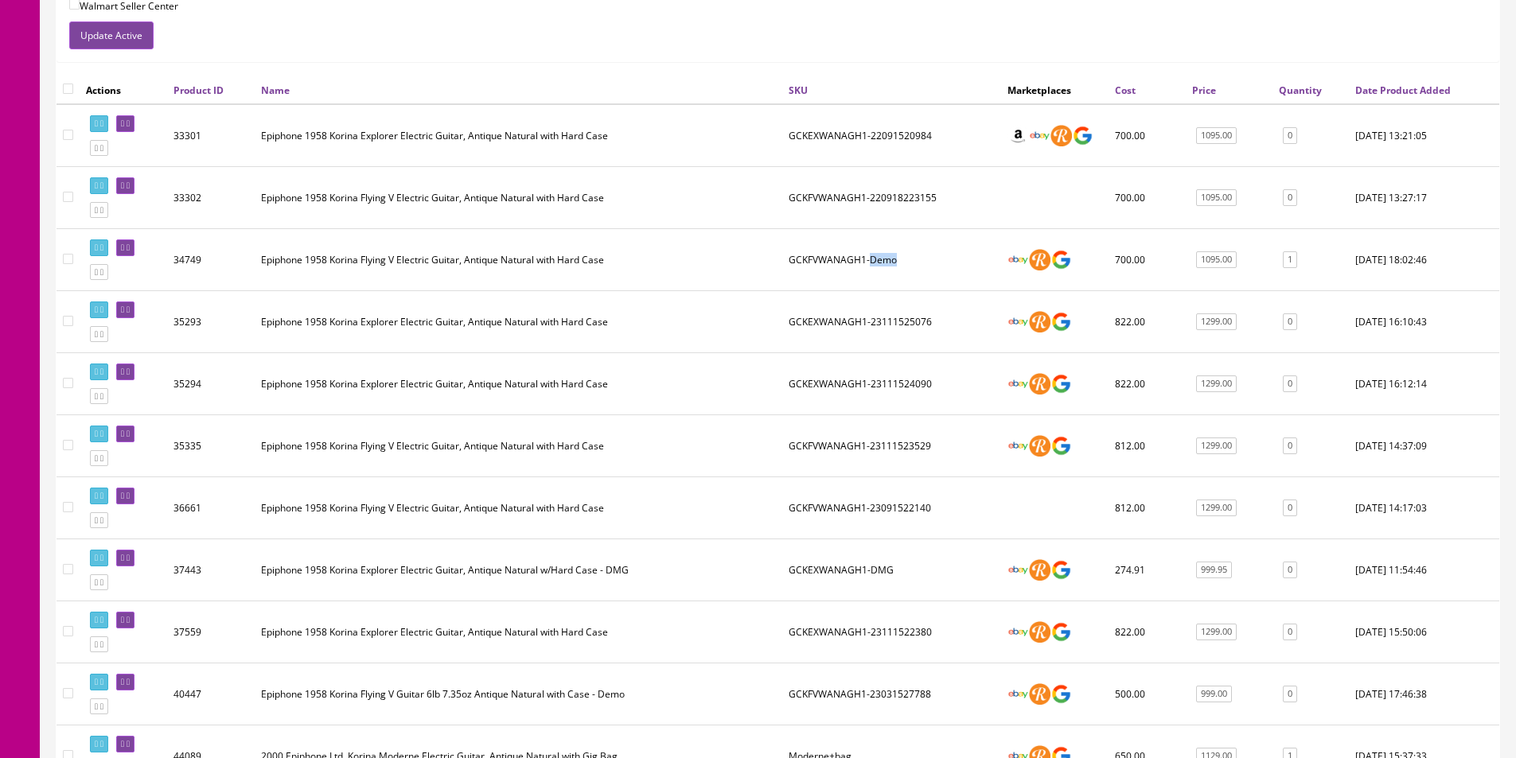
click at [879, 266] on td "GCKFVWANAGH1-Demo" at bounding box center [891, 260] width 219 height 62
click at [879, 264] on td "GCKFVWANAGH1-Demo" at bounding box center [891, 260] width 219 height 62
click at [879, 263] on td "GCKFVWANAGH1-Demo" at bounding box center [891, 260] width 219 height 62
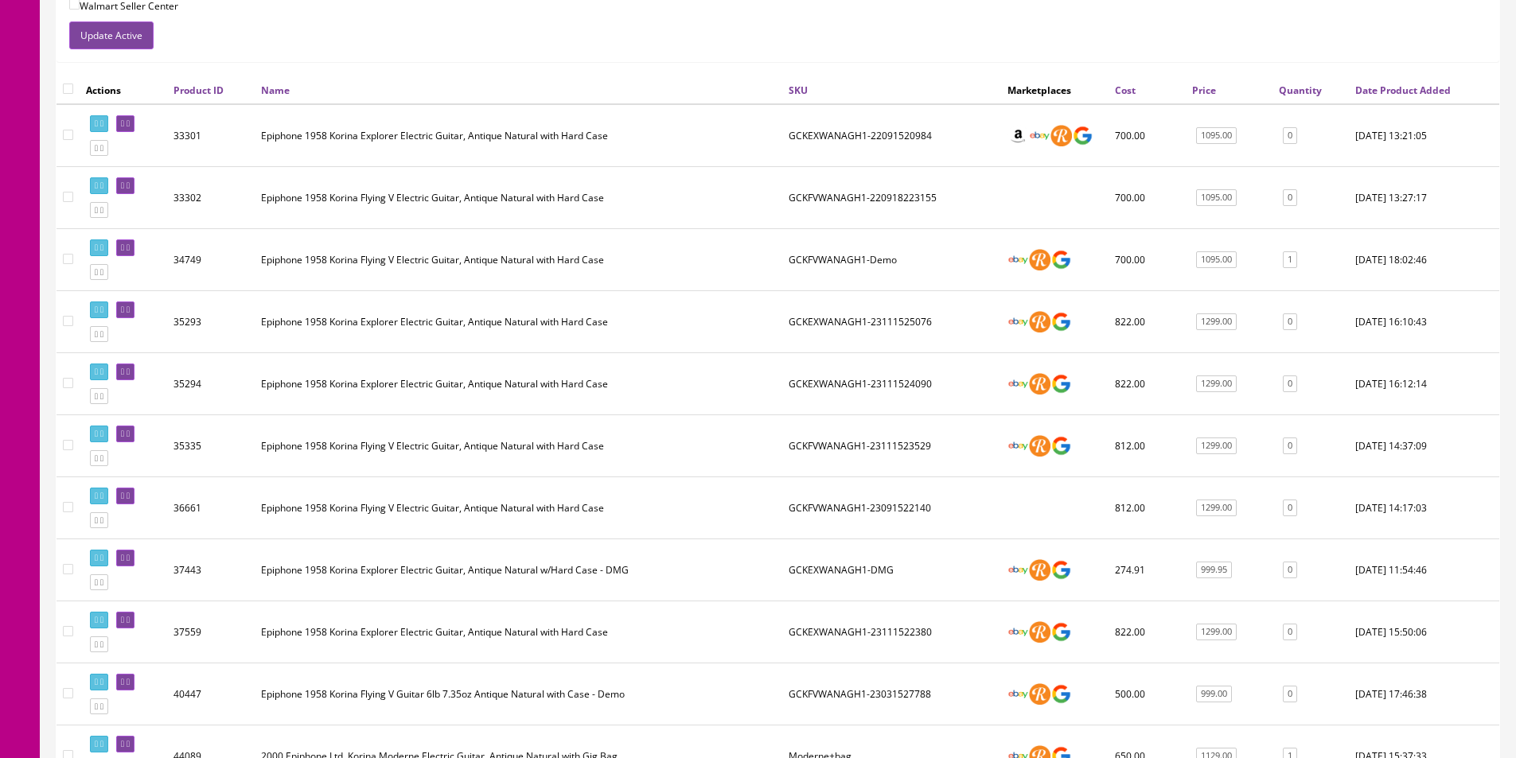
click at [879, 263] on td "GCKFVWANAGH1-Demo" at bounding box center [891, 260] width 219 height 62
click at [867, 260] on td "GCKFVWANAGH1-Demo" at bounding box center [891, 260] width 219 height 62
click at [867, 261] on td "GCKFVWANAGH1-Demo" at bounding box center [891, 260] width 219 height 62
click at [876, 263] on td "GCKFVWANAGH1-Demo" at bounding box center [891, 260] width 219 height 62
click at [877, 263] on td "GCKFVWANAGH1-Demo" at bounding box center [891, 260] width 219 height 62
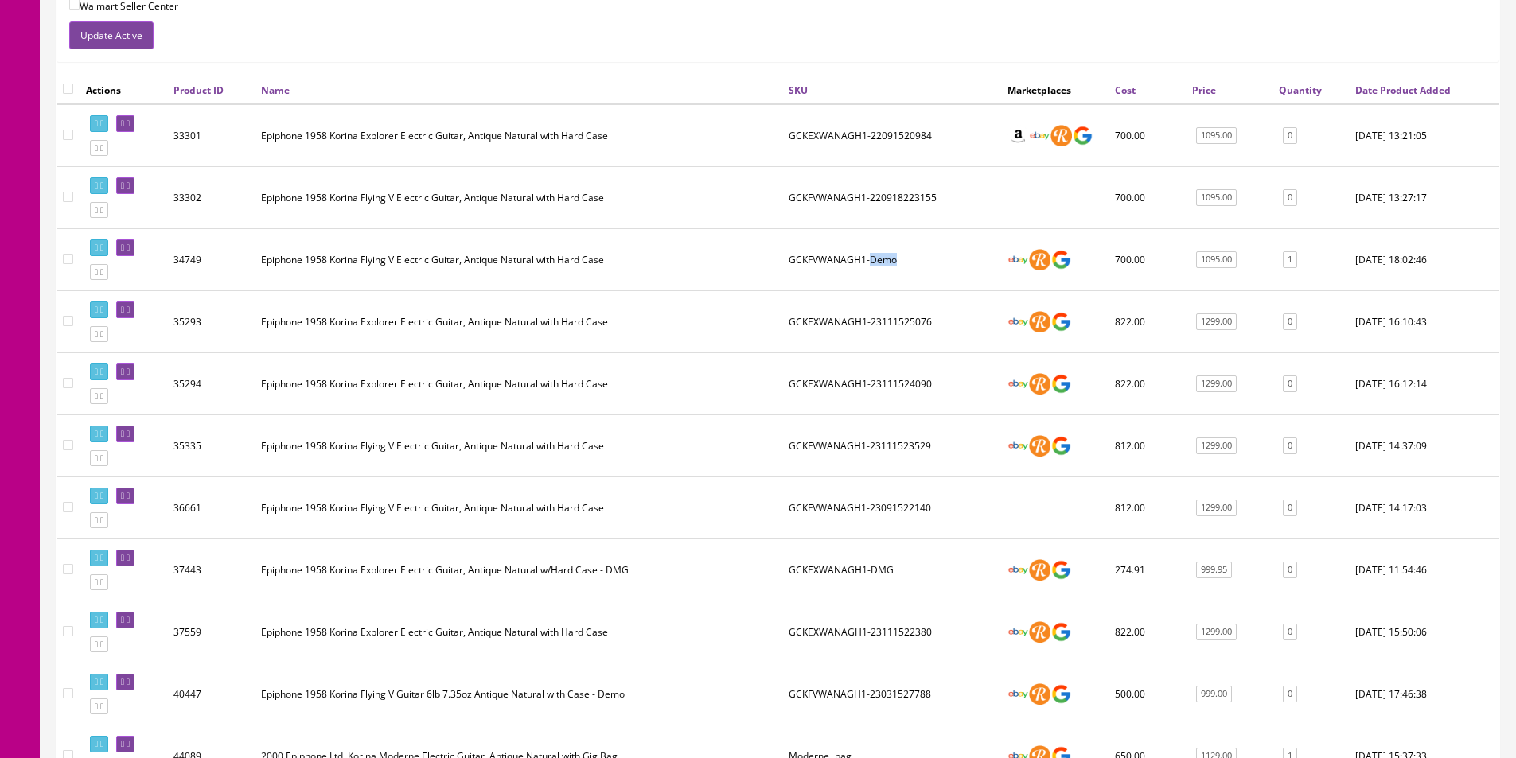
click at [880, 260] on td "GCKFVWANAGH1-Demo" at bounding box center [891, 260] width 219 height 62
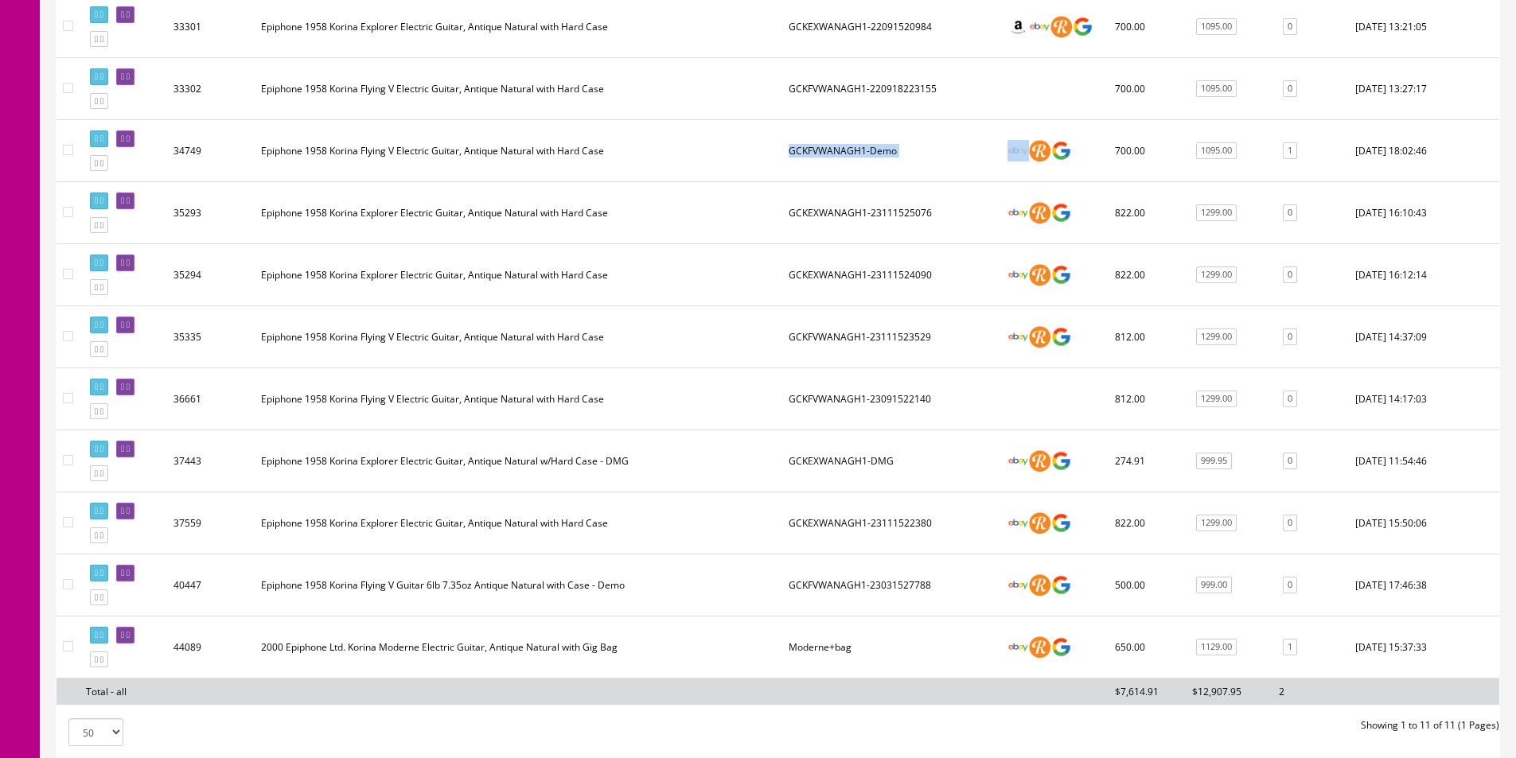
scroll to position [811, 0]
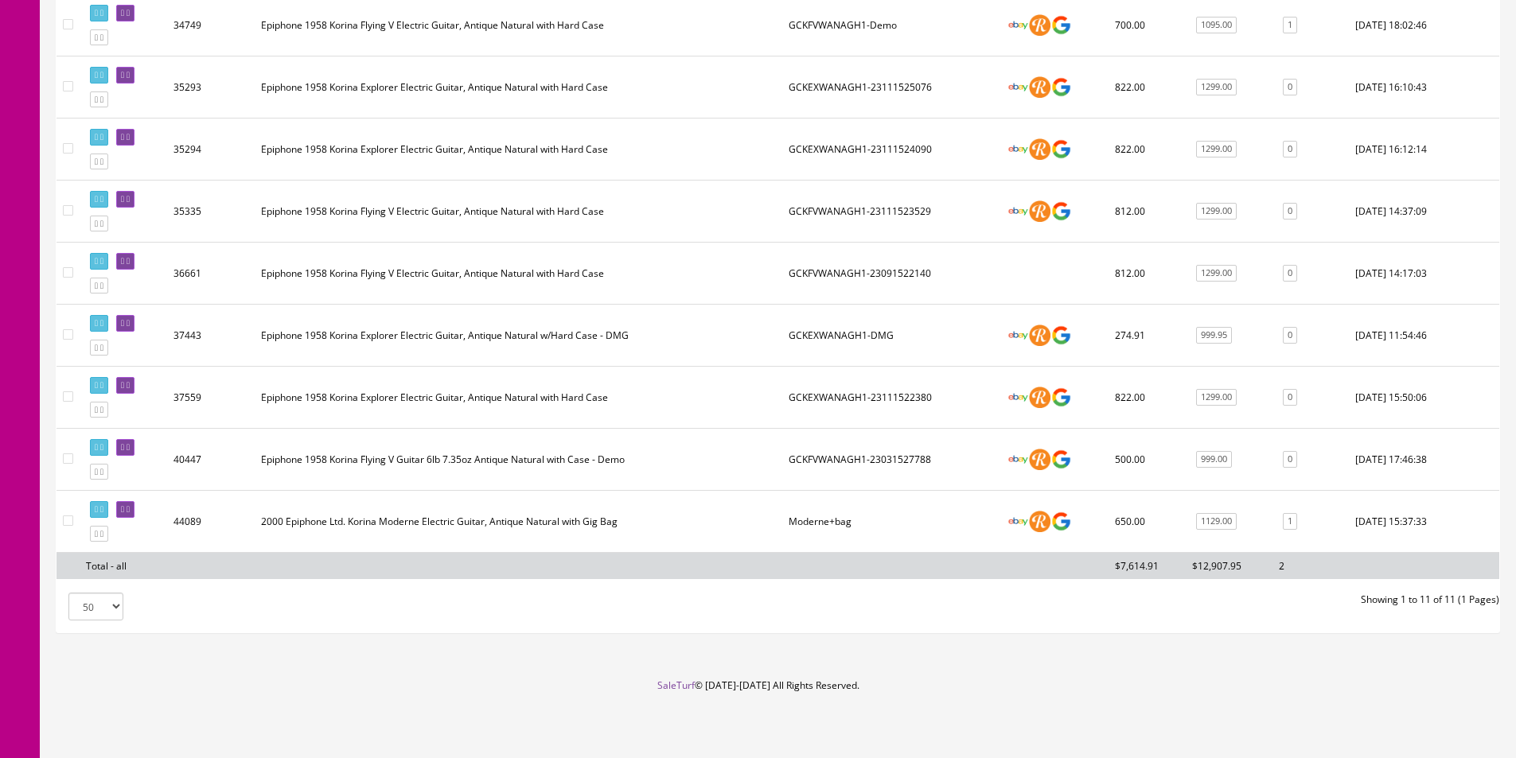
click at [928, 452] on td "GCKFVWANAGH1-23031527788" at bounding box center [891, 460] width 219 height 62
click at [926, 450] on td "GCKFVWANAGH1-23031527788" at bounding box center [891, 460] width 219 height 62
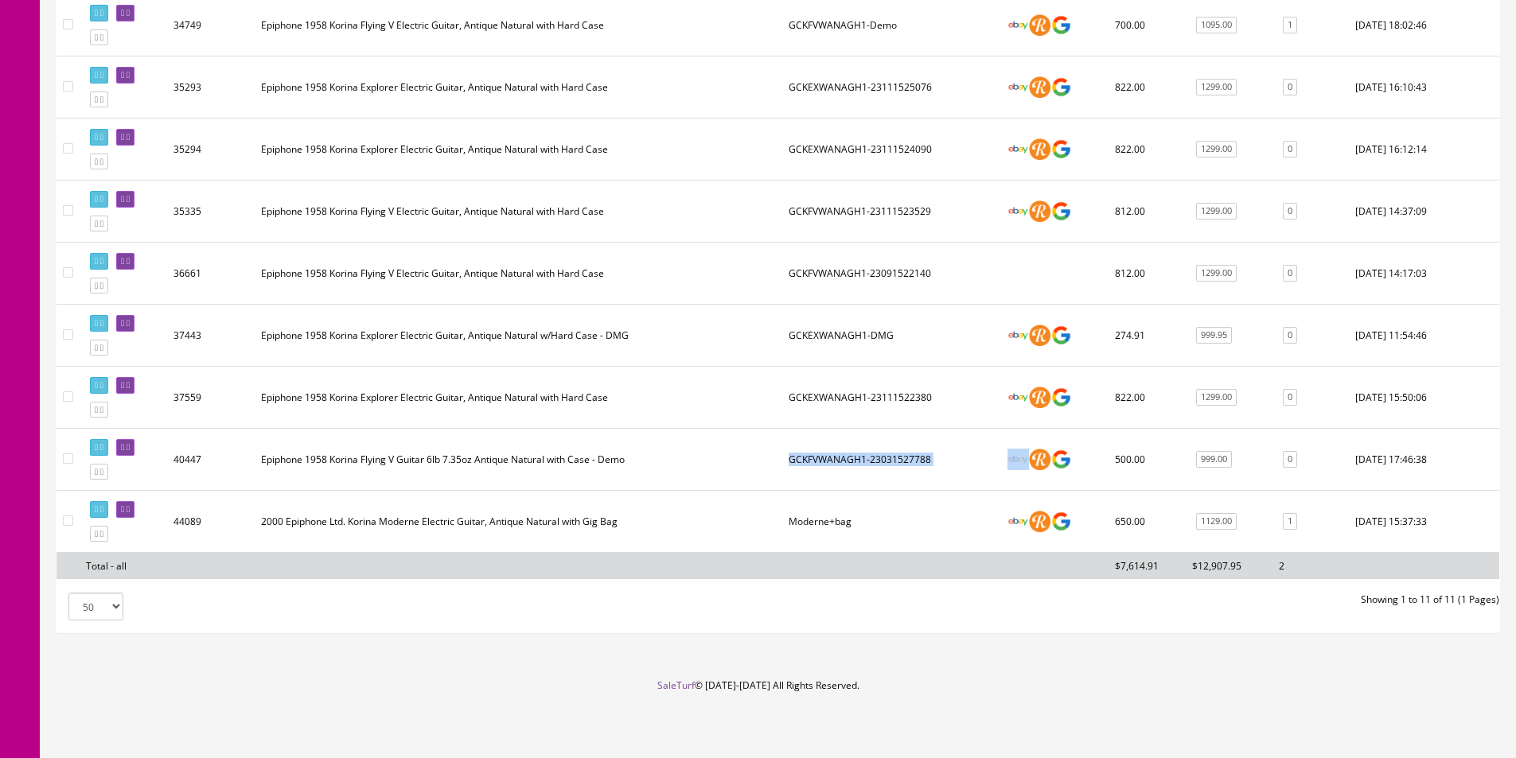
click at [926, 450] on td "GCKFVWANAGH1-23031527788" at bounding box center [891, 460] width 219 height 62
drag, startPoint x: 926, startPoint y: 450, endPoint x: 1063, endPoint y: 428, distance: 138.7
click at [926, 450] on td "GCKFVWANAGH1-23031527788" at bounding box center [891, 460] width 219 height 62
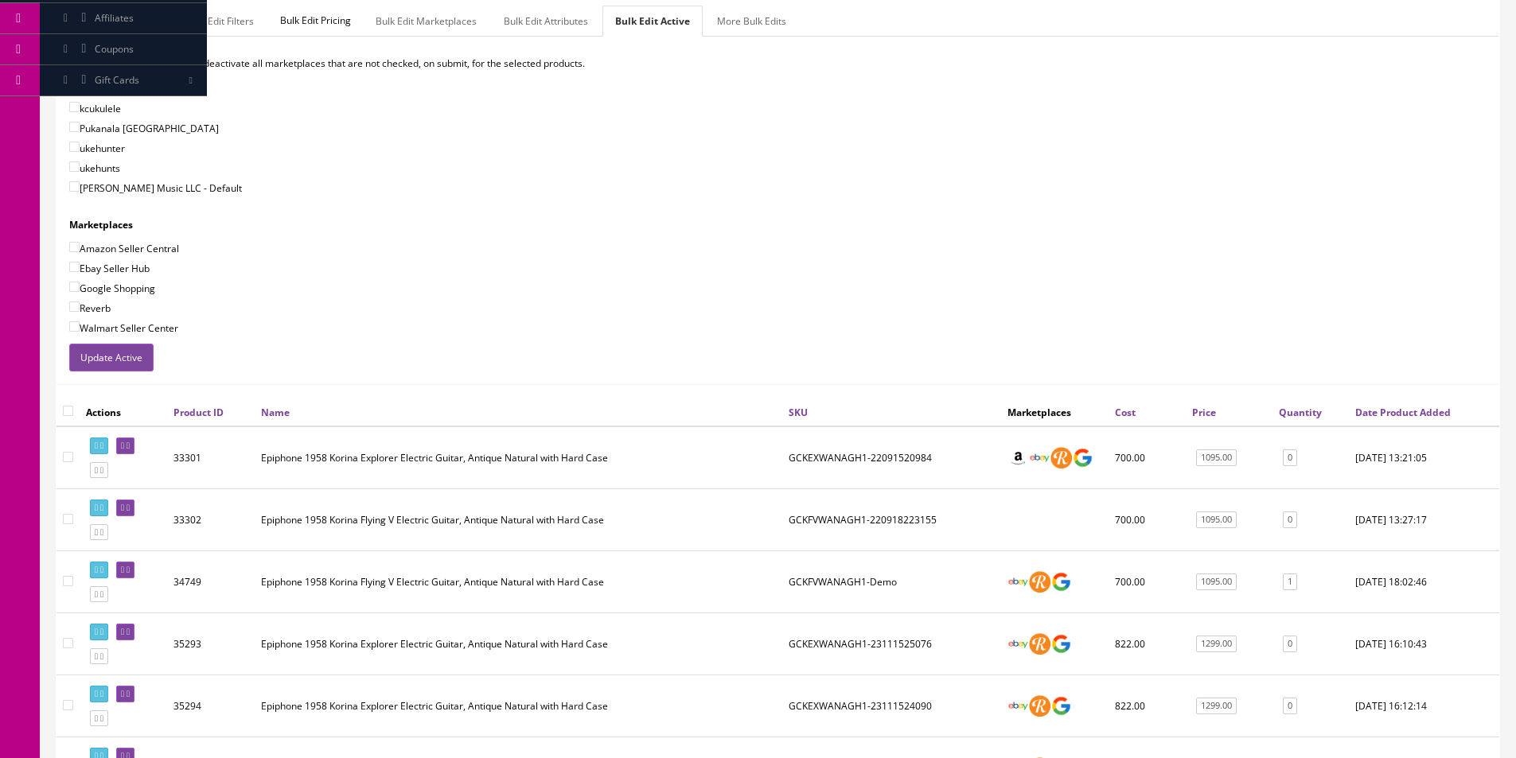
scroll to position [15, 0]
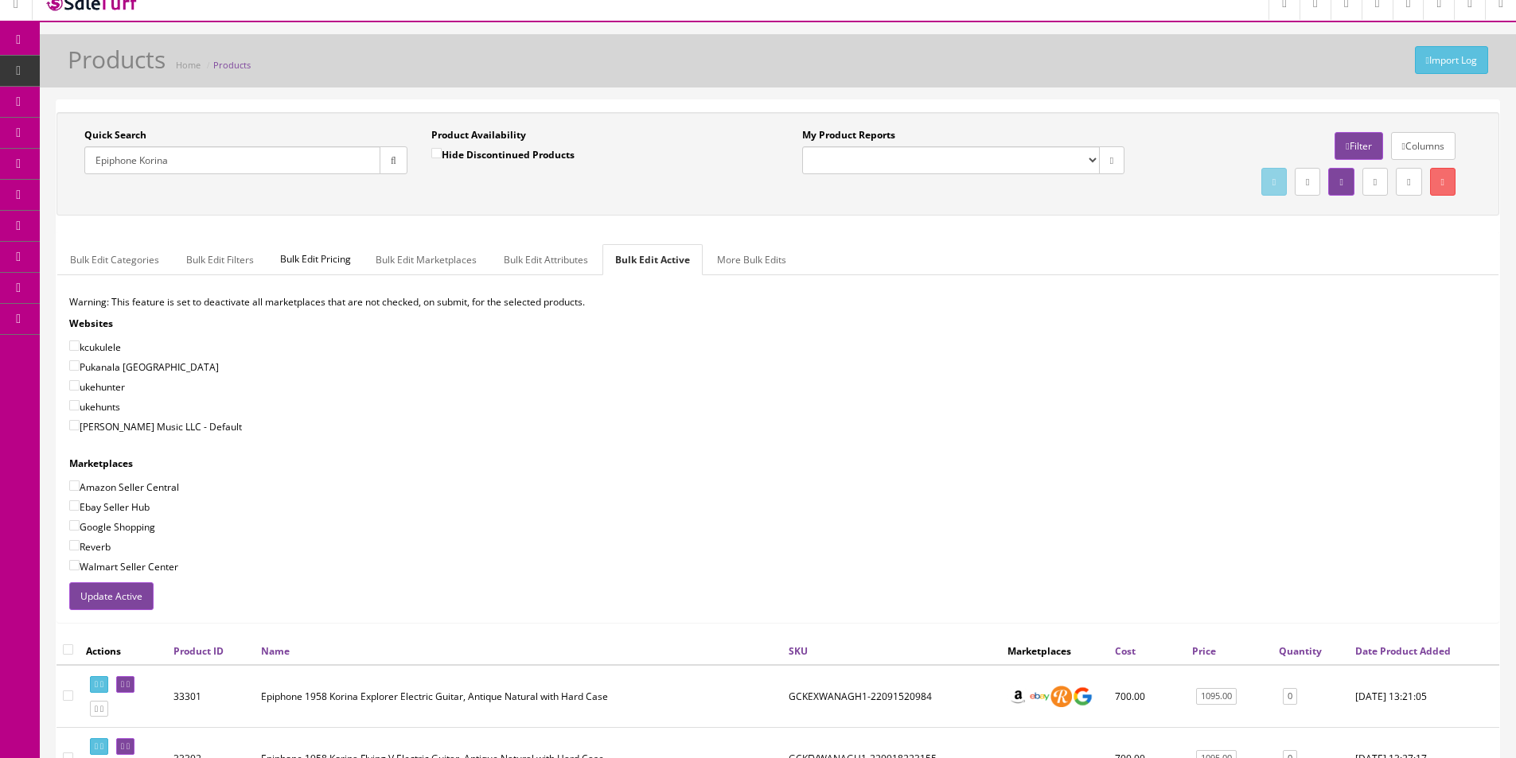
click at [100, 310] on link "Report Builder" at bounding box center [123, 319] width 167 height 31
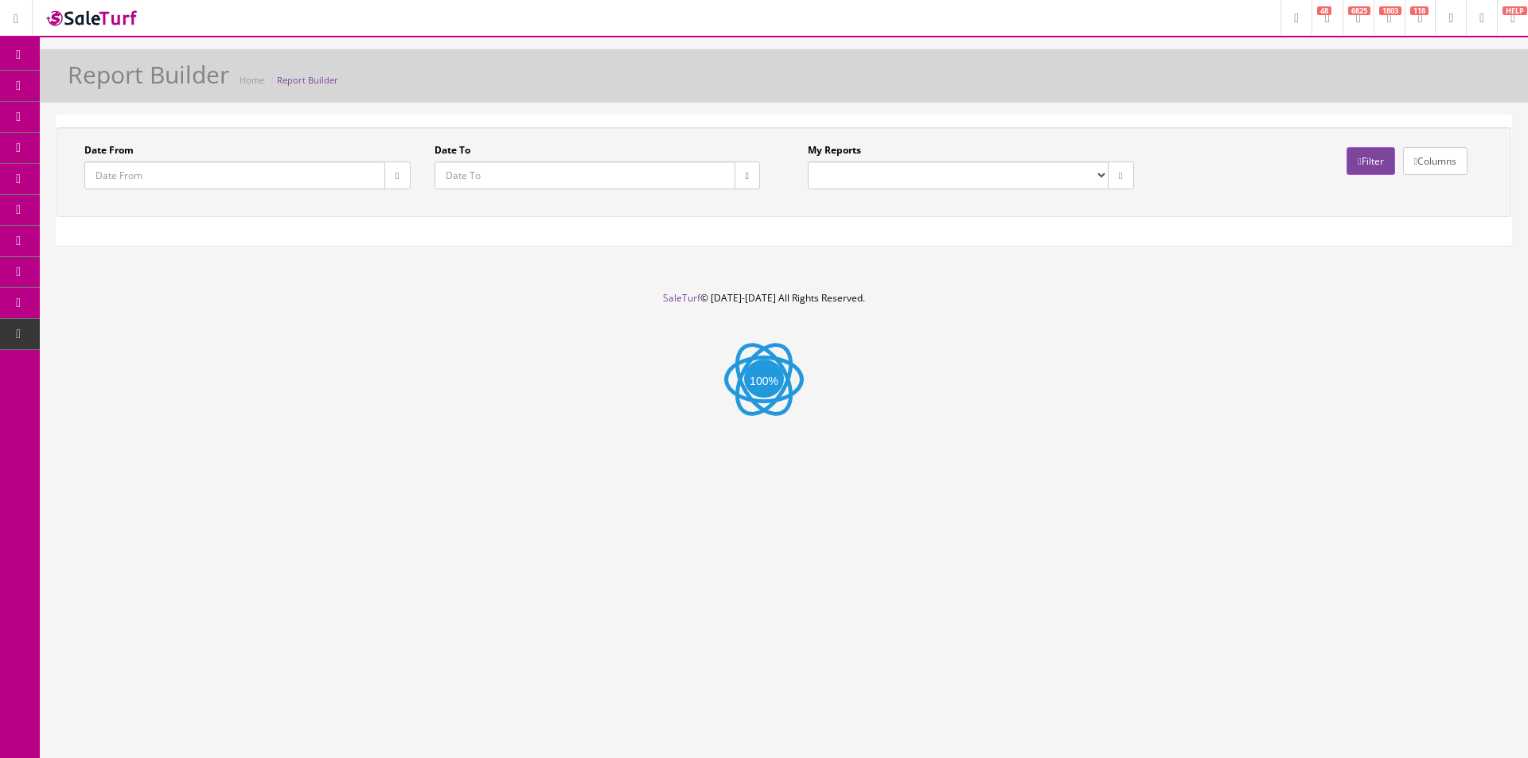
select select "224"
click at [808, 162] on select "Commission Report Weekly Sold/Stock (NON-DISCONTINUED) Store Cash IN-OUT Comple…" at bounding box center [958, 176] width 301 height 28
type input "[DATE]"
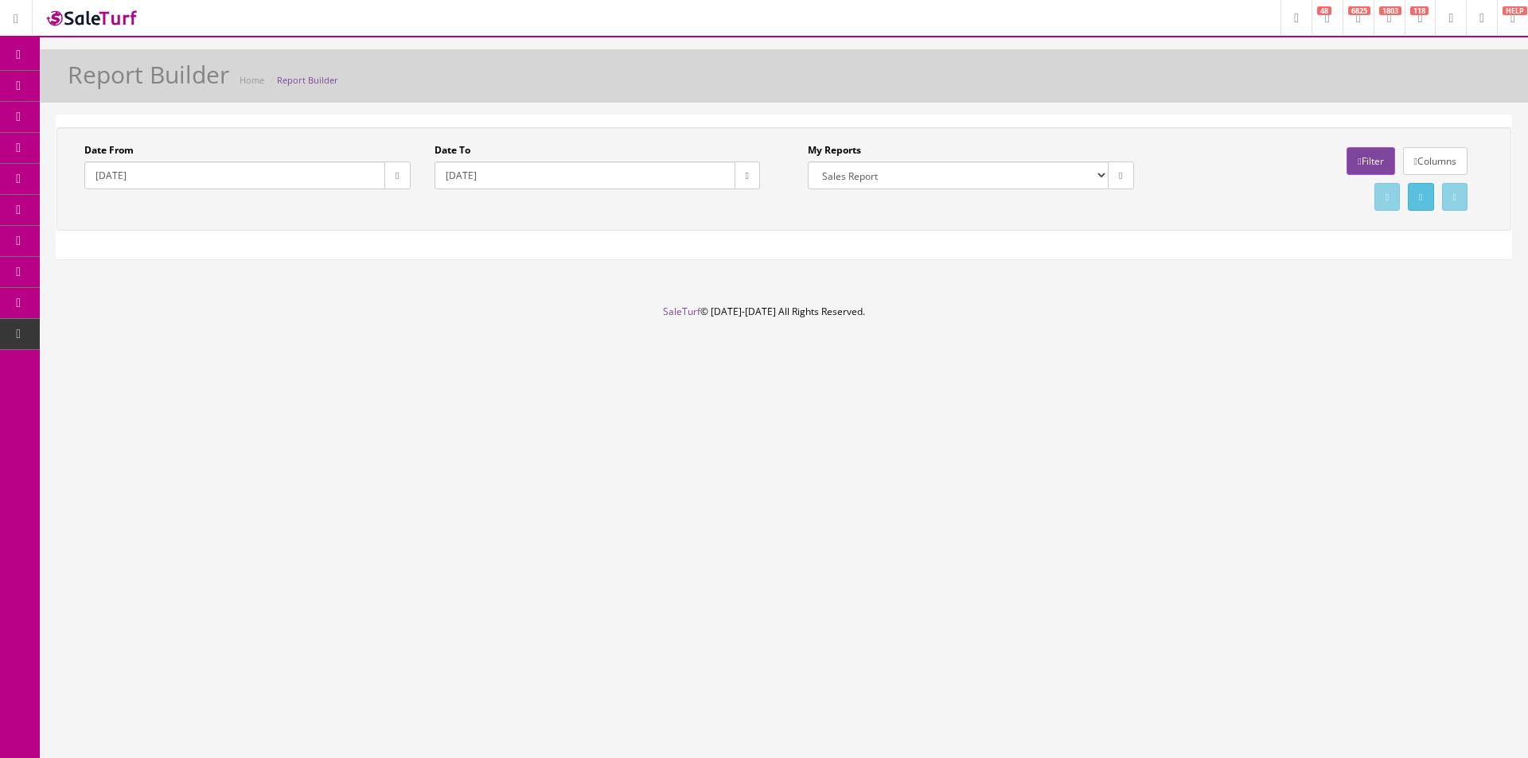
click at [400, 169] on button "button" at bounding box center [396, 176] width 25 height 28
click at [397, 201] on th "‹" at bounding box center [397, 207] width 27 height 24
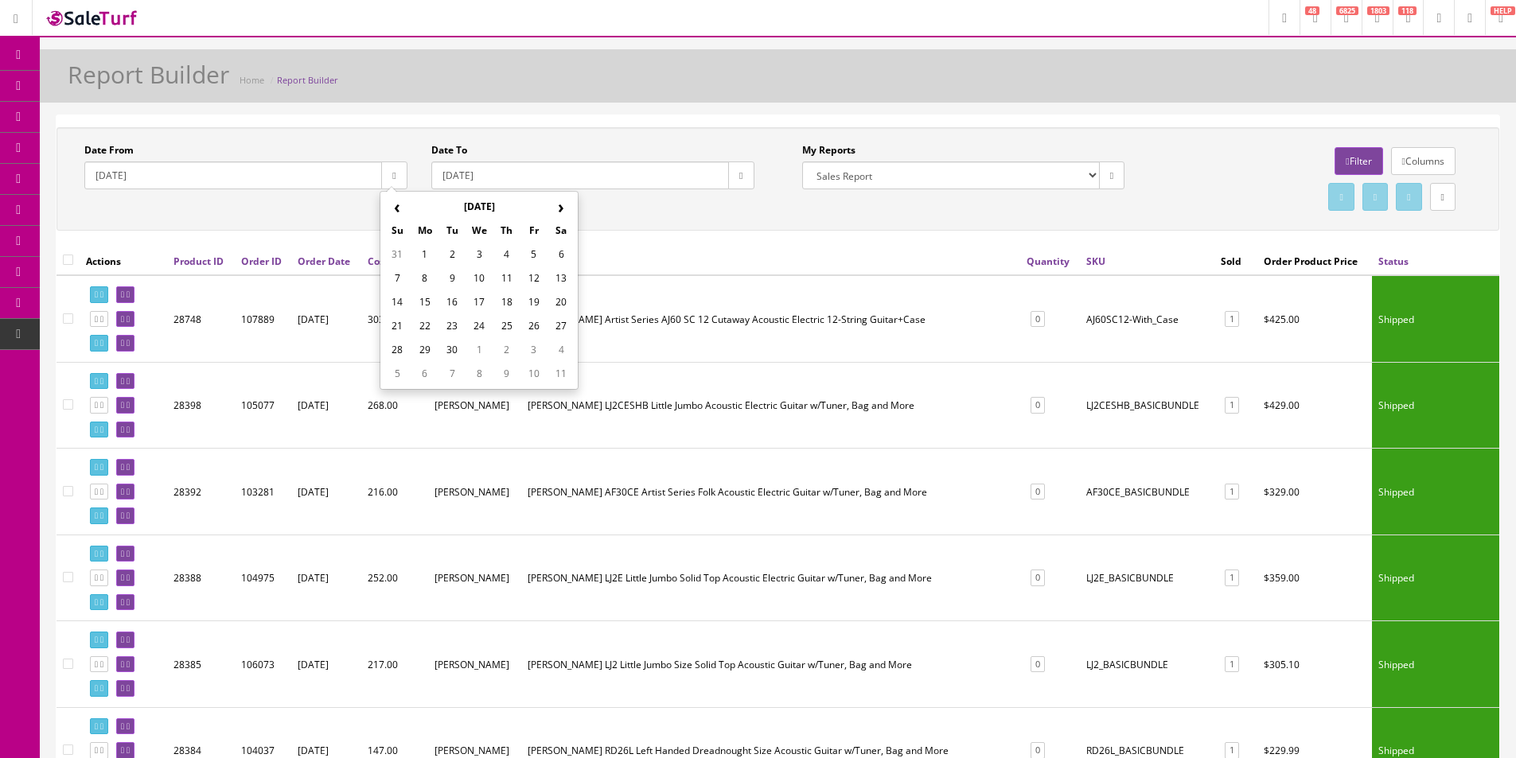
click at [426, 252] on td "1" at bounding box center [424, 255] width 27 height 24
type input "2025-09-01"
click at [742, 176] on icon "button" at bounding box center [740, 176] width 3 height 10
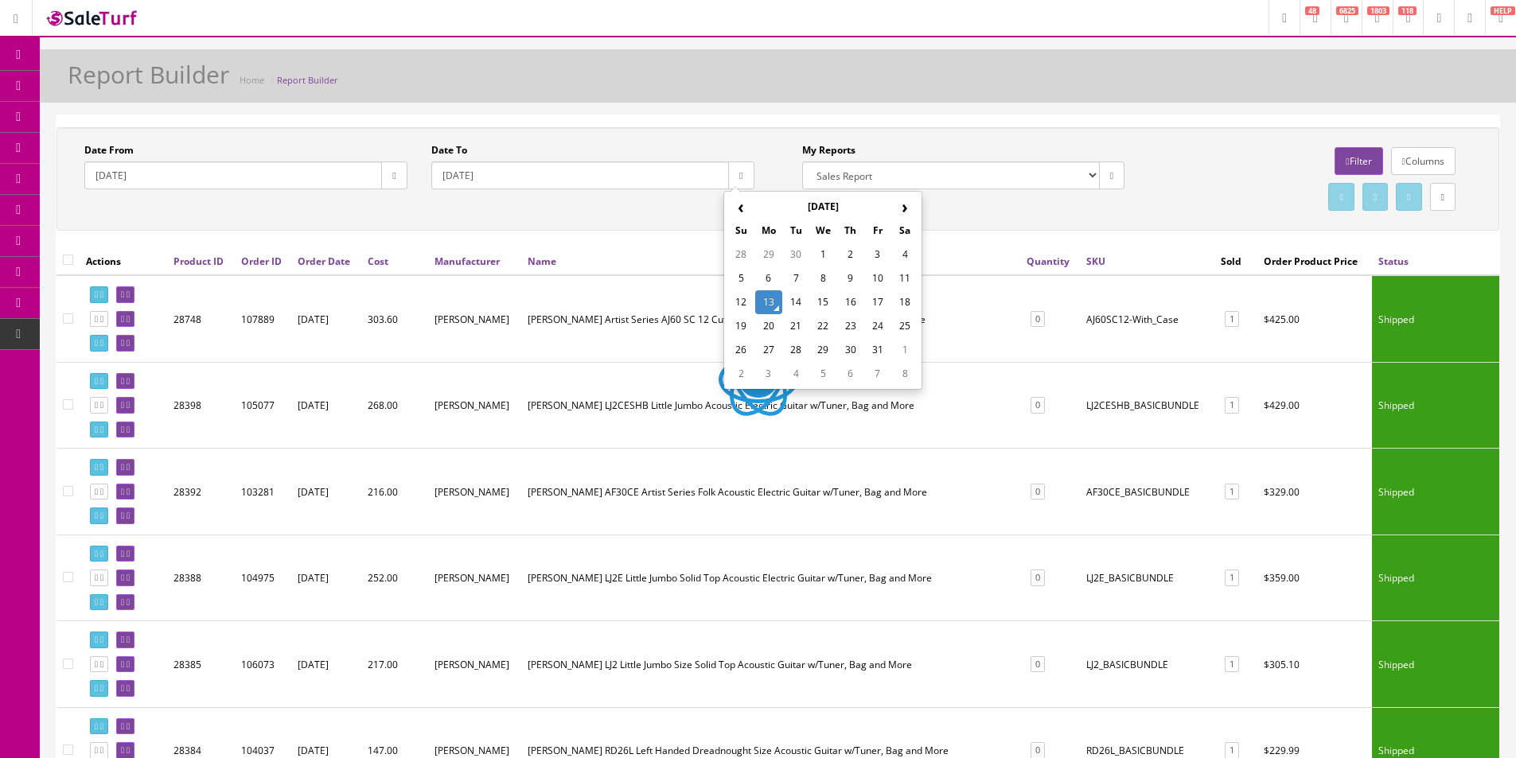
click at [772, 303] on td "13" at bounding box center [768, 302] width 27 height 24
type input "2025-10-13"
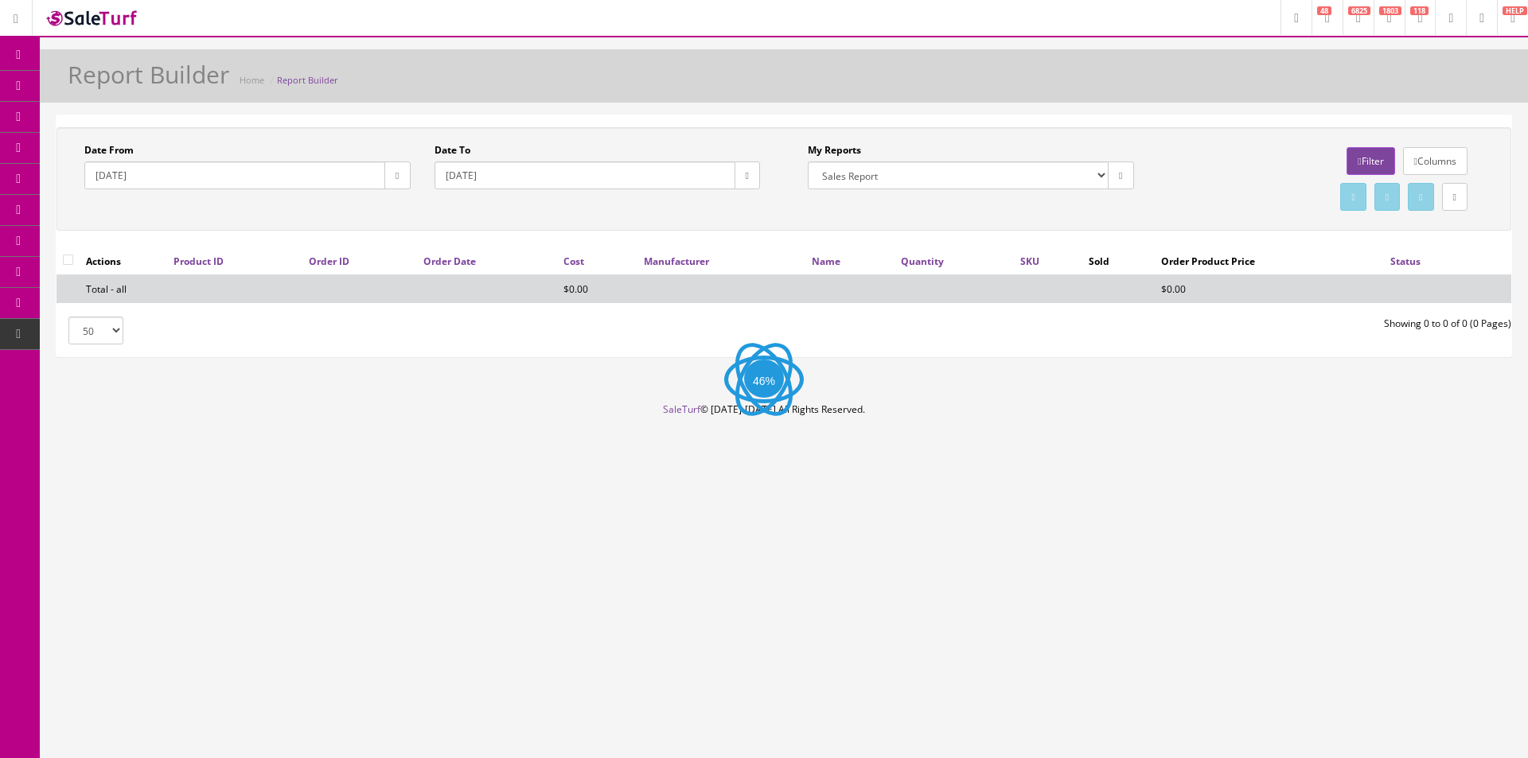
click at [1356, 163] on link "Filter" at bounding box center [1370, 161] width 48 height 28
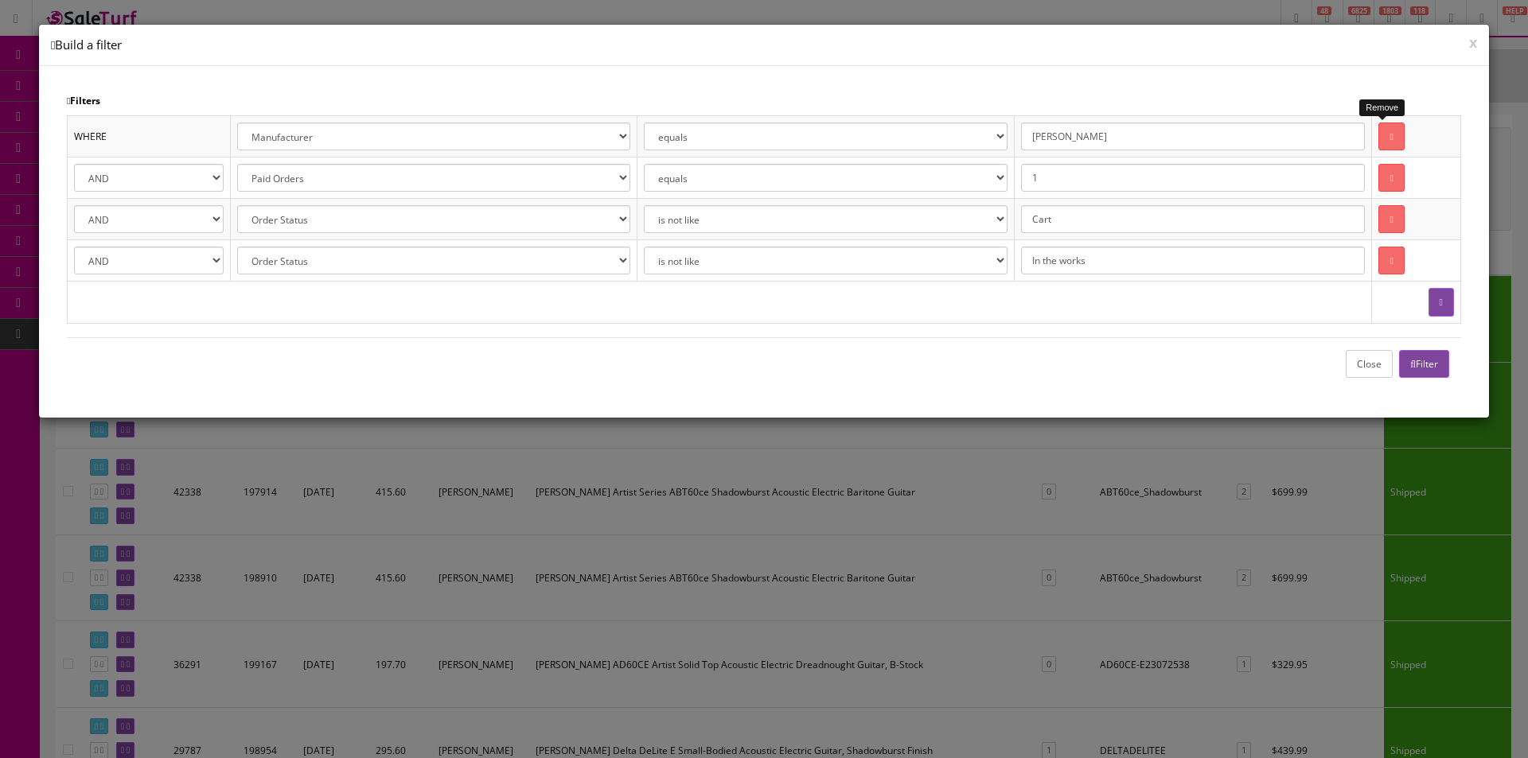
click at [1380, 146] on link at bounding box center [1390, 137] width 25 height 28
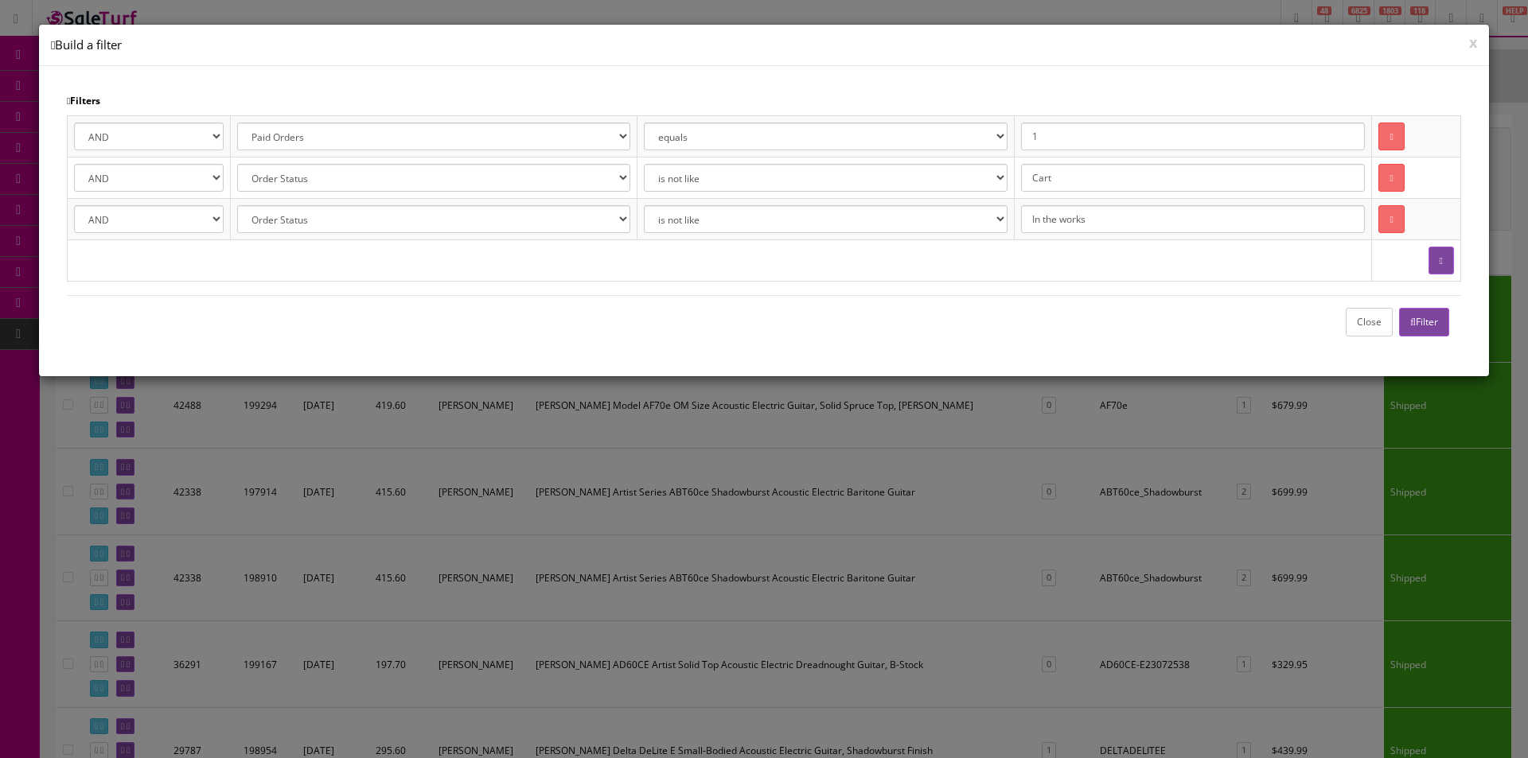
click at [1428, 266] on button "button" at bounding box center [1440, 261] width 25 height 28
select select
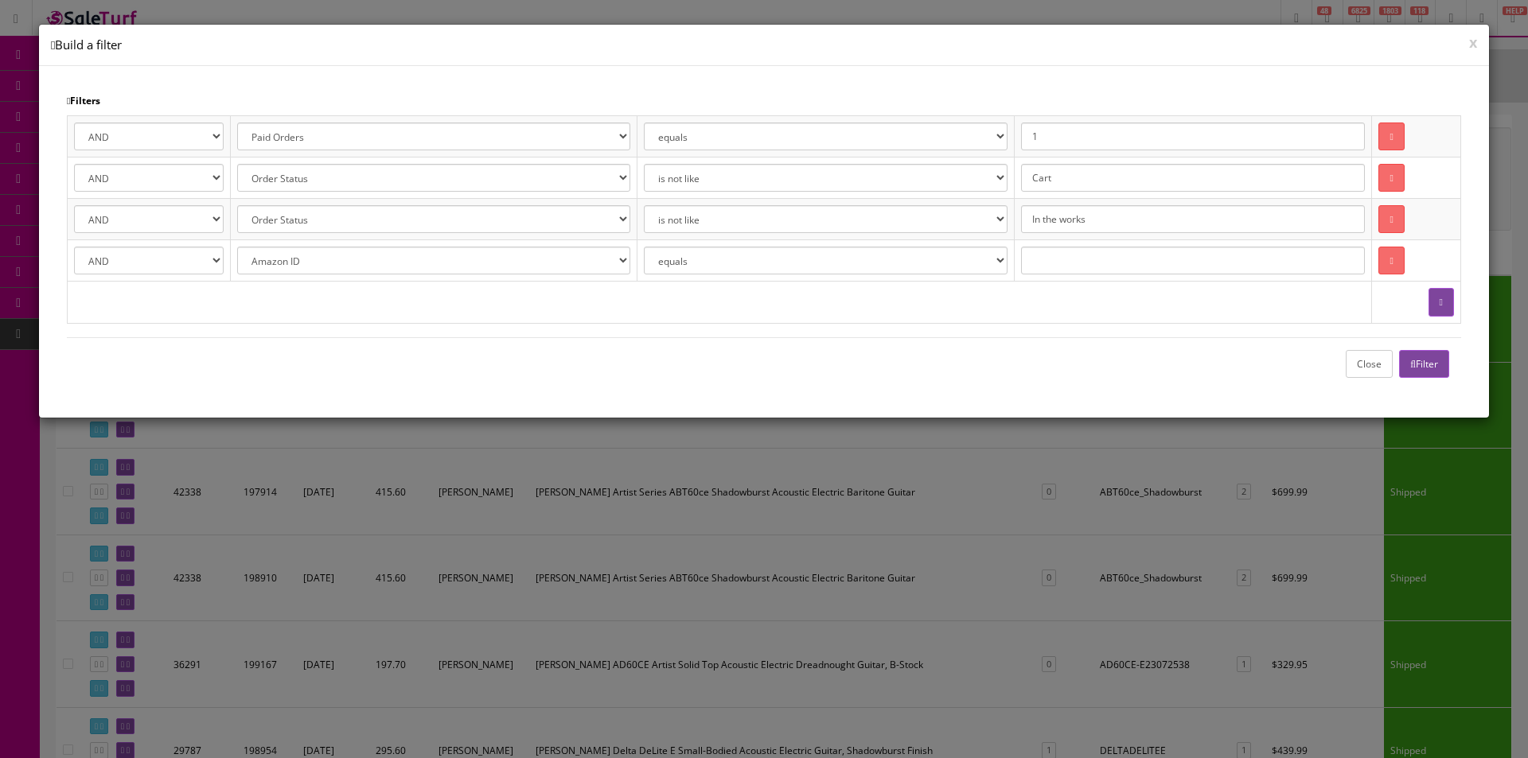
click at [390, 259] on select "Amazon ID Ebay ID Order ID Reverb ID Walmart ID Customer ID Customer First Name…" at bounding box center [433, 261] width 392 height 28
select select "[DOMAIN_NAME]"
click at [237, 247] on select "Amazon ID Ebay ID Order ID Reverb ID Walmart ID Customer ID Customer First Name…" at bounding box center [433, 261] width 392 height 28
select select "Fender"
click at [1413, 355] on button "Filter" at bounding box center [1424, 364] width 50 height 28
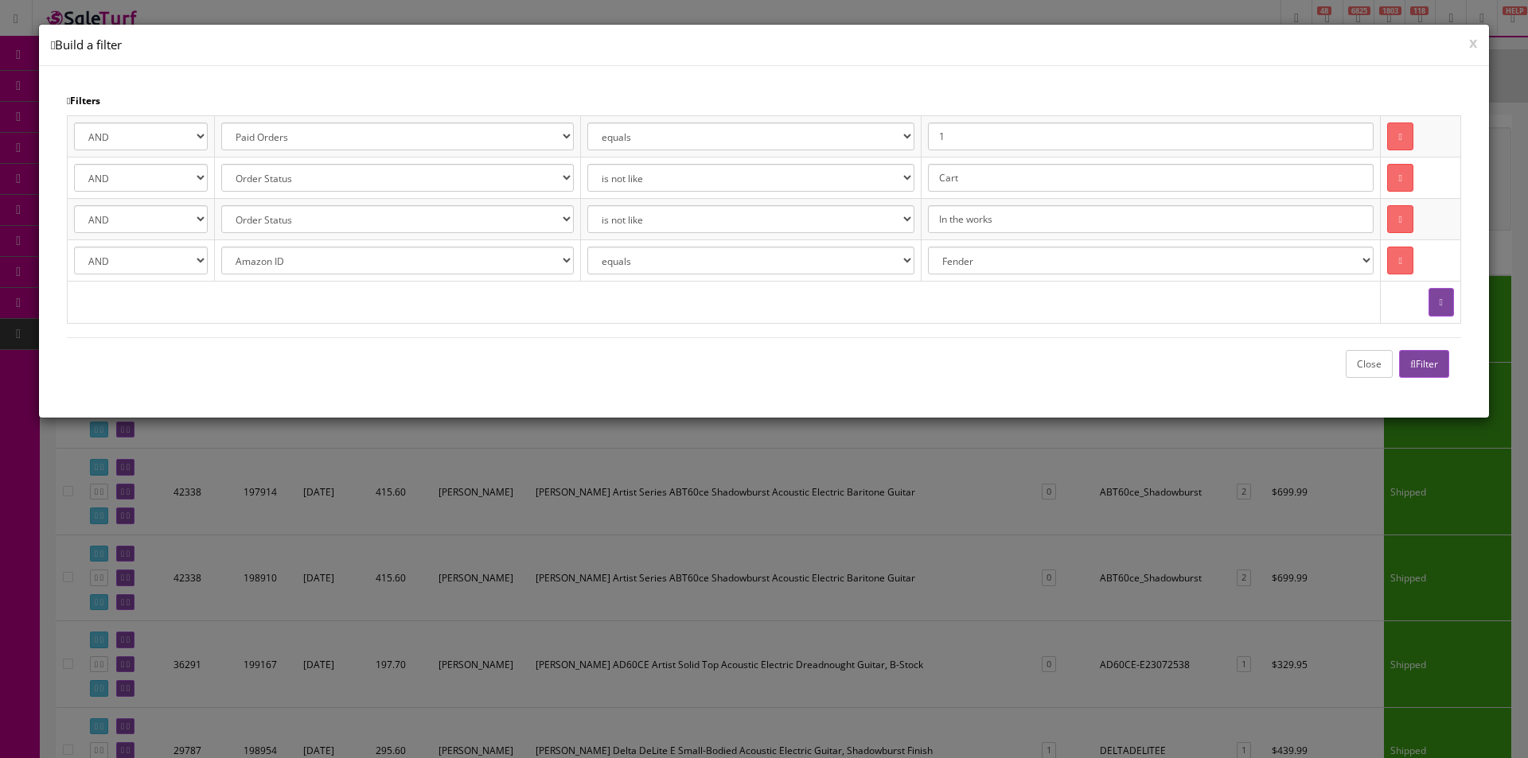
click at [1373, 365] on button "Close" at bounding box center [1369, 364] width 47 height 28
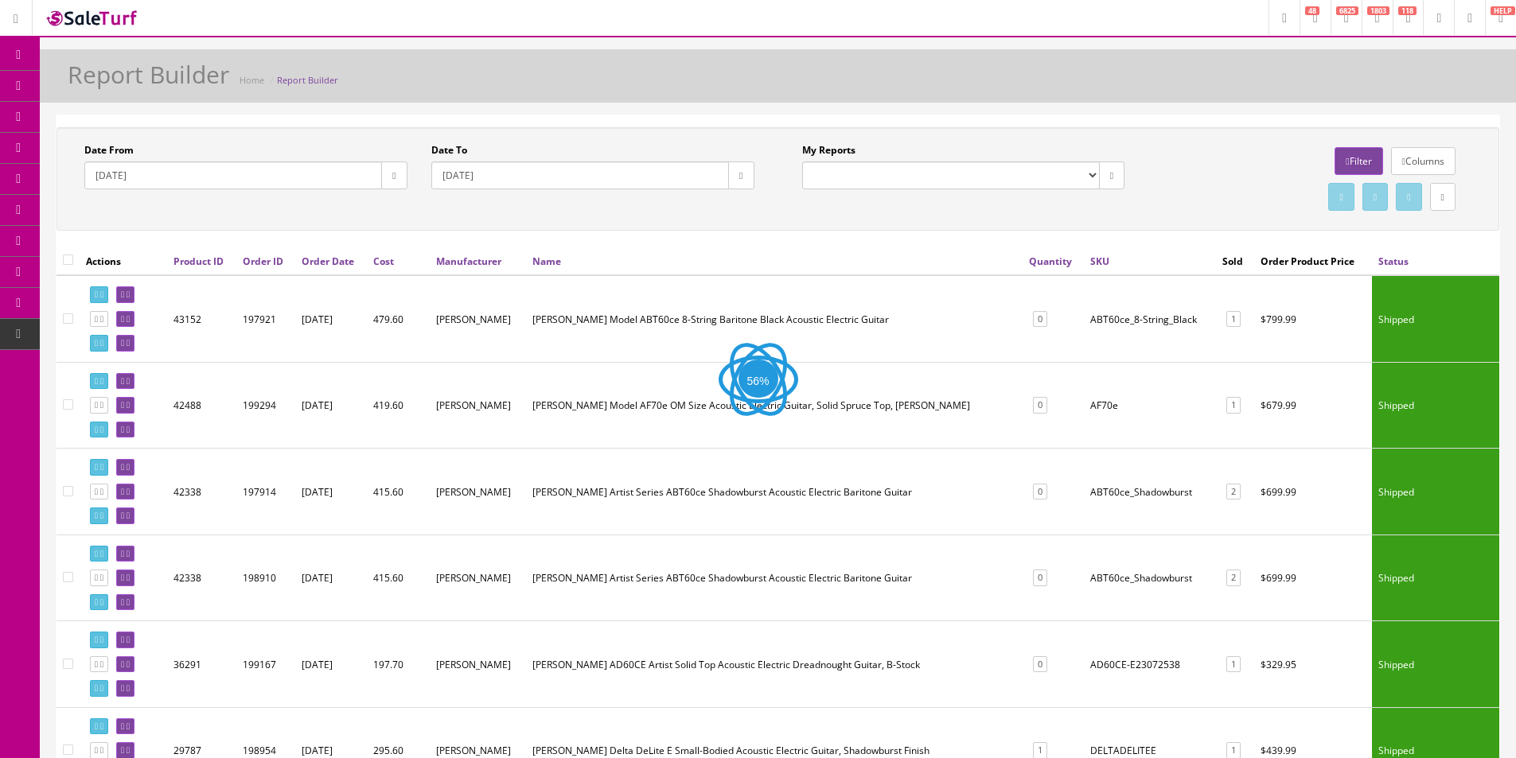
click at [1346, 166] on link "Filter" at bounding box center [1358, 161] width 48 height 28
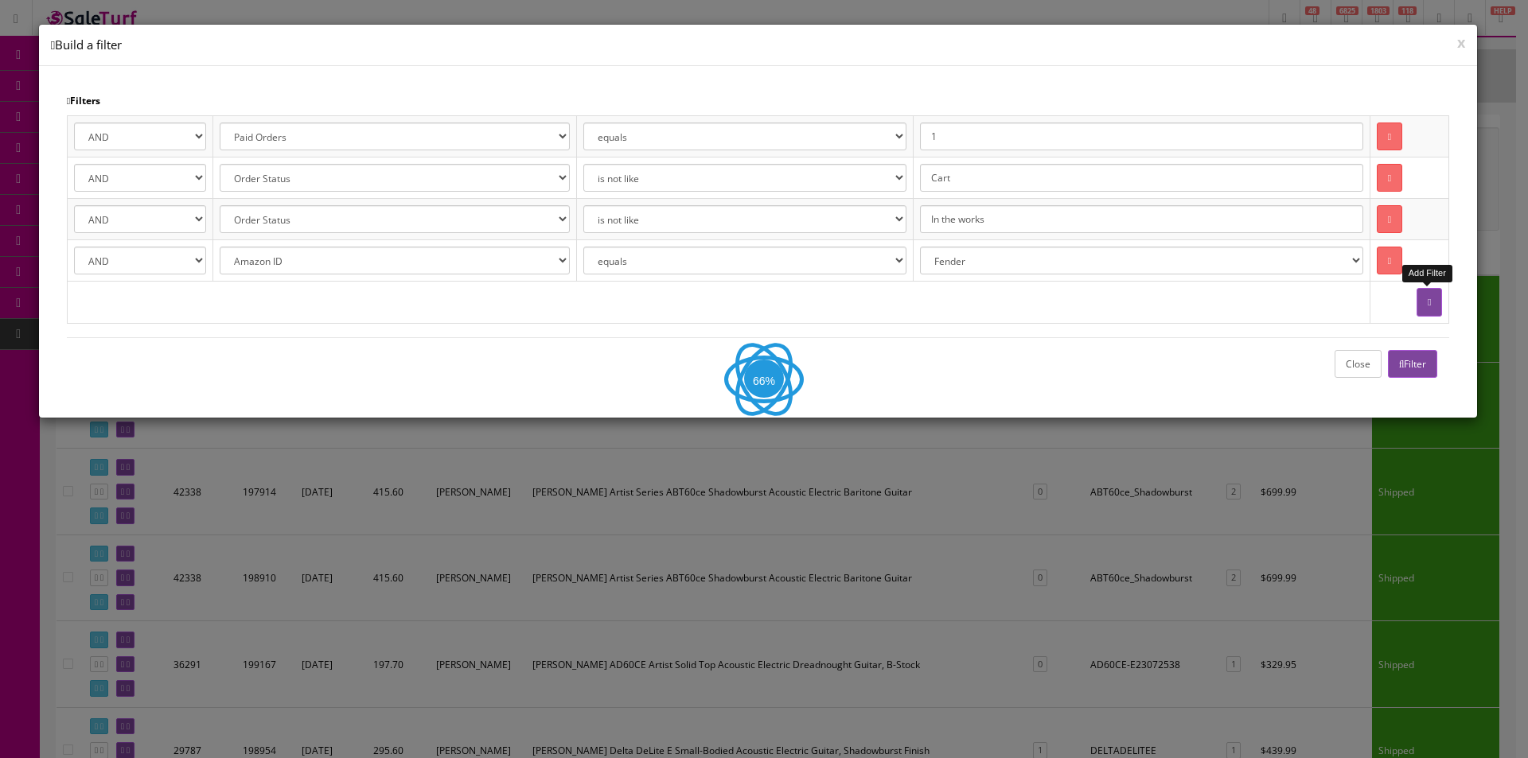
click at [1427, 301] on icon "button" at bounding box center [1428, 303] width 3 height 10
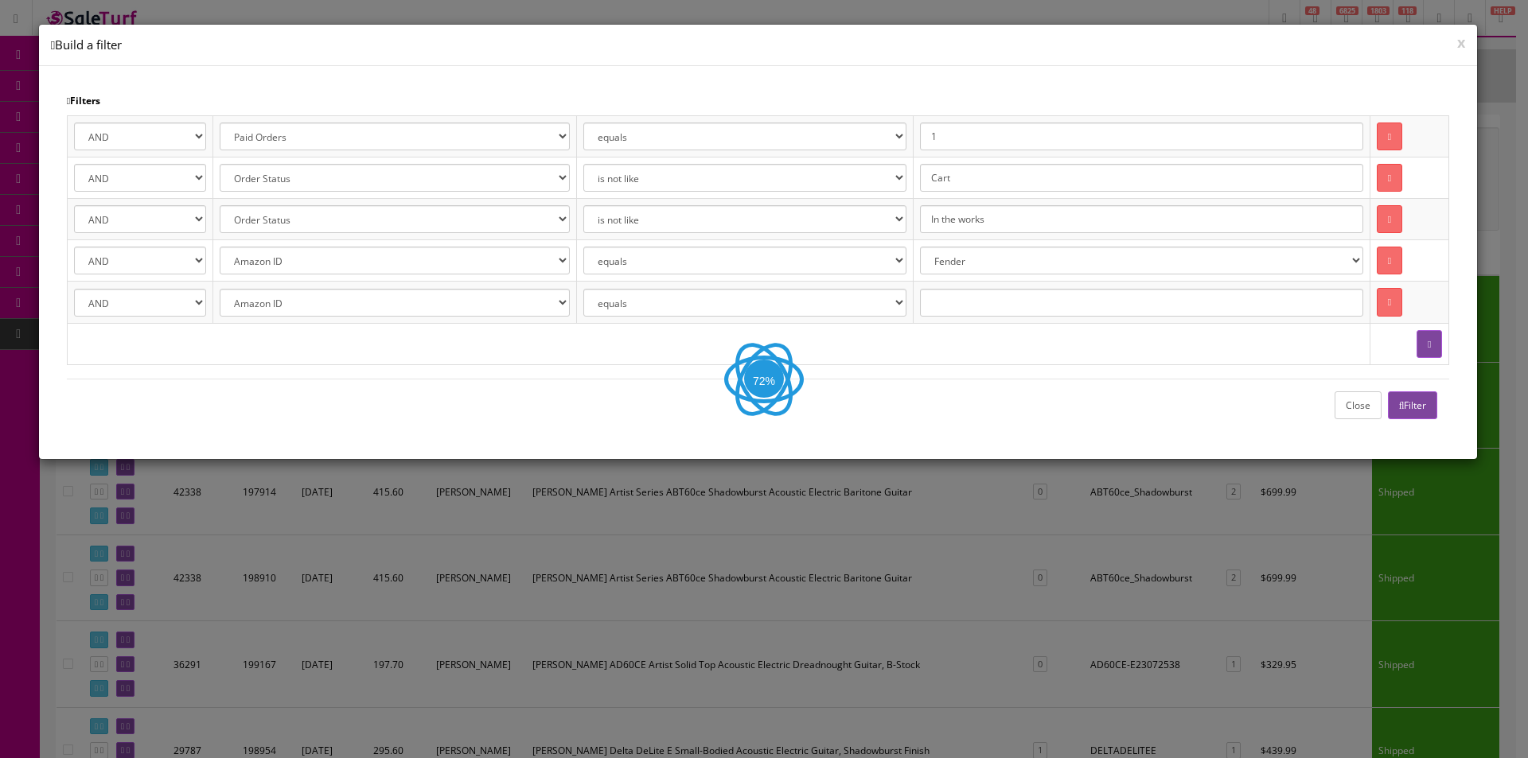
click at [345, 314] on select "Amazon ID Ebay ID Order ID Reverb ID Walmart ID Customer ID Customer First Name…" at bounding box center [394, 303] width 349 height 28
select select "p.quantity"
drag, startPoint x: 343, startPoint y: 314, endPoint x: 534, endPoint y: 307, distance: 191.1
click at [343, 314] on select "Amazon ID Ebay ID Order ID Reverb ID Walmart ID Customer ID Customer First Name…" at bounding box center [394, 303] width 349 height 28
click at [607, 307] on select "equals is like is not like is greater than is greater than or equal to is less …" at bounding box center [745, 303] width 324 height 28
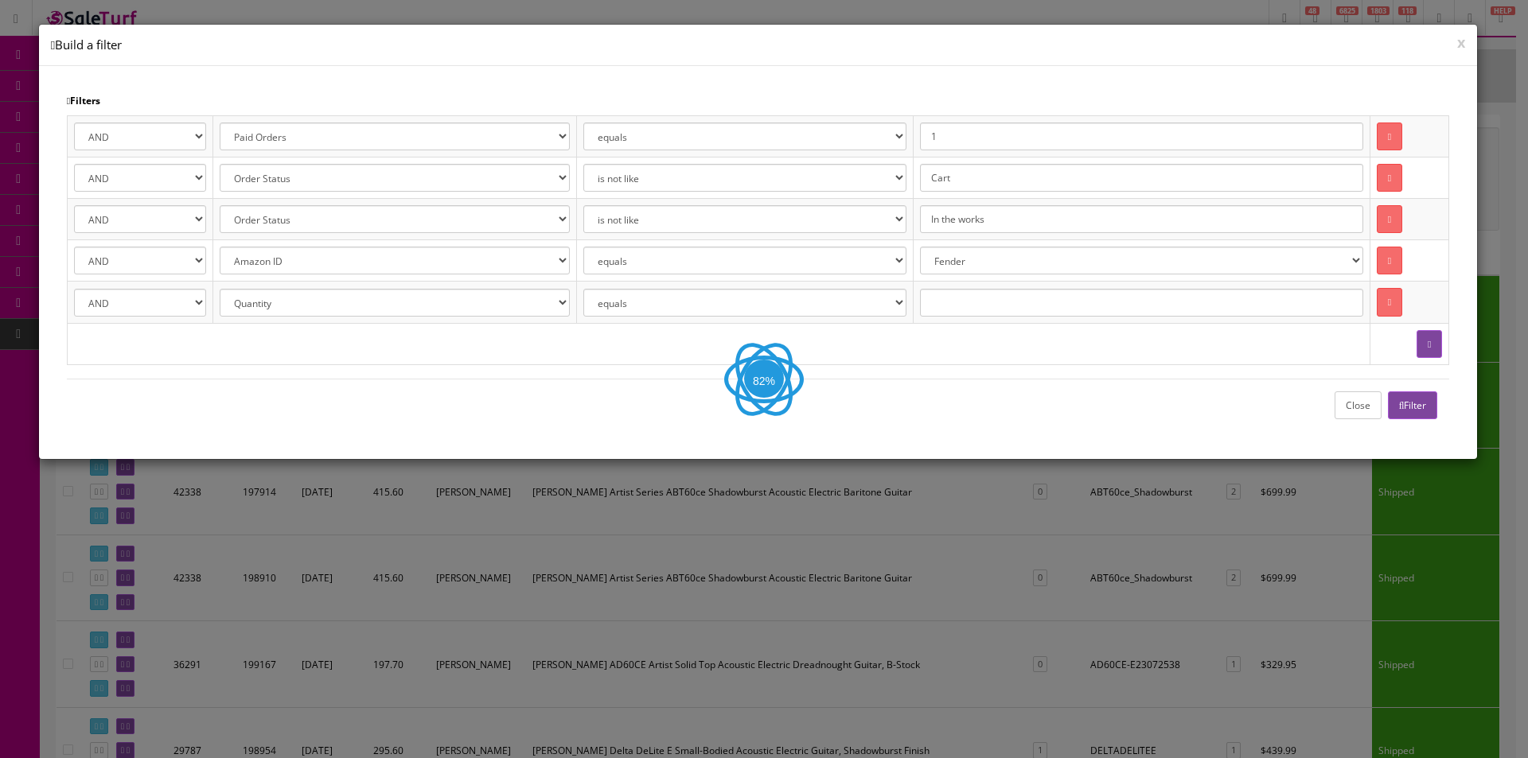
select select "is less than"
click at [597, 289] on select "equals is like is not like is greater than is greater than or equal to is less …" at bounding box center [745, 303] width 324 height 28
click at [1019, 303] on input "text" at bounding box center [1141, 303] width 442 height 28
type input "2"
click at [1427, 415] on button "Filter" at bounding box center [1413, 405] width 50 height 28
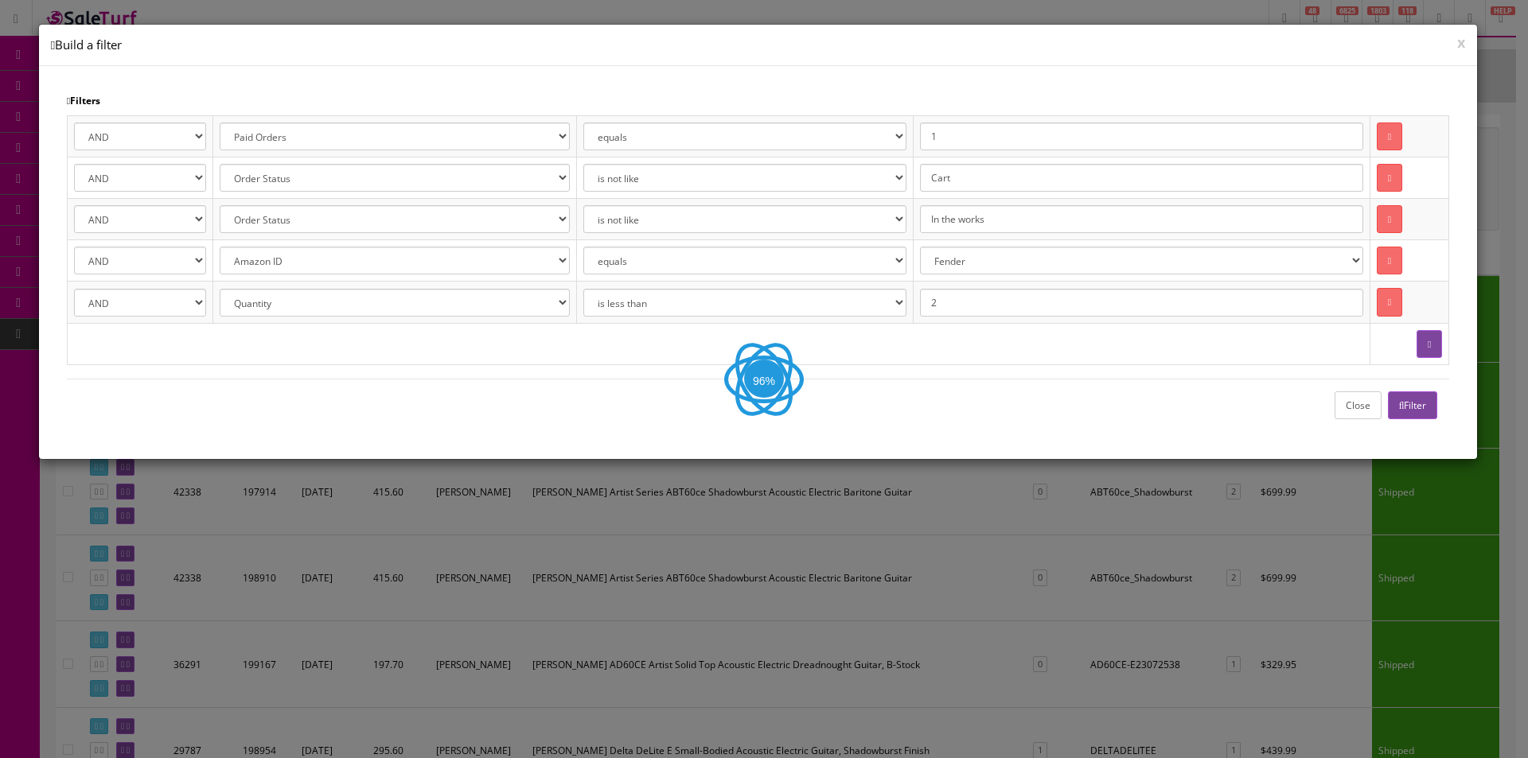
click at [1418, 402] on button "Filter" at bounding box center [1413, 405] width 50 height 28
click at [1355, 397] on button "Close" at bounding box center [1357, 405] width 47 height 28
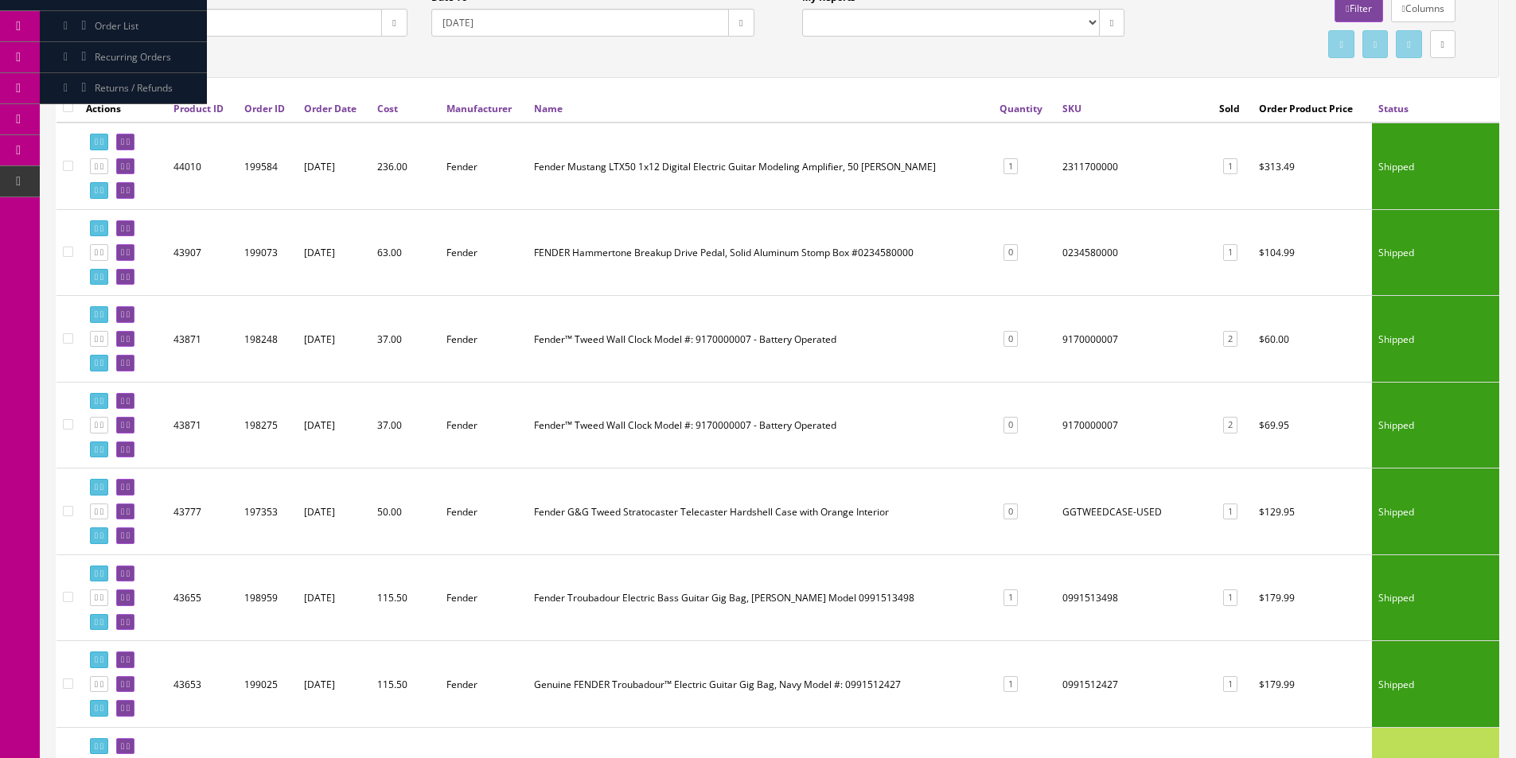
scroll to position [159, 0]
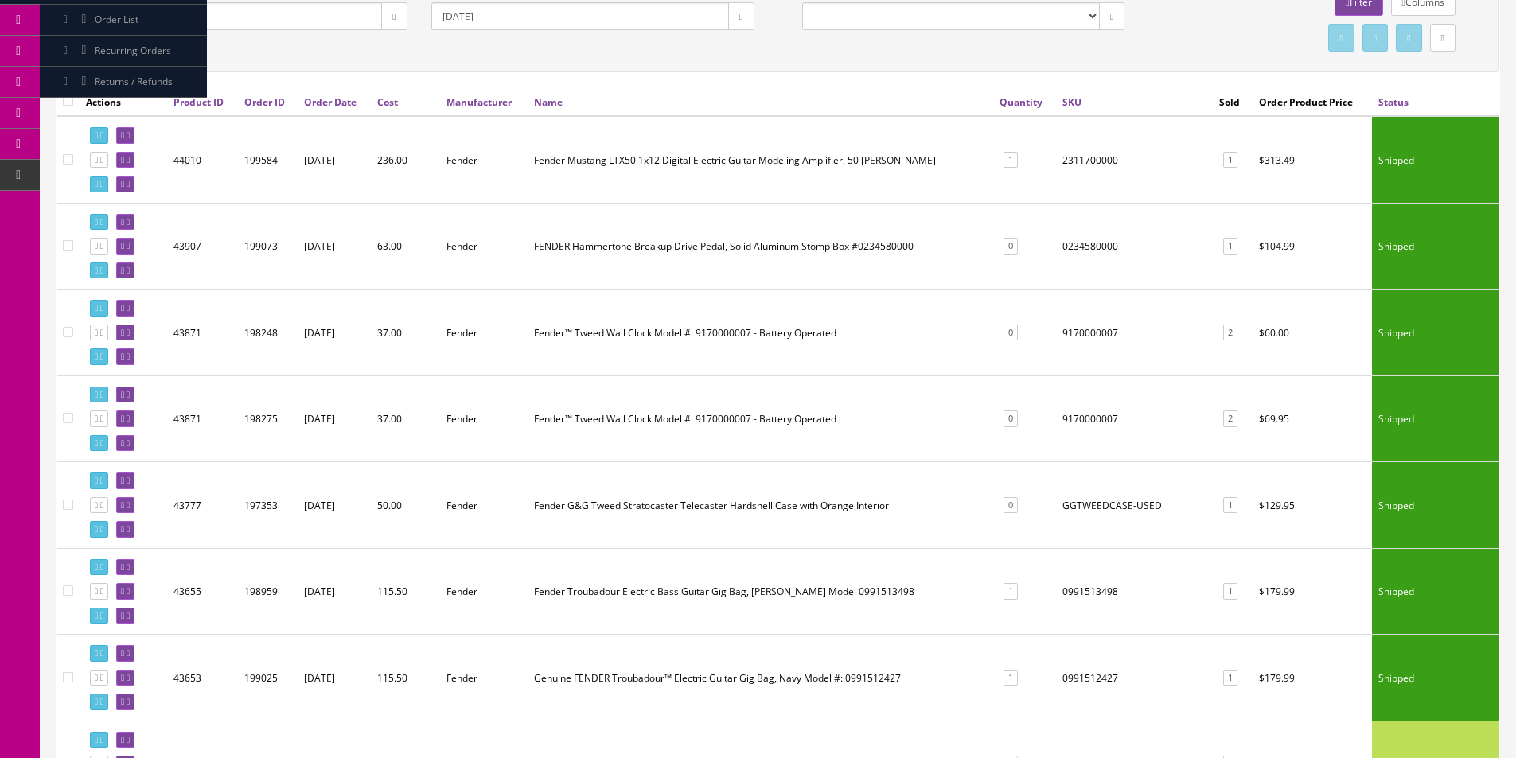
click at [1083, 243] on td "0234580000" at bounding box center [1135, 246] width 158 height 87
copy td "0234580000"
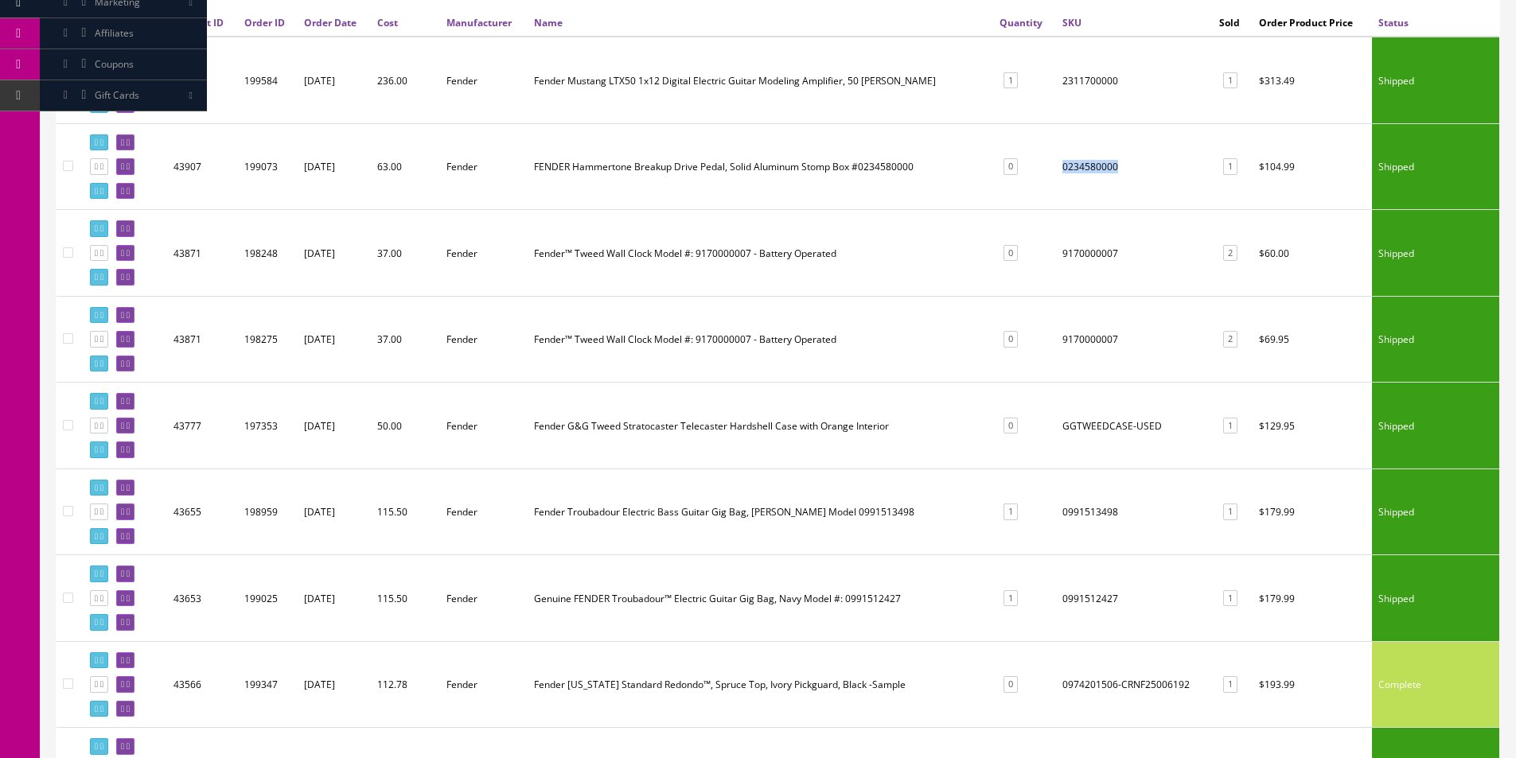
click at [1077, 257] on td "9170000007" at bounding box center [1135, 253] width 158 height 87
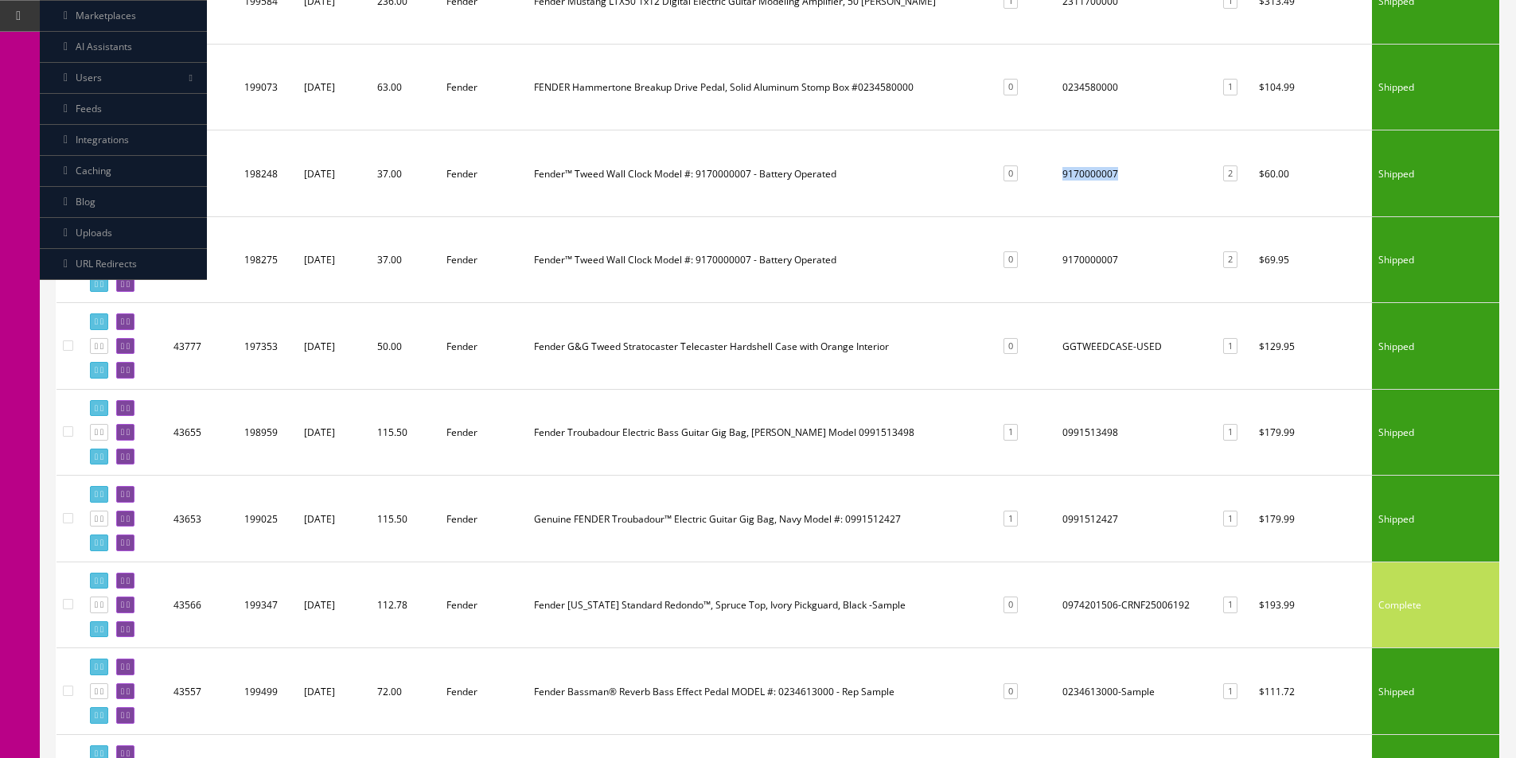
scroll to position [398, 0]
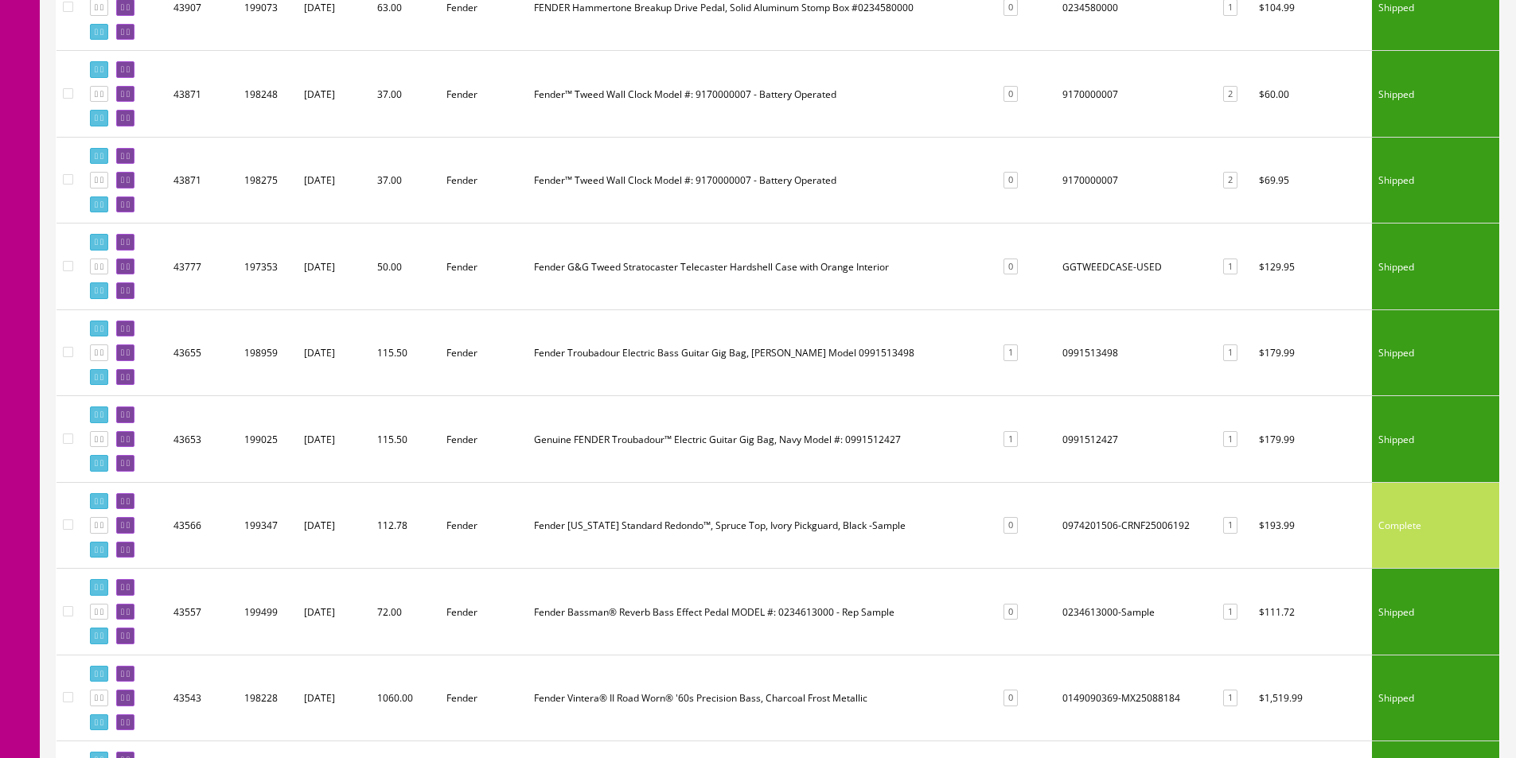
click at [1093, 360] on td "0991513498" at bounding box center [1135, 353] width 158 height 87
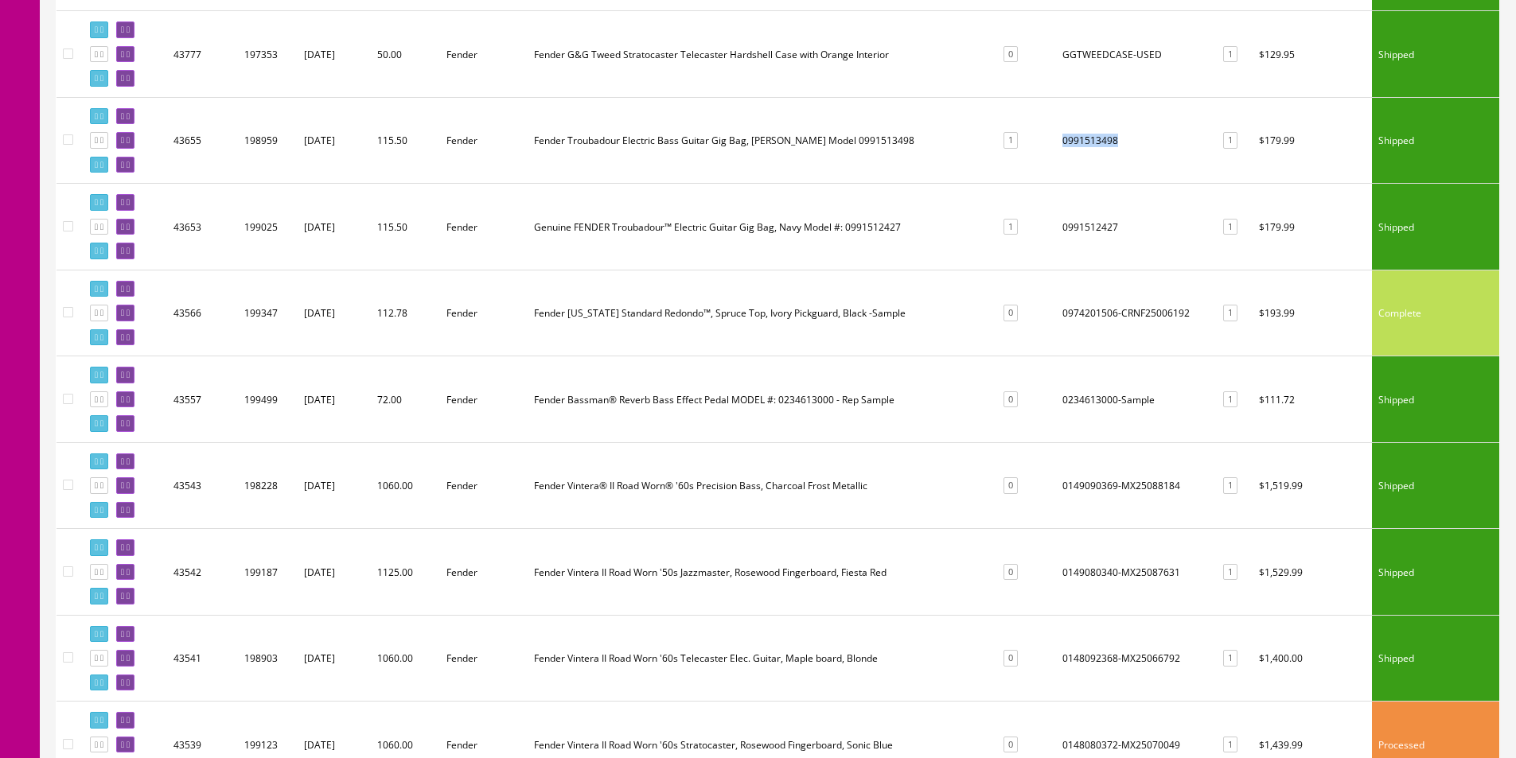
scroll to position [637, 0]
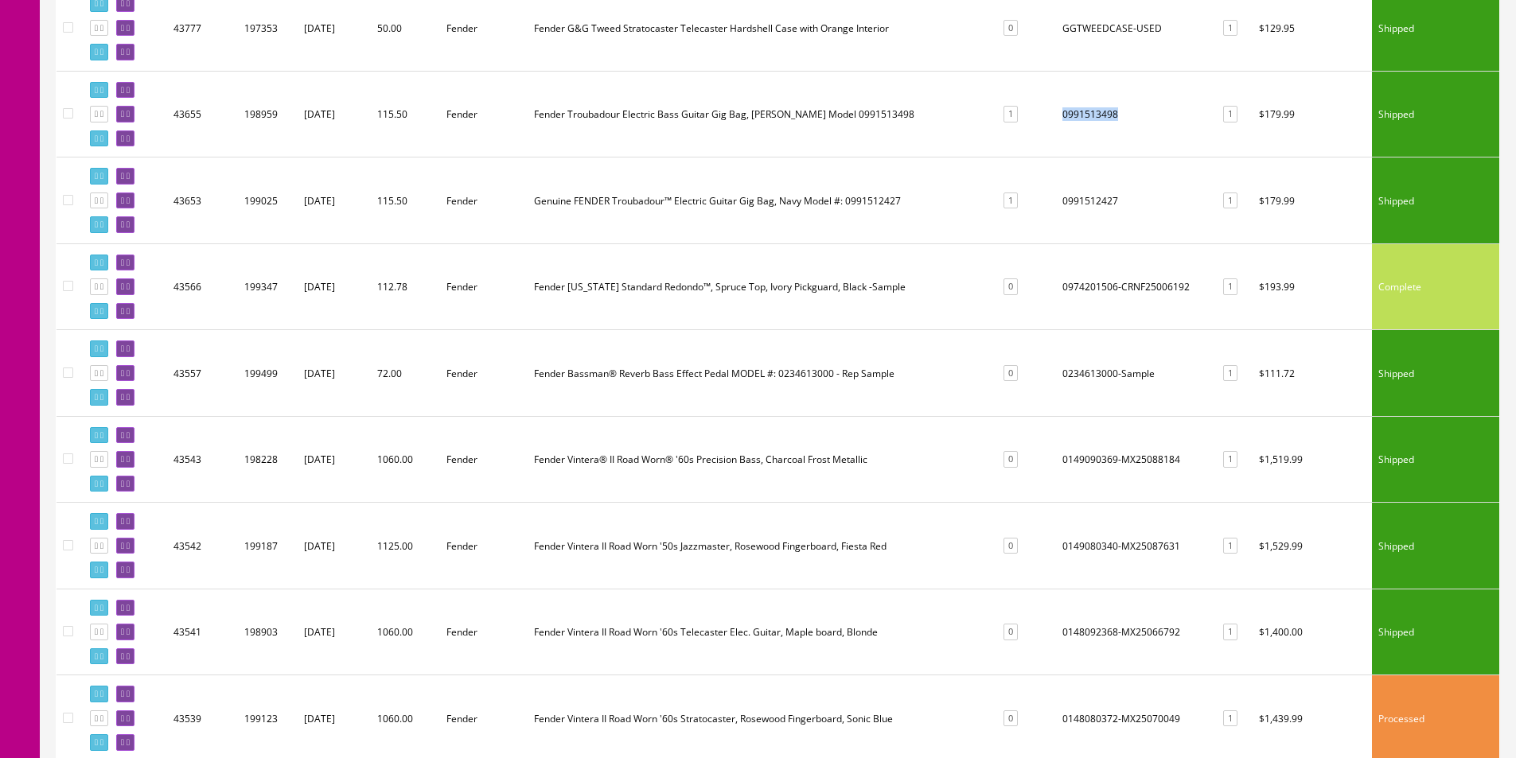
click at [1099, 378] on td "0234613000-Sample" at bounding box center [1135, 373] width 158 height 87
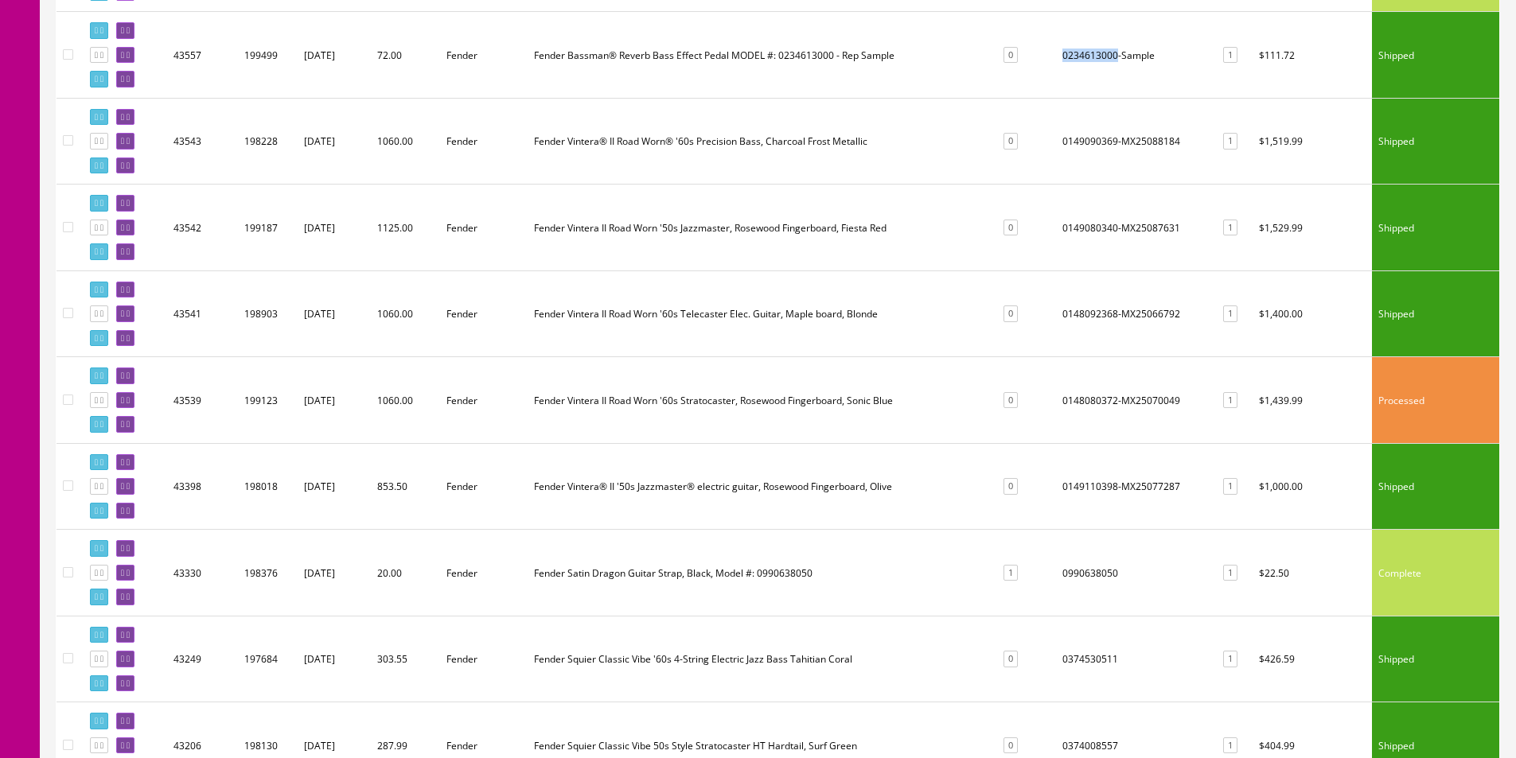
scroll to position [1114, 0]
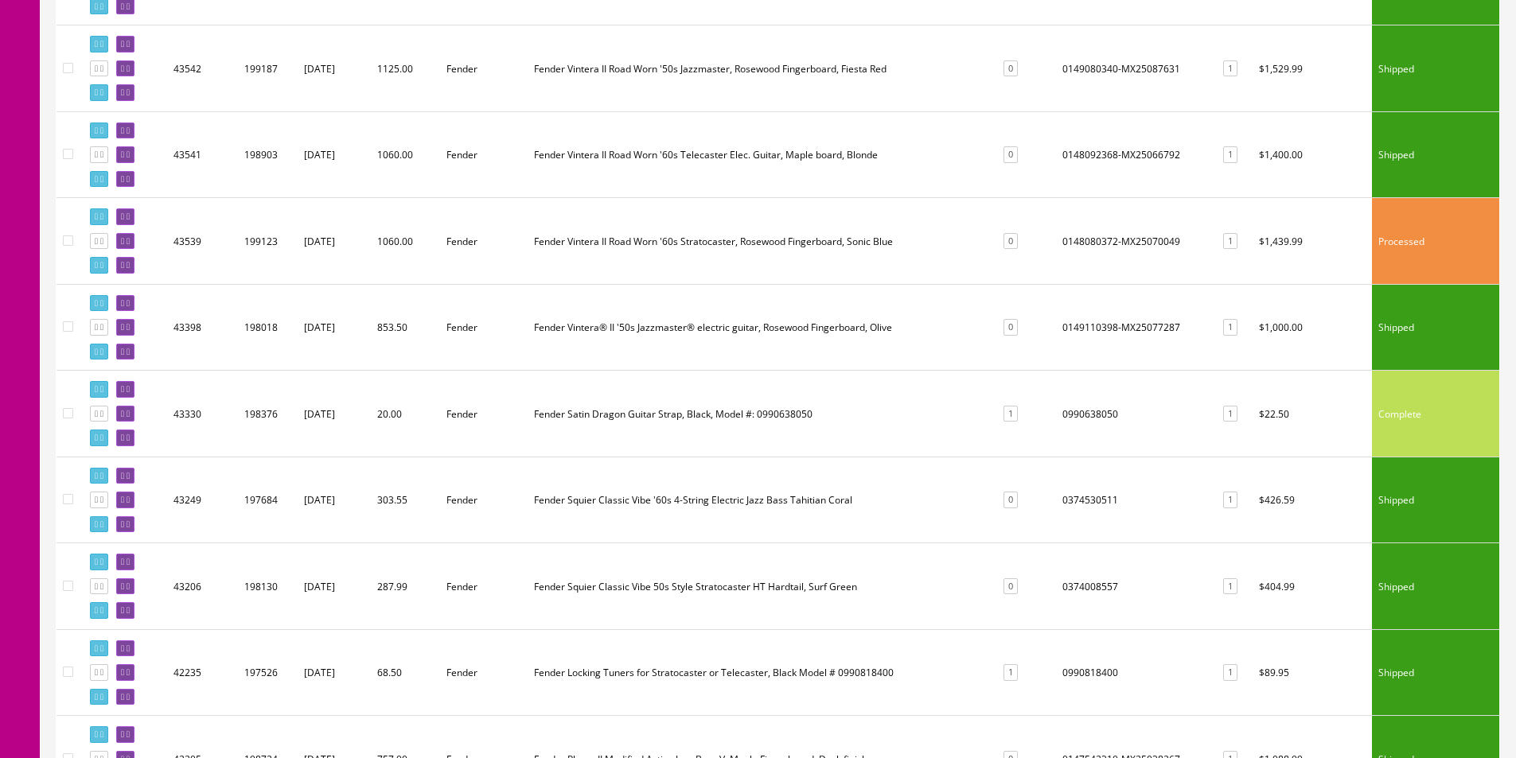
click at [1100, 413] on td "0990638050" at bounding box center [1135, 414] width 158 height 87
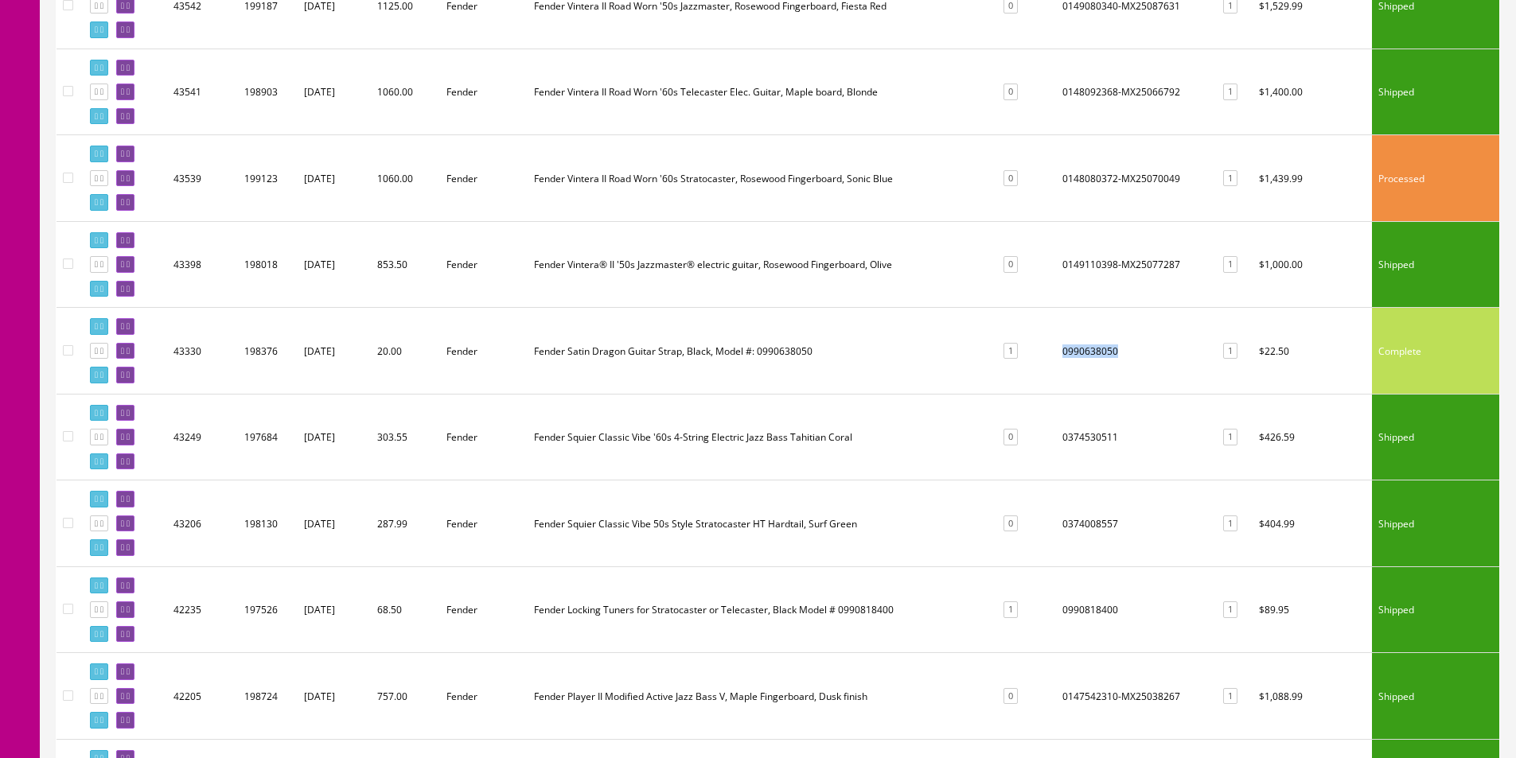
scroll to position [1273, 0]
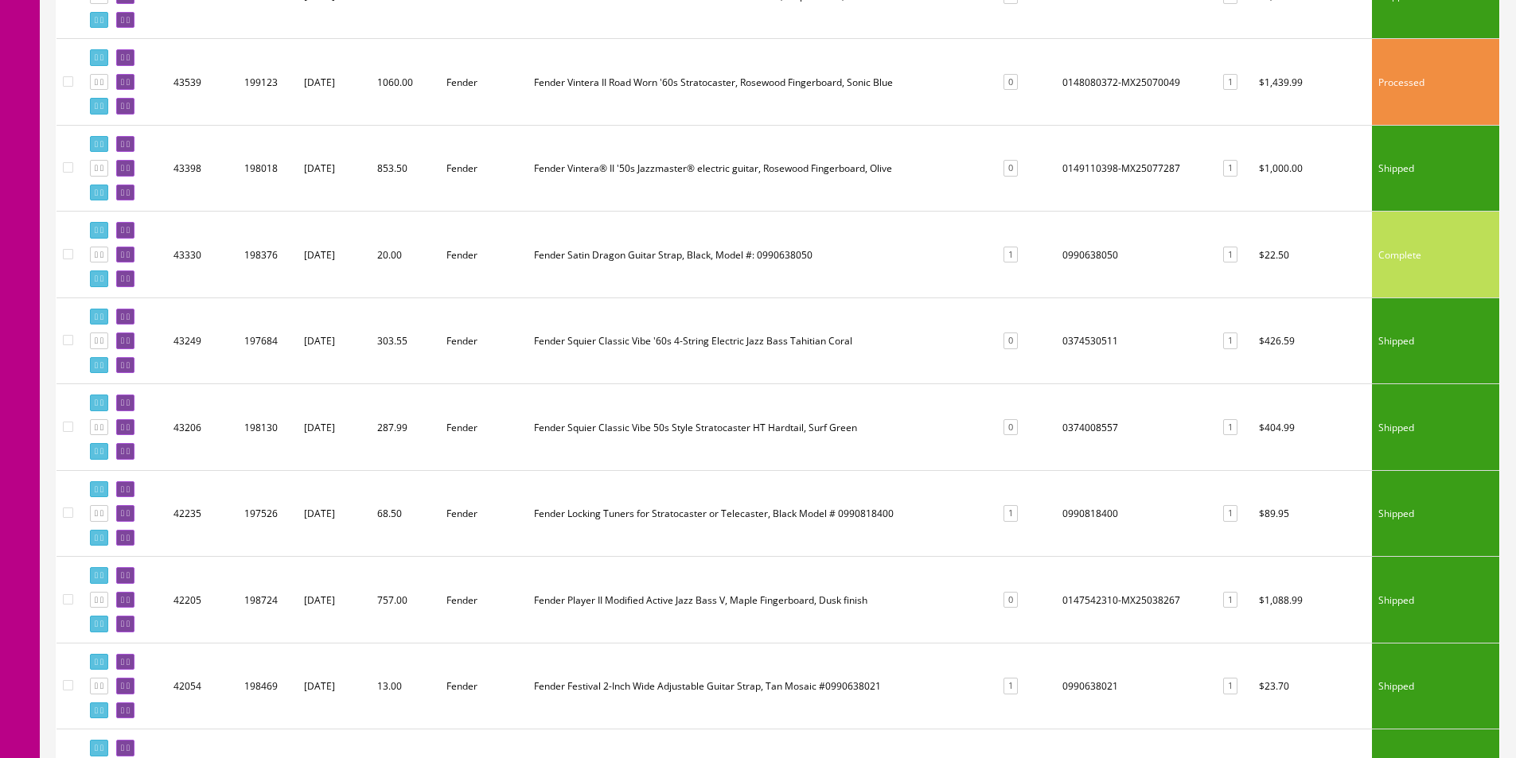
click at [1087, 349] on td "0374530511" at bounding box center [1135, 341] width 158 height 87
copy td "0374530511"
click at [978, 402] on td "Fender Squier Classic Vibe 50s Style Stratocaster HT Hardtail, Surf Green" at bounding box center [760, 427] width 465 height 87
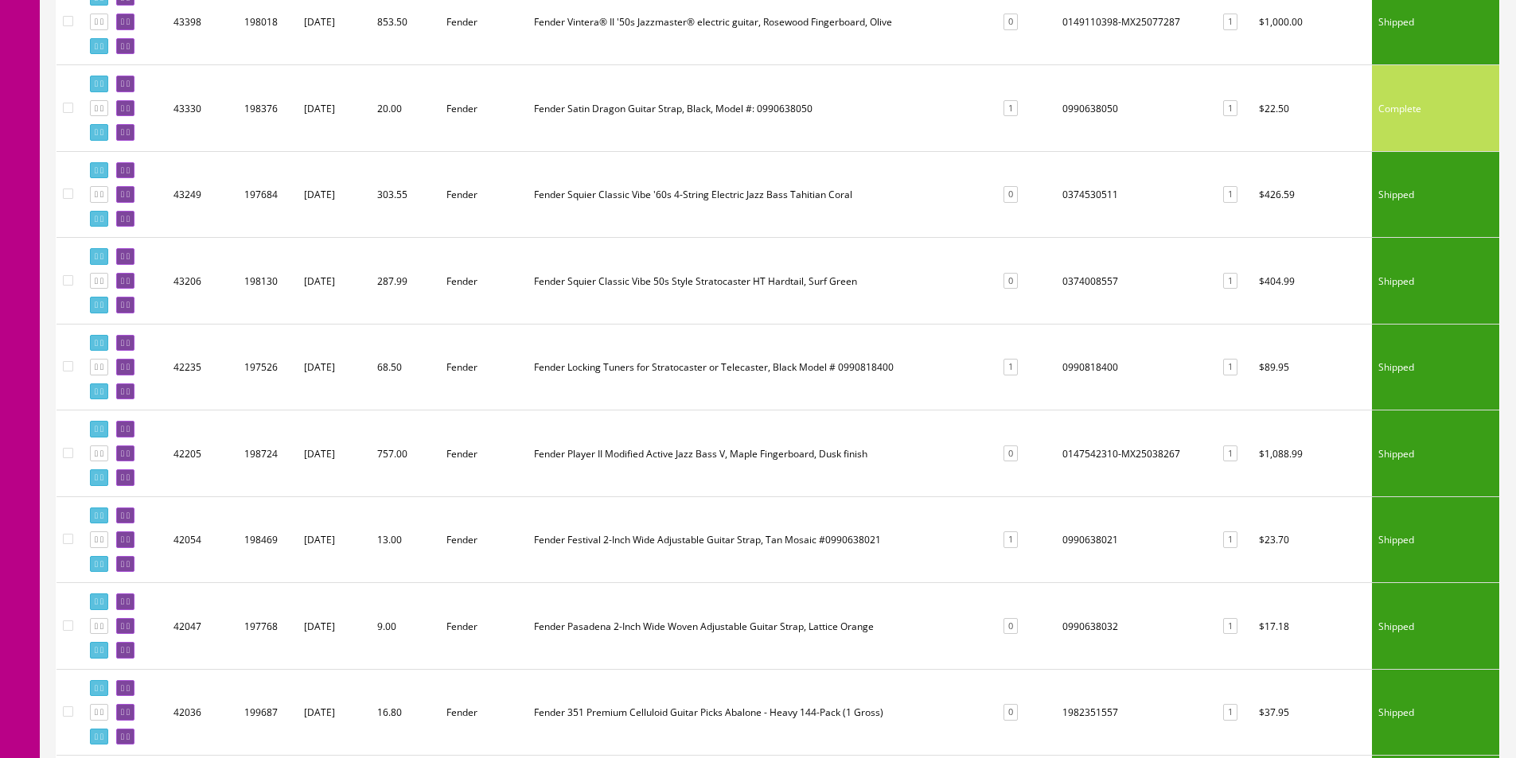
scroll to position [1432, 0]
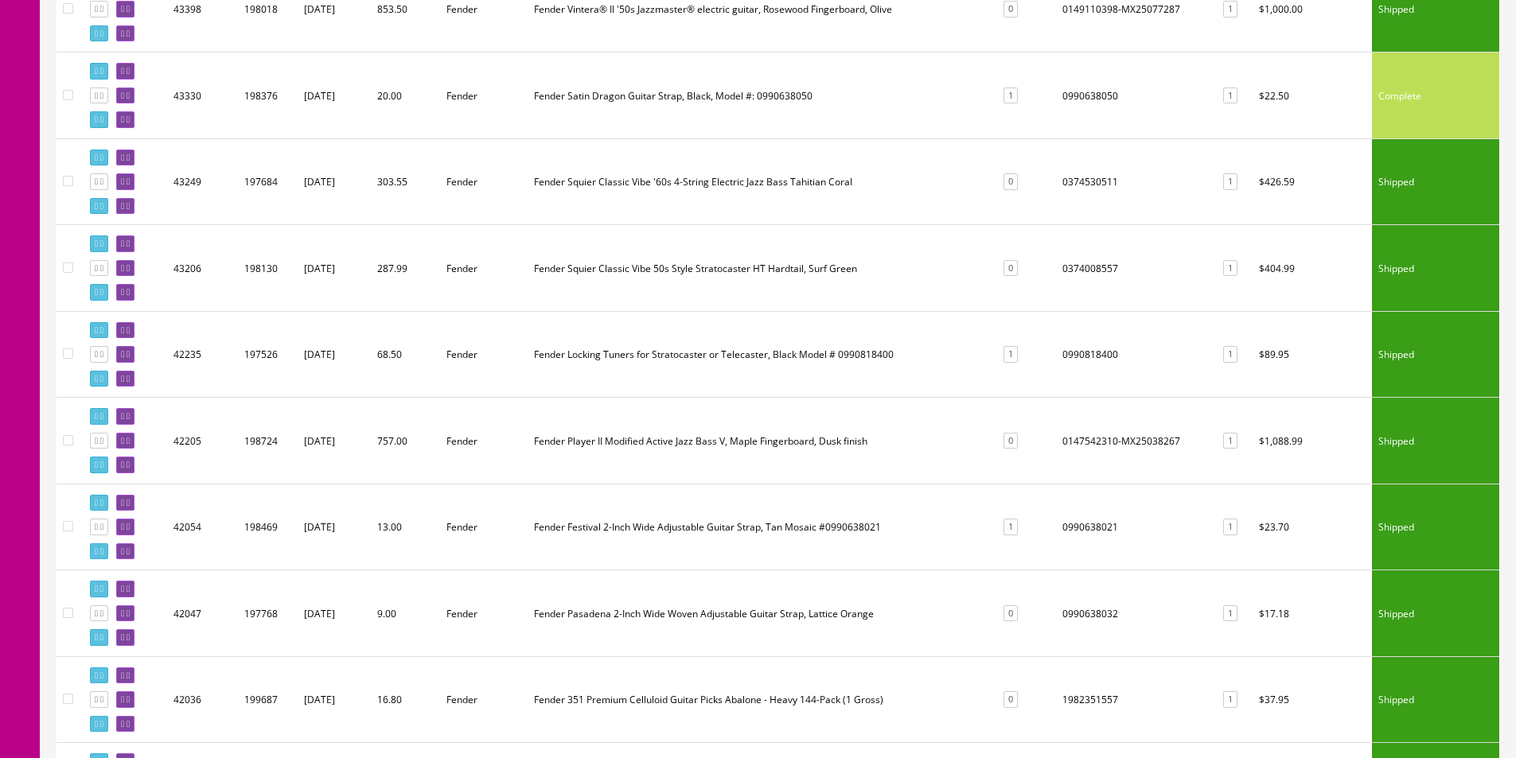
click at [1094, 268] on td "0374008557" at bounding box center [1135, 268] width 158 height 87
copy td "0374008557"
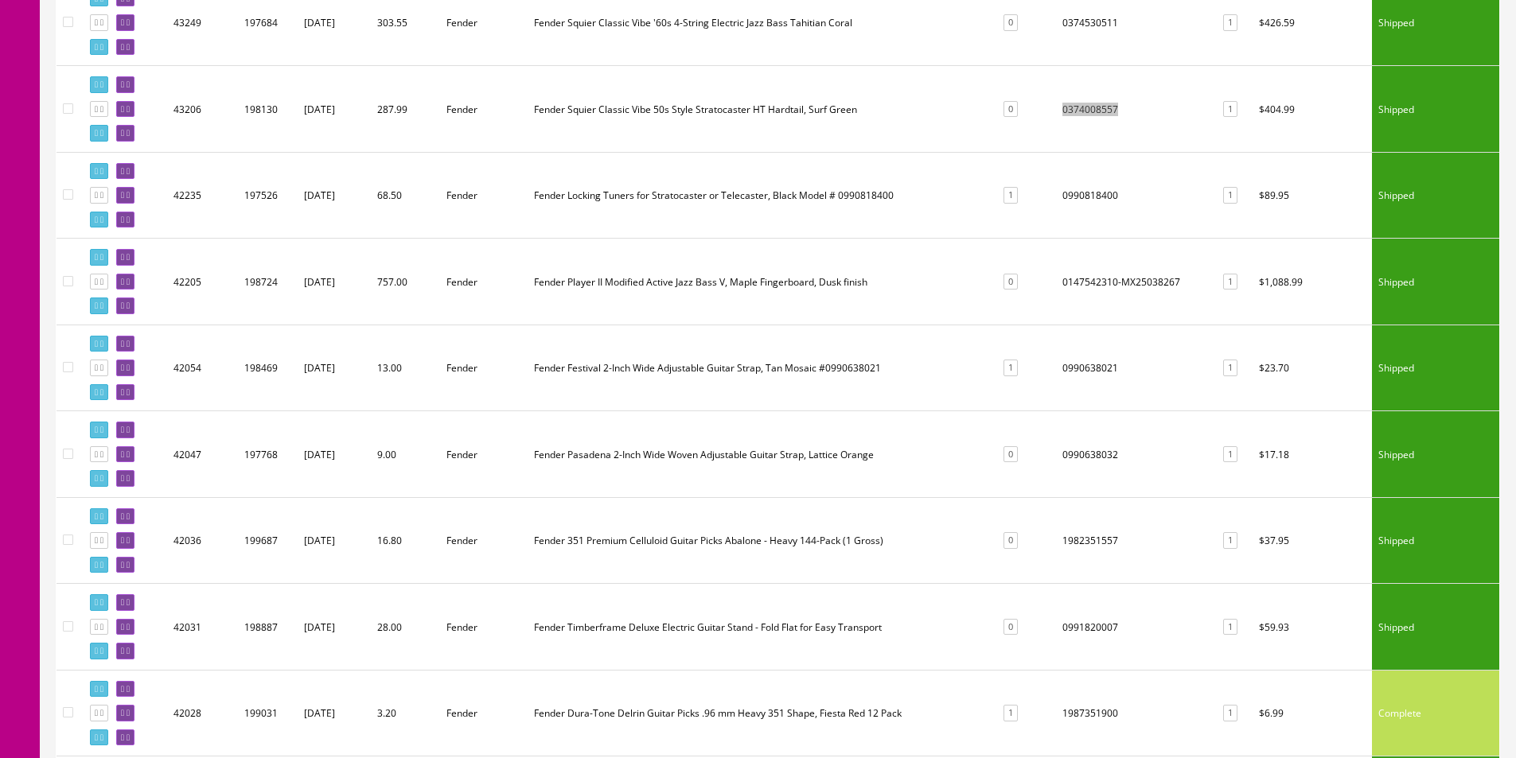
scroll to position [1910, 0]
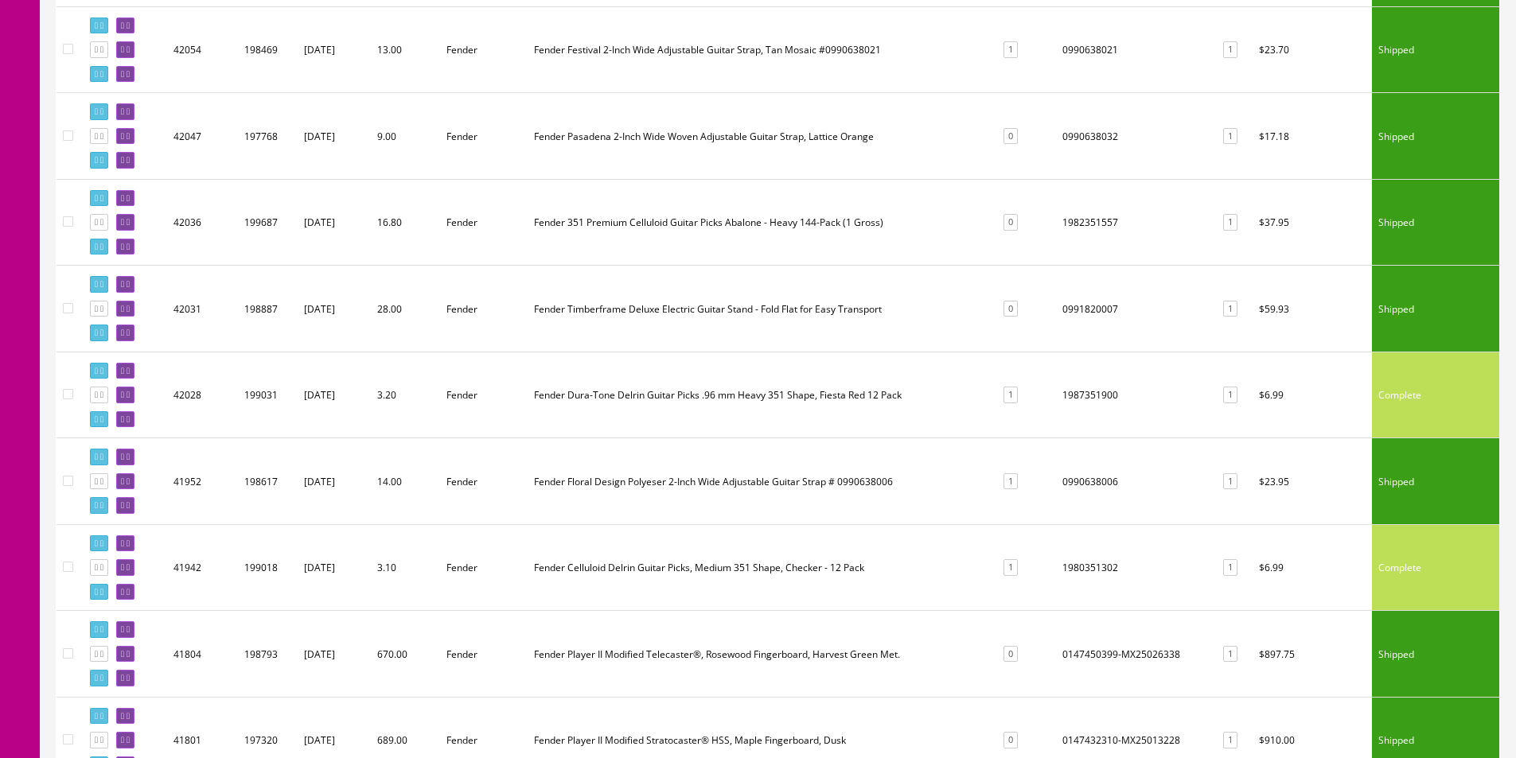
click at [1080, 224] on td "1982351557" at bounding box center [1135, 222] width 158 height 87
copy td "1982351557"
click at [1072, 311] on td "0991820007" at bounding box center [1135, 309] width 158 height 87
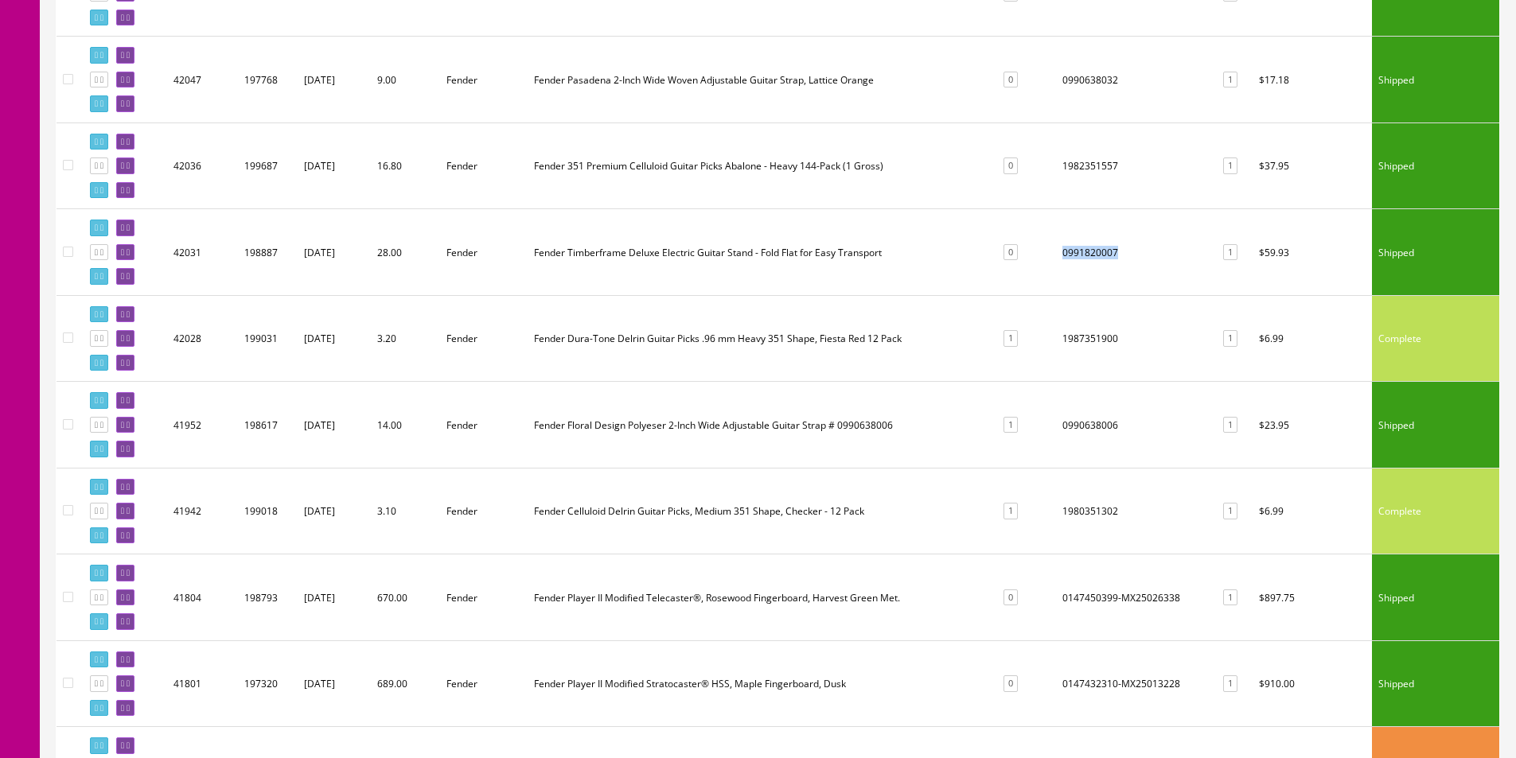
scroll to position [1989, 0]
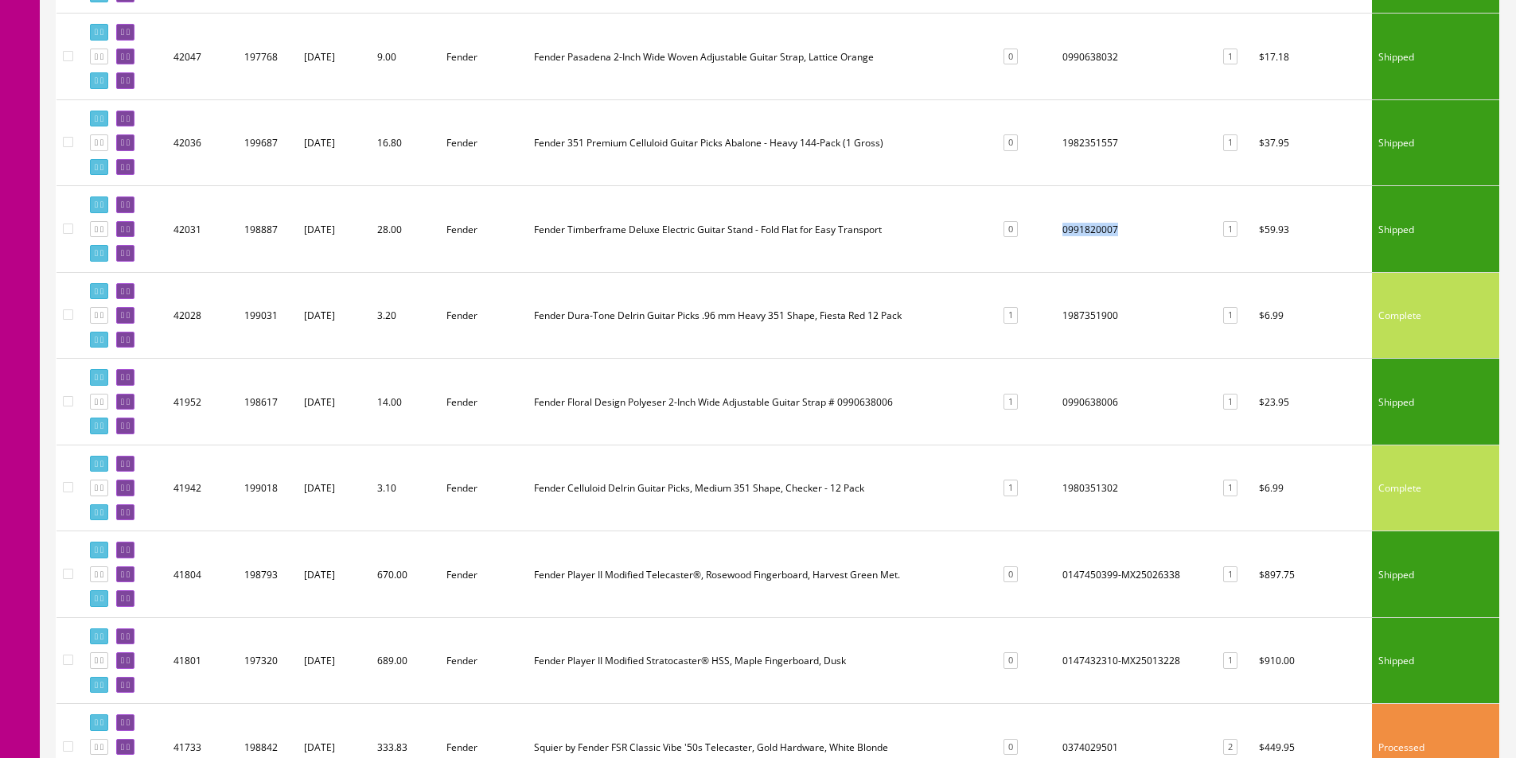
copy td "0991820007"
click at [1073, 317] on td "1987351900" at bounding box center [1135, 315] width 158 height 87
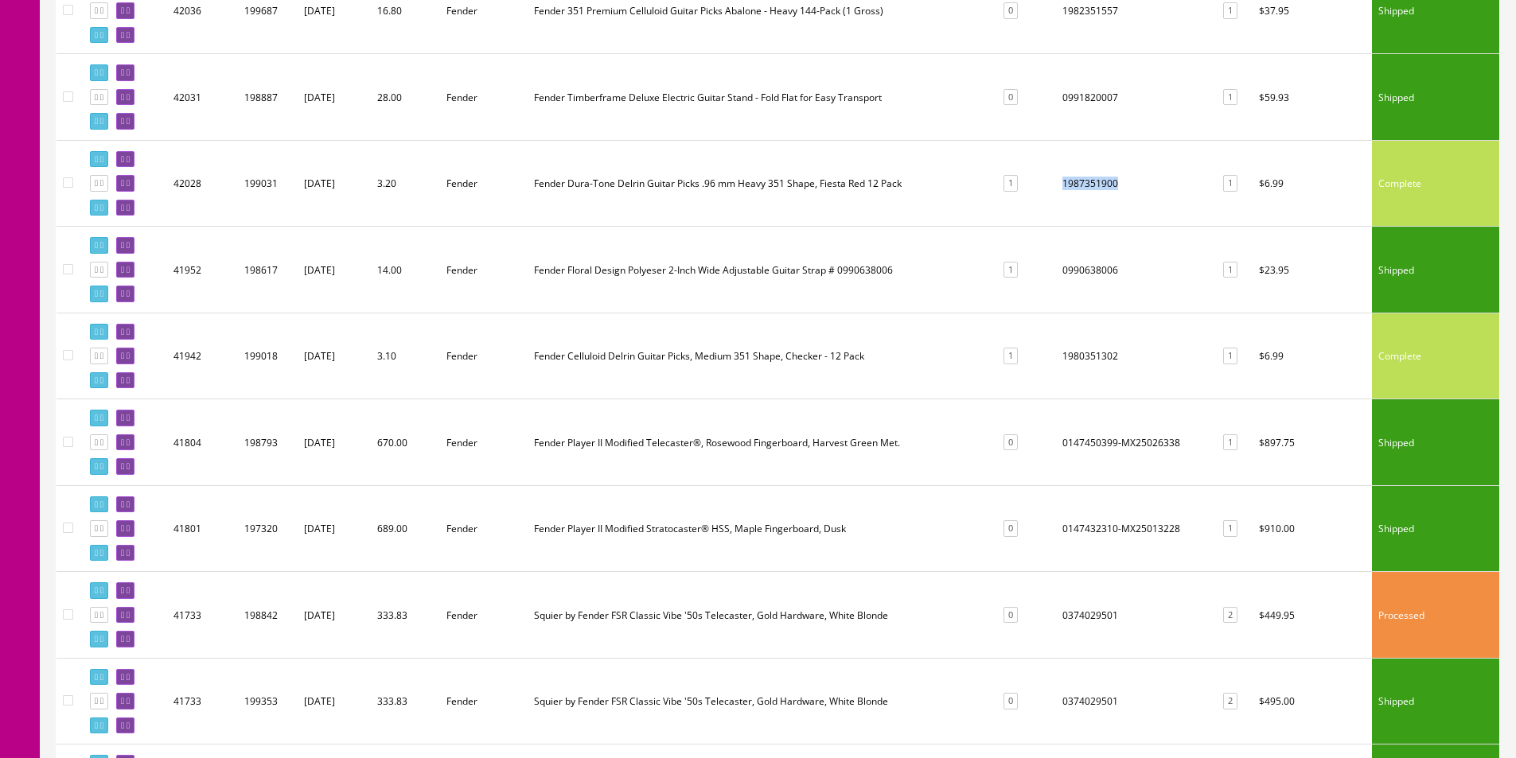
scroll to position [2148, 0]
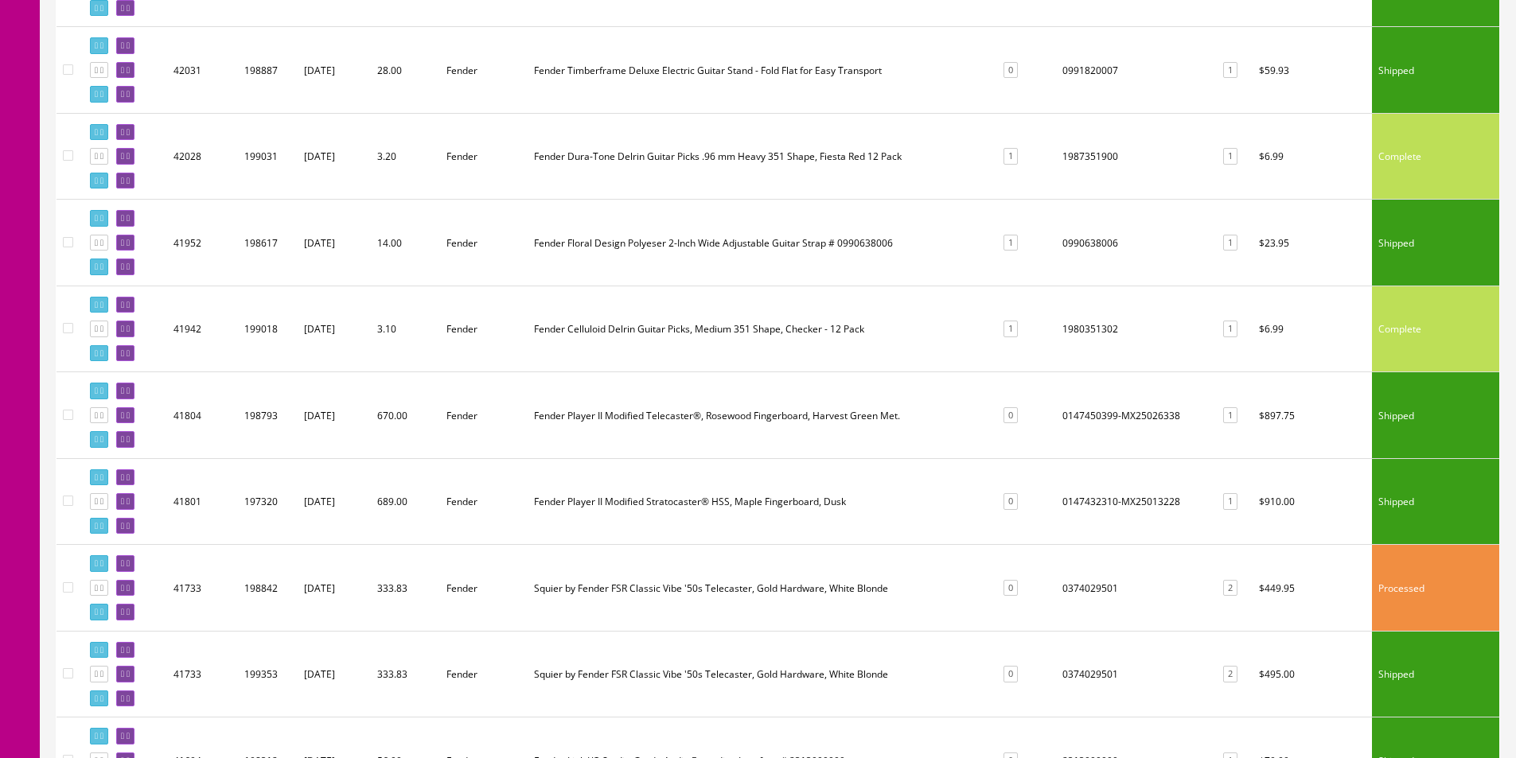
click at [1093, 418] on td "0147450399-MX25026338" at bounding box center [1135, 415] width 158 height 87
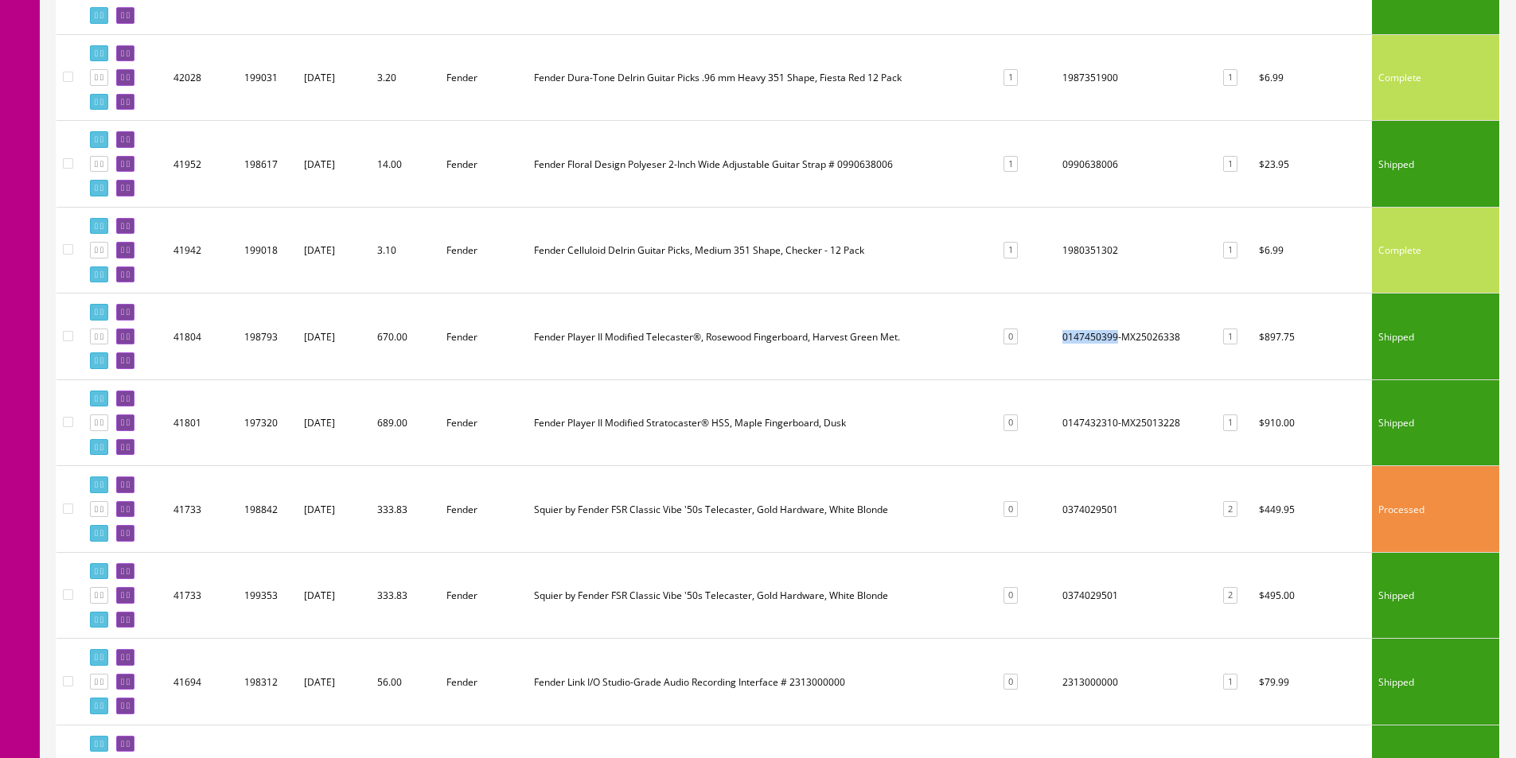
scroll to position [2228, 0]
click at [1083, 419] on td "0147432310-MX25013228" at bounding box center [1135, 422] width 158 height 87
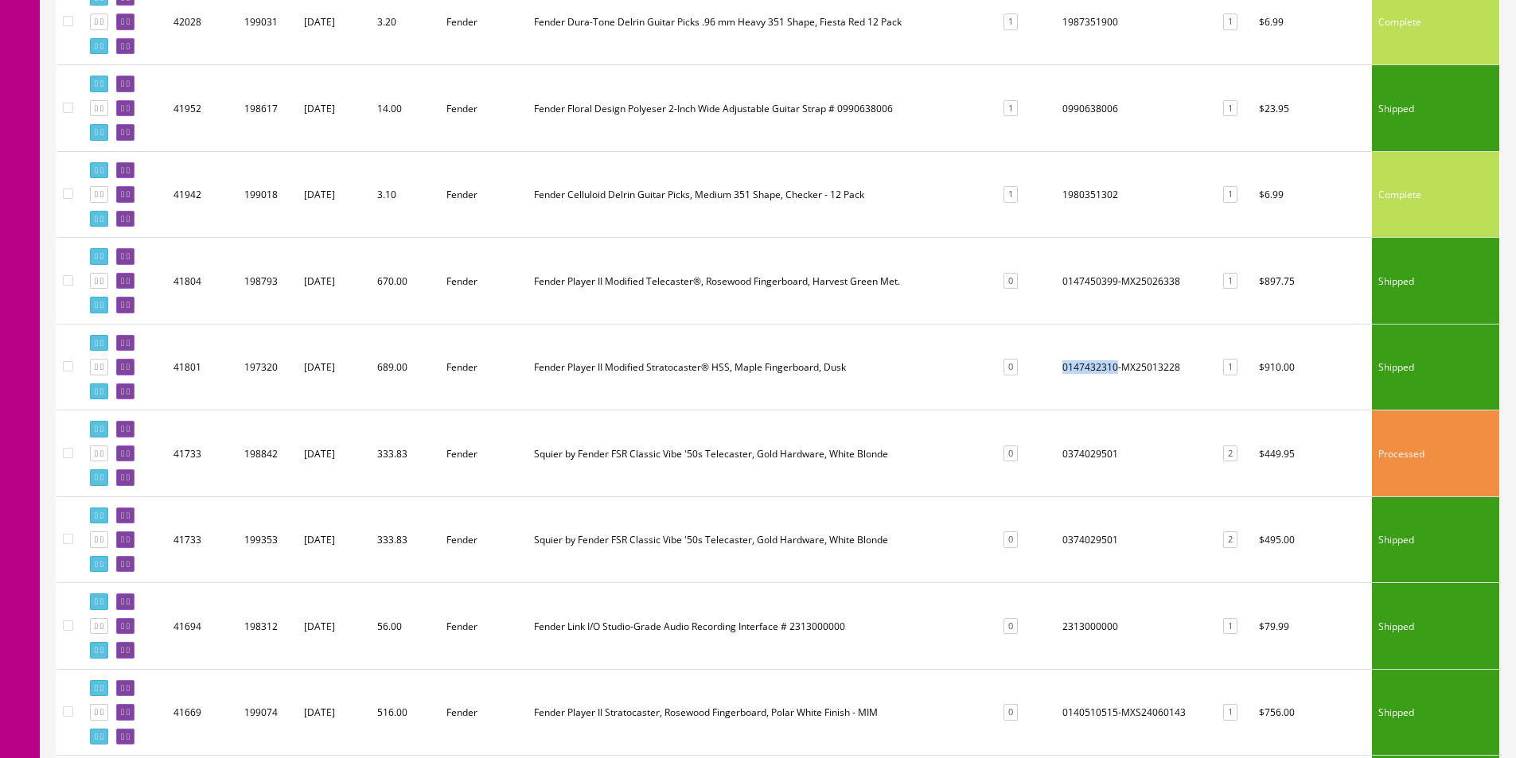
scroll to position [2308, 0]
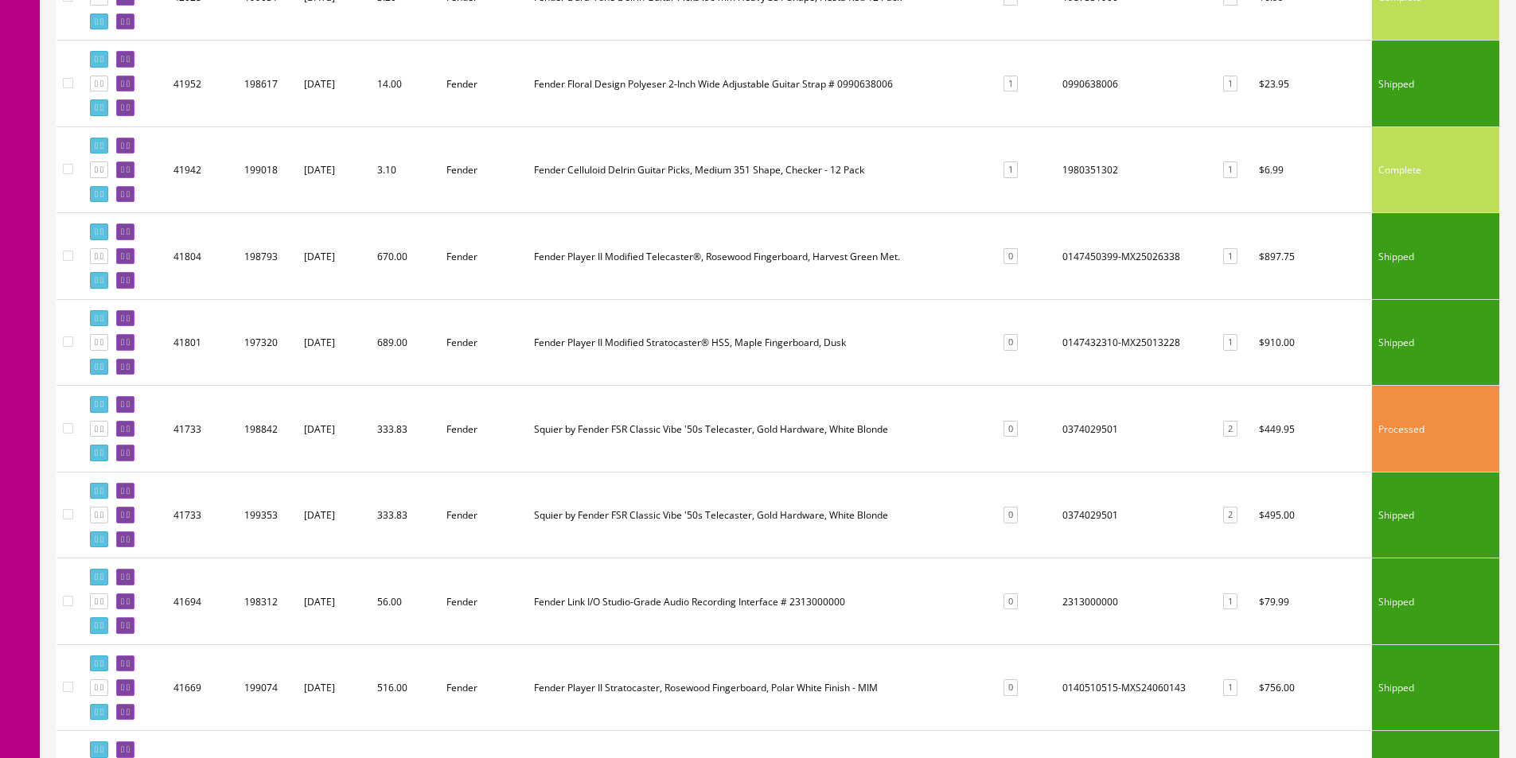
click at [1097, 428] on td "0374029501" at bounding box center [1135, 429] width 158 height 87
copy td "0374029501"
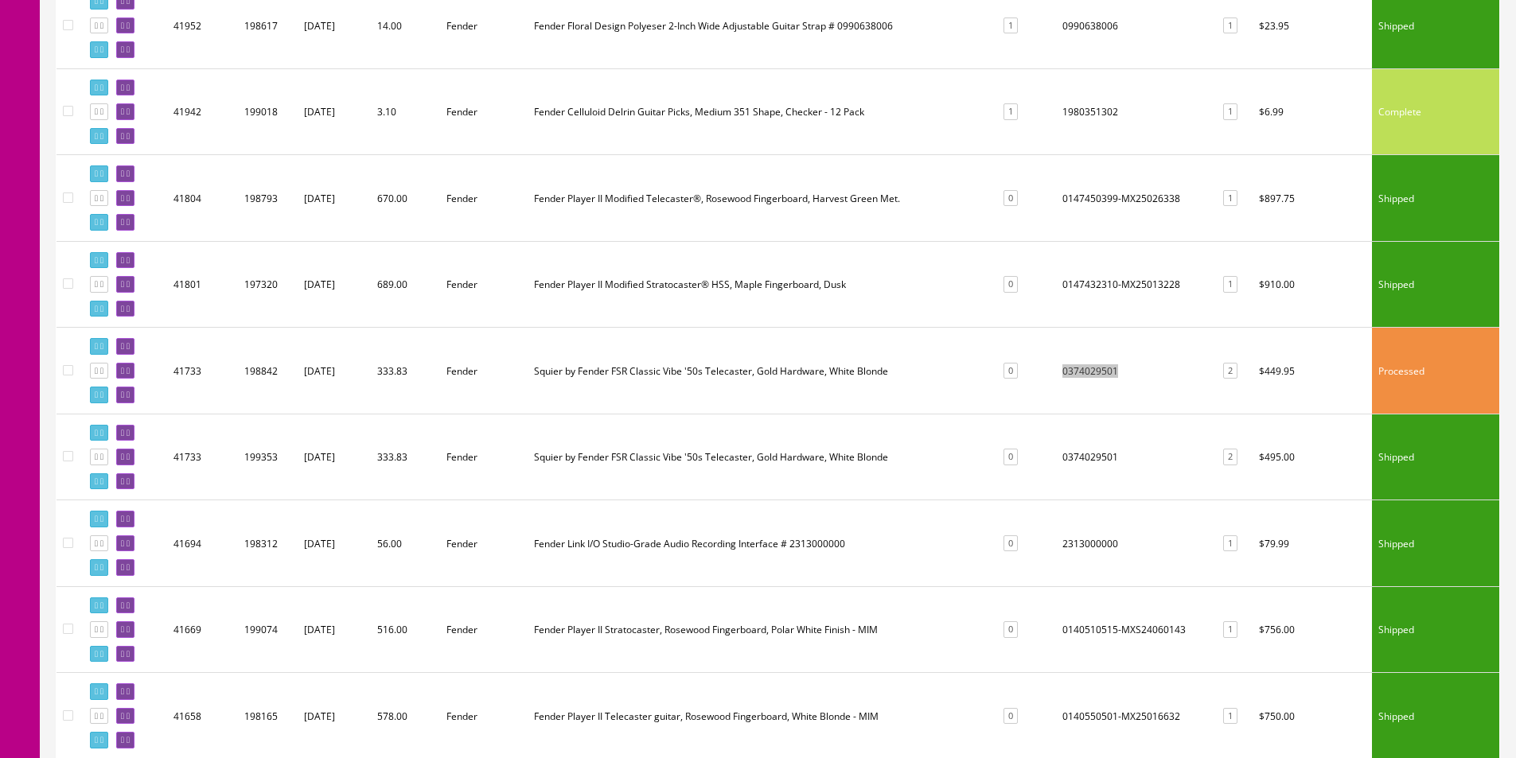
scroll to position [2467, 0]
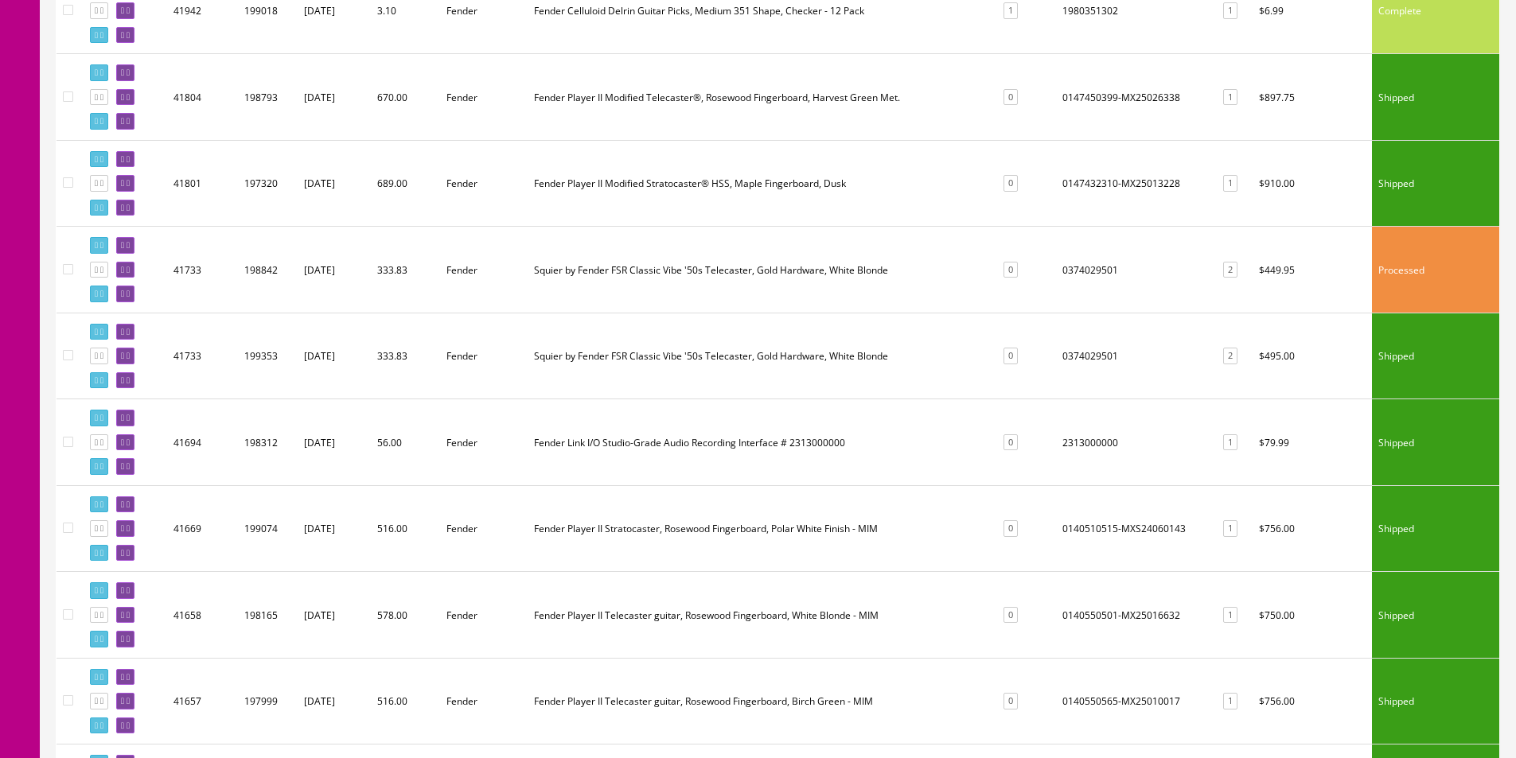
click at [1071, 349] on td "0374029501" at bounding box center [1135, 356] width 158 height 87
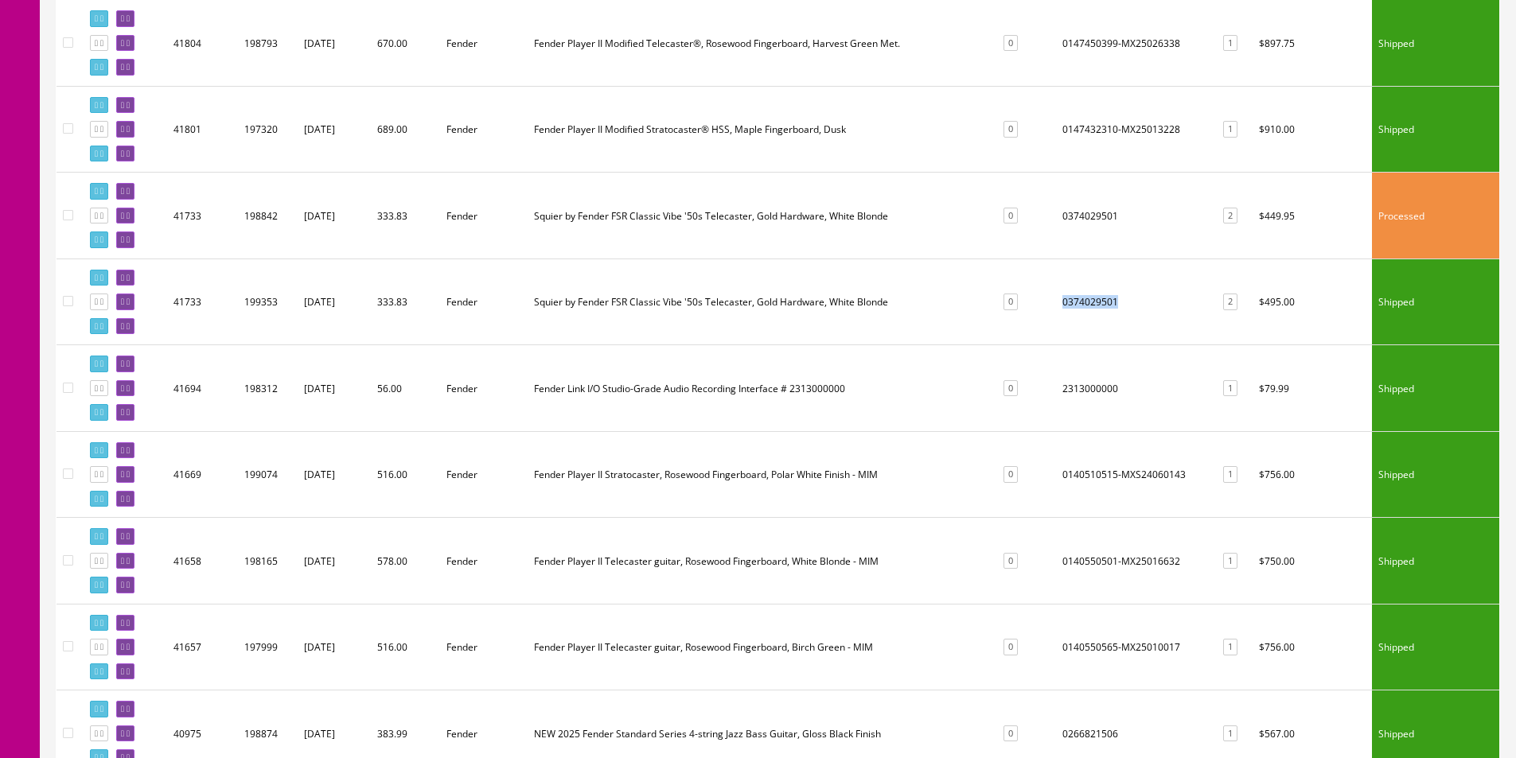
scroll to position [2546, 0]
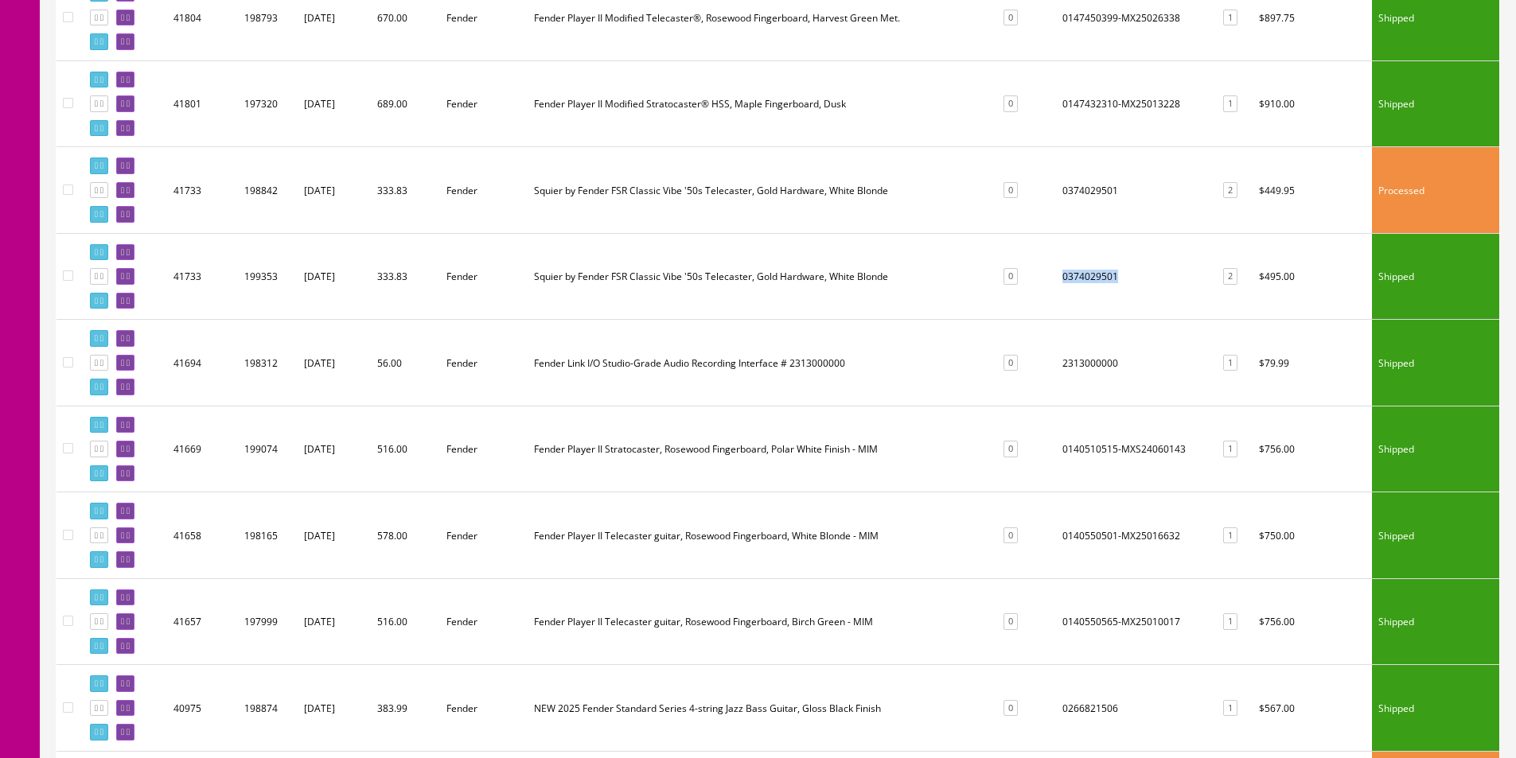
click at [1100, 366] on td "2313000000" at bounding box center [1135, 363] width 158 height 87
copy td "2313000000"
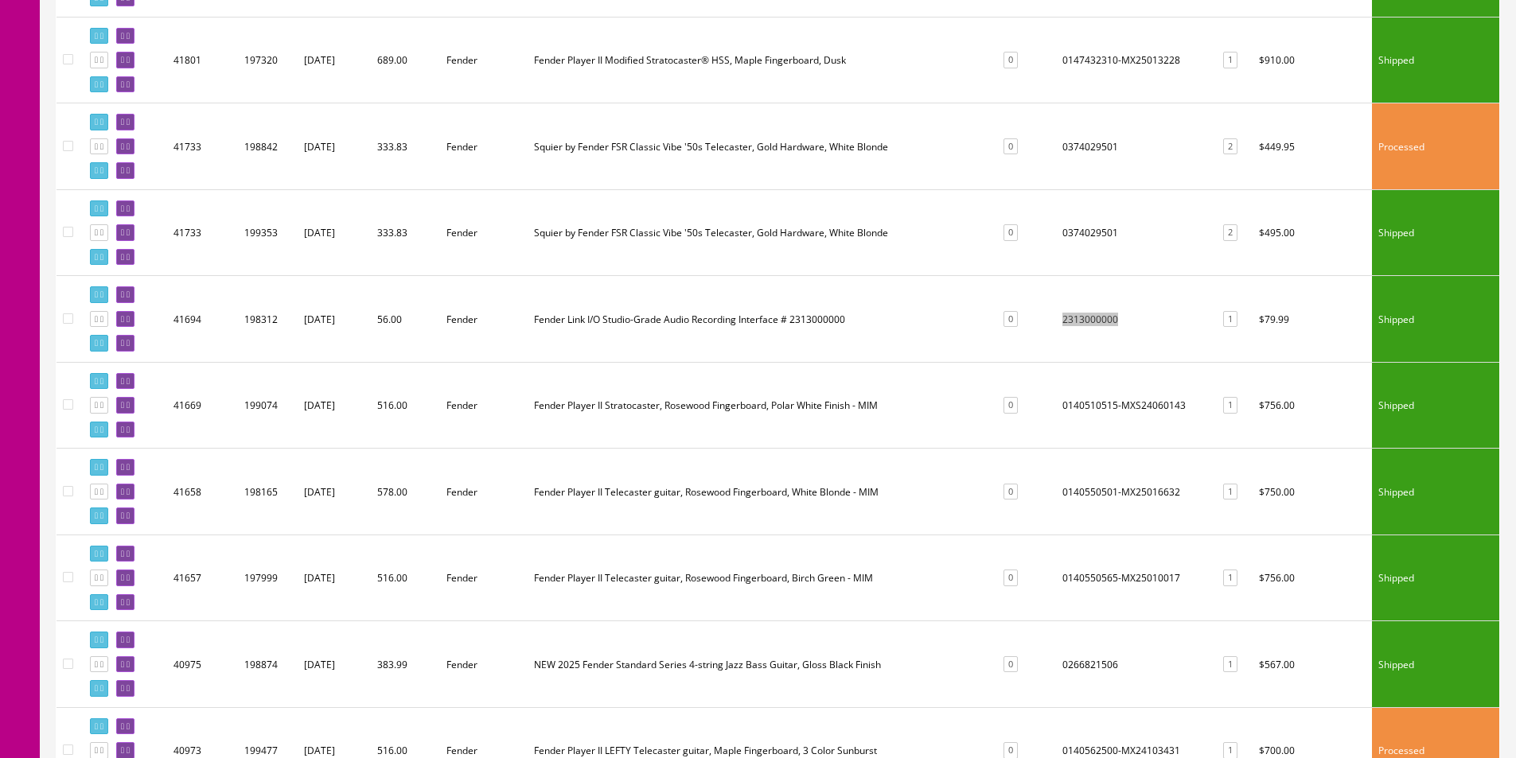
scroll to position [2626, 0]
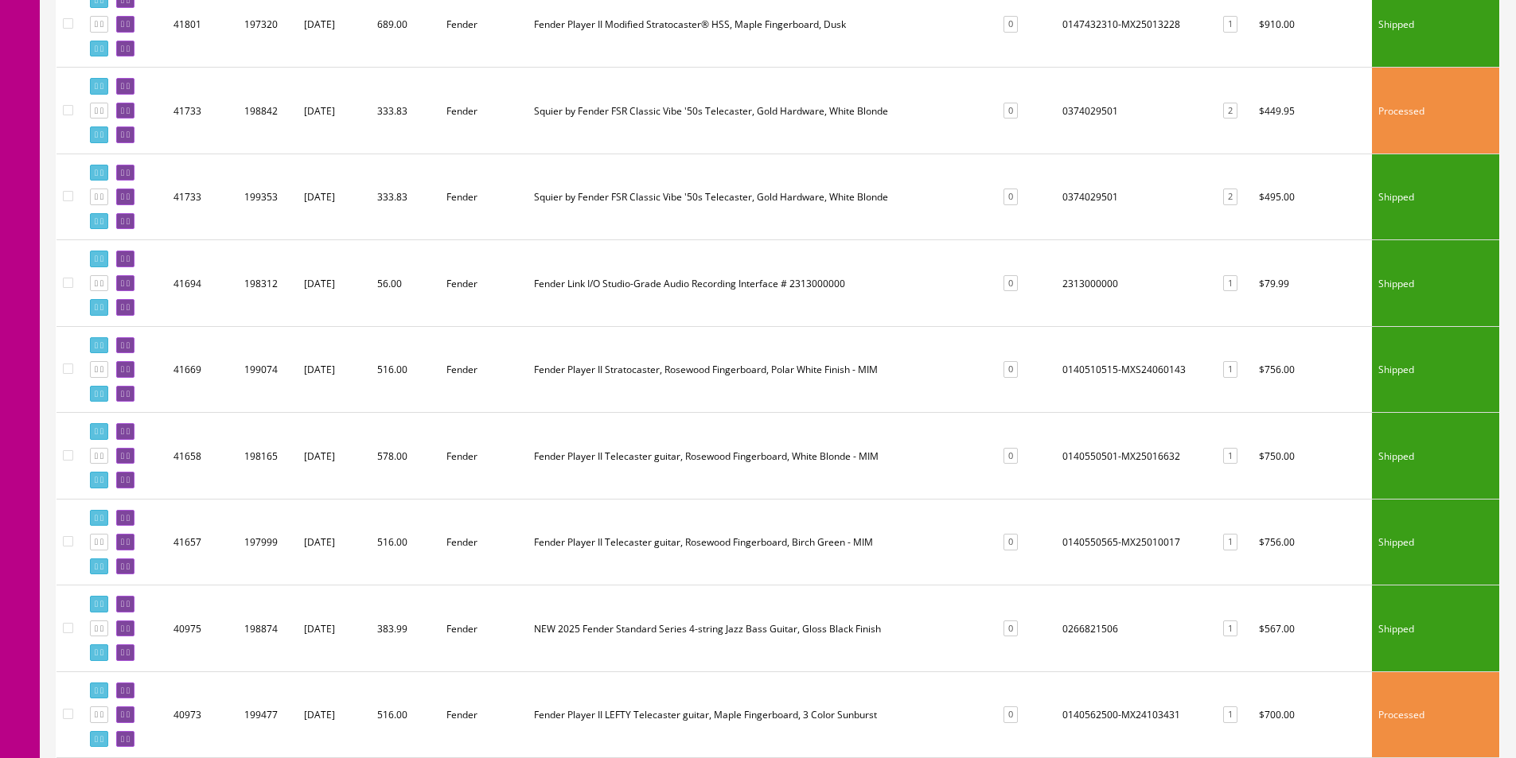
click at [1073, 371] on td "0140510515-MXS24060143" at bounding box center [1135, 369] width 158 height 87
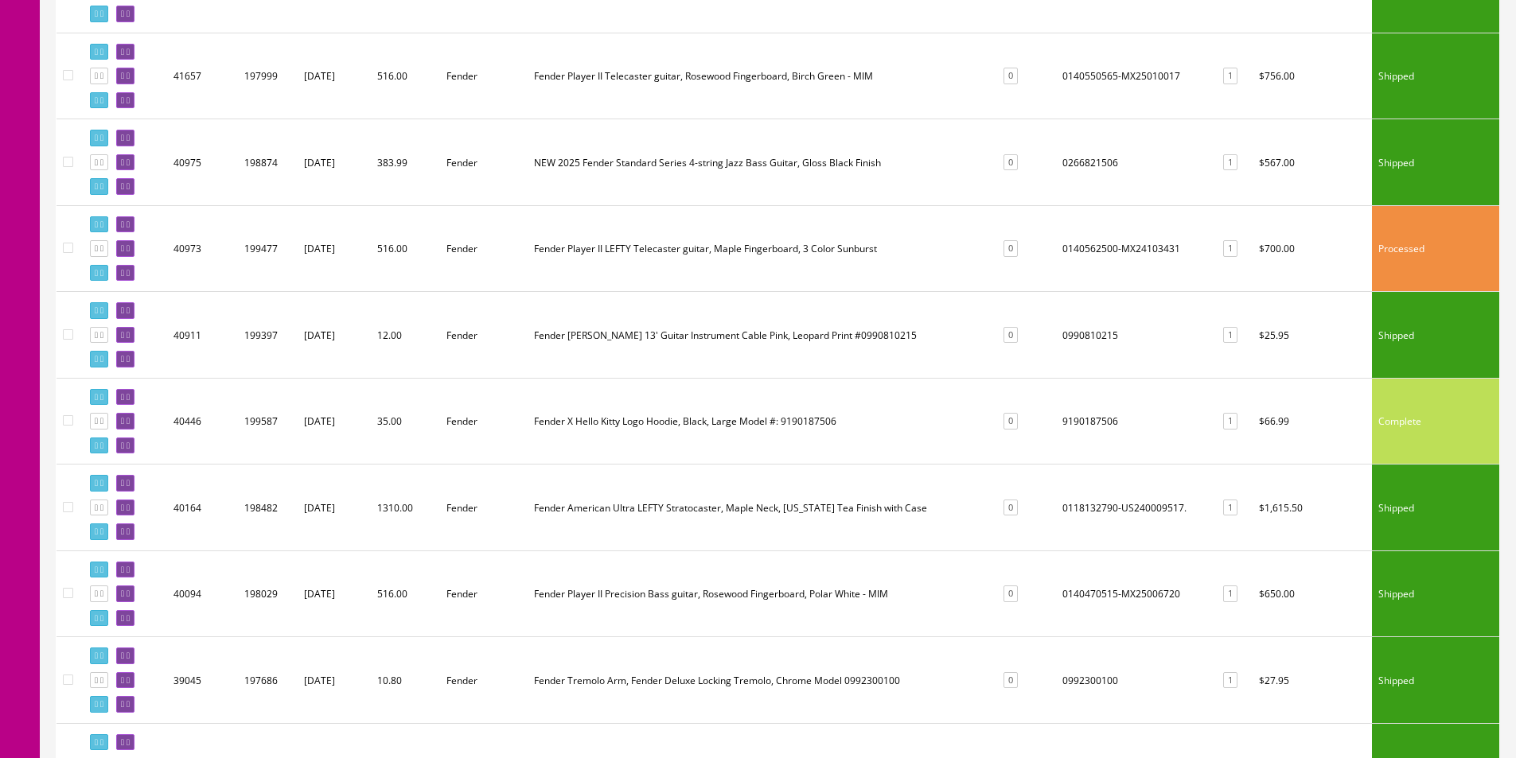
scroll to position [3103, 0]
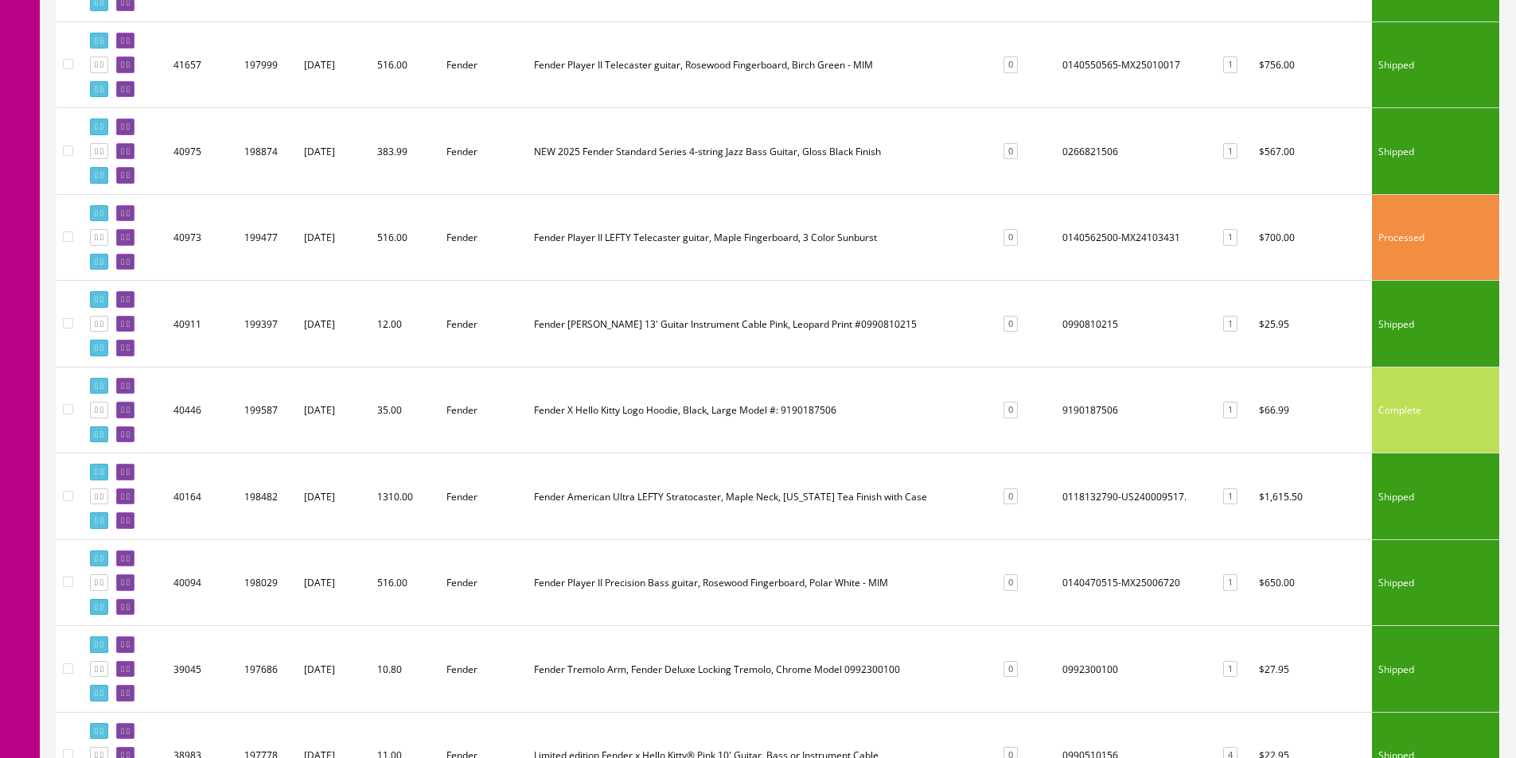
click at [1069, 409] on td "9190187506" at bounding box center [1135, 410] width 158 height 87
copy td "9190187506"
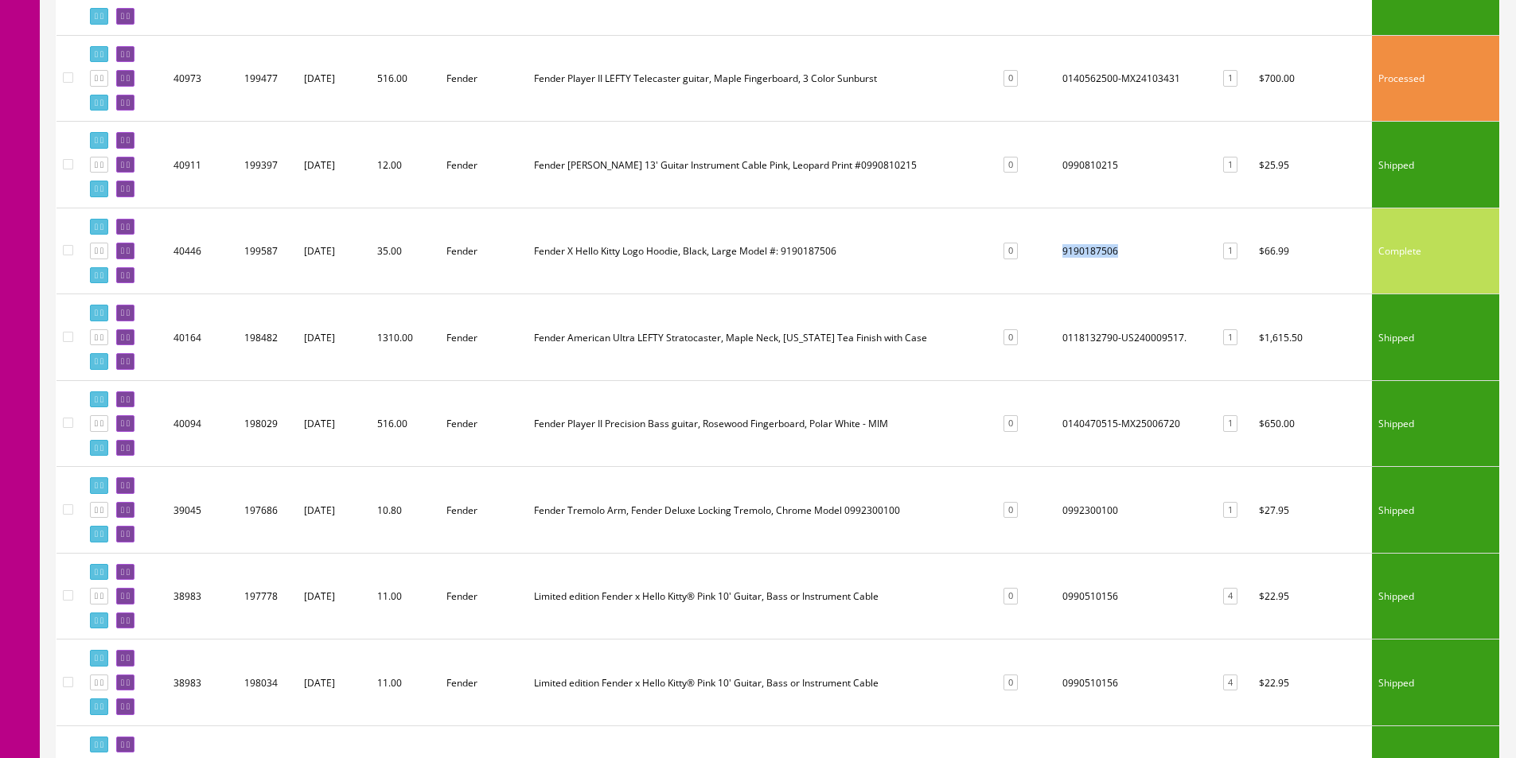
scroll to position [3342, 0]
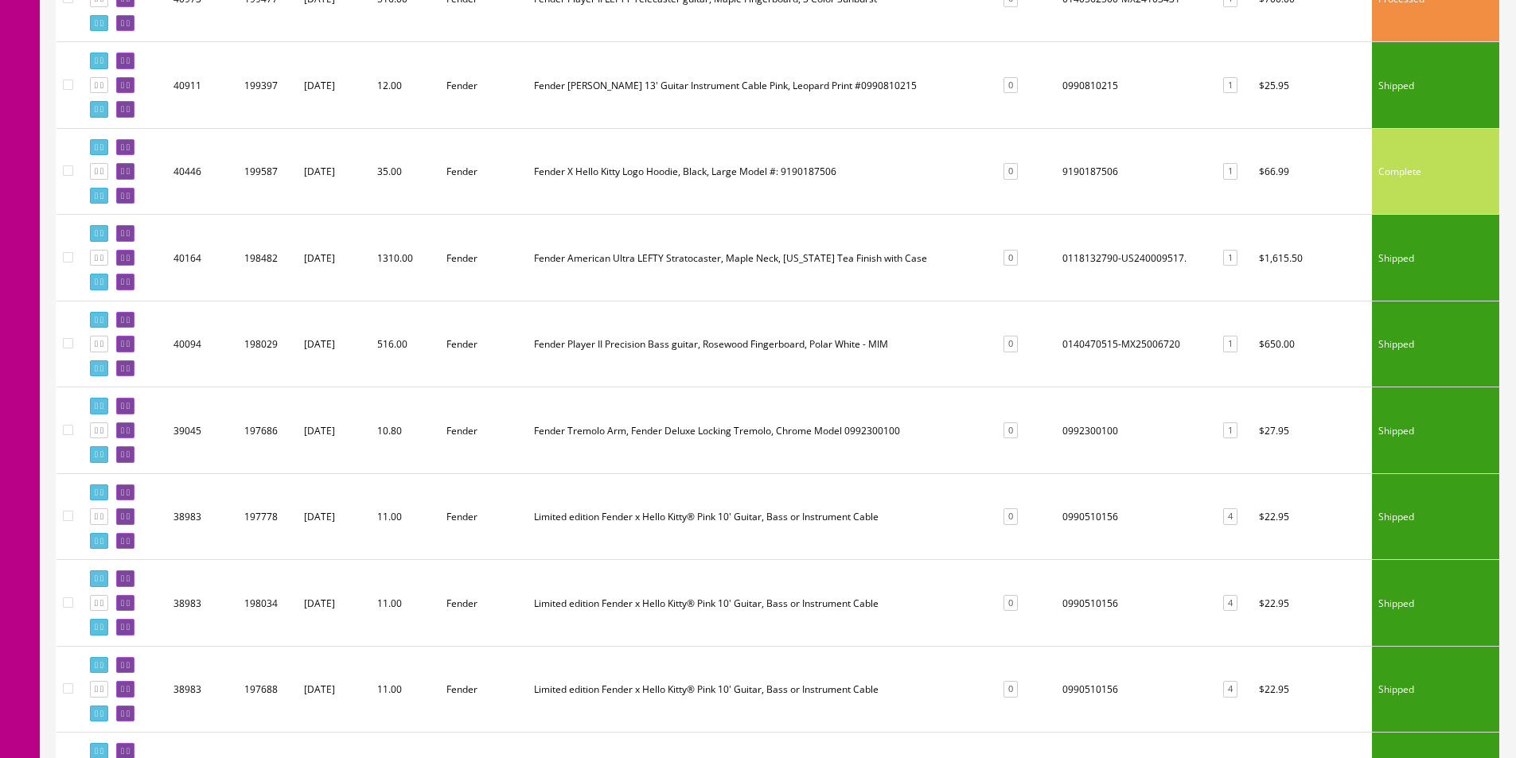
click at [1073, 342] on td "0140470515-MX25006720" at bounding box center [1135, 344] width 158 height 87
copy td "0140470515"
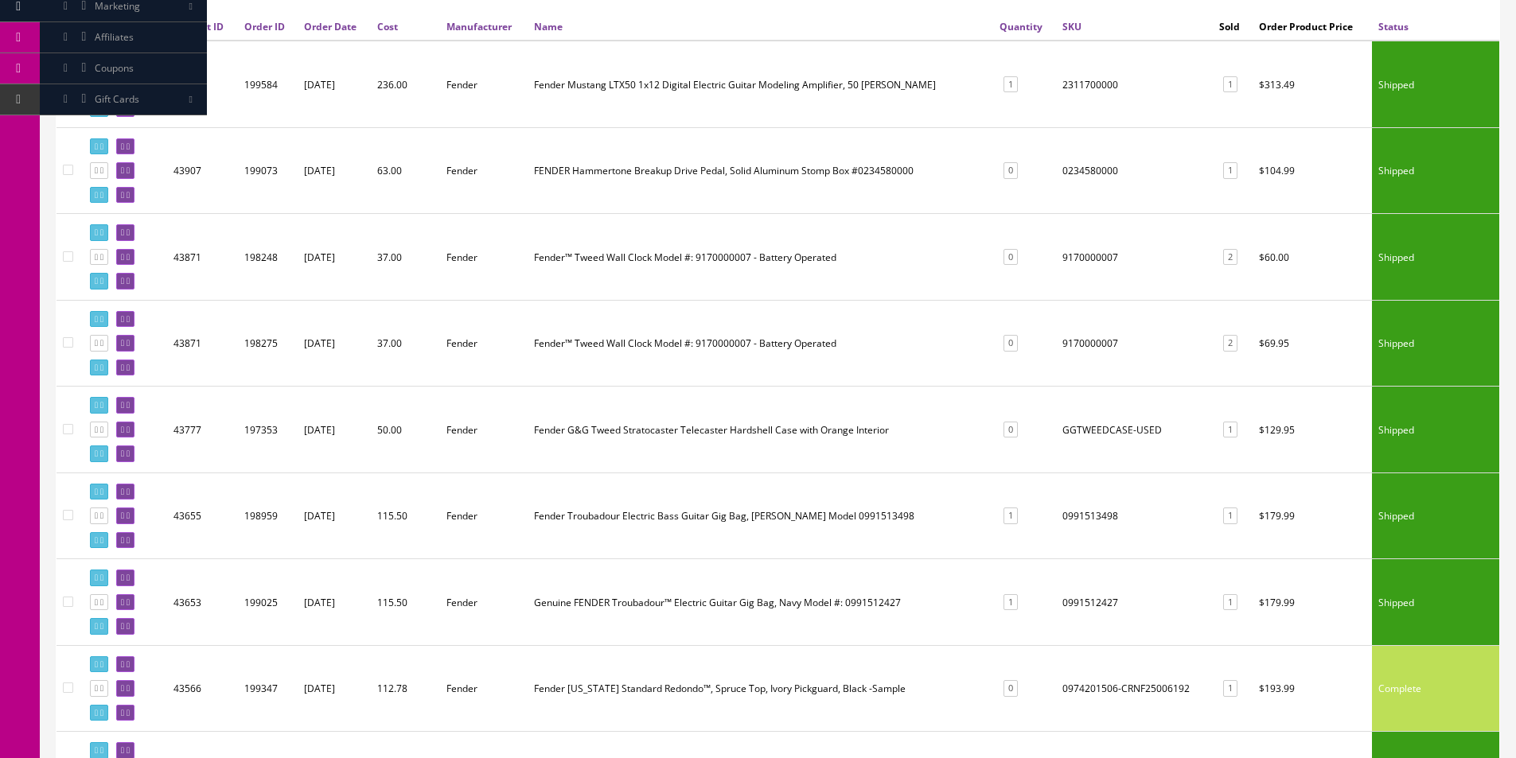
scroll to position [0, 0]
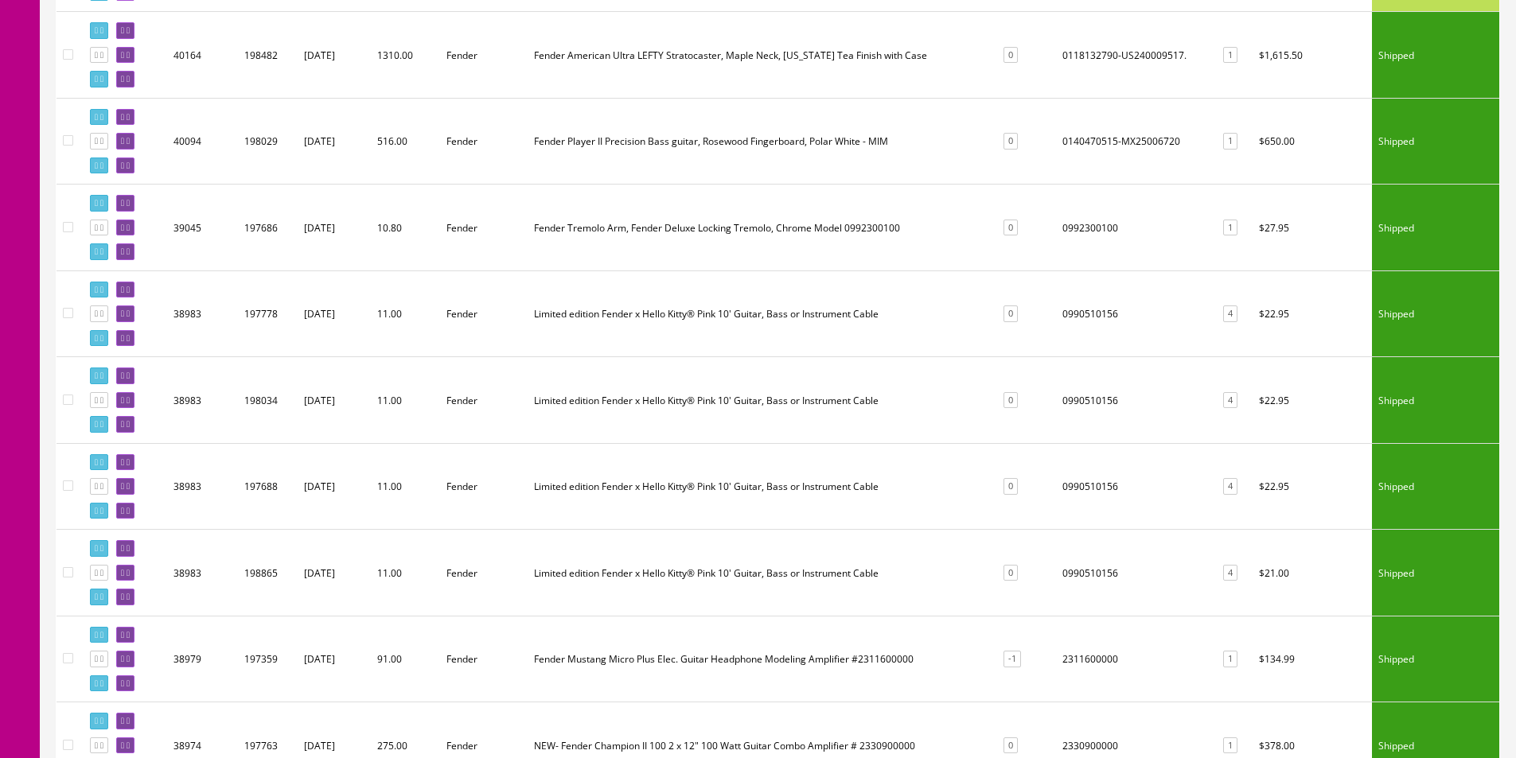
scroll to position [3546, 0]
click at [1085, 230] on td "0992300100" at bounding box center [1135, 226] width 158 height 87
copy td "0992300100"
click at [1069, 326] on td "0990510156" at bounding box center [1135, 312] width 158 height 87
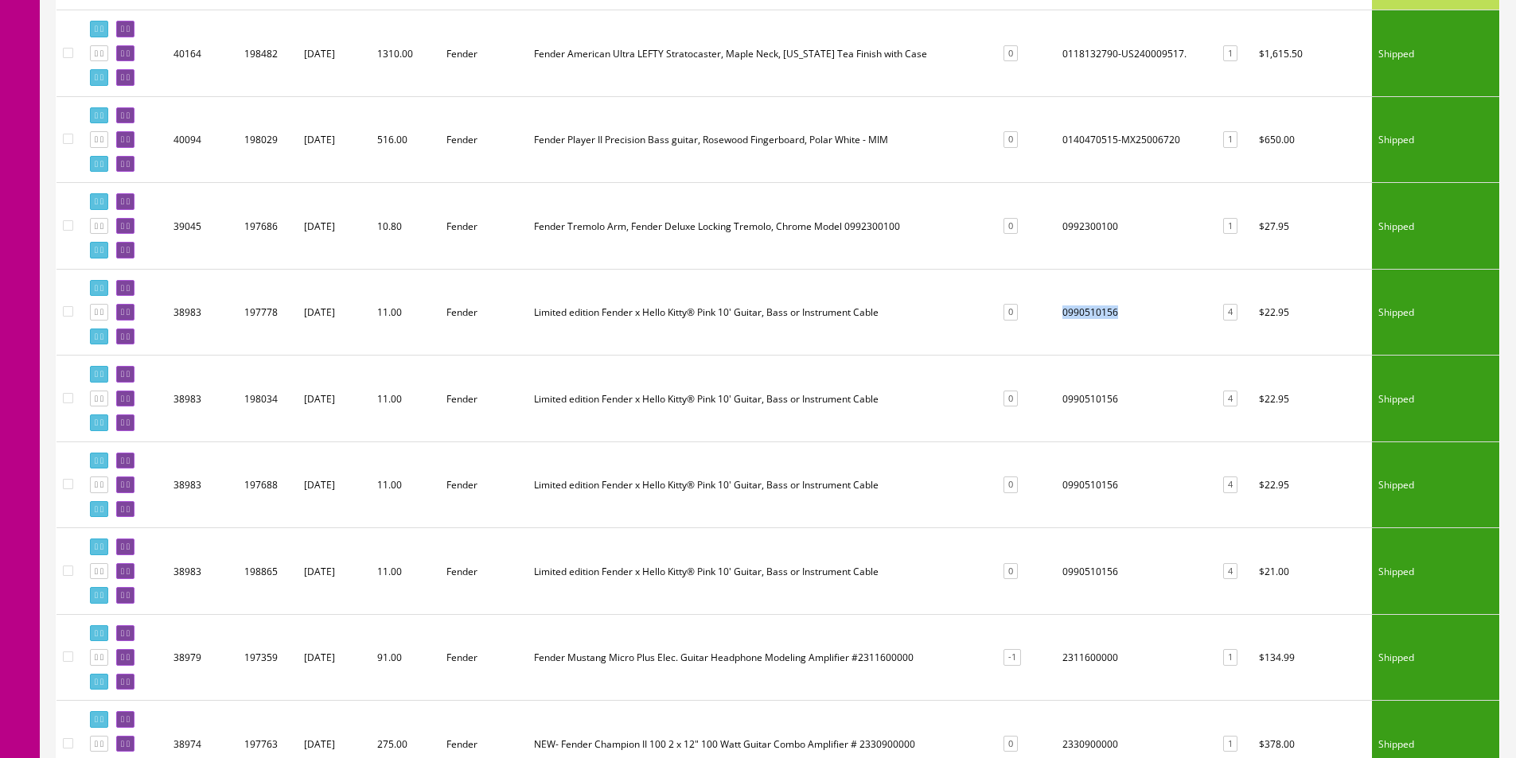
click at [1069, 326] on td "0990510156" at bounding box center [1135, 312] width 158 height 87
click at [1073, 396] on td "0990510156" at bounding box center [1135, 399] width 158 height 87
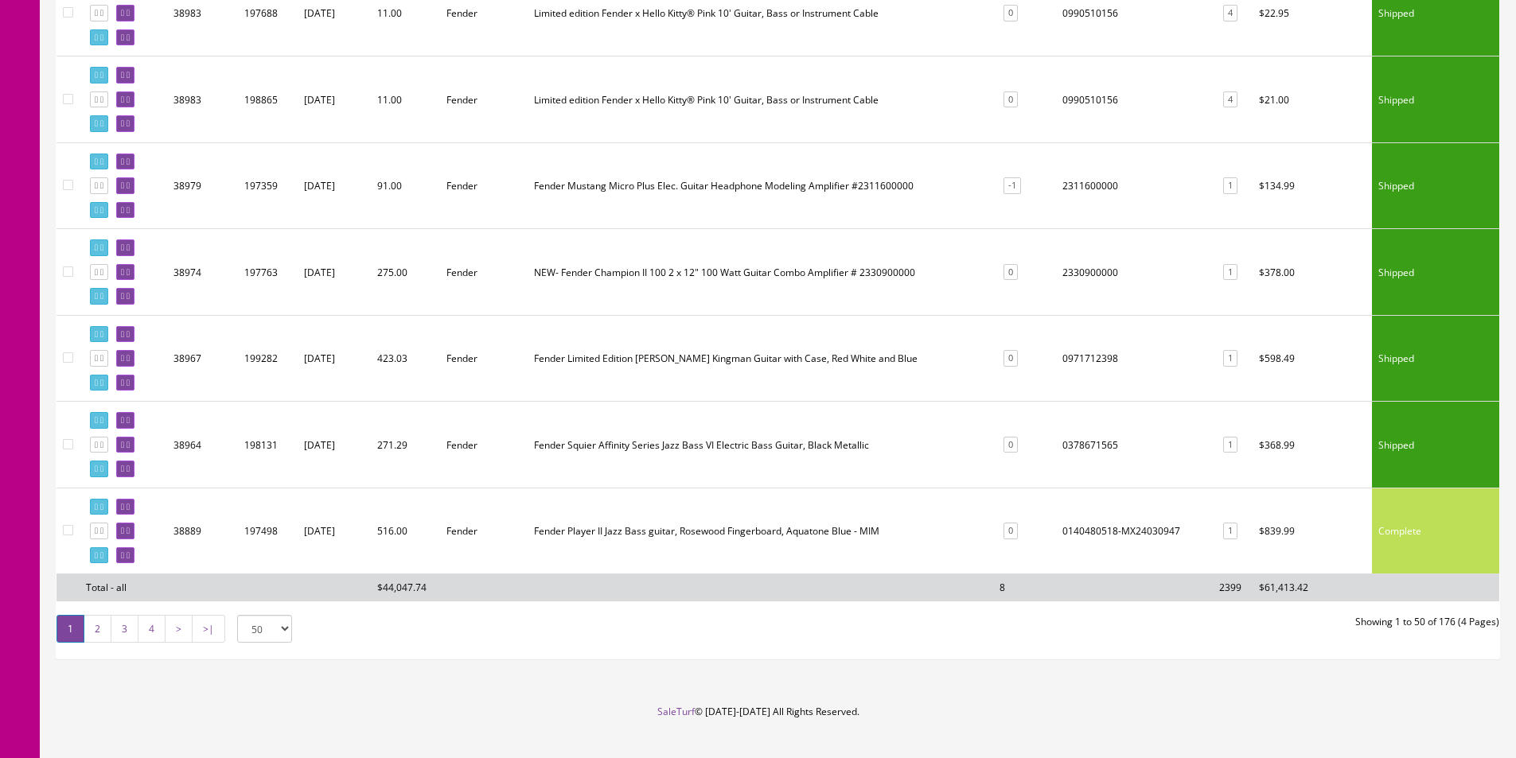
scroll to position [4024, 0]
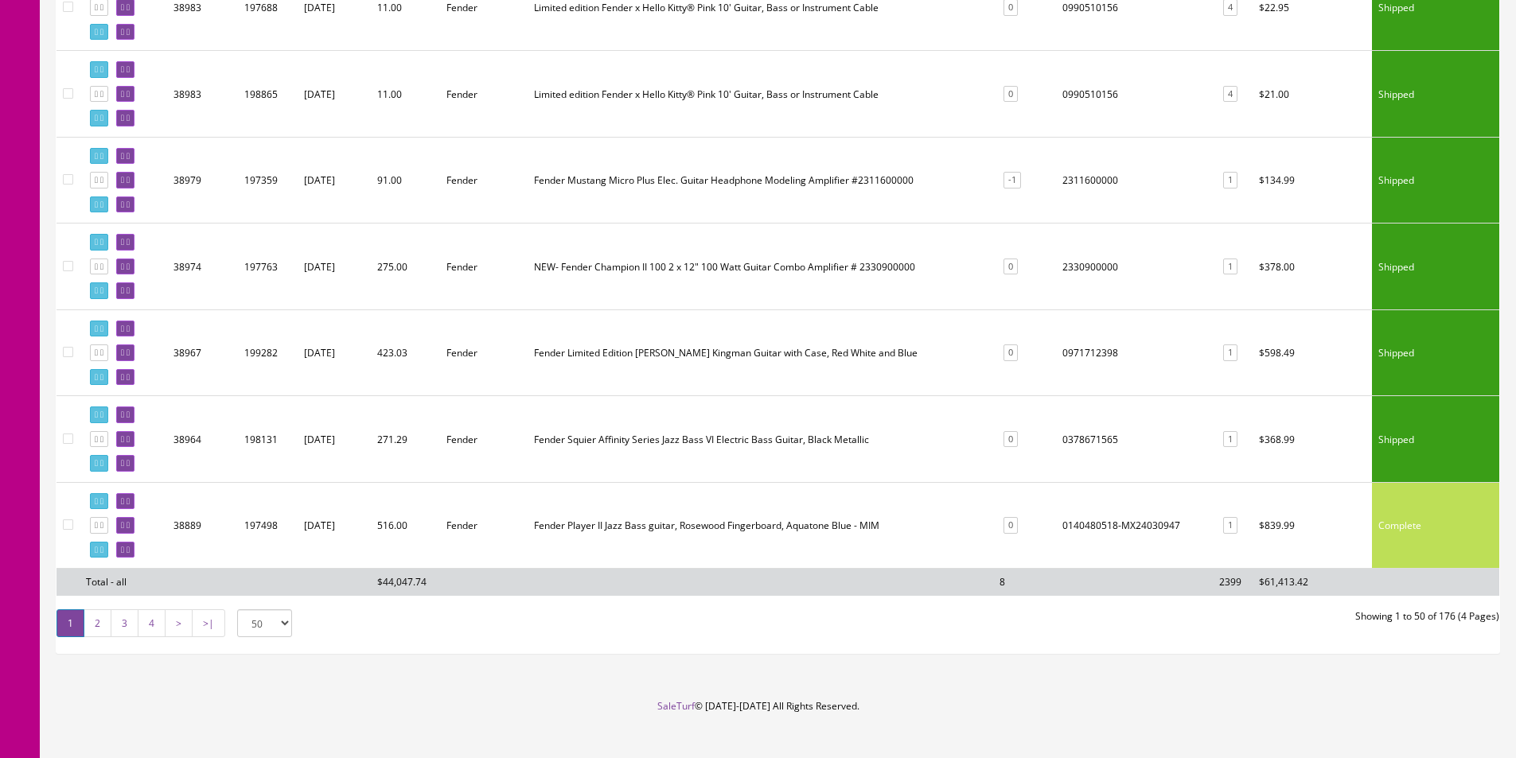
click at [1063, 182] on td "2311600000" at bounding box center [1135, 180] width 158 height 87
click at [1083, 265] on td "2330900000" at bounding box center [1135, 267] width 158 height 87
click at [1086, 355] on td "0971712398" at bounding box center [1135, 353] width 158 height 87
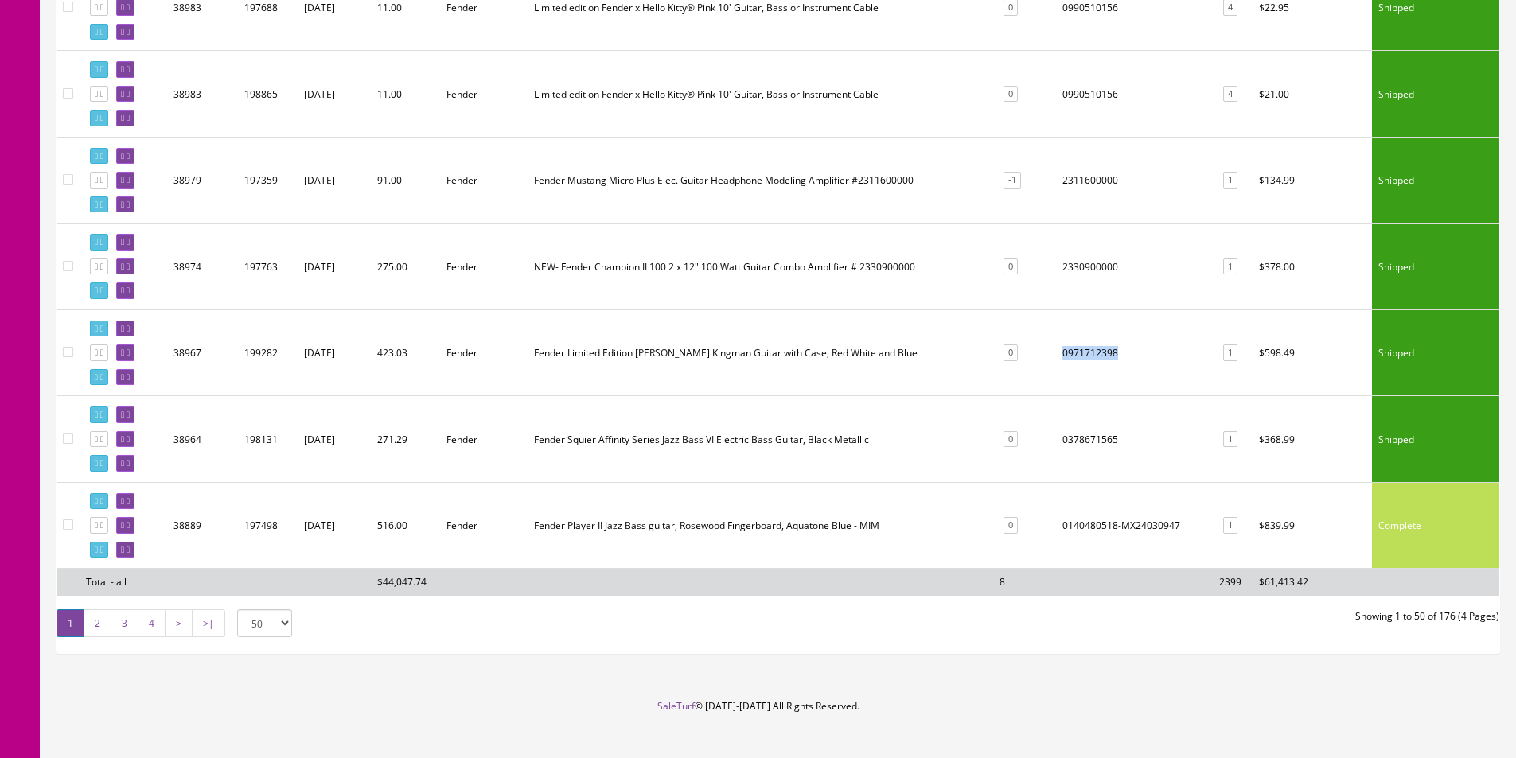
click at [1086, 355] on td "0971712398" at bounding box center [1135, 353] width 158 height 87
click at [1085, 438] on td "0378671565" at bounding box center [1135, 439] width 158 height 87
click at [1094, 527] on td "0140480518-MX24030947" at bounding box center [1135, 525] width 158 height 87
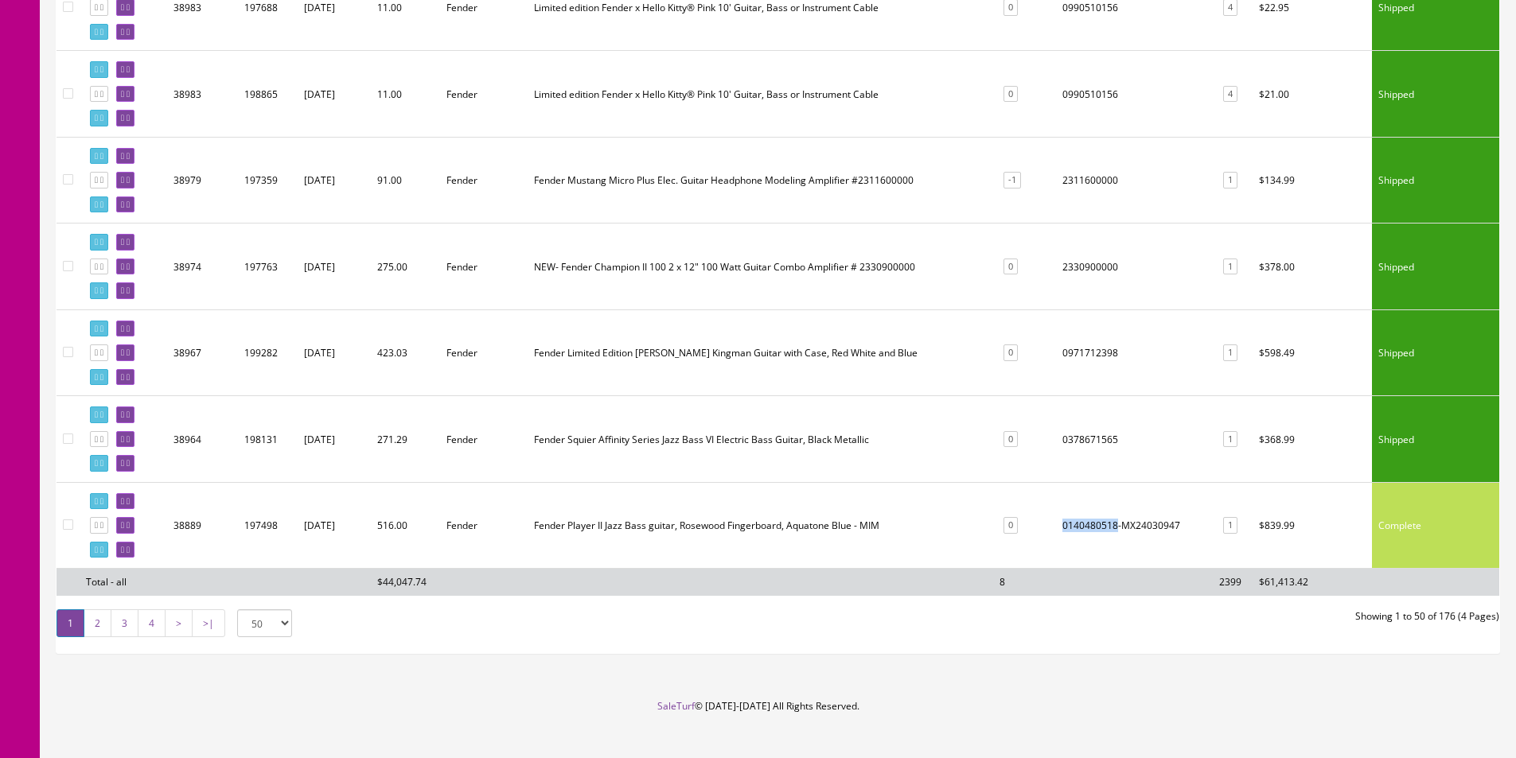
click at [100, 626] on link "2" at bounding box center [98, 624] width 28 height 28
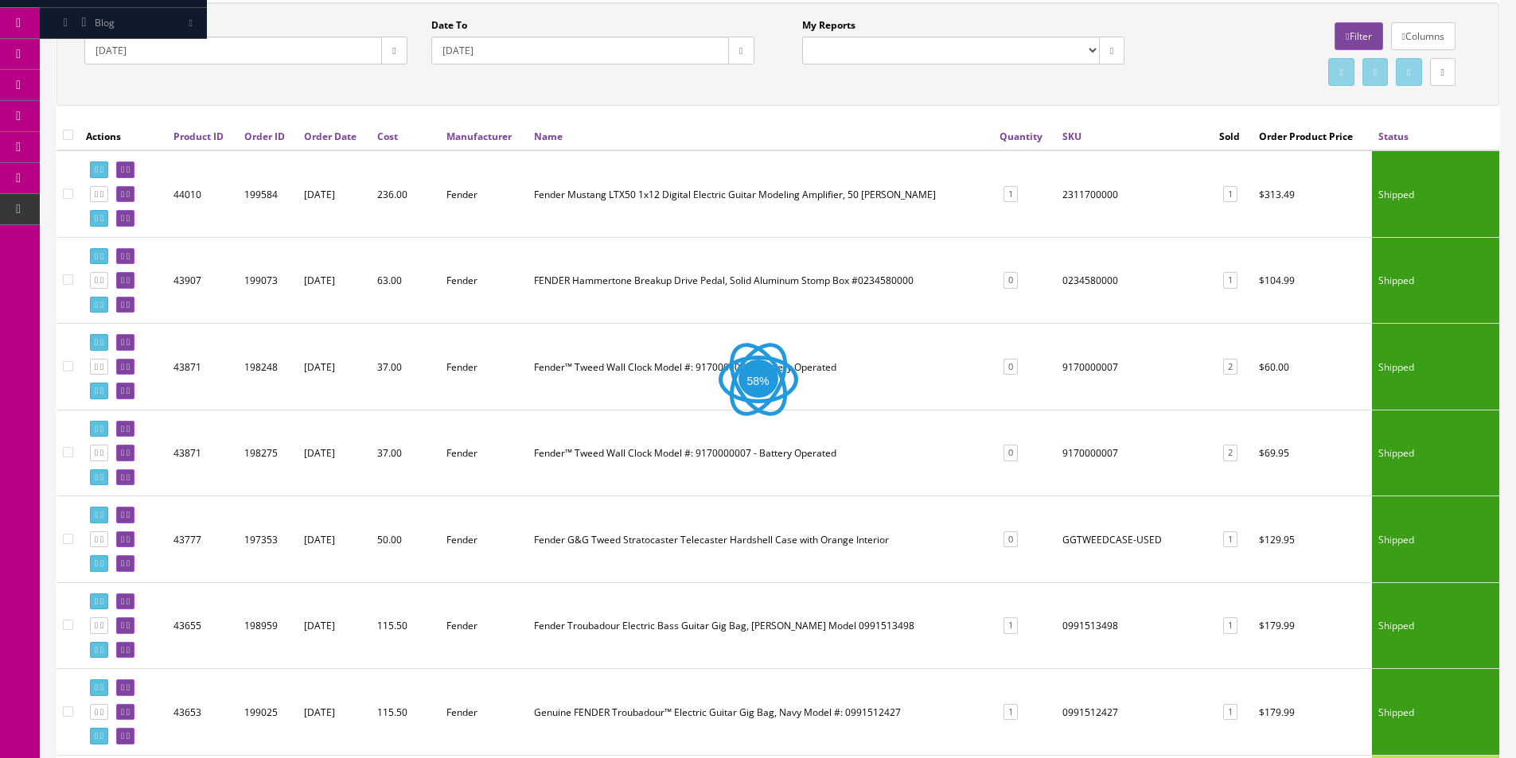
scroll to position [0, 0]
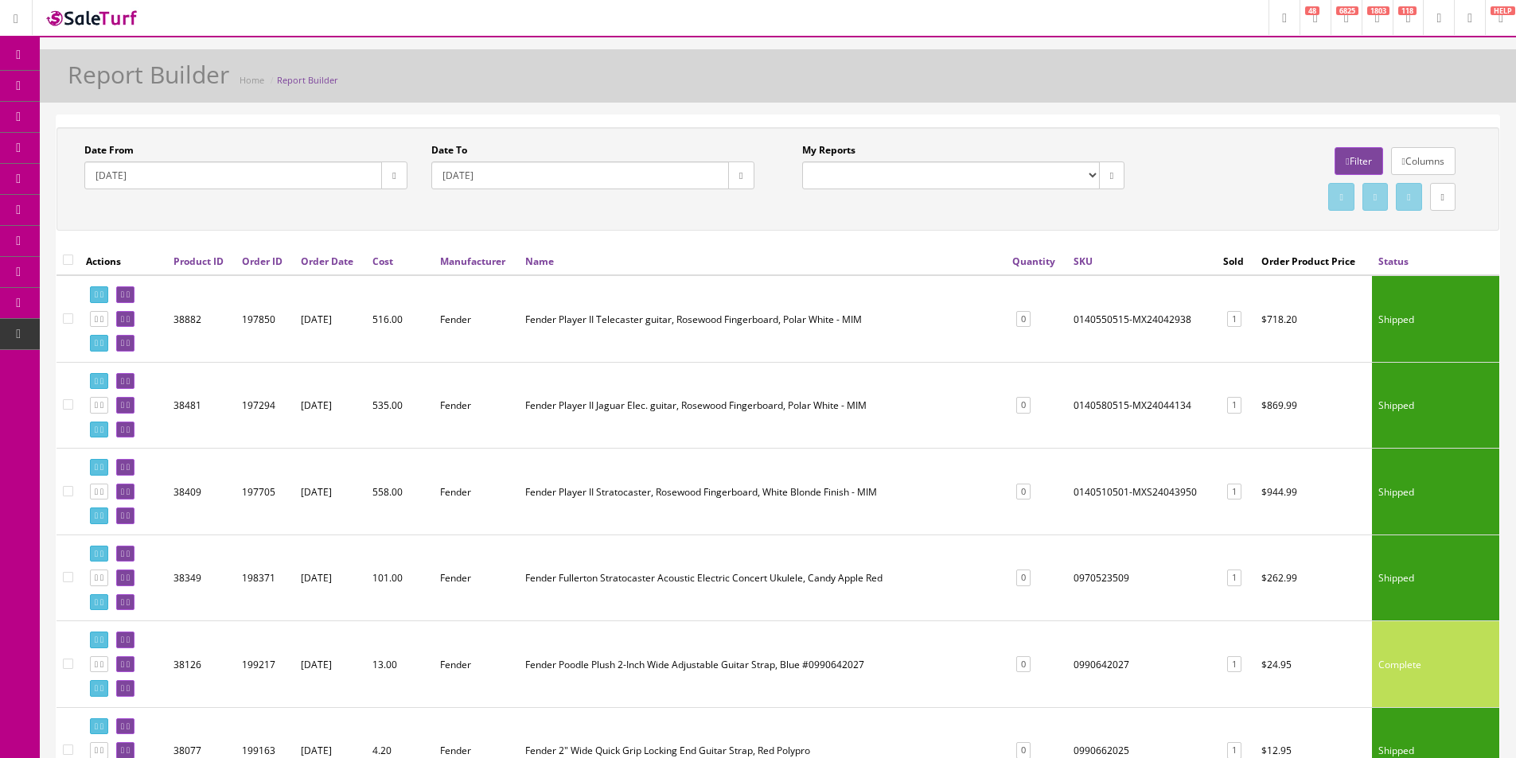
click at [1088, 319] on td "0140550515-MX24042938" at bounding box center [1142, 318] width 150 height 87
click at [1093, 406] on td "0140580515-MX24044134" at bounding box center [1142, 405] width 150 height 87
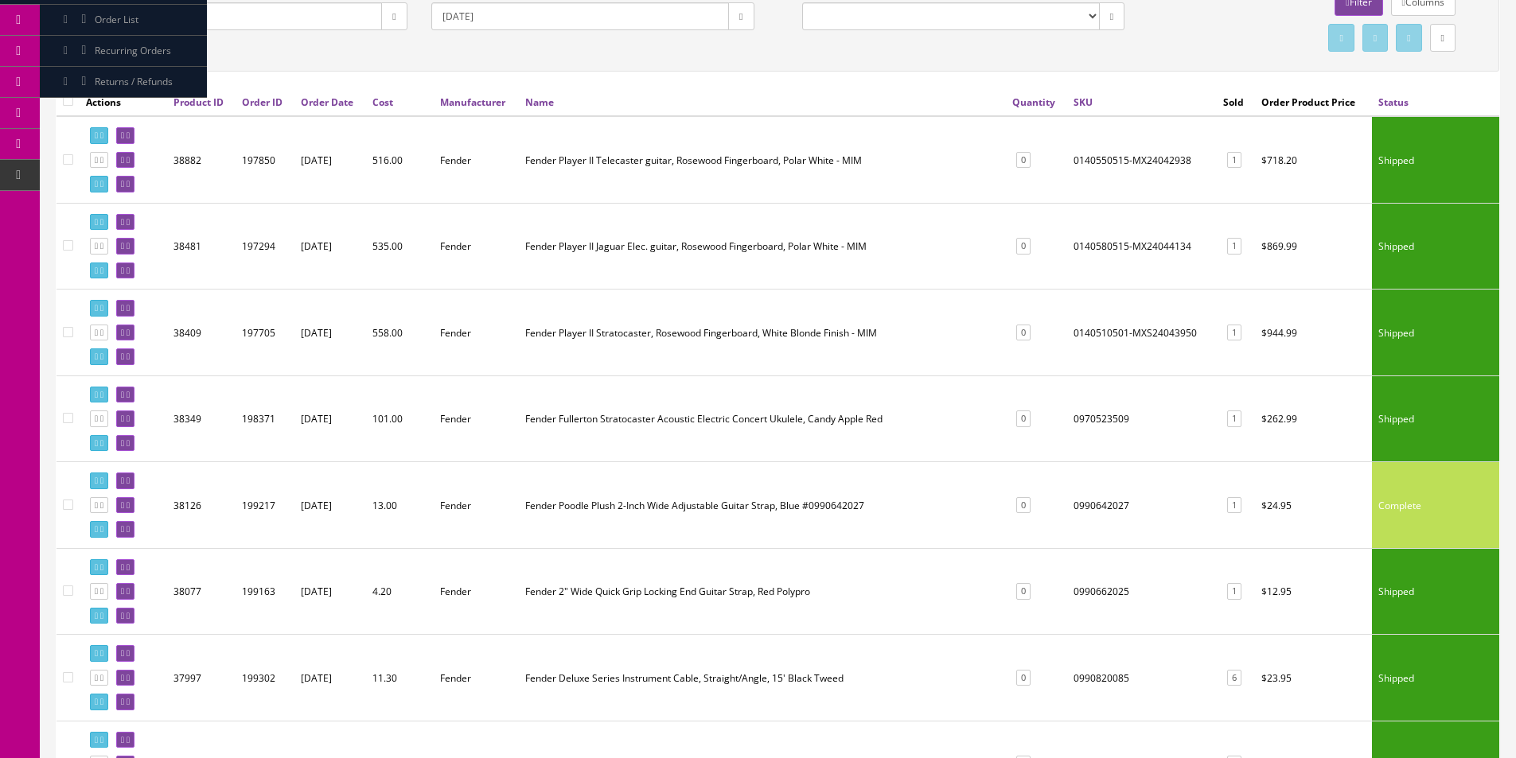
click at [1067, 340] on td "0140510501-MXS24043950" at bounding box center [1142, 333] width 150 height 87
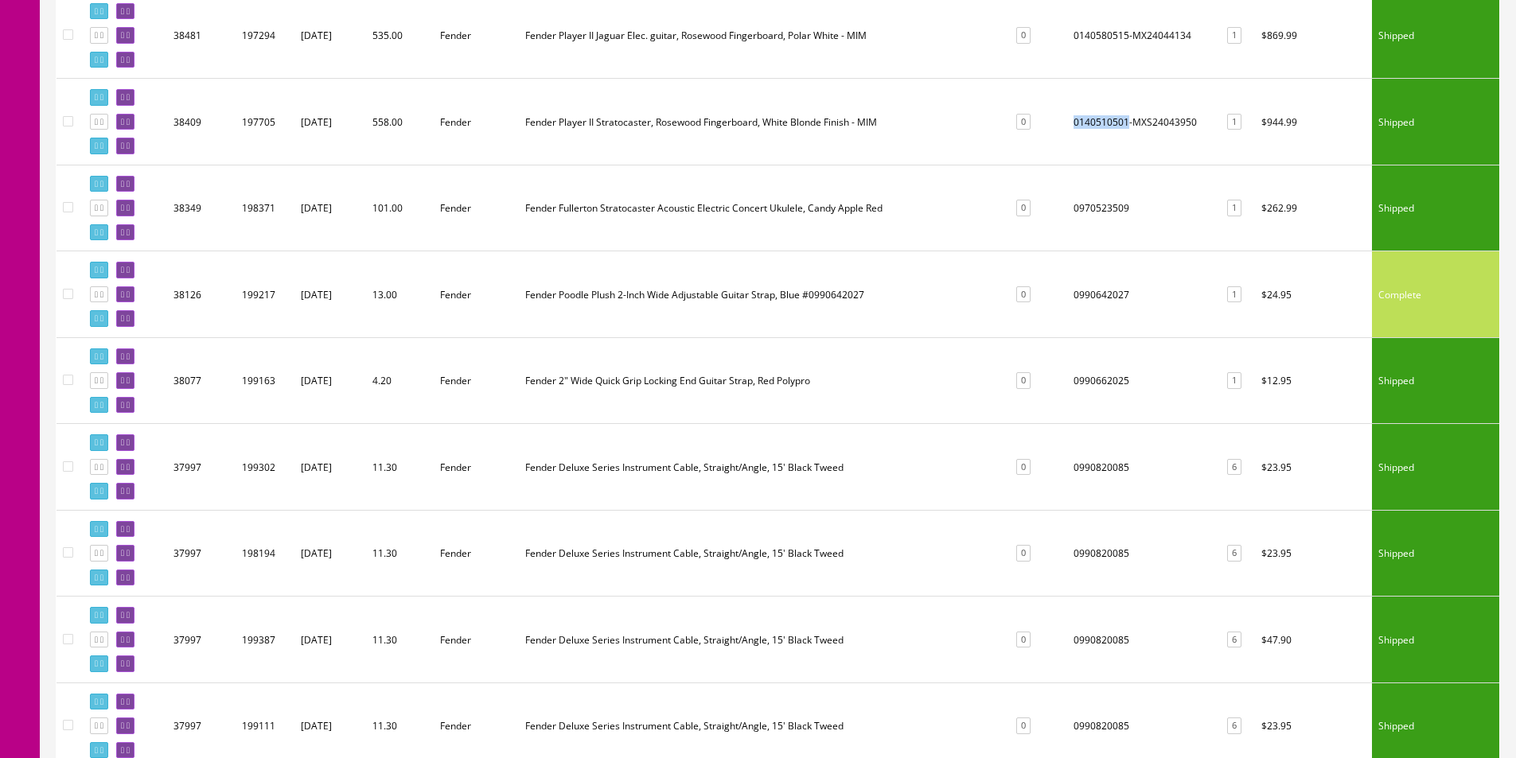
scroll to position [398, 0]
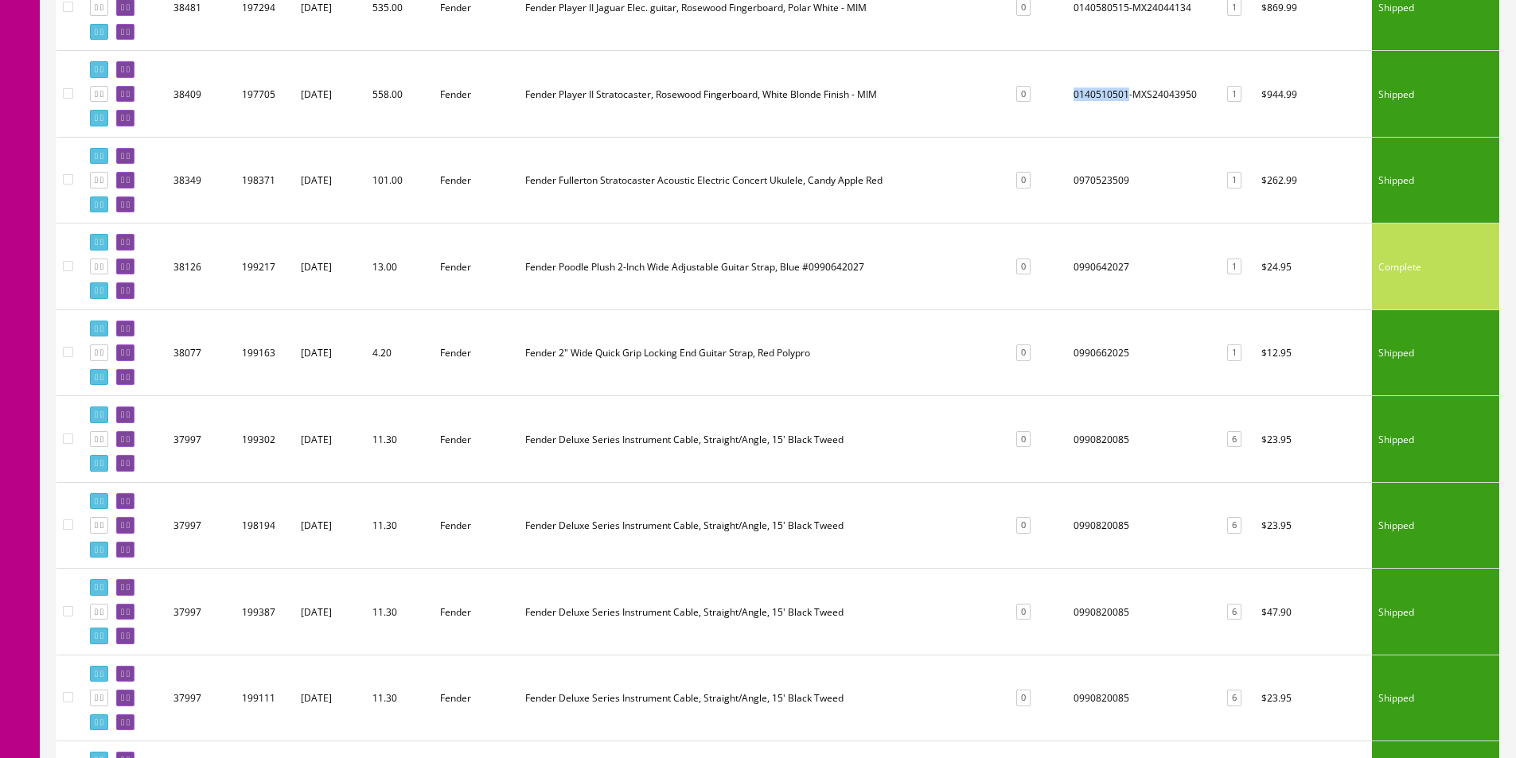
click at [1089, 272] on td "0990642027" at bounding box center [1142, 267] width 150 height 87
click at [1091, 349] on td "0990662025" at bounding box center [1142, 353] width 150 height 87
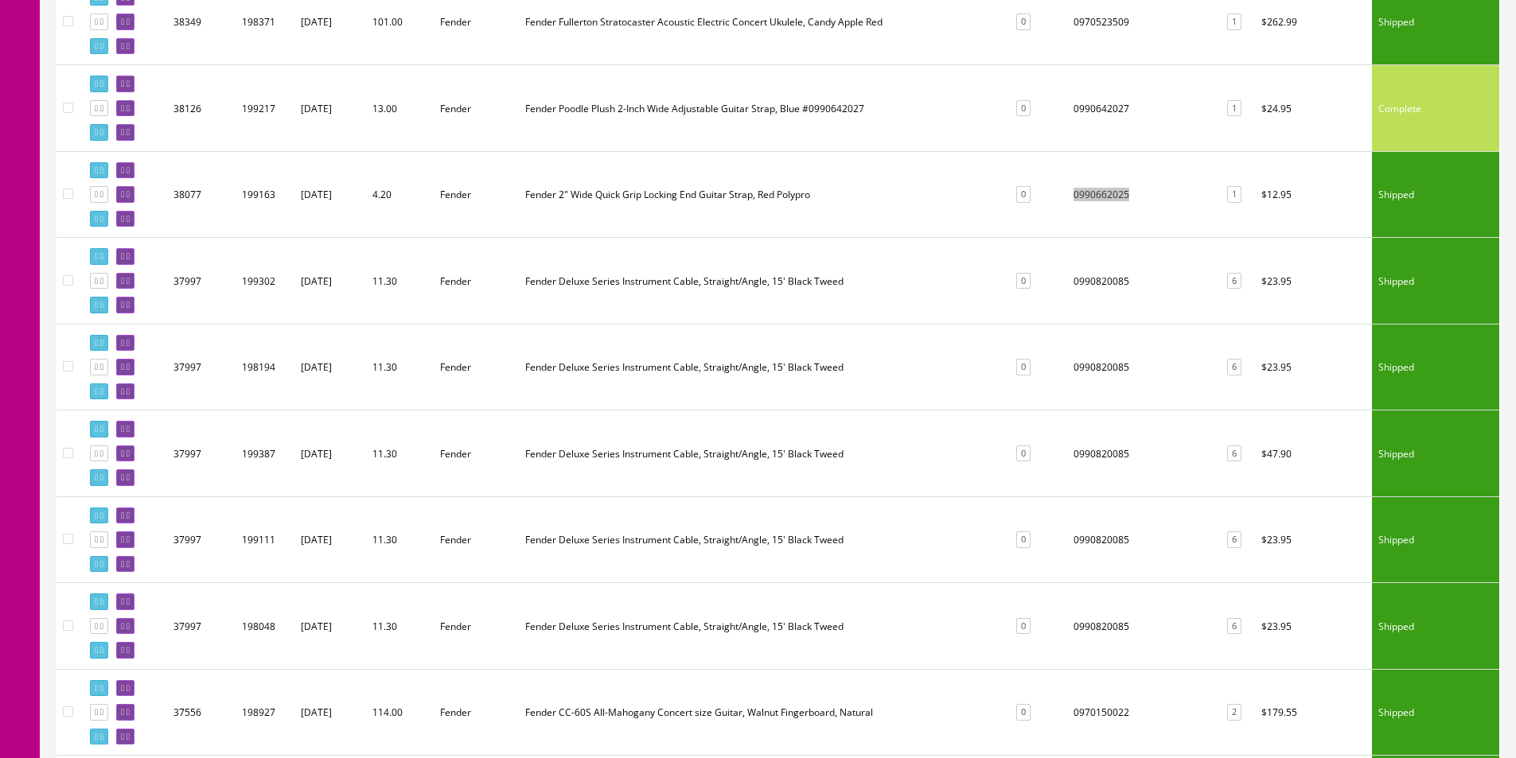
scroll to position [557, 0]
click at [1087, 278] on td "0990820085" at bounding box center [1142, 280] width 150 height 87
click at [1088, 361] on td "0990820085" at bounding box center [1142, 366] width 150 height 87
click at [1089, 361] on td "0990820085" at bounding box center [1142, 366] width 150 height 87
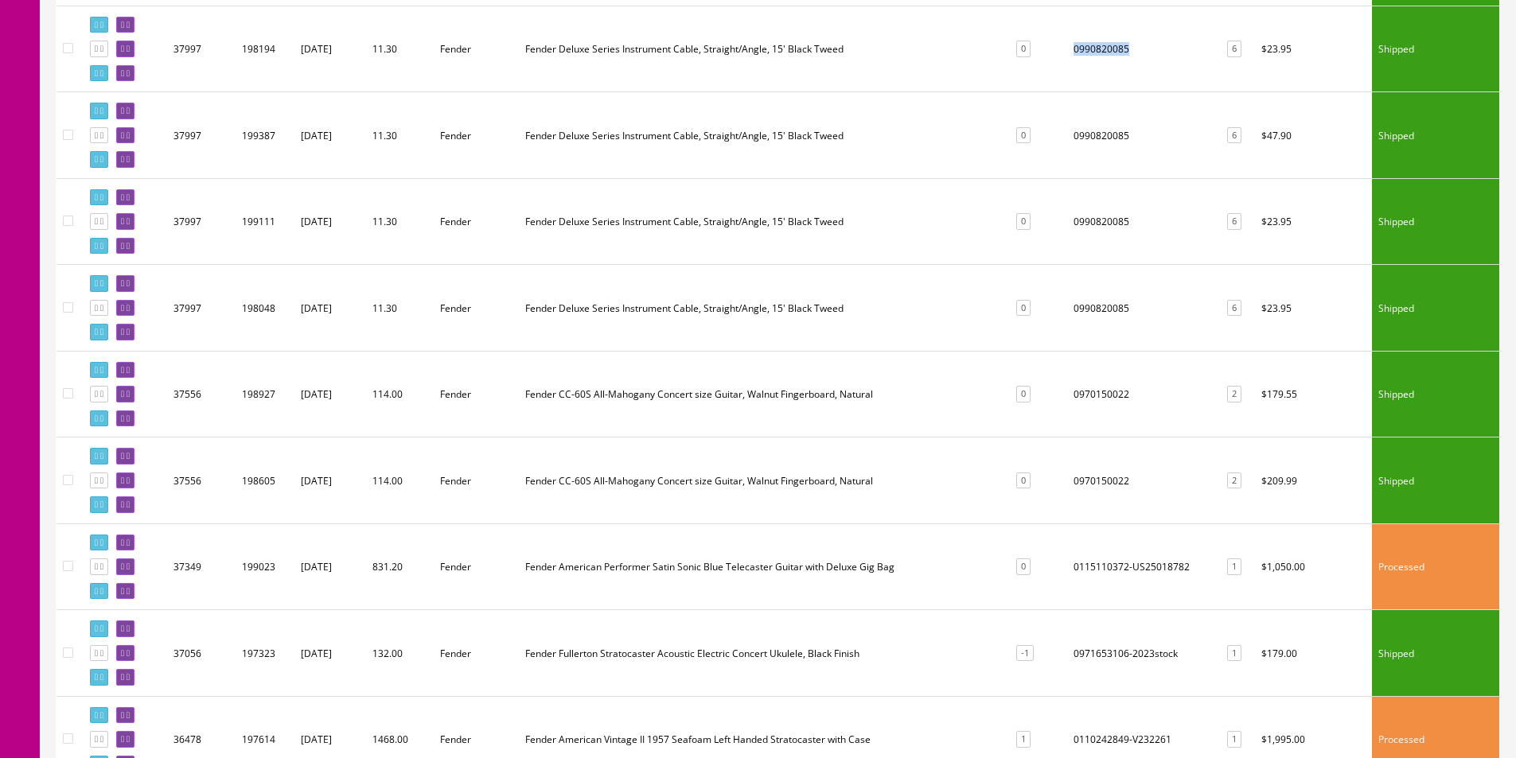
scroll to position [875, 0]
click at [1080, 395] on td "0970150022" at bounding box center [1142, 393] width 150 height 87
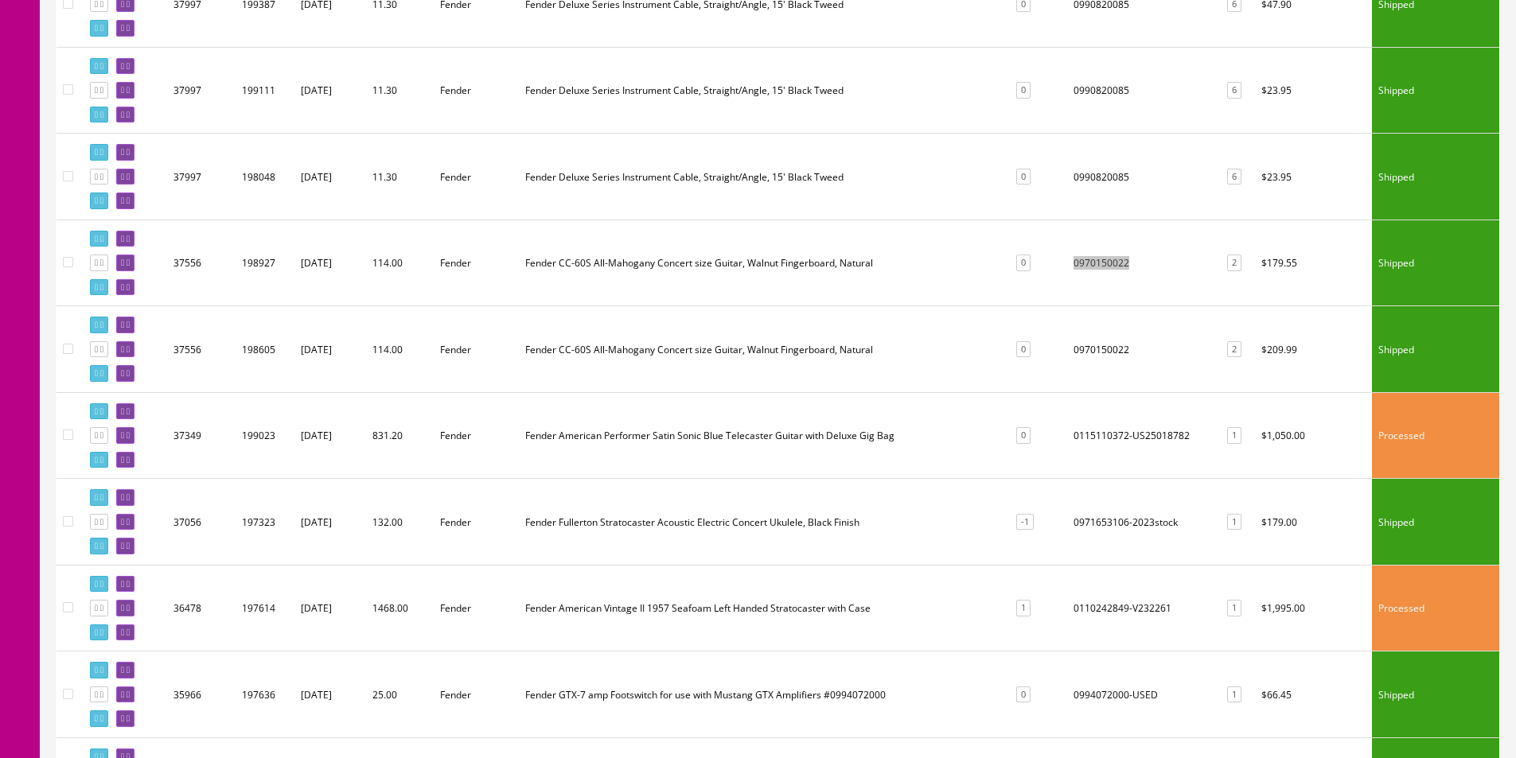
scroll to position [1034, 0]
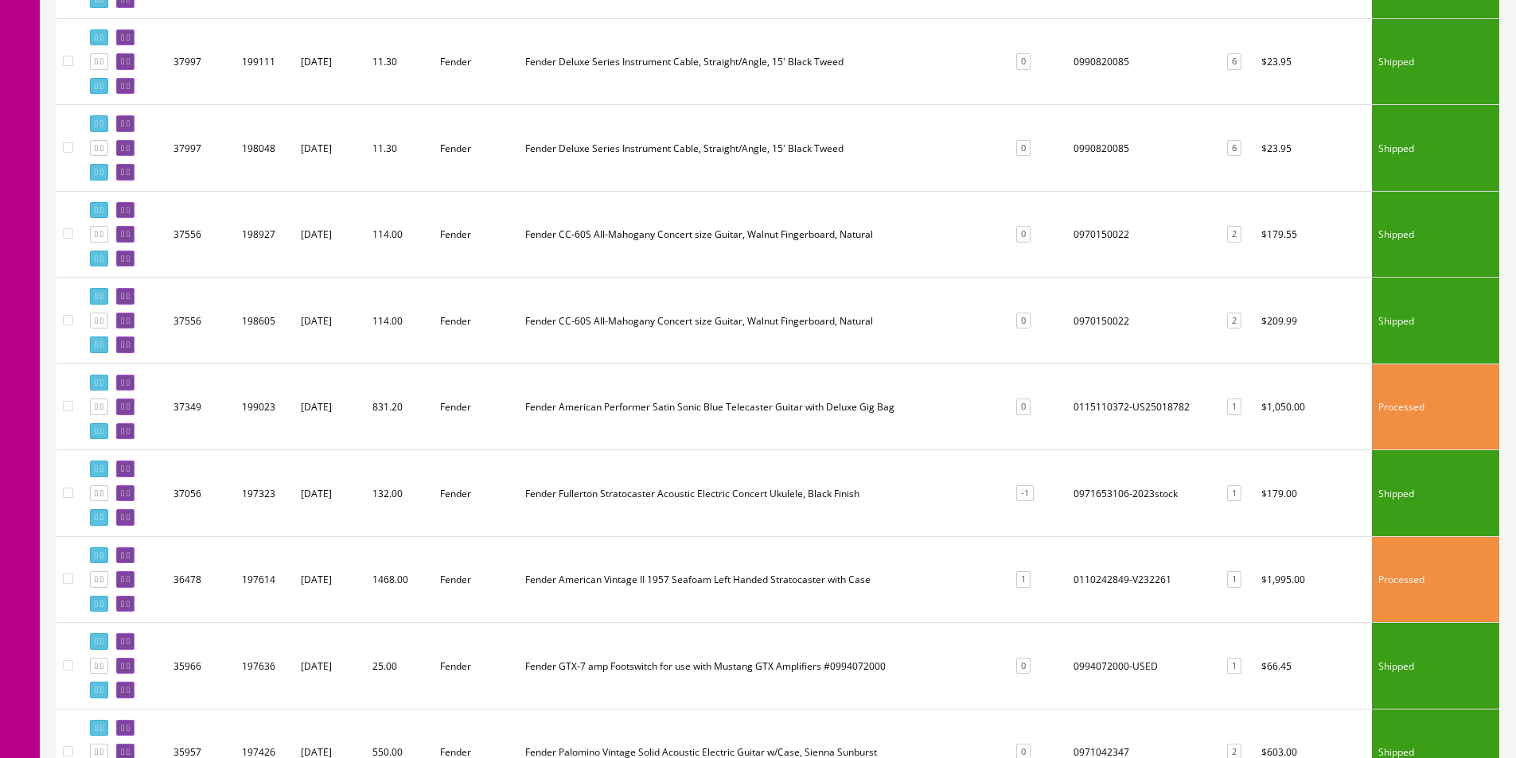
click at [1085, 407] on td "0115110372-US25018782" at bounding box center [1142, 407] width 150 height 87
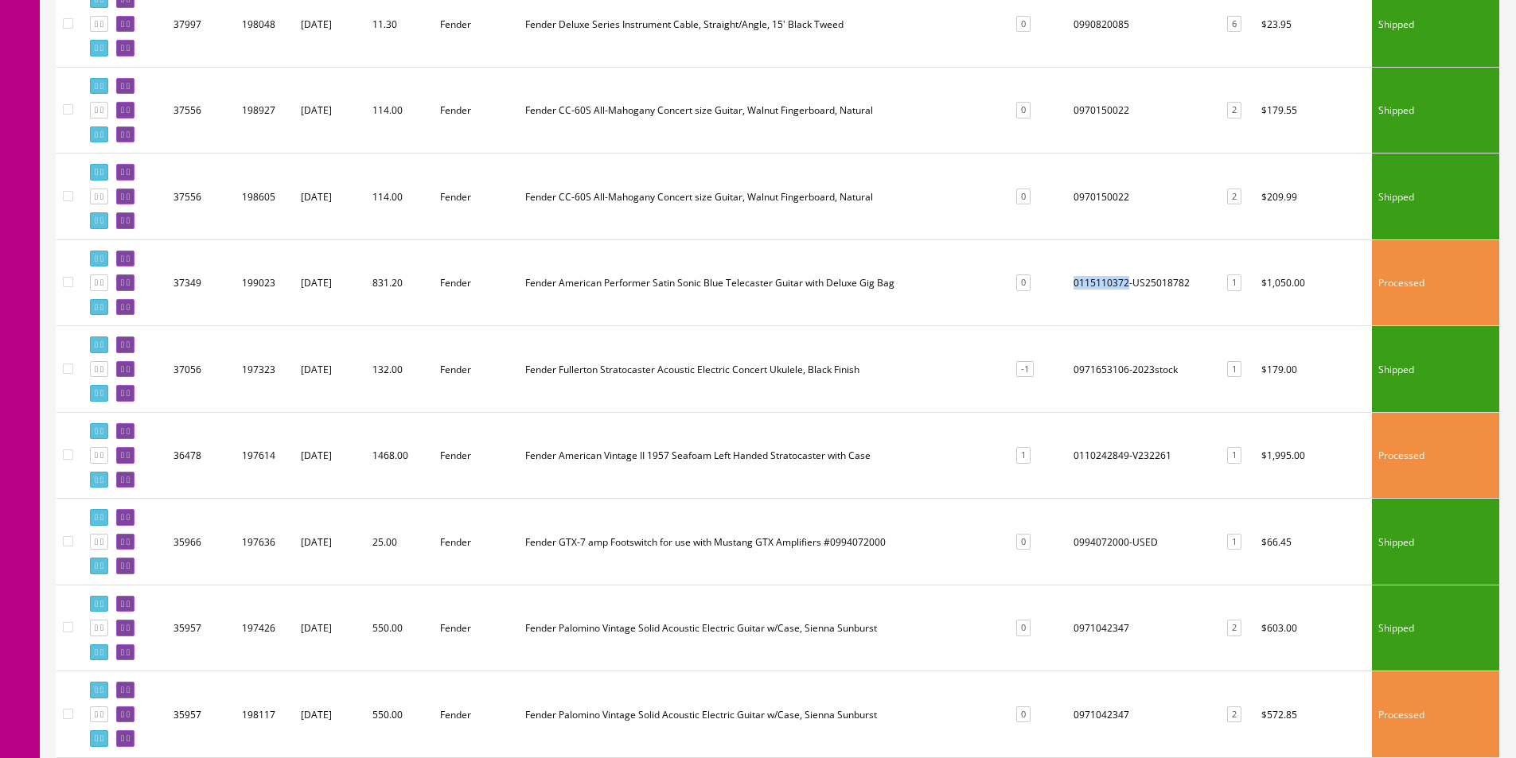
scroll to position [1194, 0]
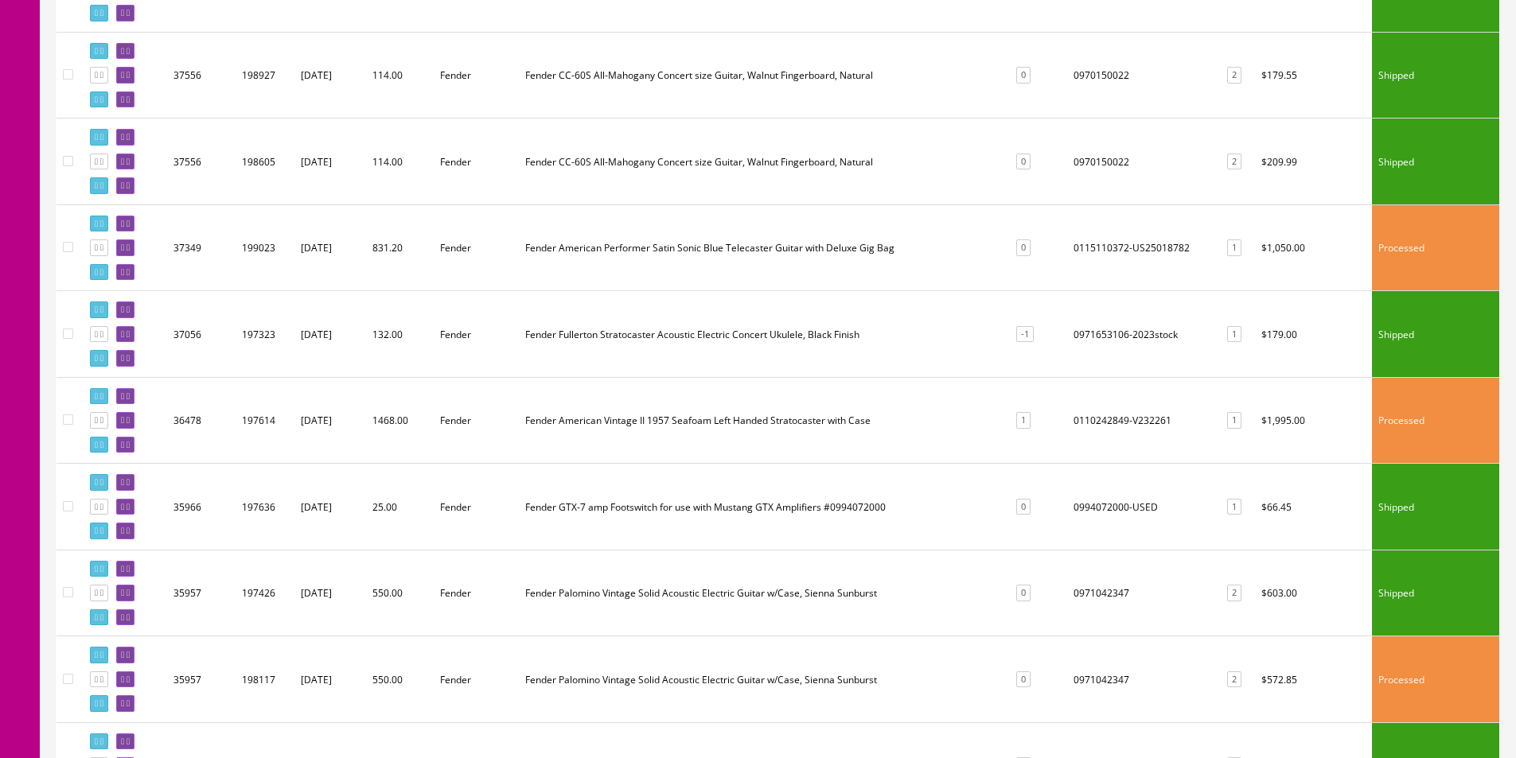
click at [1088, 337] on td "0971653106-2023stock" at bounding box center [1142, 334] width 150 height 87
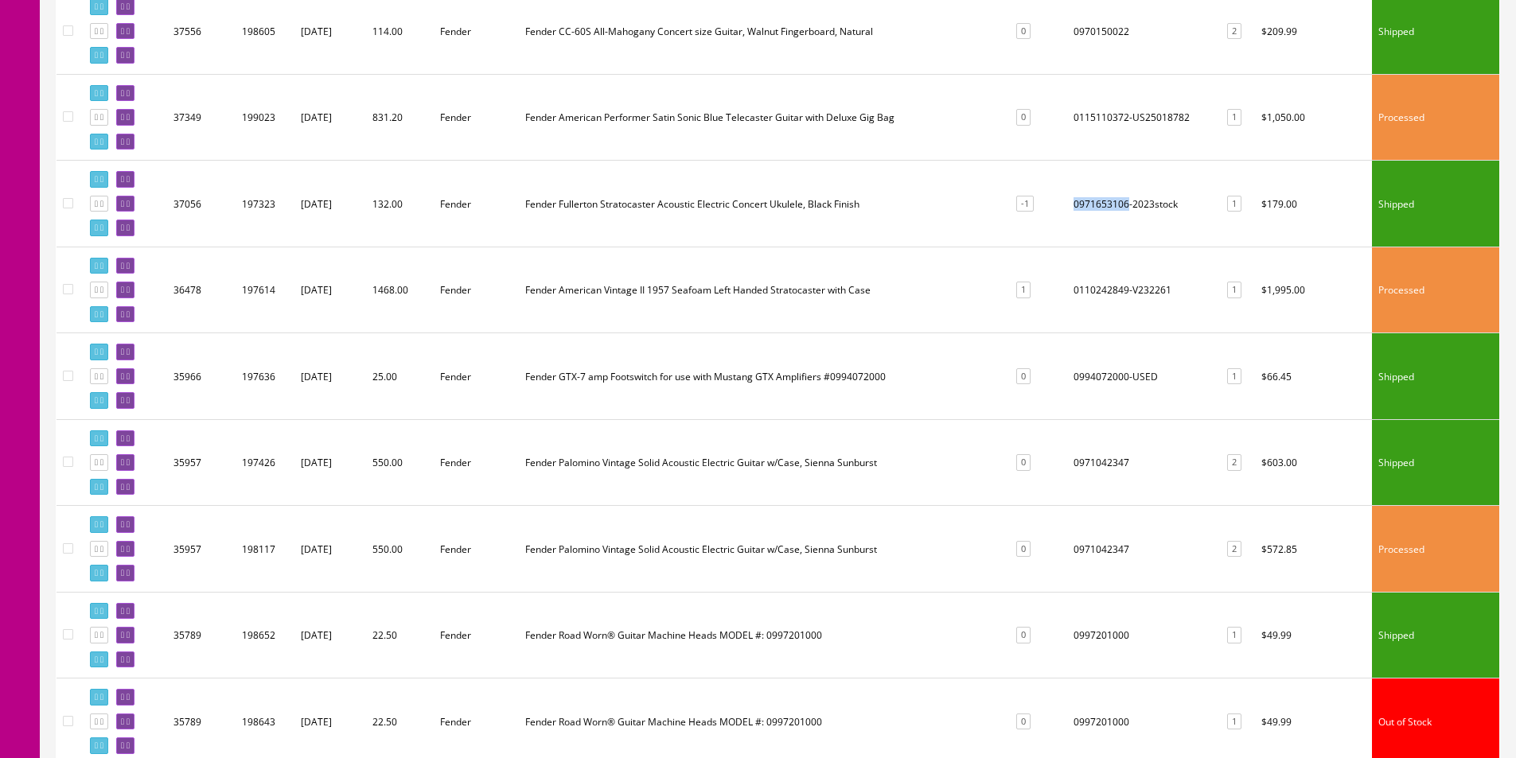
scroll to position [1353, 0]
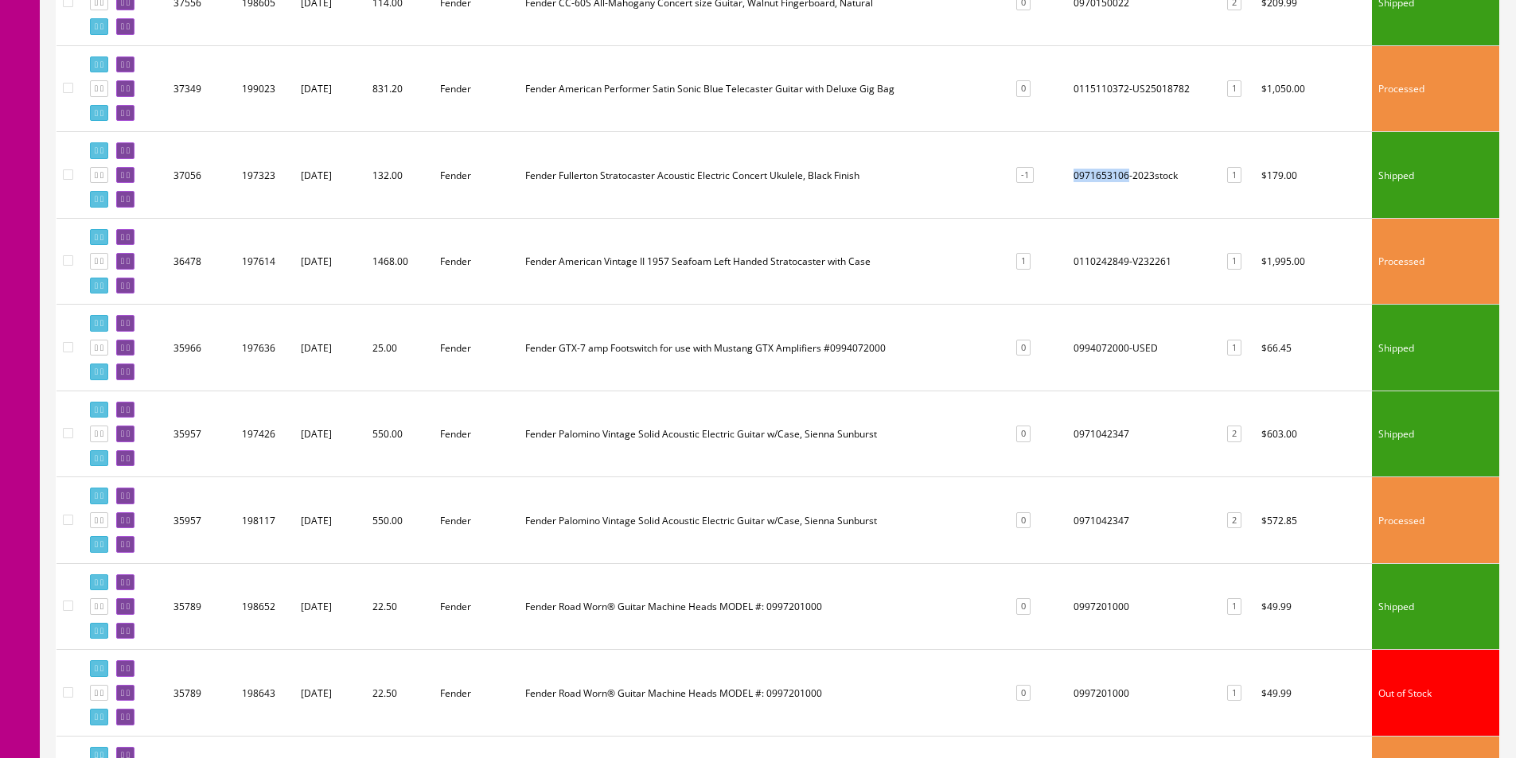
click at [1081, 346] on td "0994072000-USED" at bounding box center [1142, 348] width 150 height 87
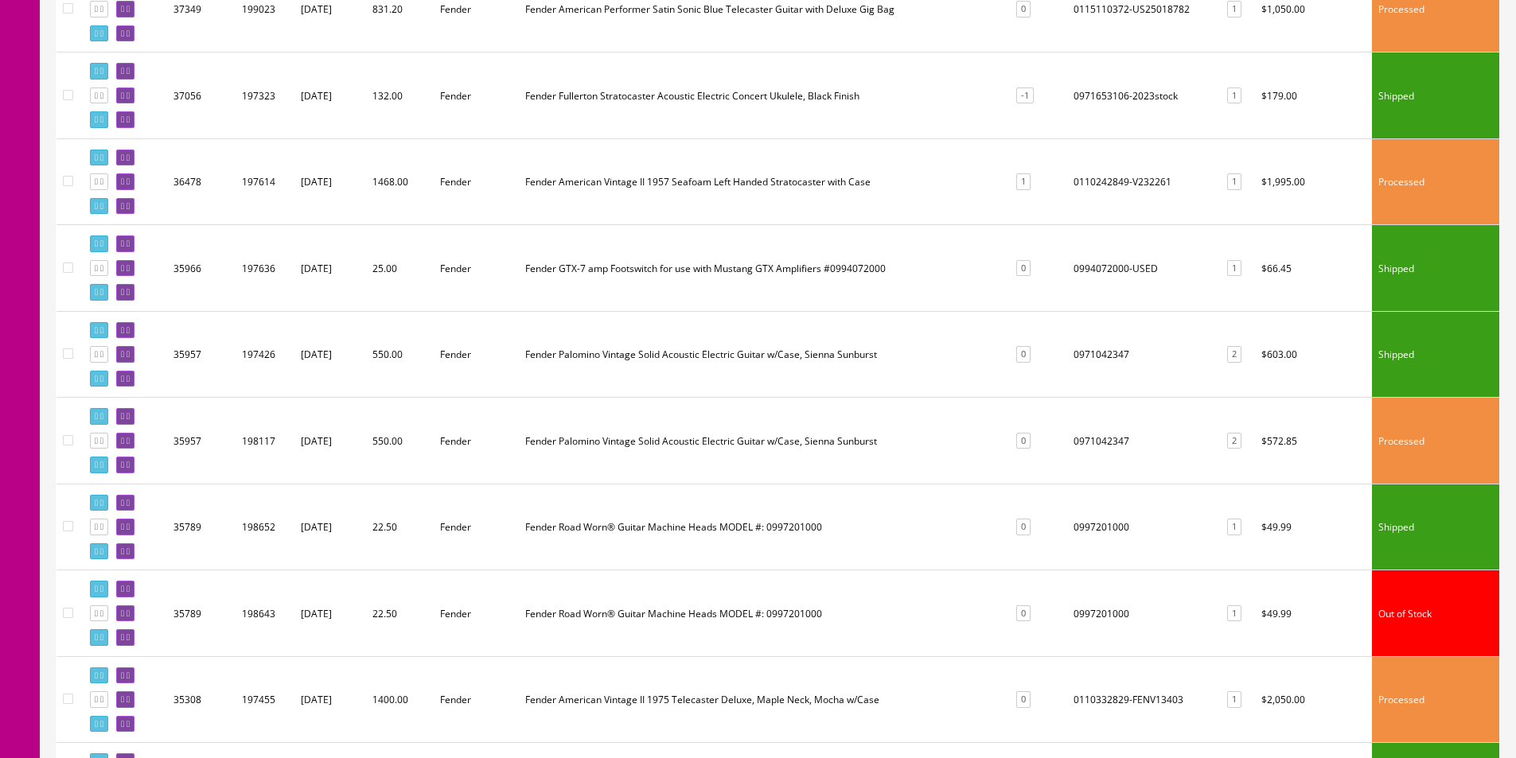
click at [1069, 349] on td "0971042347" at bounding box center [1142, 354] width 150 height 87
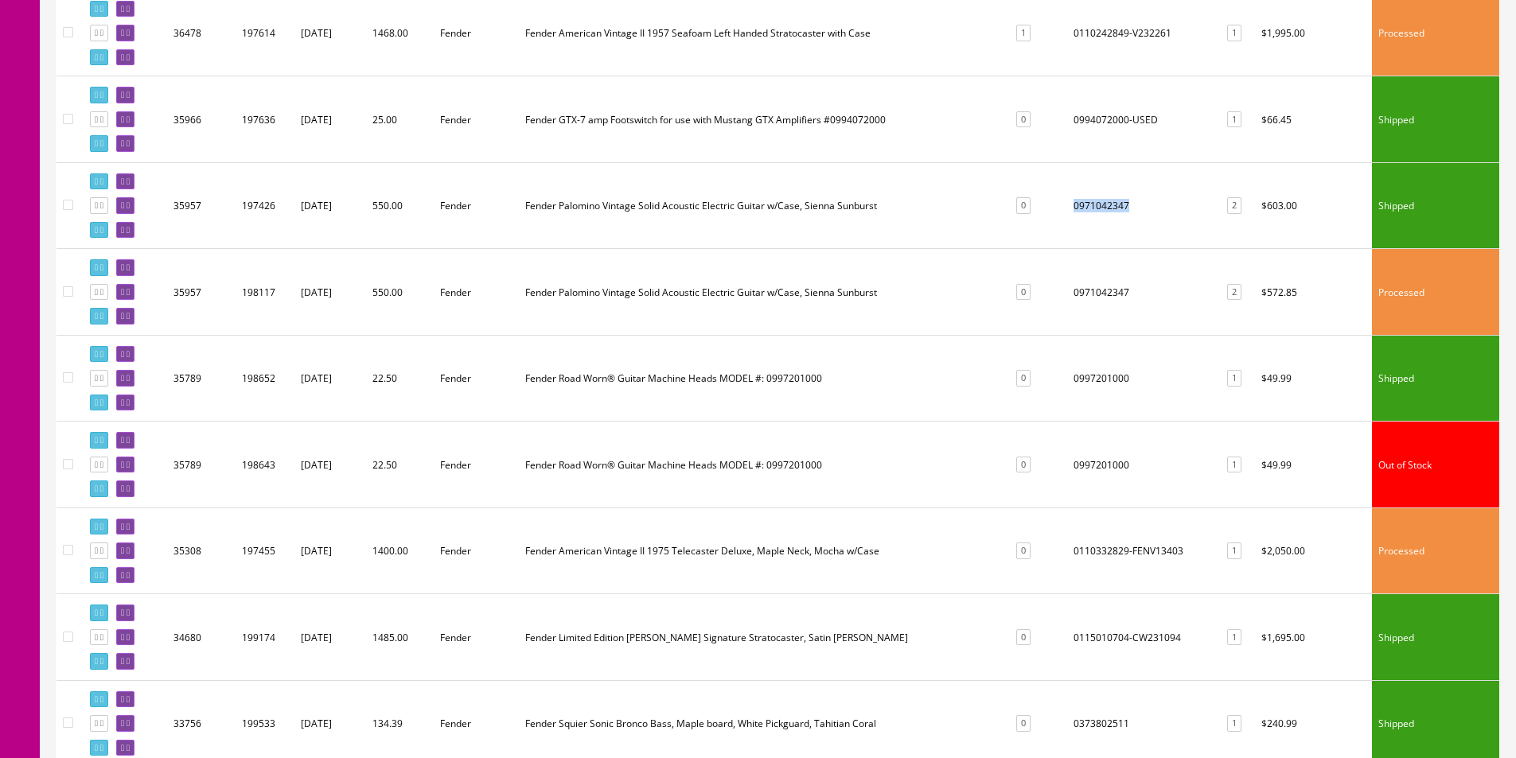
scroll to position [1591, 0]
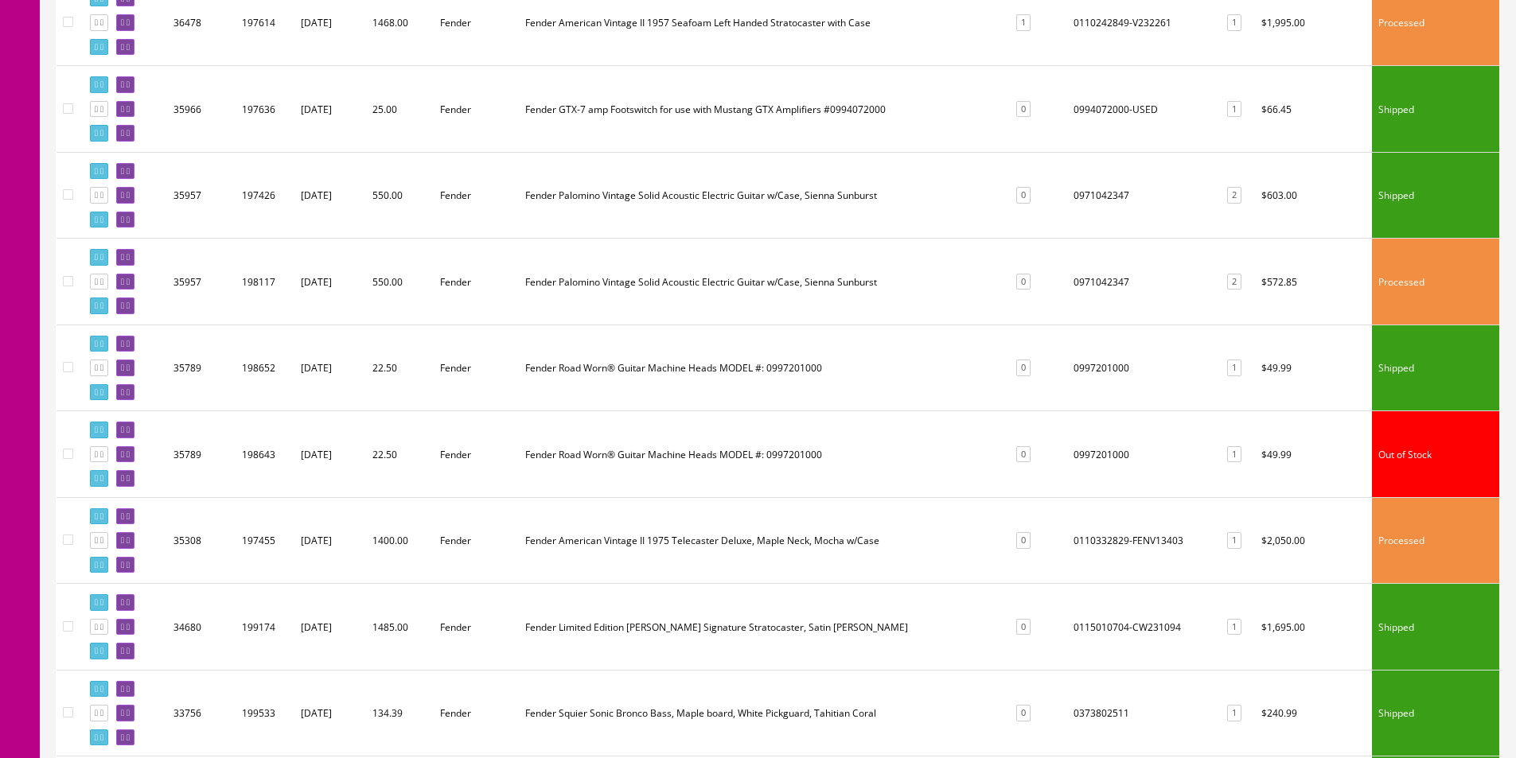
click at [1072, 364] on td "0997201000" at bounding box center [1142, 368] width 150 height 87
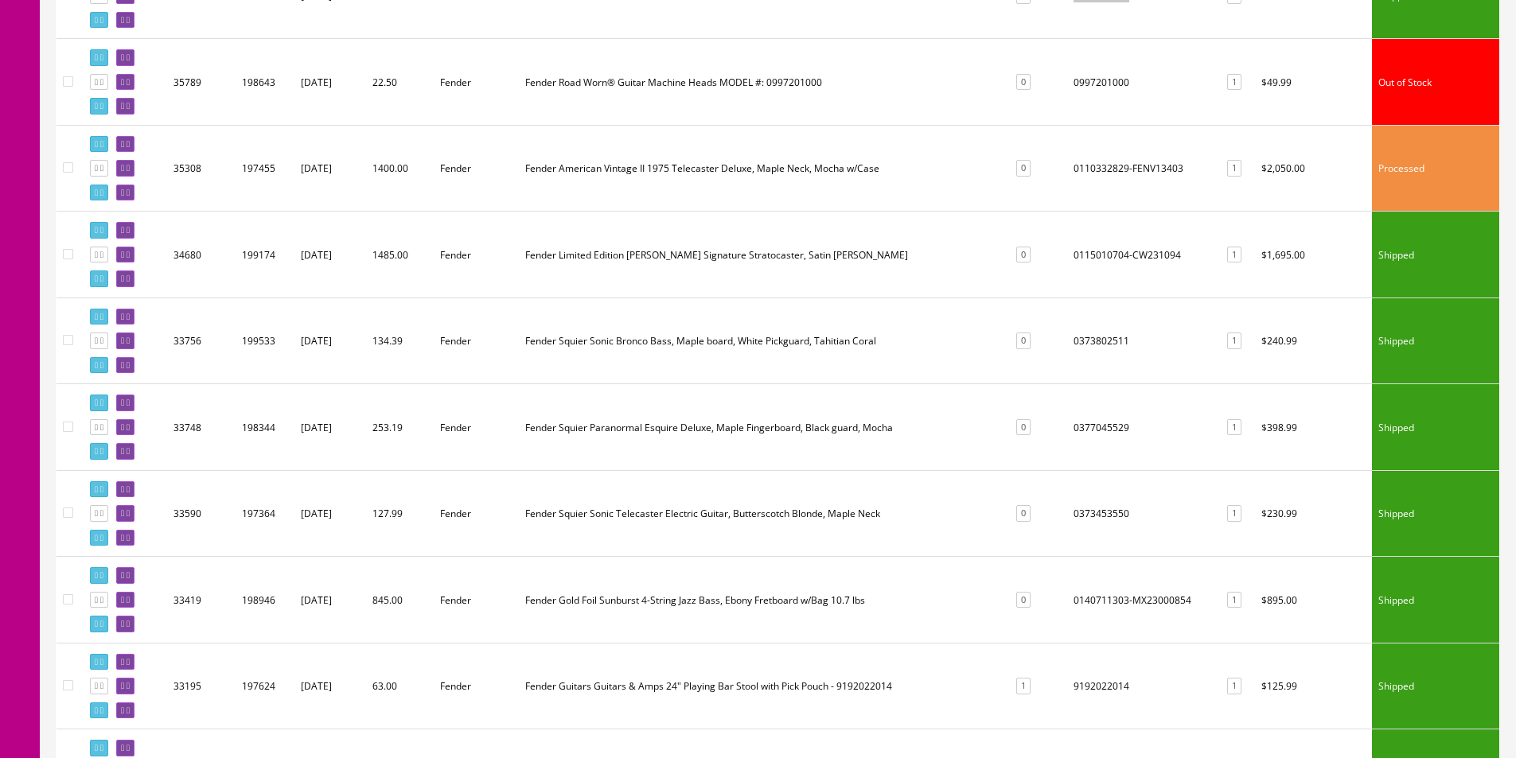
scroll to position [1989, 0]
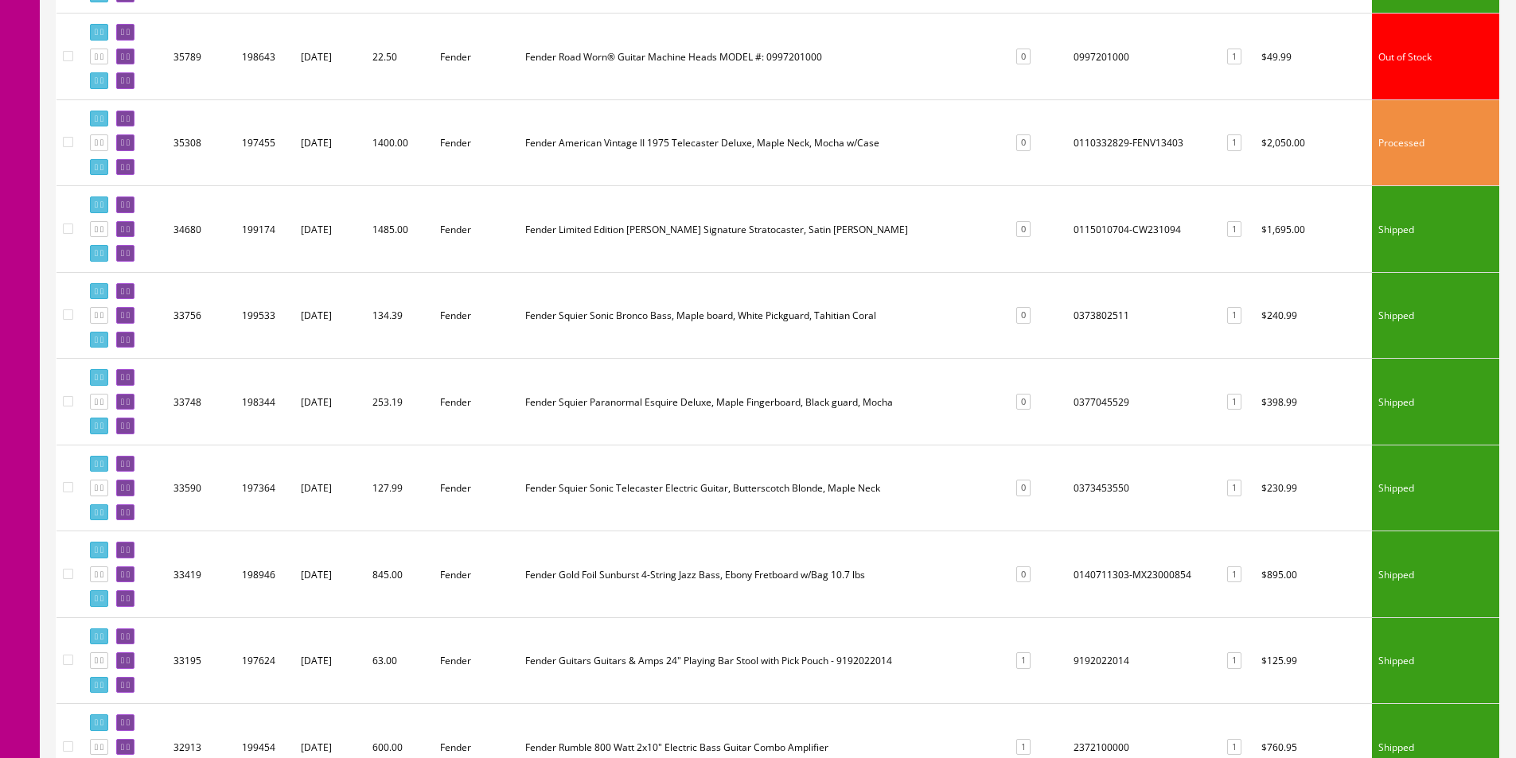
click at [1079, 317] on td "0373802511" at bounding box center [1142, 315] width 150 height 87
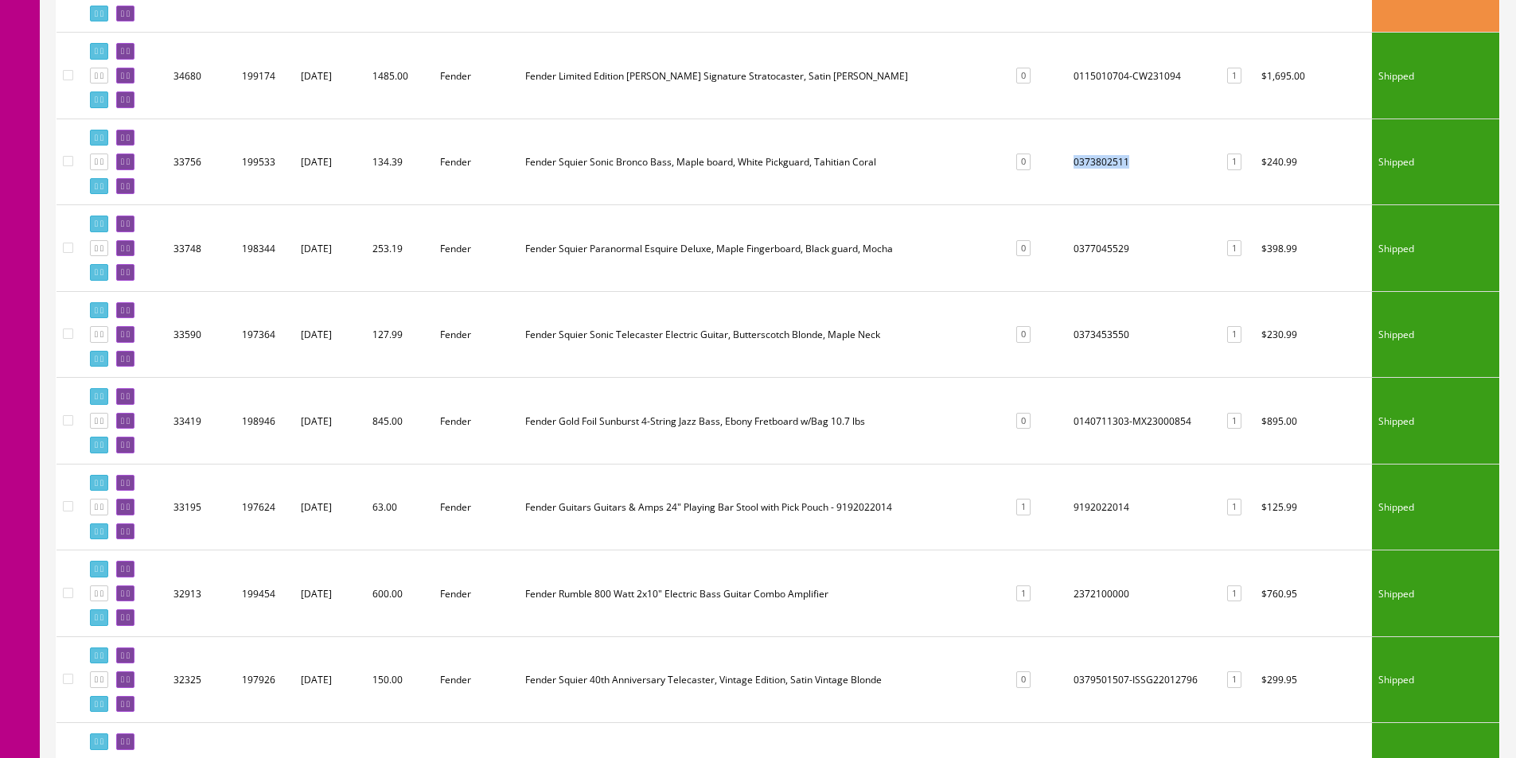
scroll to position [2148, 0]
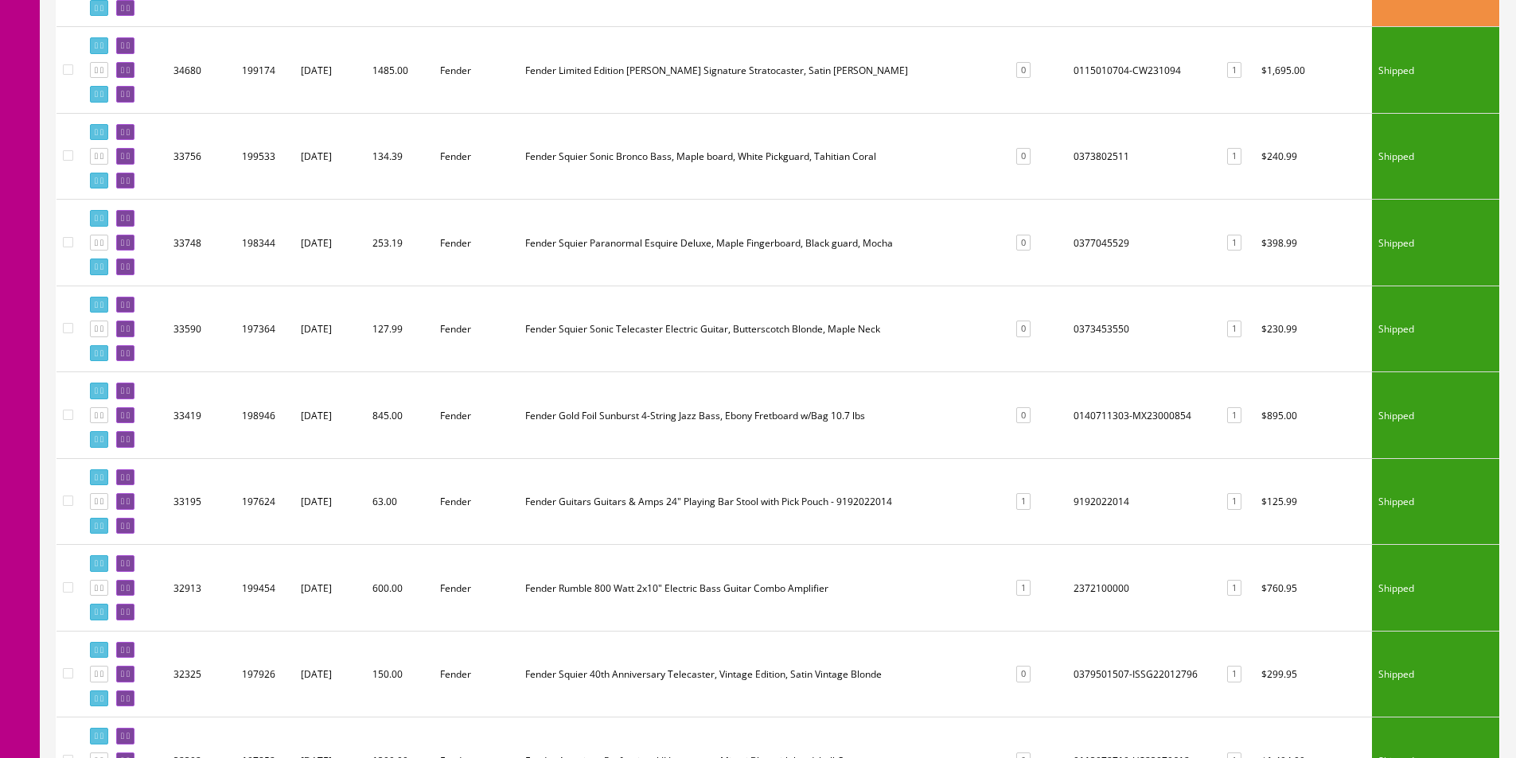
click at [1092, 241] on td "0377045529" at bounding box center [1142, 243] width 150 height 87
click at [1073, 324] on td "0373453550" at bounding box center [1142, 329] width 150 height 87
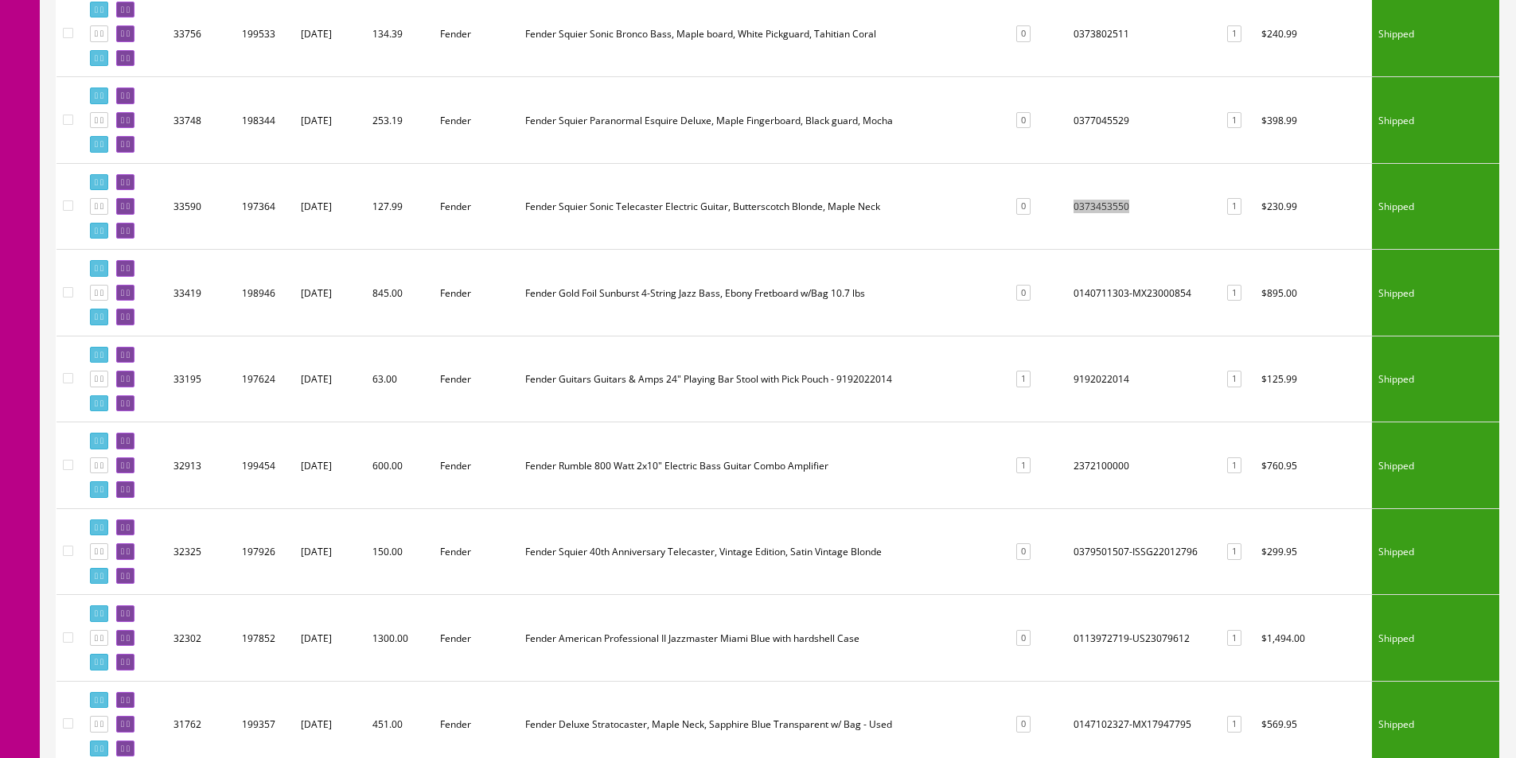
scroll to position [2308, 0]
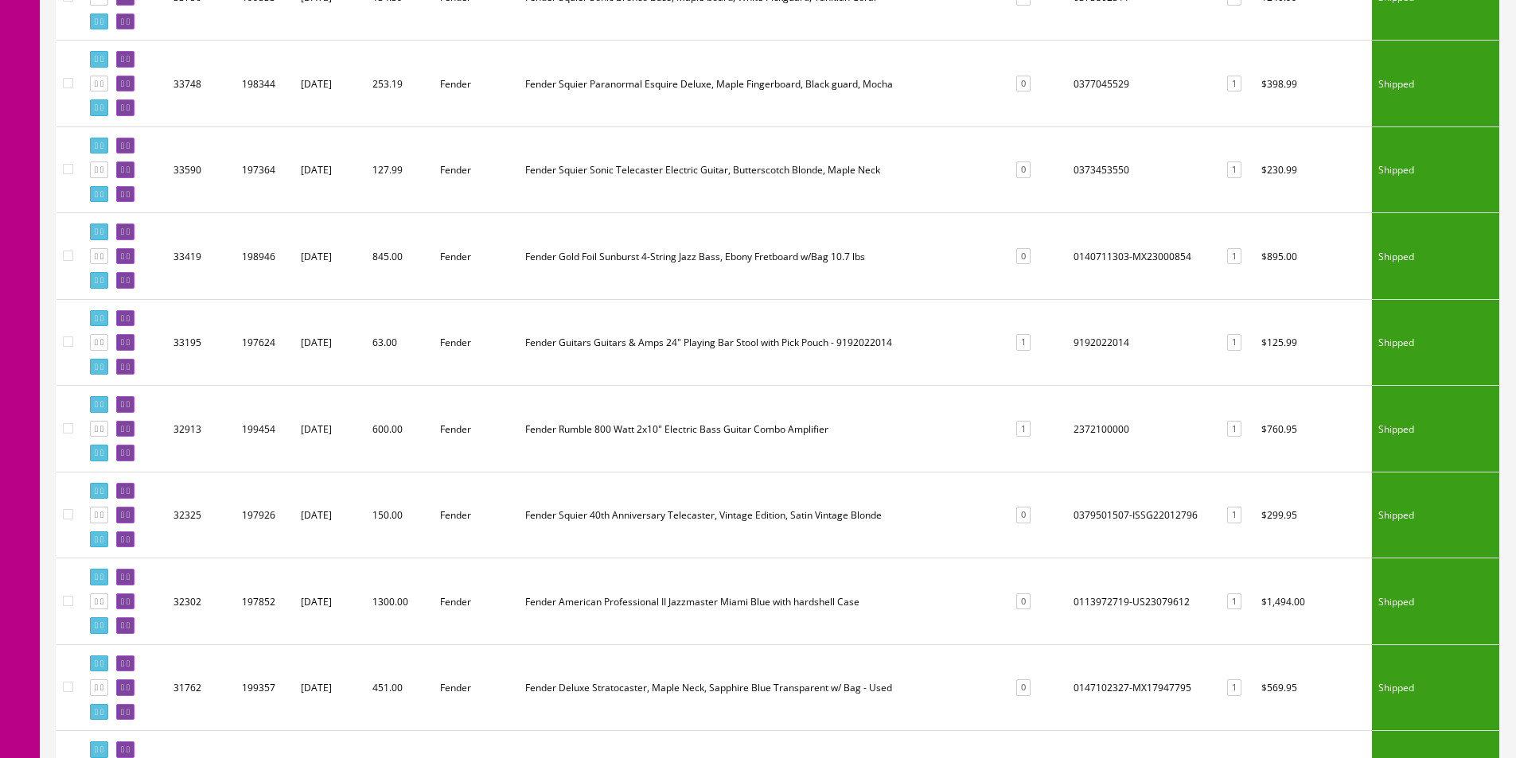
click at [1078, 344] on td "9192022014" at bounding box center [1142, 342] width 150 height 87
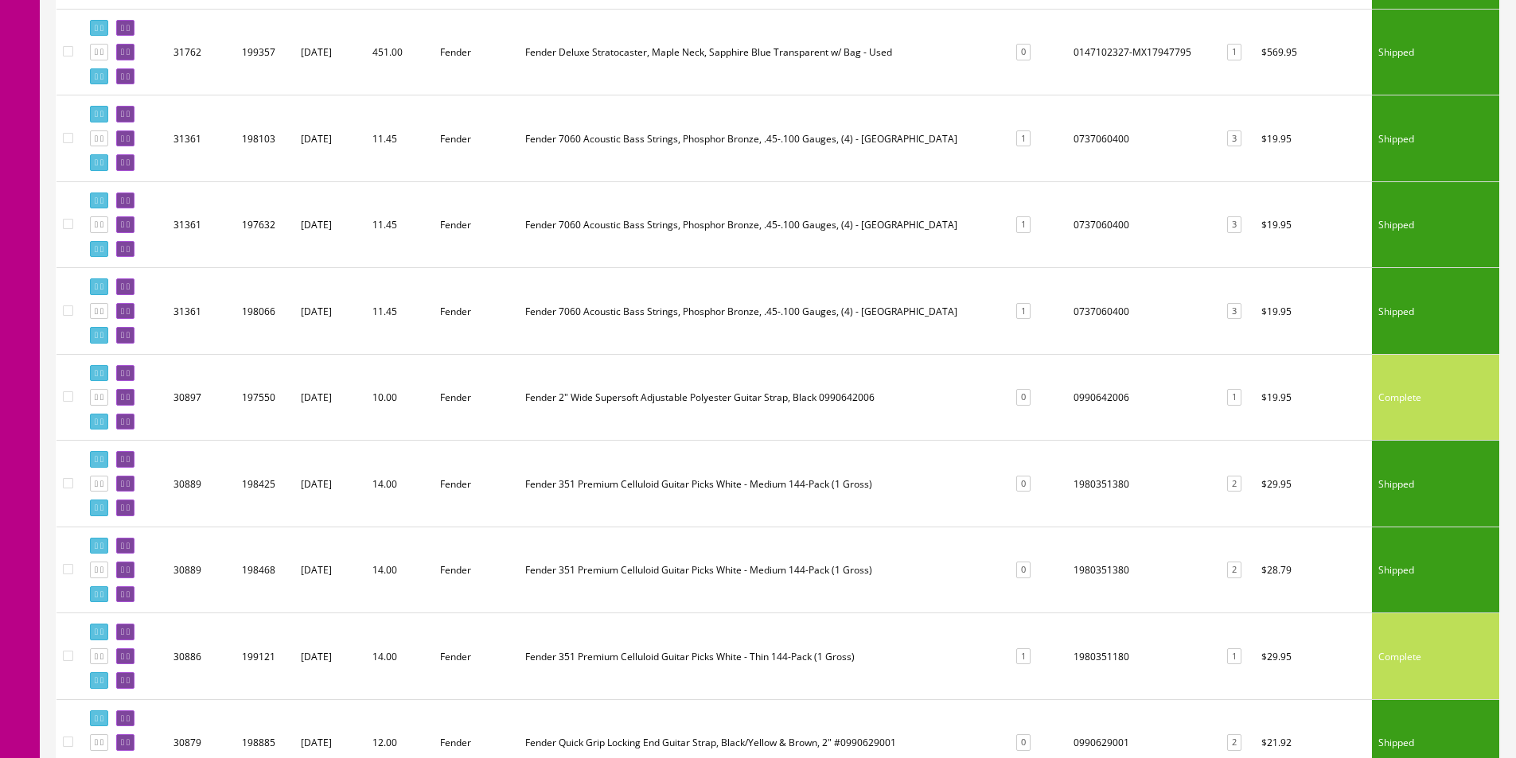
scroll to position [2944, 0]
click at [1093, 310] on td "0737060400" at bounding box center [1142, 310] width 150 height 87
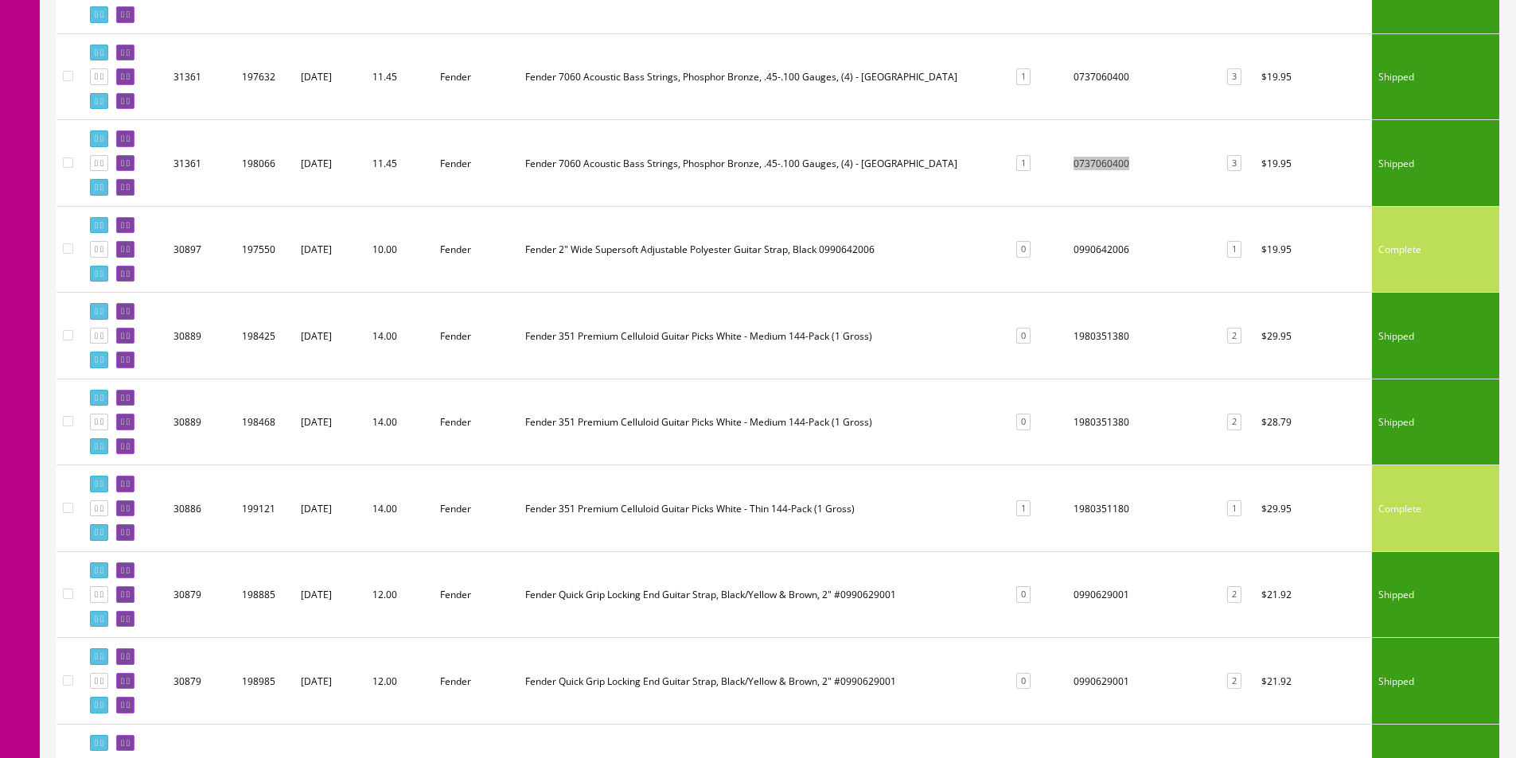
scroll to position [3103, 0]
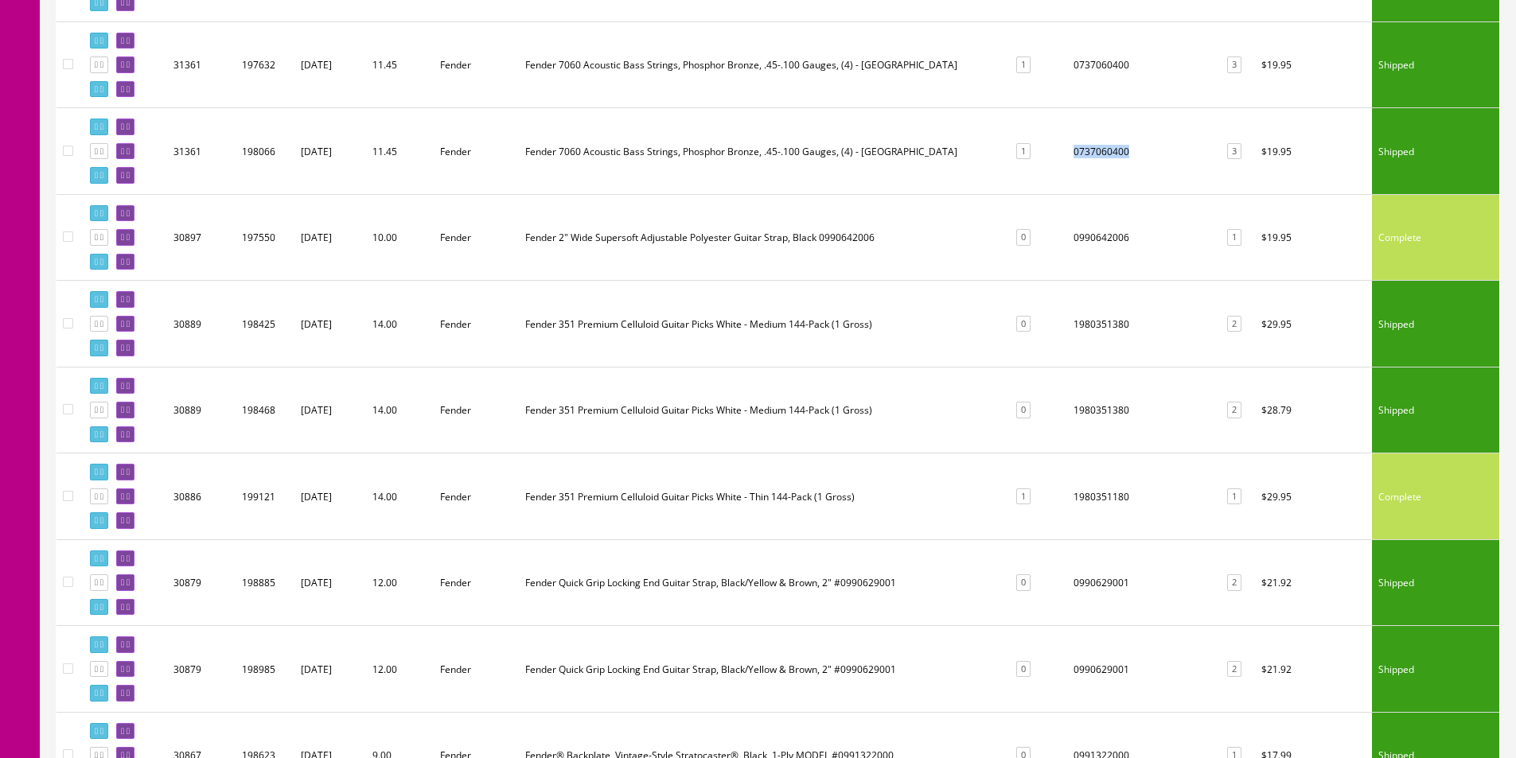
click at [1099, 236] on td "0990642006" at bounding box center [1142, 237] width 150 height 87
click at [1072, 324] on td "1980351380" at bounding box center [1142, 324] width 150 height 87
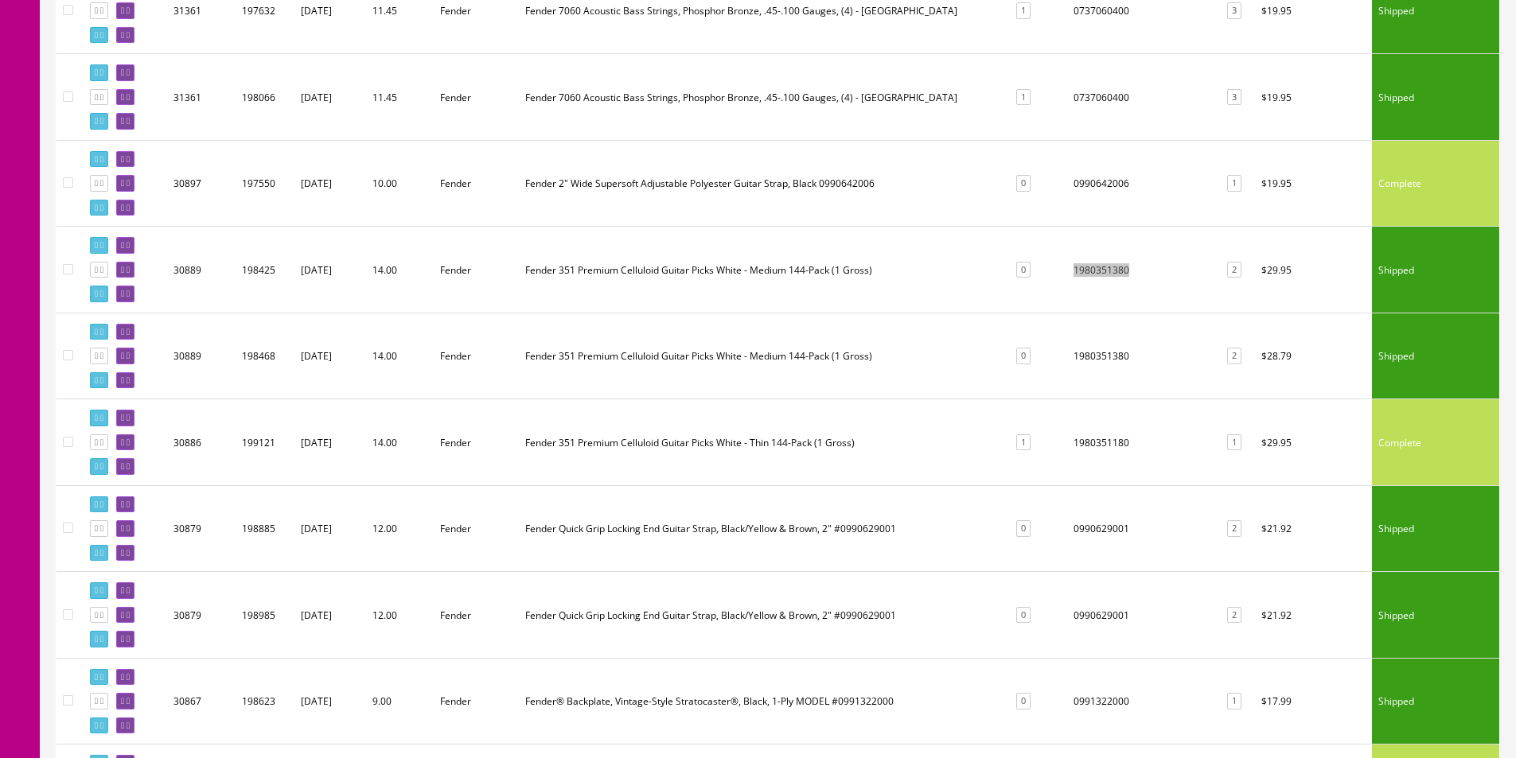
scroll to position [3262, 0]
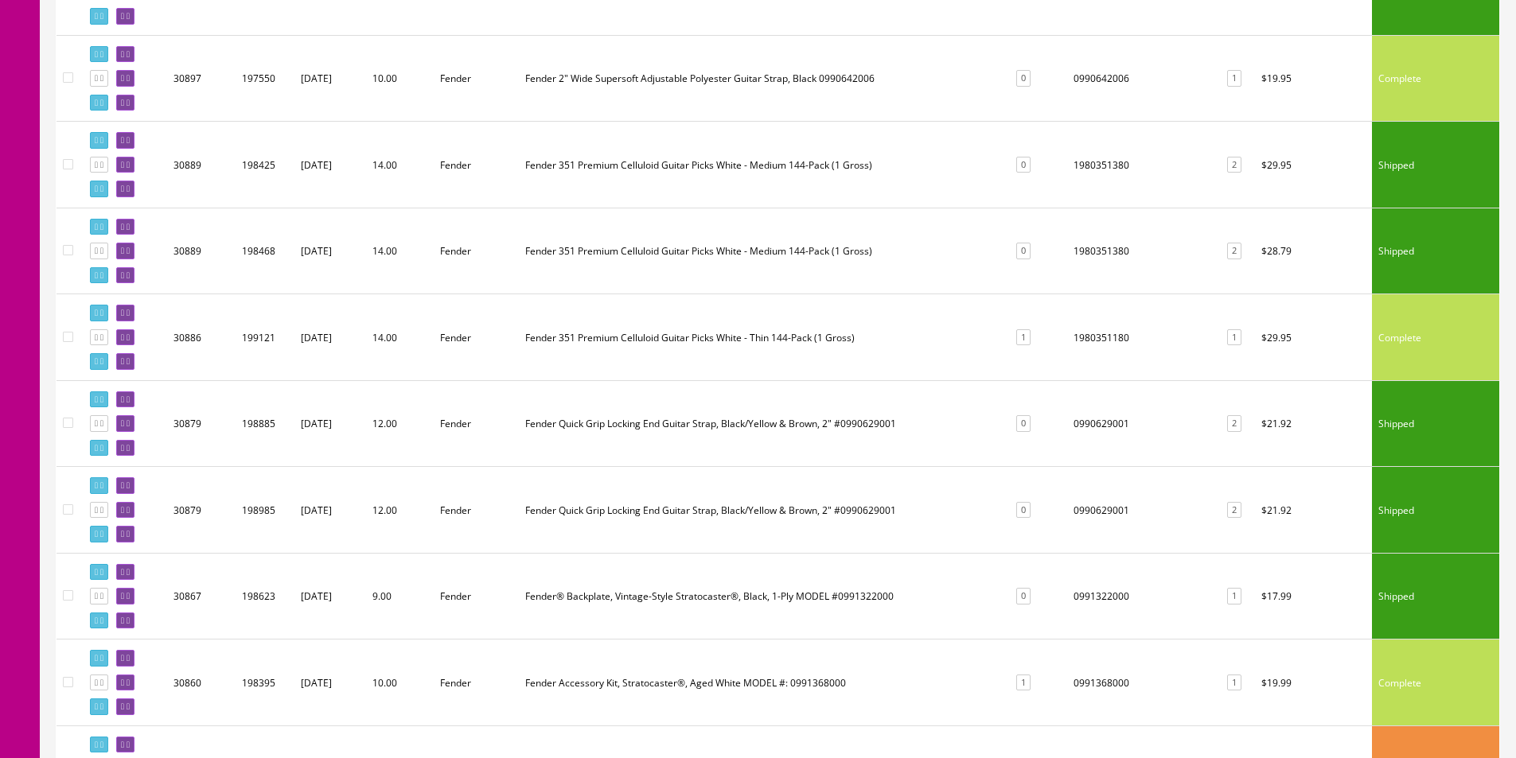
click at [1079, 252] on td "1980351380" at bounding box center [1142, 251] width 150 height 87
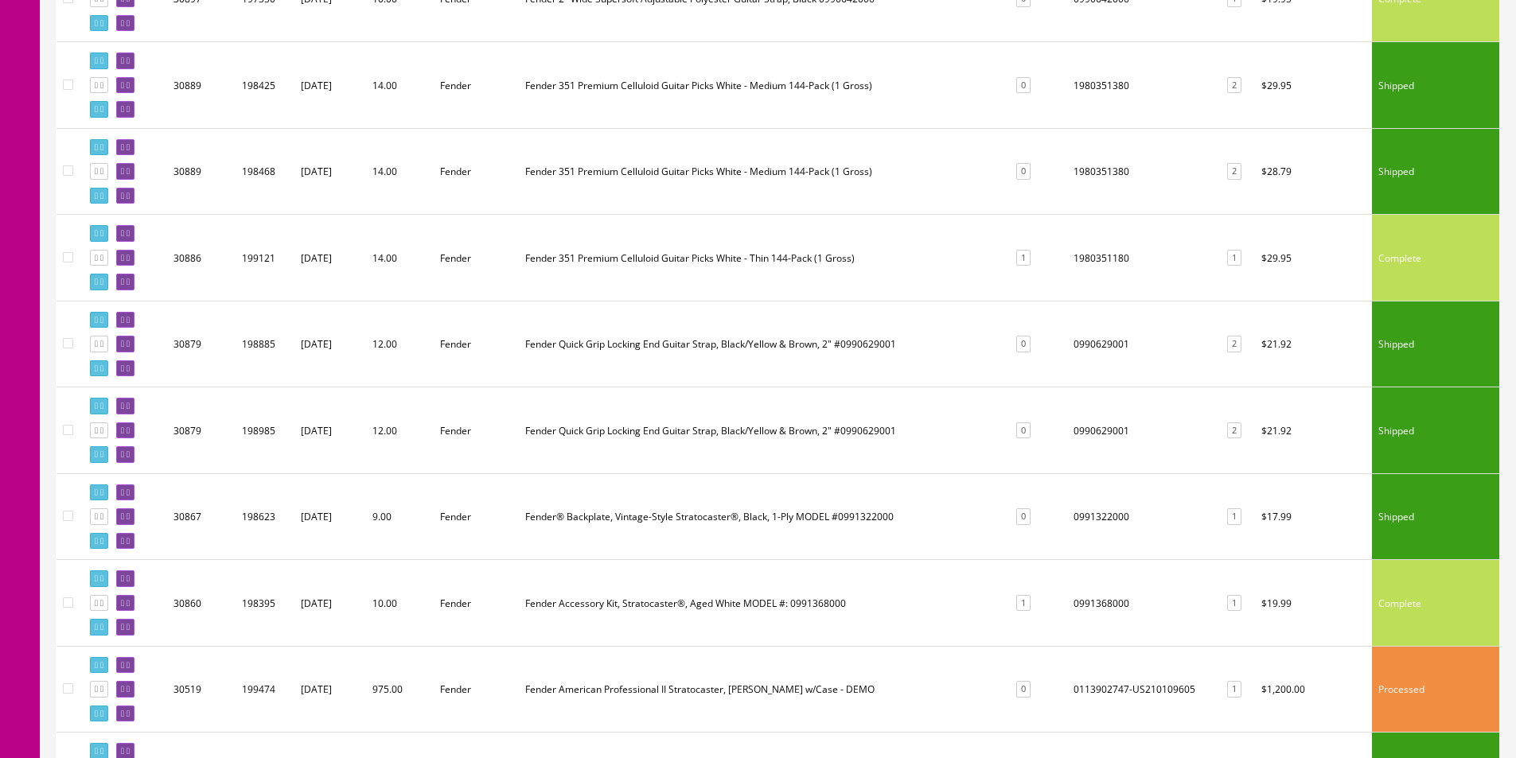
click at [1096, 257] on td "1980351180" at bounding box center [1142, 258] width 150 height 87
click at [1090, 341] on td "0990629001" at bounding box center [1142, 344] width 150 height 87
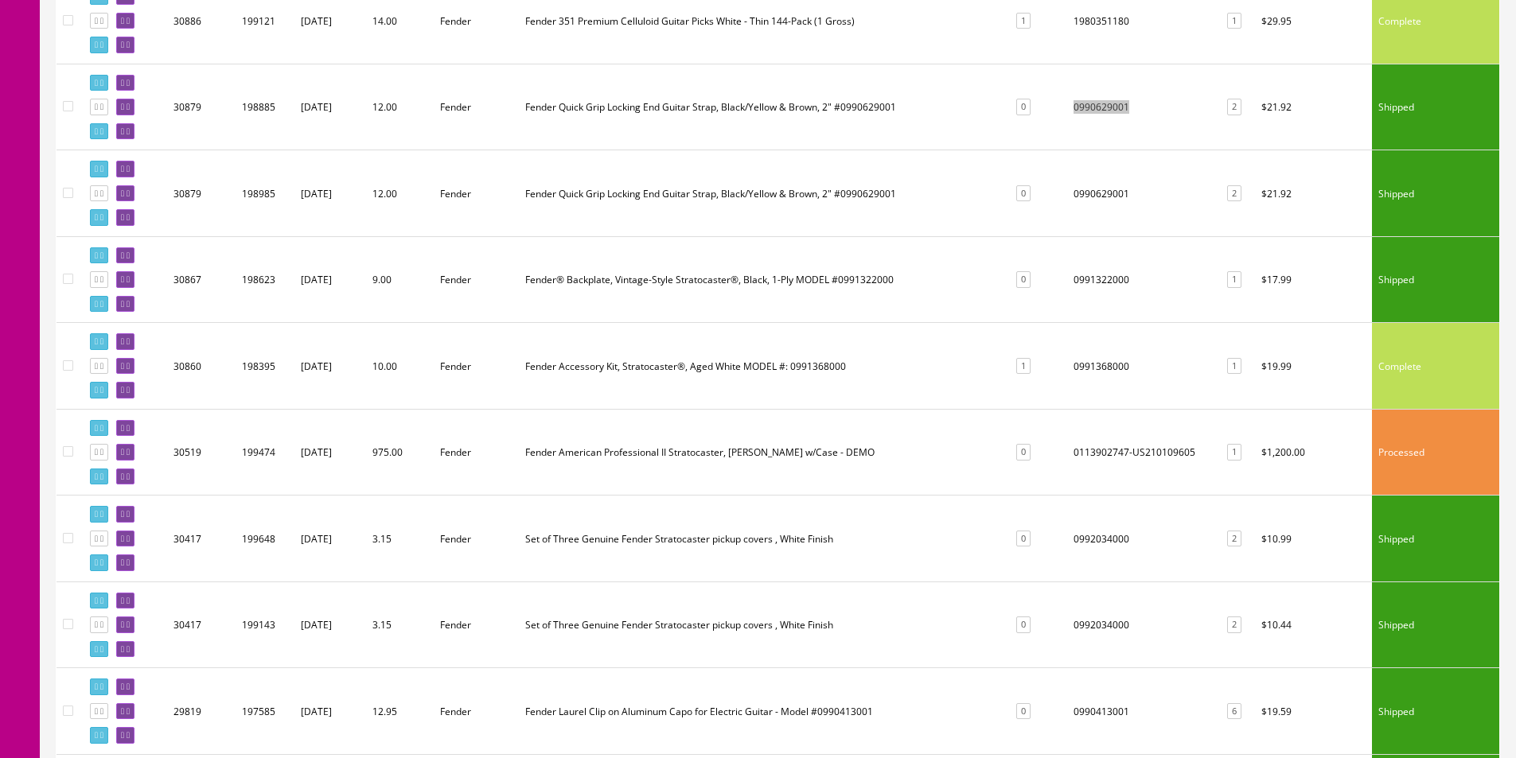
scroll to position [3581, 0]
click at [1097, 275] on td "0991322000" at bounding box center [1142, 278] width 150 height 87
click at [1048, 363] on td "1" at bounding box center [1036, 364] width 61 height 87
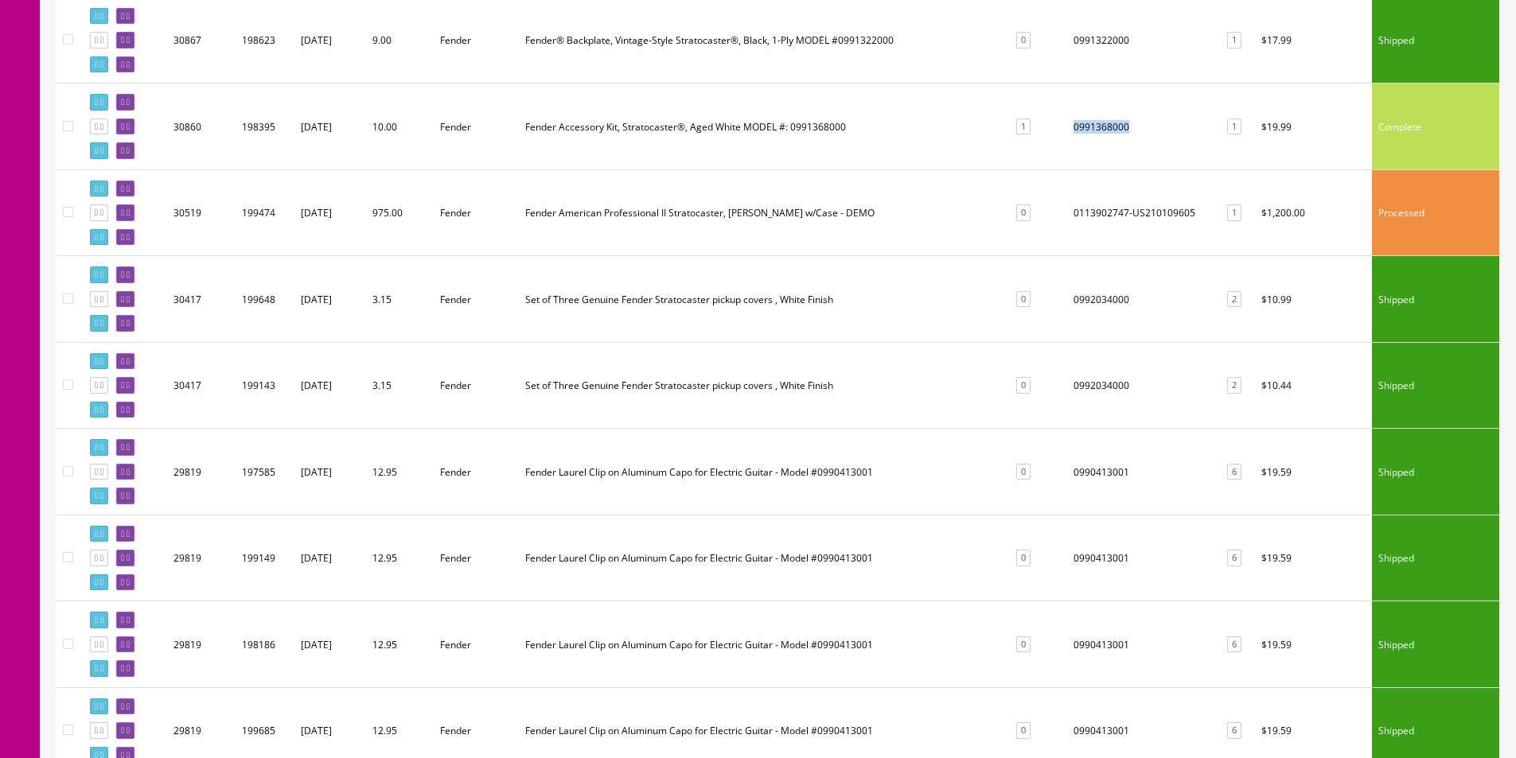
scroll to position [3819, 0]
click at [1091, 297] on td "0992034000" at bounding box center [1142, 298] width 150 height 87
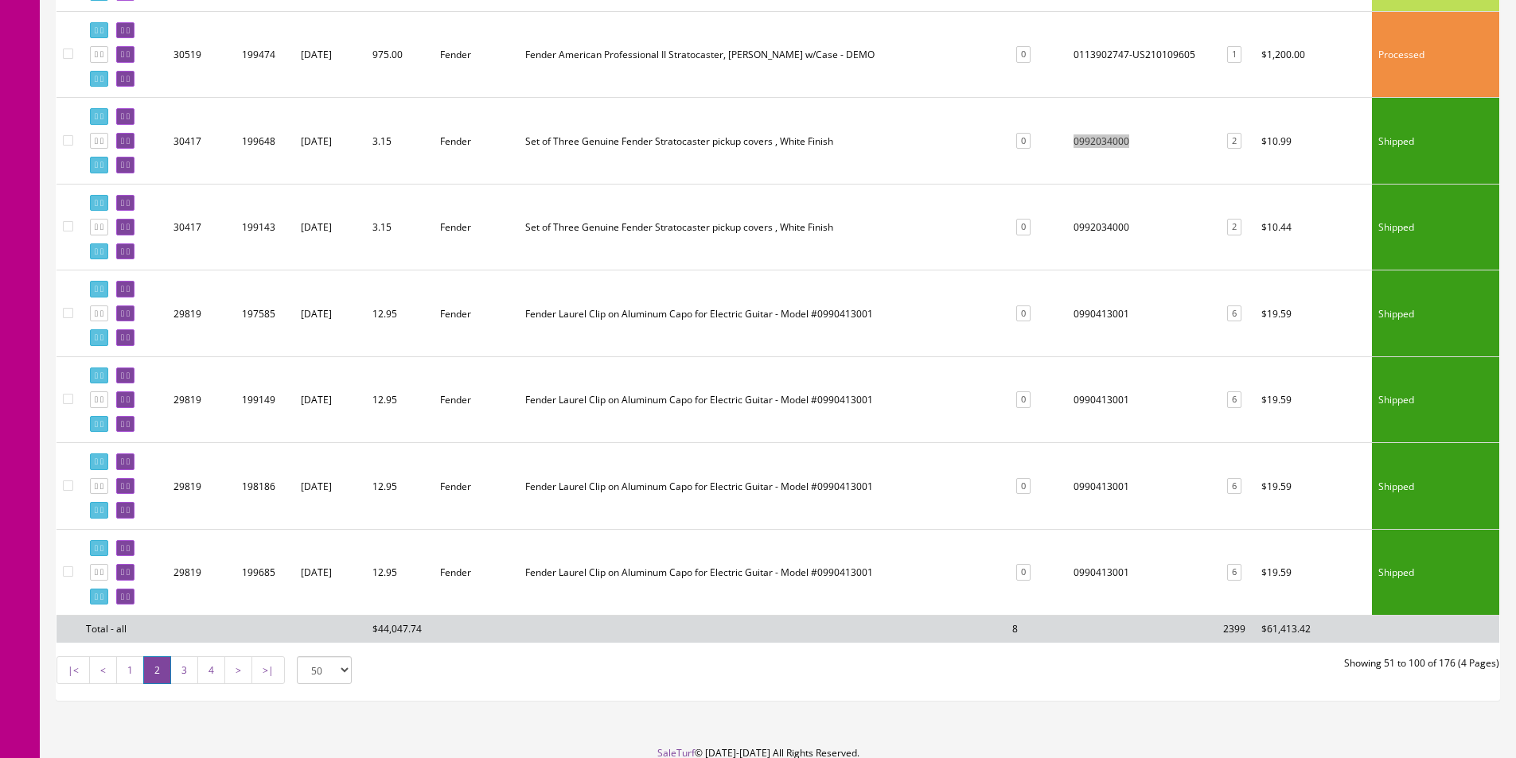
scroll to position [3979, 0]
click at [1088, 314] on td "0990413001" at bounding box center [1142, 312] width 150 height 87
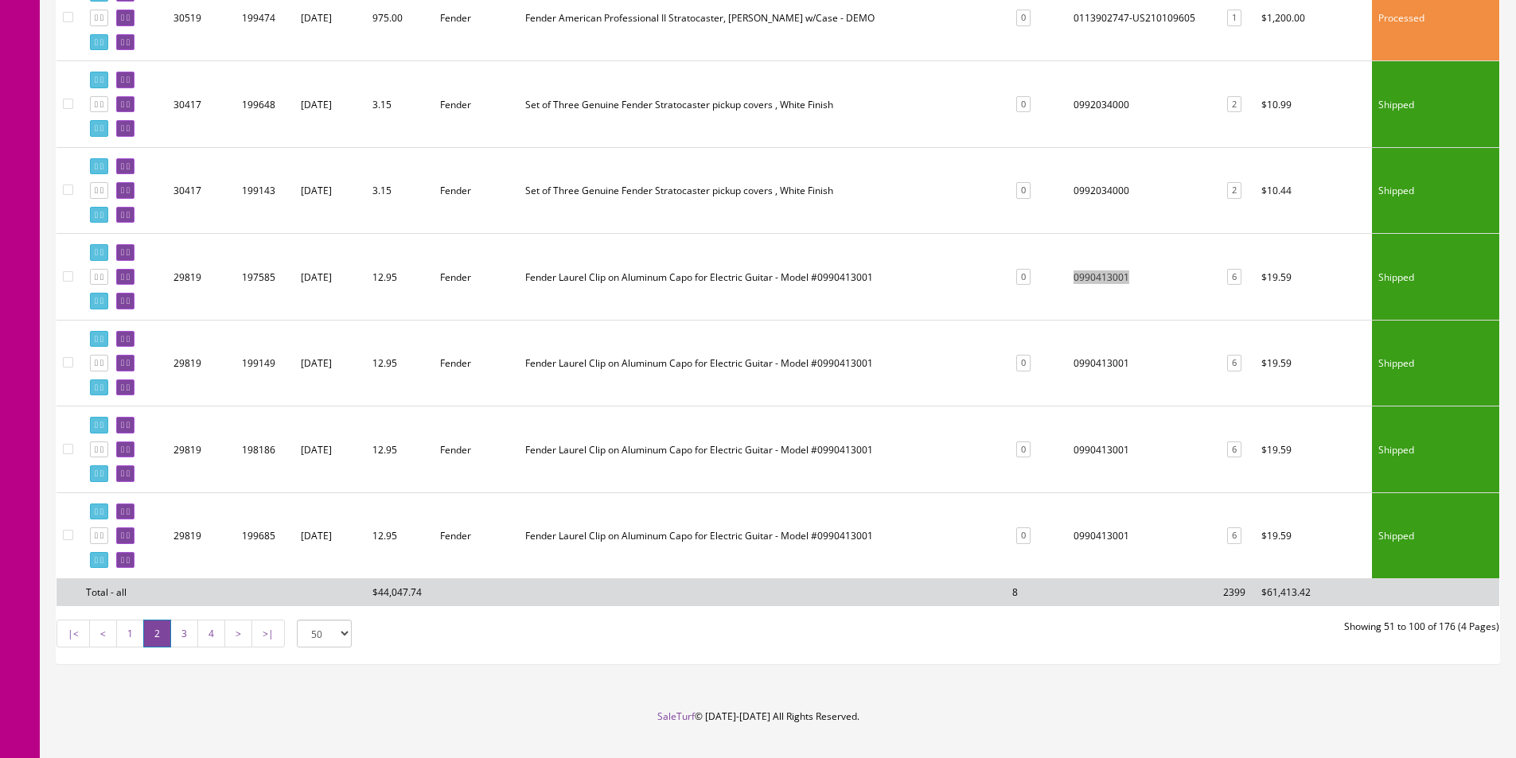
scroll to position [4045, 0]
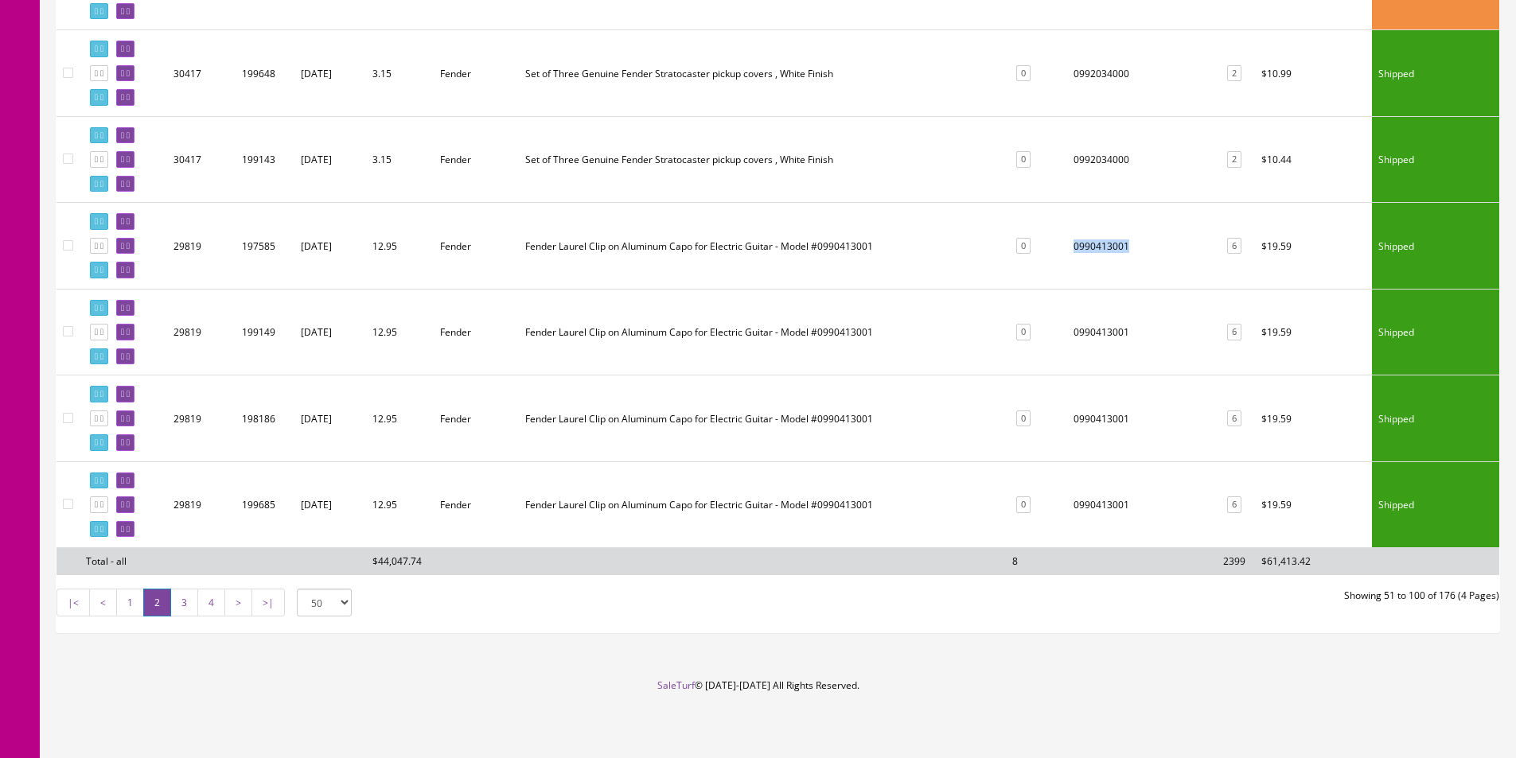
click at [175, 601] on link "3" at bounding box center [184, 603] width 28 height 28
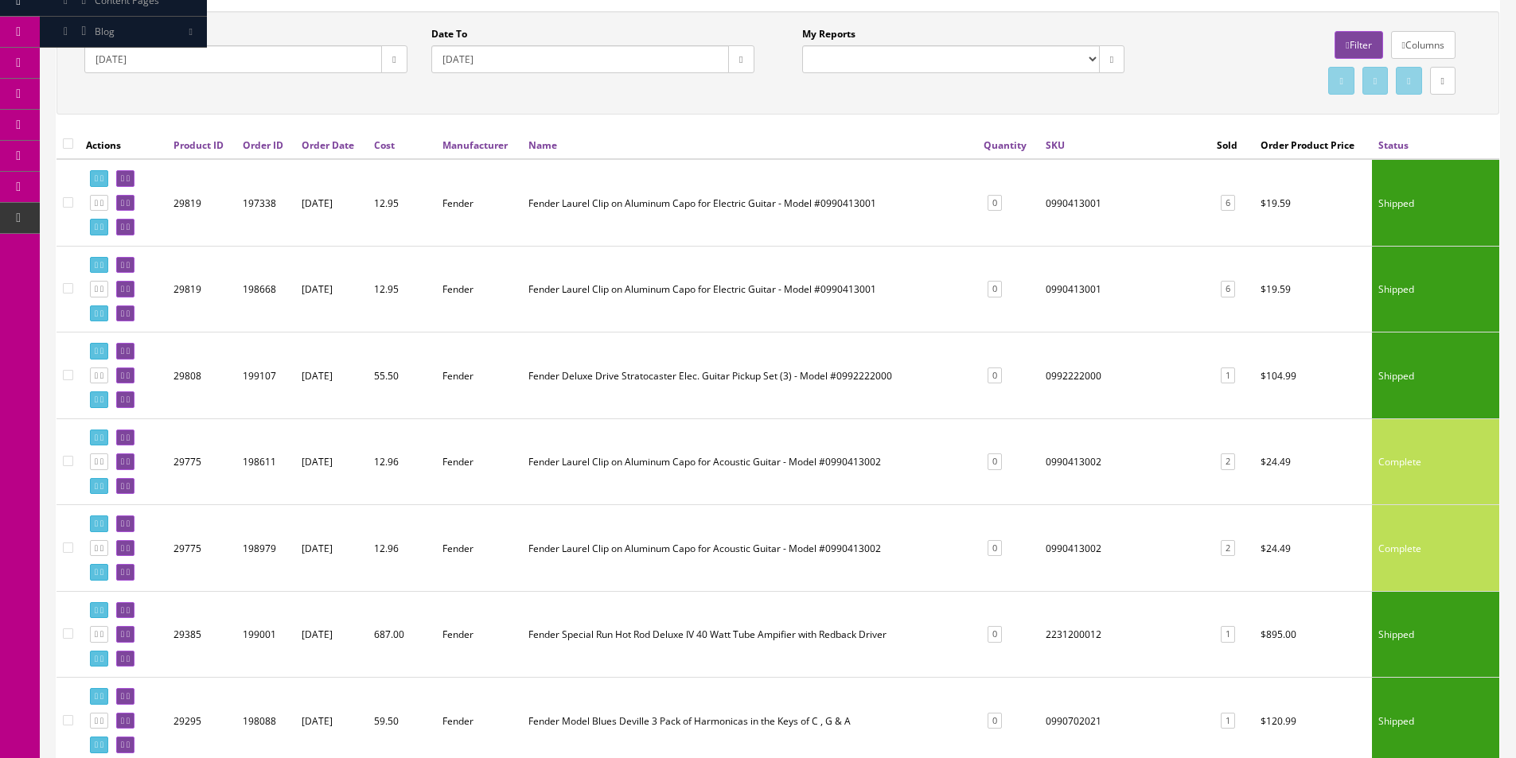
scroll to position [239, 0]
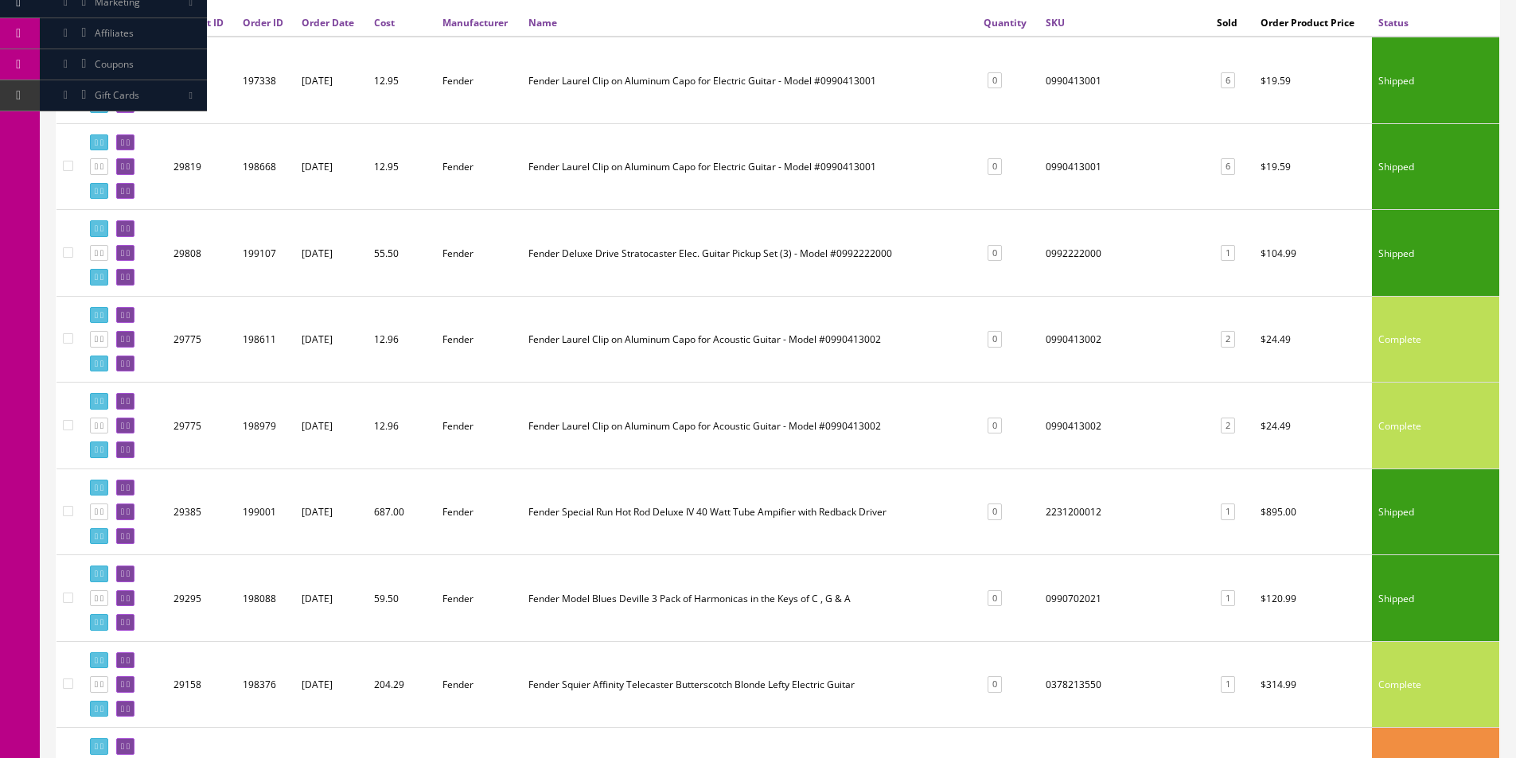
click at [1077, 263] on td "0992222000" at bounding box center [1124, 253] width 171 height 87
click at [1069, 336] on td "0990413002" at bounding box center [1124, 339] width 171 height 87
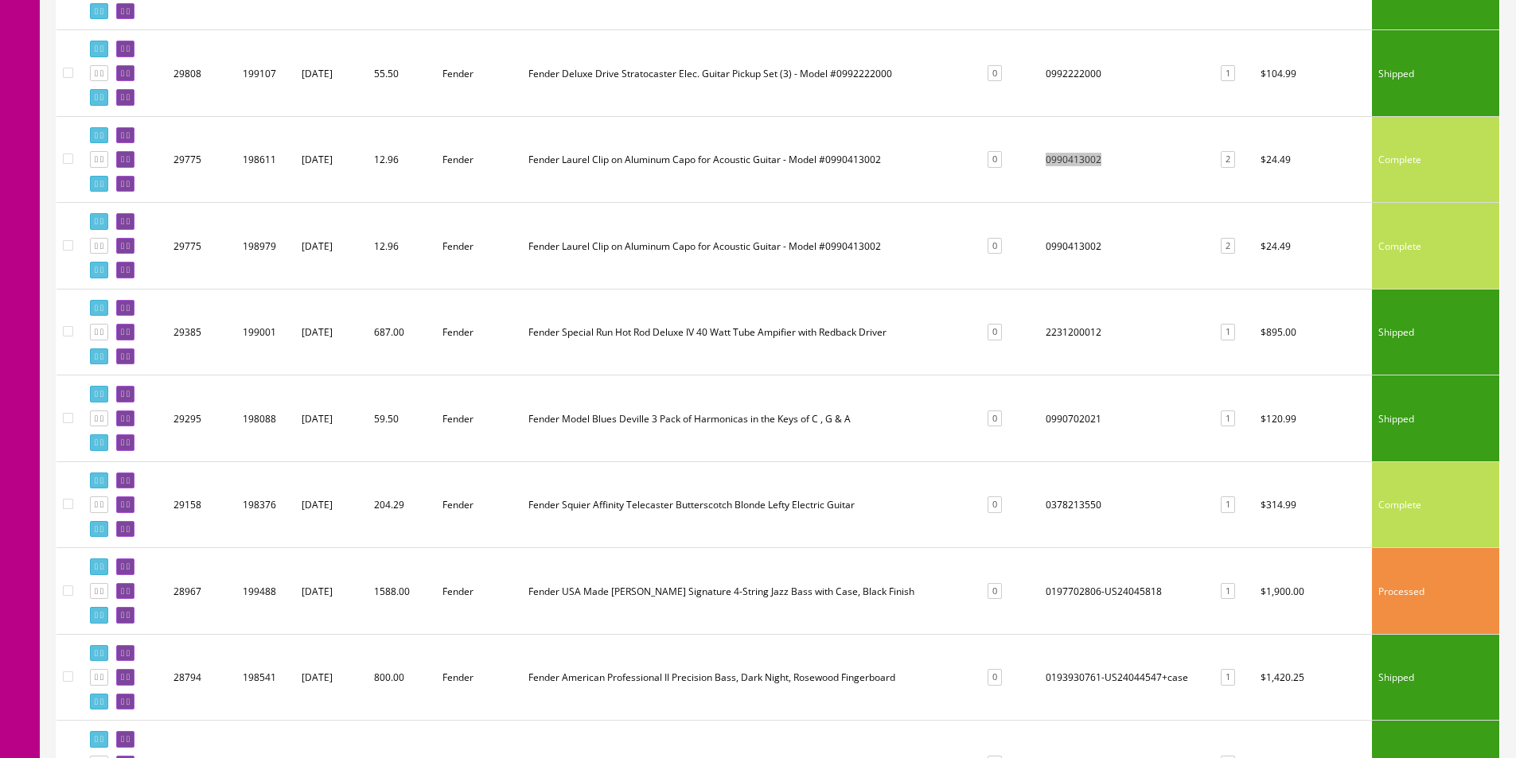
scroll to position [477, 0]
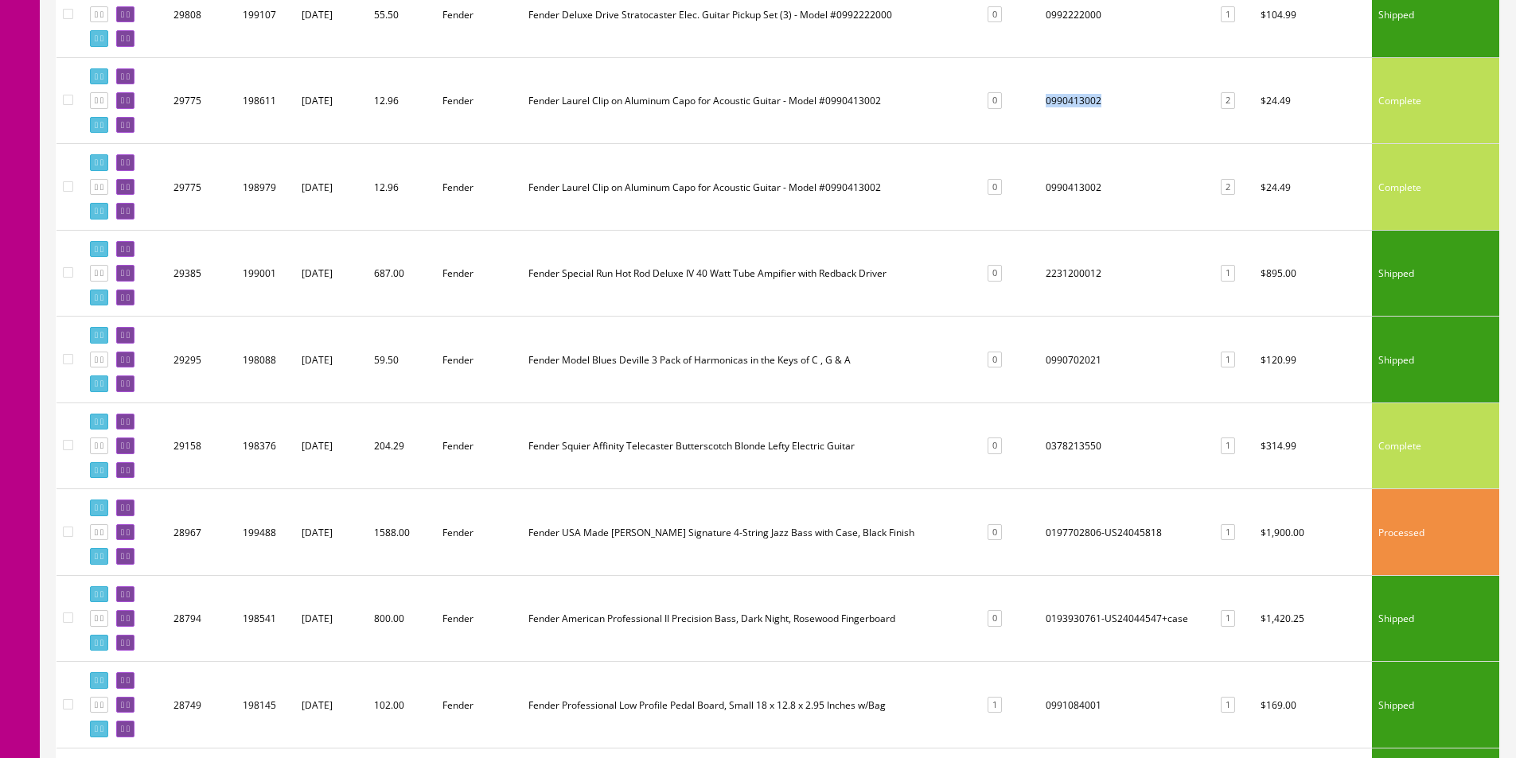
click at [1066, 271] on td "2231200012" at bounding box center [1124, 273] width 171 height 87
click at [1083, 353] on td "0990702021" at bounding box center [1124, 360] width 171 height 87
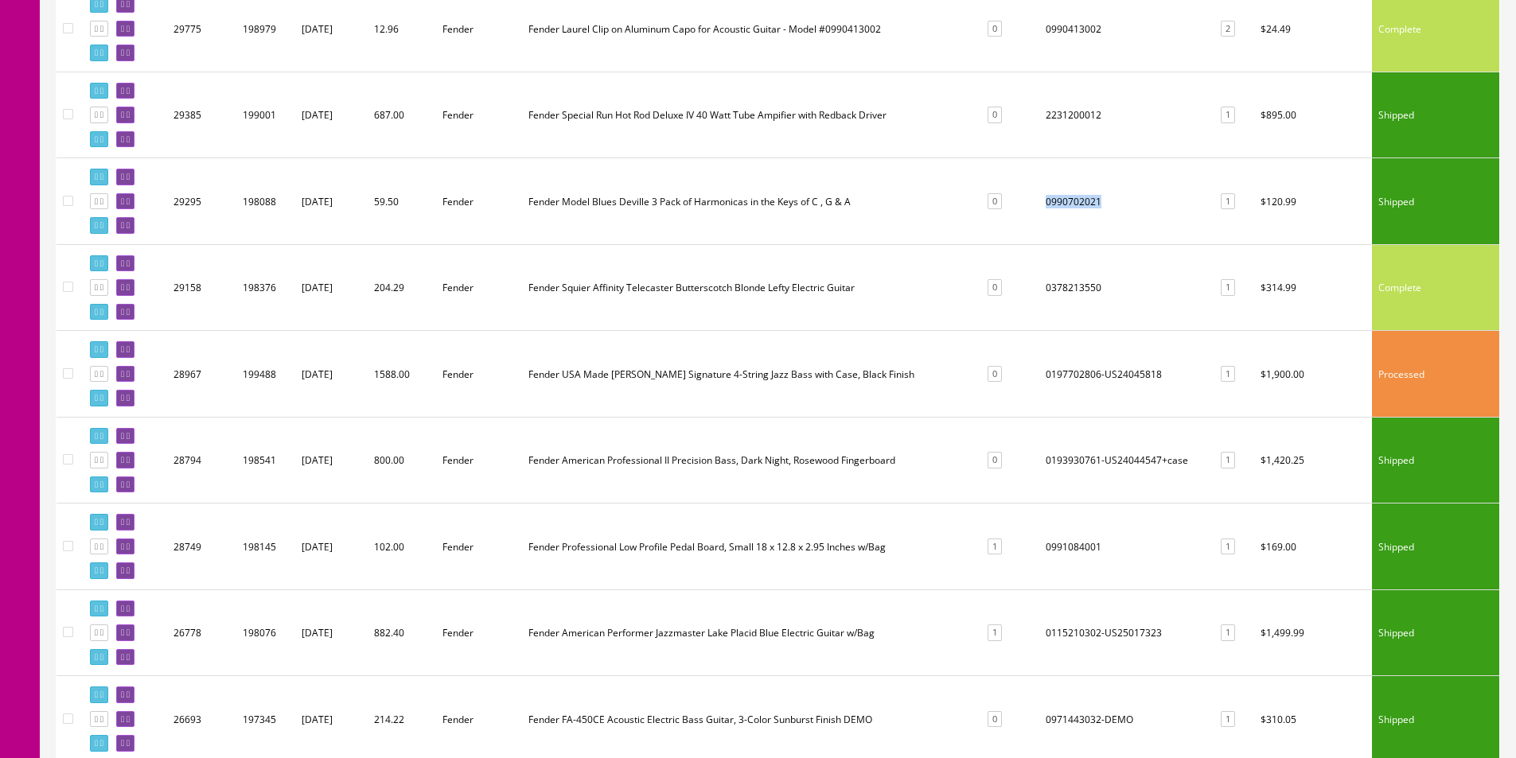
scroll to position [637, 0]
click at [1082, 287] on td "0378213550" at bounding box center [1124, 286] width 171 height 87
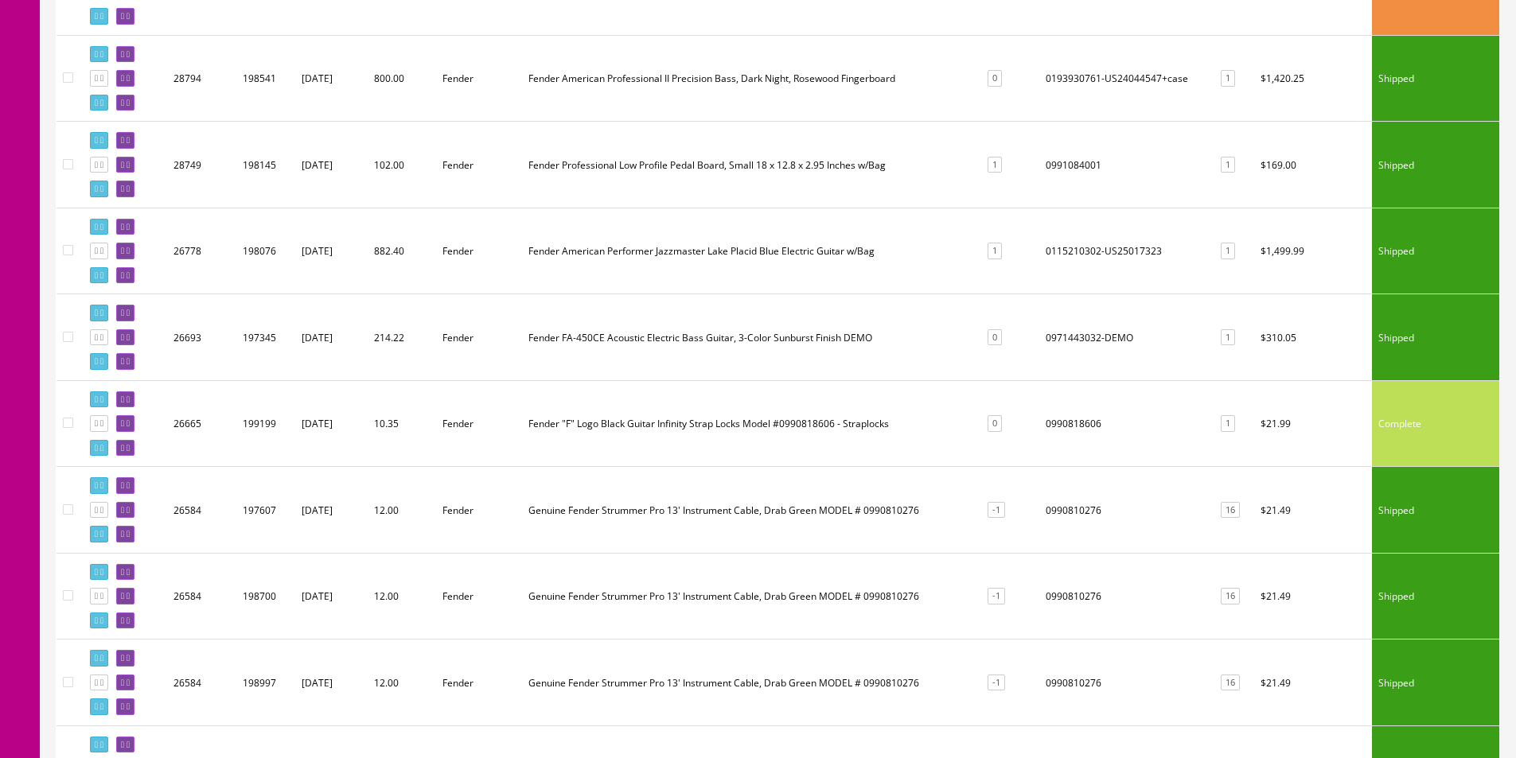
scroll to position [1034, 0]
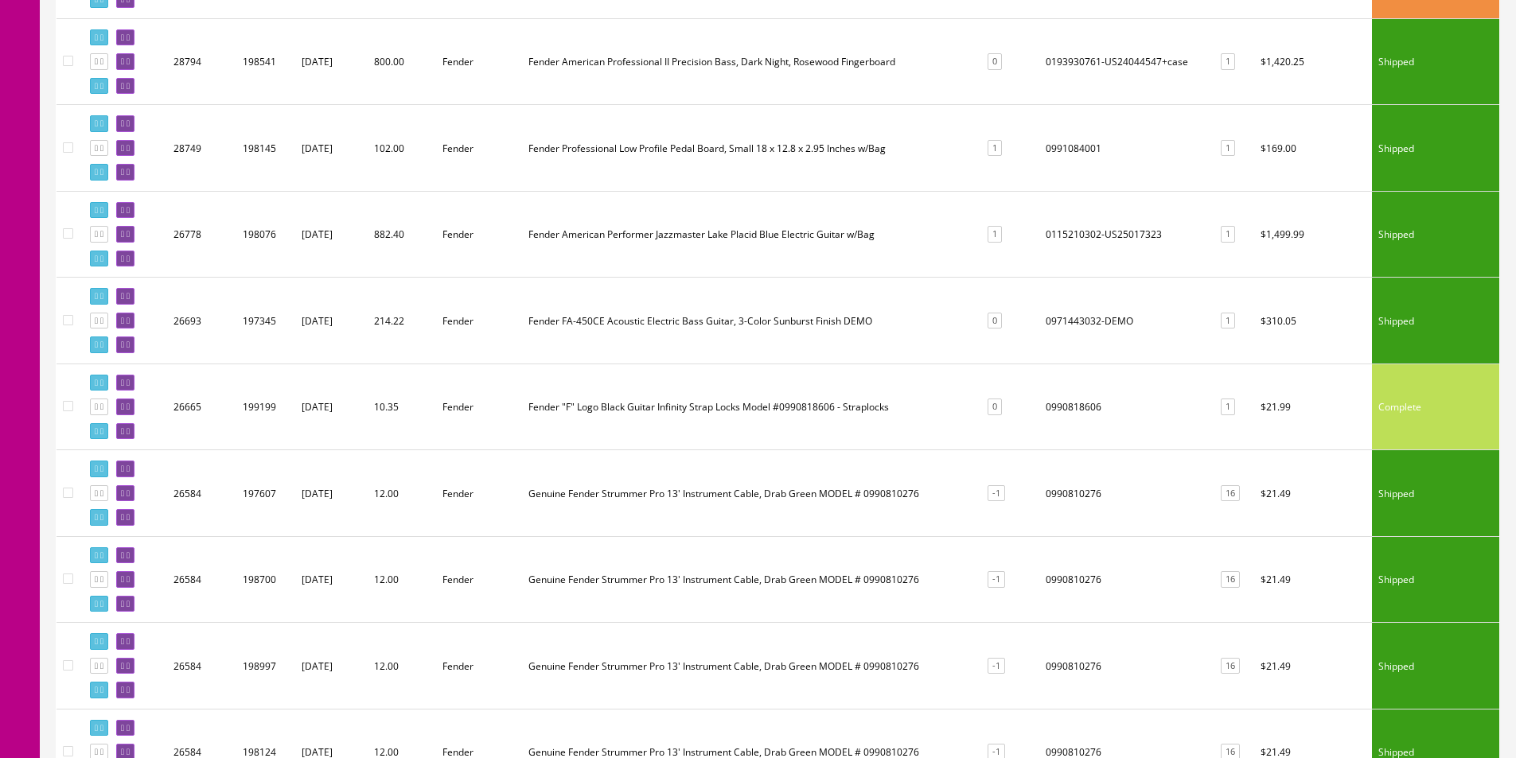
click at [1068, 406] on td "0990818606" at bounding box center [1124, 407] width 171 height 87
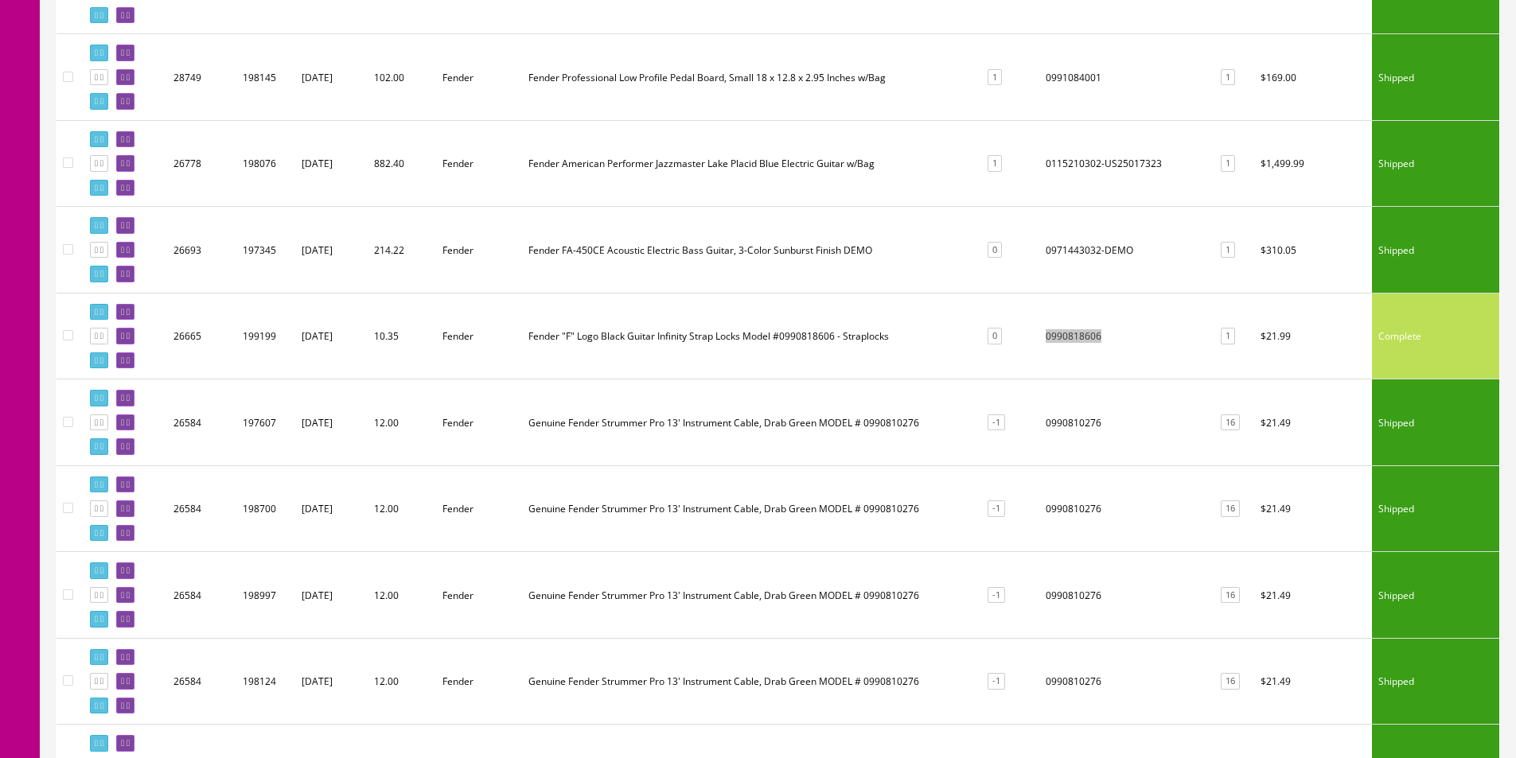
scroll to position [1194, 0]
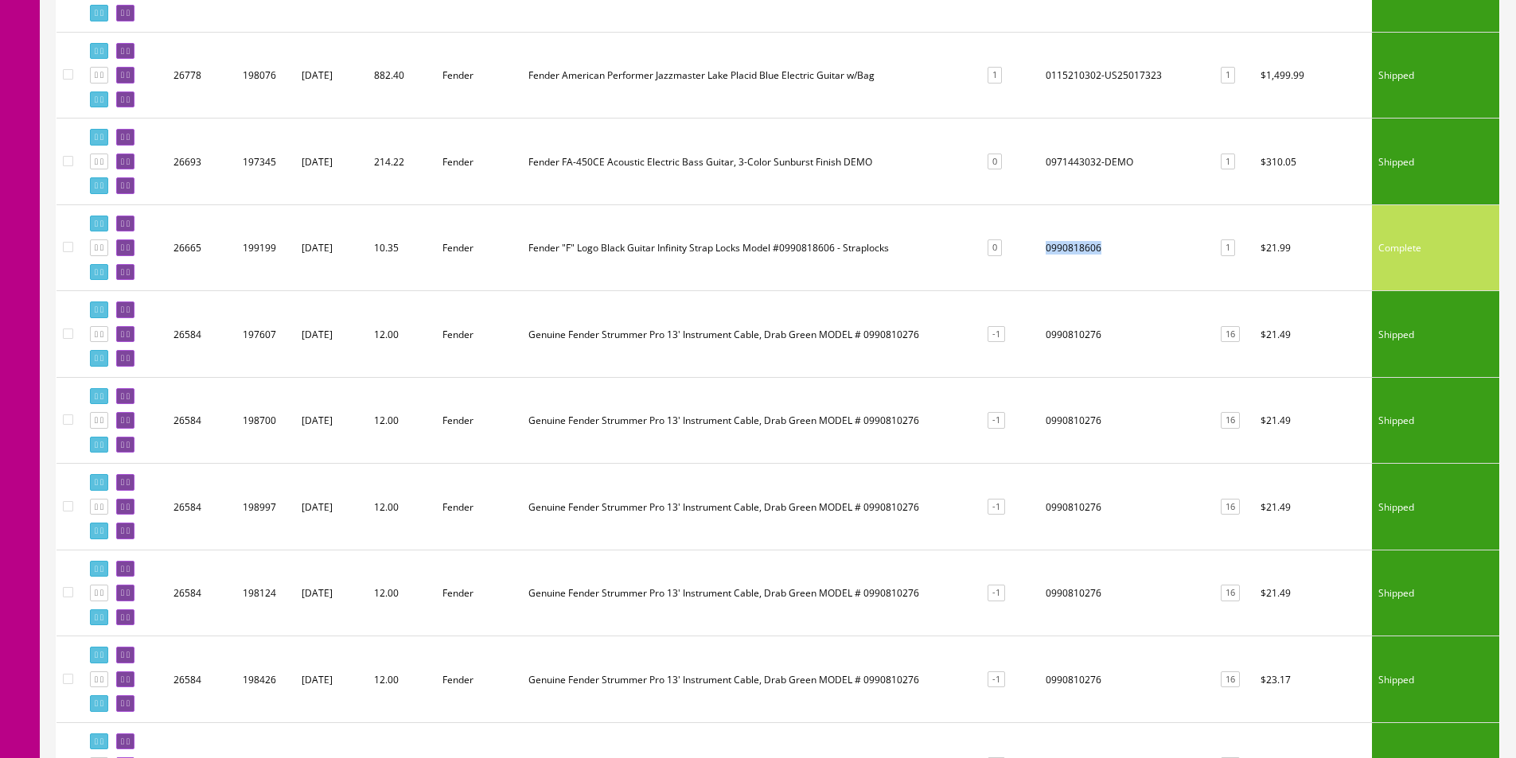
click at [1072, 342] on td "0990810276" at bounding box center [1124, 334] width 171 height 87
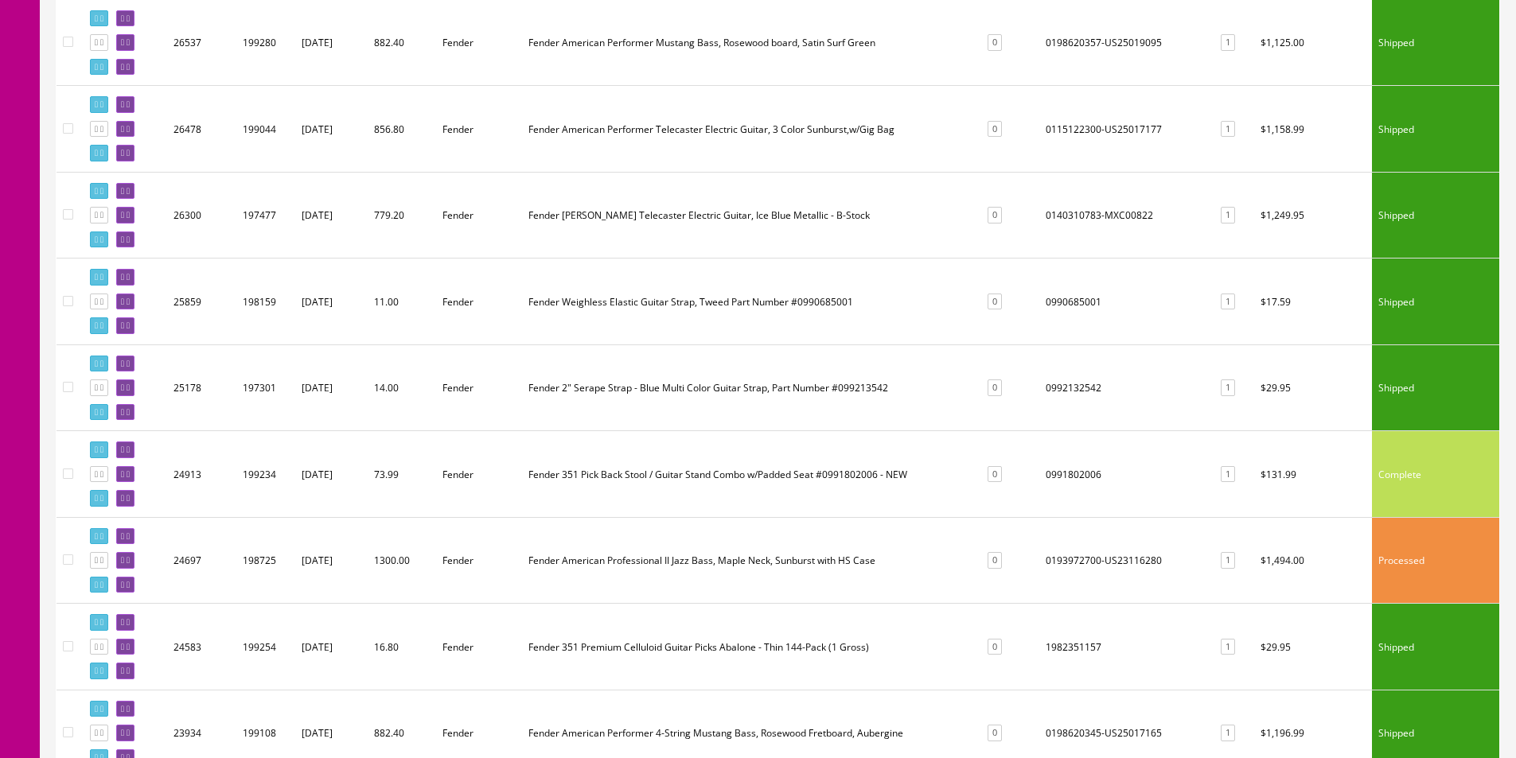
scroll to position [2785, 0]
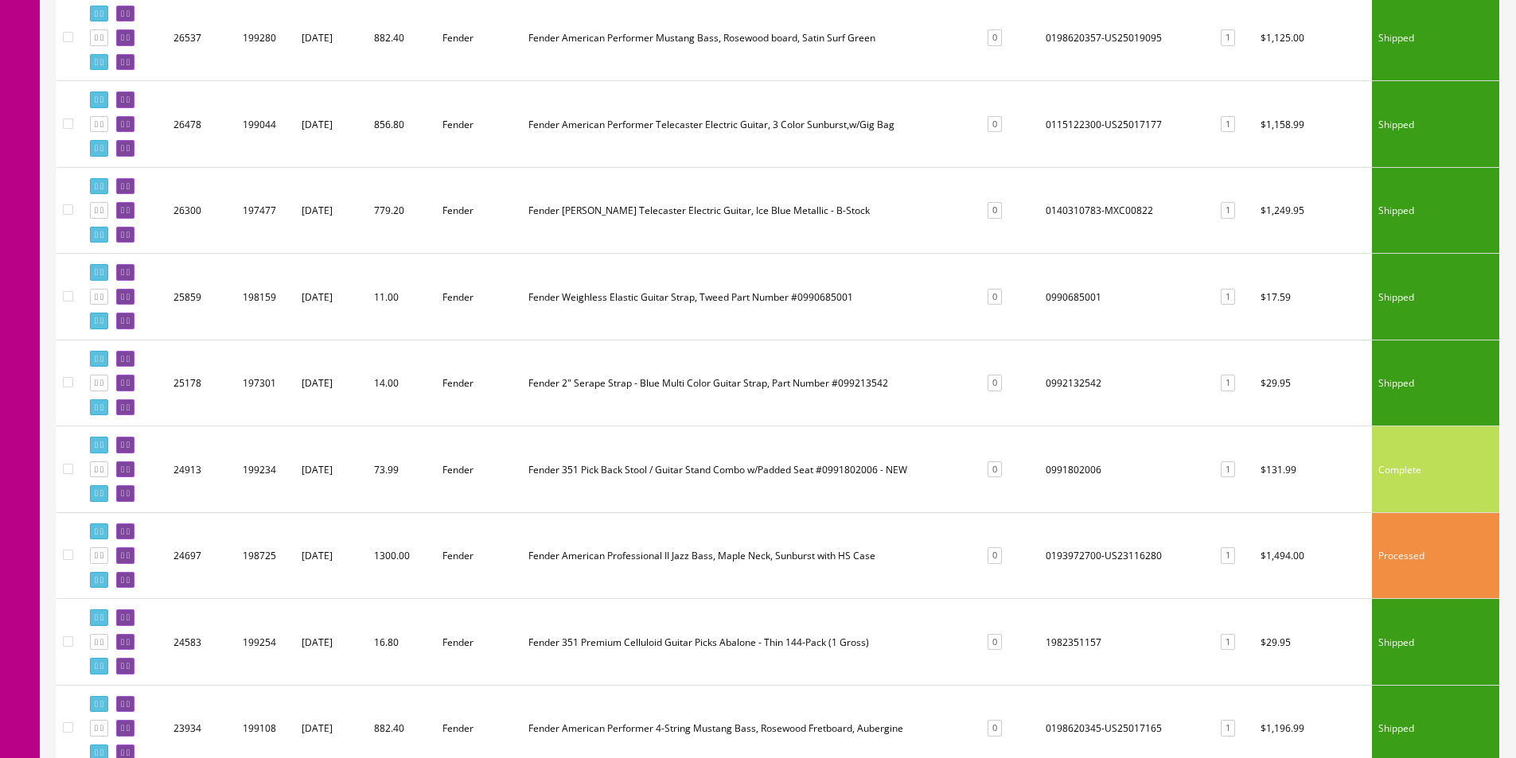
click at [1075, 301] on td "0990685001" at bounding box center [1124, 297] width 171 height 87
click at [1054, 386] on td "0992132542" at bounding box center [1124, 383] width 171 height 87
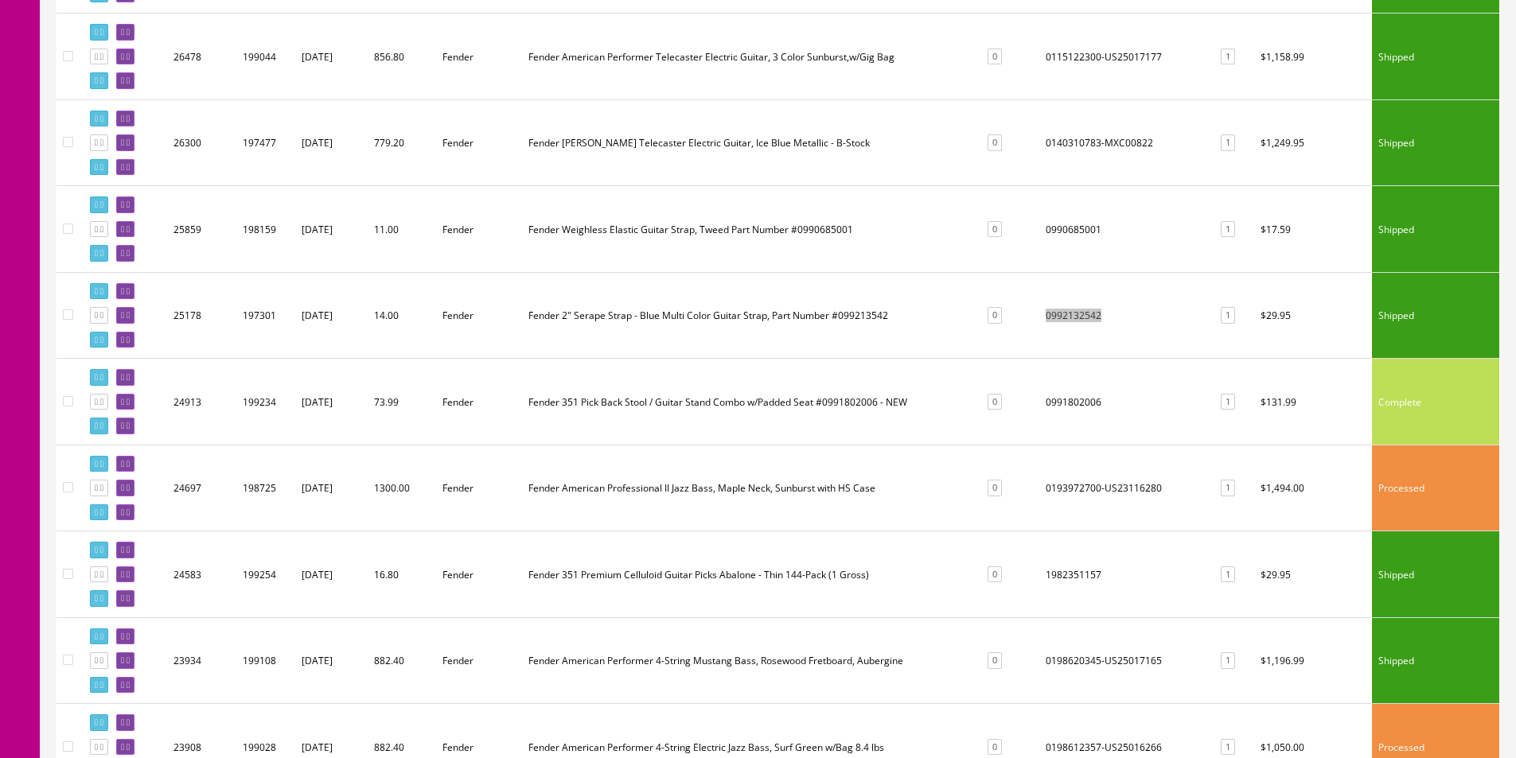
scroll to position [2944, 0]
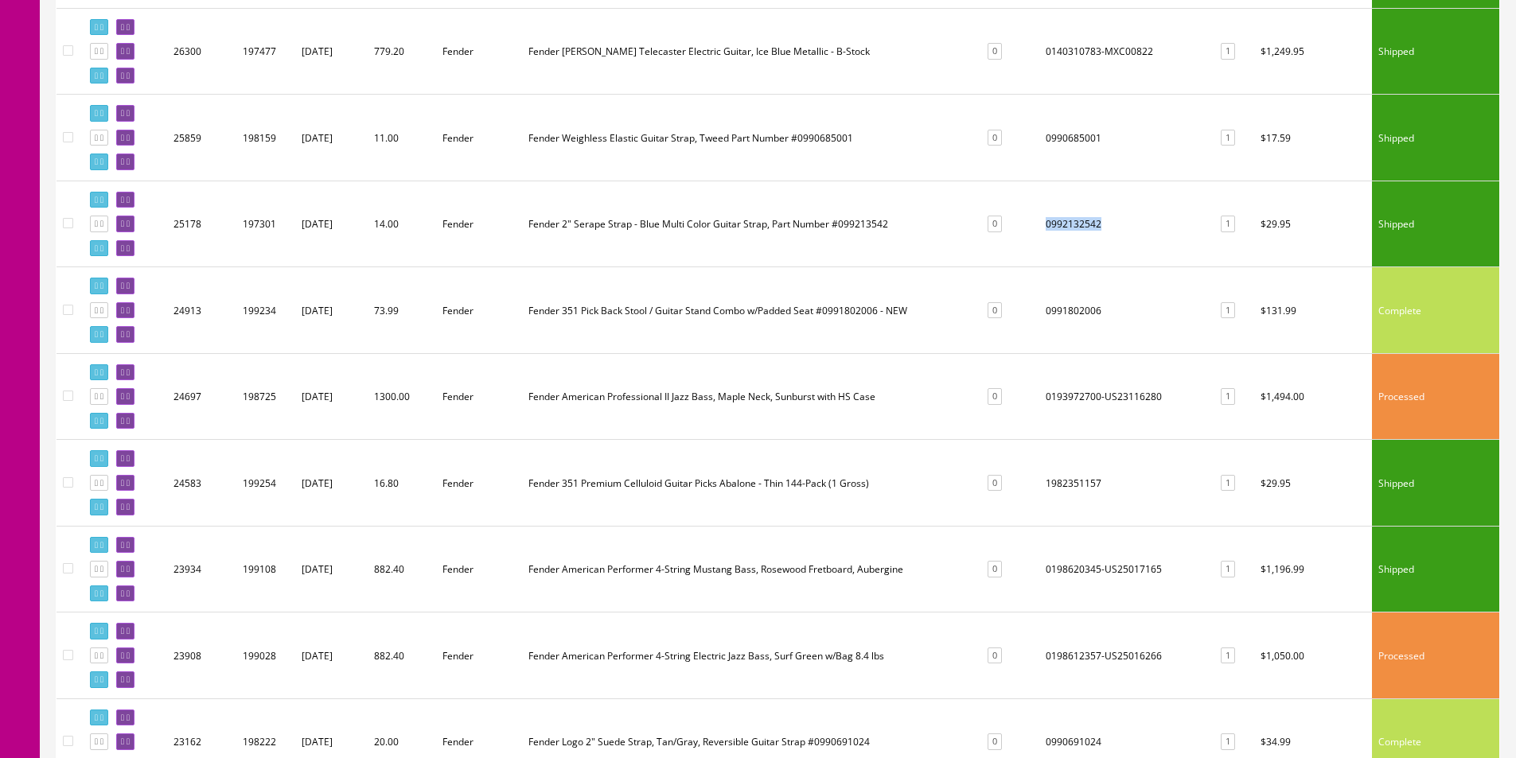
click at [1073, 317] on td "0991802006" at bounding box center [1124, 310] width 171 height 87
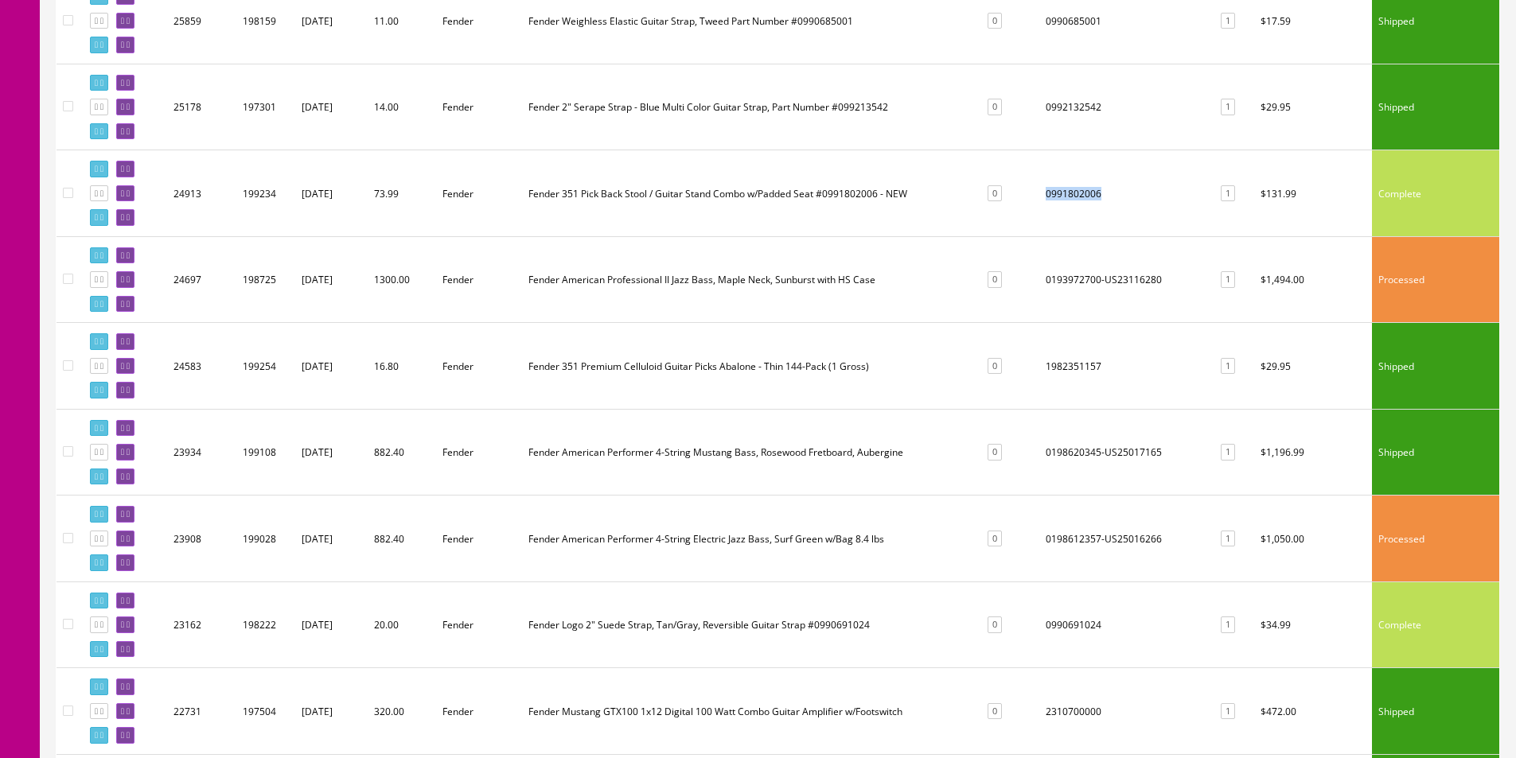
scroll to position [3183, 0]
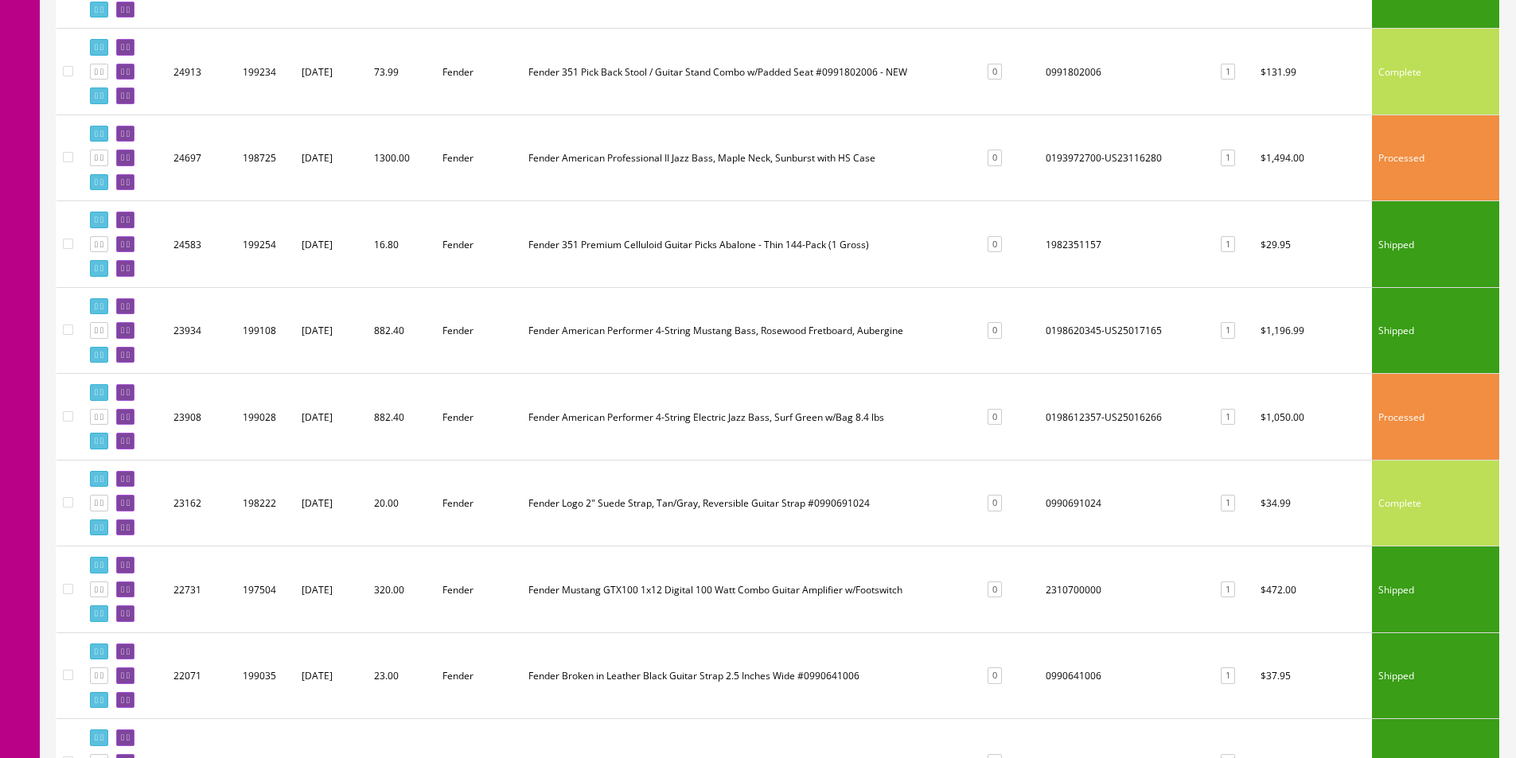
click at [1084, 247] on td "1982351157" at bounding box center [1124, 244] width 171 height 87
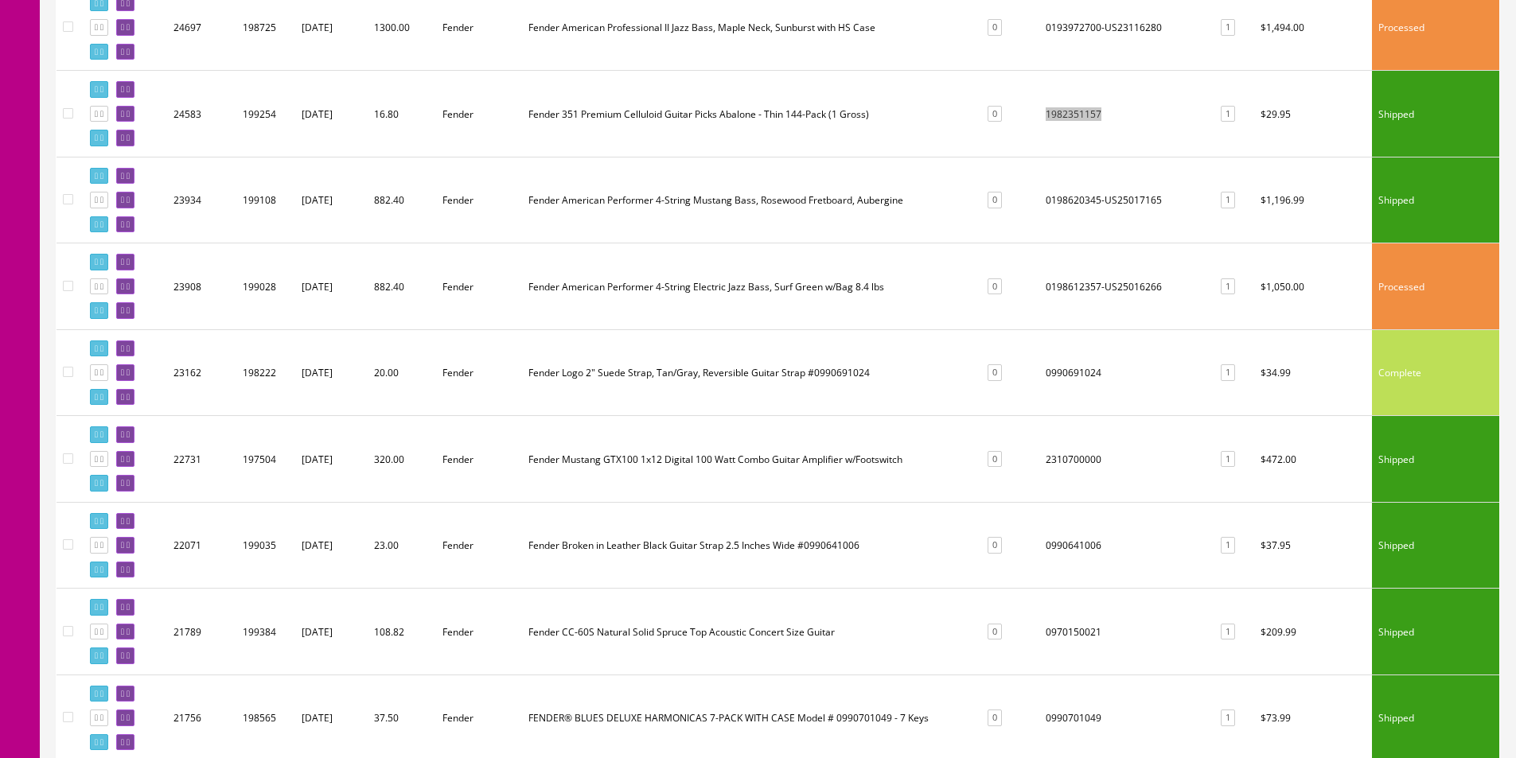
scroll to position [3342, 0]
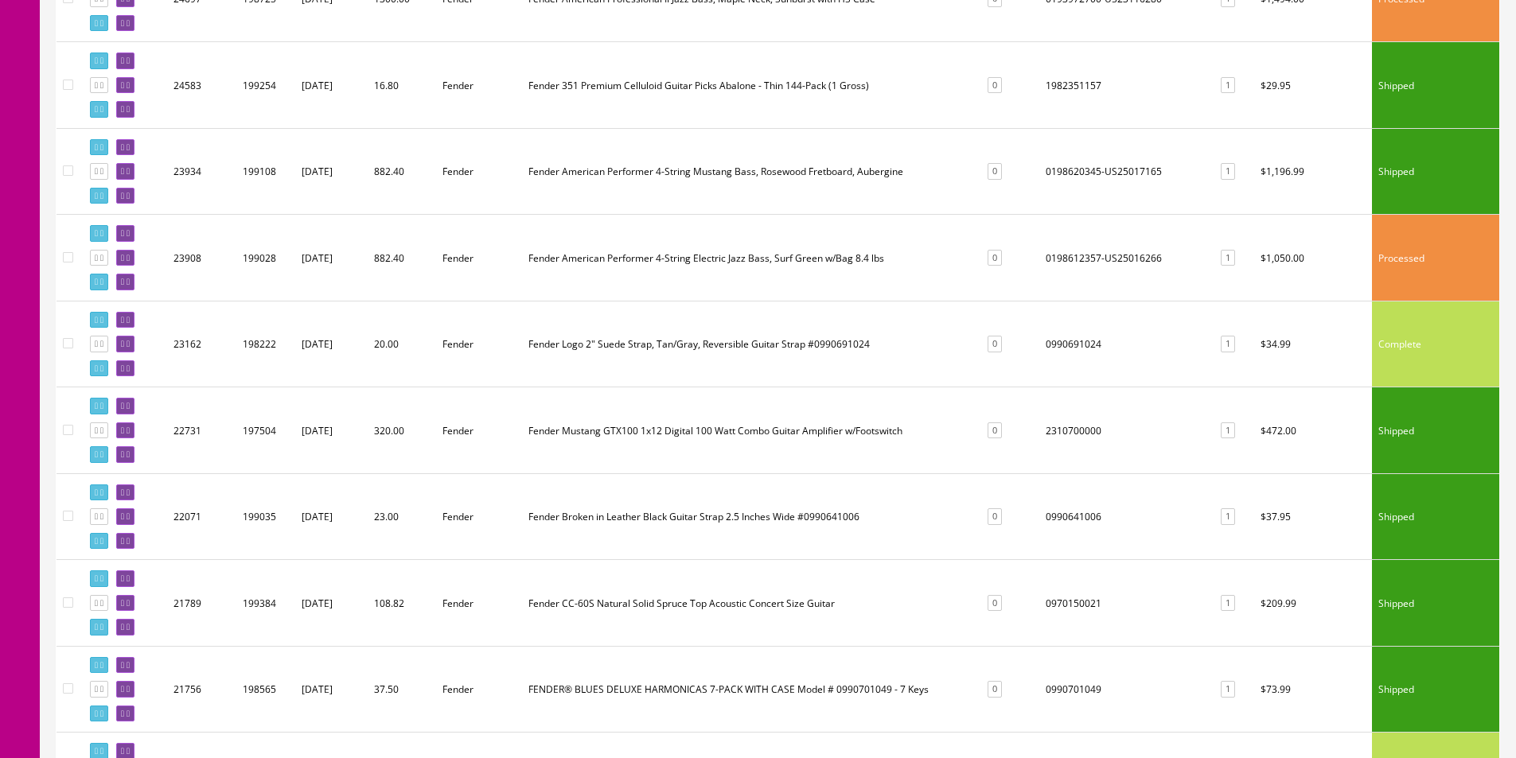
click at [1069, 359] on td "0990691024" at bounding box center [1124, 344] width 171 height 87
click at [1085, 432] on td "2310700000" at bounding box center [1124, 431] width 171 height 87
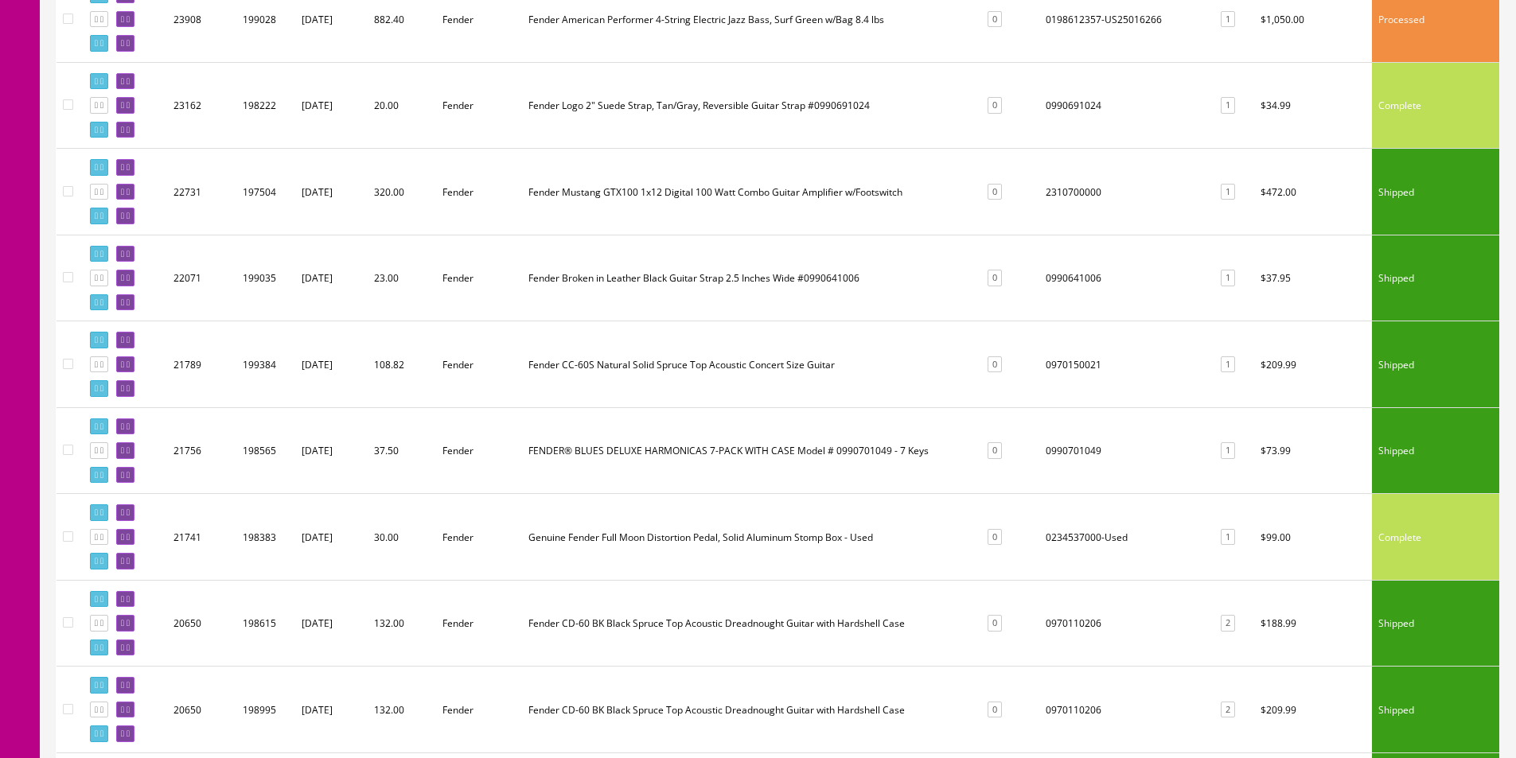
click at [1079, 279] on td "0990641006" at bounding box center [1124, 278] width 171 height 87
click at [1094, 366] on td "0970150021" at bounding box center [1124, 364] width 171 height 87
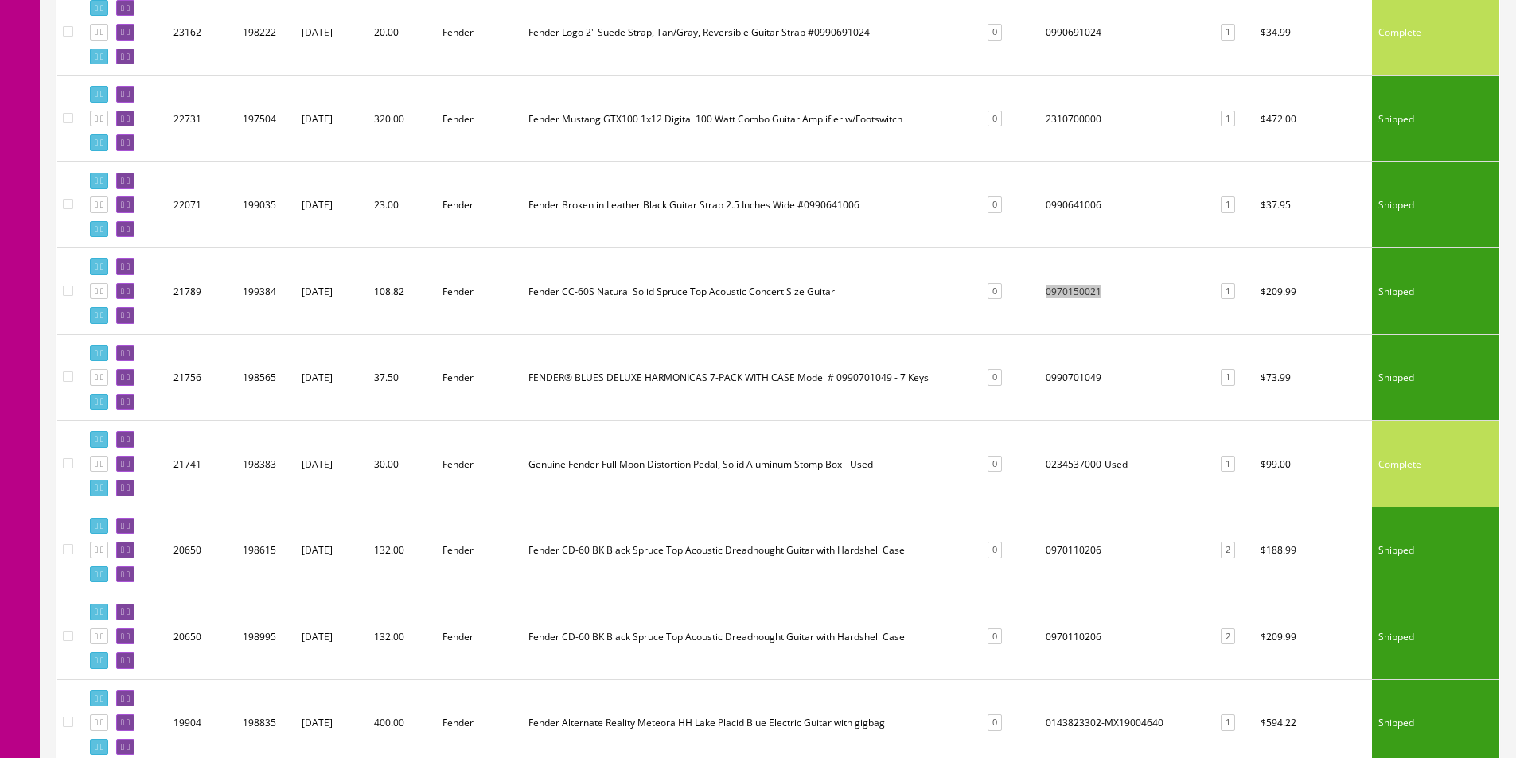
scroll to position [3740, 0]
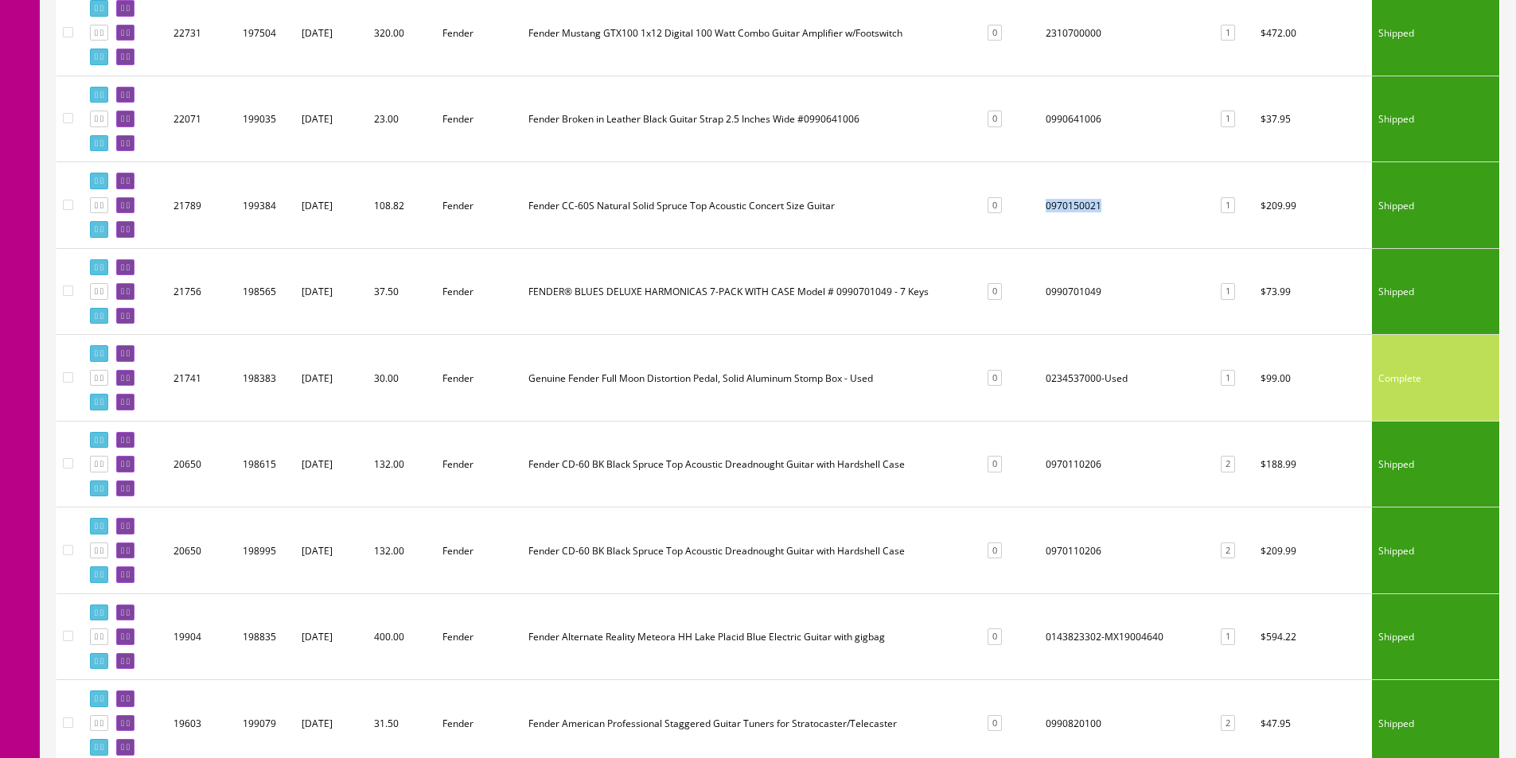
click at [1066, 472] on td "0970110206" at bounding box center [1124, 464] width 171 height 87
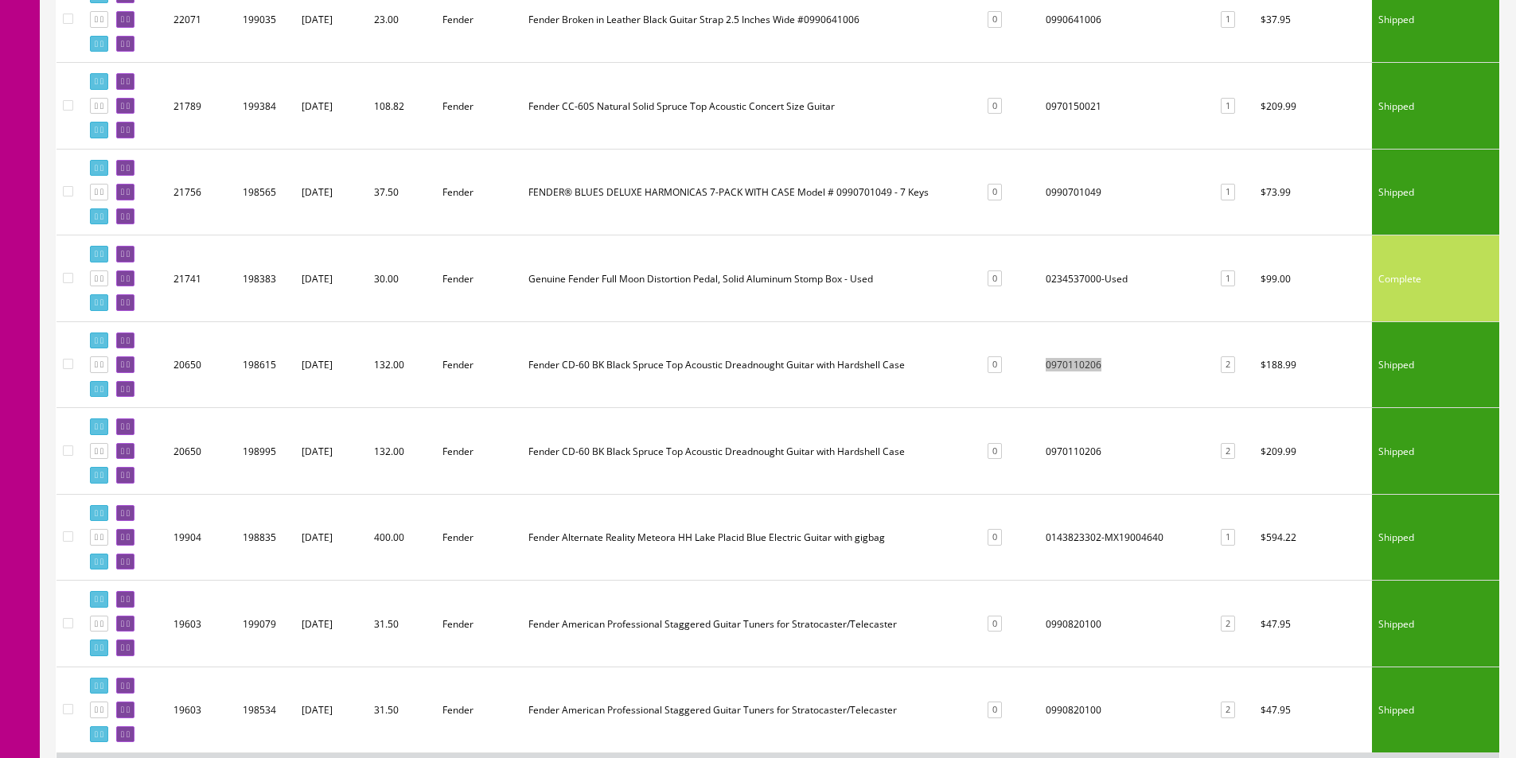
scroll to position [3979, 0]
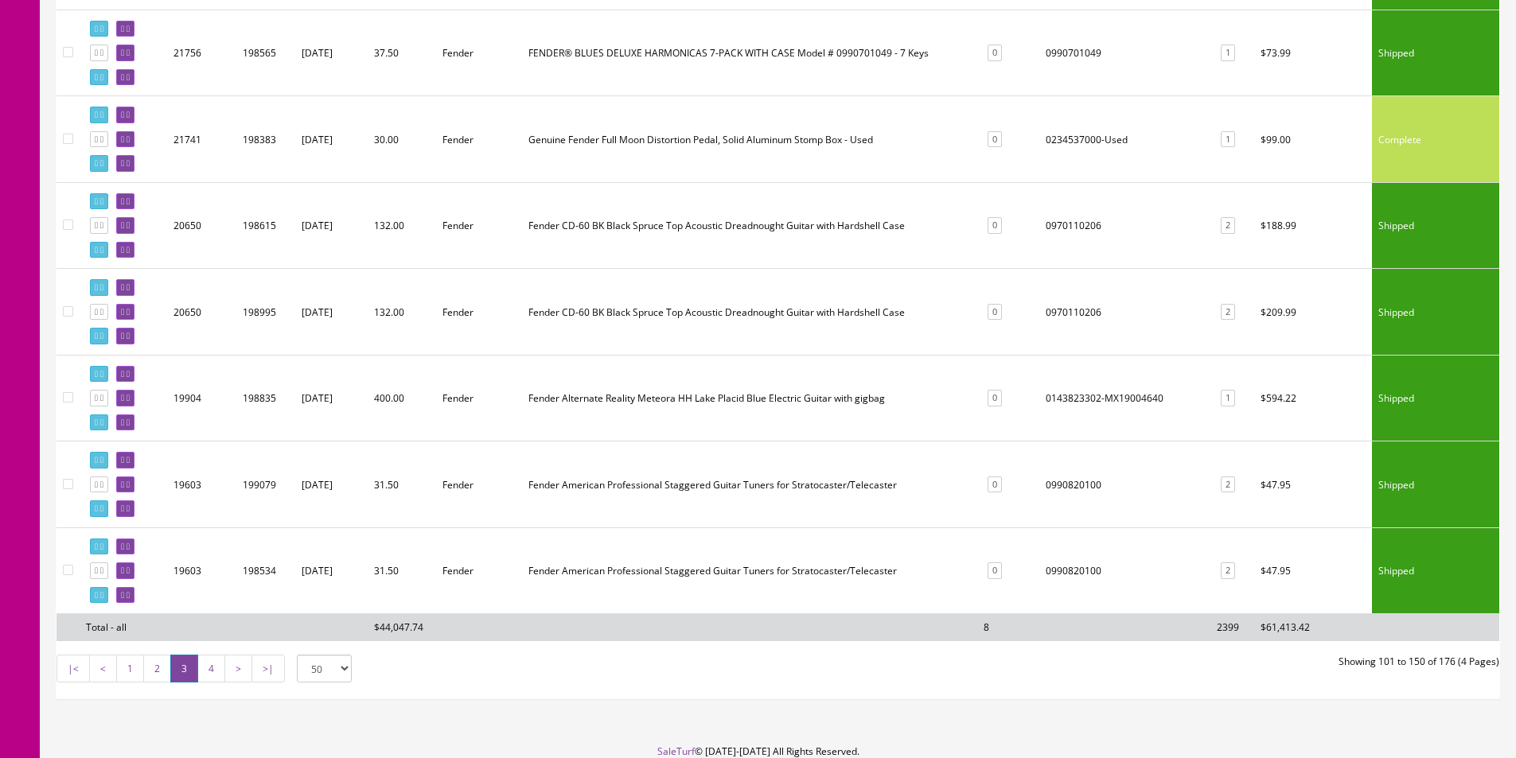
click at [1070, 486] on td "0990820100" at bounding box center [1124, 485] width 171 height 87
click at [1070, 488] on td "0990820100" at bounding box center [1124, 485] width 171 height 87
click at [218, 668] on link "4" at bounding box center [211, 669] width 28 height 28
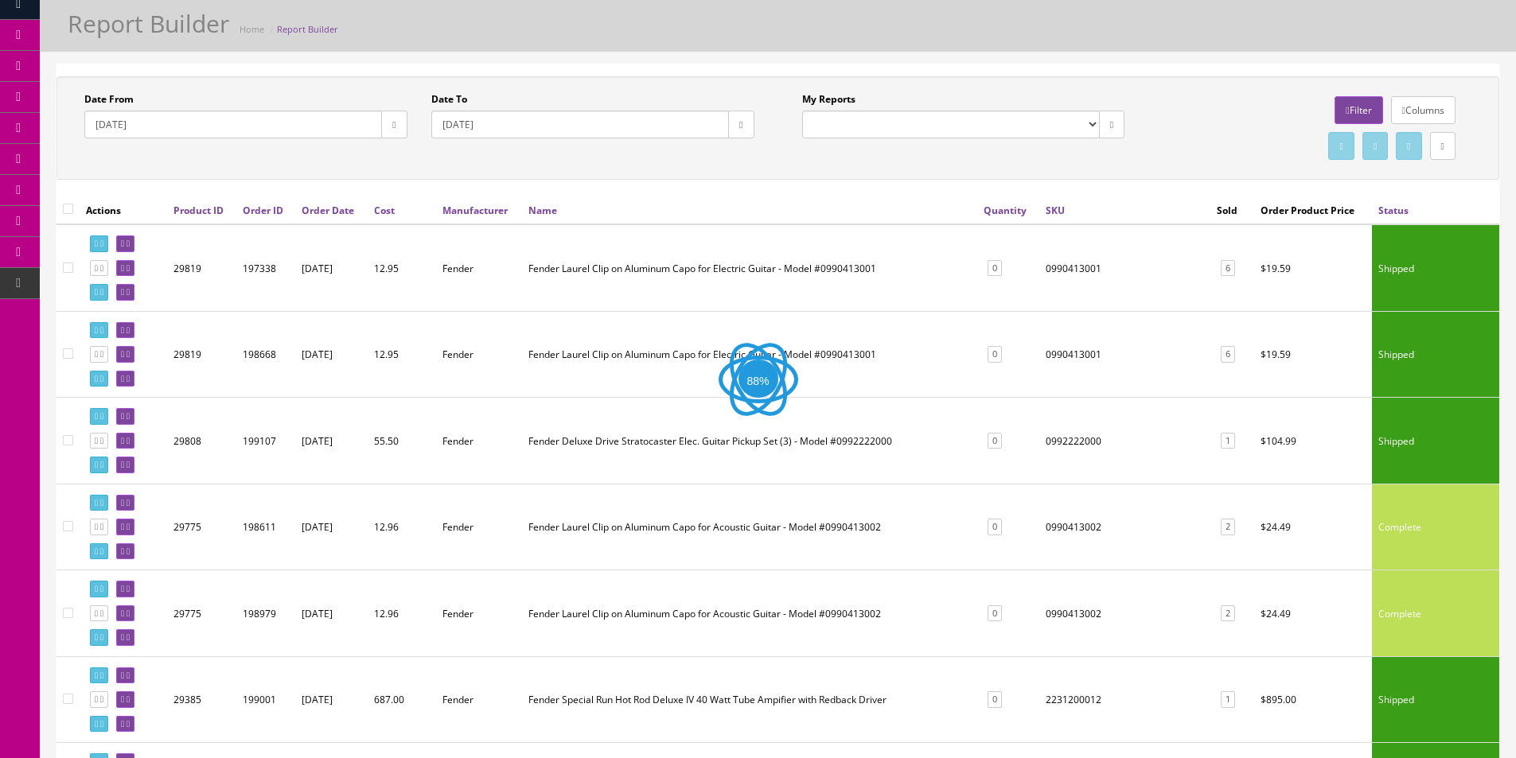
scroll to position [80, 0]
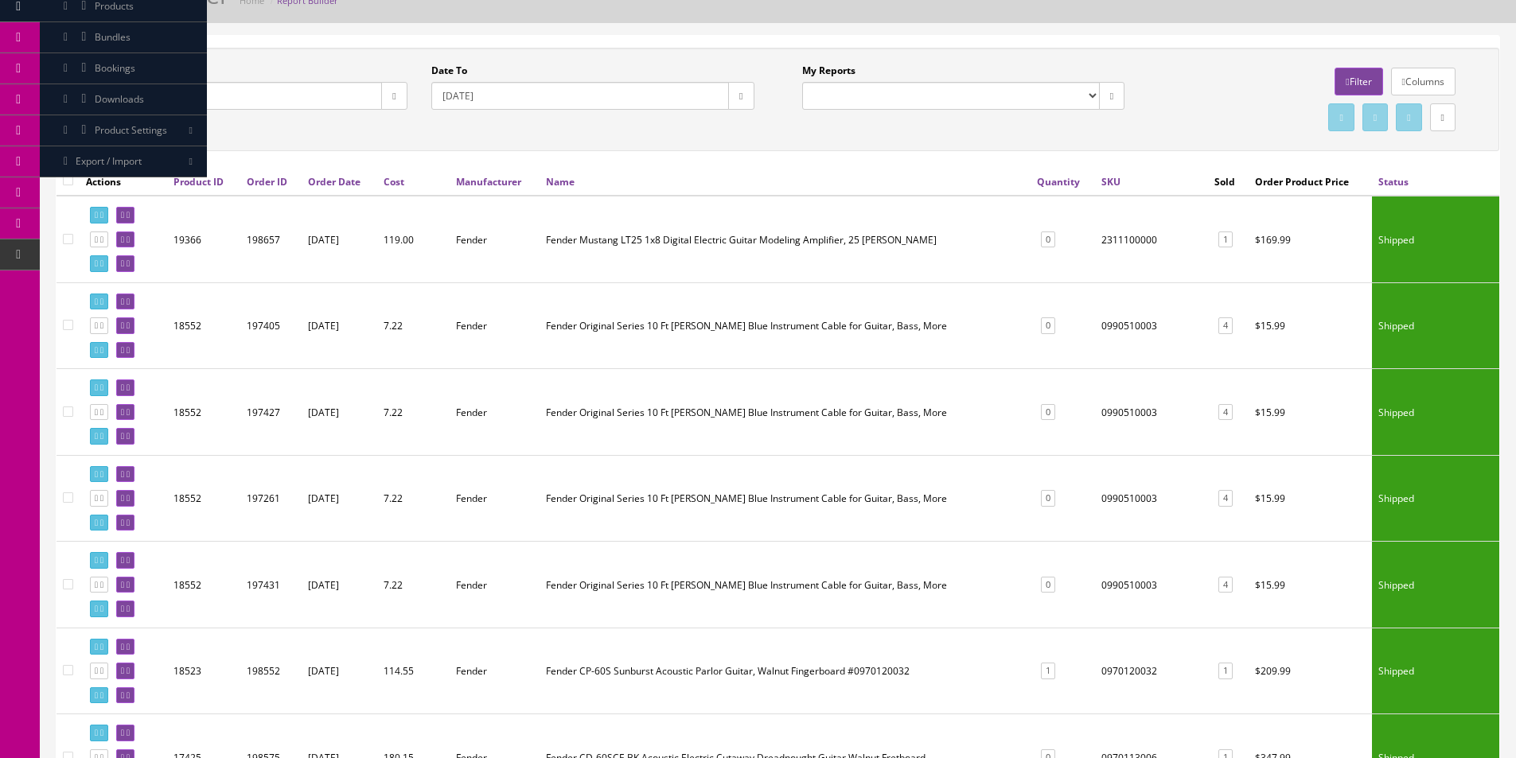
click at [1135, 243] on td "2311100000" at bounding box center [1151, 239] width 112 height 87
click at [1127, 326] on td "0990510003" at bounding box center [1151, 325] width 112 height 87
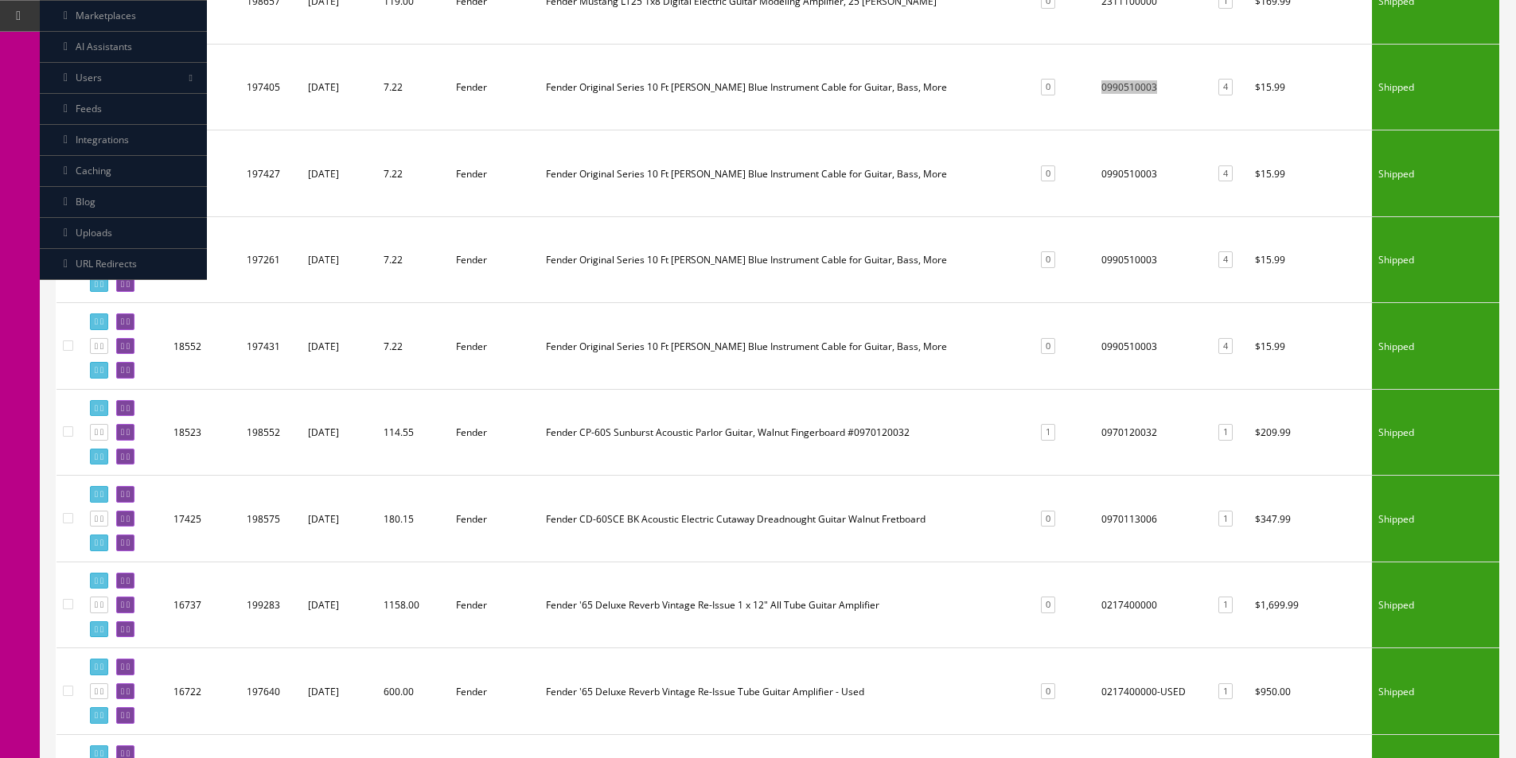
scroll to position [398, 0]
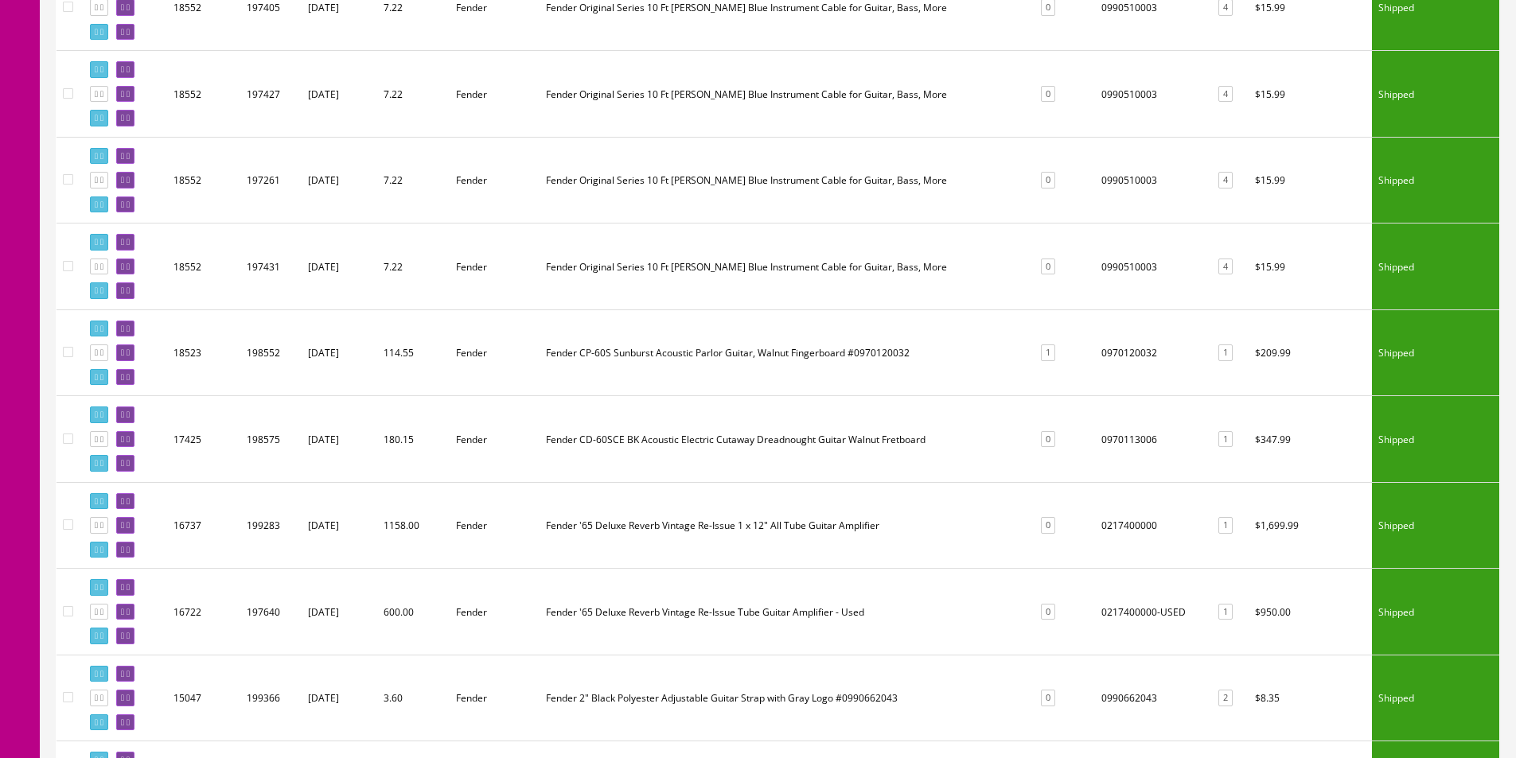
click at [1123, 430] on td "0970113006" at bounding box center [1151, 439] width 112 height 87
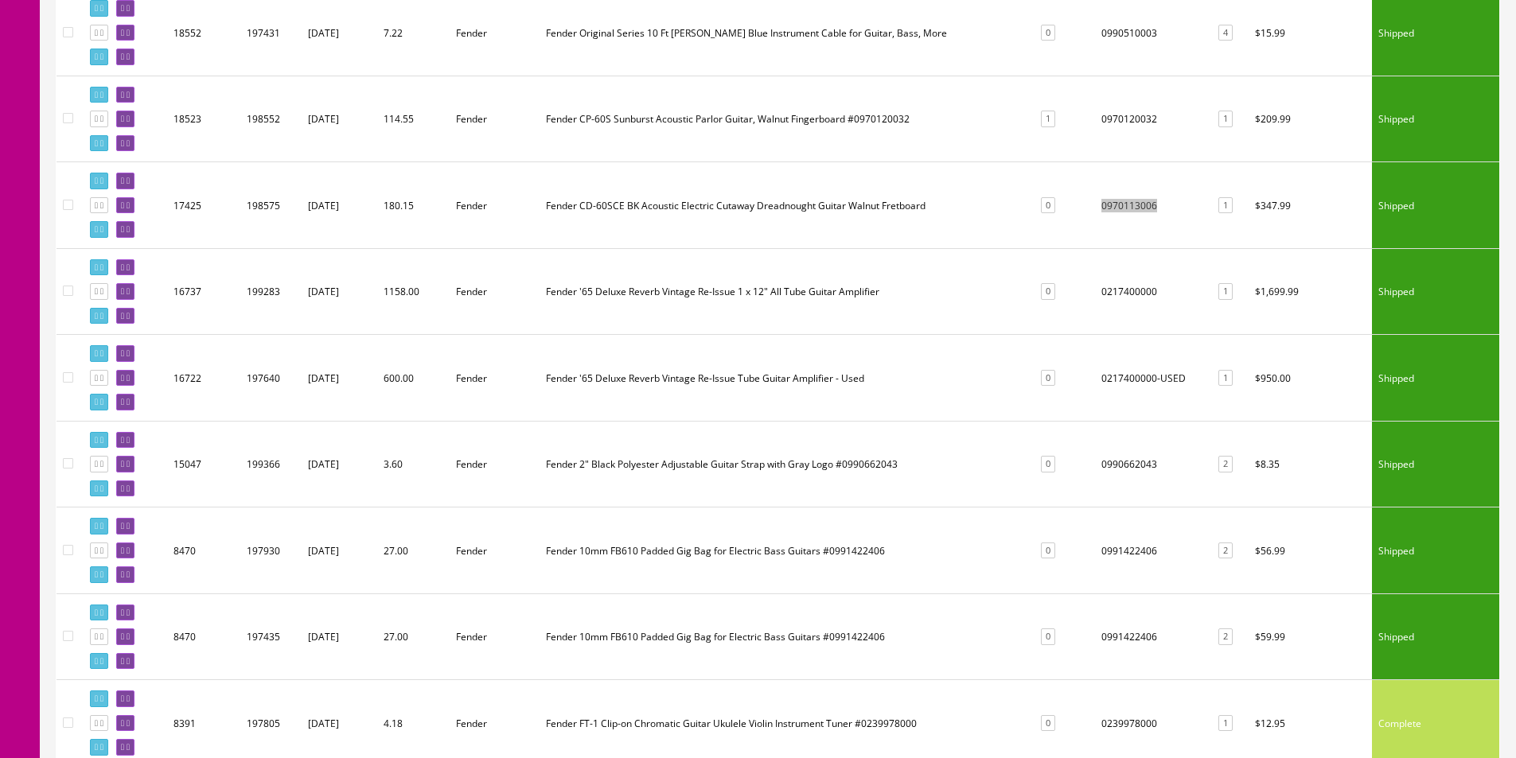
scroll to position [637, 0]
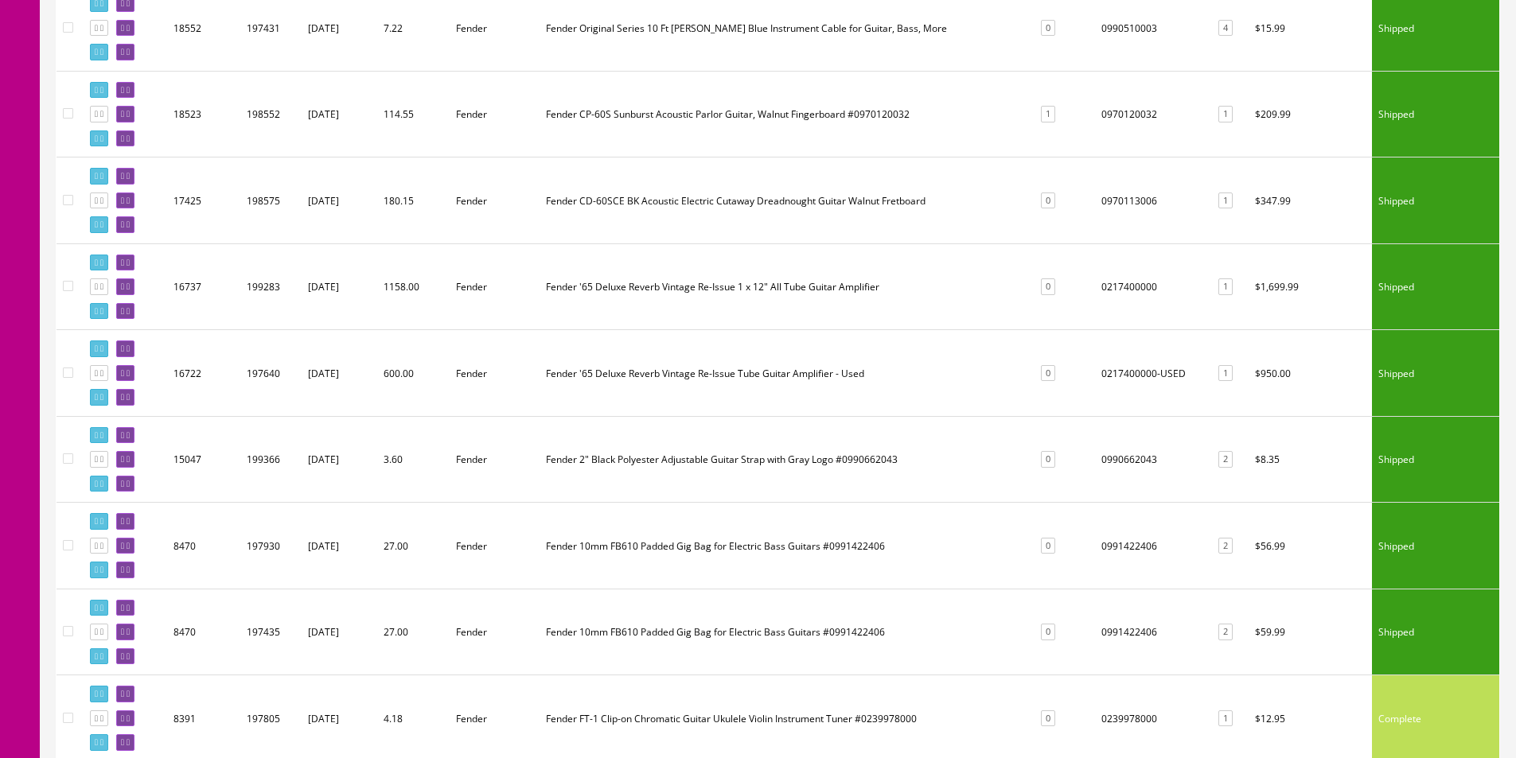
click at [1122, 375] on td "0217400000-USED" at bounding box center [1151, 373] width 112 height 87
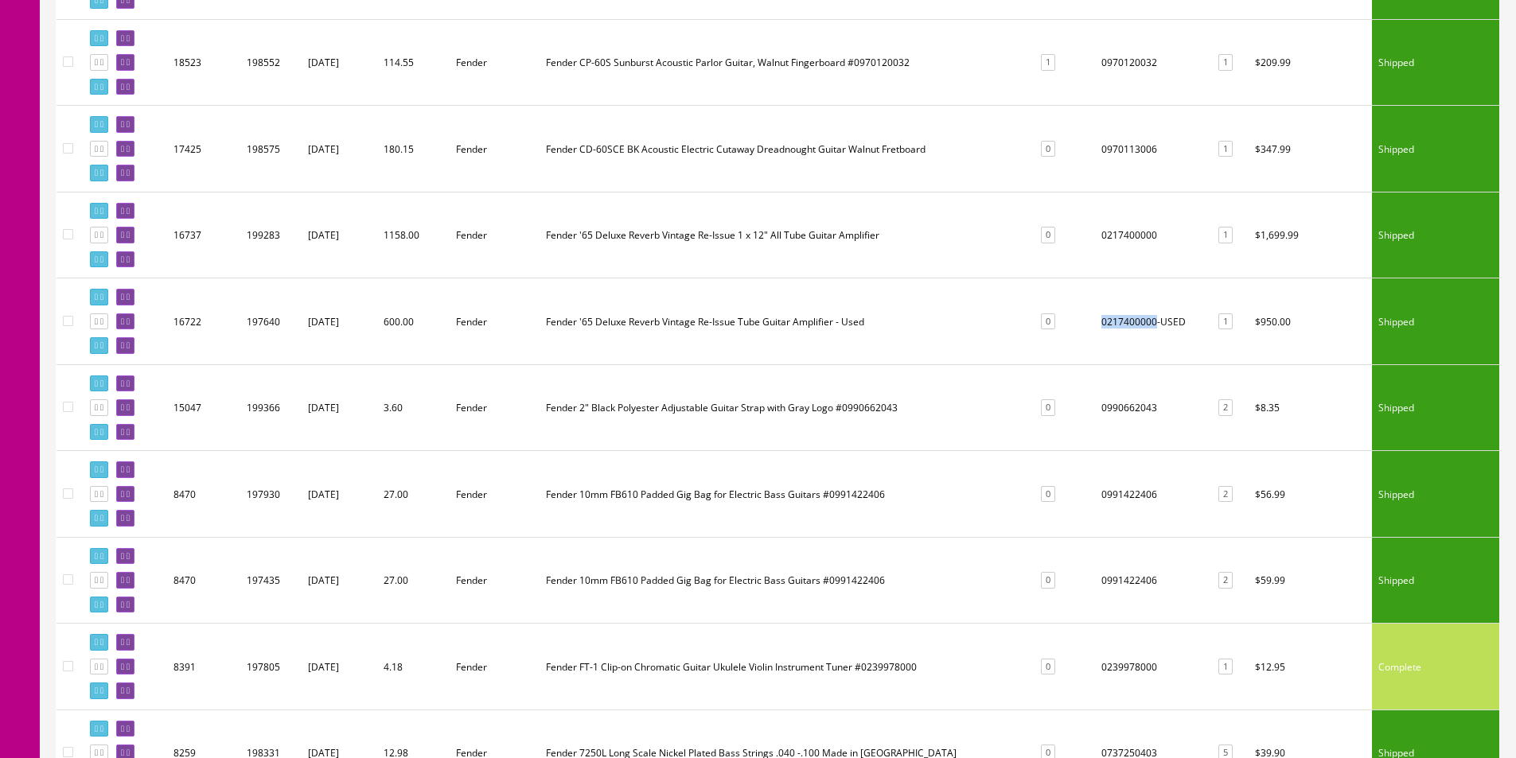
scroll to position [716, 0]
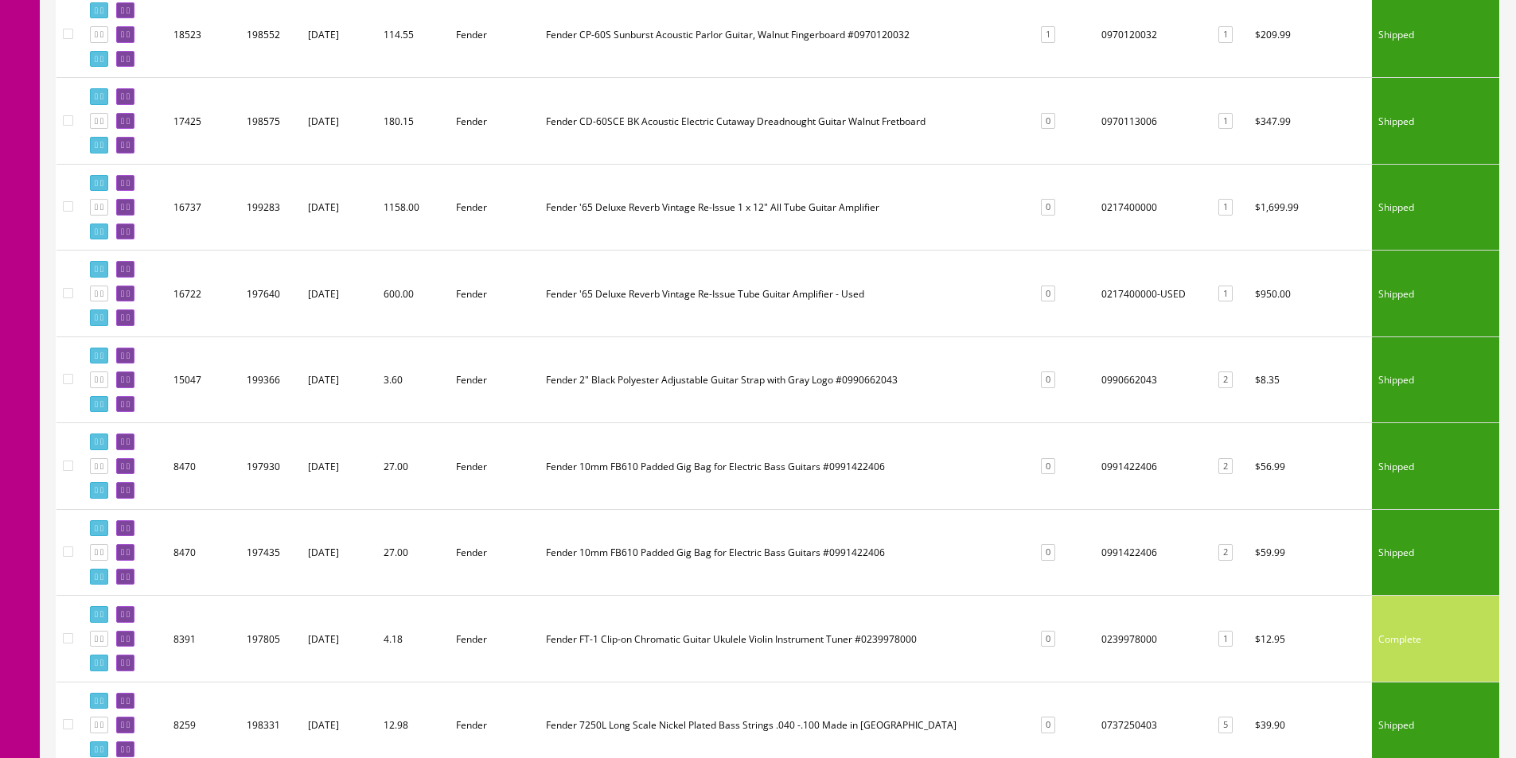
click at [1120, 384] on td "0990662043" at bounding box center [1151, 380] width 112 height 87
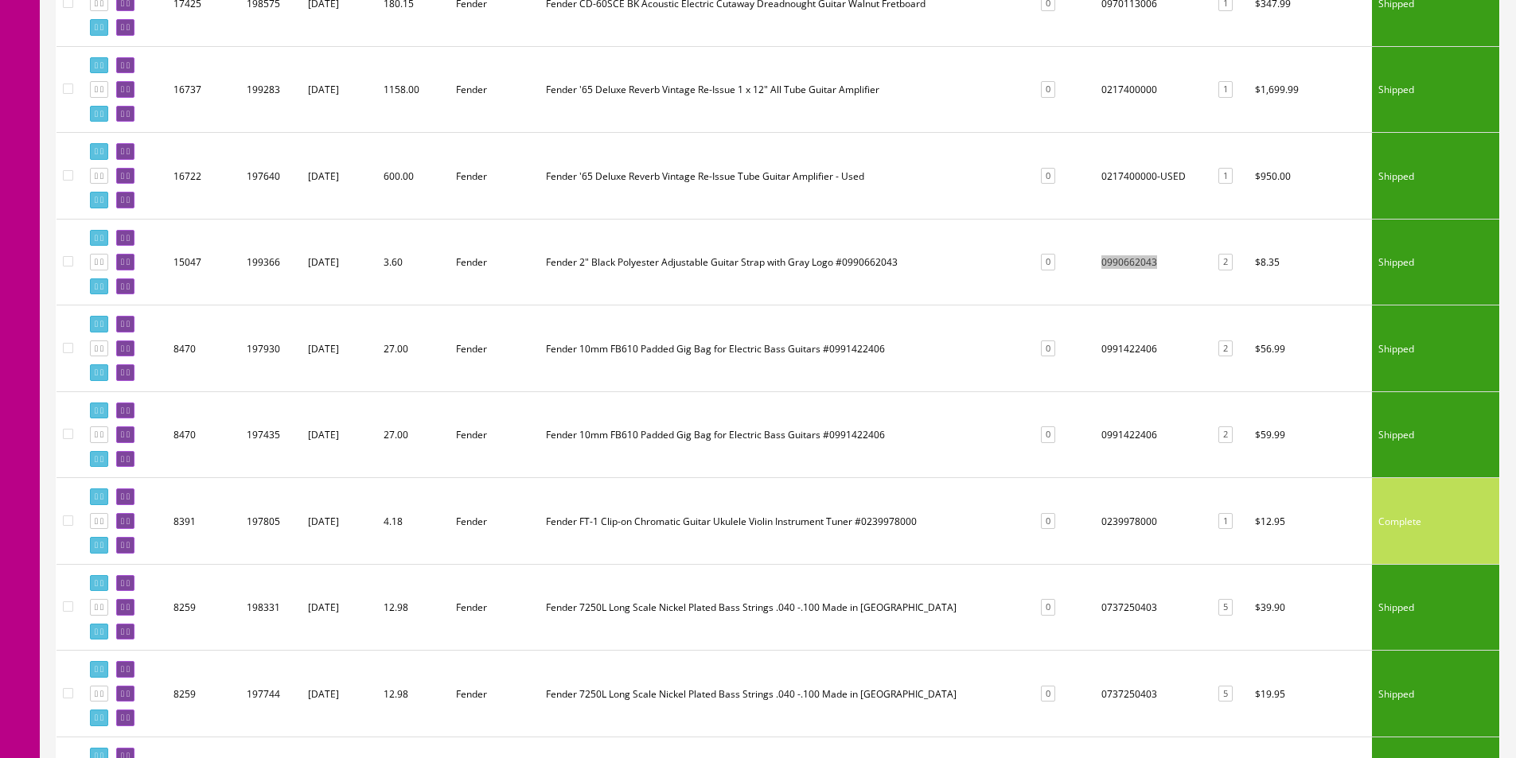
scroll to position [955, 0]
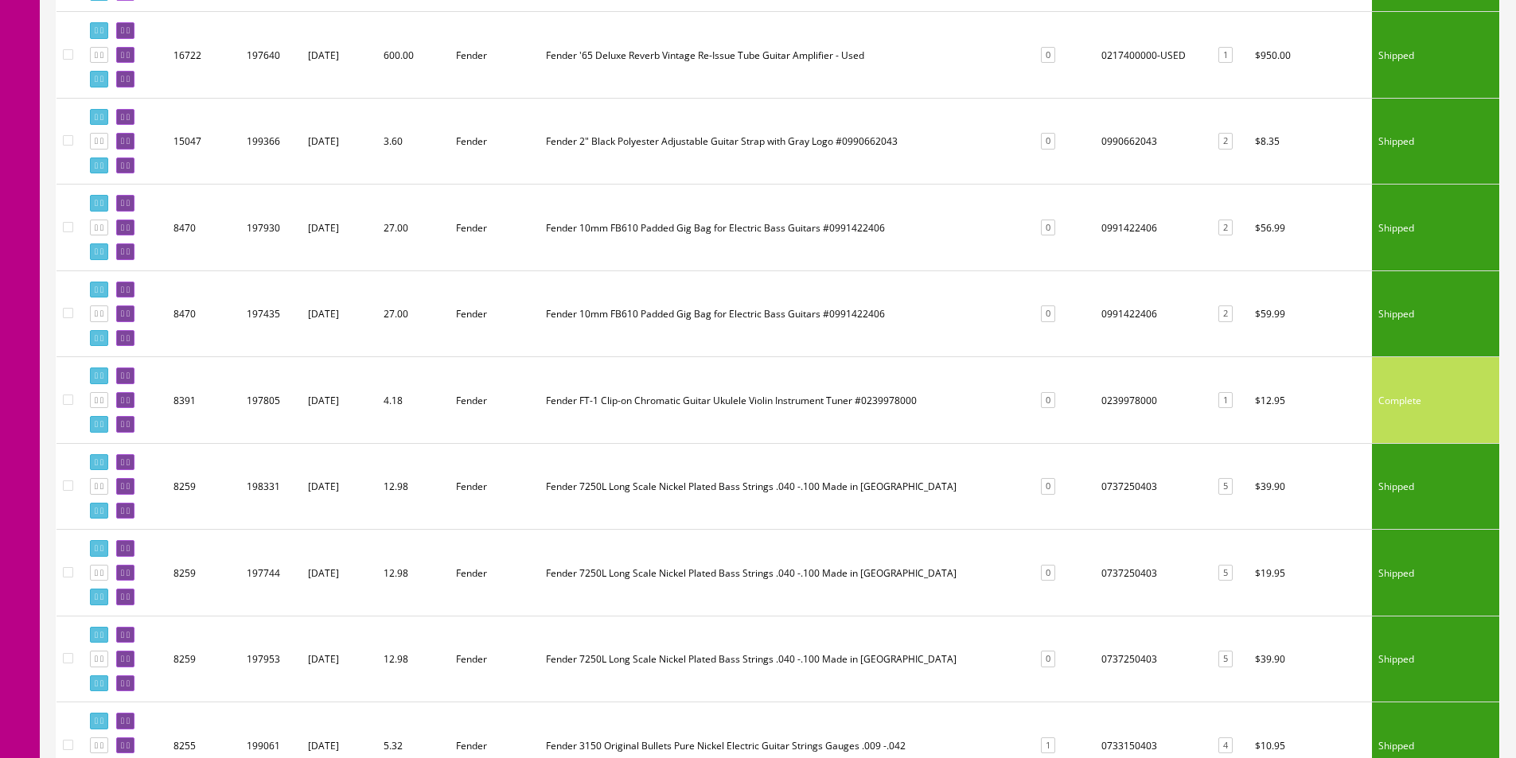
click at [1112, 230] on td "0991422406" at bounding box center [1151, 228] width 112 height 87
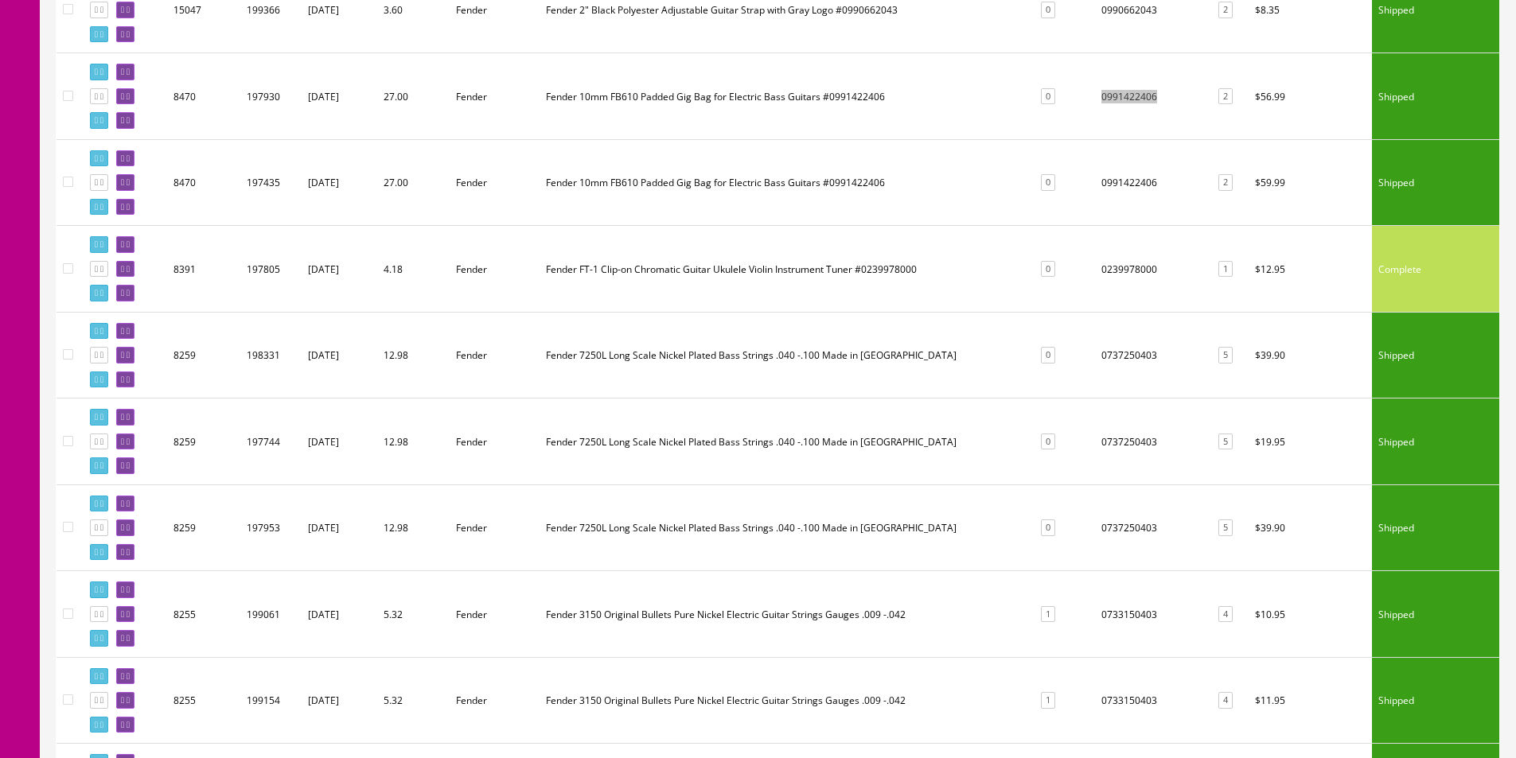
scroll to position [1114, 0]
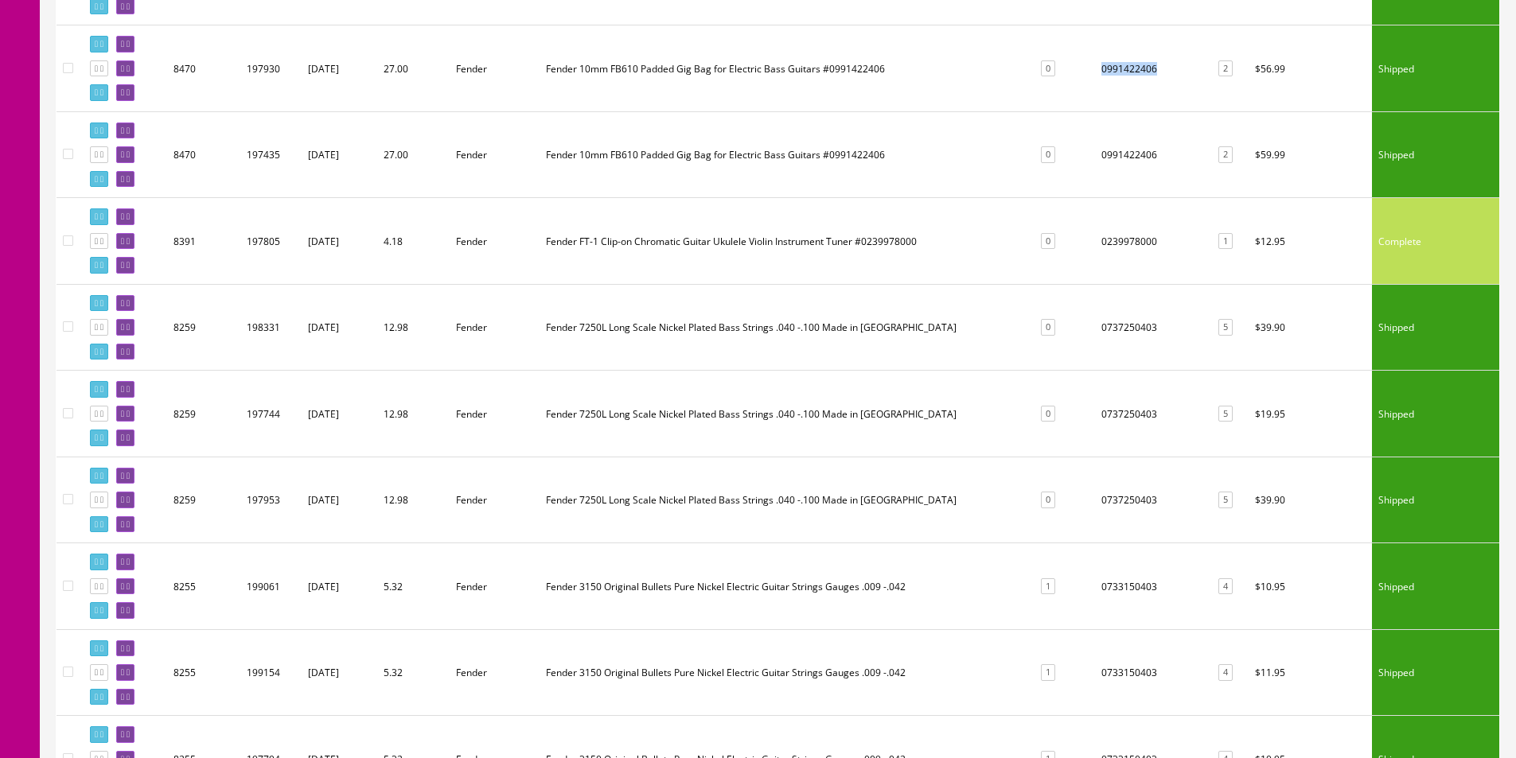
click at [1132, 325] on td "0737250403" at bounding box center [1151, 327] width 112 height 87
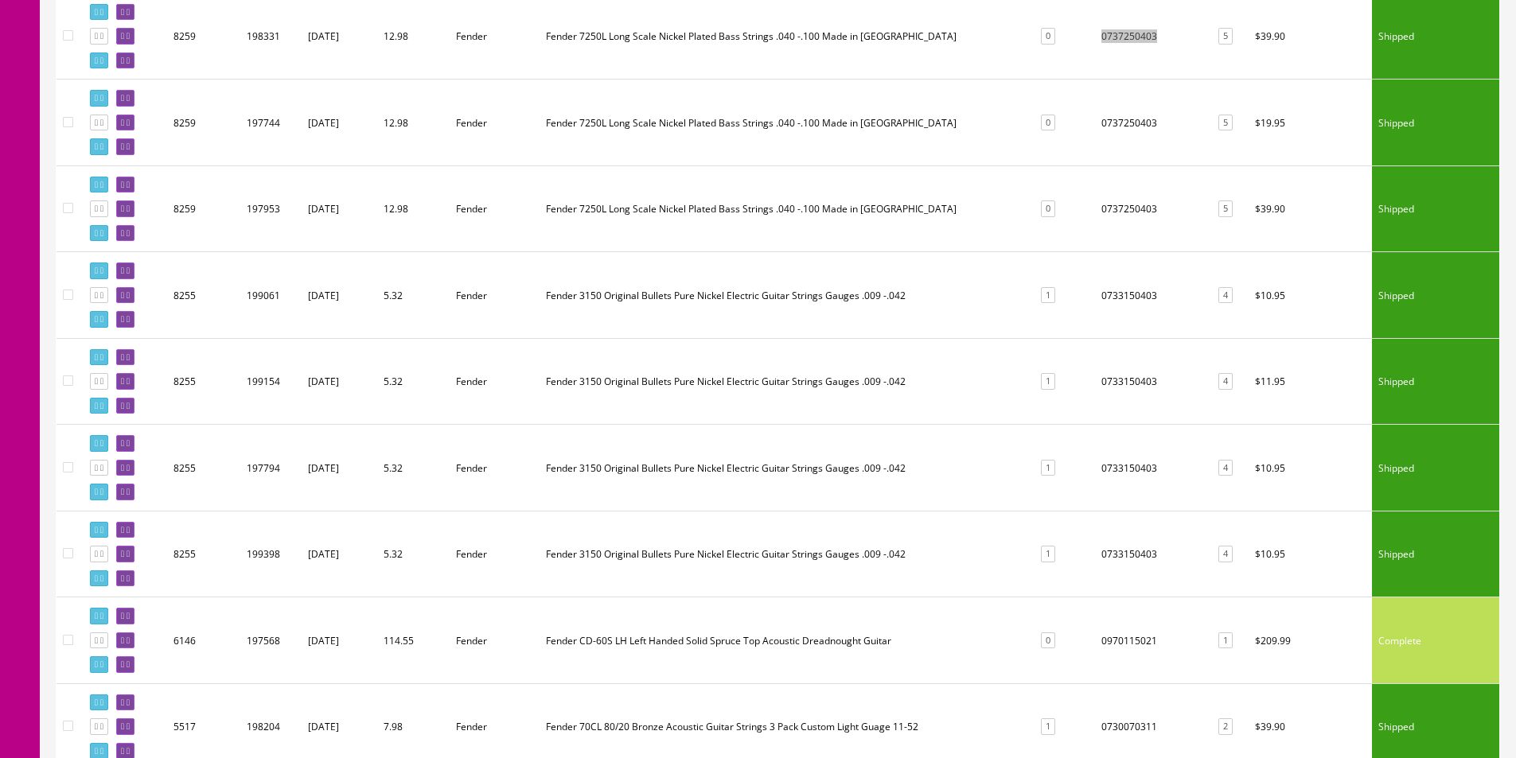
scroll to position [1432, 0]
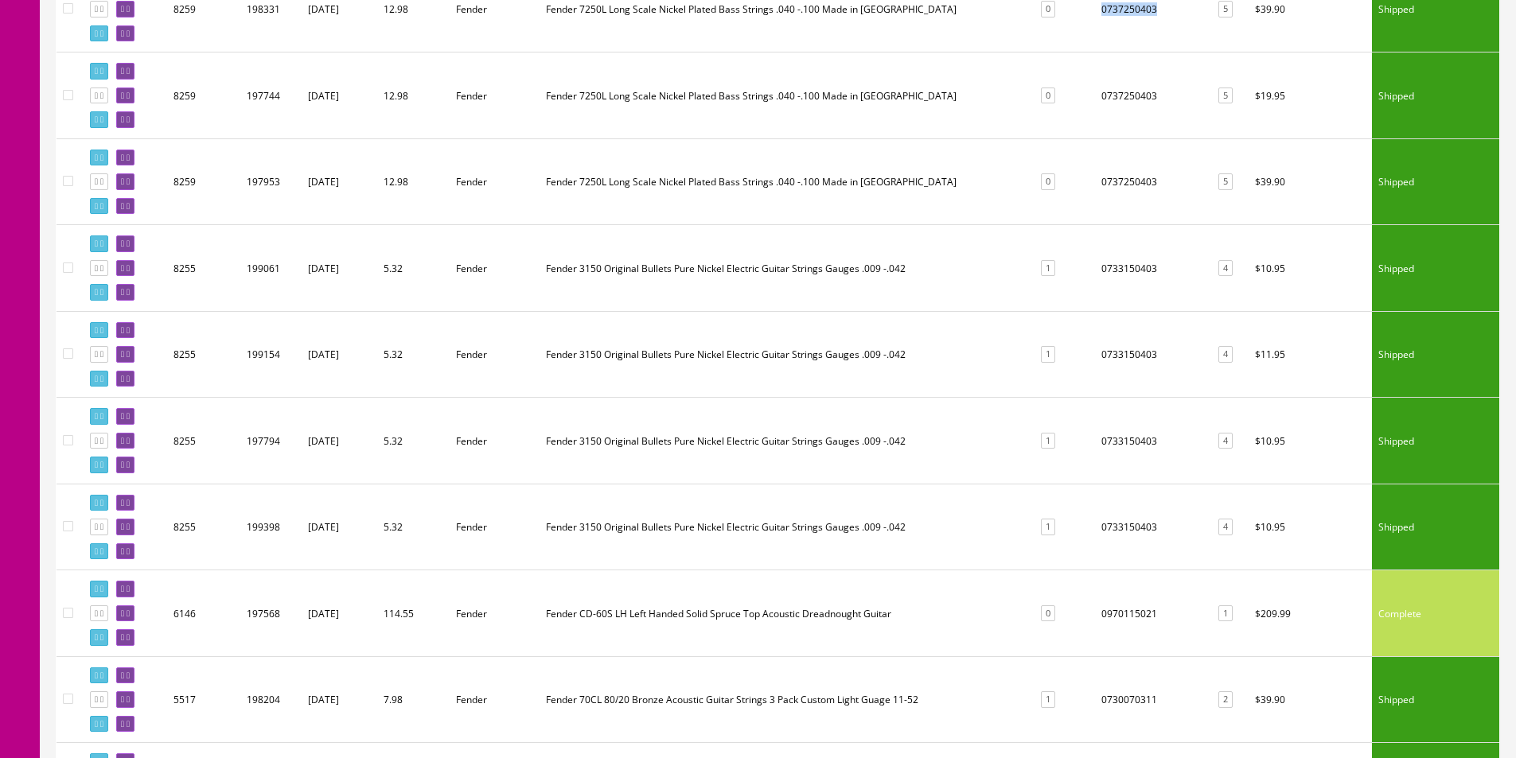
click at [1117, 356] on td "0733150403" at bounding box center [1151, 354] width 112 height 87
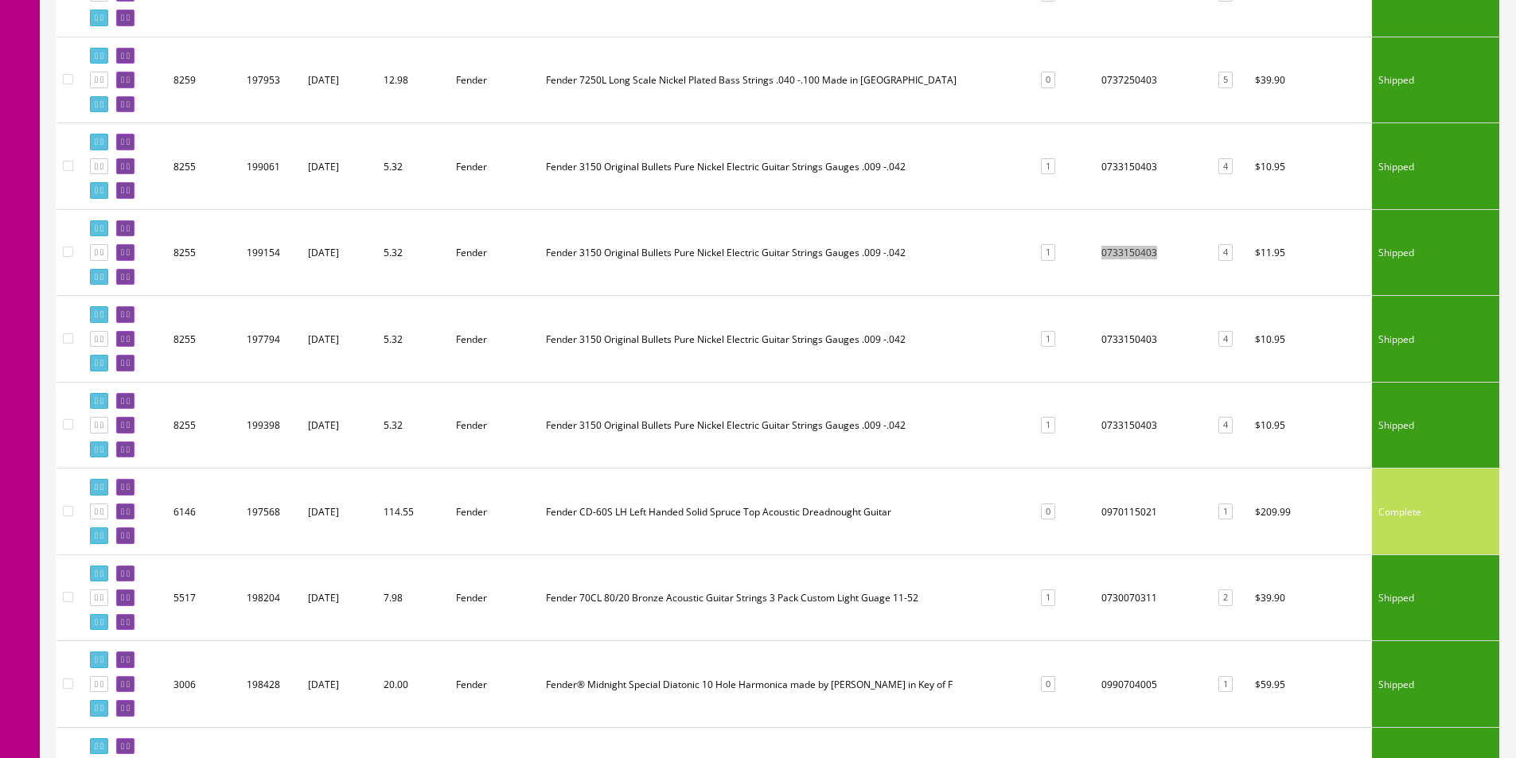
scroll to position [1671, 0]
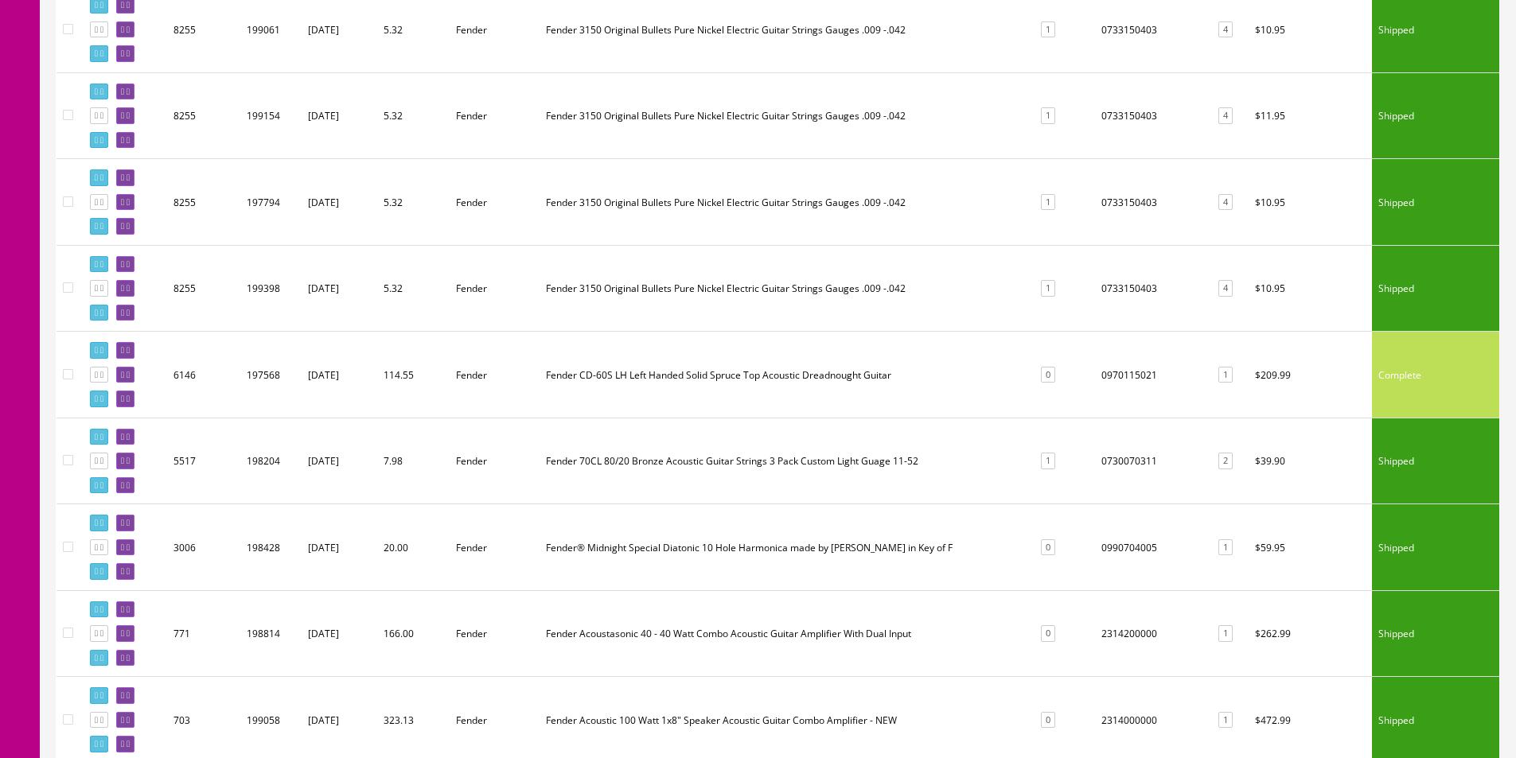
click at [1128, 372] on td "0970115021" at bounding box center [1151, 375] width 112 height 87
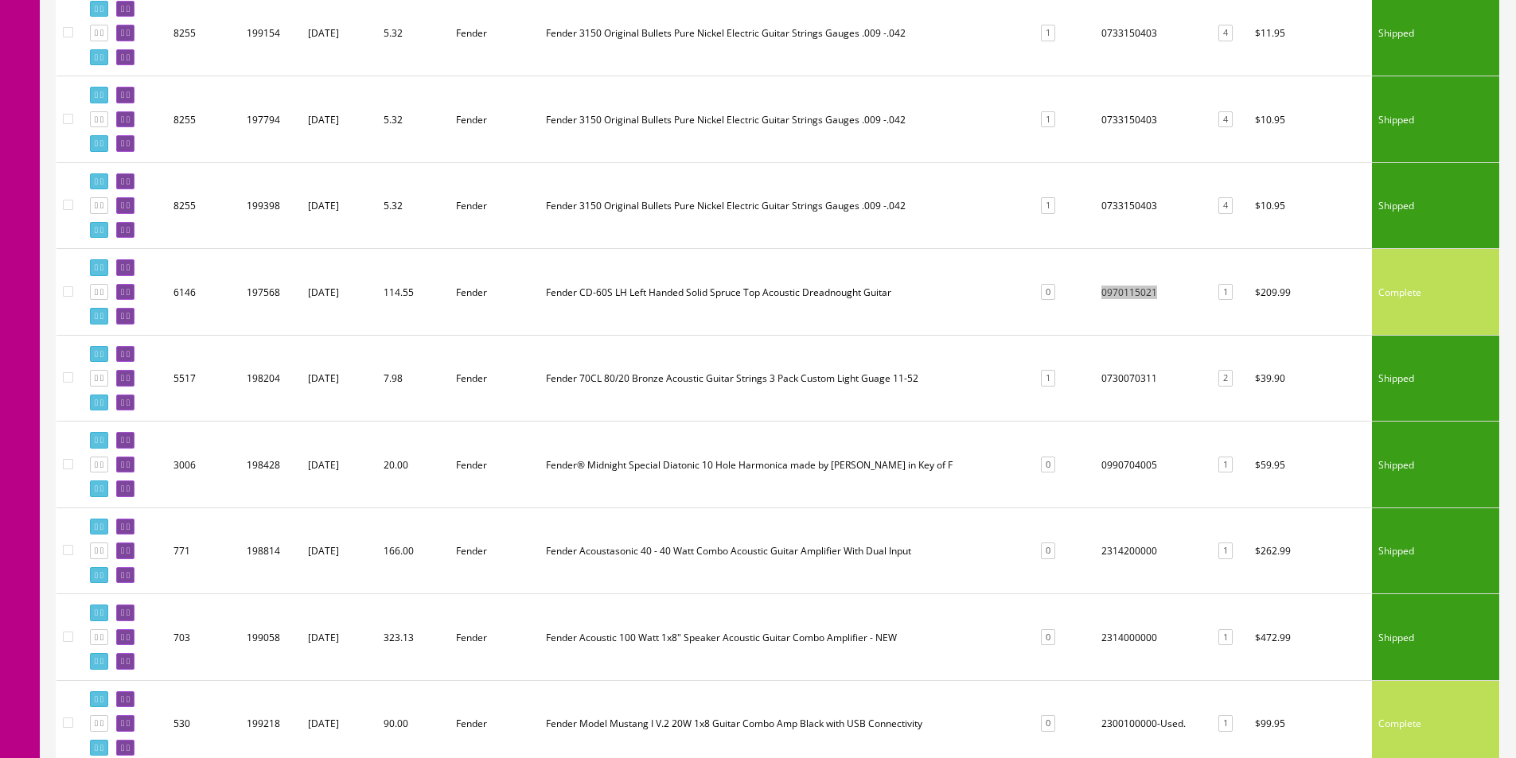
scroll to position [1830, 0]
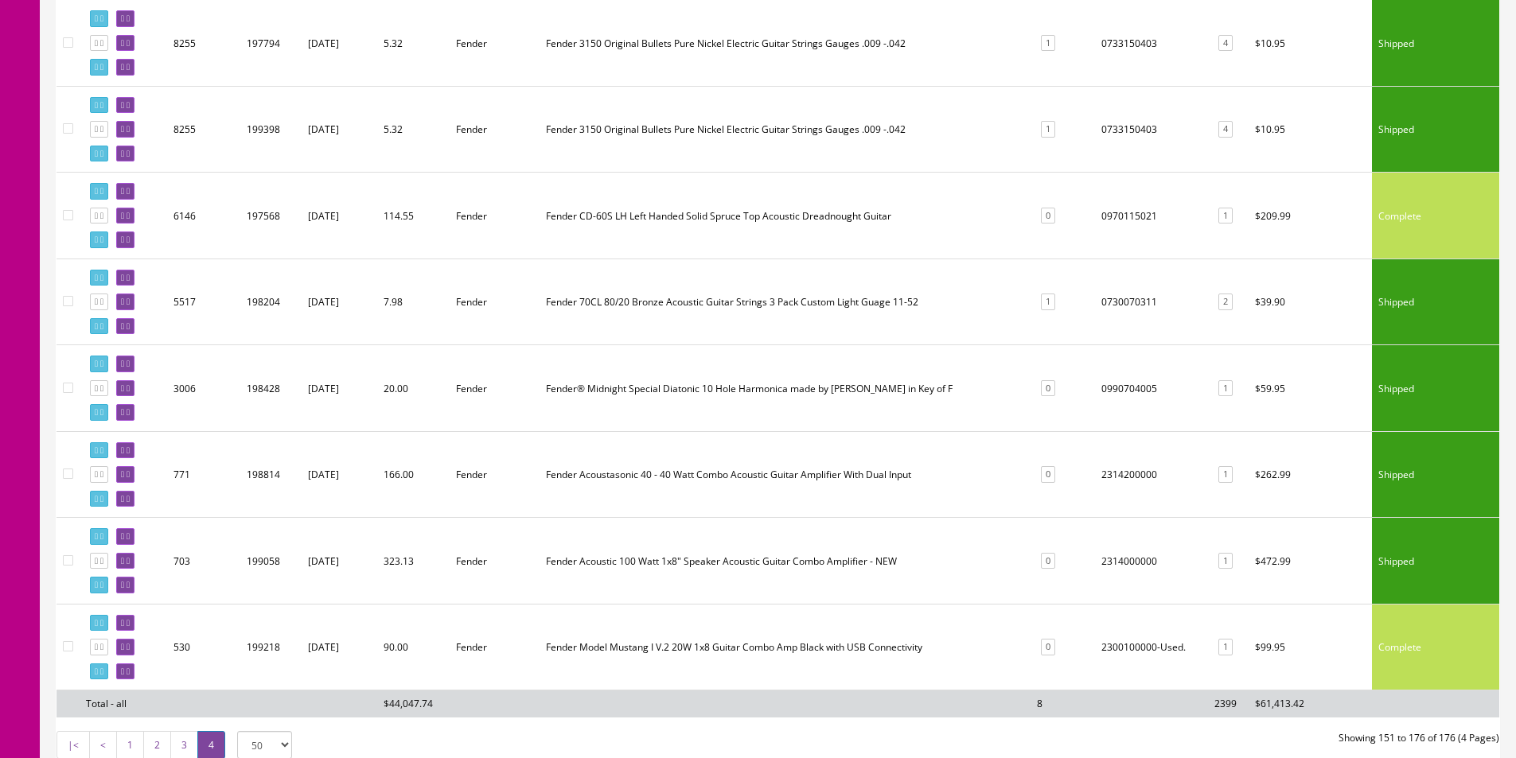
click at [1133, 297] on td "0730070311" at bounding box center [1151, 302] width 112 height 87
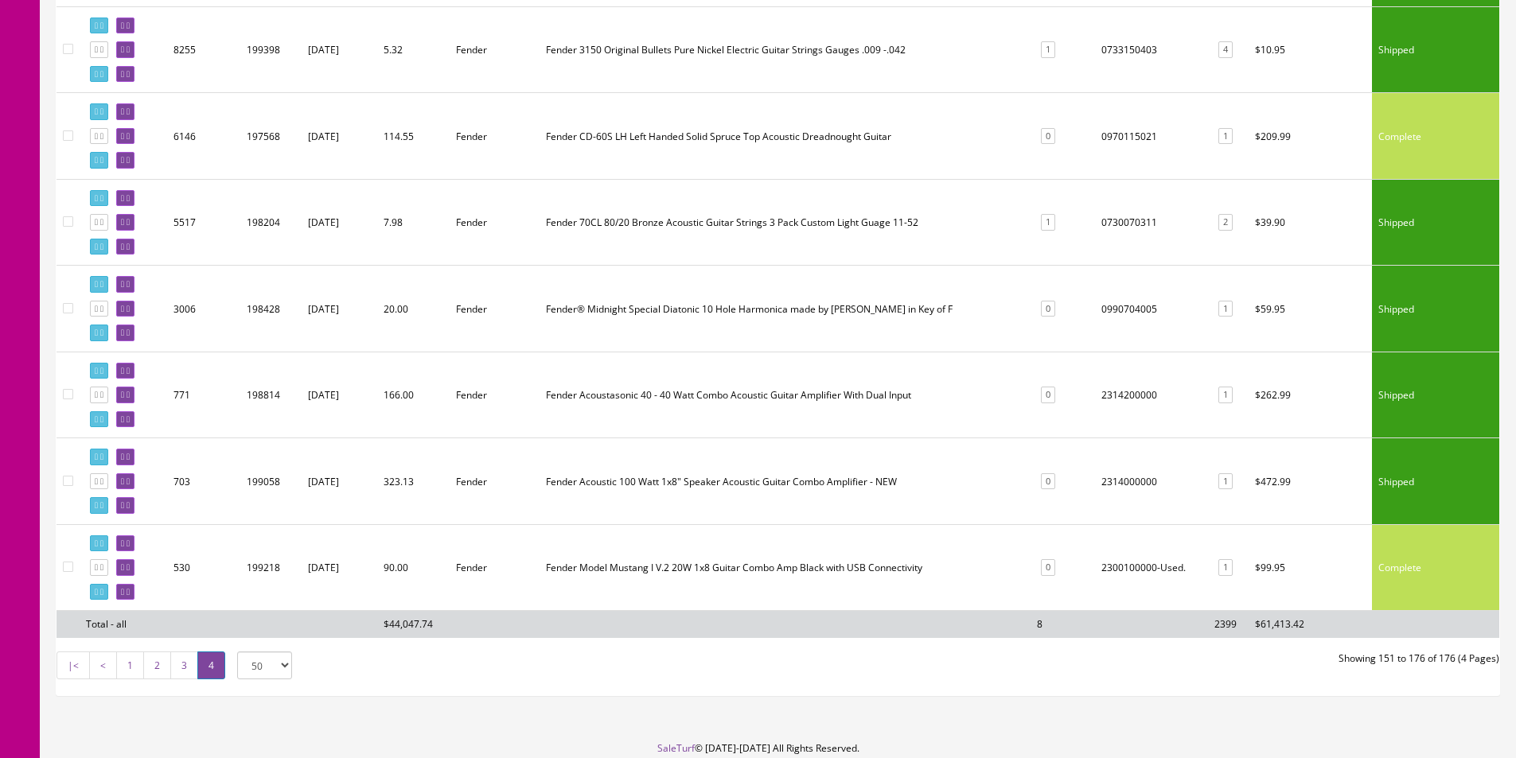
click at [1116, 393] on td "2314200000" at bounding box center [1151, 395] width 112 height 87
click at [1121, 486] on td "2314000000" at bounding box center [1151, 481] width 112 height 87
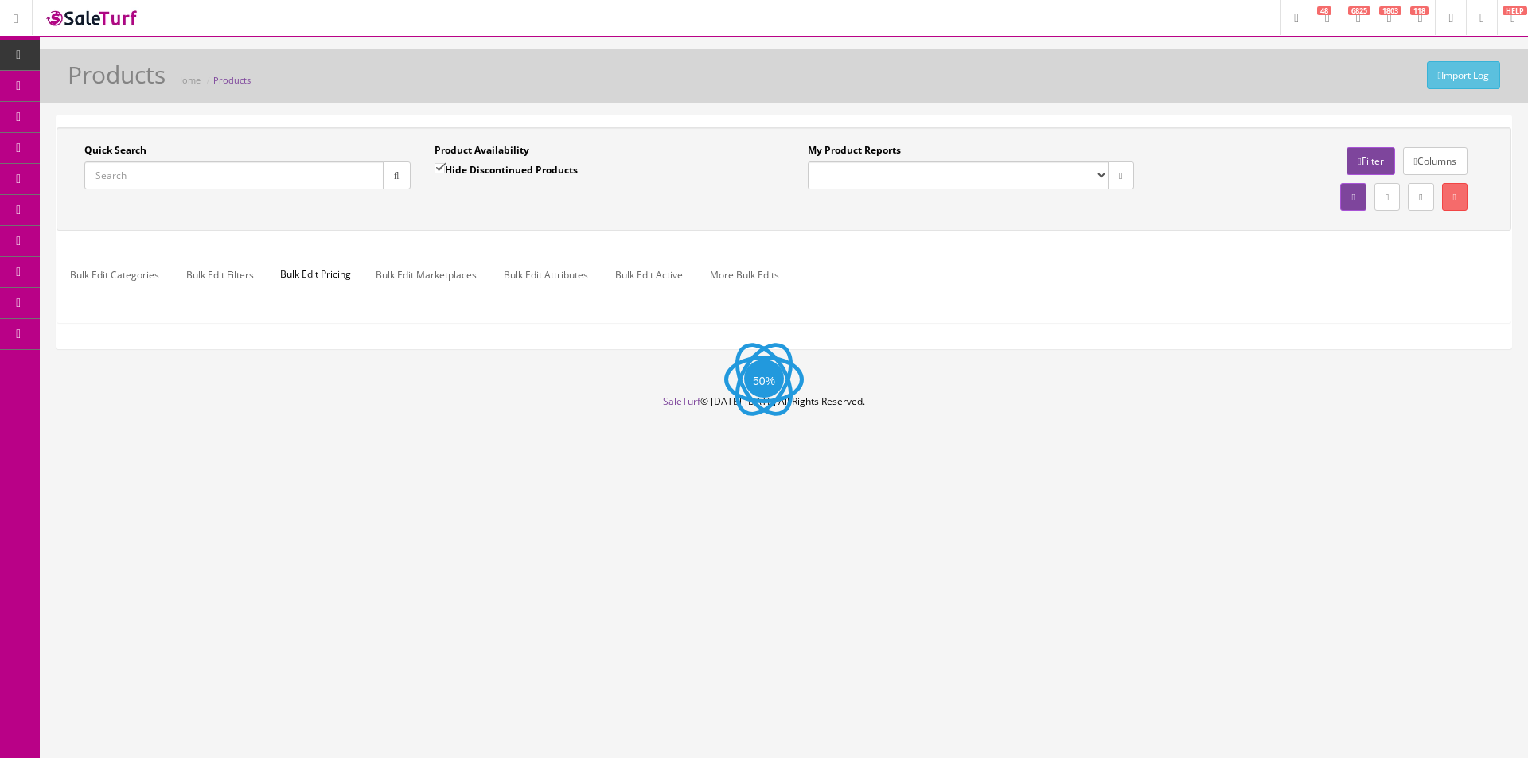
click at [317, 177] on input "Quick Search" at bounding box center [233, 176] width 299 height 28
paste input "0140470515"
click at [384, 174] on button "button" at bounding box center [397, 176] width 28 height 28
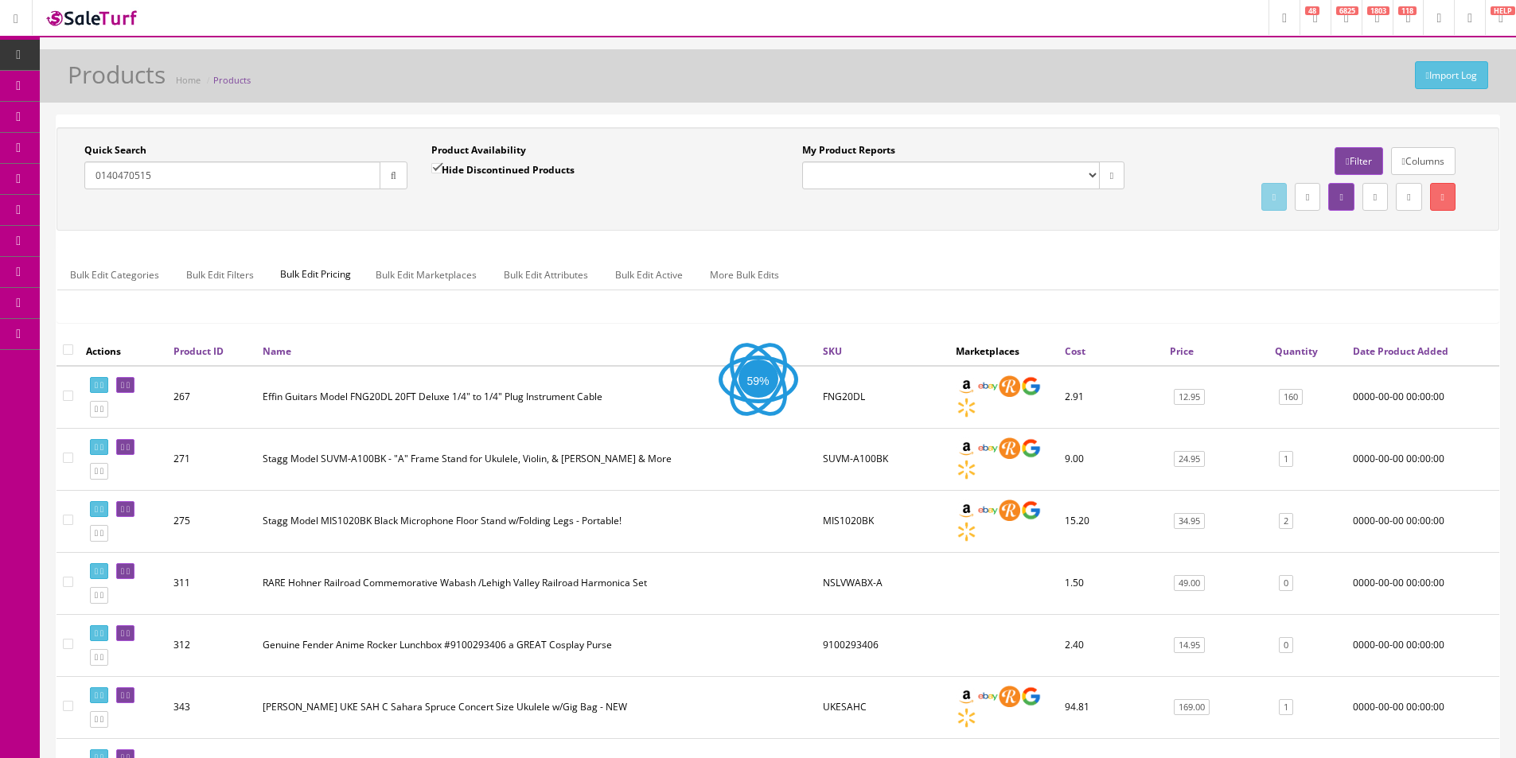
click at [396, 183] on button "button" at bounding box center [394, 176] width 28 height 28
click at [473, 208] on div "Quick Search 0140470515 Date From Product Availability Hide Discontinued Produc…" at bounding box center [777, 179] width 1435 height 72
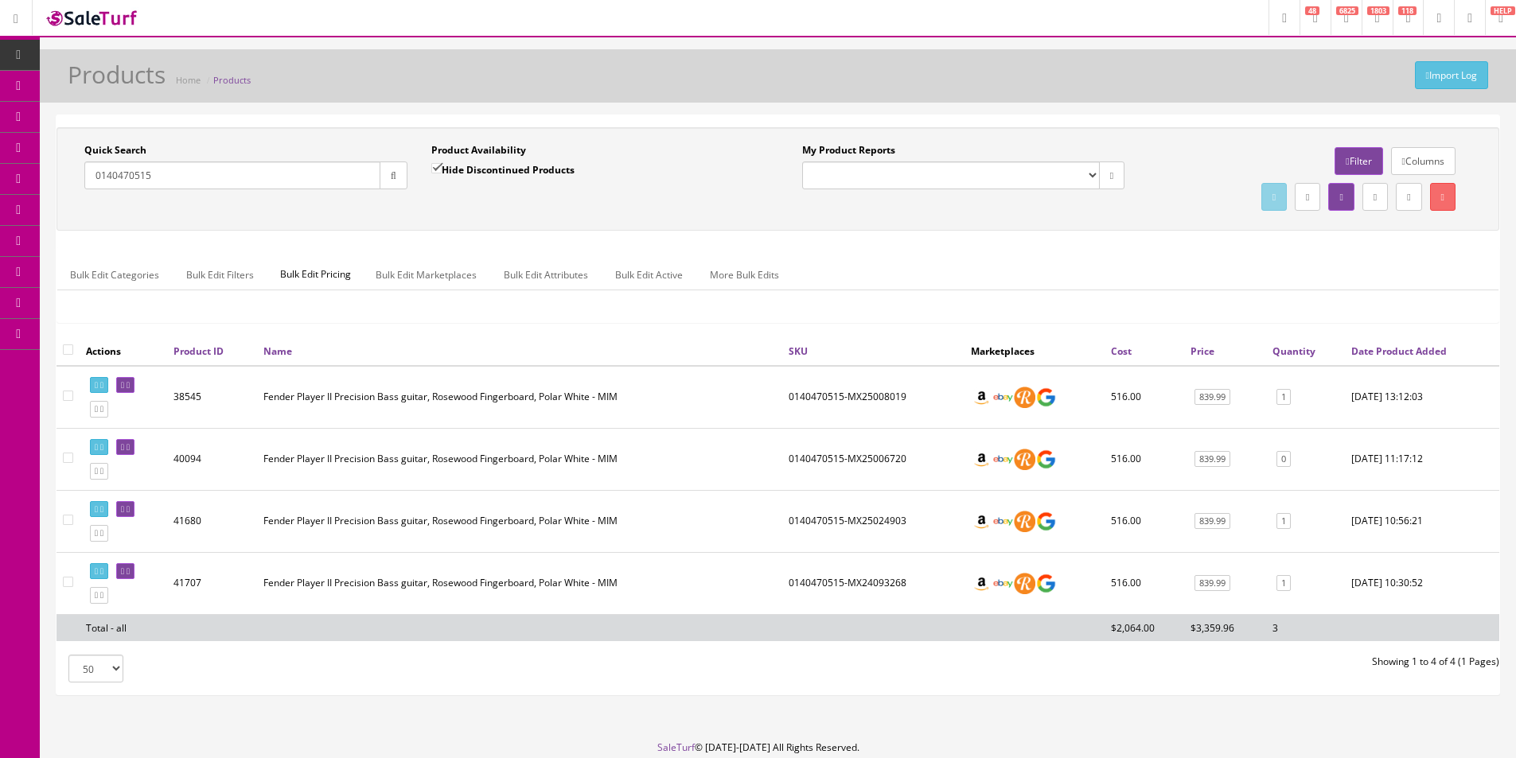
click at [248, 176] on input "0140470515" at bounding box center [232, 176] width 296 height 28
paste input "80518"
click at [391, 176] on icon "button" at bounding box center [394, 176] width 6 height 10
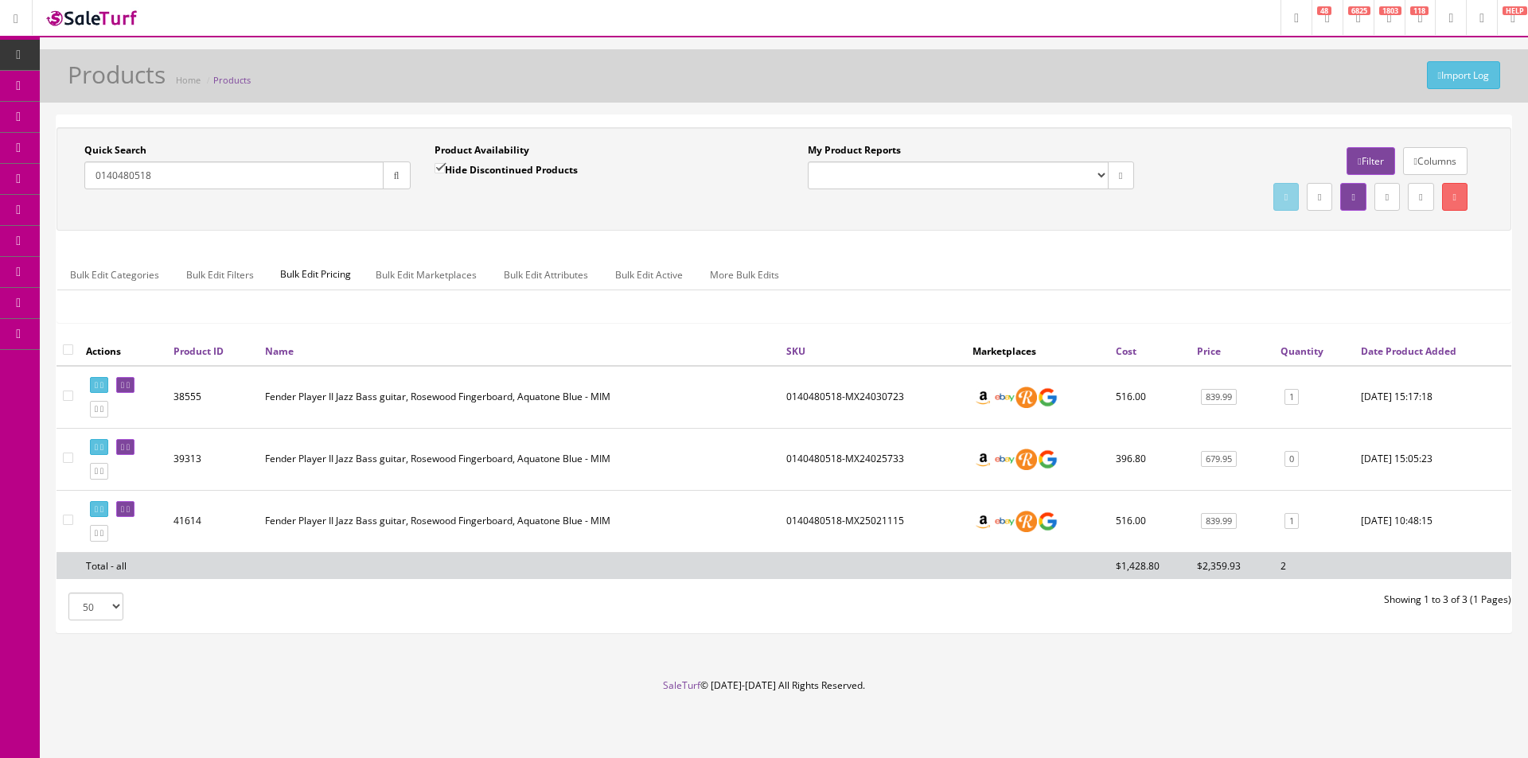
click at [308, 158] on div "Quick Search 0140480518" at bounding box center [247, 166] width 326 height 46
click at [316, 165] on input "0140480518" at bounding box center [233, 176] width 299 height 28
paste input "550515"
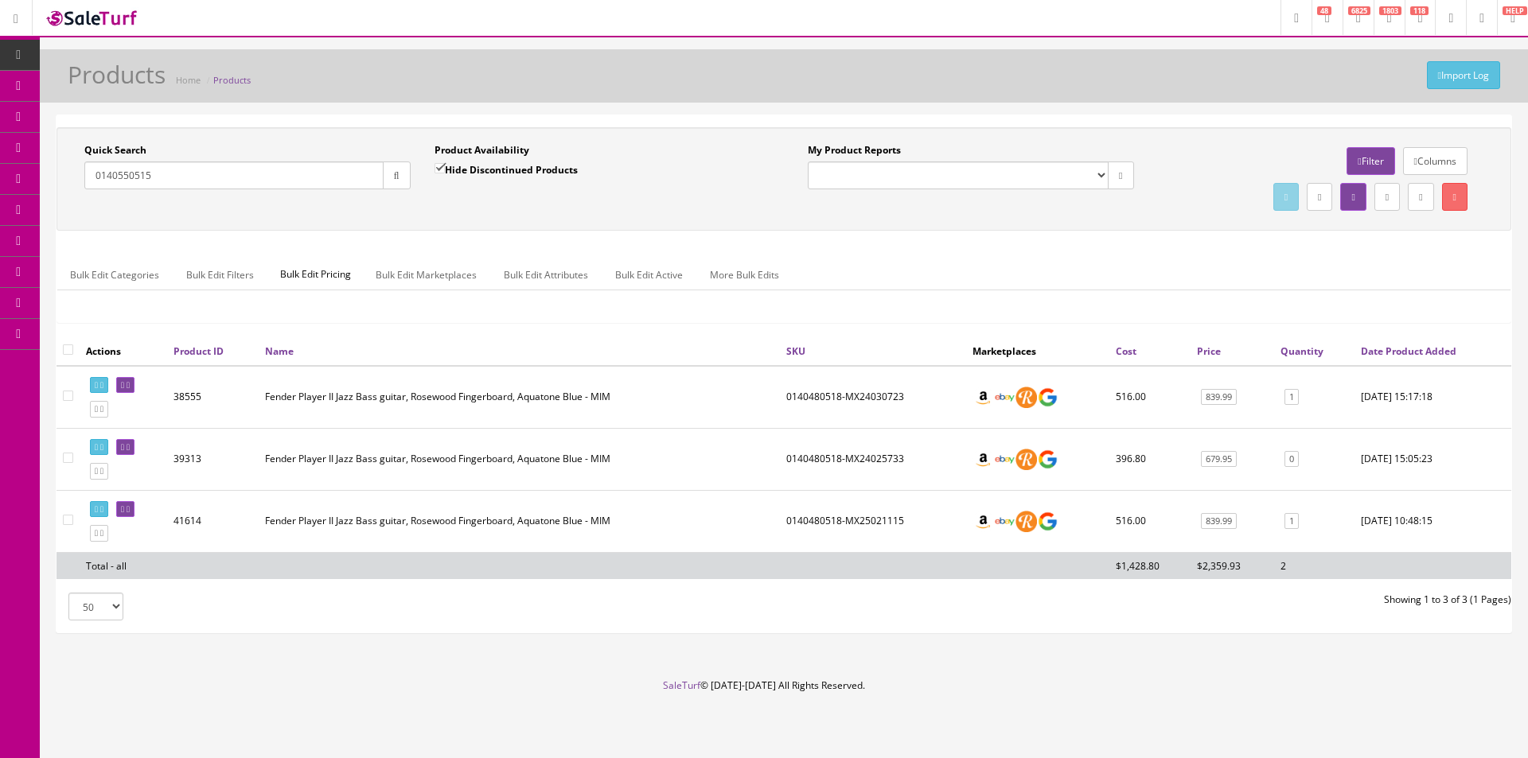
click at [408, 174] on button "button" at bounding box center [397, 176] width 28 height 28
click at [408, 210] on div "Quick Search 0140550515 Date From Product Availability Hide Discontinued Produc…" at bounding box center [783, 179] width 1447 height 72
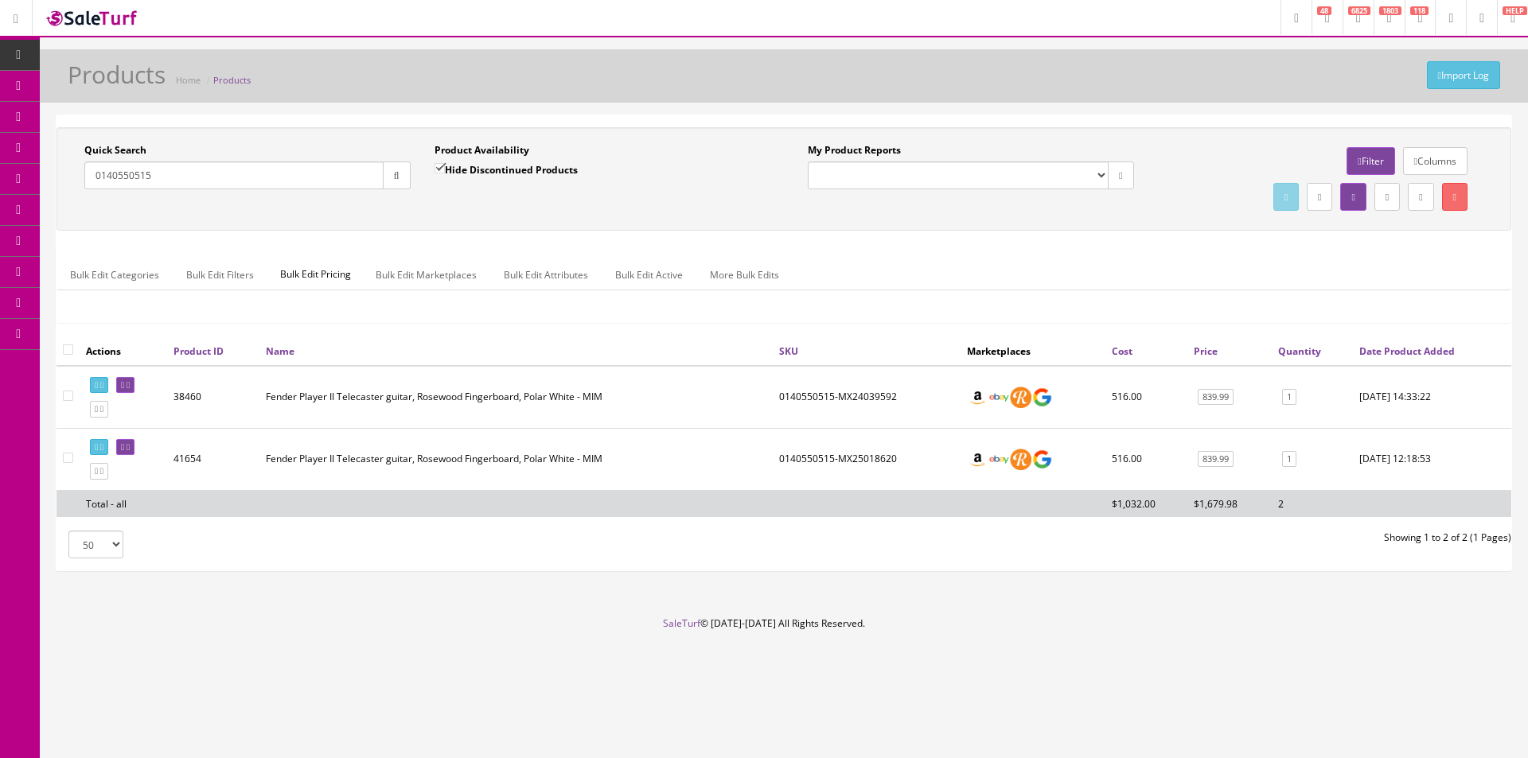
click at [358, 177] on input "0140550515" at bounding box center [233, 176] width 299 height 28
paste input "8"
click at [394, 177] on icon "button" at bounding box center [397, 176] width 6 height 10
click at [395, 213] on div "Quick Search 0140580515 Date From Product Availability Hide Discontinued Produc…" at bounding box center [783, 179] width 1447 height 72
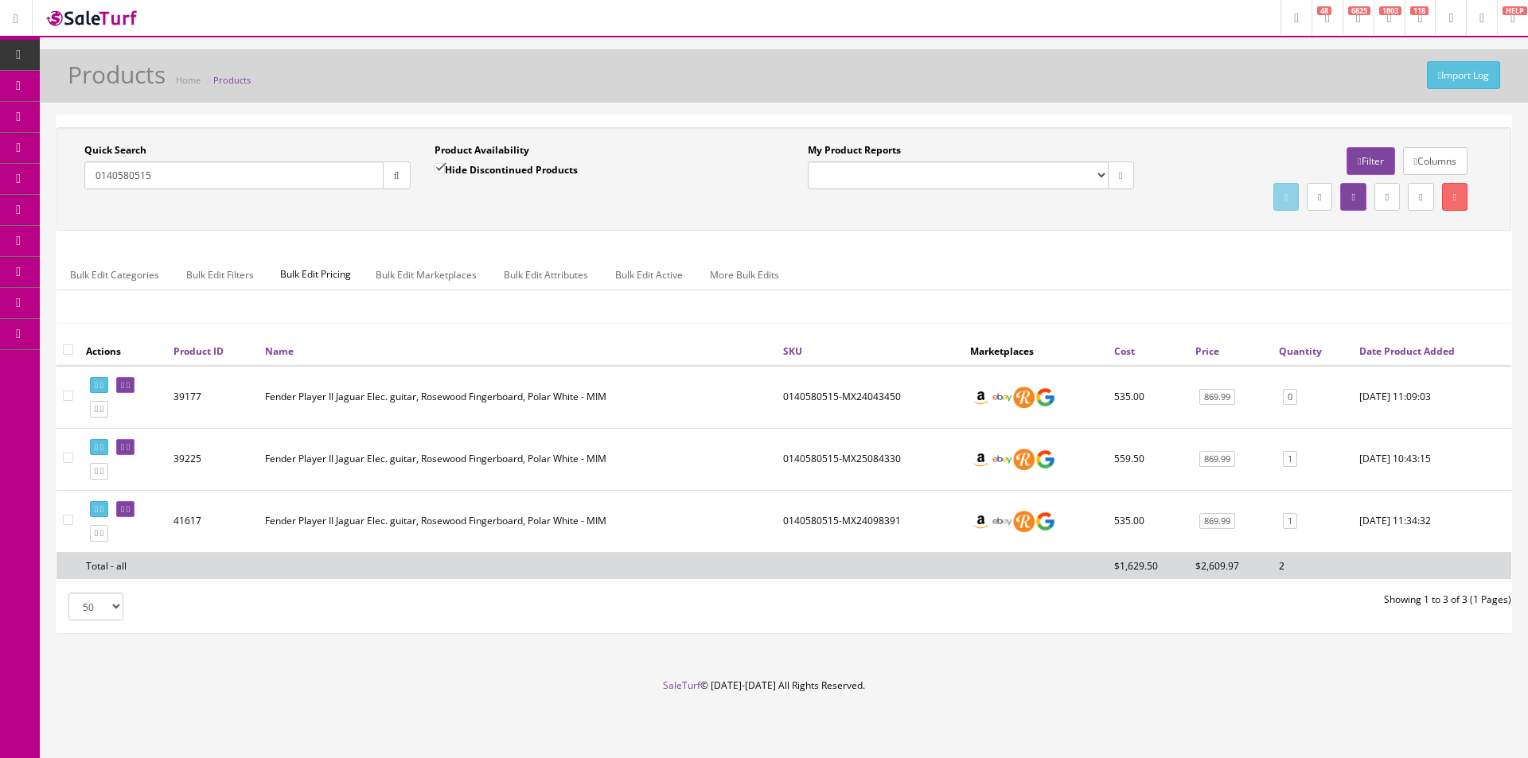
click at [341, 169] on input "0140580515" at bounding box center [233, 176] width 299 height 28
drag, startPoint x: 341, startPoint y: 169, endPoint x: 391, endPoint y: 171, distance: 50.2
click at [341, 169] on input "0140580515" at bounding box center [233, 176] width 299 height 28
paste input "10501"
click at [395, 171] on icon "button" at bounding box center [397, 176] width 6 height 10
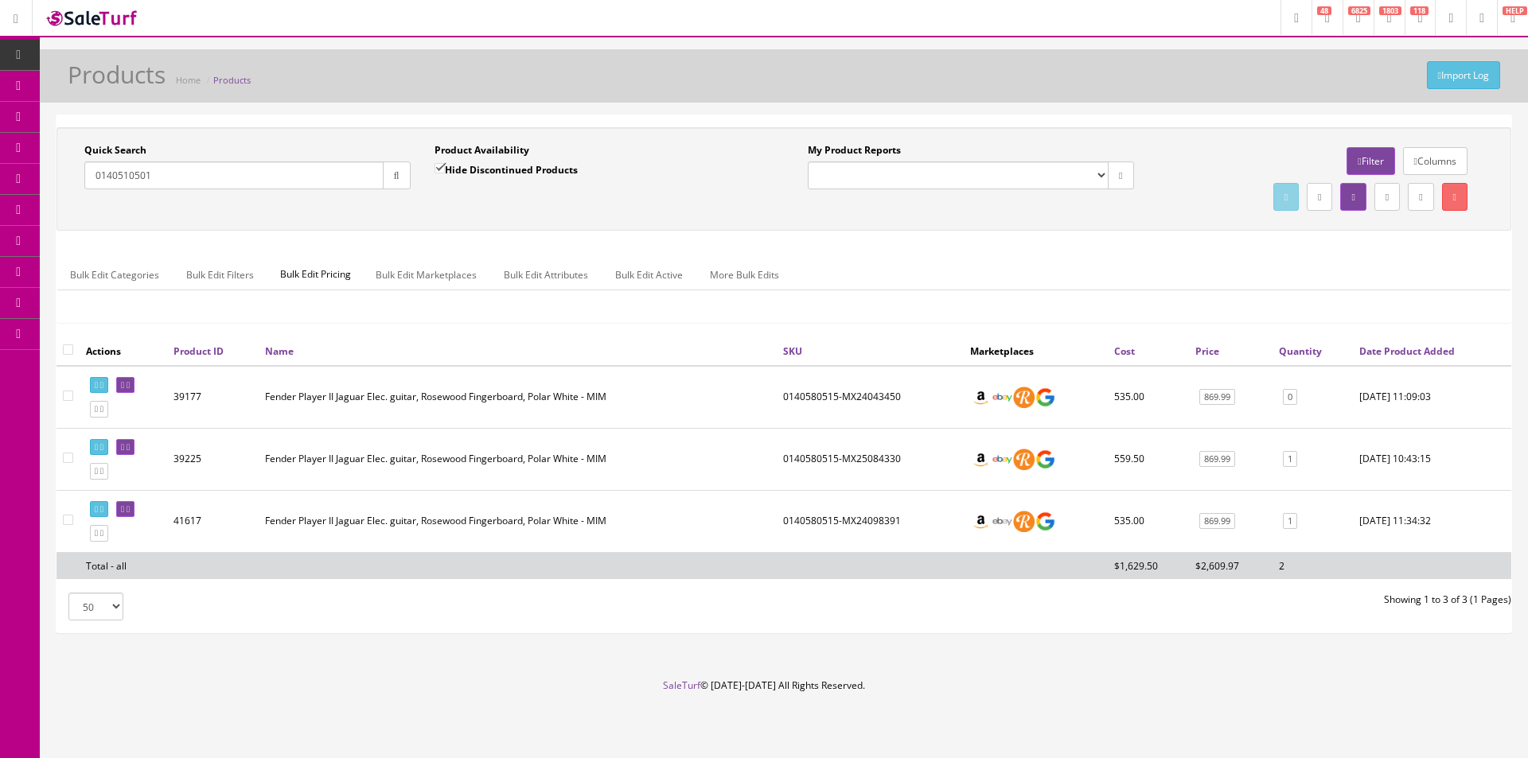
click at [402, 219] on div "Quick Search 0140510501 Date From Product Availability Hide Discontinued Produc…" at bounding box center [783, 178] width 1455 height 103
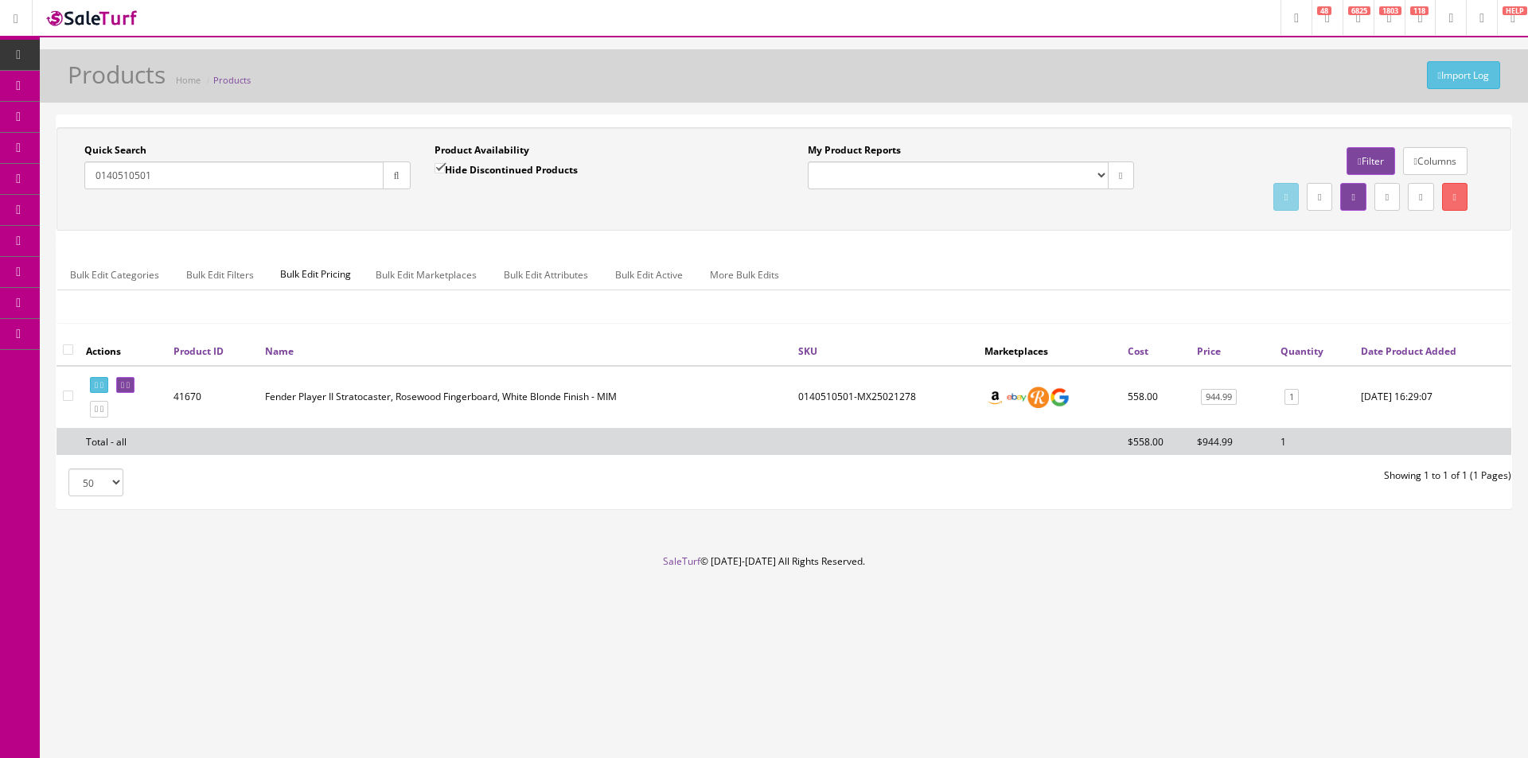
click at [212, 181] on input "0140510501" at bounding box center [233, 176] width 299 height 28
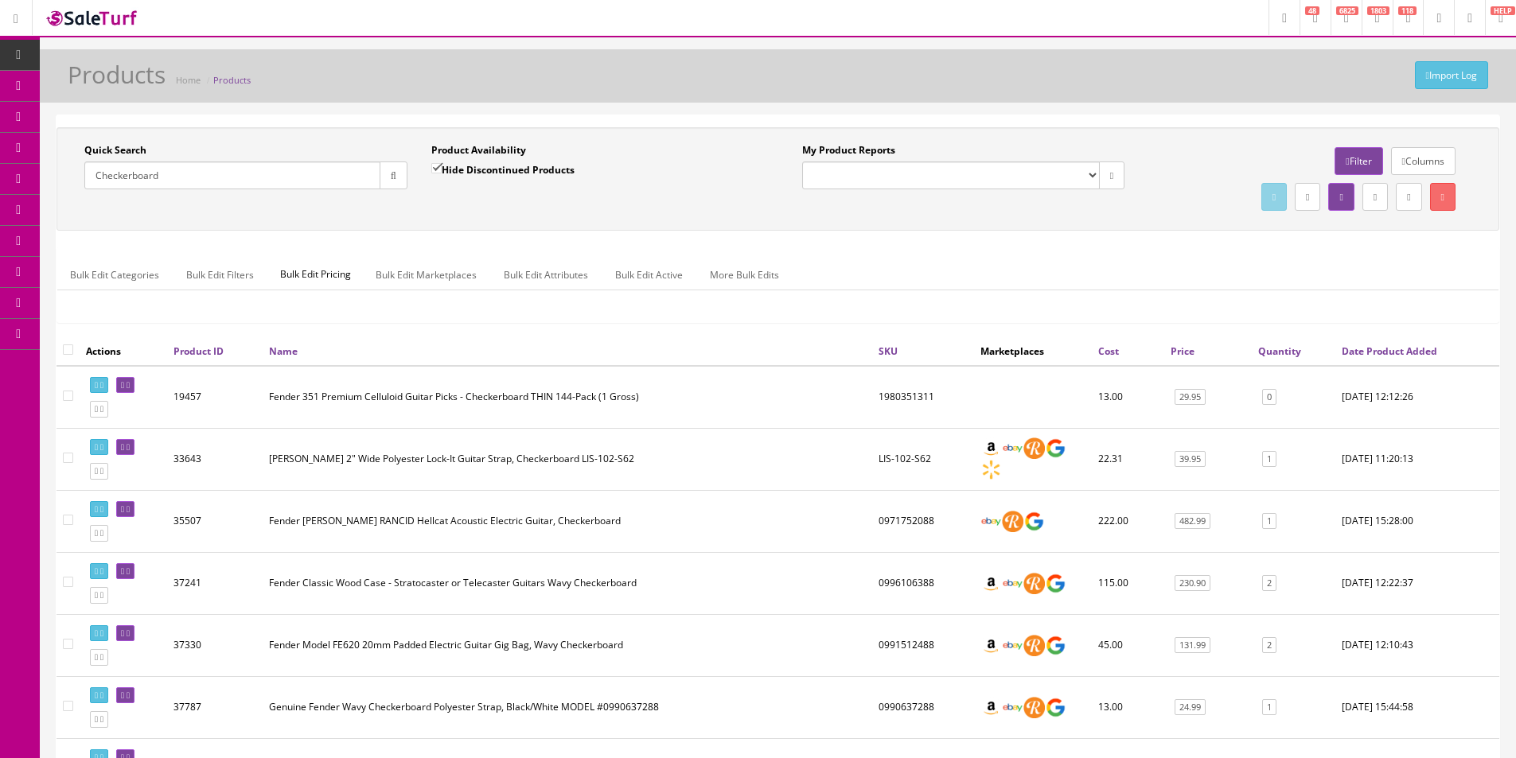
click at [1049, 259] on ul "Bulk Edit Categories Bulk Edit Filters Bulk Edit Pricing Bulk Edit Marketplaces…" at bounding box center [777, 274] width 1441 height 31
click at [302, 170] on input "Checkerboard" at bounding box center [232, 176] width 296 height 28
click at [302, 169] on input "Checkerboard" at bounding box center [232, 176] width 296 height 28
click at [302, 167] on input "Checkerboard" at bounding box center [232, 176] width 296 height 28
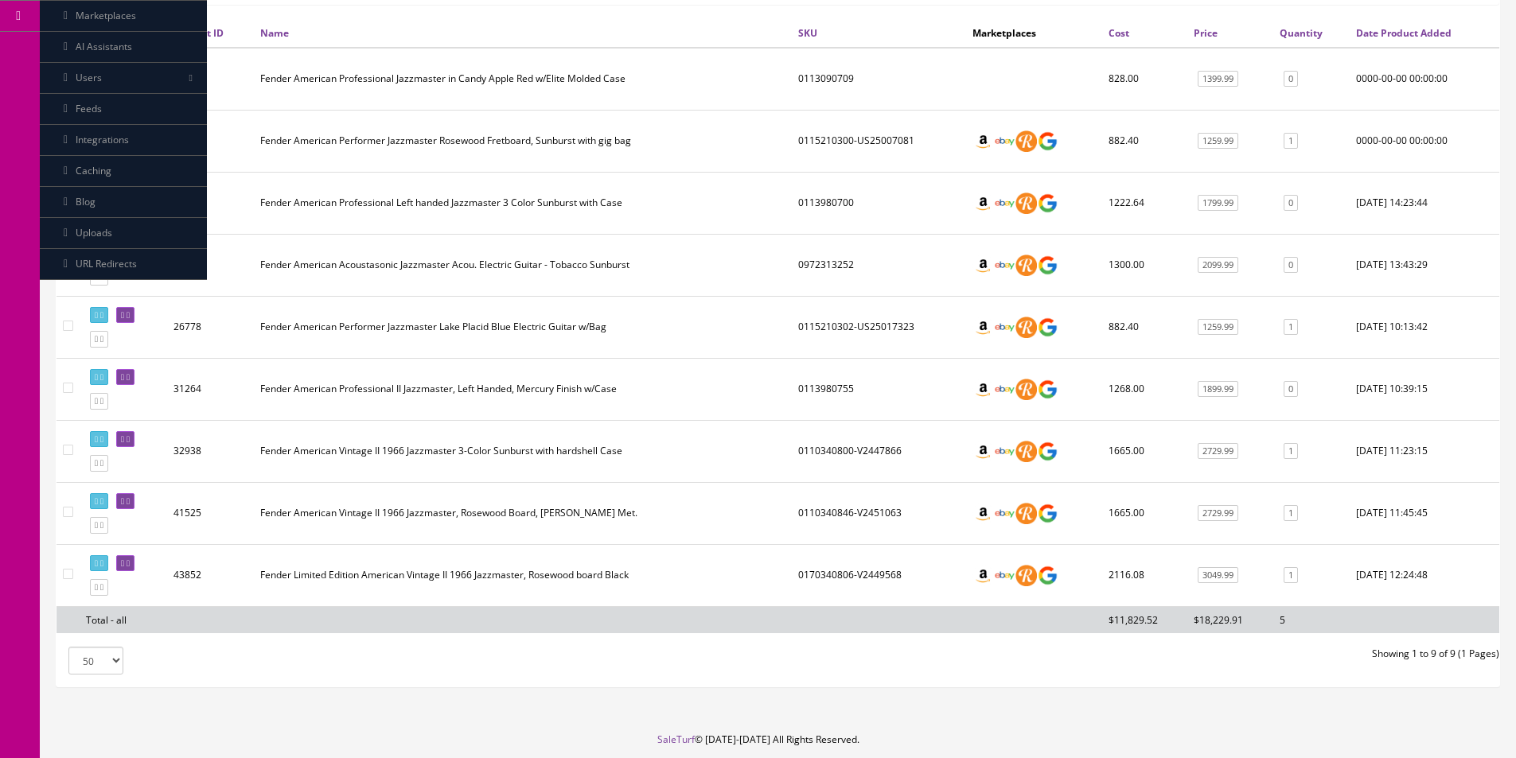
scroll to position [239, 0]
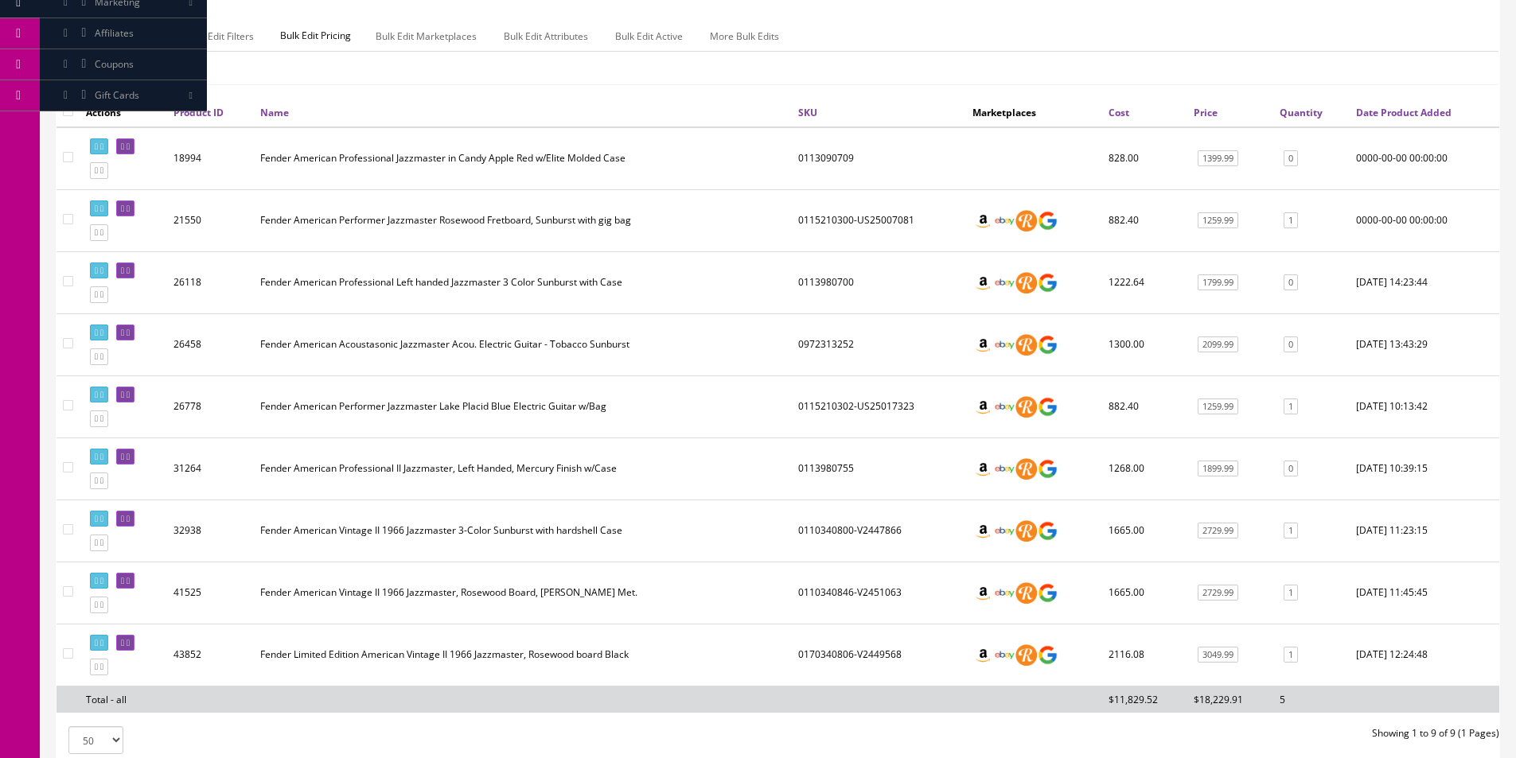
type input "[DEMOGRAPHIC_DATA] Jazzmaster"
click at [842, 523] on td "0110340800-V2447866" at bounding box center [879, 531] width 174 height 62
copy td "0110340800"
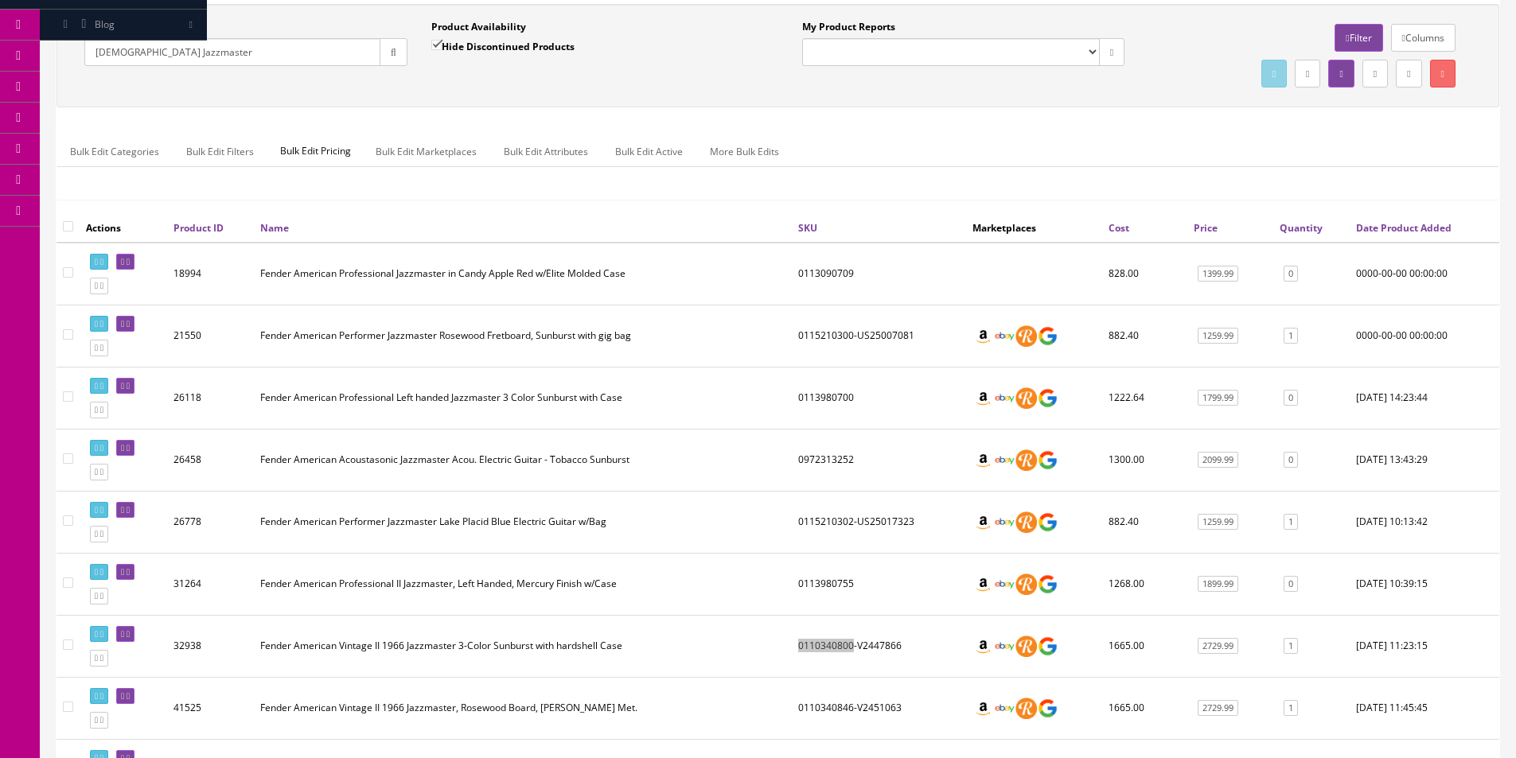
scroll to position [0, 0]
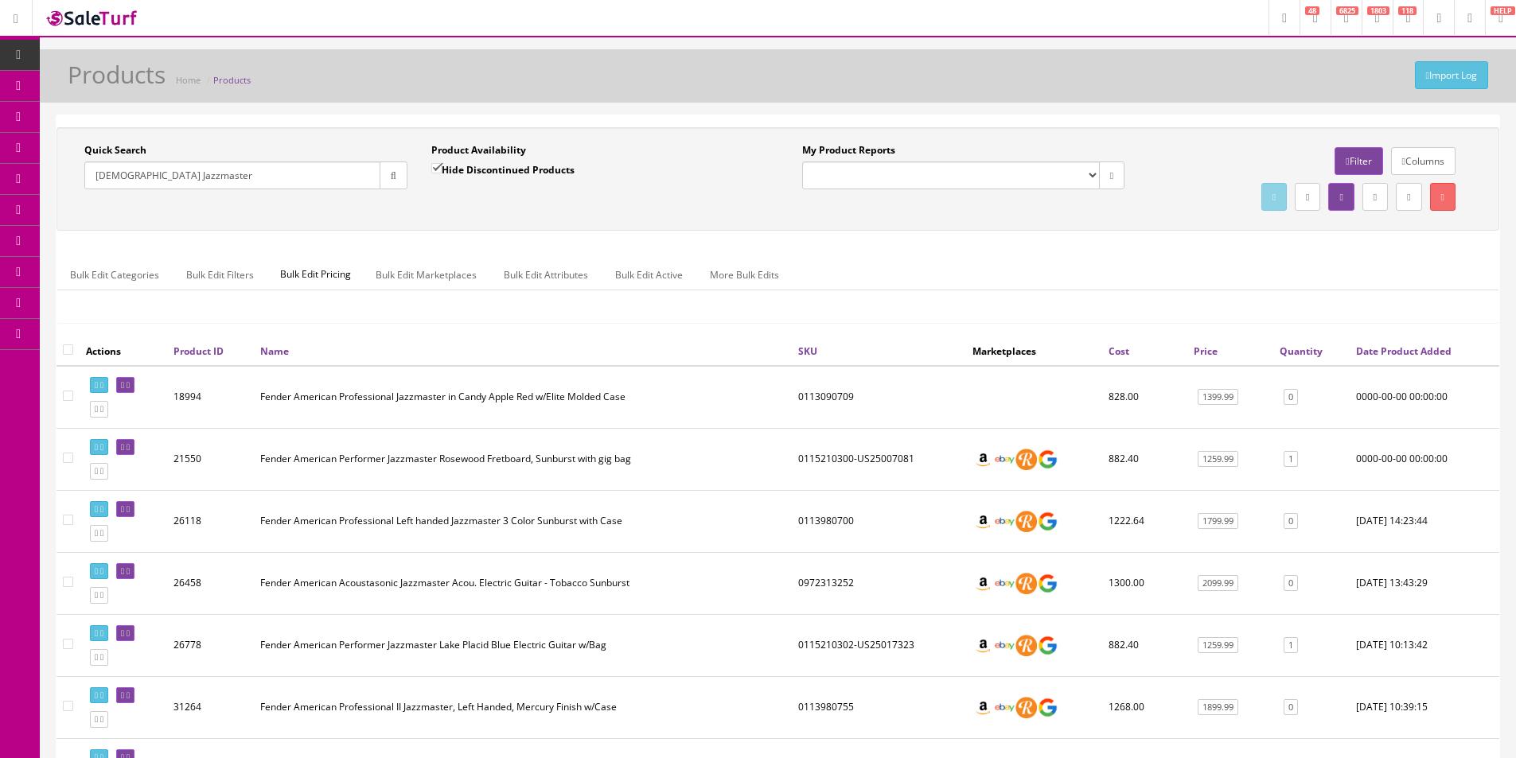
click at [98, 343] on link "Report Builder" at bounding box center [123, 334] width 167 height 31
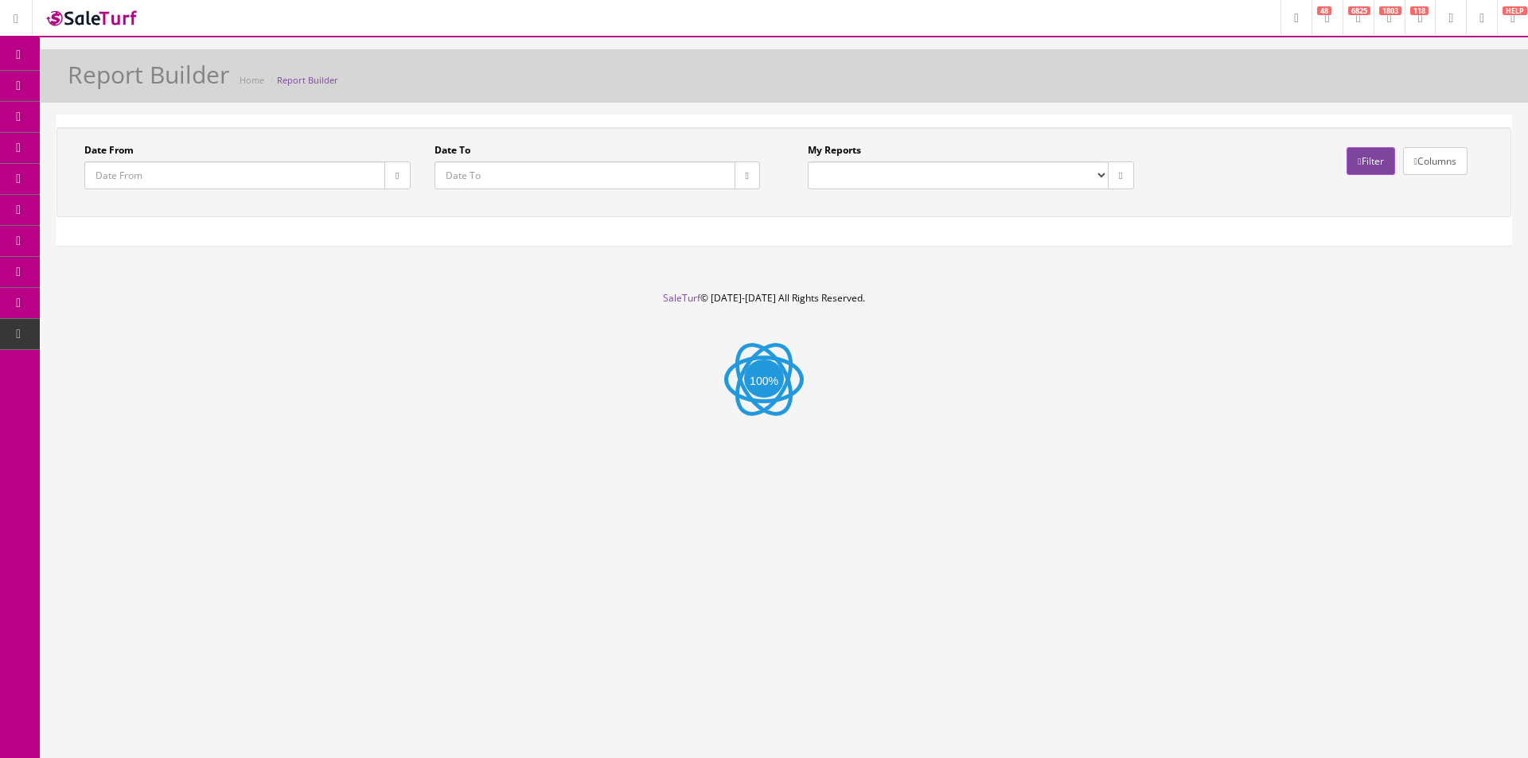
click at [909, 178] on select "Commission Report Weekly Sold/Stock (NON-DISCONTINUED) Store Cash IN-OUT Comple…" at bounding box center [958, 176] width 301 height 28
select select "224"
click at [808, 162] on select "Commission Report Weekly Sold/Stock (NON-DISCONTINUED) Store Cash IN-OUT Comple…" at bounding box center [958, 176] width 301 height 28
type input "2021-01-01"
type input "2021-12-23"
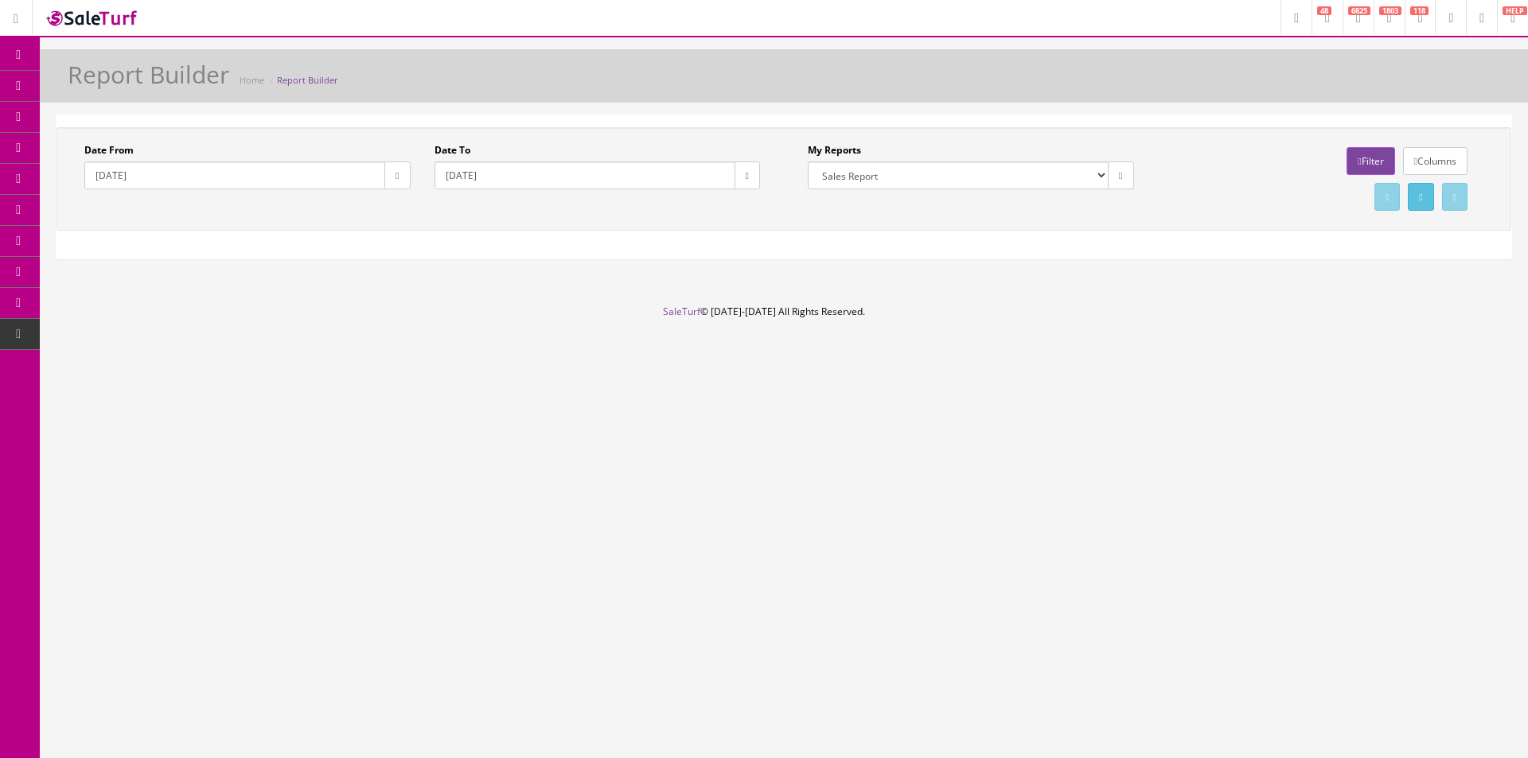
click at [395, 161] on div "Date From 2021-01-01" at bounding box center [247, 166] width 326 height 46
click at [395, 172] on icon "button" at bounding box center [396, 176] width 3 height 10
click at [388, 211] on th "‹" at bounding box center [397, 207] width 27 height 24
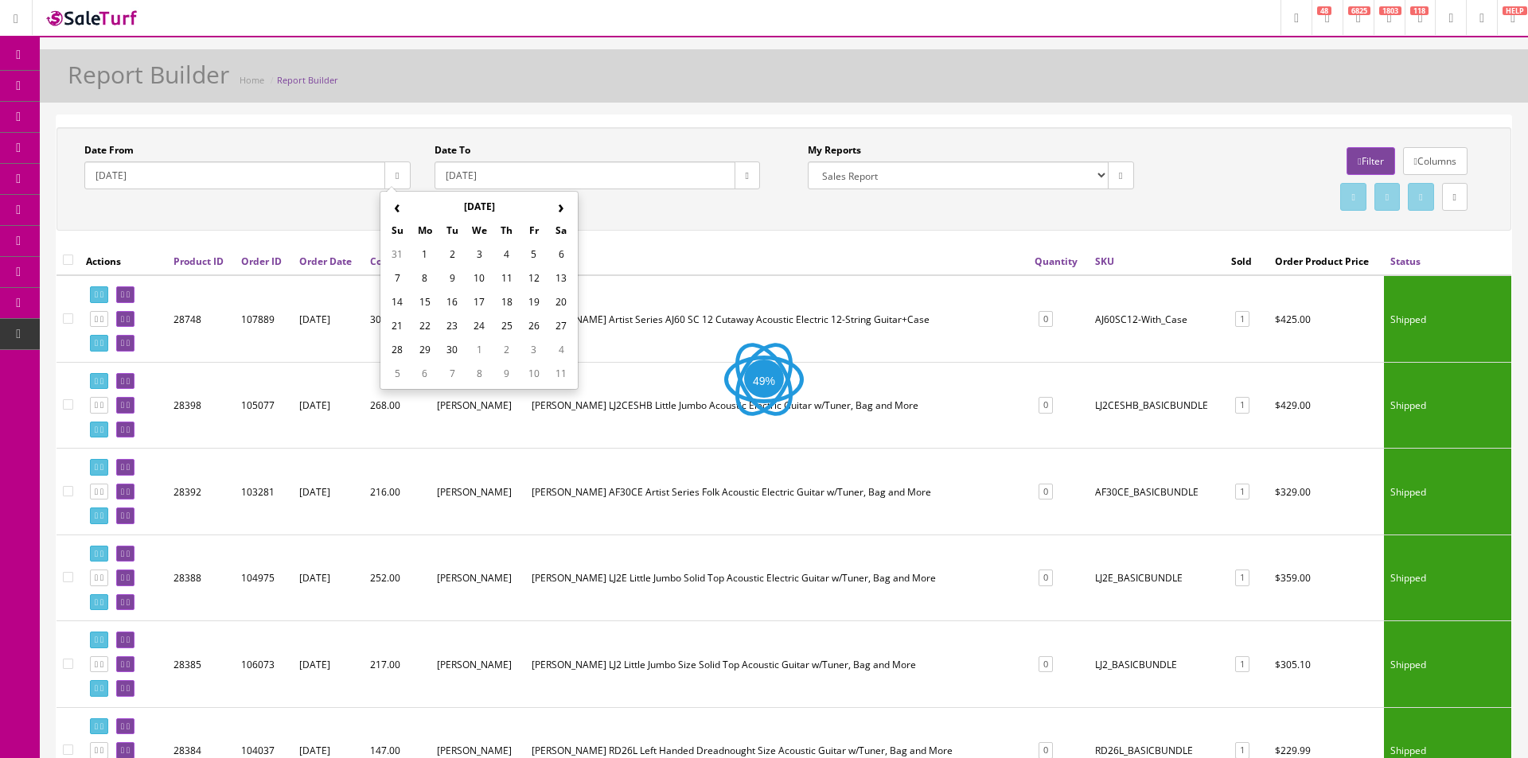
click at [388, 211] on th "‹" at bounding box center [397, 207] width 27 height 24
click at [533, 258] on td "1" at bounding box center [533, 255] width 27 height 24
type input "2025-08-01"
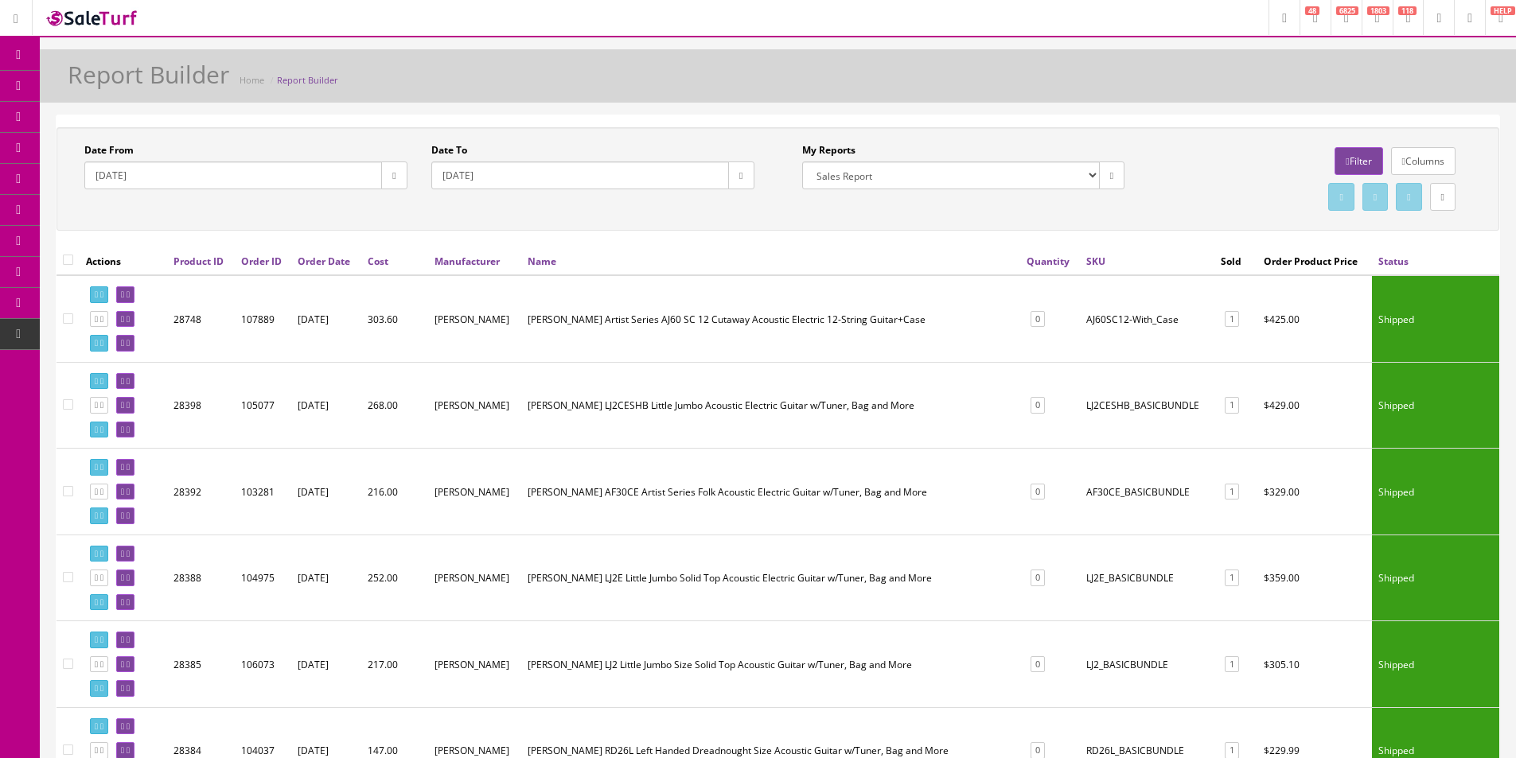
click at [752, 174] on button "button" at bounding box center [740, 176] width 25 height 28
click at [772, 304] on td "13" at bounding box center [768, 302] width 27 height 24
type input "2025-10-13"
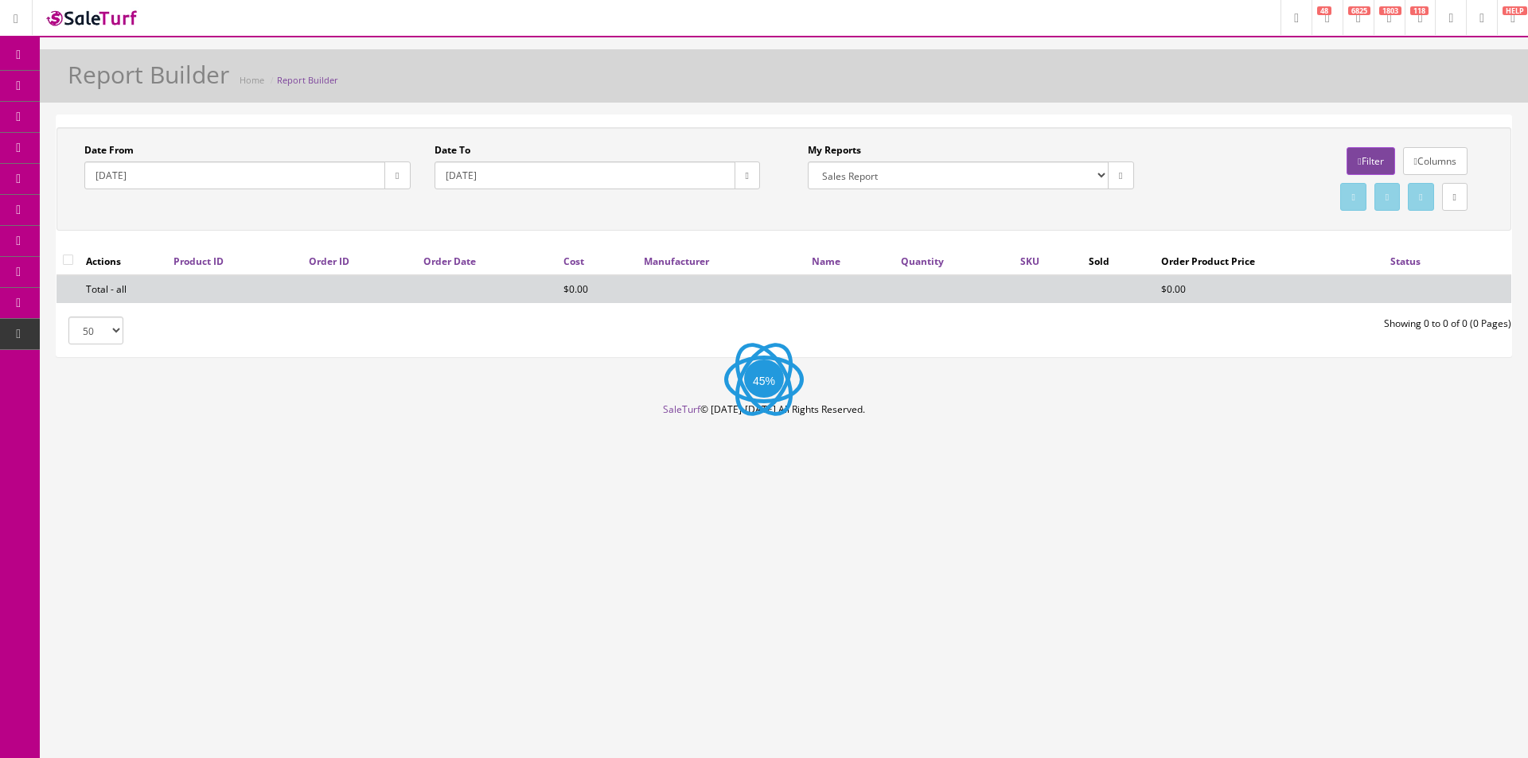
click at [1383, 158] on link "Filter" at bounding box center [1370, 161] width 48 height 28
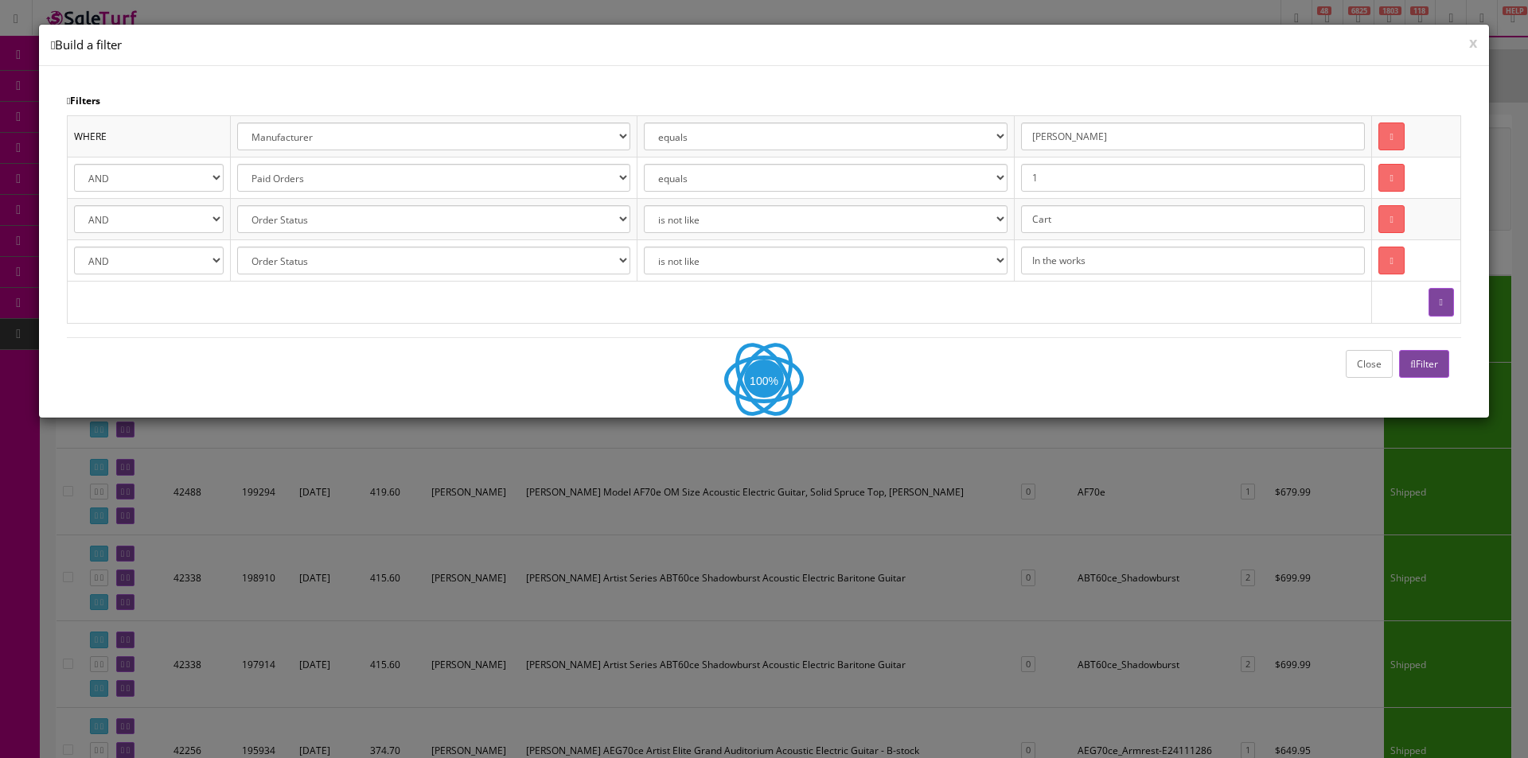
click at [1266, 140] on input "Alvarez" at bounding box center [1193, 137] width 344 height 28
type input "Schecter"
click at [1431, 337] on div "Close Filter" at bounding box center [764, 363] width 1394 height 53
click at [1431, 347] on div "Close Filter" at bounding box center [764, 363] width 1394 height 53
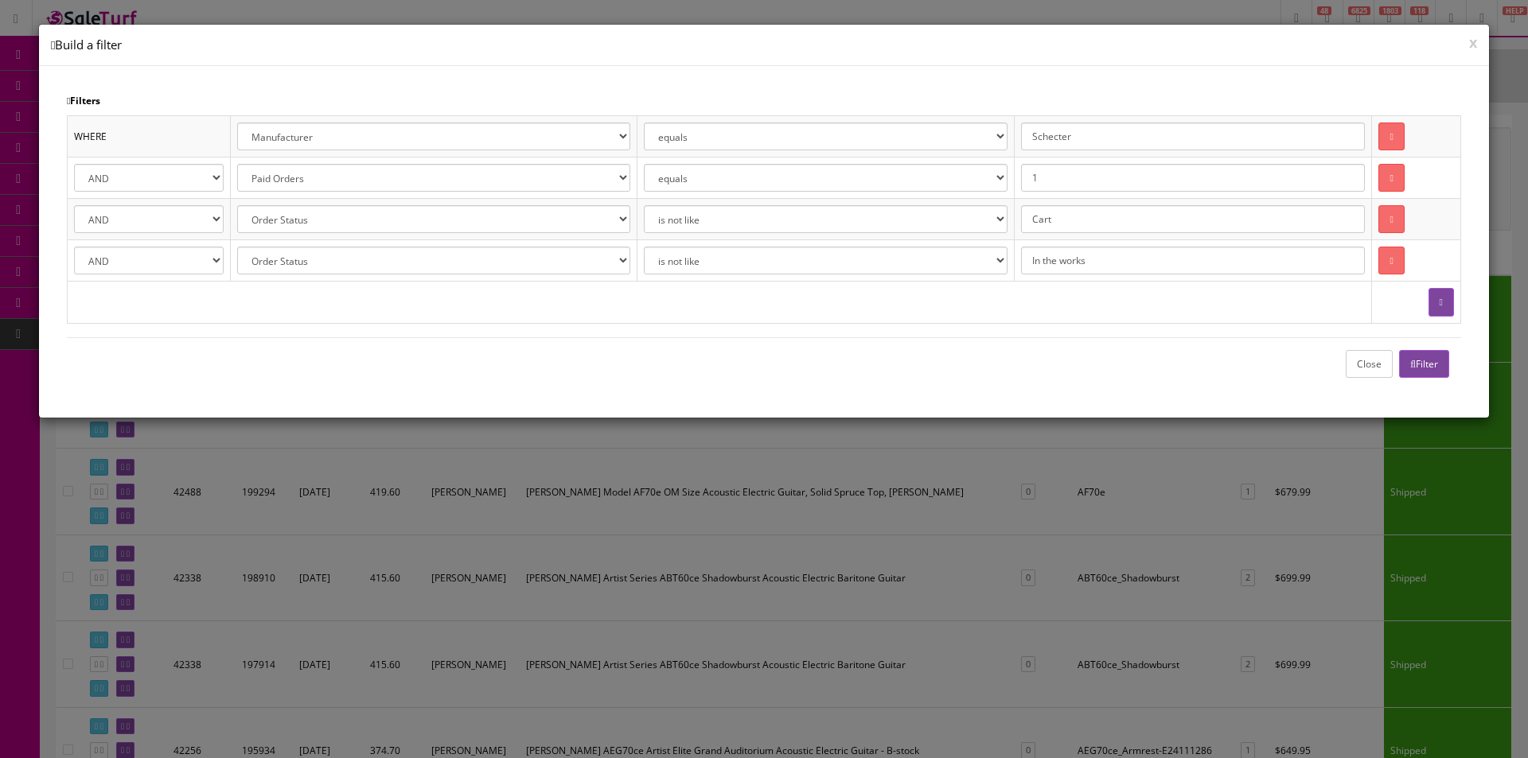
click at [1410, 366] on icon "button" at bounding box center [1413, 365] width 6 height 10
click at [1361, 375] on button "Close" at bounding box center [1369, 364] width 47 height 28
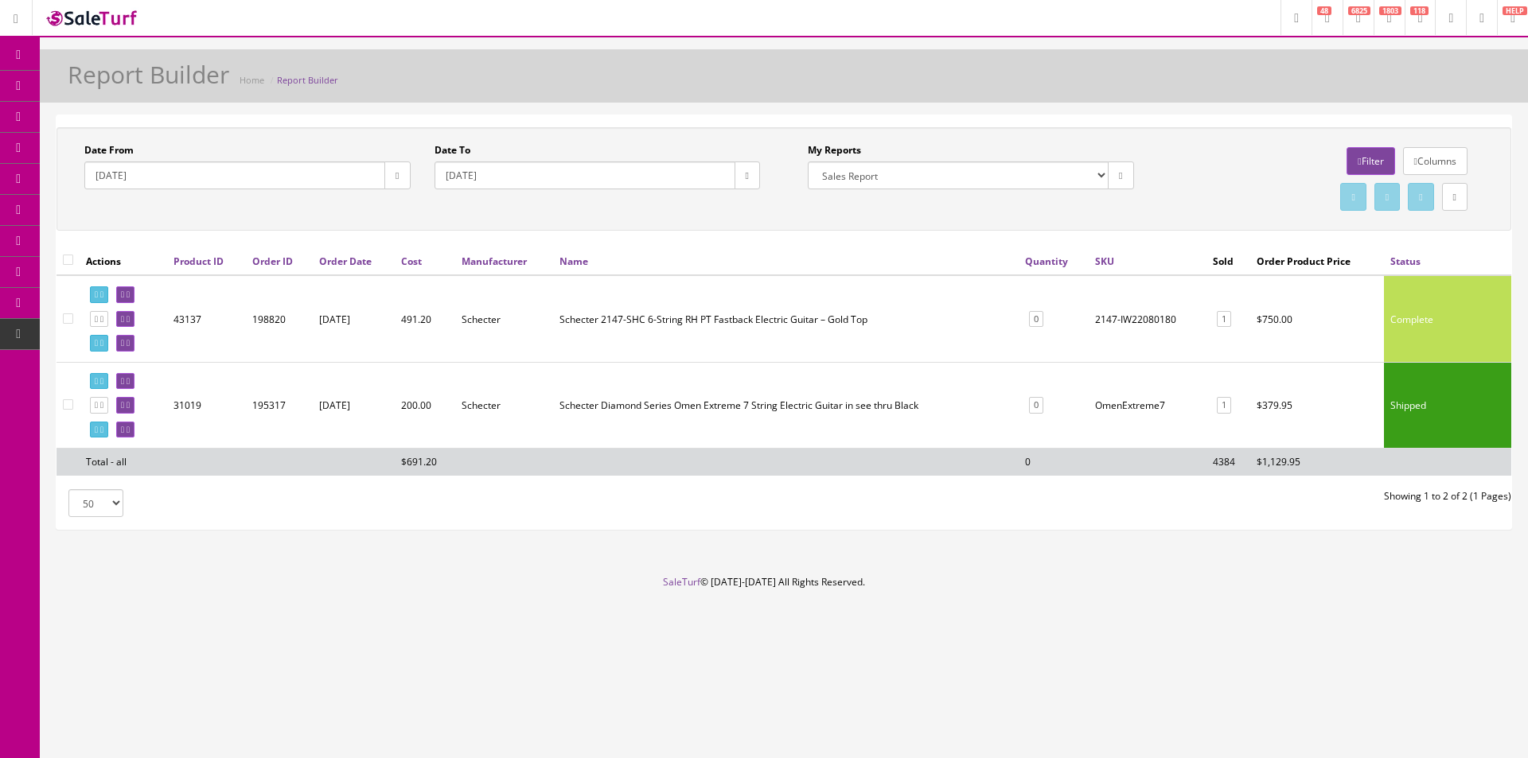
drag, startPoint x: 139, startPoint y: 290, endPoint x: 513, endPoint y: 323, distance: 375.4
click at [513, 323] on td "Schecter" at bounding box center [504, 318] width 98 height 87
click at [19, 56] on icon at bounding box center [18, 55] width 17 height 13
click at [383, 100] on div "Report Builder Home Report Builder" at bounding box center [784, 75] width 1488 height 53
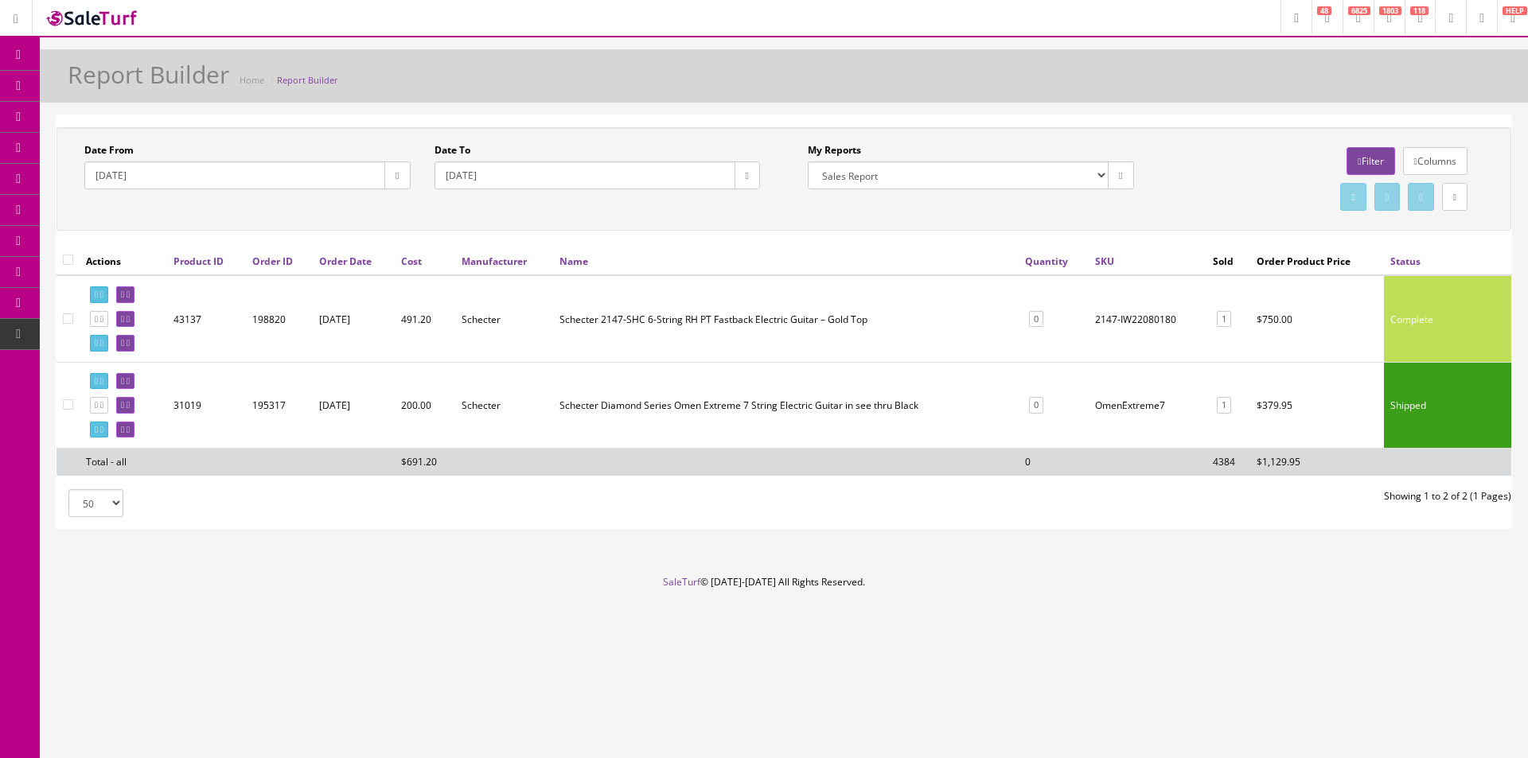
click at [383, 100] on div "Report Builder Home Report Builder" at bounding box center [784, 75] width 1488 height 53
click at [415, 73] on div "Report Builder Home Report Builder" at bounding box center [784, 80] width 1464 height 38
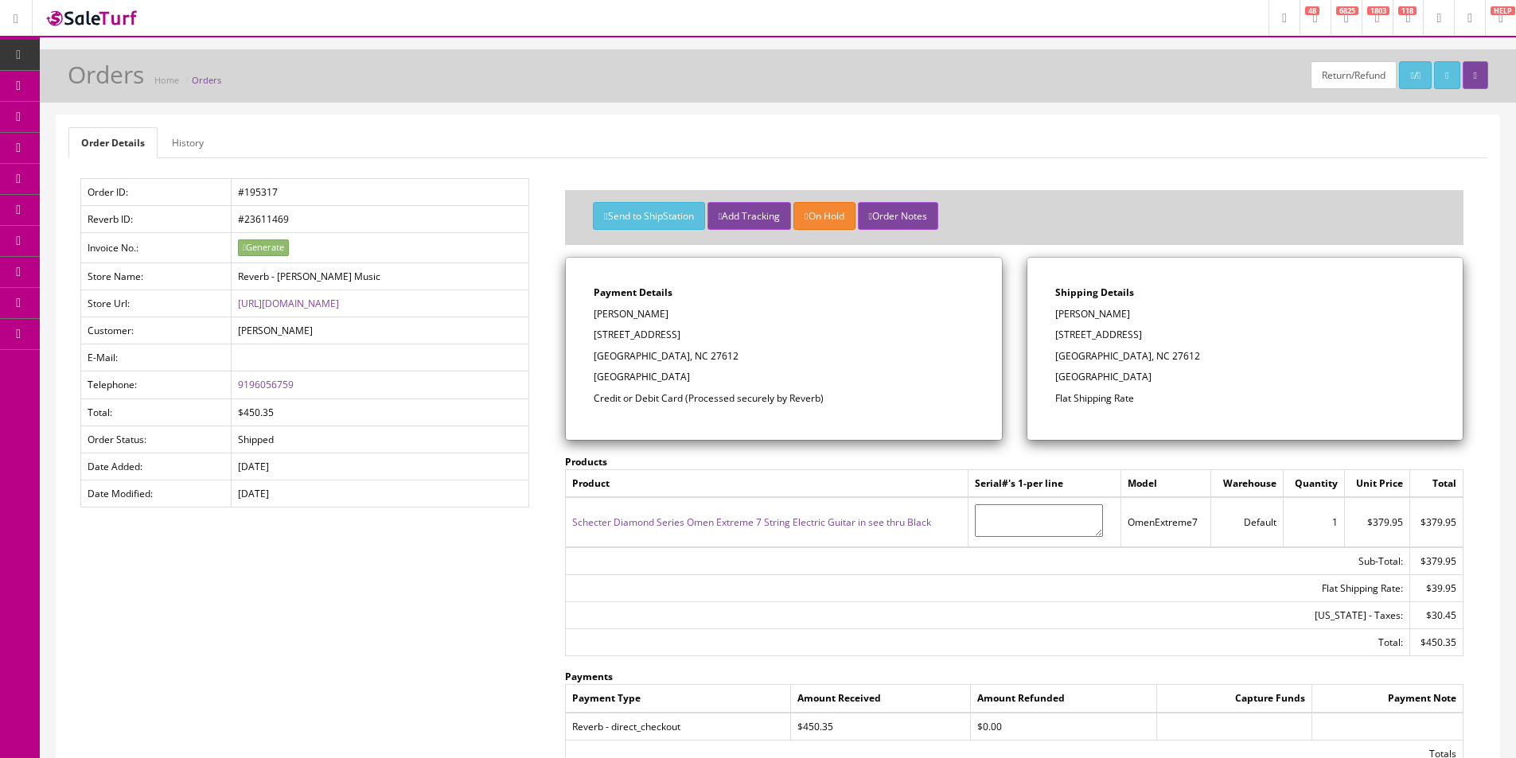
click at [127, 181] on span "Order List" at bounding box center [117, 179] width 44 height 14
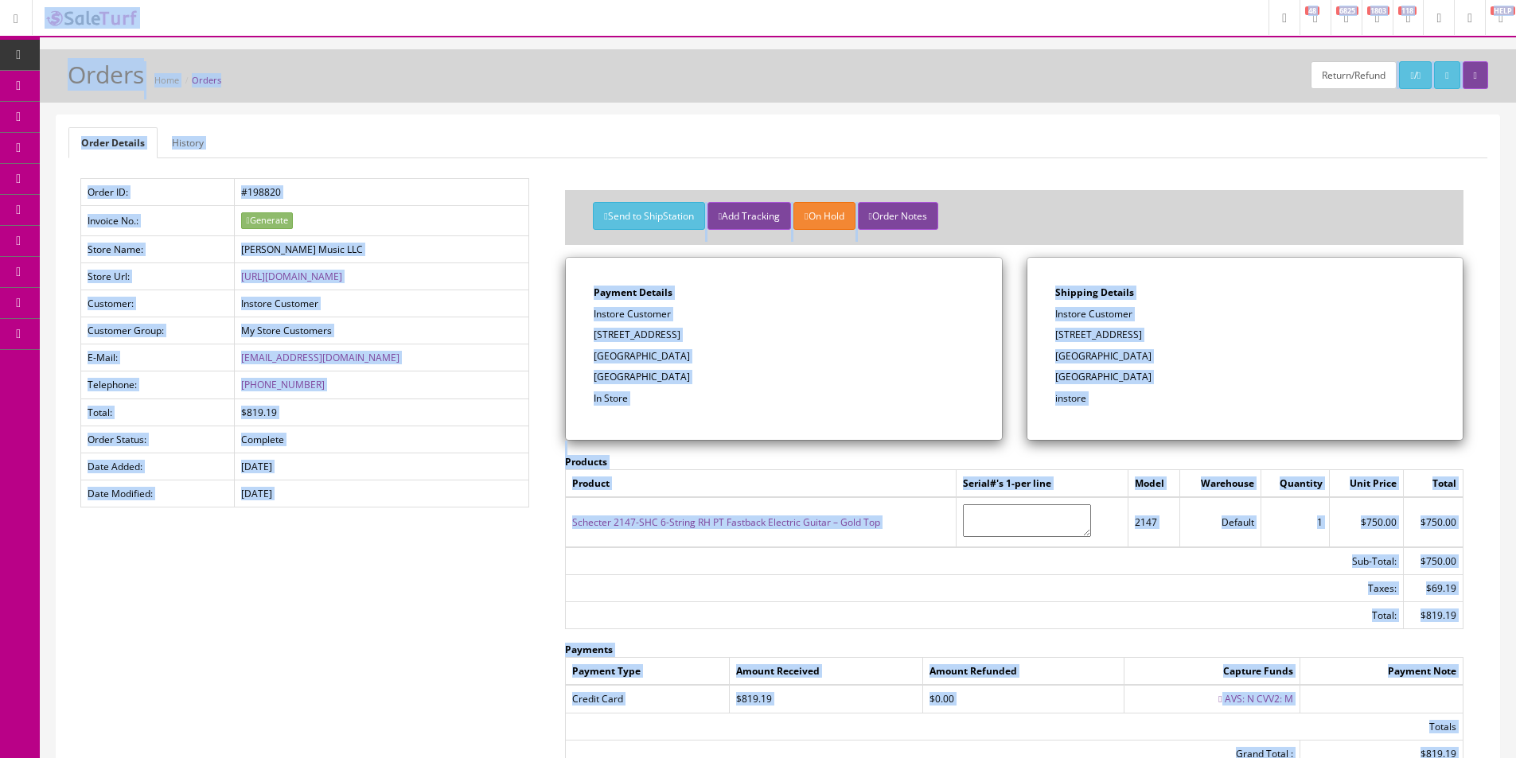
click at [715, 145] on ul "Order Details History" at bounding box center [777, 142] width 1419 height 31
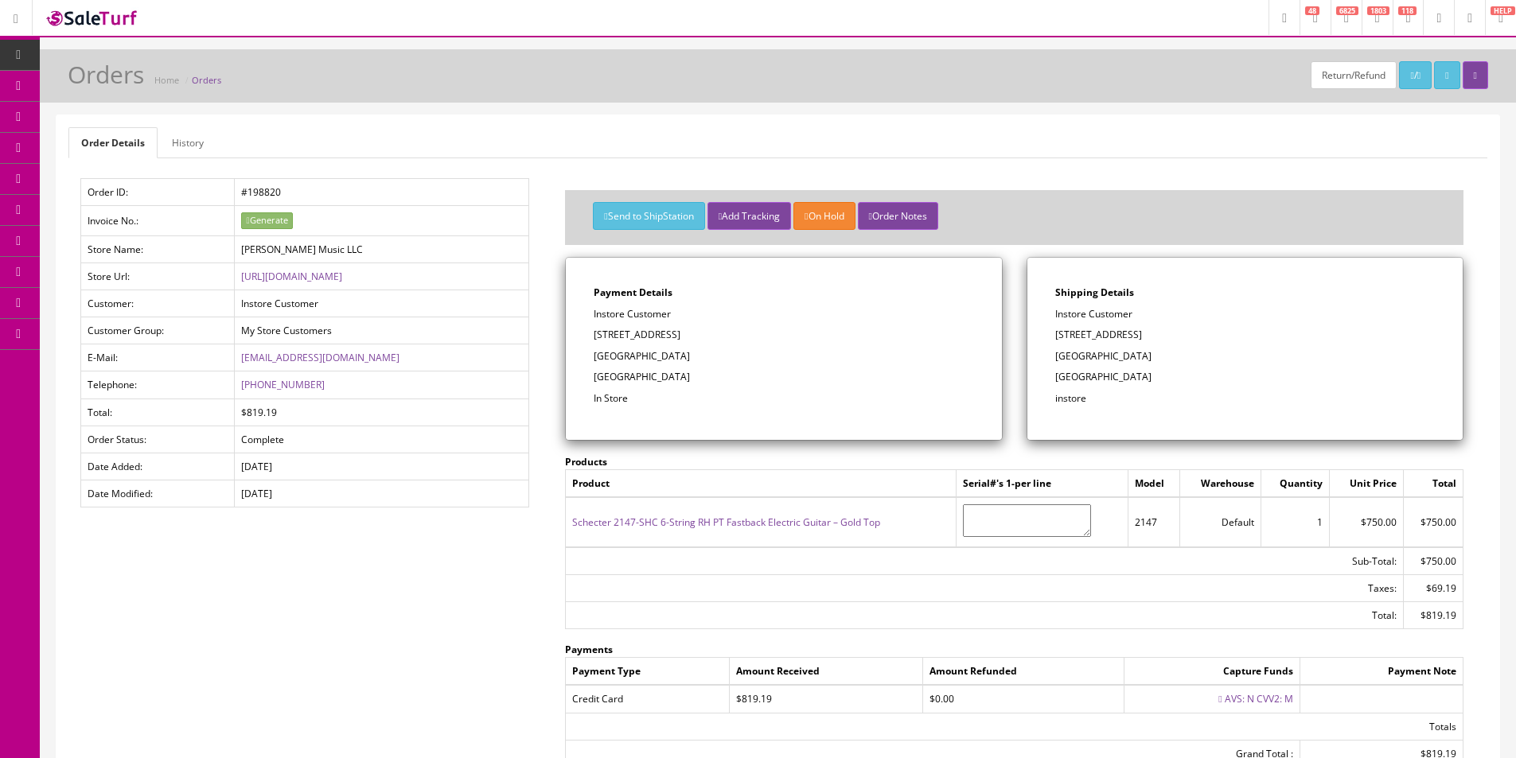
click at [715, 145] on ul "Order Details History" at bounding box center [777, 142] width 1419 height 31
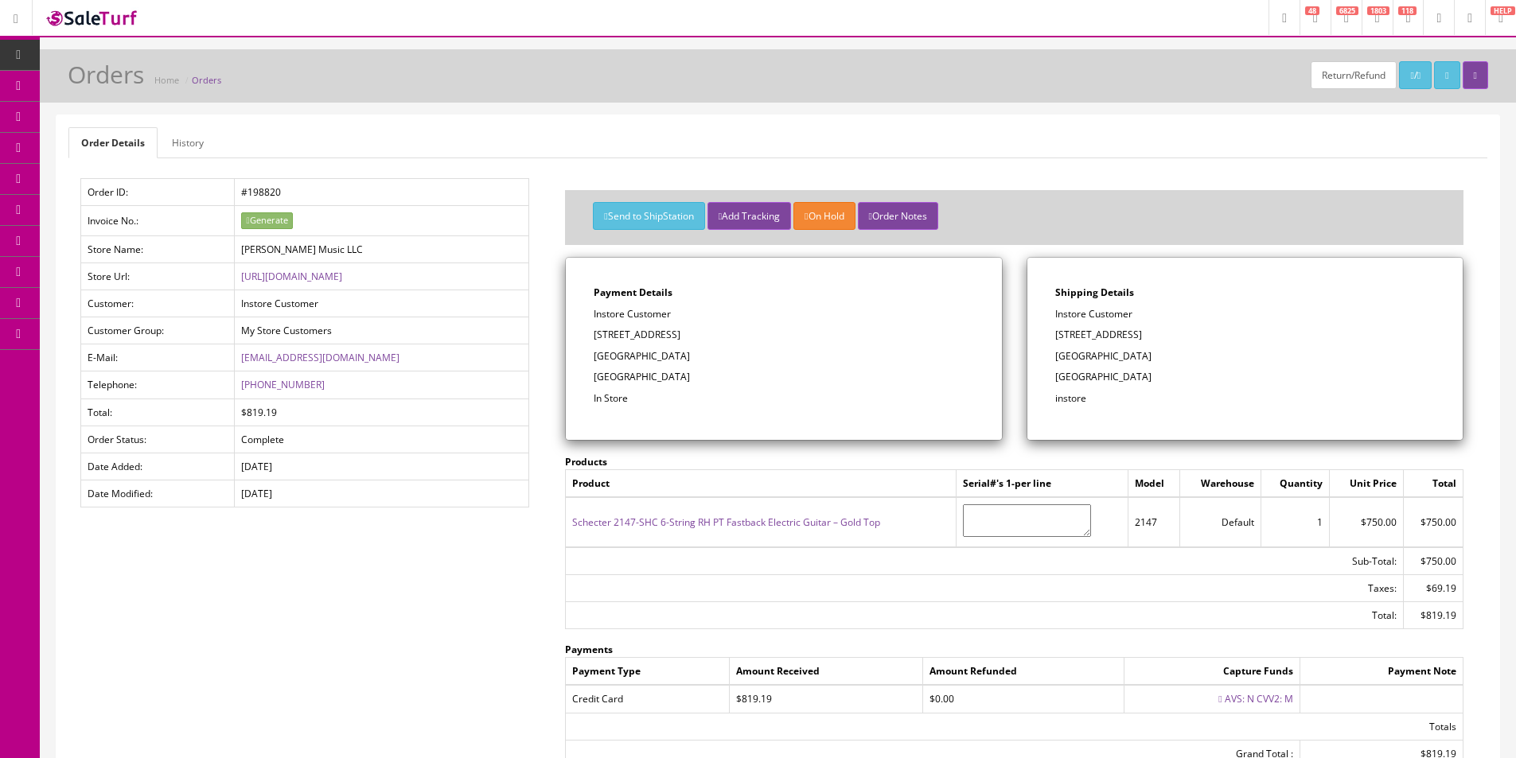
click at [110, 94] on link "Products" at bounding box center [123, 86] width 167 height 31
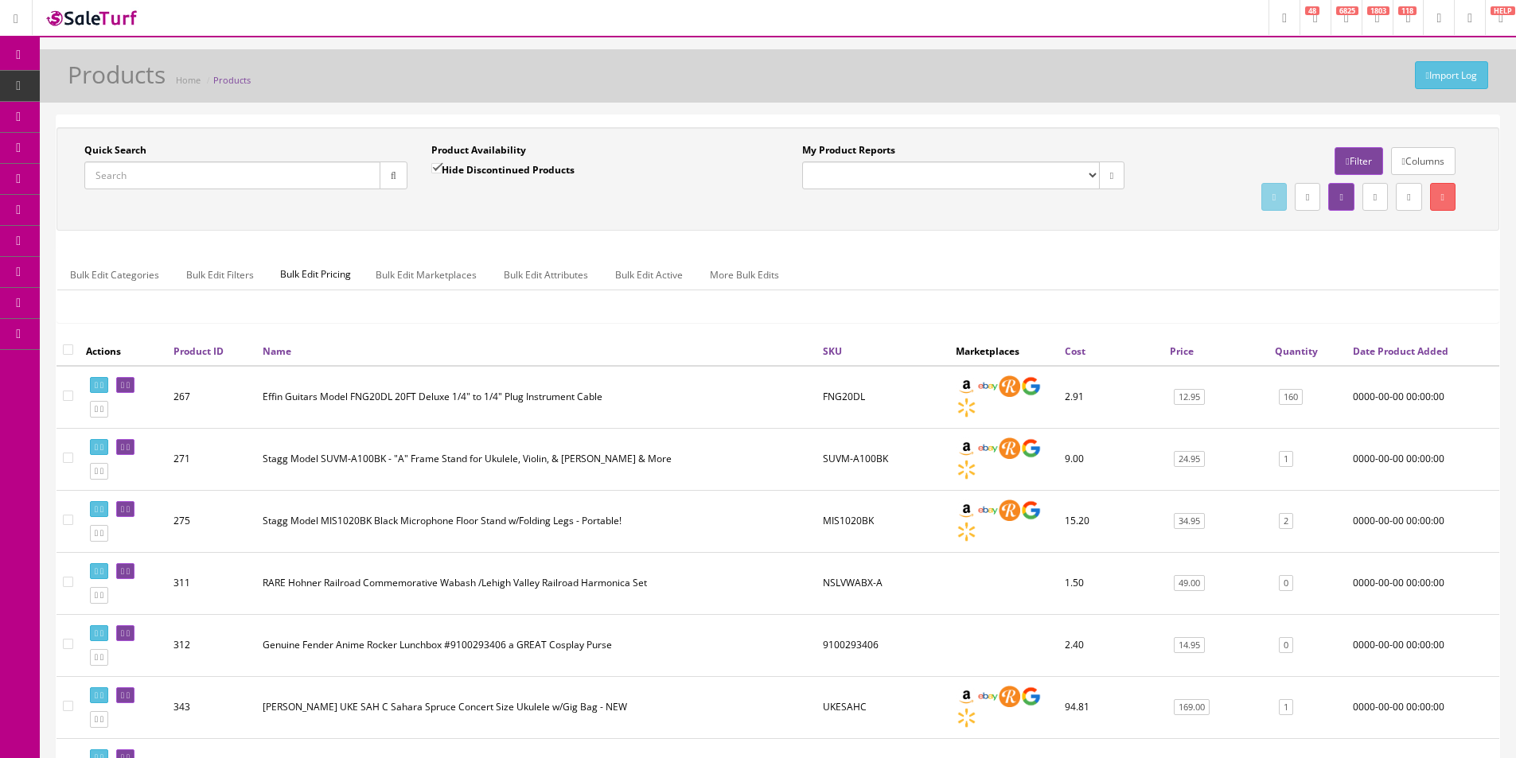
click at [327, 176] on input "Quick Search" at bounding box center [232, 176] width 296 height 28
click at [1404, 161] on link "Columns" at bounding box center [1423, 161] width 64 height 28
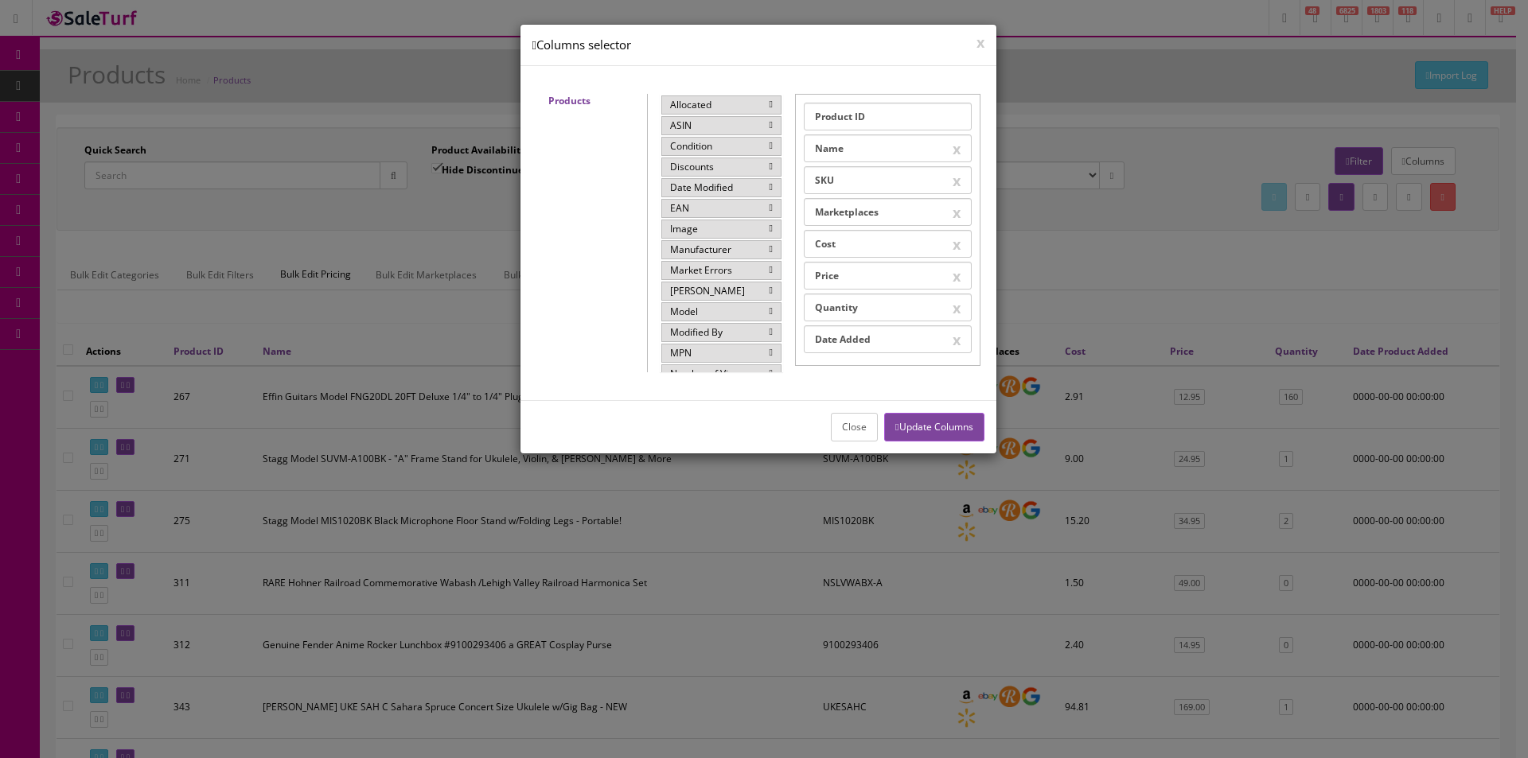
click at [710, 228] on div "Image" at bounding box center [721, 229] width 120 height 19
drag, startPoint x: 921, startPoint y: 425, endPoint x: 902, endPoint y: 426, distance: 19.1
click at [921, 426] on button "Update Columns" at bounding box center [933, 427] width 99 height 28
click at [850, 426] on button "Close" at bounding box center [854, 427] width 47 height 28
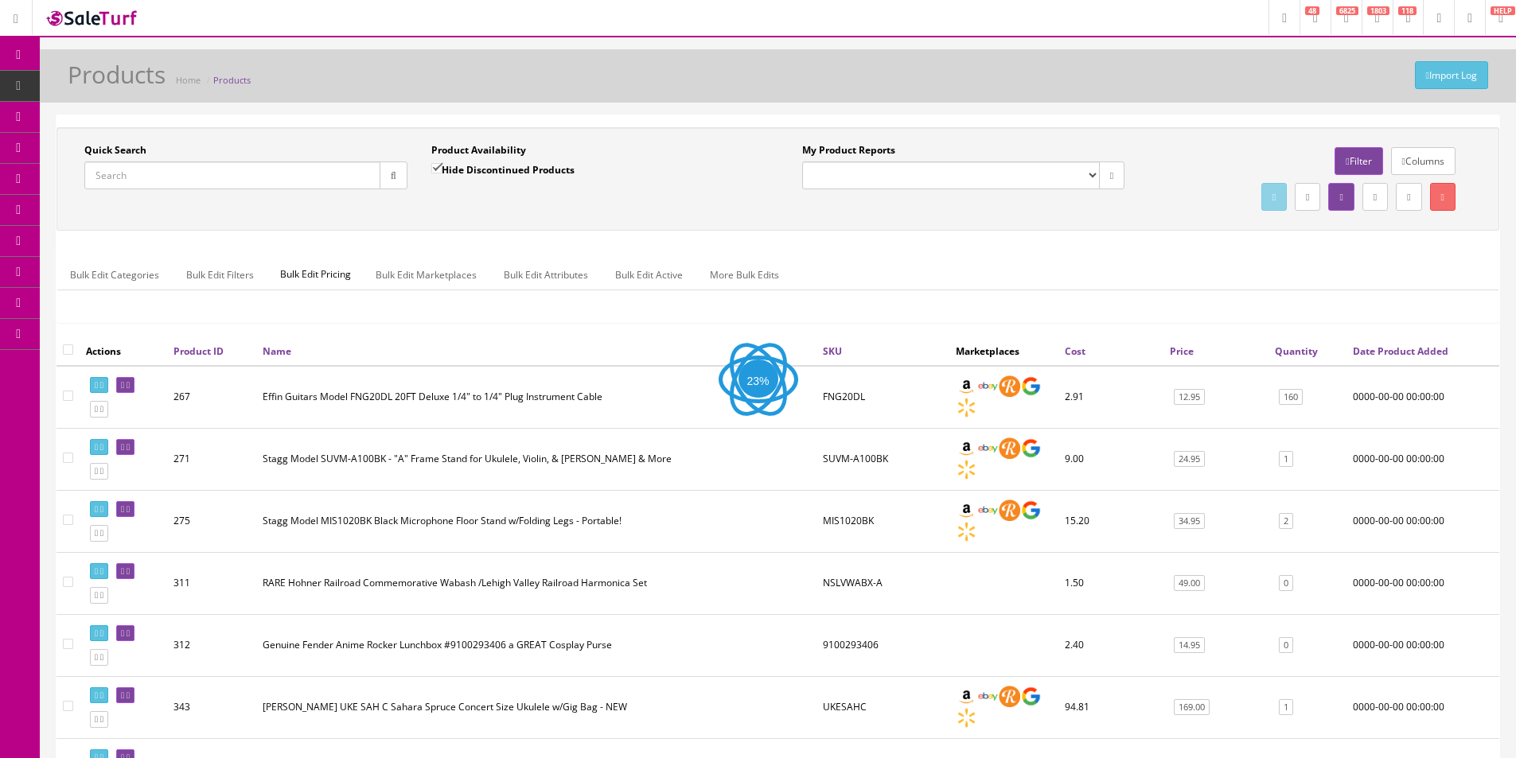
click at [255, 179] on input "Quick Search" at bounding box center [232, 176] width 296 height 28
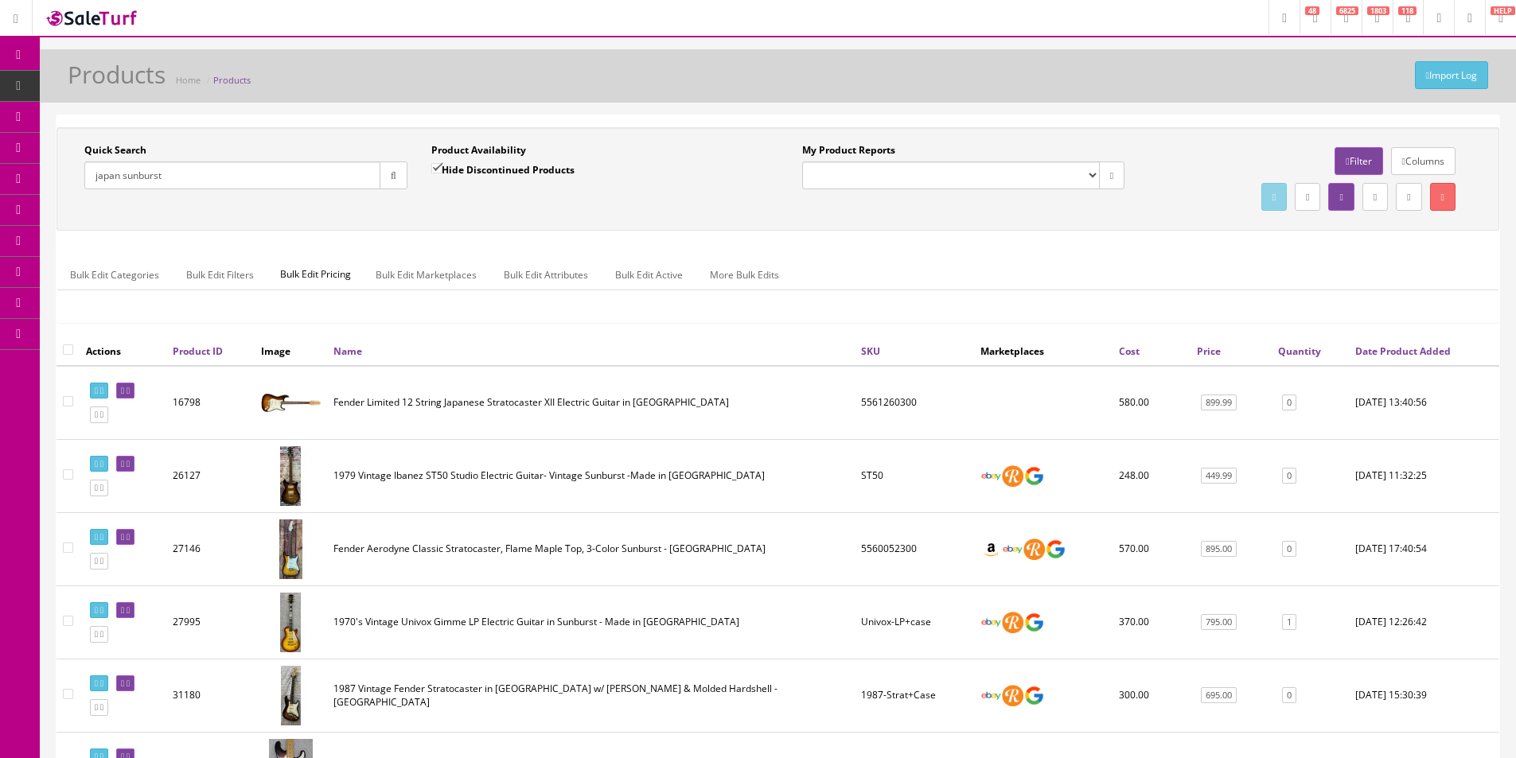
type input "japan sunburst"
click at [505, 173] on label "Hide Discontinued Products" at bounding box center [502, 170] width 143 height 16
click at [442, 173] on input "Hide Discontinued Products" at bounding box center [436, 168] width 10 height 10
checkbox input "false"
click at [526, 221] on div "Quick Search japan sunburst Date From Product Availability Hide Discontinued Pr…" at bounding box center [777, 178] width 1443 height 103
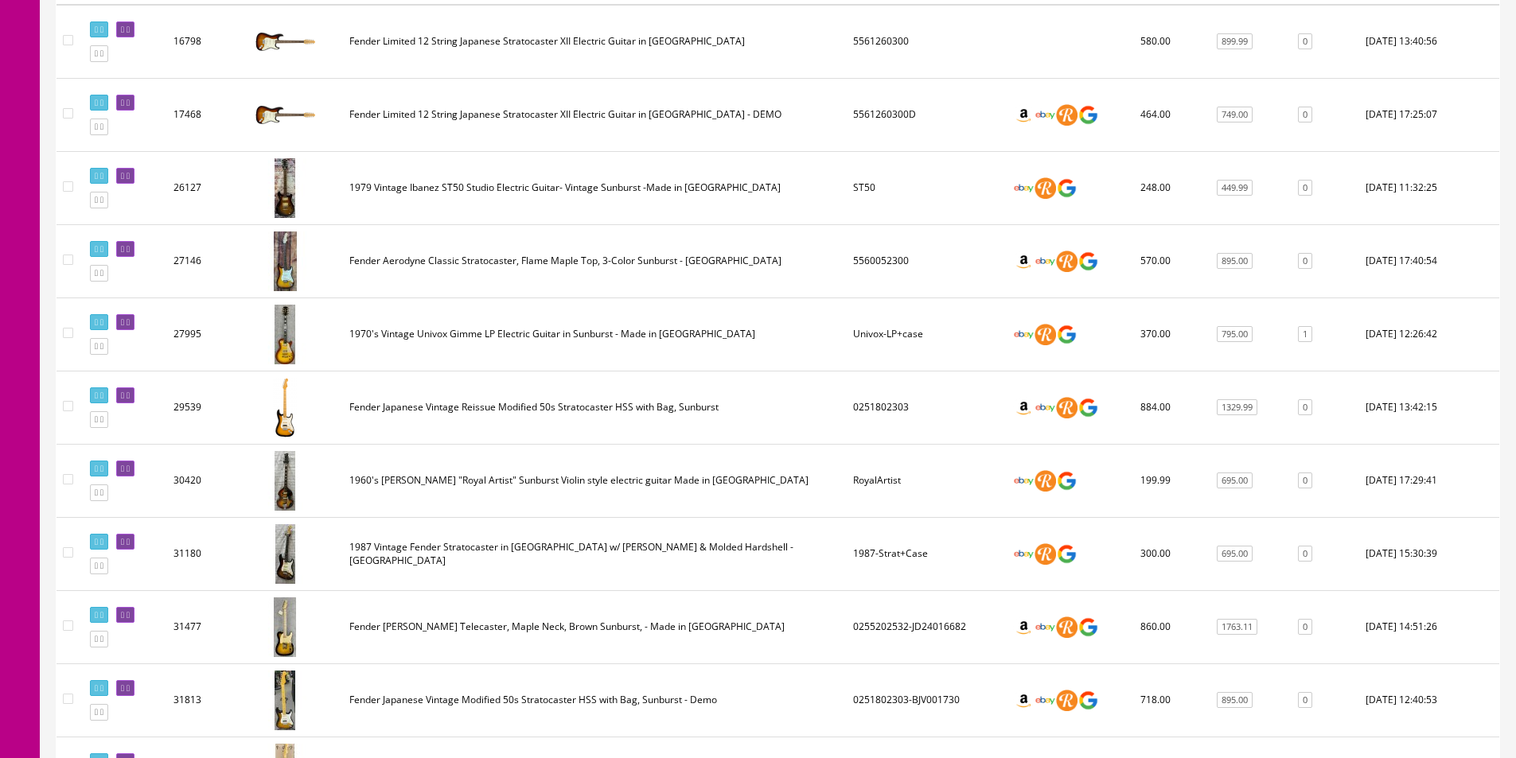
scroll to position [202, 0]
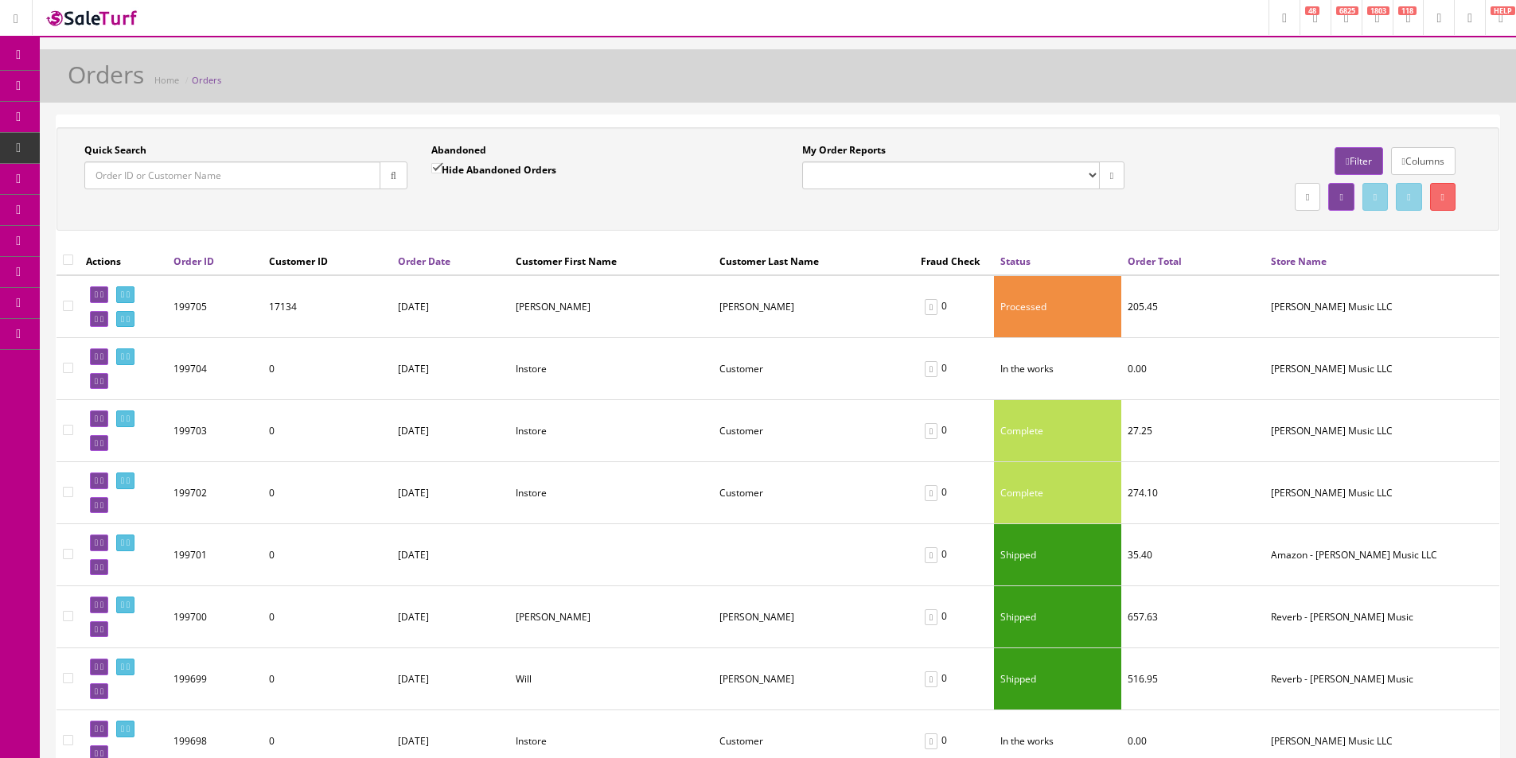
drag, startPoint x: 916, startPoint y: 173, endPoint x: 914, endPoint y: 188, distance: 14.4
click at [916, 177] on select "Butler Music LLC Orders Pending Website Orders" at bounding box center [951, 176] width 298 height 28
select select "175"
click at [802, 162] on select "Butler Music LLC Orders Pending Website Orders" at bounding box center [951, 176] width 298 height 28
click at [922, 223] on div "Quick Search Date From Abandoned Hide Abandoned Orders Date To My Order Reports…" at bounding box center [777, 178] width 1443 height 103
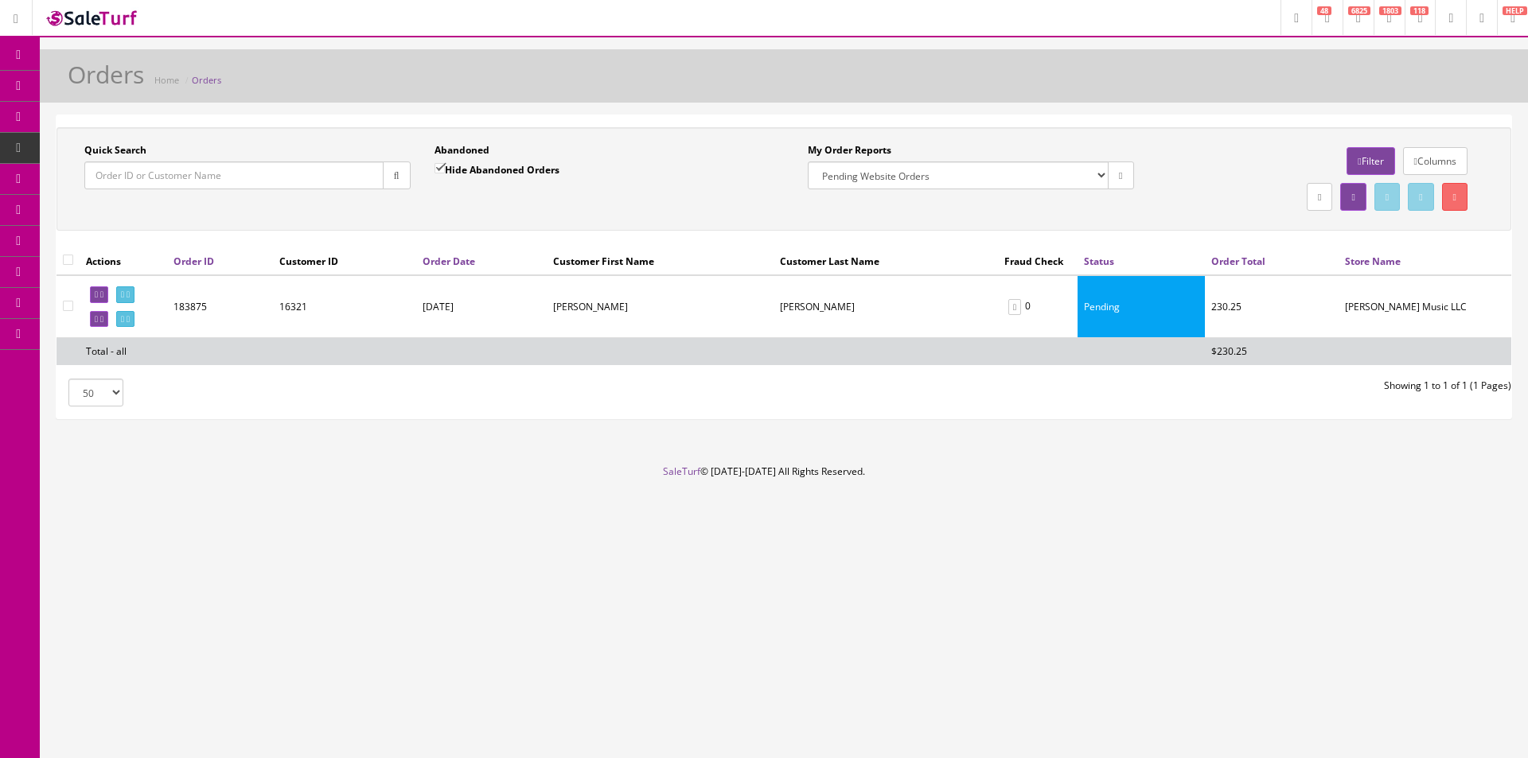
click at [443, 169] on input "Hide Abandoned Orders" at bounding box center [439, 168] width 10 height 10
checkbox input "false"
click at [395, 171] on icon "button" at bounding box center [397, 176] width 6 height 10
click at [528, 207] on div "Quick Search Date From Abandoned Hide Abandoned Orders Date To My Order Reports…" at bounding box center [783, 179] width 1447 height 72
click at [127, 170] on link "Order List" at bounding box center [123, 179] width 167 height 31
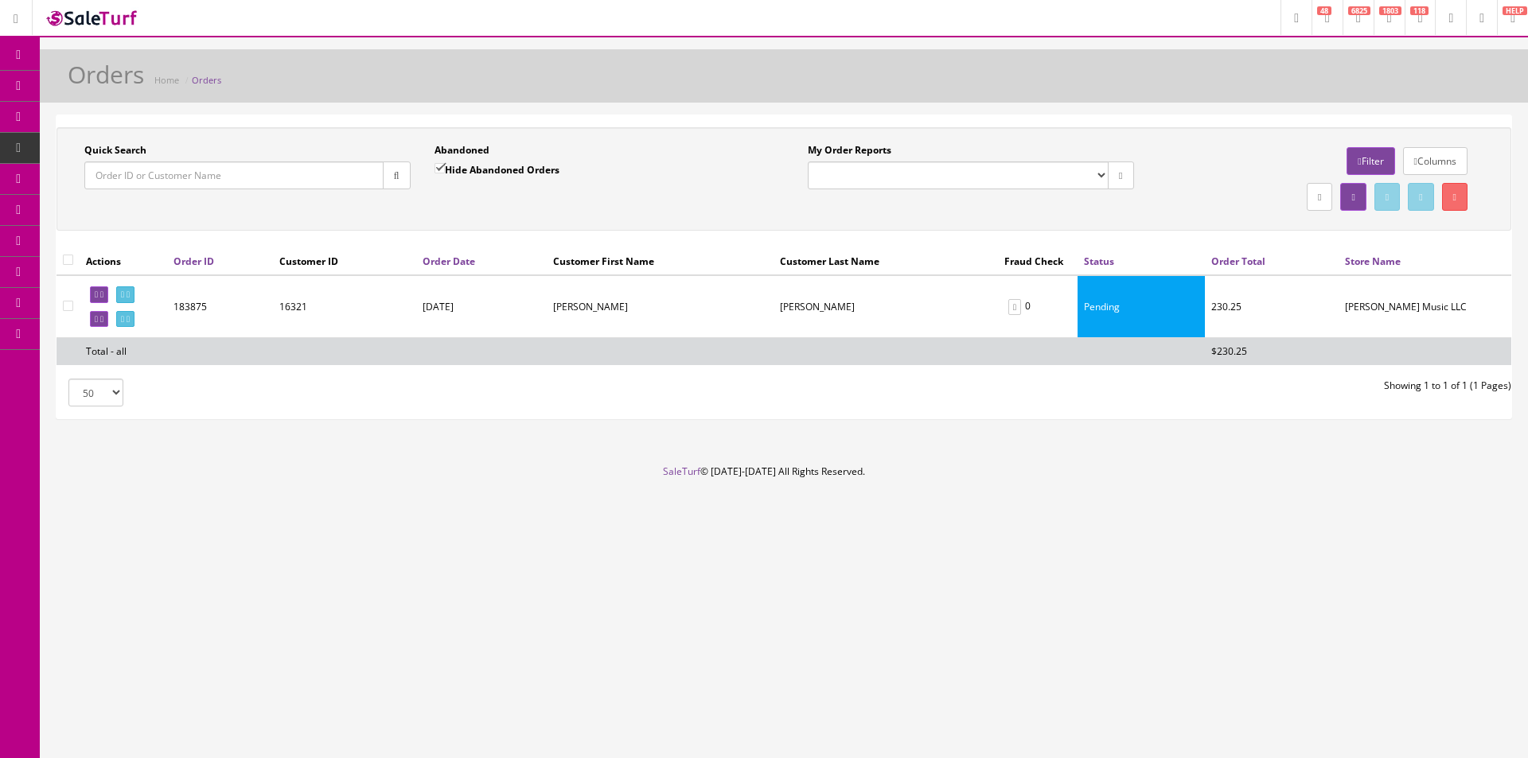
click at [384, 177] on button "button" at bounding box center [397, 176] width 28 height 28
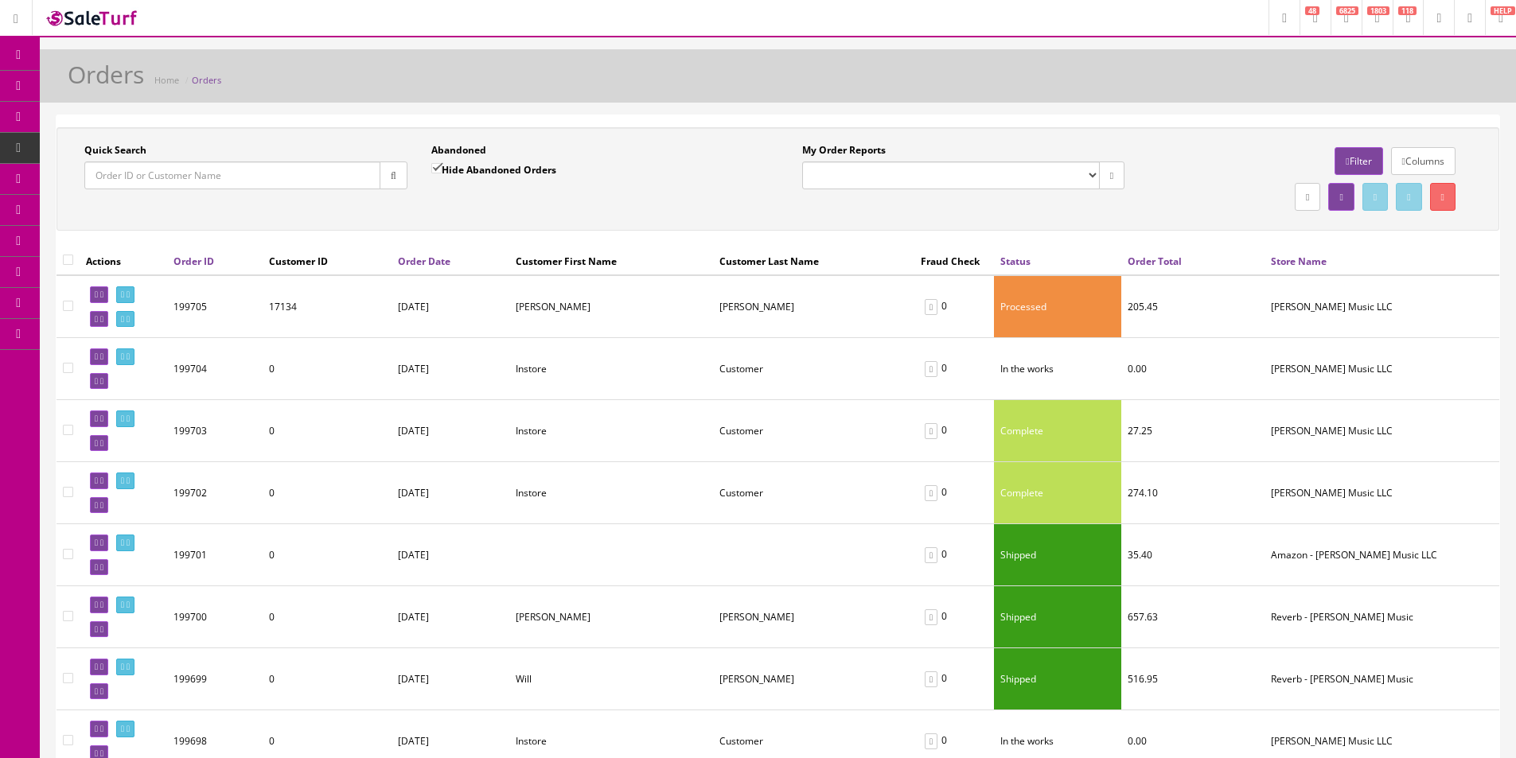
drag, startPoint x: 1190, startPoint y: 118, endPoint x: 1139, endPoint y: 158, distance: 65.1
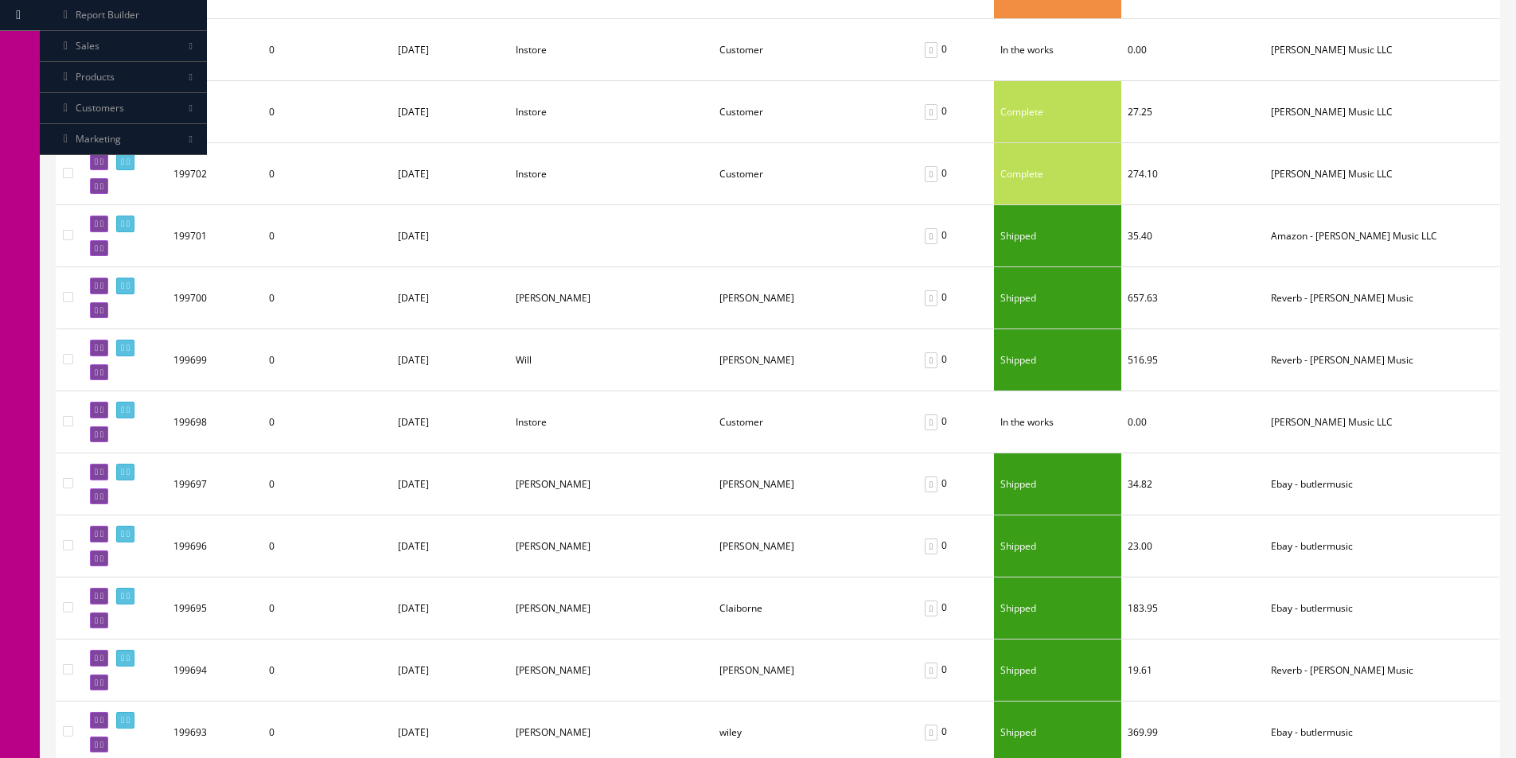
scroll to position [318, 0]
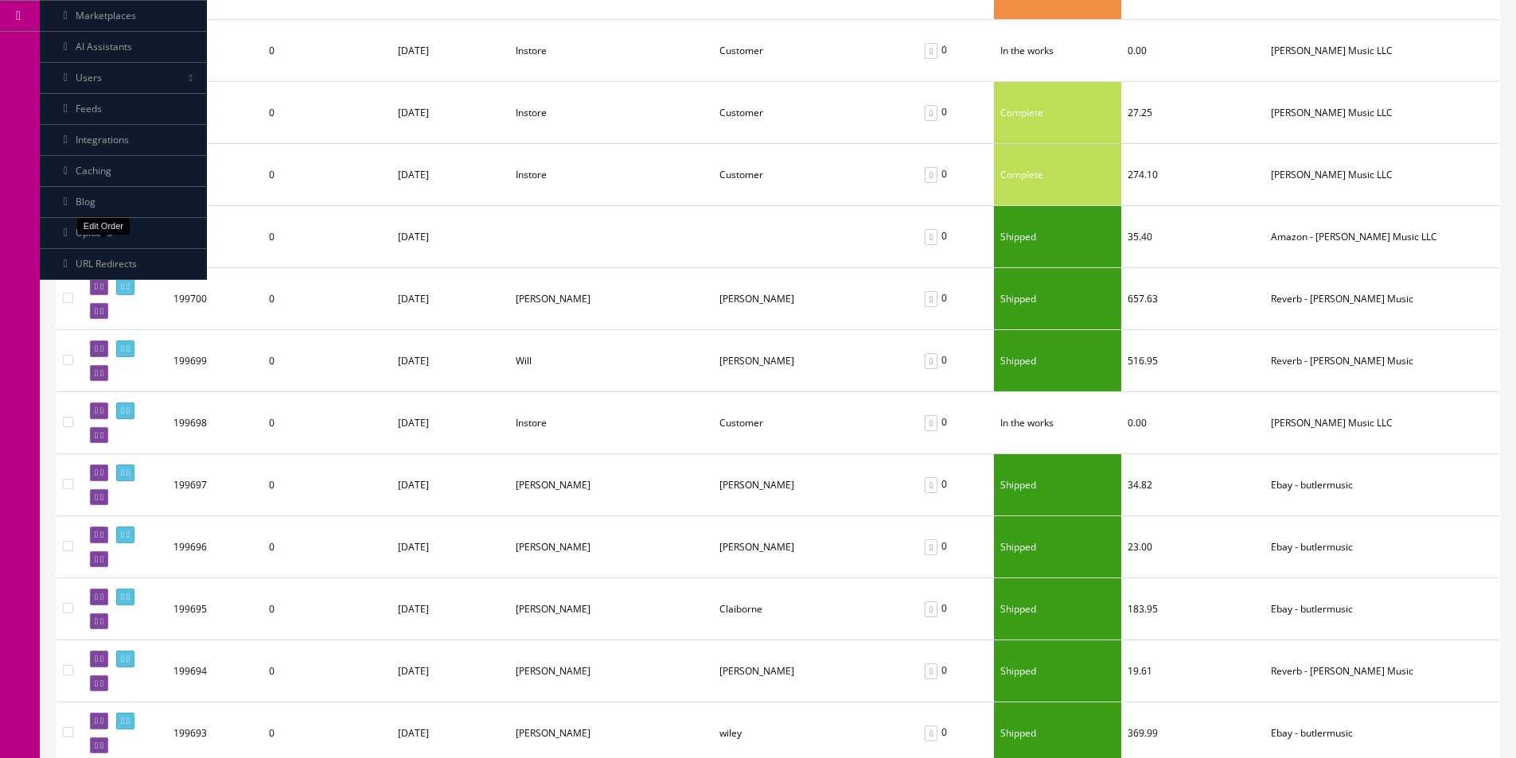
click at [103, 251] on icon at bounding box center [101, 249] width 3 height 9
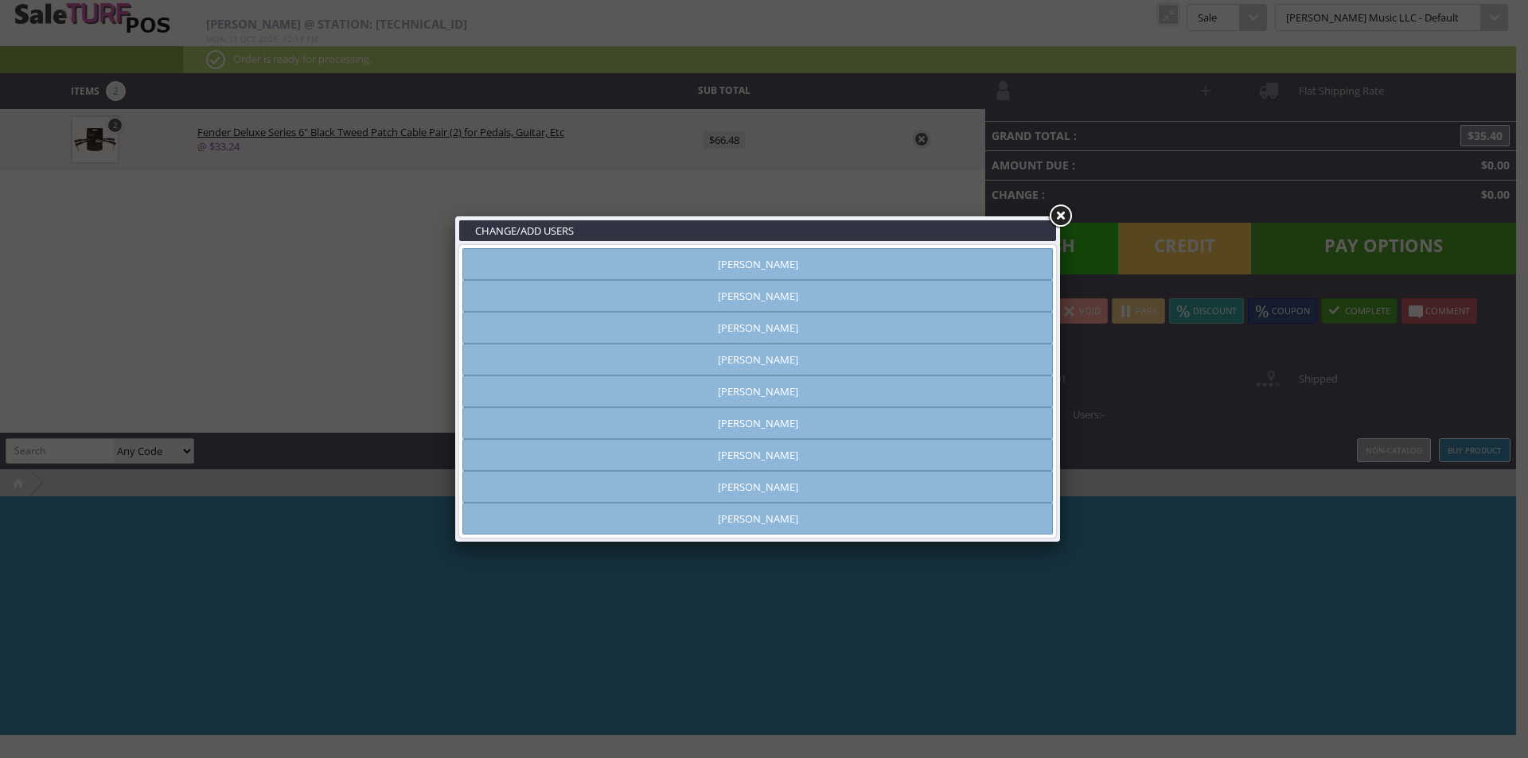
type input "[PERSON_NAME]"
drag, startPoint x: 1061, startPoint y: 208, endPoint x: 707, endPoint y: 296, distance: 364.0
click at [1061, 208] on link at bounding box center [1060, 216] width 29 height 29
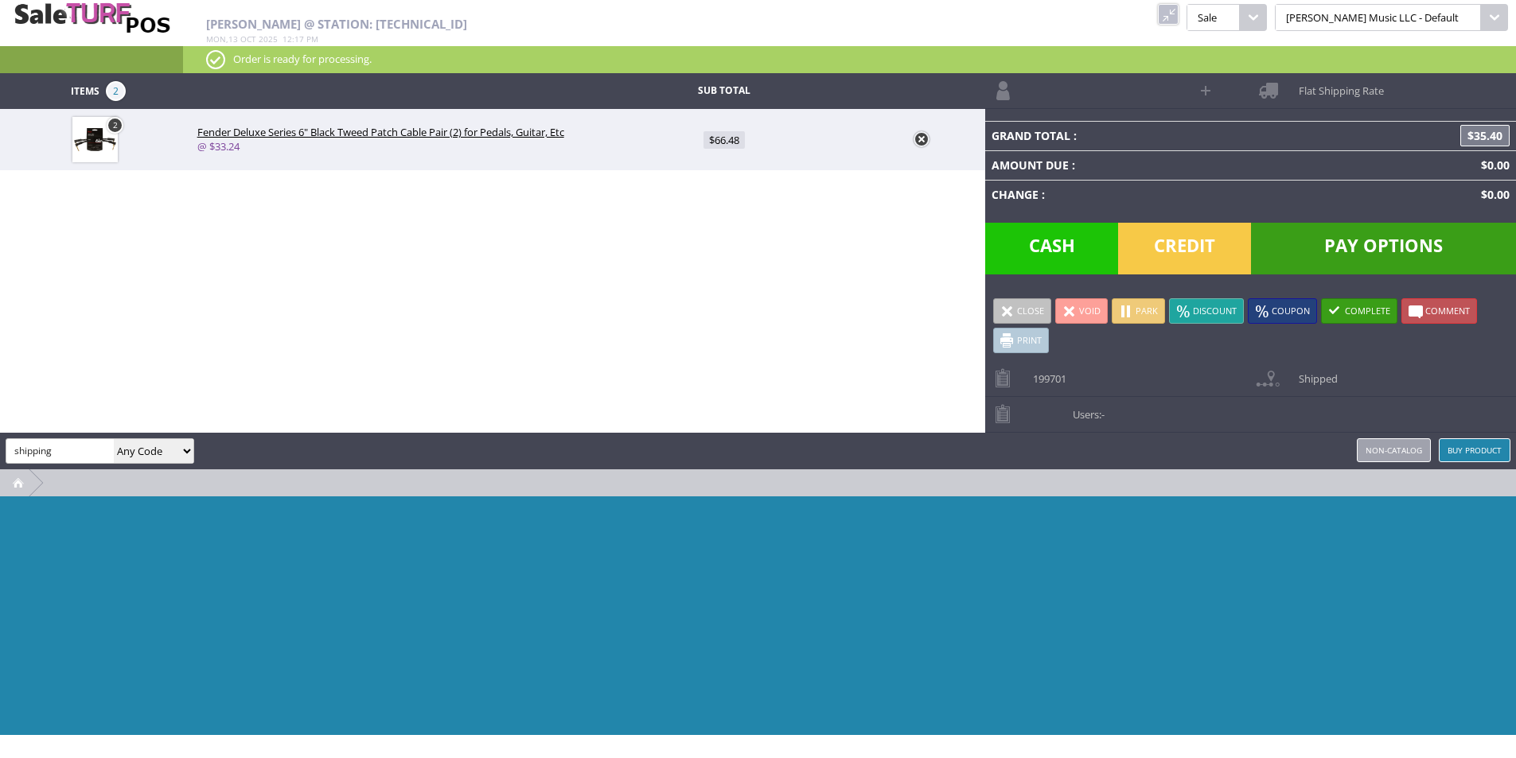
type input "shipping"
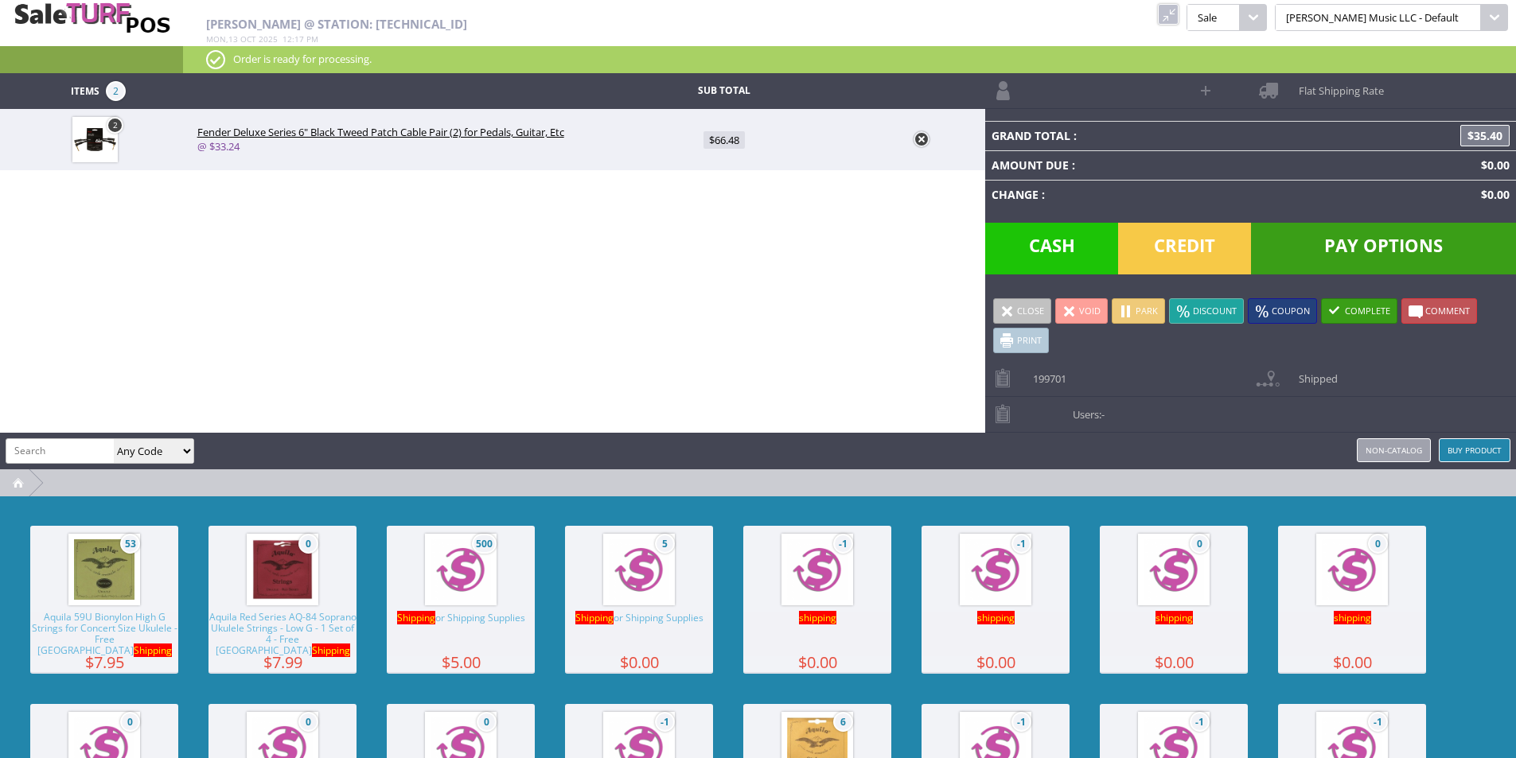
click at [434, 574] on img at bounding box center [460, 569] width 60 height 60
click at [718, 197] on span "$5.00" at bounding box center [725, 202] width 36 height 18
type input "5"
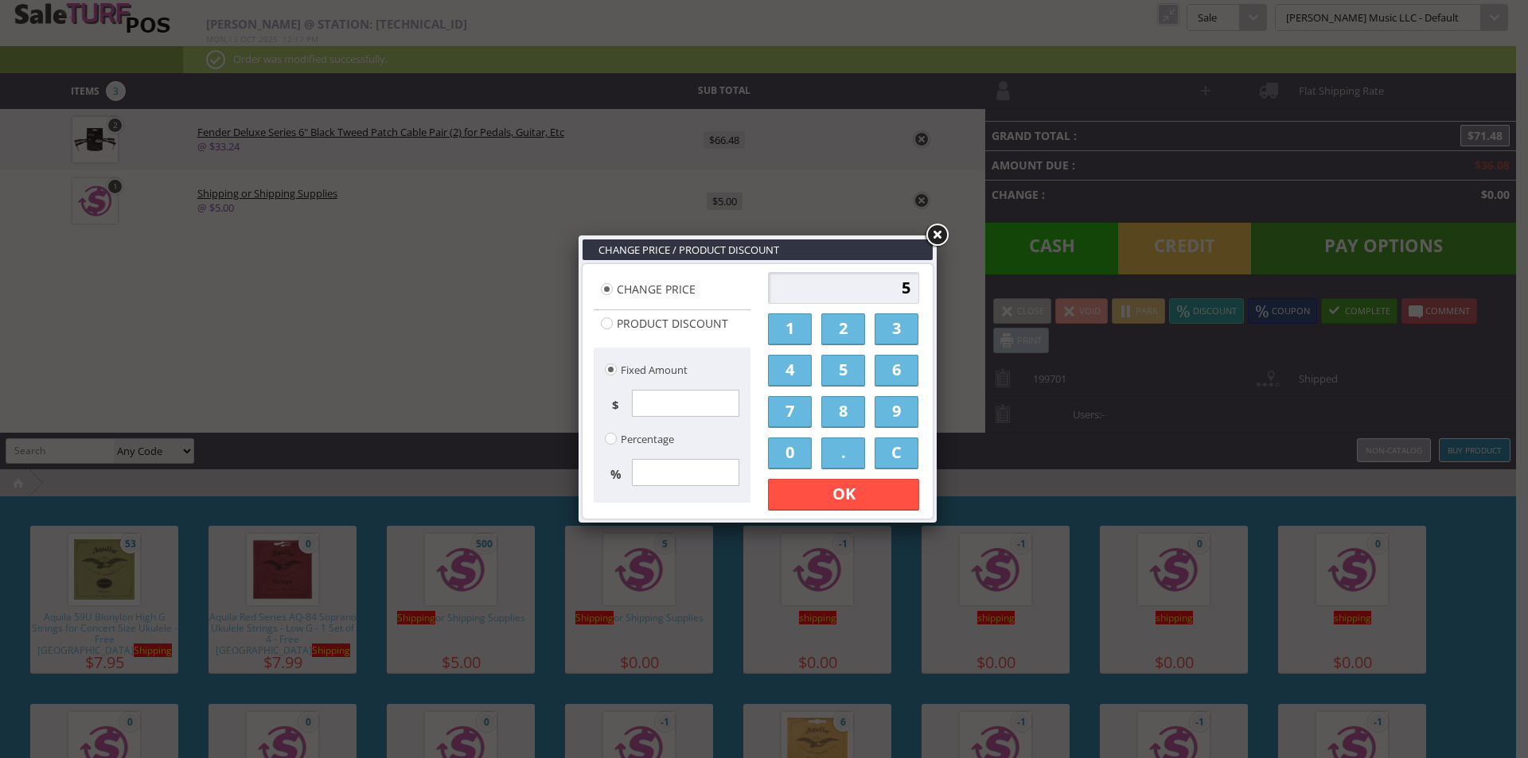
click at [898, 282] on input "5" at bounding box center [843, 288] width 151 height 32
type input "2000"
click at [863, 497] on link "OK" at bounding box center [843, 495] width 151 height 32
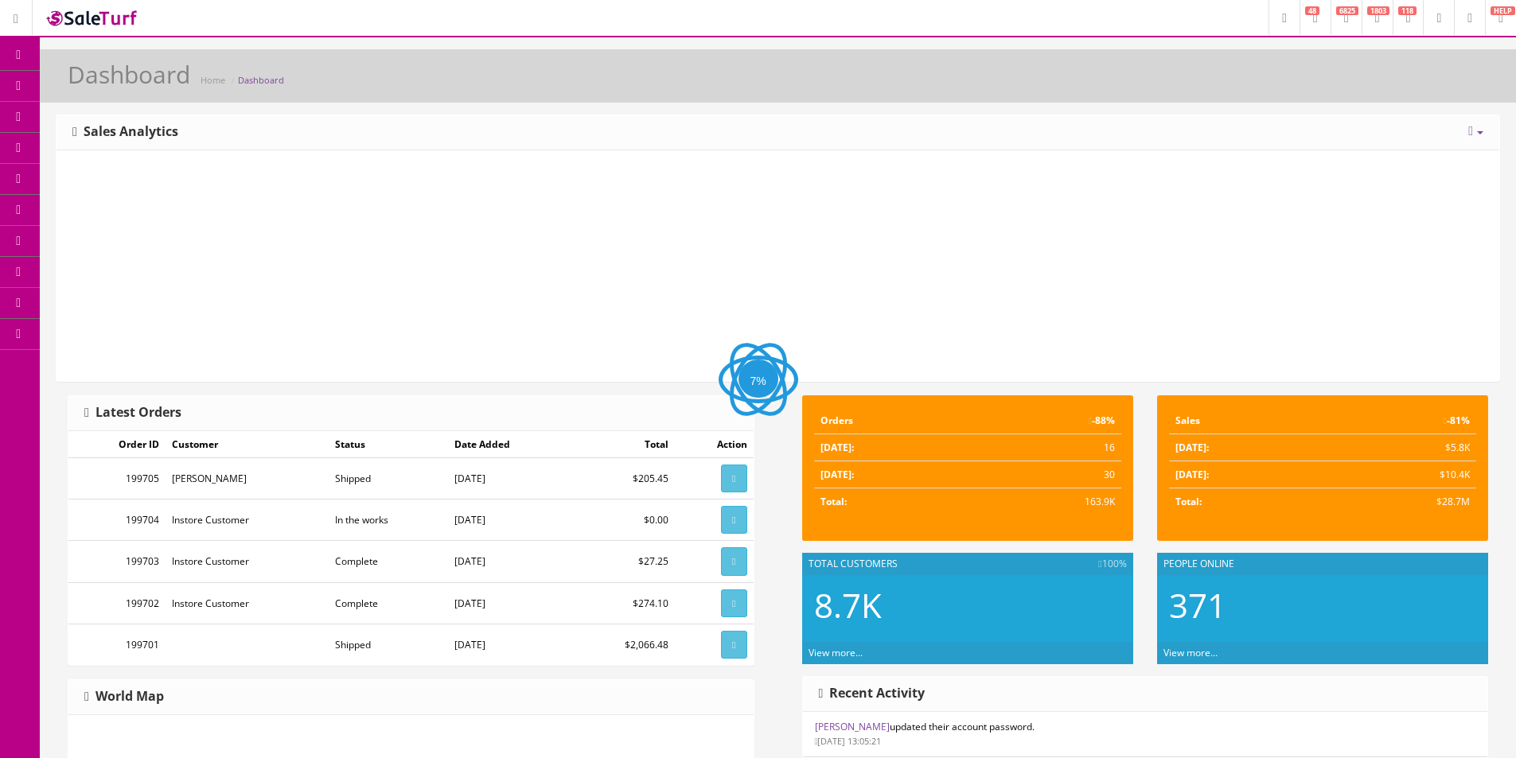
click at [419, 65] on div "Dashboard Home Dashboard" at bounding box center [778, 80] width 1452 height 38
drag, startPoint x: 0, startPoint y: 0, endPoint x: 419, endPoint y: 64, distance: 424.3
click at [419, 64] on div "Dashboard Home Dashboard" at bounding box center [778, 80] width 1452 height 38
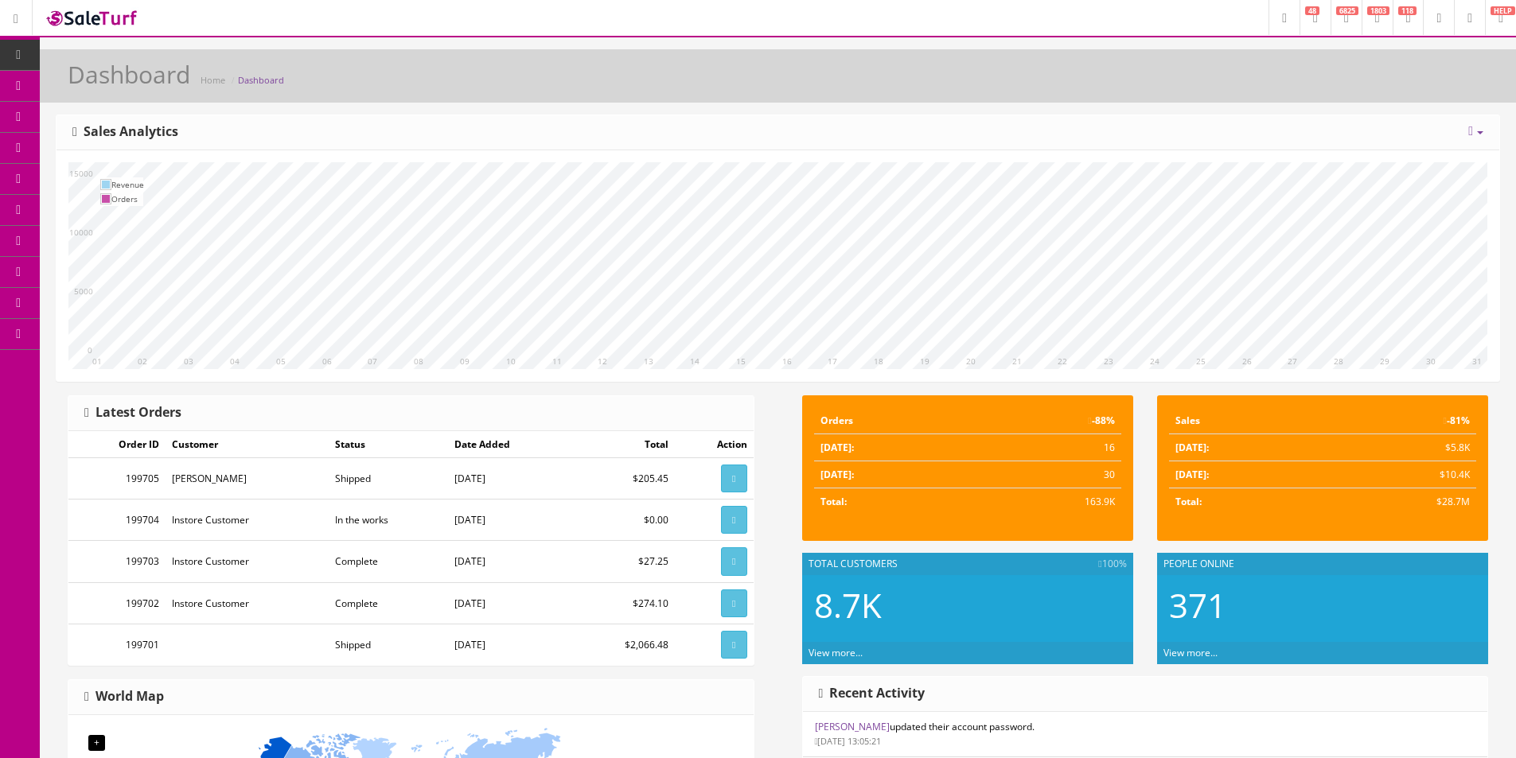
click at [78, 84] on link "Products" at bounding box center [123, 86] width 167 height 31
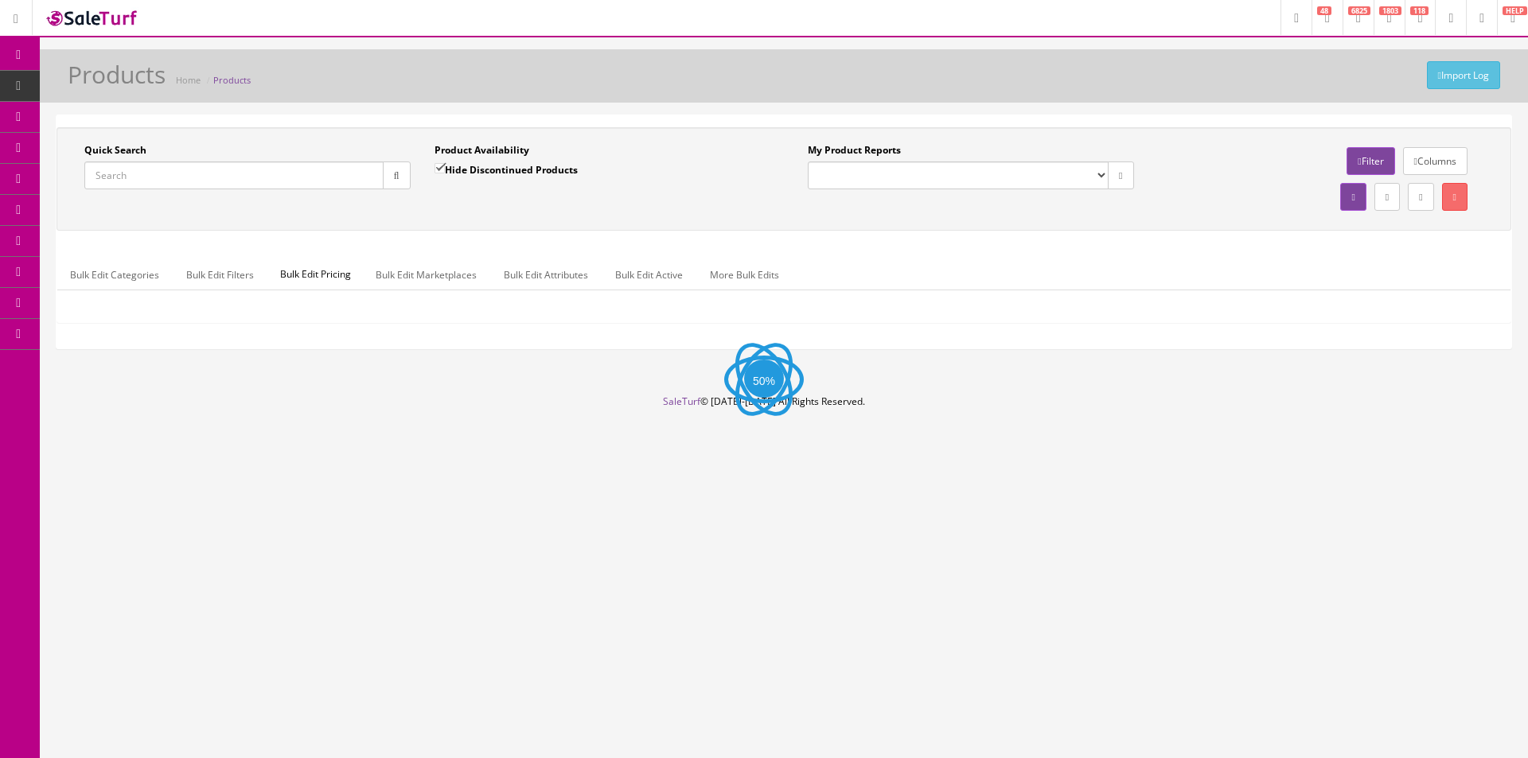
click at [162, 180] on input "Quick Search" at bounding box center [233, 176] width 299 height 28
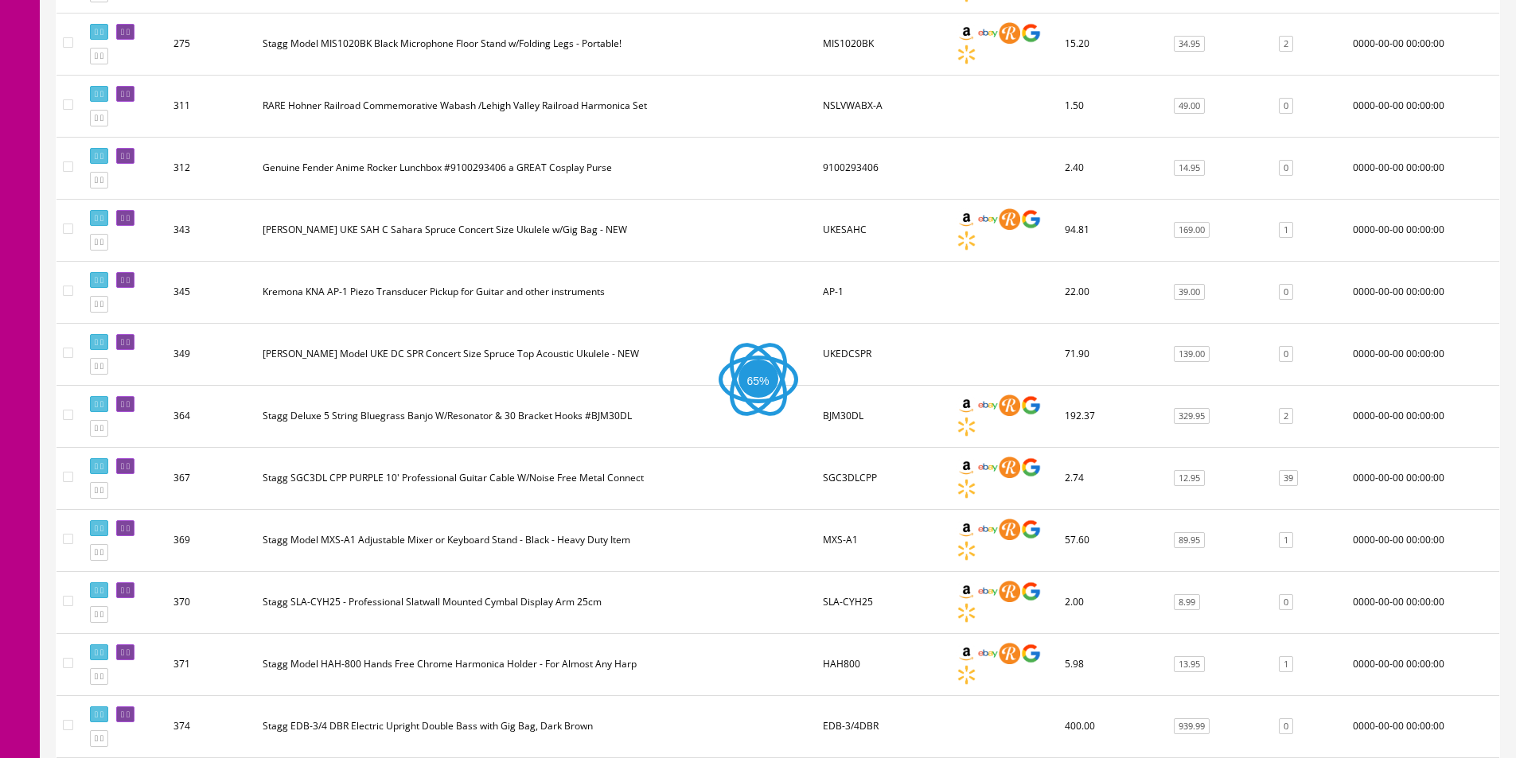
scroll to position [124, 0]
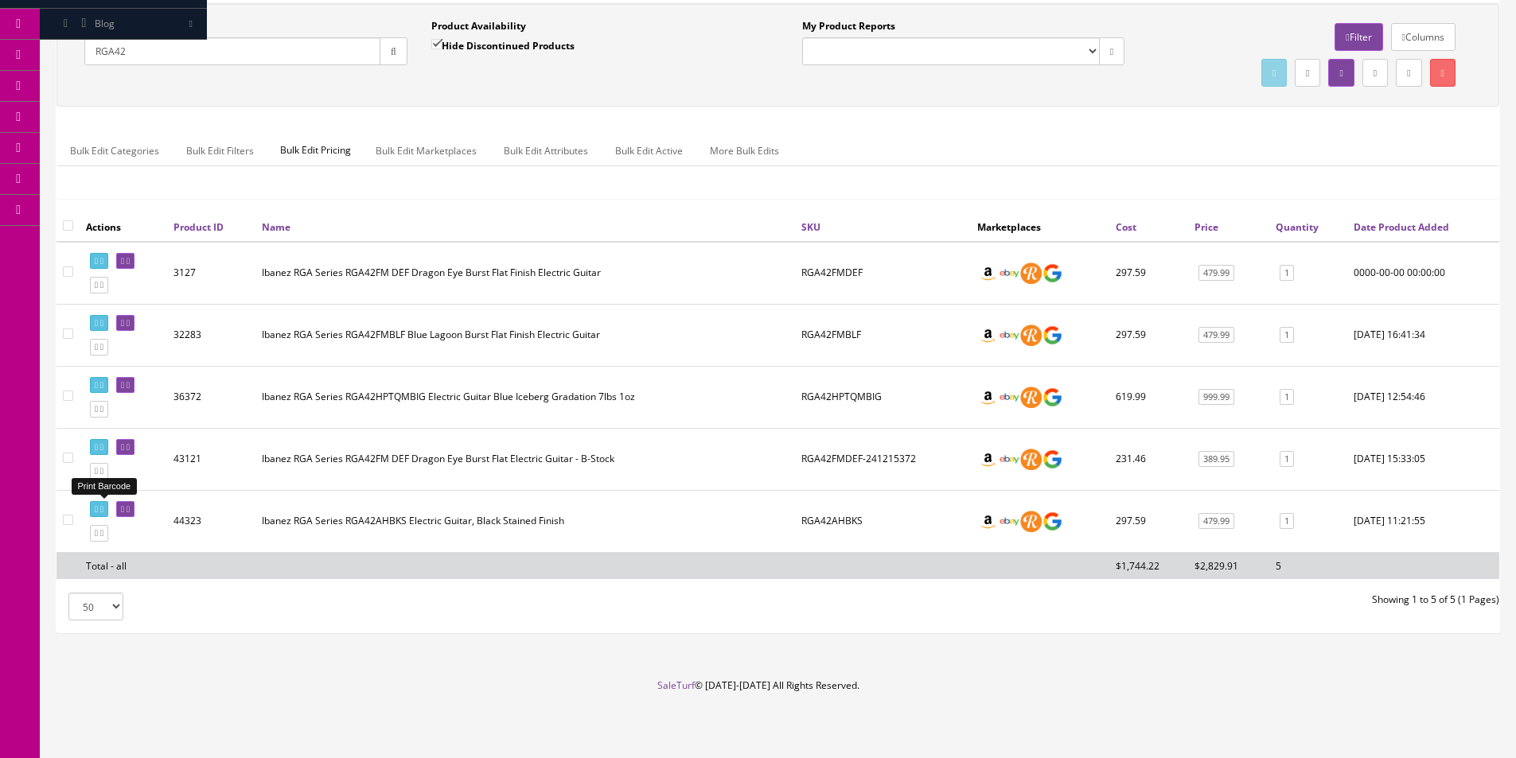
click at [104, 508] on link at bounding box center [99, 509] width 18 height 17
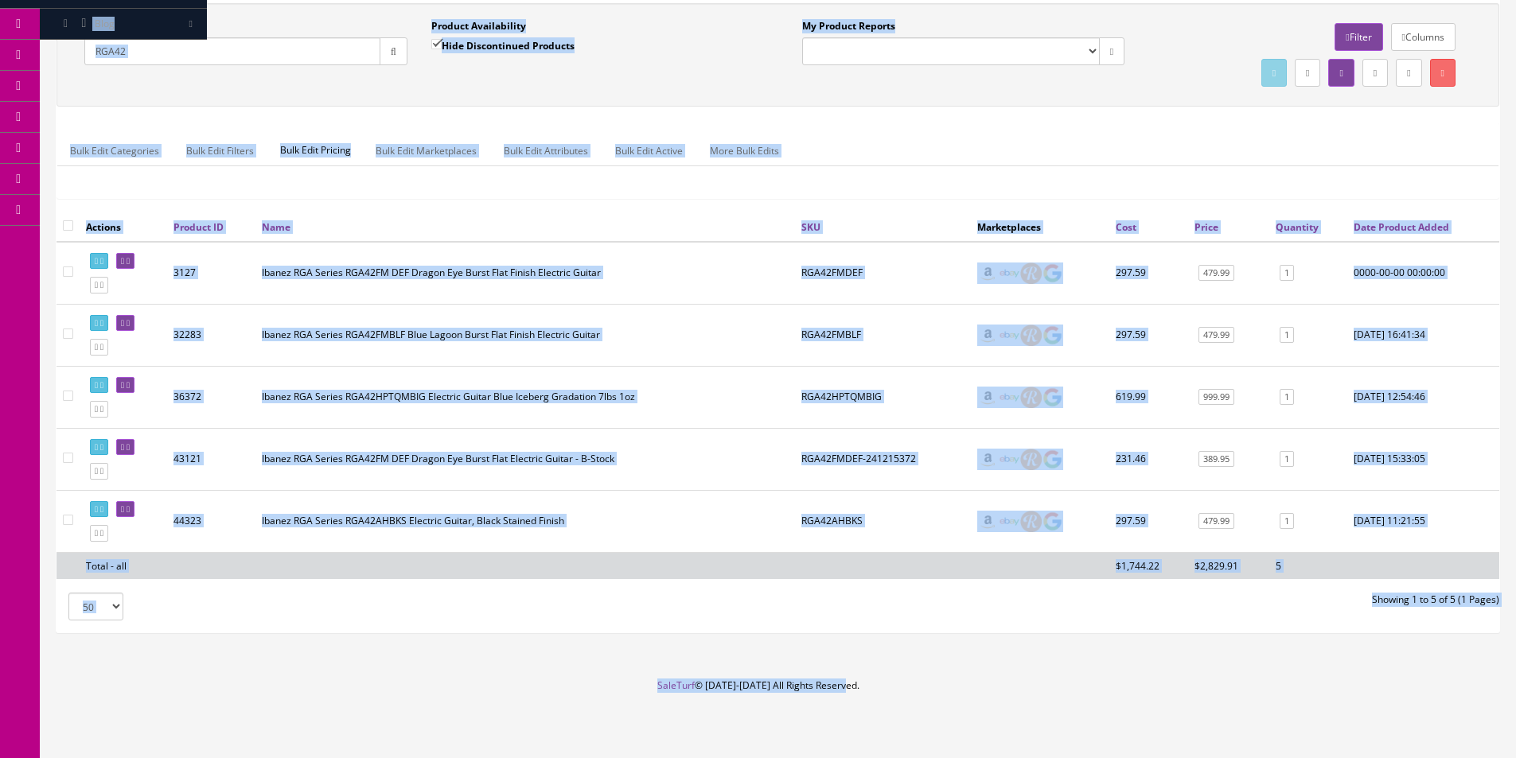
click at [1067, 162] on ul "Bulk Edit Categories Bulk Edit Filters Bulk Edit Pricing Bulk Edit Marketplaces…" at bounding box center [777, 150] width 1441 height 31
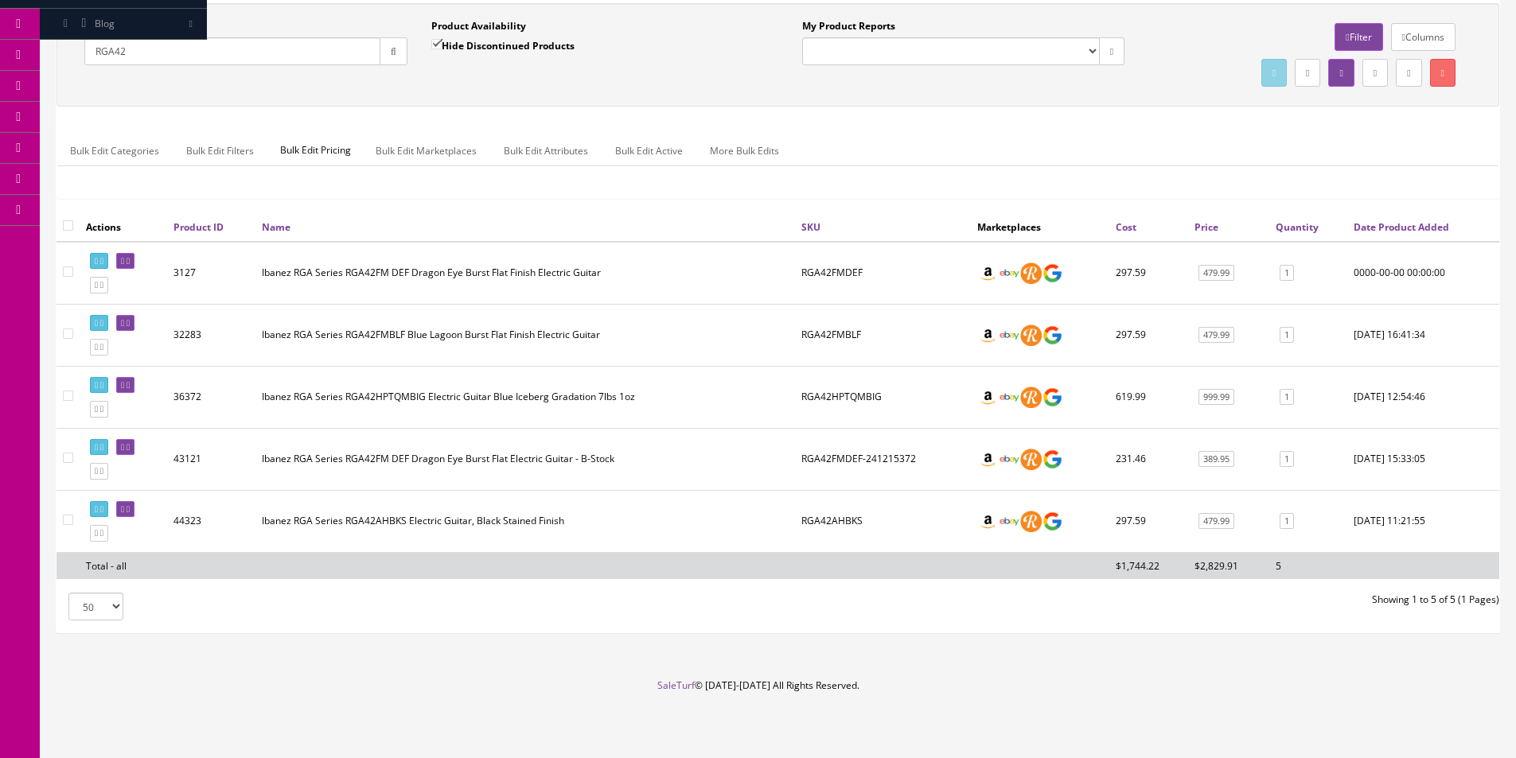
click at [1065, 164] on ul "Bulk Edit Categories Bulk Edit Filters Bulk Edit Pricing Bulk Edit Marketplaces…" at bounding box center [777, 150] width 1441 height 31
click at [362, 39] on input "RGA42" at bounding box center [232, 51] width 296 height 28
click at [359, 54] on input "RGA42" at bounding box center [232, 51] width 296 height 28
type input "Casino"
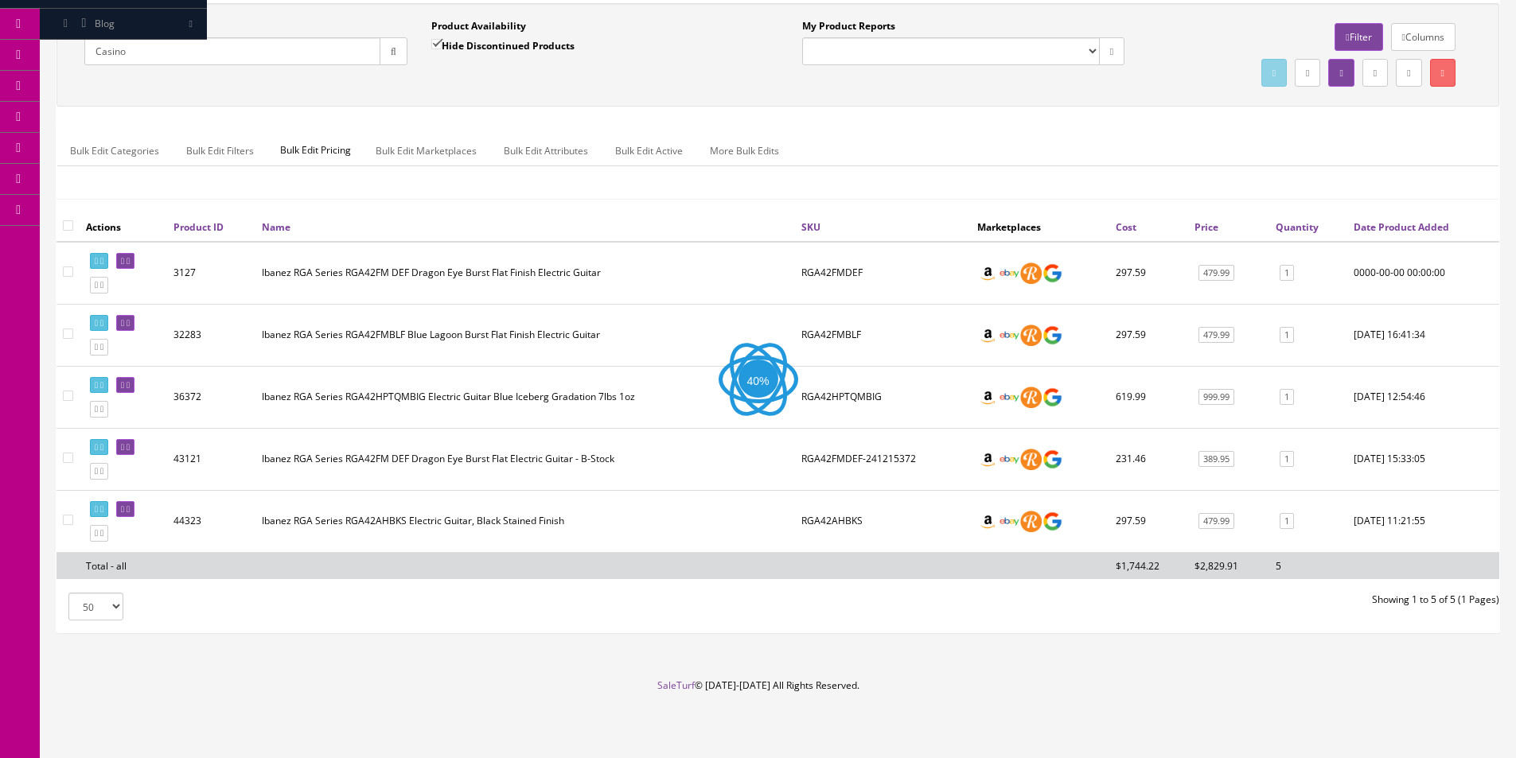
click at [650, 99] on div "Quick Search Casino Date From Product Availability Hide Discontinued Products D…" at bounding box center [777, 54] width 1443 height 103
